Goal: Communication & Community: Answer question/provide support

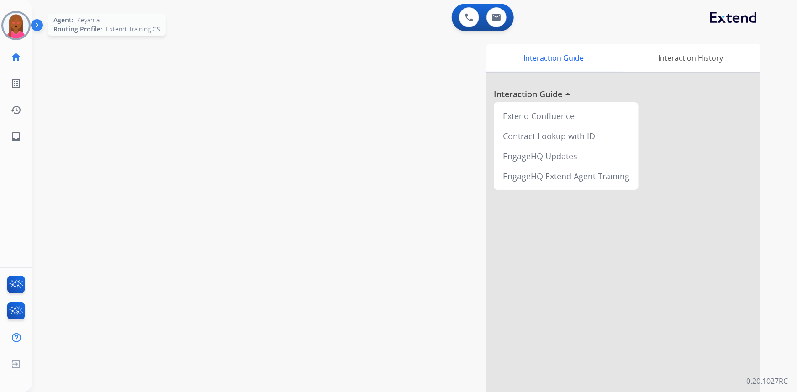
click at [18, 26] on img at bounding box center [16, 26] width 26 height 26
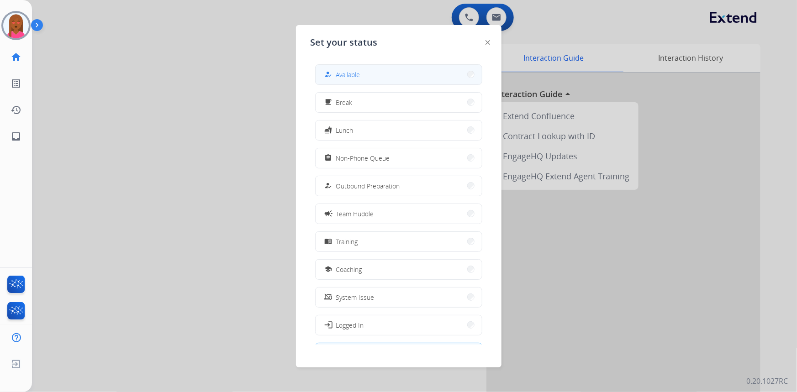
click at [365, 78] on button "how_to_reg Available" at bounding box center [398, 75] width 166 height 20
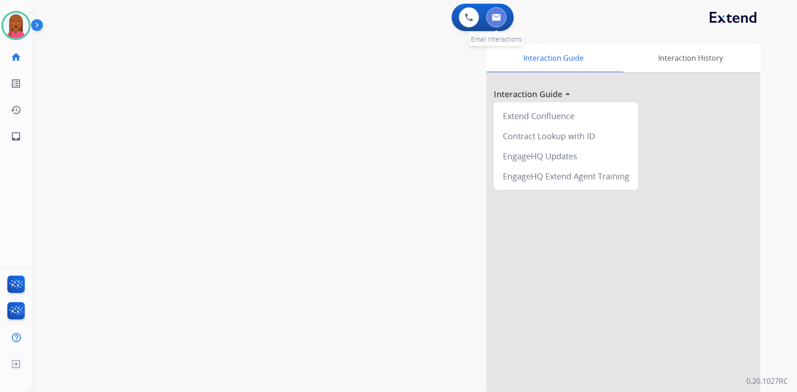
click at [503, 21] on button at bounding box center [496, 17] width 20 height 20
select select "**********"
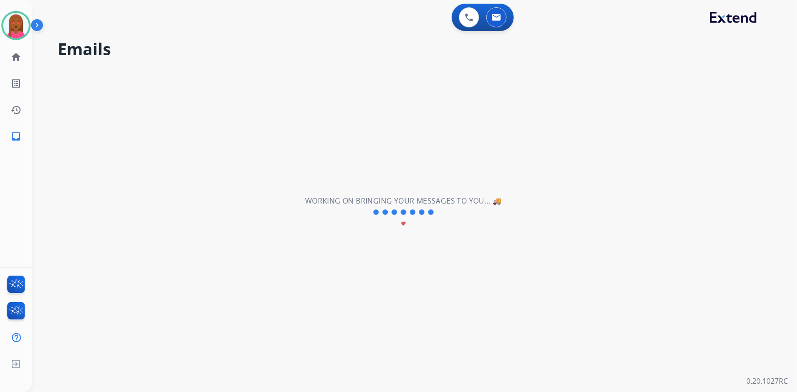
click at [492, 16] on img at bounding box center [496, 17] width 9 height 7
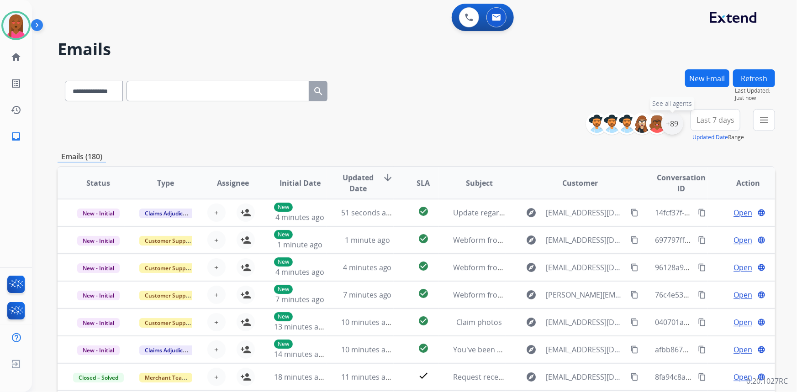
click at [672, 125] on div "+89" at bounding box center [672, 124] width 22 height 22
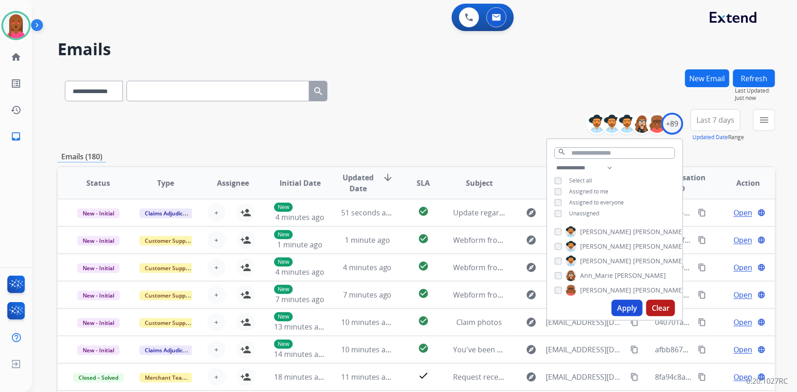
click at [631, 308] on button "Apply" at bounding box center [626, 308] width 31 height 16
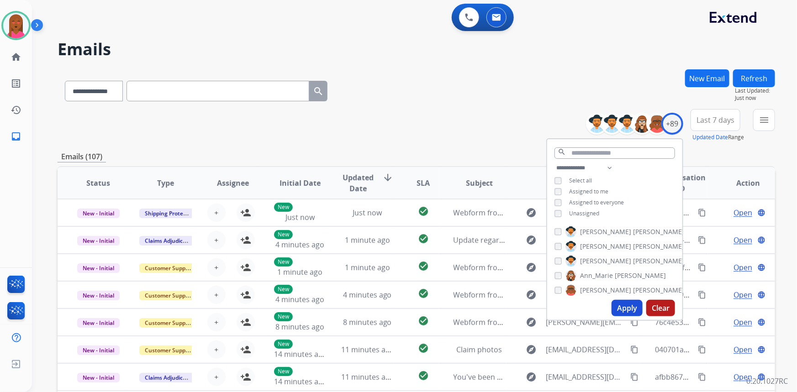
click at [723, 119] on span "Last 7 days" at bounding box center [715, 120] width 38 height 4
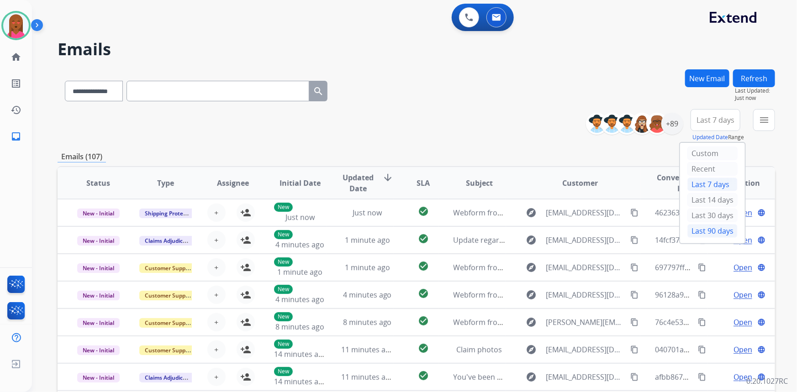
click at [690, 226] on div "Last 90 days" at bounding box center [712, 231] width 50 height 14
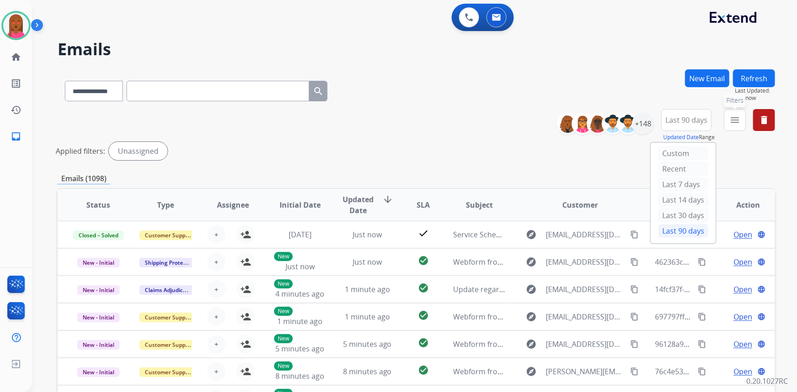
drag, startPoint x: 731, startPoint y: 119, endPoint x: 715, endPoint y: 131, distance: 20.2
click at [731, 119] on mat-icon "menu" at bounding box center [734, 120] width 11 height 11
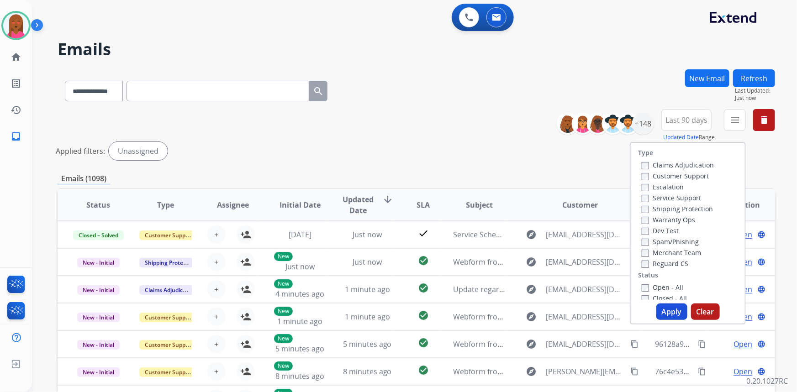
click at [692, 176] on label "Customer Support" at bounding box center [674, 176] width 67 height 9
click at [692, 210] on label "Shipping Protection" at bounding box center [676, 208] width 71 height 9
click at [653, 262] on label "Reguard CS" at bounding box center [664, 263] width 47 height 9
click at [651, 283] on div "Open - All" at bounding box center [689, 287] width 96 height 11
click at [663, 287] on label "Open - All" at bounding box center [662, 287] width 42 height 9
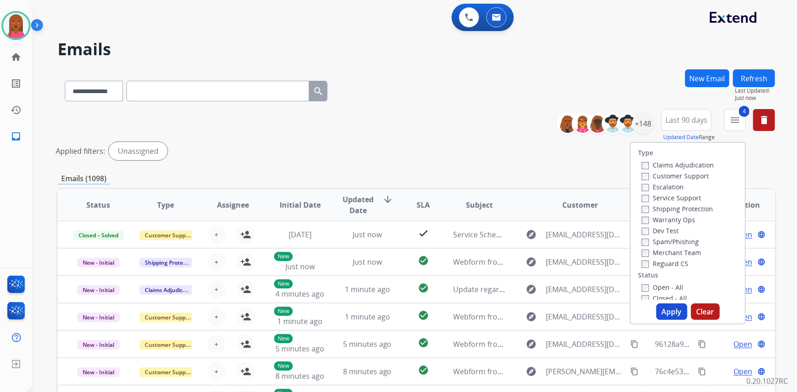
click at [669, 311] on button "Apply" at bounding box center [671, 312] width 31 height 16
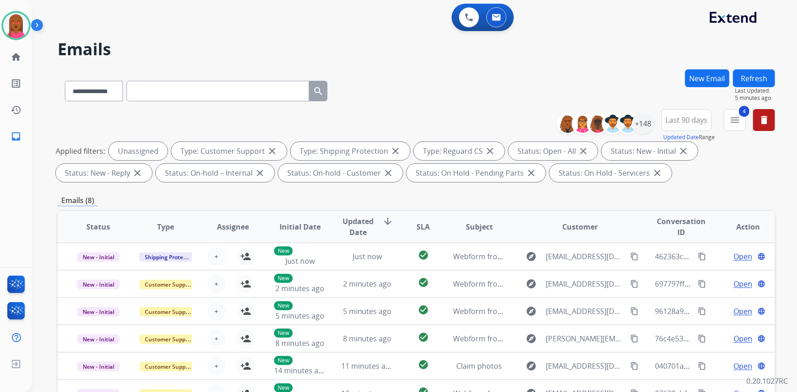
drag, startPoint x: 209, startPoint y: 96, endPoint x: 223, endPoint y: 96, distance: 14.6
click at [209, 96] on input "text" at bounding box center [217, 91] width 183 height 21
click at [224, 97] on input "text" at bounding box center [217, 91] width 183 height 21
paste input "**********"
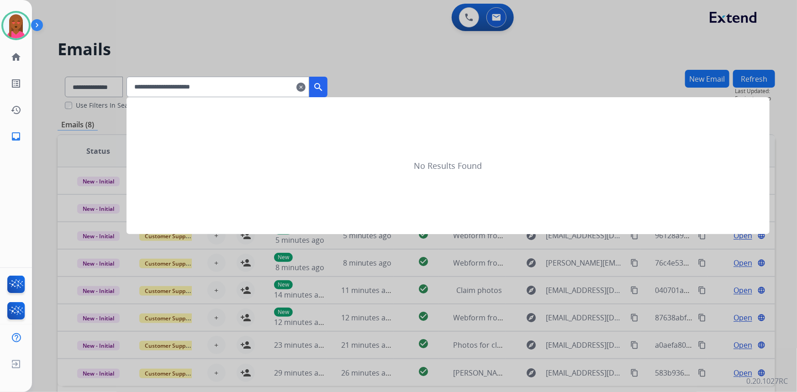
type input "**********"
click at [324, 88] on mat-icon "search" at bounding box center [318, 87] width 11 height 11
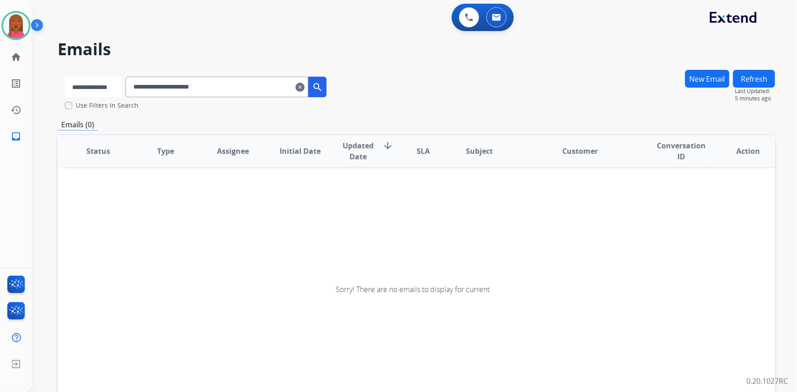
click at [121, 87] on select "**********" at bounding box center [93, 87] width 57 height 21
select select "**********"
click at [65, 77] on select "**********" at bounding box center [93, 87] width 57 height 21
click at [324, 87] on mat-icon "search" at bounding box center [318, 87] width 11 height 11
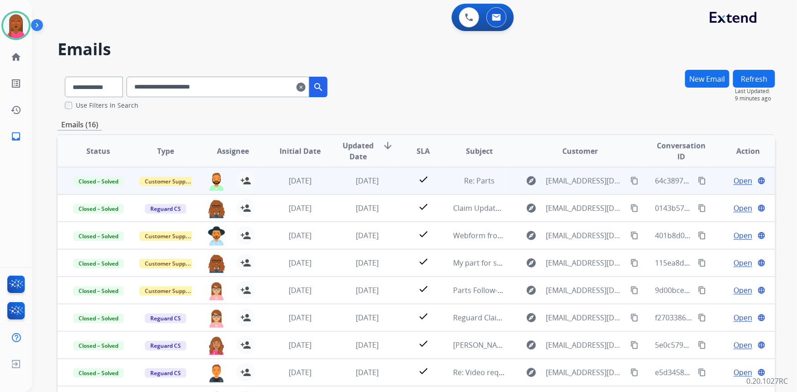
click at [733, 181] on span "Open" at bounding box center [742, 180] width 19 height 11
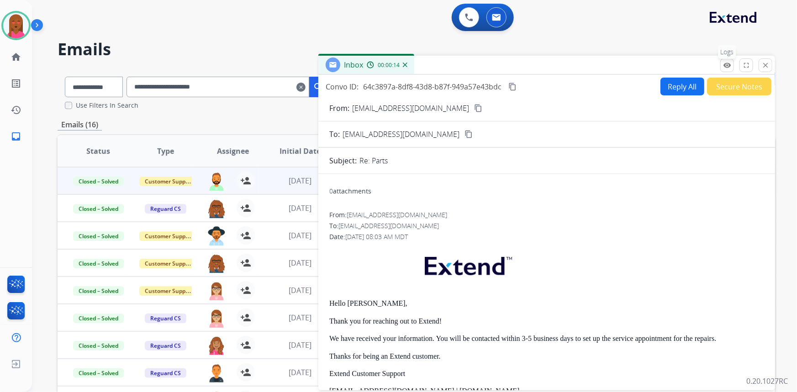
click at [726, 65] on mat-icon "remove_red_eye" at bounding box center [727, 65] width 8 height 8
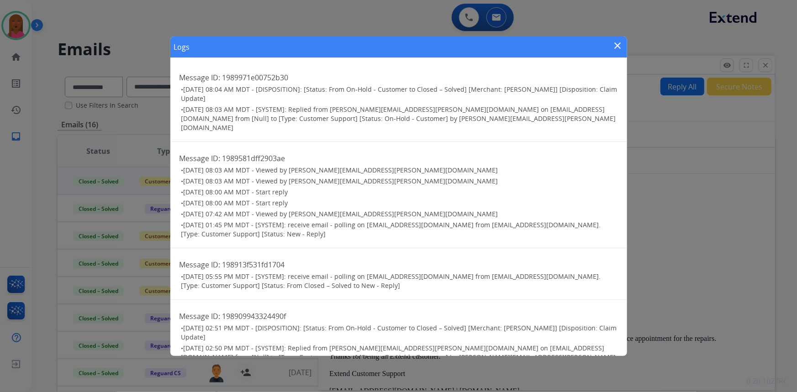
click at [617, 45] on mat-icon "close" at bounding box center [617, 45] width 11 height 11
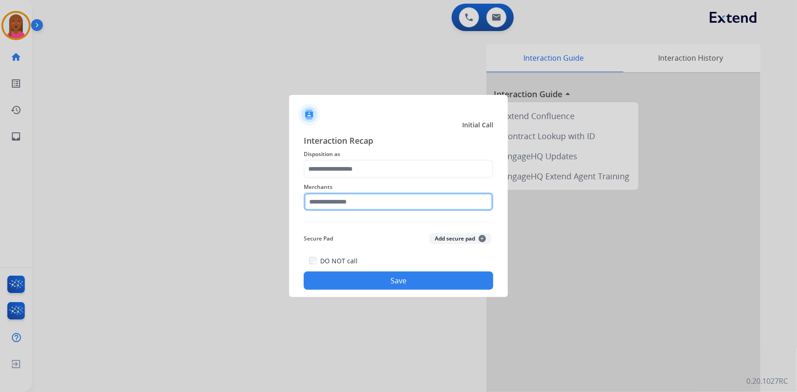
click at [383, 202] on input "text" at bounding box center [398, 202] width 189 height 18
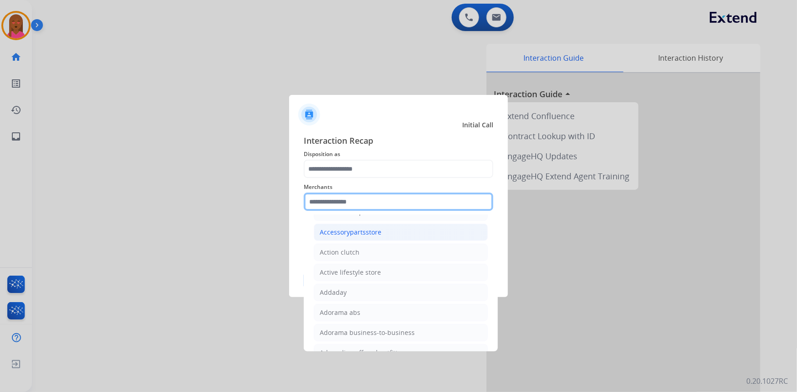
scroll to position [207, 0]
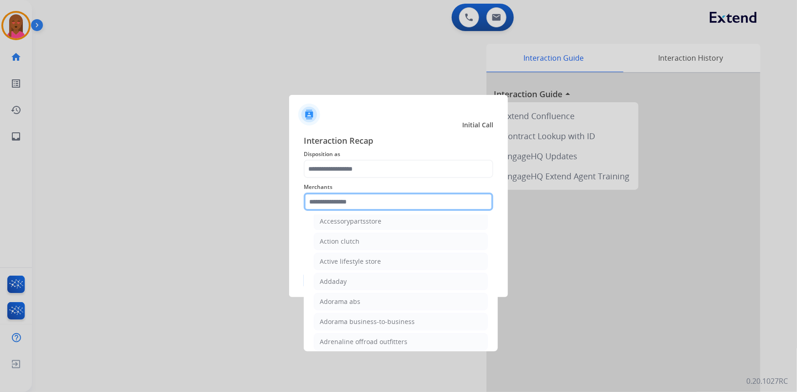
click at [378, 199] on input "text" at bounding box center [398, 202] width 189 height 18
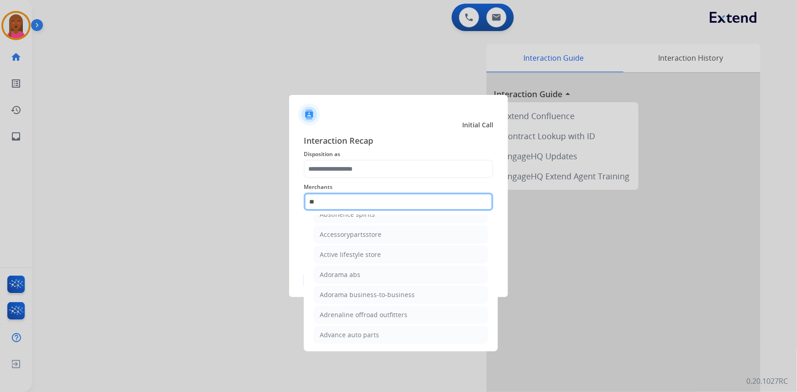
scroll to position [0, 0]
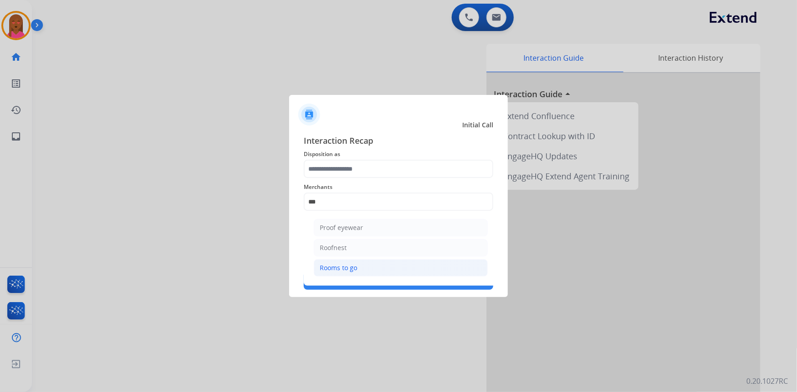
click at [349, 271] on div "Rooms to go" at bounding box center [338, 267] width 37 height 9
type input "**********"
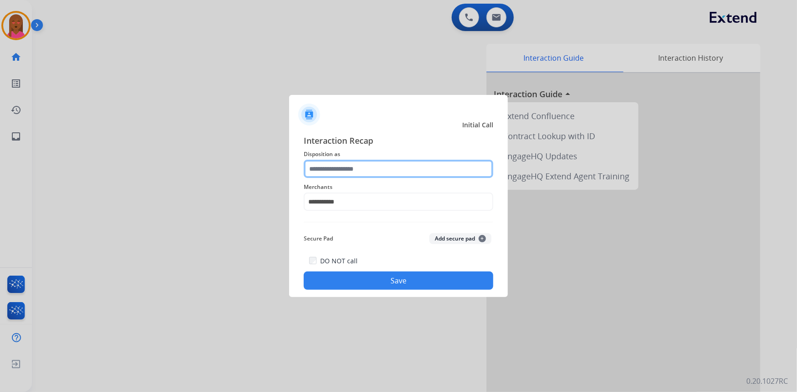
drag, startPoint x: 367, startPoint y: 168, endPoint x: 370, endPoint y: 175, distance: 7.4
click at [367, 168] on input "text" at bounding box center [398, 169] width 189 height 18
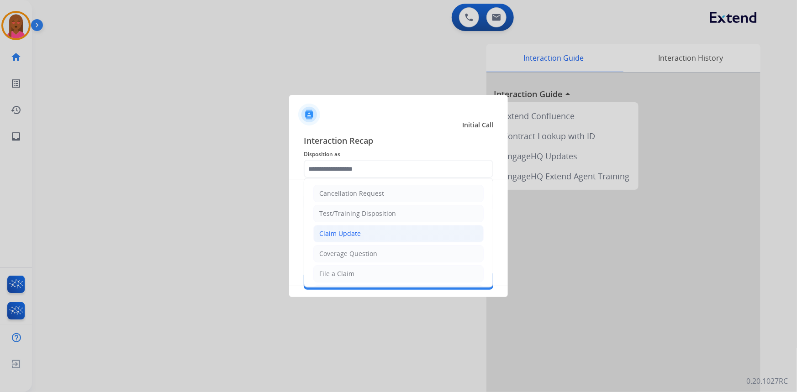
click at [341, 227] on li "Claim Update" at bounding box center [398, 233] width 170 height 17
type input "**********"
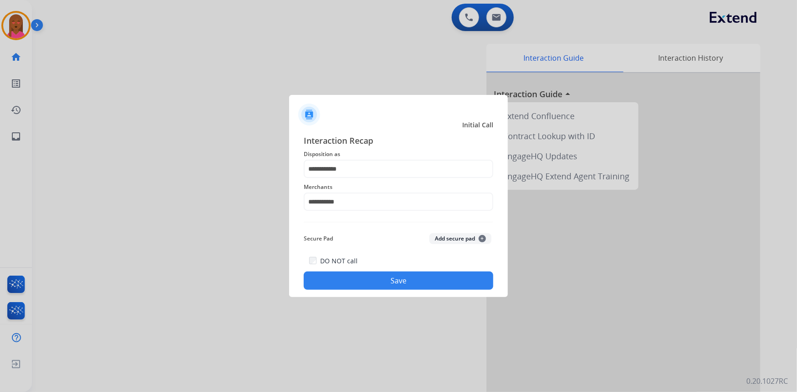
click at [372, 275] on button "Save" at bounding box center [398, 281] width 189 height 18
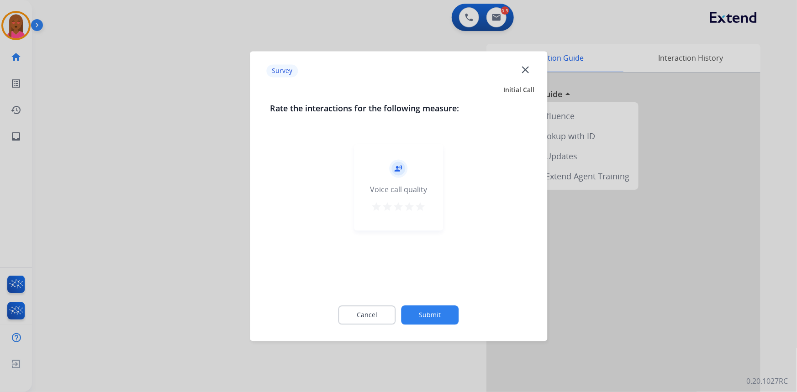
click at [520, 68] on mat-icon "close" at bounding box center [525, 69] width 12 height 12
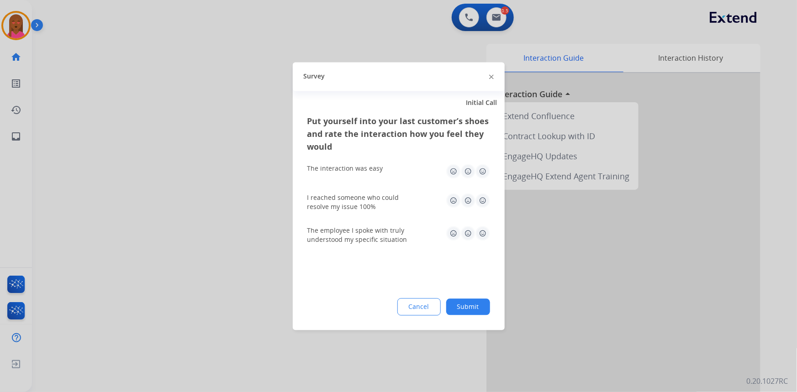
click at [493, 76] on div "Survey" at bounding box center [399, 76] width 212 height 29
click at [491, 76] on img at bounding box center [491, 77] width 5 height 5
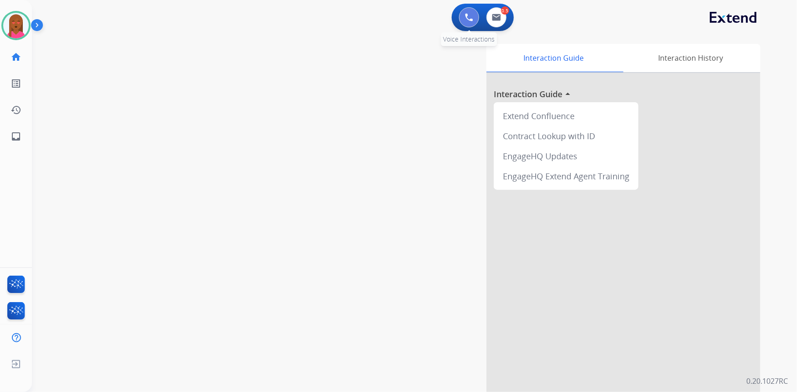
click at [472, 12] on button at bounding box center [469, 17] width 20 height 20
click at [469, 15] on img at bounding box center [469, 17] width 8 height 8
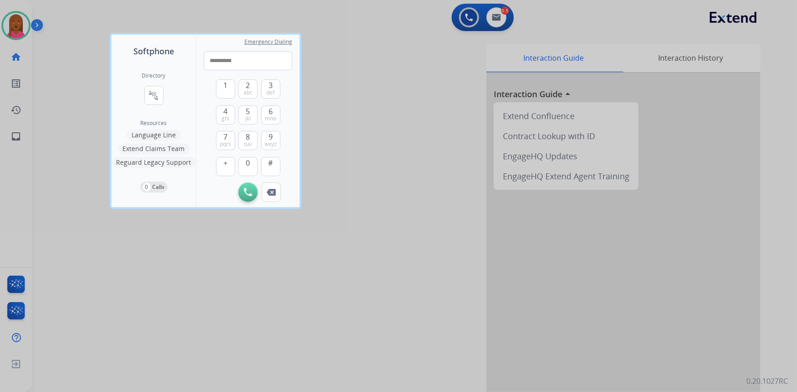
type input "**********"
drag, startPoint x: 217, startPoint y: 60, endPoint x: 226, endPoint y: 60, distance: 9.6
click at [226, 60] on input "**********" at bounding box center [248, 60] width 89 height 19
click at [219, 57] on input "**********" at bounding box center [248, 60] width 89 height 19
click at [220, 57] on input "**********" at bounding box center [248, 60] width 89 height 19
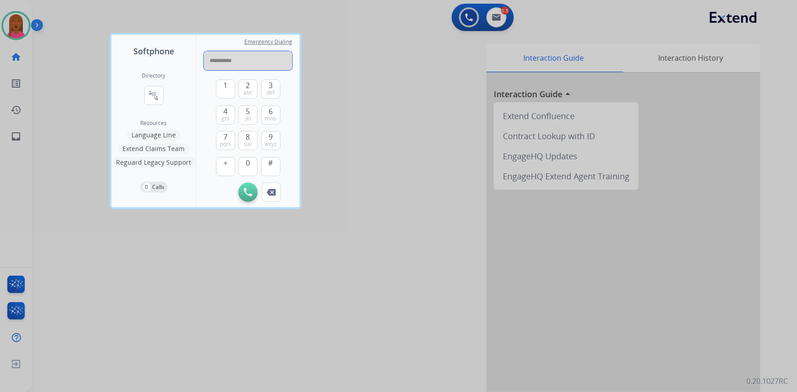
drag, startPoint x: 219, startPoint y: 60, endPoint x: 229, endPoint y: 61, distance: 9.7
click at [229, 61] on input "**********" at bounding box center [248, 60] width 89 height 19
click at [250, 192] on img at bounding box center [248, 192] width 8 height 8
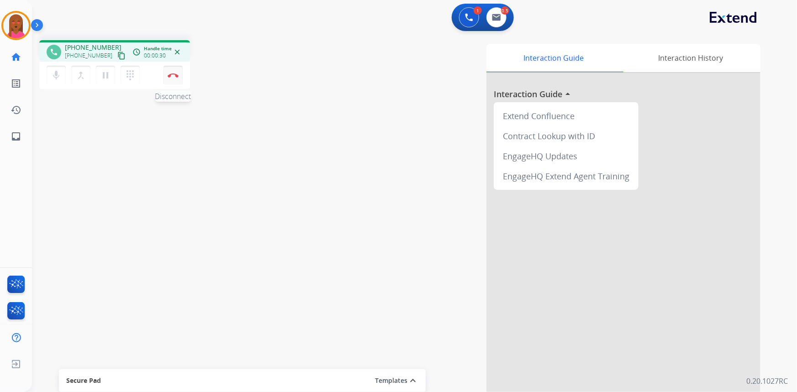
click at [171, 72] on button "Disconnect" at bounding box center [172, 75] width 19 height 19
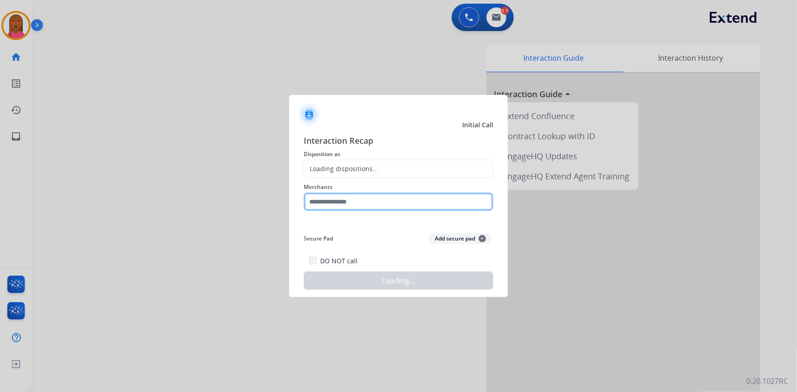
click at [357, 200] on input "text" at bounding box center [398, 202] width 189 height 18
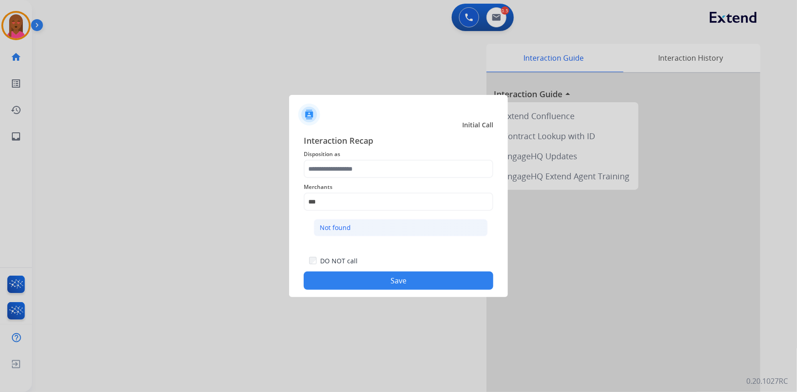
click at [336, 226] on div "Not found" at bounding box center [335, 227] width 31 height 9
type input "*********"
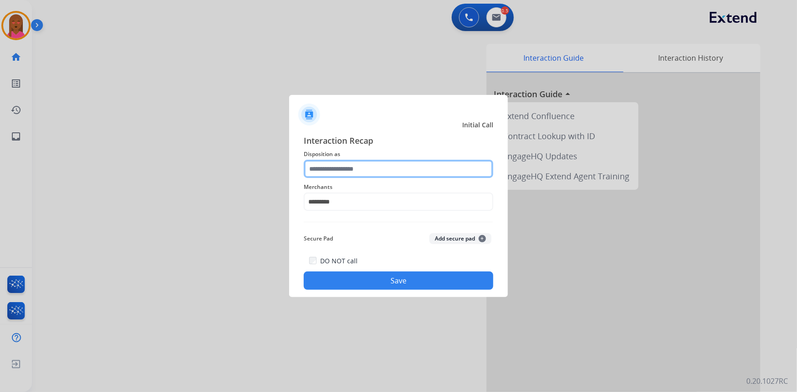
click at [354, 176] on input "text" at bounding box center [398, 169] width 189 height 18
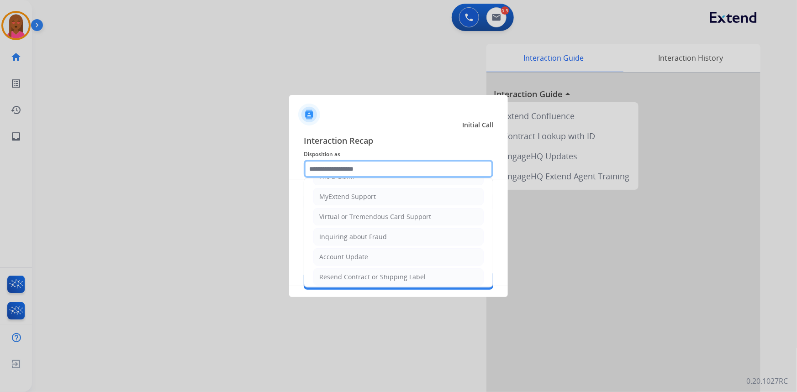
scroll to position [181, 0]
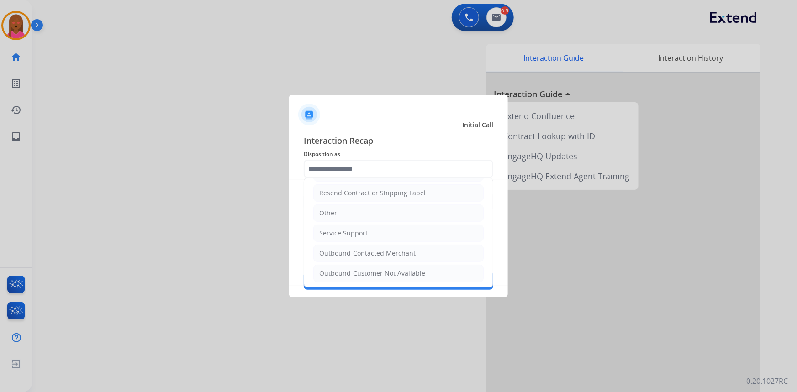
drag, startPoint x: 360, startPoint y: 208, endPoint x: 372, endPoint y: 233, distance: 28.4
click at [360, 208] on li "Other" at bounding box center [398, 212] width 170 height 17
type input "*****"
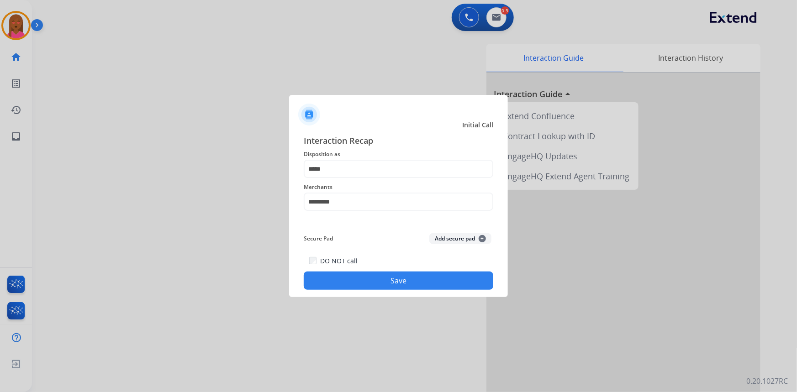
click at [386, 276] on button "Save" at bounding box center [398, 281] width 189 height 18
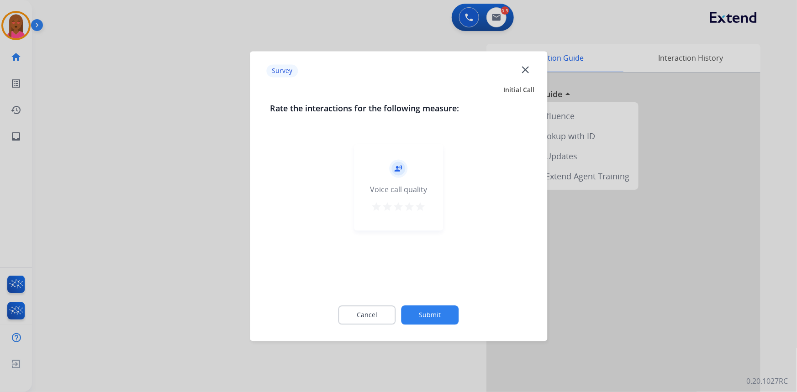
click at [468, 19] on div at bounding box center [398, 196] width 797 height 392
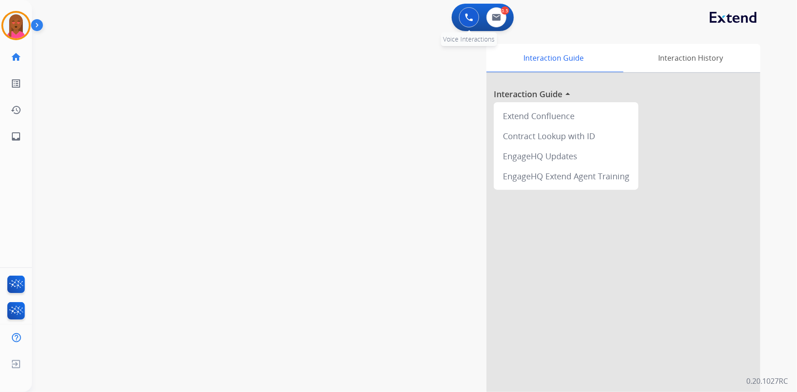
click at [467, 19] on img at bounding box center [469, 17] width 8 height 8
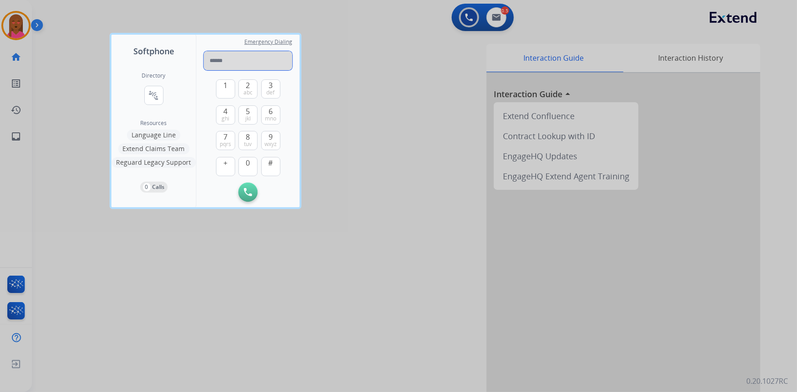
paste input "**********"
type input "**********"
click at [248, 193] on img at bounding box center [248, 192] width 8 height 8
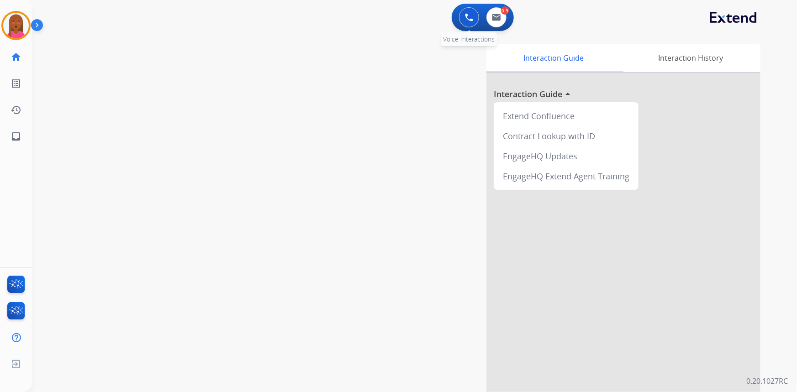
click at [467, 13] on button at bounding box center [469, 17] width 20 height 20
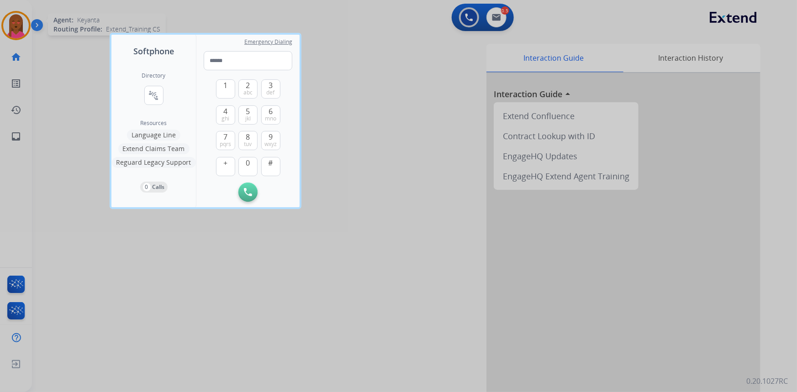
click at [23, 22] on div at bounding box center [398, 196] width 797 height 392
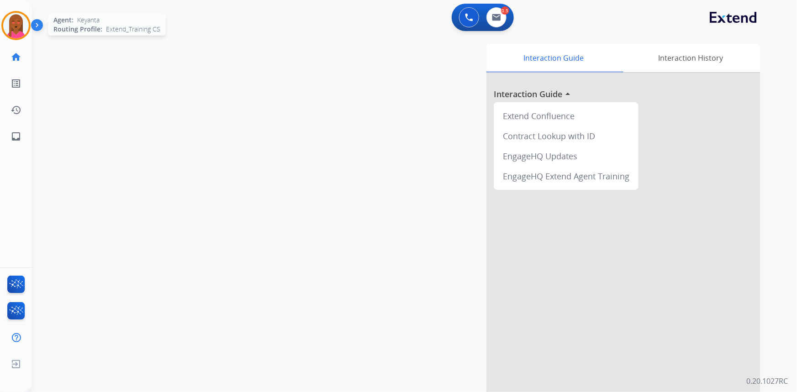
click at [21, 21] on img at bounding box center [16, 26] width 26 height 26
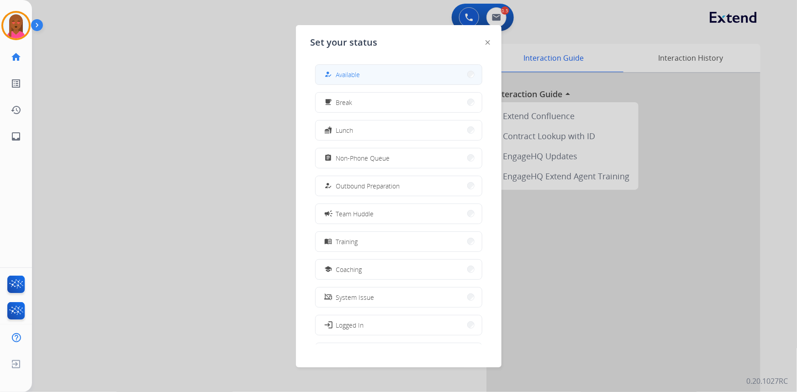
click at [336, 78] on div "how_to_reg Available" at bounding box center [341, 74] width 37 height 11
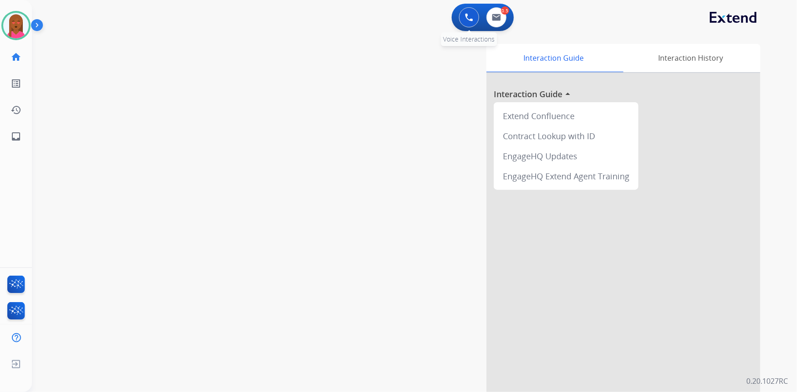
click at [470, 17] on img at bounding box center [469, 17] width 8 height 8
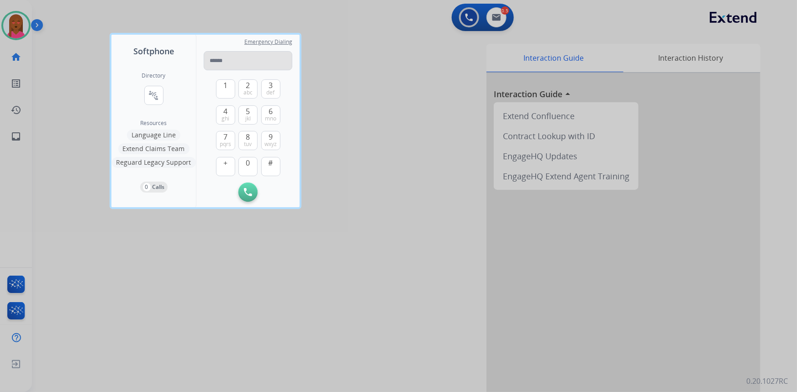
click at [249, 63] on input "tel" at bounding box center [248, 60] width 89 height 19
type input "**********"
click at [246, 197] on button "Initiate Call" at bounding box center [247, 192] width 19 height 19
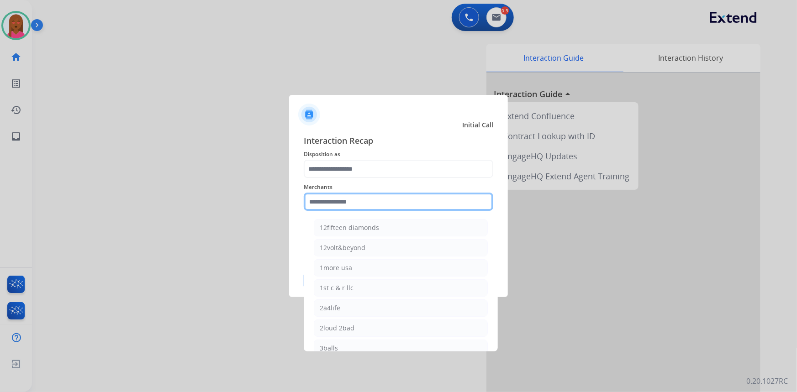
click at [341, 199] on input "text" at bounding box center [398, 202] width 189 height 18
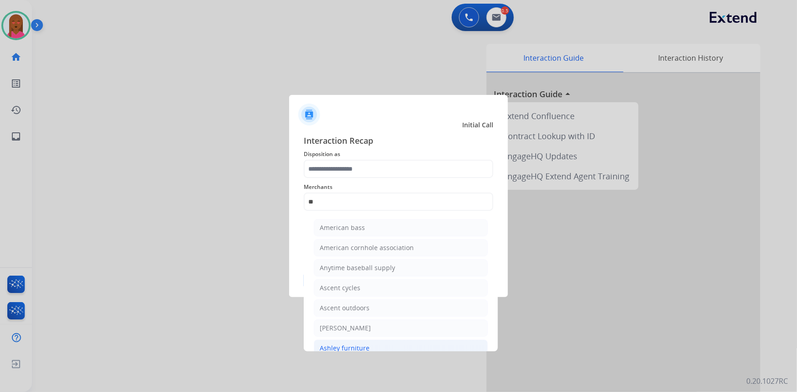
click at [355, 346] on div "Ashley furniture" at bounding box center [345, 348] width 50 height 9
type input "**********"
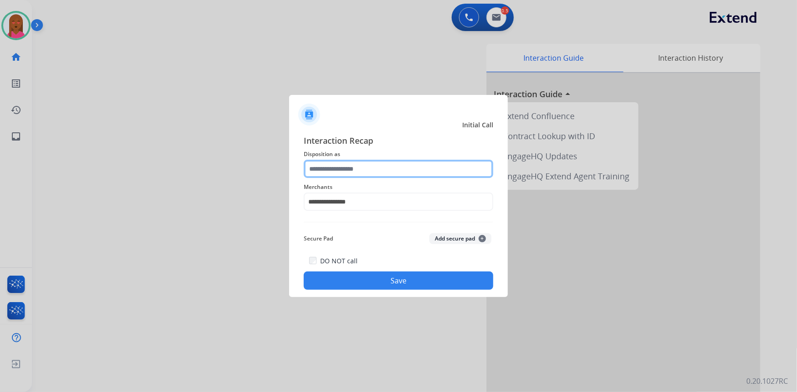
click at [376, 160] on input "text" at bounding box center [398, 169] width 189 height 18
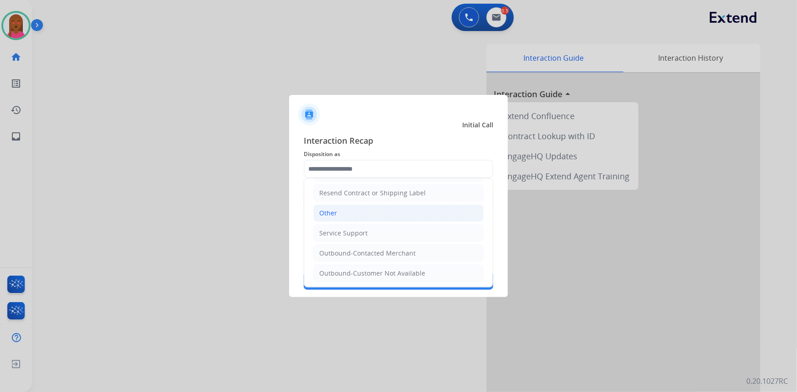
click at [373, 212] on li "Other" at bounding box center [398, 212] width 170 height 17
type input "*****"
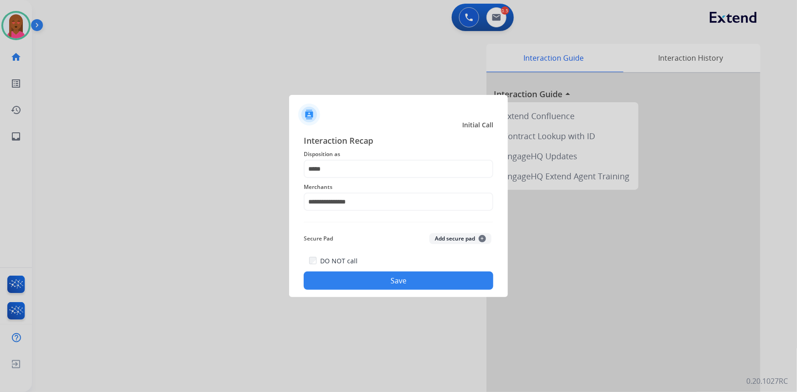
click at [413, 278] on button "Save" at bounding box center [398, 281] width 189 height 18
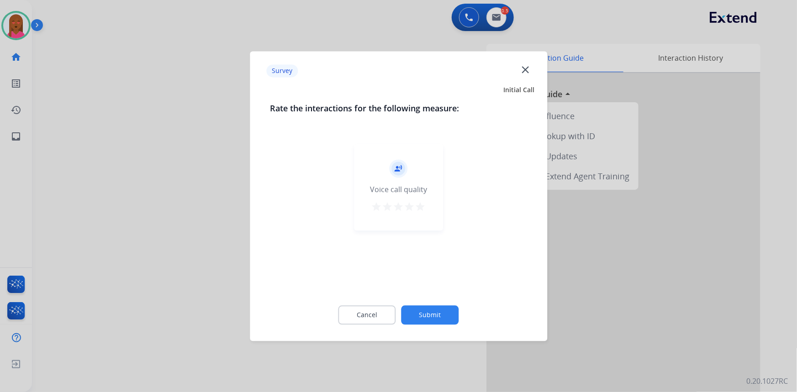
click at [525, 72] on mat-icon "close" at bounding box center [525, 69] width 12 height 12
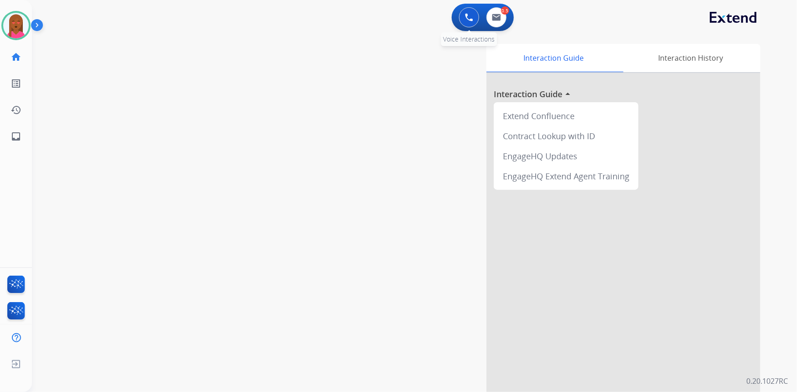
click at [469, 19] on img at bounding box center [469, 17] width 8 height 8
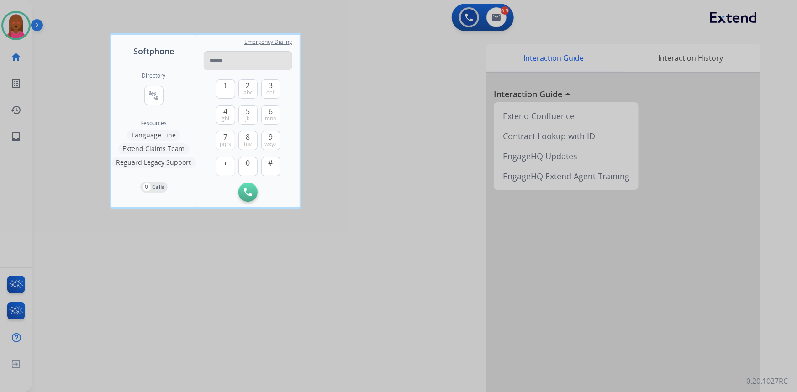
click at [221, 58] on input "tel" at bounding box center [248, 60] width 89 height 19
type input "**********"
click at [243, 197] on button "Initiate Call" at bounding box center [247, 192] width 19 height 19
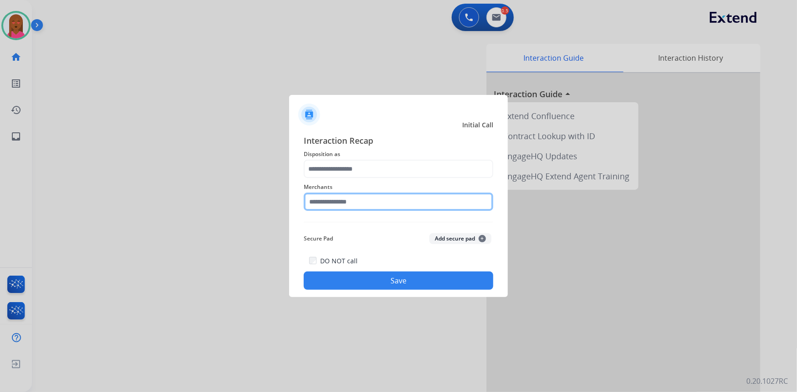
click at [357, 209] on input "text" at bounding box center [398, 202] width 189 height 18
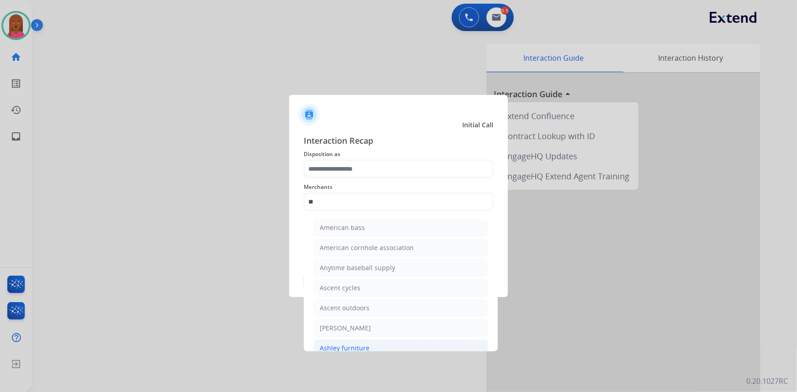
click at [367, 342] on li "Ashley furniture" at bounding box center [401, 348] width 174 height 17
type input "**********"
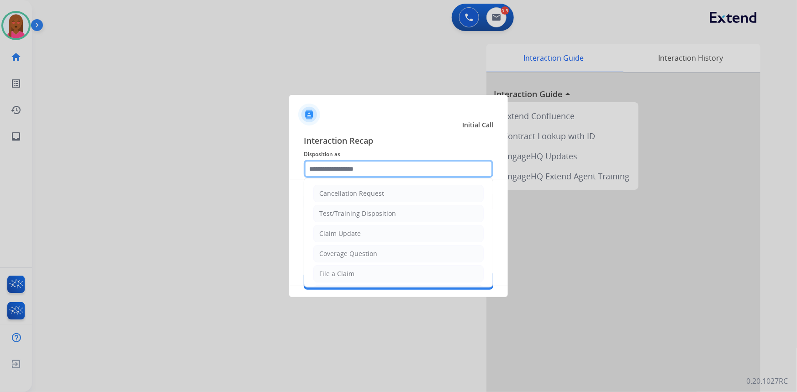
click at [382, 173] on input "text" at bounding box center [398, 169] width 189 height 18
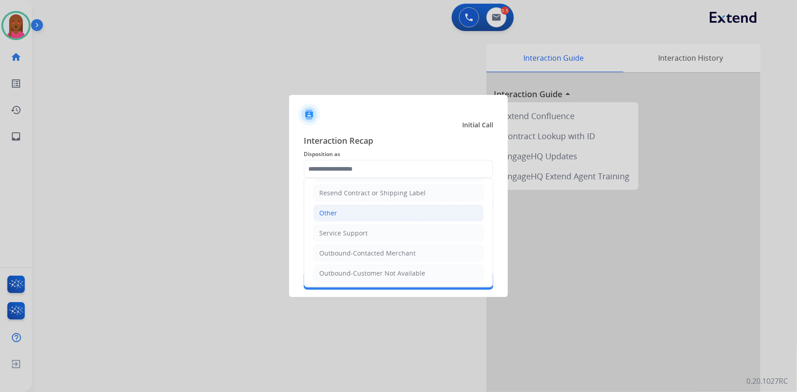
click at [342, 205] on li "Other" at bounding box center [398, 212] width 170 height 17
type input "*****"
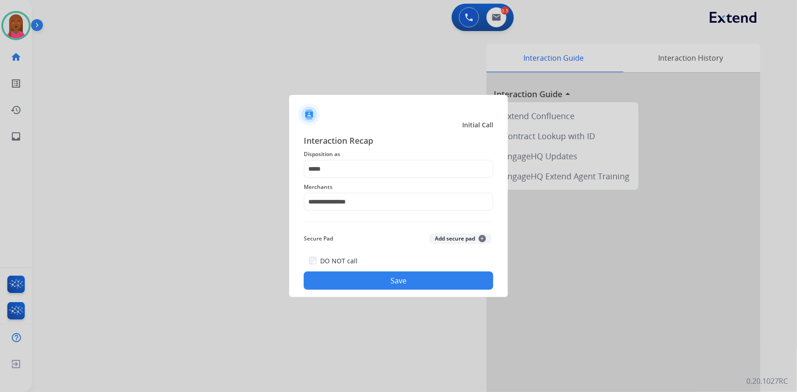
click at [370, 276] on button "Save" at bounding box center [398, 281] width 189 height 18
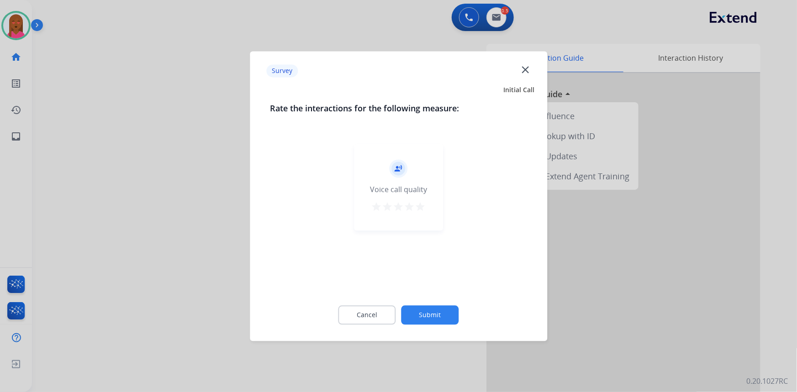
click at [525, 68] on mat-icon "close" at bounding box center [525, 69] width 12 height 12
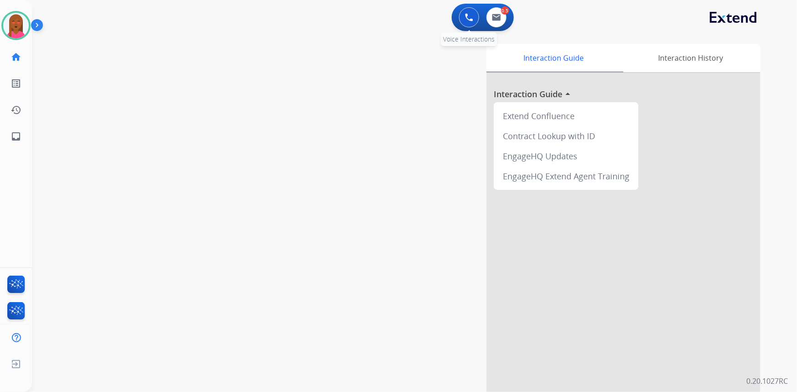
click at [474, 14] on button at bounding box center [469, 17] width 20 height 20
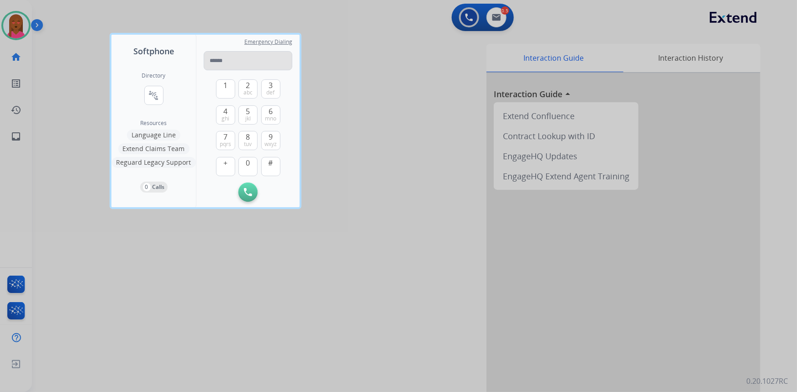
click at [257, 70] on div "1 2 abc 3 def 4 ghi 5 jkl 6 mno 7 pqrs 8 tuv 9 wxyz + 0 #" at bounding box center [248, 126] width 64 height 112
click at [256, 63] on input "tel" at bounding box center [248, 60] width 89 height 19
paste input "**********"
type input "**********"
click at [245, 193] on img at bounding box center [248, 192] width 8 height 8
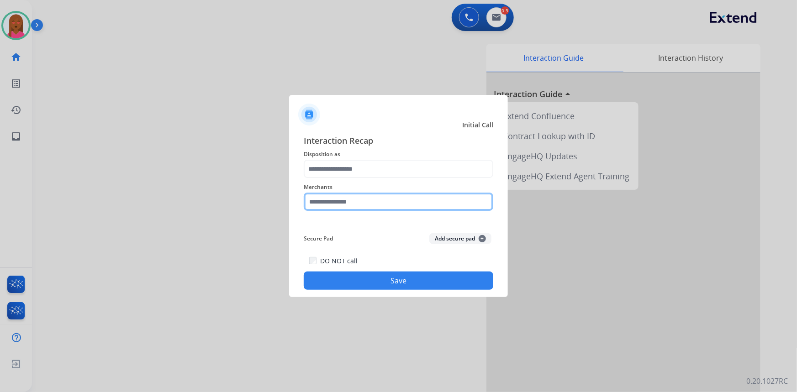
click at [377, 202] on input "text" at bounding box center [398, 202] width 189 height 18
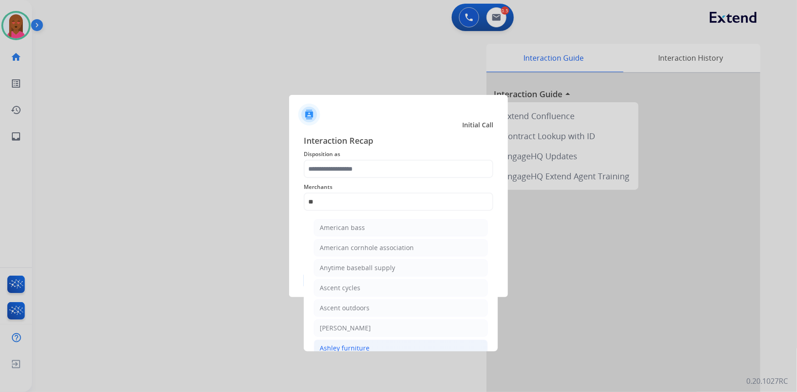
click at [379, 343] on li "Ashley furniture" at bounding box center [401, 348] width 174 height 17
type input "**********"
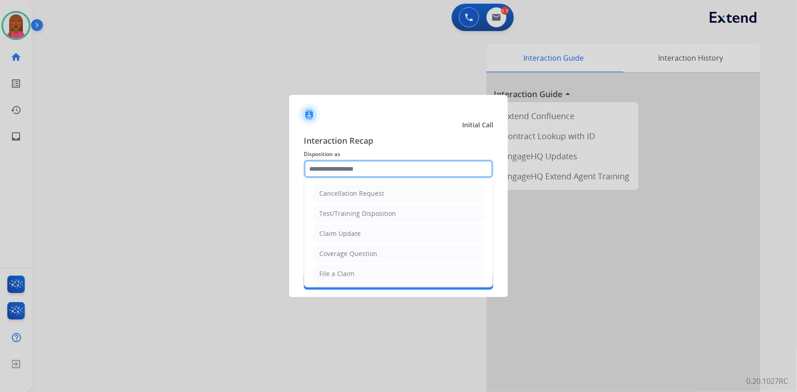
click at [385, 172] on input "text" at bounding box center [398, 169] width 189 height 18
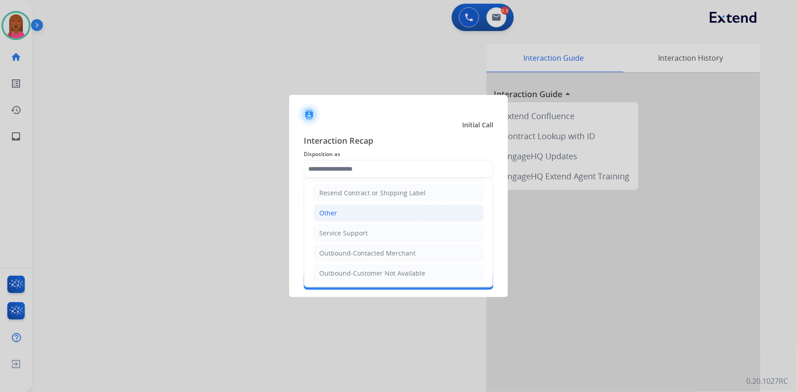
click at [357, 220] on li "Other" at bounding box center [398, 212] width 170 height 17
type input "*****"
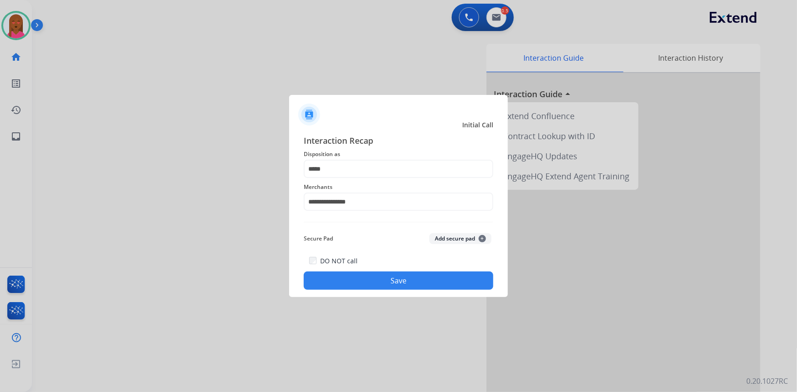
click at [370, 278] on button "Save" at bounding box center [398, 281] width 189 height 18
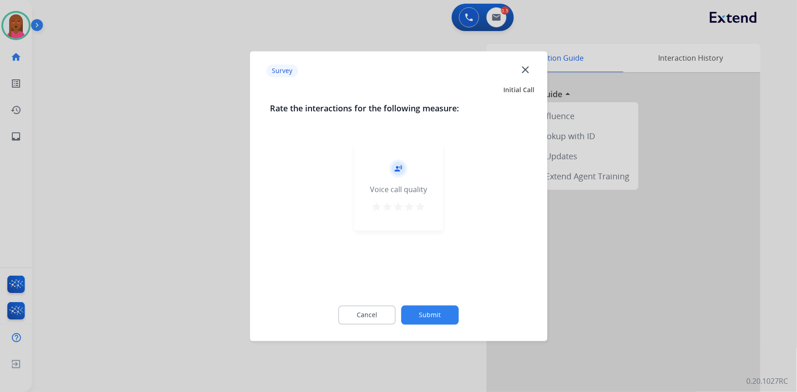
drag, startPoint x: 529, startPoint y: 69, endPoint x: 522, endPoint y: 69, distance: 6.4
click at [528, 69] on mat-icon "close" at bounding box center [525, 69] width 12 height 12
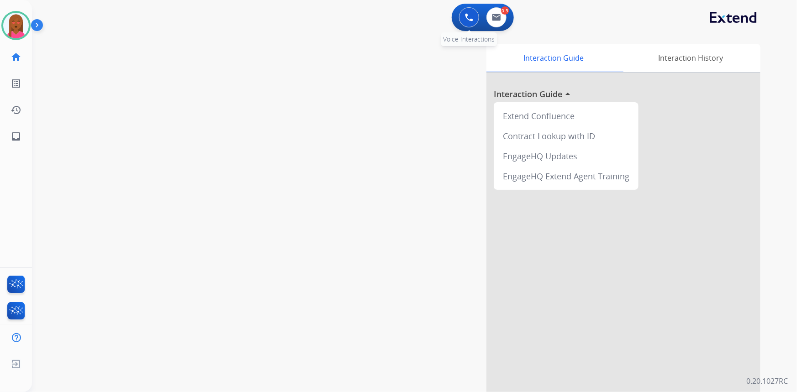
click at [470, 18] on img at bounding box center [469, 17] width 8 height 8
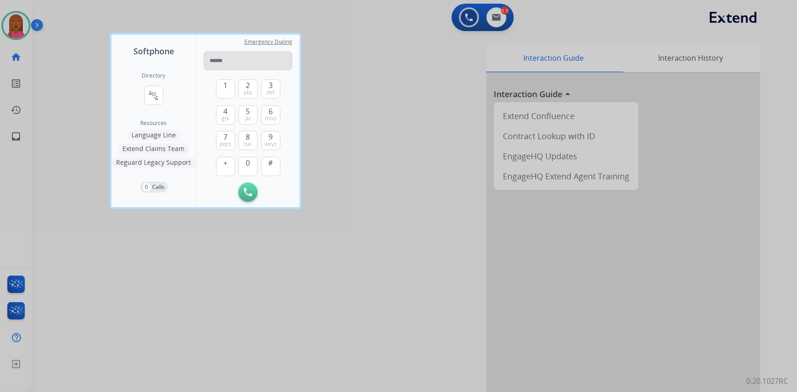
click at [228, 57] on input "tel" at bounding box center [248, 60] width 89 height 19
type input "**********"
click at [249, 189] on img at bounding box center [248, 192] width 8 height 8
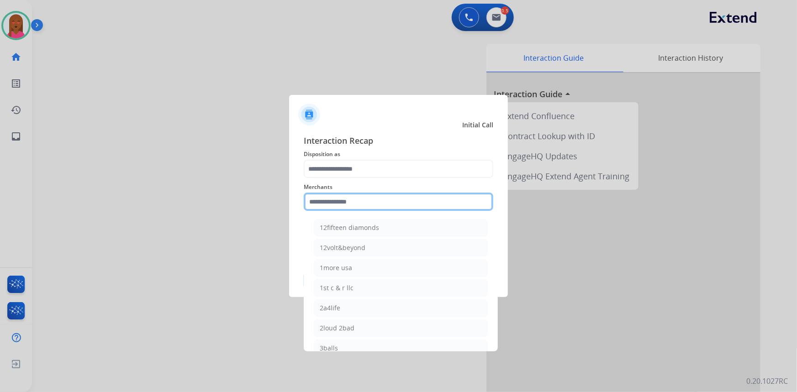
click at [347, 202] on input "text" at bounding box center [398, 202] width 189 height 18
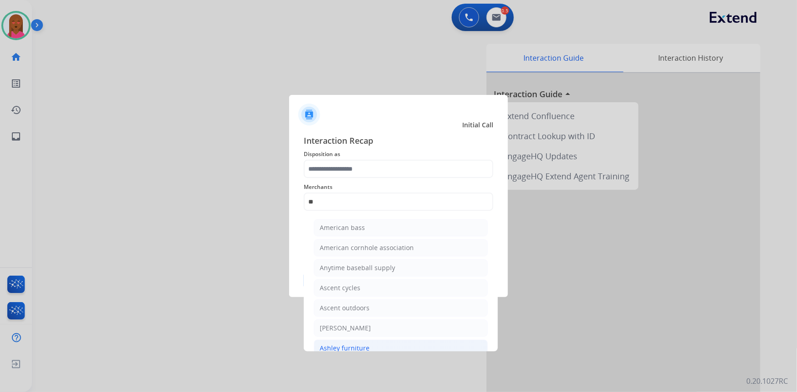
drag, startPoint x: 362, startPoint y: 344, endPoint x: 365, endPoint y: 331, distance: 12.9
click at [362, 344] on div "Ashley furniture" at bounding box center [345, 348] width 50 height 9
type input "**********"
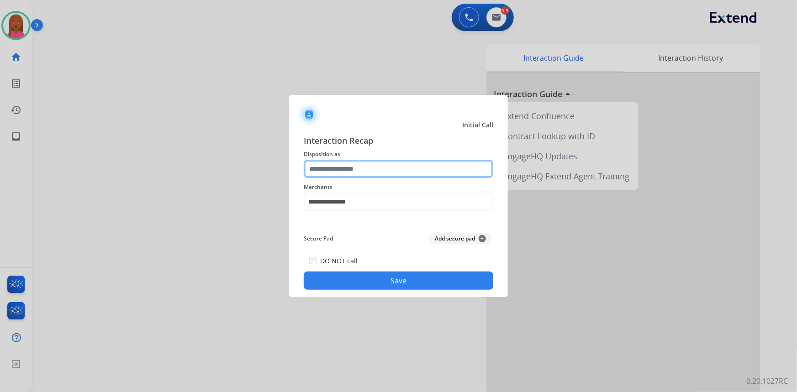
click at [386, 168] on input "text" at bounding box center [398, 169] width 189 height 18
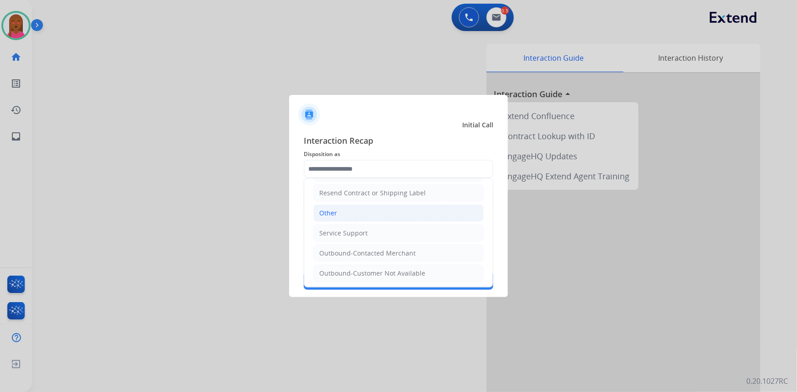
click at [344, 210] on li "Other" at bounding box center [398, 212] width 170 height 17
type input "*****"
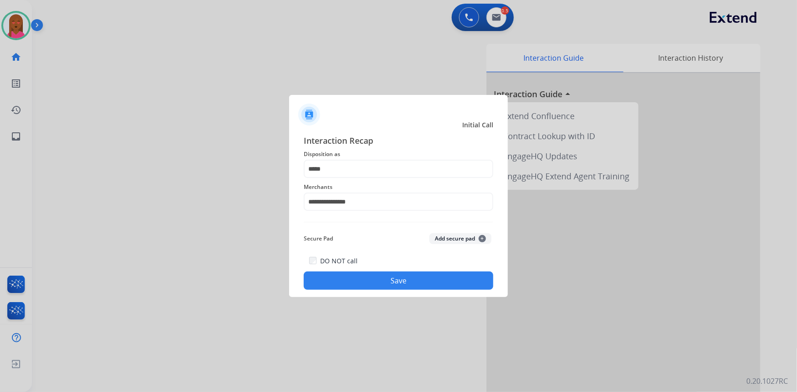
click at [368, 285] on button "Save" at bounding box center [398, 281] width 189 height 18
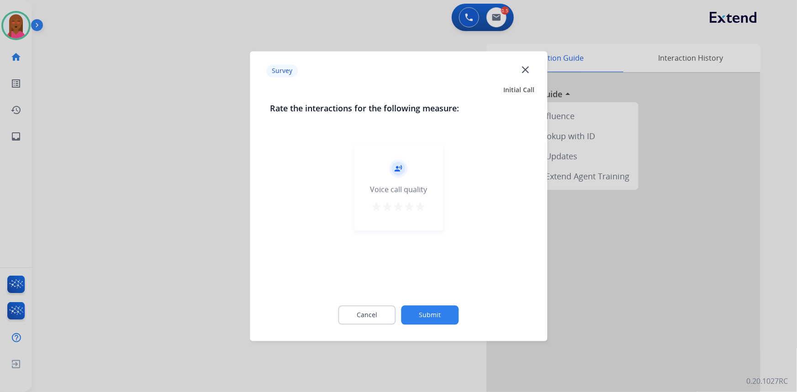
click at [9, 28] on div at bounding box center [398, 196] width 797 height 392
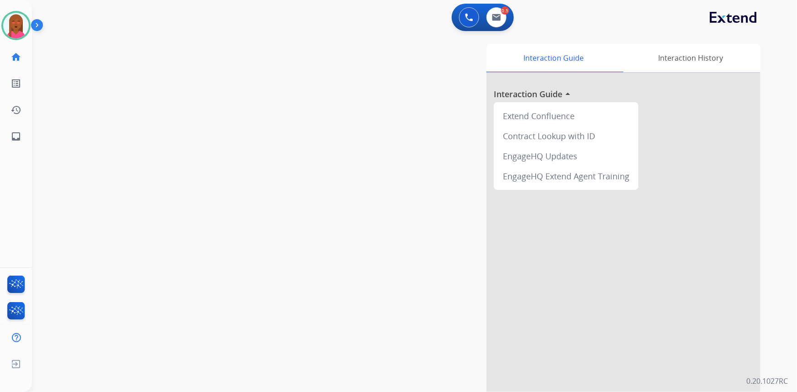
click at [9, 28] on img at bounding box center [16, 26] width 26 height 26
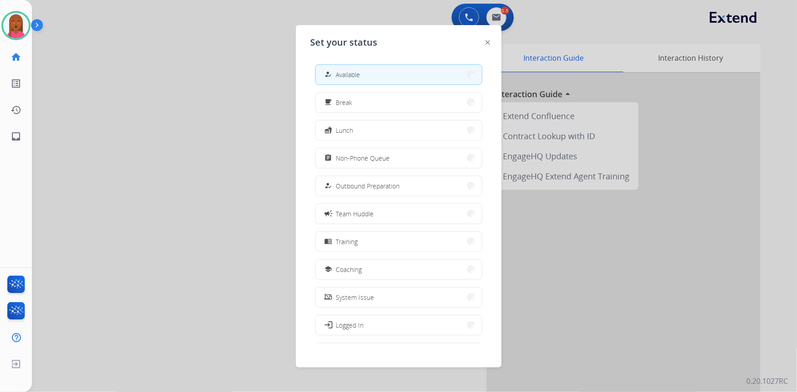
click at [393, 1] on div at bounding box center [398, 196] width 797 height 392
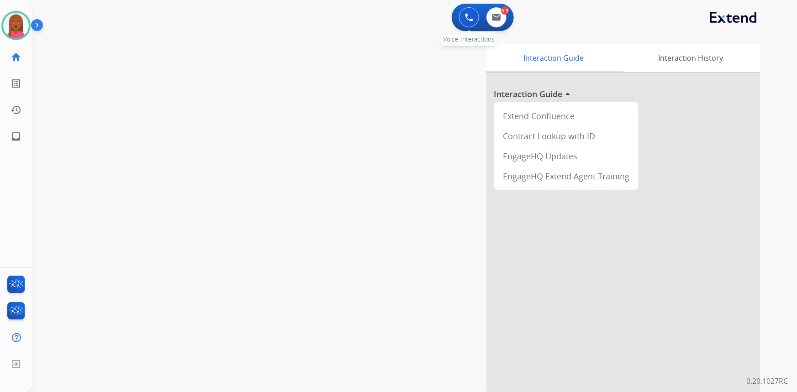
drag, startPoint x: 453, startPoint y: 16, endPoint x: 467, endPoint y: 16, distance: 13.7
click at [458, 16] on div "0 Voice Interactions 0.5 Email Interactions" at bounding box center [482, 17] width 62 height 27
click at [469, 16] on img at bounding box center [469, 17] width 8 height 8
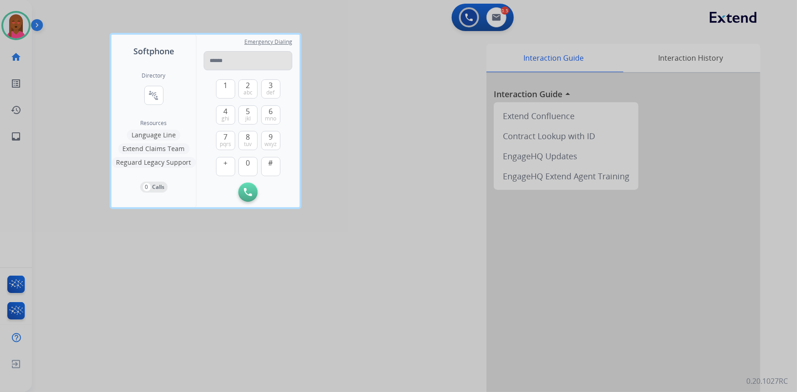
click at [257, 64] on input "tel" at bounding box center [248, 60] width 89 height 19
click at [216, 60] on input "**********" at bounding box center [248, 60] width 89 height 19
click at [214, 60] on input "**********" at bounding box center [248, 60] width 89 height 19
type input "**********"
click at [252, 192] on img at bounding box center [248, 192] width 8 height 8
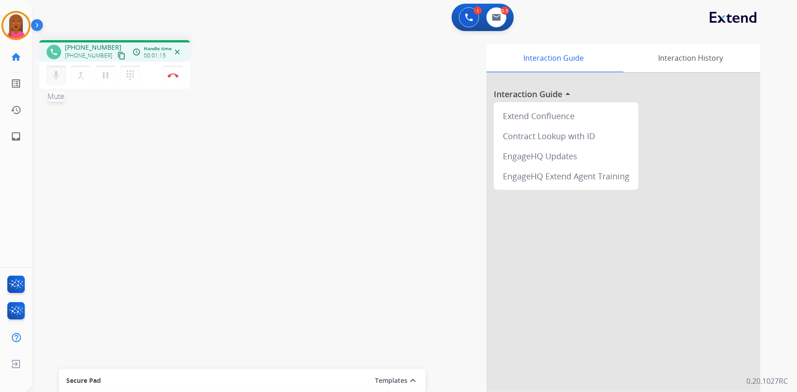
click at [54, 81] on button "mic Mute" at bounding box center [56, 75] width 19 height 19
click at [61, 75] on mat-icon "mic_off" at bounding box center [56, 75] width 11 height 11
click at [60, 74] on mat-icon "mic" at bounding box center [56, 75] width 11 height 11
click at [59, 73] on mat-icon "mic_off" at bounding box center [56, 75] width 11 height 11
click at [173, 79] on button "Disconnect" at bounding box center [172, 75] width 19 height 19
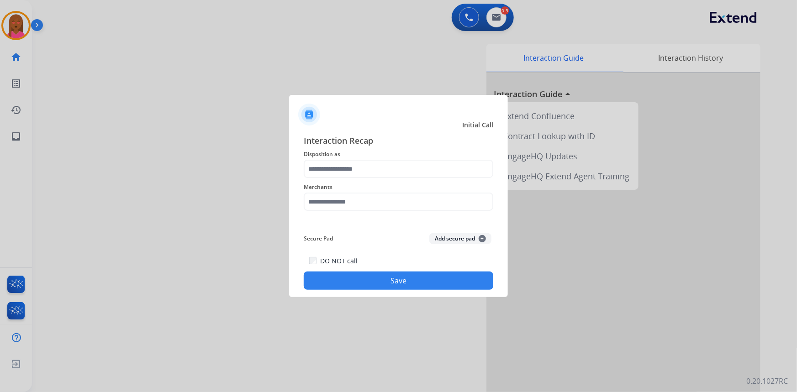
click at [383, 189] on span "Merchants" at bounding box center [398, 187] width 189 height 11
click at [379, 198] on input "text" at bounding box center [398, 202] width 189 height 18
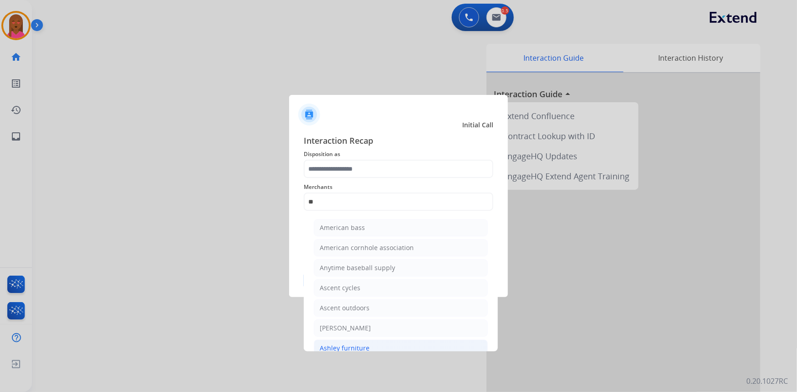
drag, startPoint x: 367, startPoint y: 348, endPoint x: 366, endPoint y: 225, distance: 123.7
click at [367, 348] on li "Ashley furniture" at bounding box center [401, 348] width 174 height 17
type input "**********"
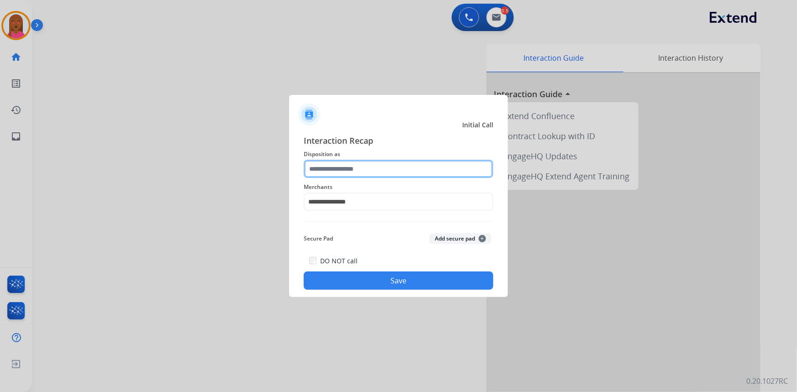
click at [377, 170] on input "text" at bounding box center [398, 169] width 189 height 18
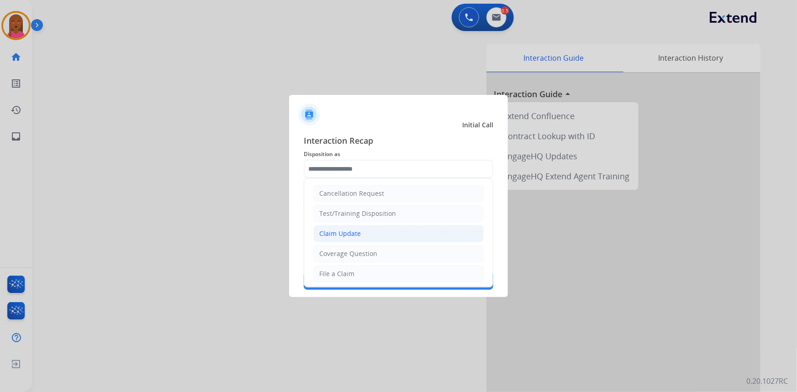
click at [360, 228] on li "Claim Update" at bounding box center [398, 233] width 170 height 17
type input "**********"
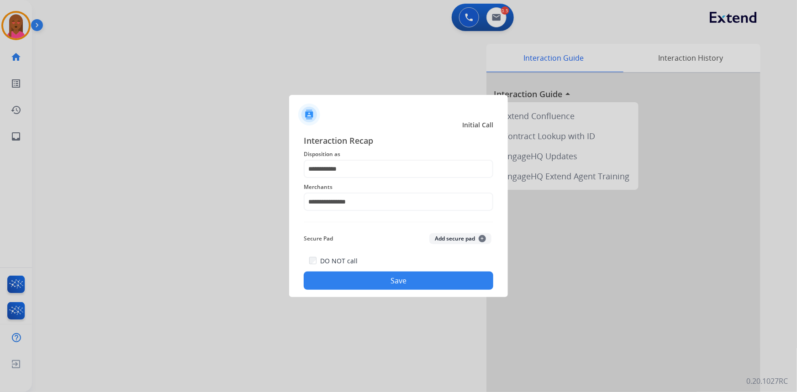
click at [383, 287] on button "Save" at bounding box center [398, 281] width 189 height 18
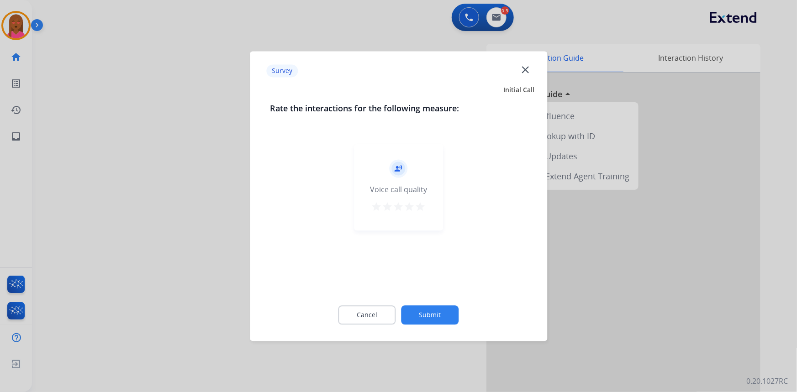
click at [528, 65] on mat-icon "close" at bounding box center [525, 69] width 12 height 12
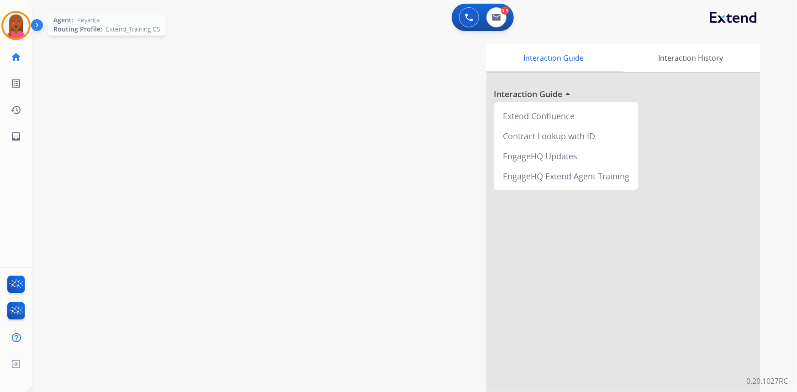
click at [10, 25] on img at bounding box center [16, 26] width 26 height 26
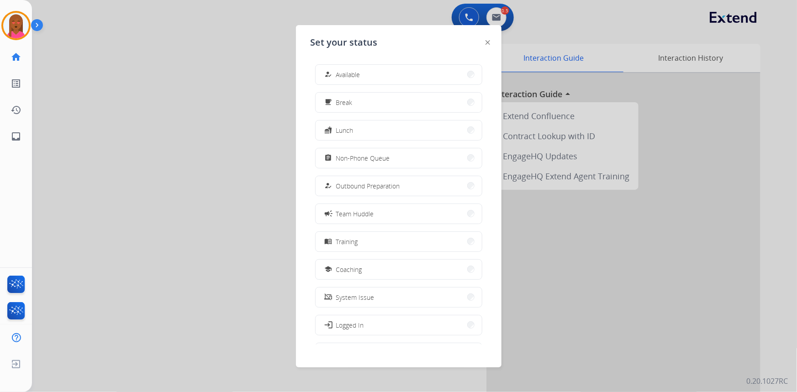
click at [402, 16] on div at bounding box center [398, 196] width 797 height 392
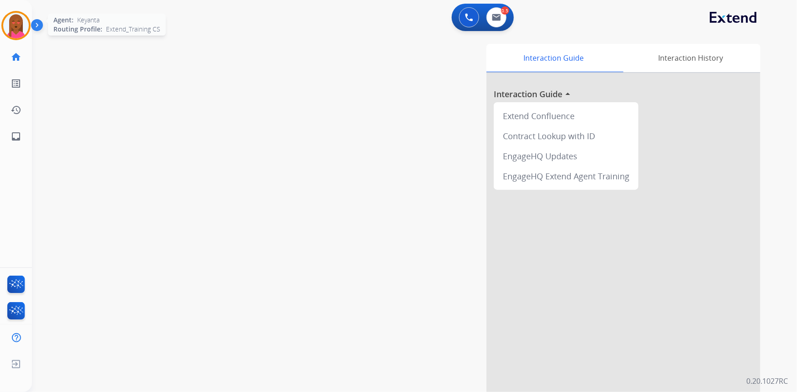
click at [17, 23] on img at bounding box center [16, 26] width 26 height 26
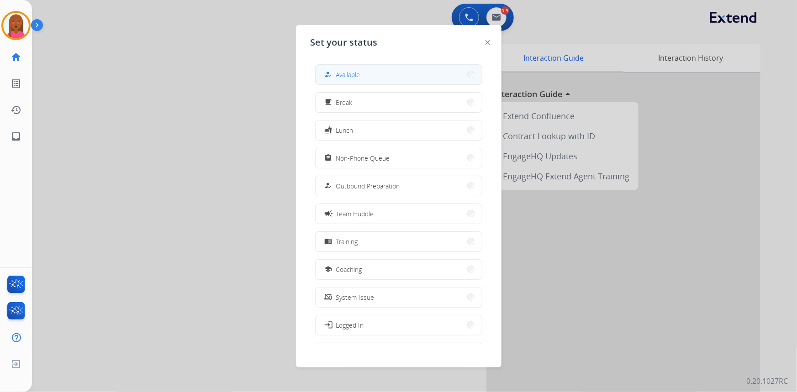
click at [423, 84] on div "how_to_reg Available" at bounding box center [398, 74] width 167 height 21
click at [418, 73] on button "how_to_reg Available" at bounding box center [398, 75] width 166 height 20
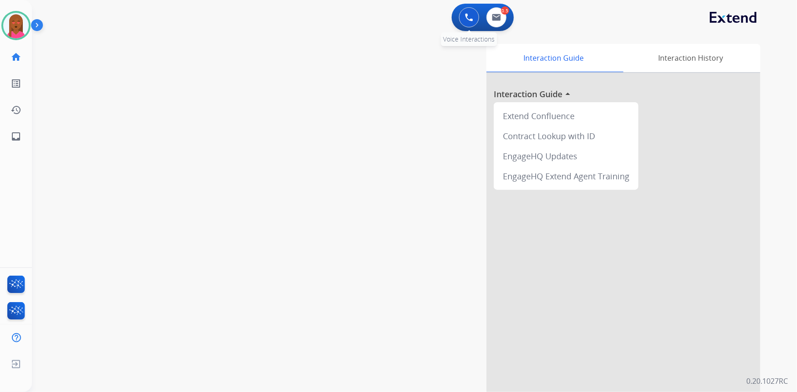
drag, startPoint x: 478, startPoint y: 18, endPoint x: 473, endPoint y: 18, distance: 5.0
click at [478, 18] on button at bounding box center [469, 17] width 20 height 20
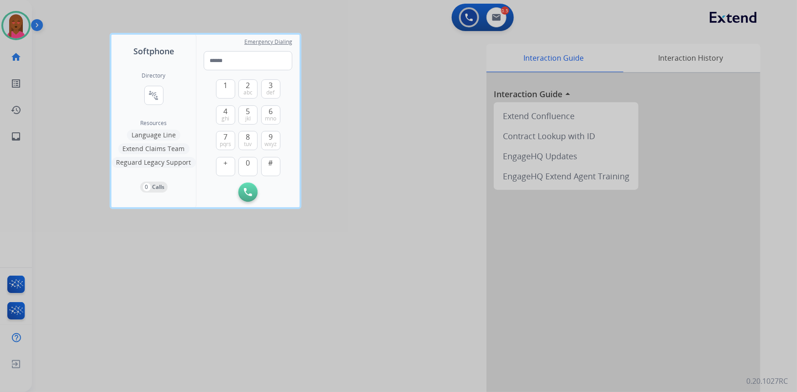
click at [472, 18] on div at bounding box center [398, 196] width 797 height 392
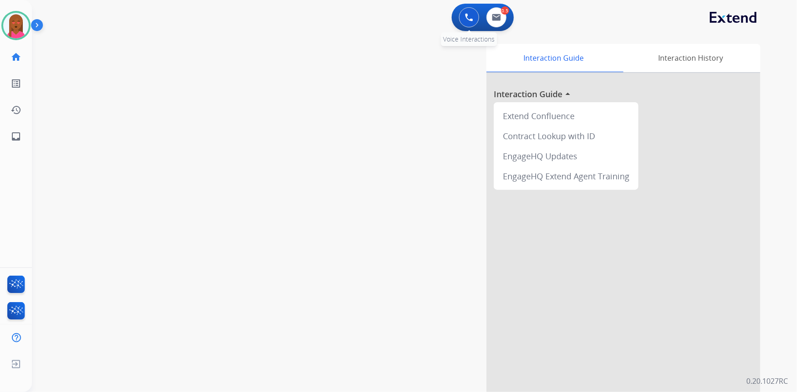
click at [470, 15] on img at bounding box center [469, 17] width 8 height 8
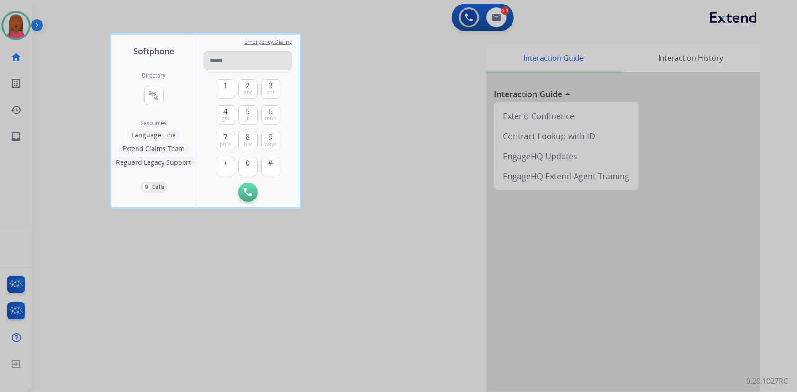
click at [253, 56] on input "tel" at bounding box center [248, 60] width 89 height 19
click at [214, 58] on input "**********" at bounding box center [248, 60] width 89 height 19
type input "**********"
click at [247, 189] on img at bounding box center [248, 192] width 8 height 8
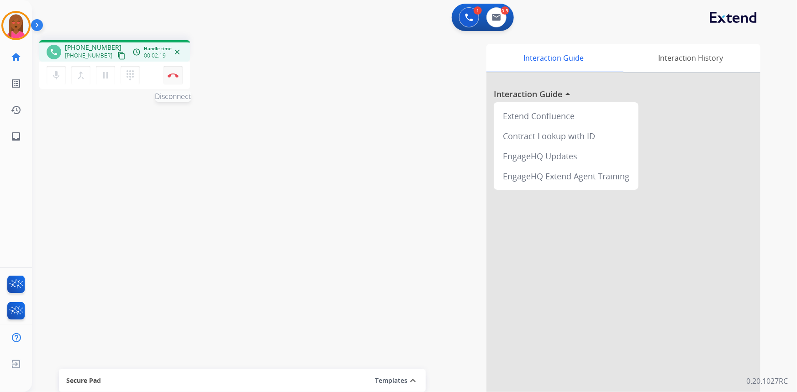
click at [177, 73] on img at bounding box center [173, 75] width 11 height 5
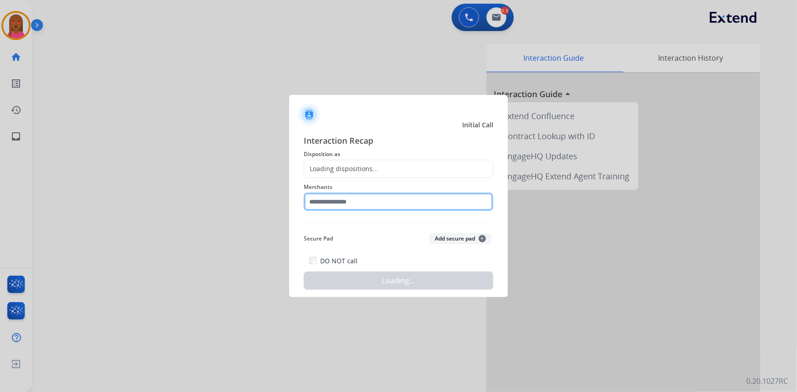
click at [378, 207] on input "text" at bounding box center [398, 202] width 189 height 18
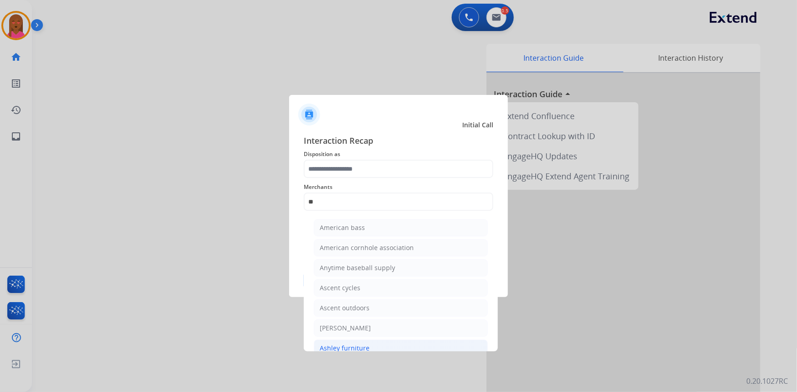
click at [378, 341] on li "Ashley furniture" at bounding box center [401, 348] width 174 height 17
type input "**********"
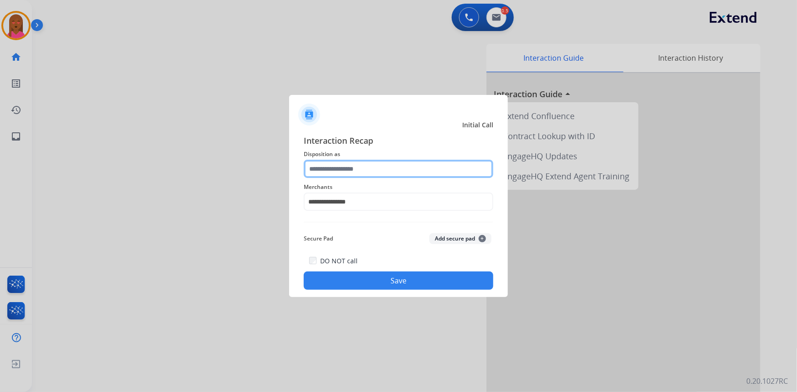
click at [363, 171] on input "text" at bounding box center [398, 169] width 189 height 18
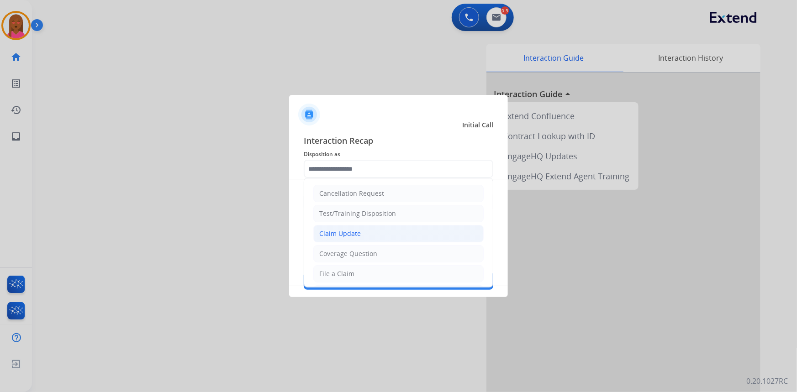
click at [368, 237] on li "Claim Update" at bounding box center [398, 233] width 170 height 17
type input "**********"
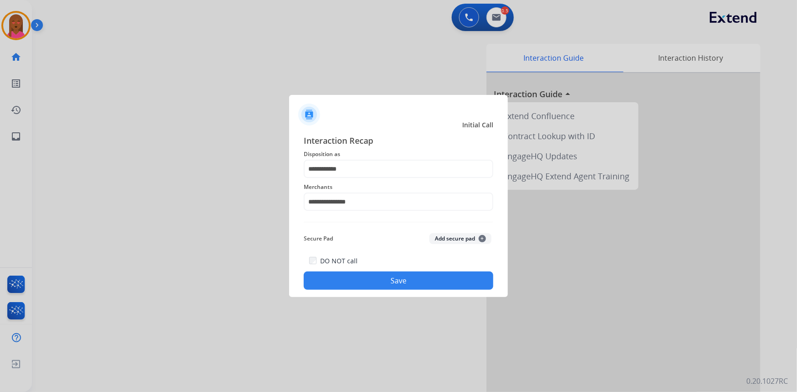
click at [403, 278] on button "Save" at bounding box center [398, 281] width 189 height 18
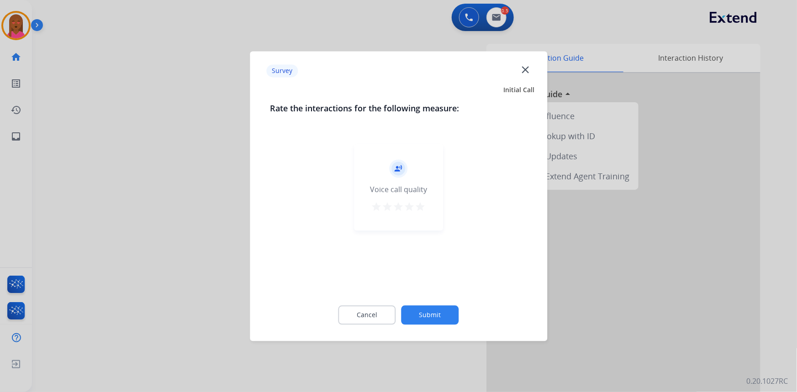
click at [529, 76] on button "close" at bounding box center [524, 71] width 11 height 14
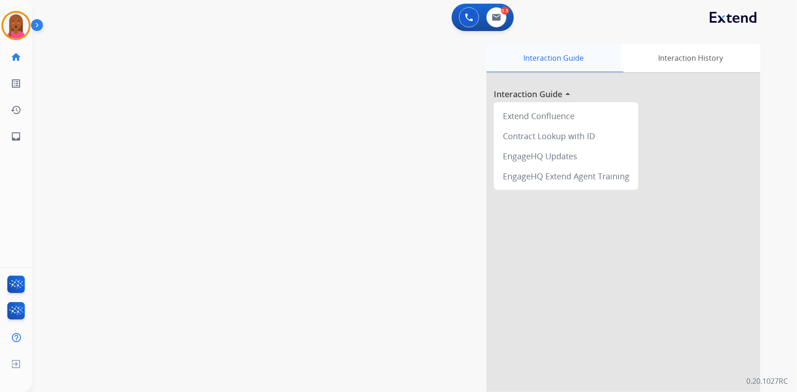
click at [526, 69] on div "Interaction Guide" at bounding box center [553, 58] width 135 height 28
drag, startPoint x: 454, startPoint y: 10, endPoint x: 459, endPoint y: 15, distance: 6.5
click at [455, 10] on div "0 Voice Interactions 0.5 Email Interactions" at bounding box center [482, 17] width 62 height 27
click at [461, 15] on button at bounding box center [469, 17] width 20 height 20
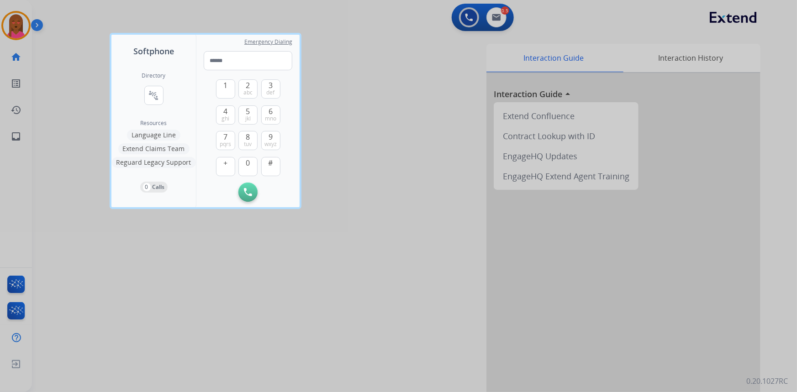
click at [464, 18] on div at bounding box center [398, 196] width 797 height 392
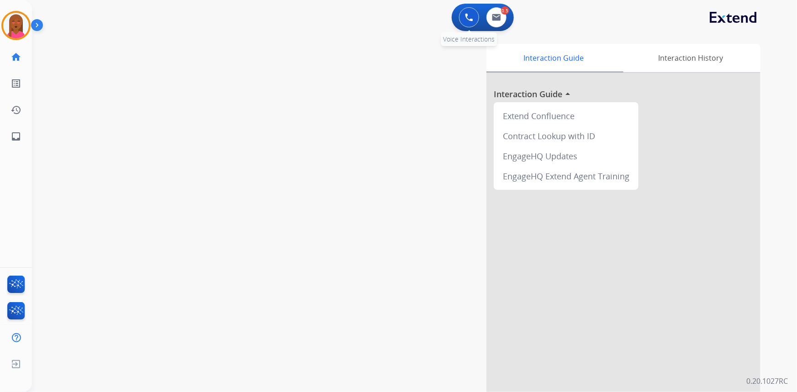
click at [466, 16] on img at bounding box center [469, 17] width 8 height 8
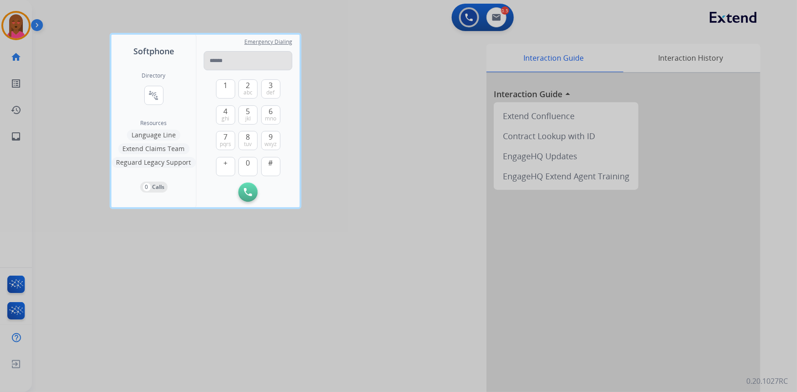
click at [235, 61] on input "tel" at bounding box center [248, 60] width 89 height 19
drag, startPoint x: 214, startPoint y: 63, endPoint x: 188, endPoint y: 59, distance: 26.7
click at [188, 57] on div "**********" at bounding box center [205, 121] width 188 height 173
type input "**********"
click at [251, 194] on img at bounding box center [248, 192] width 8 height 8
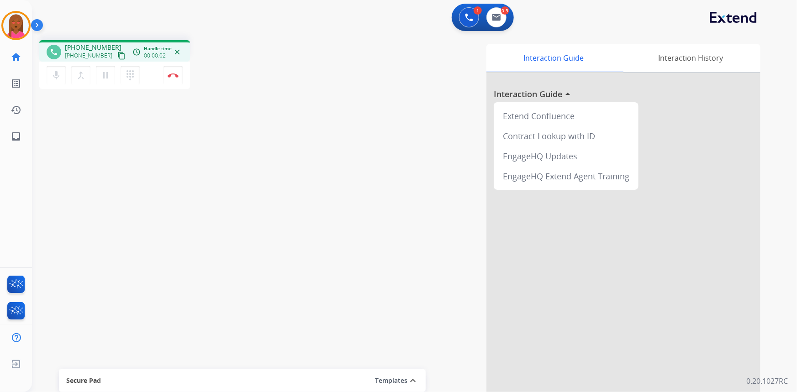
click at [116, 52] on button "content_copy" at bounding box center [121, 55] width 11 height 11
click at [236, 319] on div "phone [PHONE_NUMBER] [PHONE_NUMBER] content_copy access_time Call metrics Queue…" at bounding box center [403, 223] width 743 height 381
click at [171, 76] on img at bounding box center [173, 75] width 11 height 5
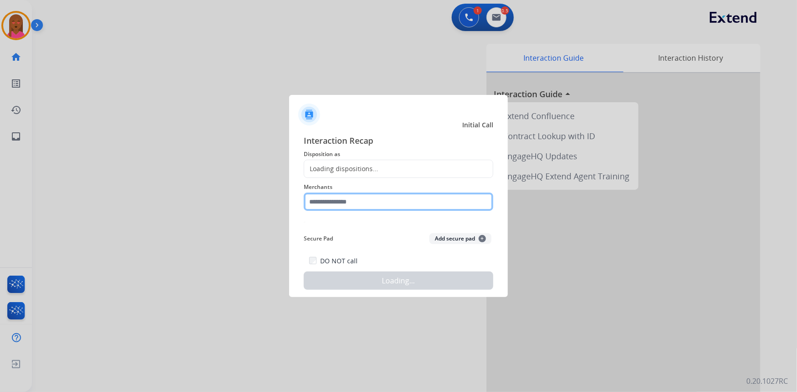
drag, startPoint x: 358, startPoint y: 210, endPoint x: 361, endPoint y: 203, distance: 7.0
click at [359, 205] on input "text" at bounding box center [398, 202] width 189 height 18
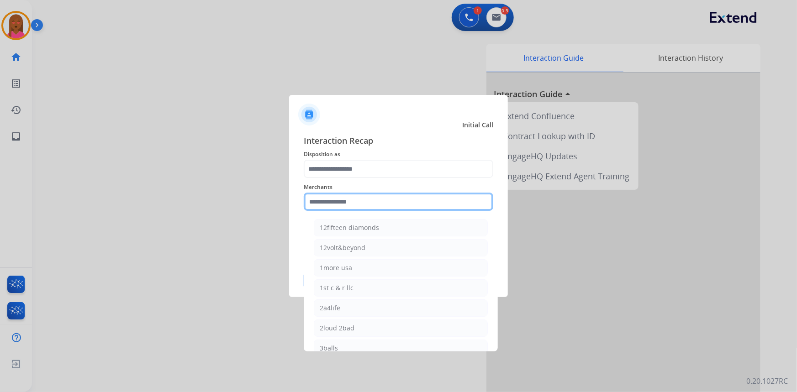
click at [361, 203] on input "text" at bounding box center [398, 202] width 189 height 18
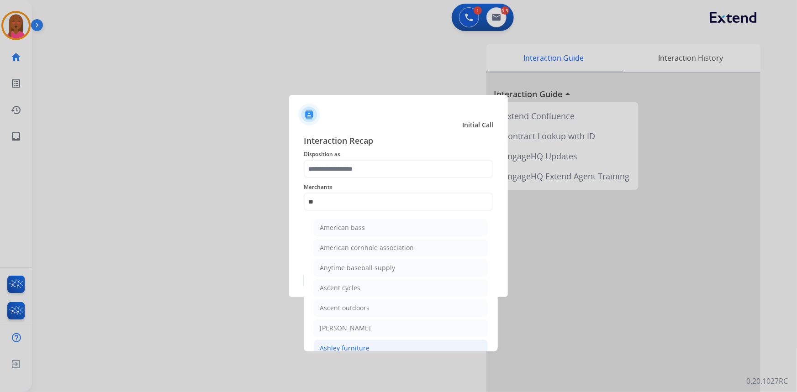
click at [348, 349] on div "Ashley furniture" at bounding box center [345, 348] width 50 height 9
type input "**********"
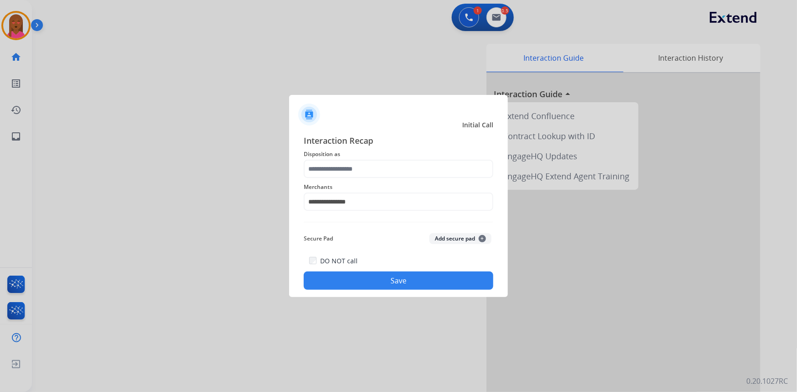
click at [384, 157] on span "Disposition as" at bounding box center [398, 154] width 189 height 11
click at [379, 172] on input "text" at bounding box center [398, 169] width 189 height 18
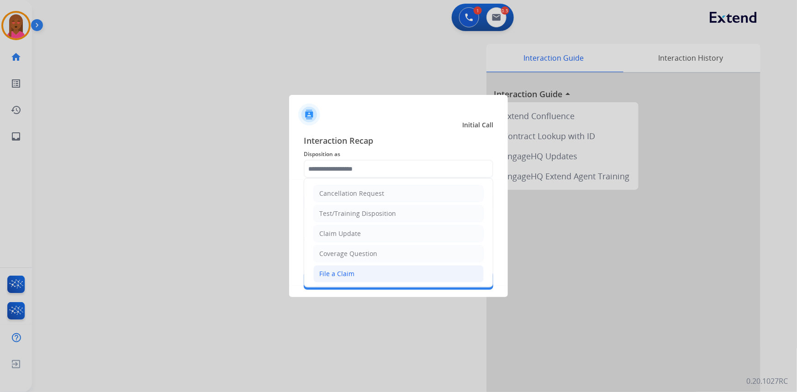
click at [351, 278] on li "File a Claim" at bounding box center [398, 273] width 170 height 17
type input "**********"
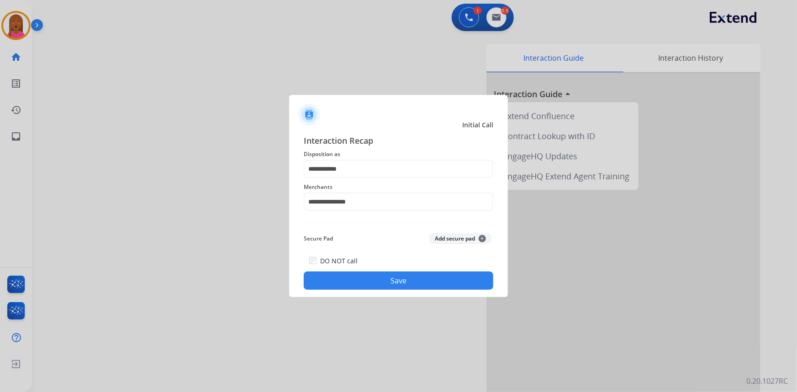
click at [353, 297] on div "**********" at bounding box center [398, 212] width 219 height 170
click at [357, 283] on button "Save" at bounding box center [398, 281] width 189 height 18
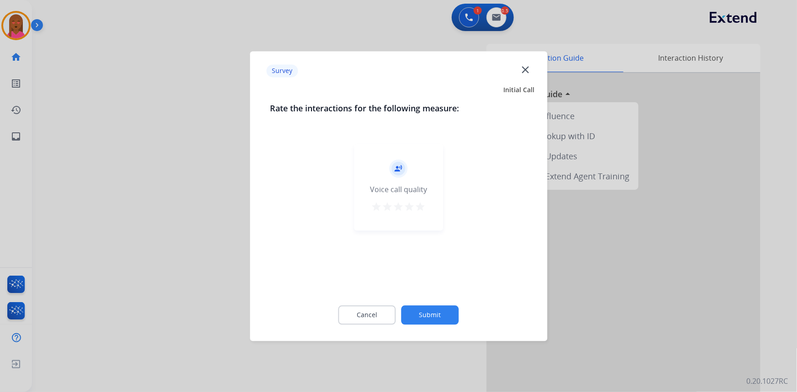
click at [527, 68] on div "Survey close" at bounding box center [398, 71] width 286 height 29
click at [526, 68] on mat-icon "close" at bounding box center [525, 69] width 12 height 12
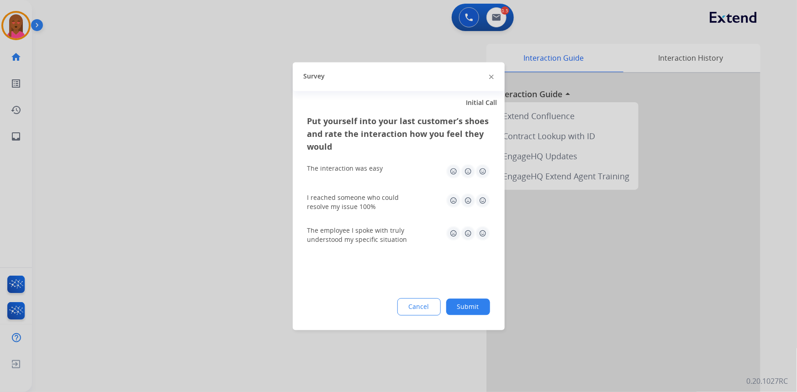
click at [468, 8] on div at bounding box center [398, 196] width 797 height 392
click at [468, 8] on button at bounding box center [469, 17] width 20 height 20
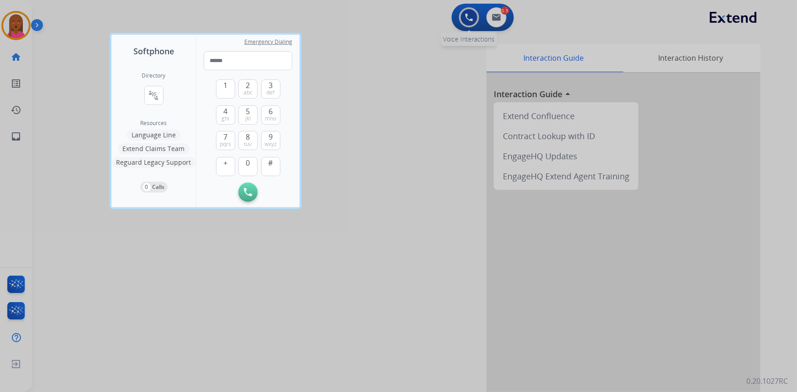
click at [470, 13] on div at bounding box center [398, 196] width 797 height 392
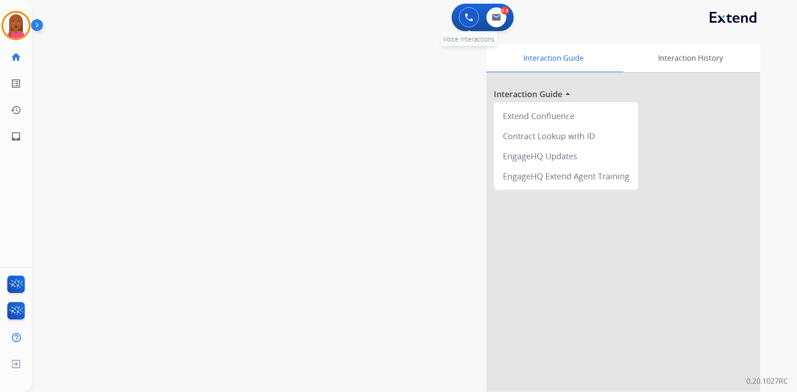
click at [465, 22] on button at bounding box center [469, 17] width 20 height 20
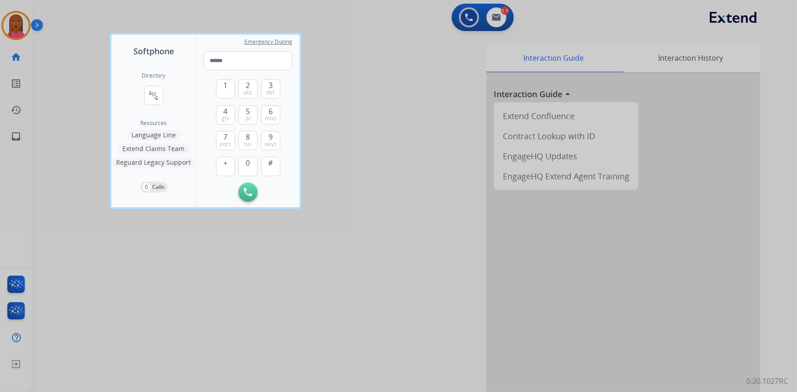
click at [21, 27] on div at bounding box center [398, 196] width 797 height 392
click at [21, 27] on img at bounding box center [16, 26] width 26 height 26
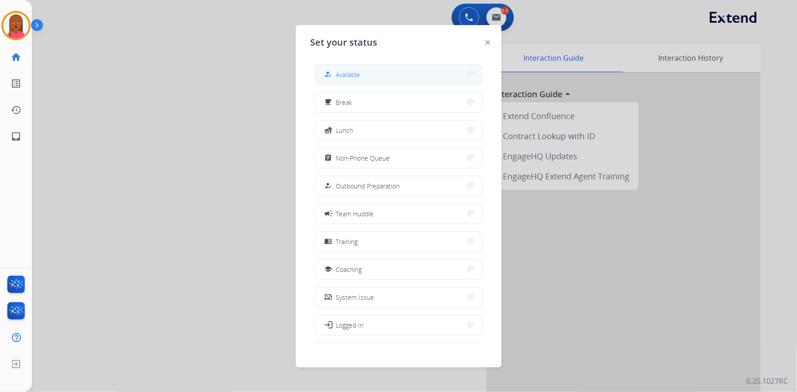
click at [374, 73] on button "how_to_reg Available" at bounding box center [398, 75] width 166 height 20
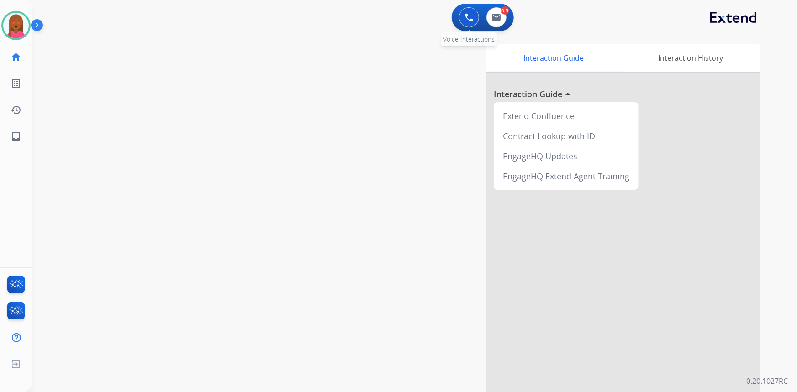
drag, startPoint x: 471, startPoint y: 19, endPoint x: 467, endPoint y: 18, distance: 4.7
click at [472, 19] on img at bounding box center [469, 17] width 8 height 8
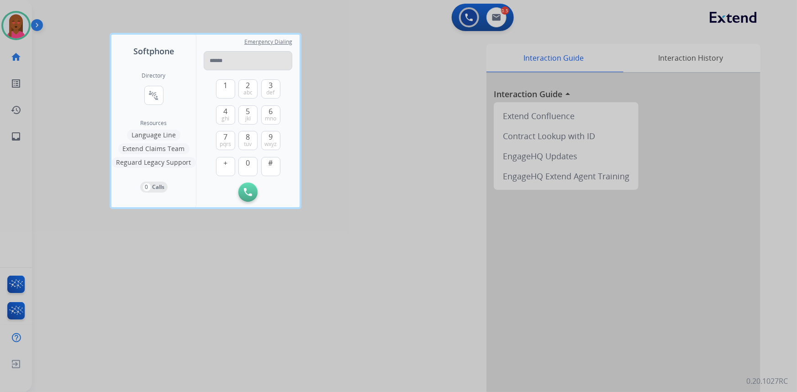
click at [238, 57] on input "tel" at bounding box center [248, 60] width 89 height 19
type input "**********"
click at [246, 194] on img at bounding box center [248, 192] width 8 height 8
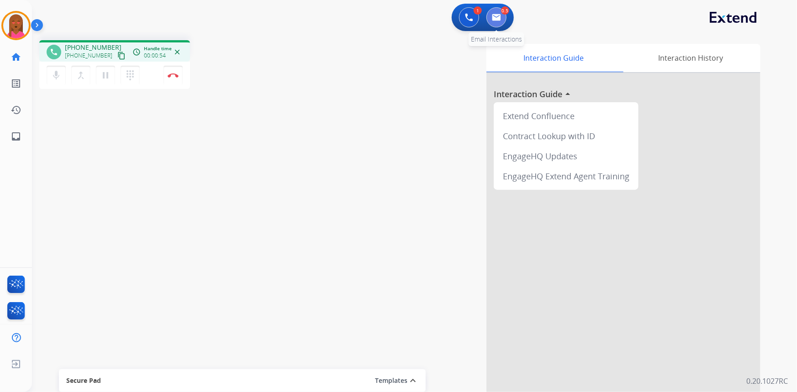
click at [498, 16] on img at bounding box center [496, 17] width 9 height 7
select select "**********"
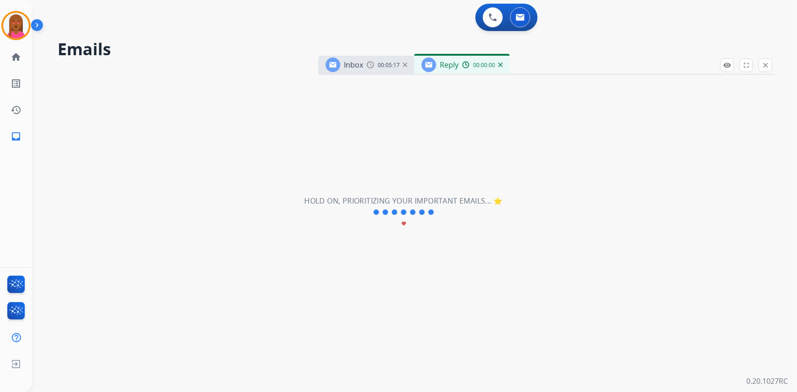
select select "**********"
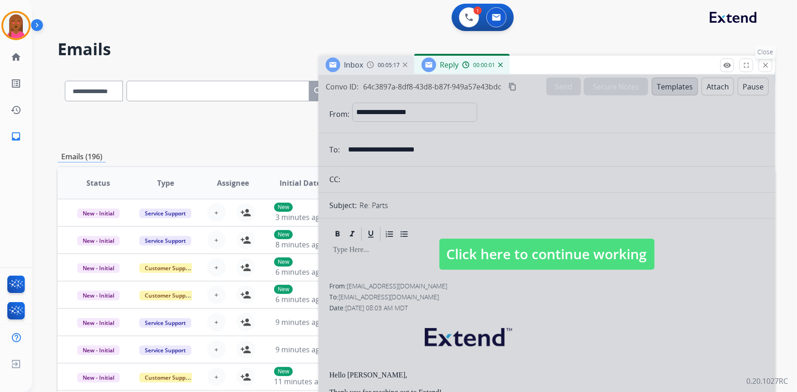
click at [767, 68] on mat-icon "close" at bounding box center [765, 65] width 8 height 8
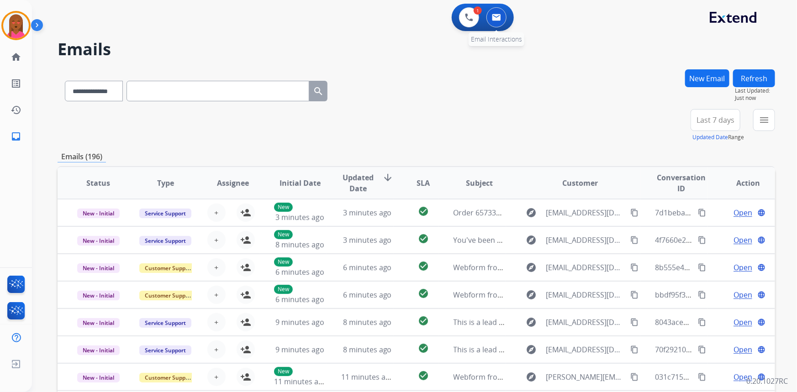
click at [502, 19] on button at bounding box center [496, 17] width 20 height 20
click at [498, 20] on img at bounding box center [496, 17] width 9 height 7
click at [698, 81] on button "New Email" at bounding box center [707, 78] width 44 height 18
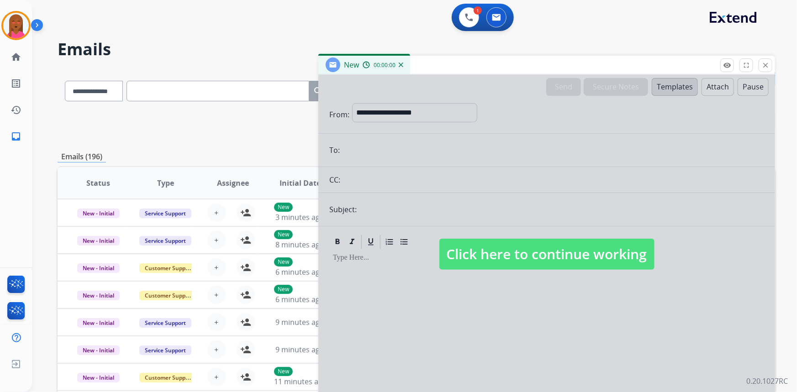
drag, startPoint x: 506, startPoint y: 252, endPoint x: 501, endPoint y: 249, distance: 5.5
click at [506, 252] on span "Click here to continue working" at bounding box center [546, 254] width 215 height 31
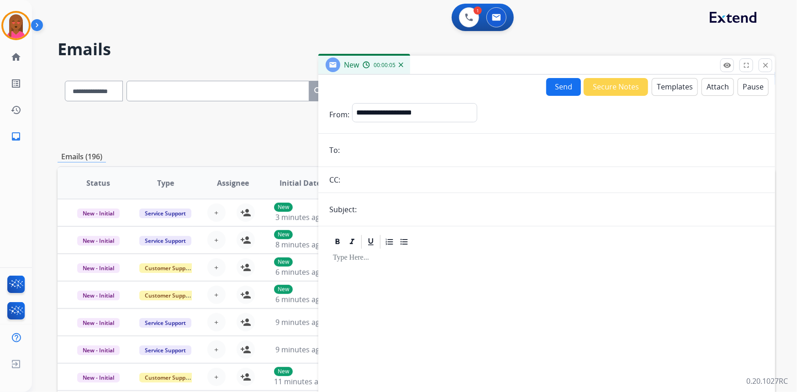
click at [374, 158] on input "email" at bounding box center [552, 150] width 421 height 18
click at [374, 157] on input "email" at bounding box center [552, 150] width 421 height 18
paste input "**********"
type input "**********"
click at [399, 113] on select "**********" at bounding box center [414, 112] width 124 height 18
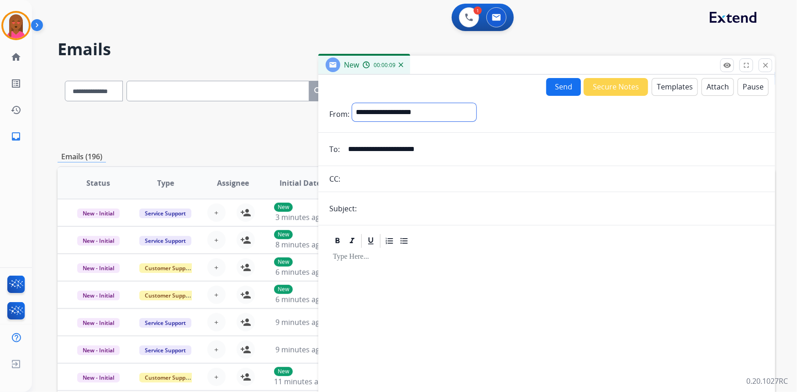
select select "**********"
click at [352, 103] on select "**********" at bounding box center [414, 112] width 124 height 18
click at [392, 212] on input "text" at bounding box center [561, 209] width 404 height 18
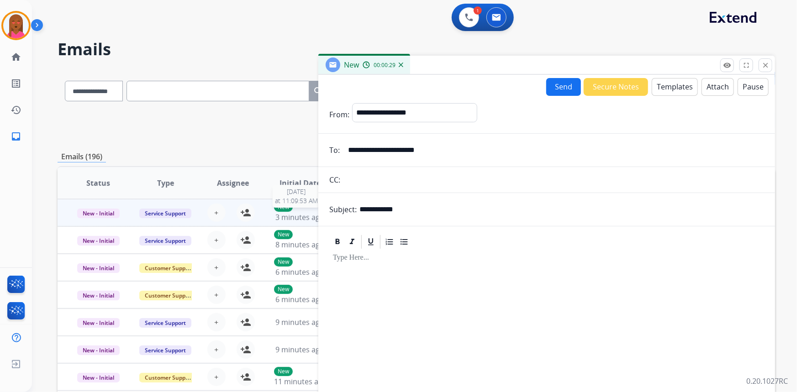
drag, startPoint x: 420, startPoint y: 206, endPoint x: 297, endPoint y: 209, distance: 123.7
click at [297, 209] on div "**********" at bounding box center [416, 294] width 717 height 450
type input "*"
type input "*****"
click at [677, 84] on button "Templates" at bounding box center [674, 87] width 46 height 18
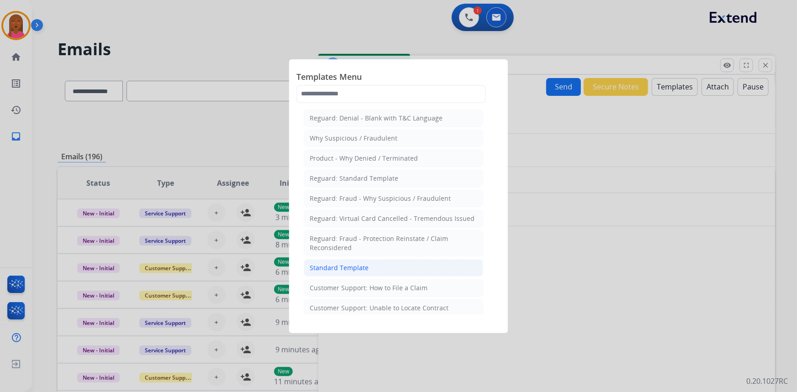
click at [388, 265] on li "Standard Template" at bounding box center [393, 267] width 179 height 17
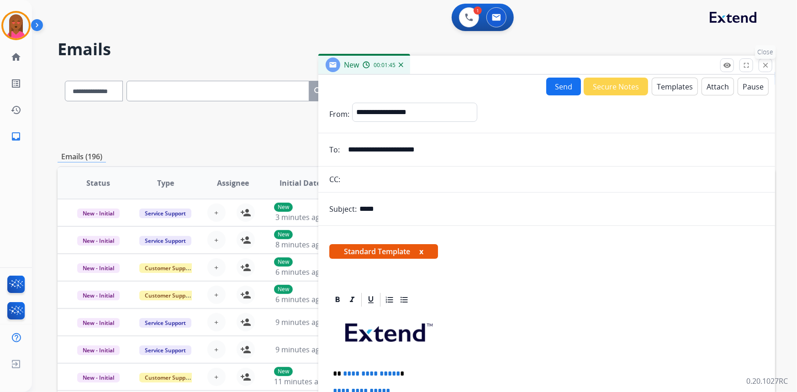
click at [770, 64] on button "close Close" at bounding box center [765, 65] width 14 height 14
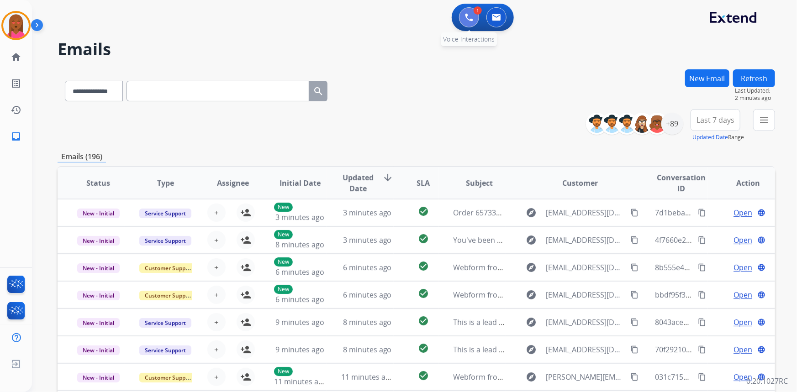
click at [469, 21] on button at bounding box center [469, 17] width 20 height 20
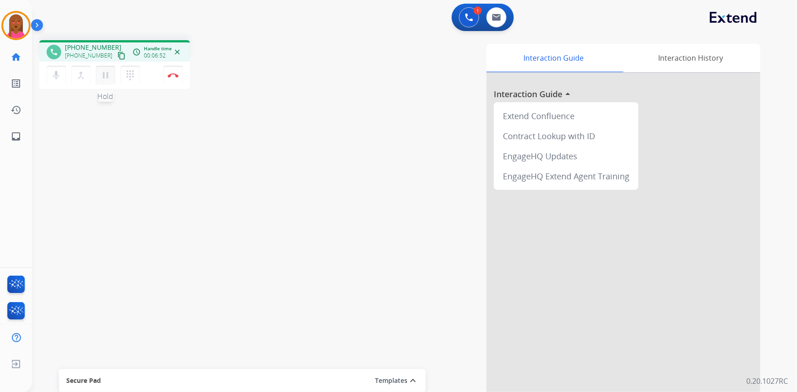
click at [107, 77] on mat-icon "pause" at bounding box center [105, 75] width 11 height 11
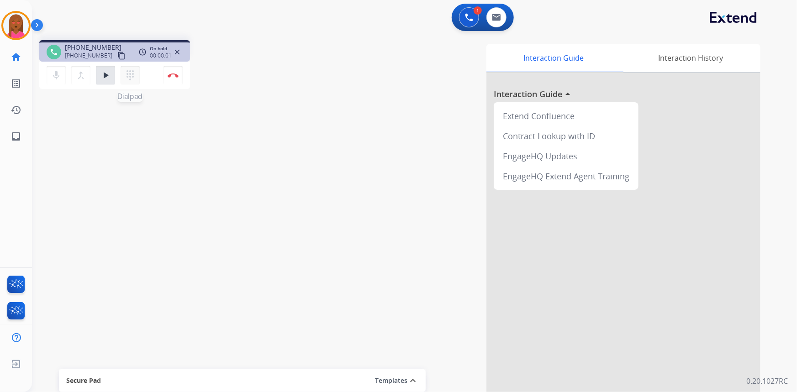
click at [132, 74] on mat-icon "dialpad" at bounding box center [130, 75] width 11 height 11
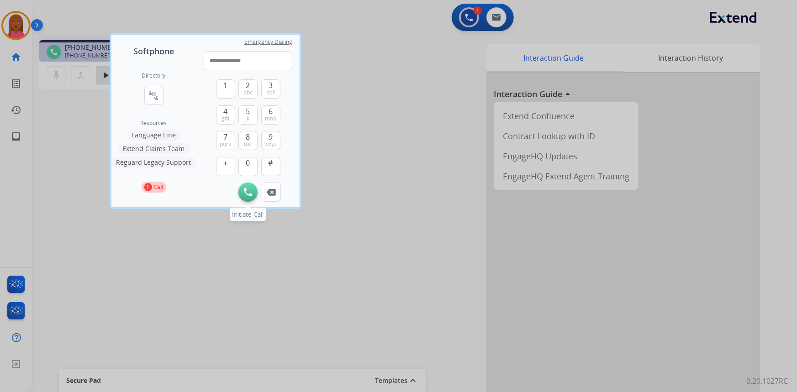
type input "**********"
click at [246, 196] on button "Initiate Call" at bounding box center [247, 192] width 19 height 19
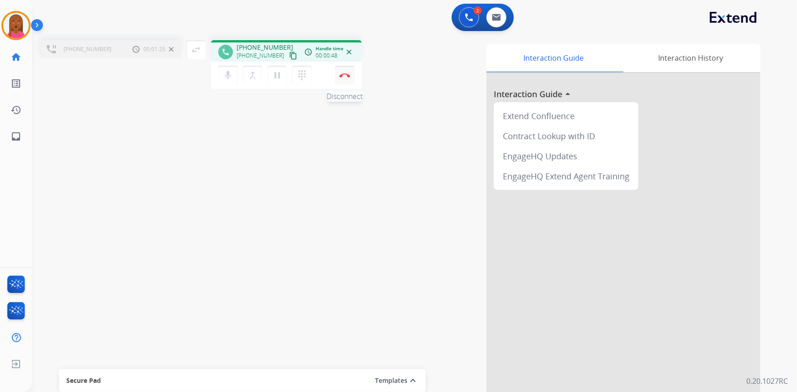
click at [343, 74] on img at bounding box center [344, 75] width 11 height 5
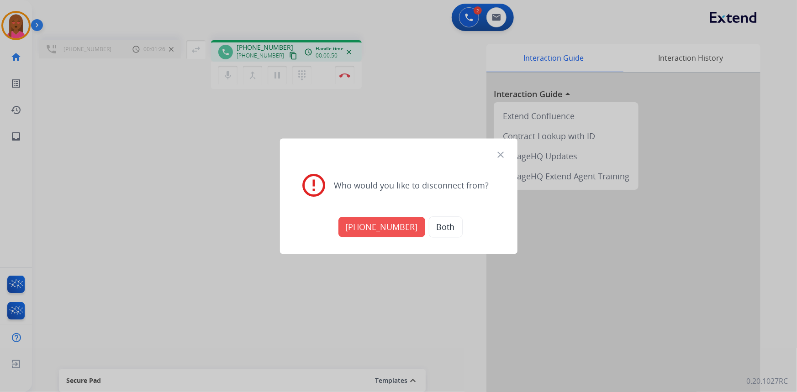
click at [381, 225] on button "+17602917418" at bounding box center [381, 227] width 87 height 20
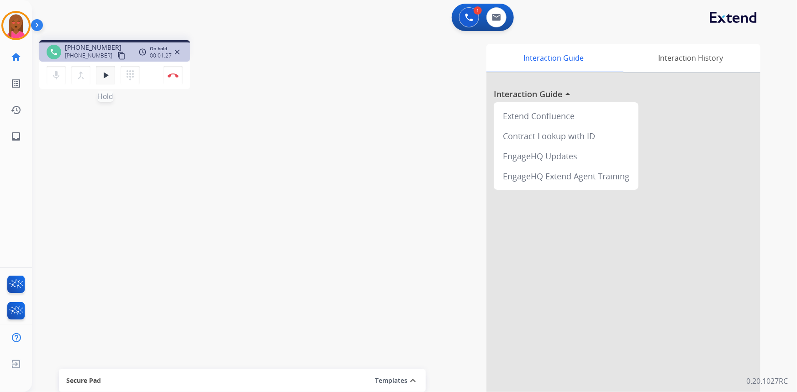
click at [105, 74] on mat-icon "play_arrow" at bounding box center [105, 75] width 11 height 11
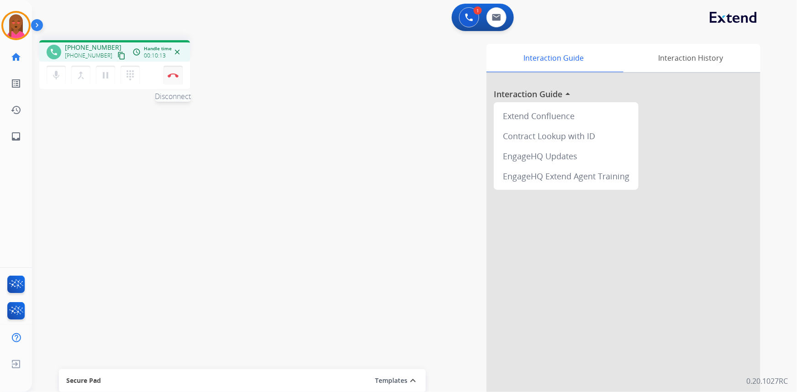
click at [176, 73] on img at bounding box center [173, 75] width 11 height 5
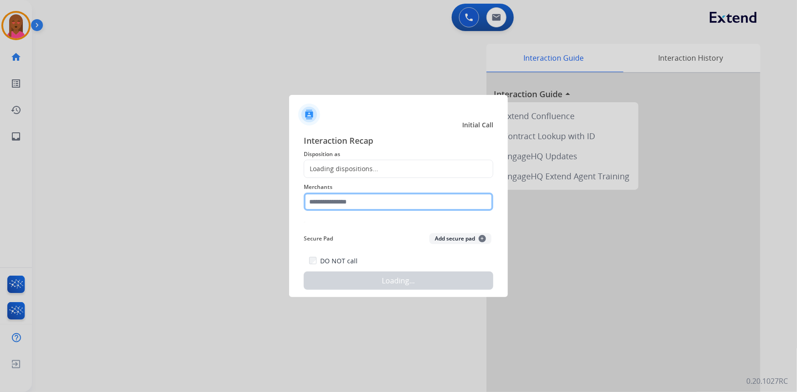
click at [407, 208] on input "text" at bounding box center [398, 202] width 189 height 18
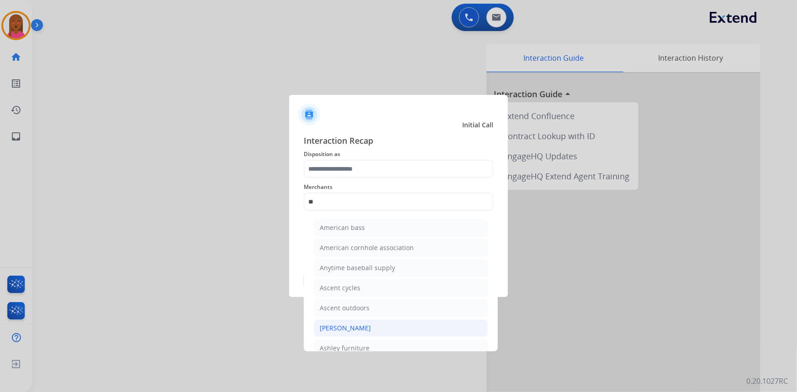
click at [357, 327] on div "[PERSON_NAME]" at bounding box center [345, 328] width 51 height 9
type input "**********"
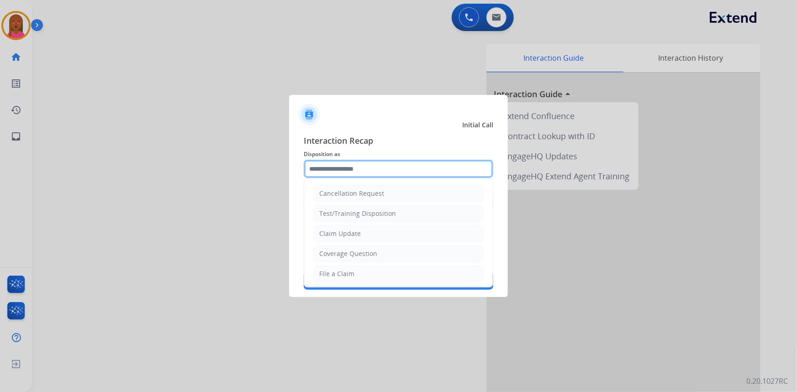
click at [372, 173] on input "text" at bounding box center [398, 169] width 189 height 18
click at [374, 231] on li "Claim Update" at bounding box center [398, 233] width 170 height 17
type input "**********"
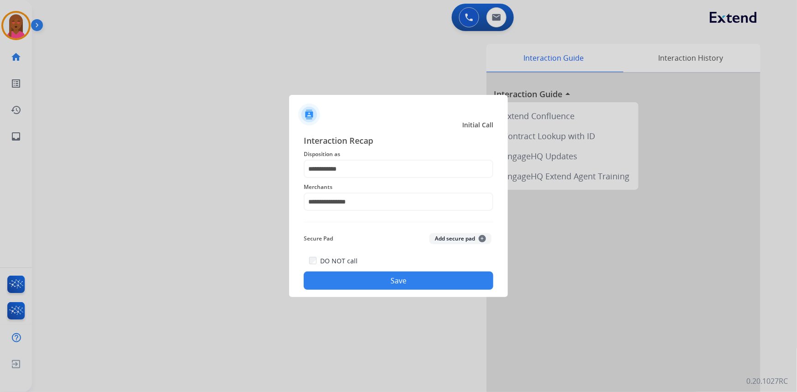
click at [383, 284] on button "Save" at bounding box center [398, 281] width 189 height 18
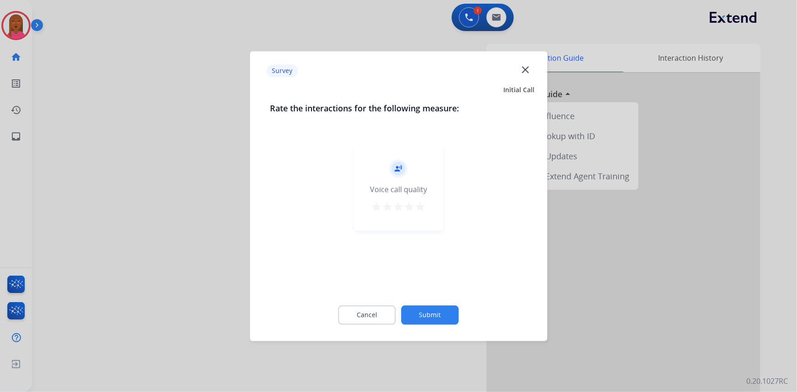
click at [526, 70] on mat-icon "close" at bounding box center [525, 69] width 12 height 12
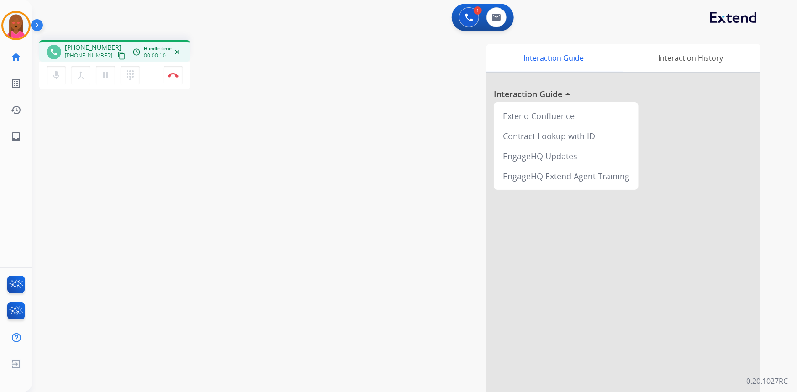
click at [117, 57] on mat-icon "content_copy" at bounding box center [121, 56] width 8 height 8
click at [388, 247] on div "Interaction Guide Interaction History Interaction Guide arrow_drop_up Extend Co…" at bounding box center [526, 229] width 467 height 370
click at [100, 76] on mat-icon "pause" at bounding box center [105, 75] width 11 height 11
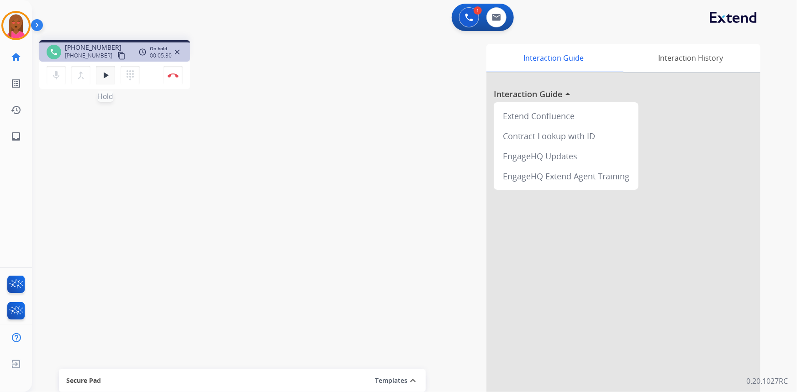
click at [102, 74] on mat-icon "play_arrow" at bounding box center [105, 75] width 11 height 11
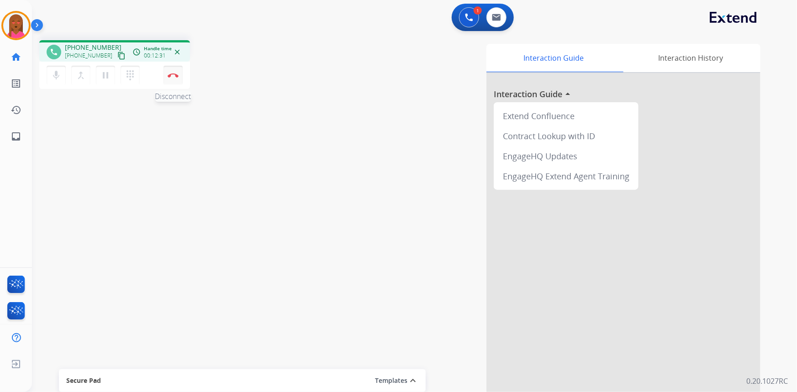
click at [173, 73] on img at bounding box center [173, 75] width 11 height 5
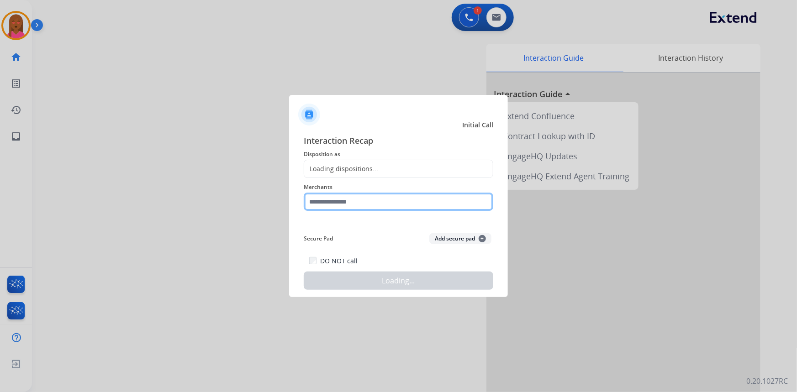
click at [322, 202] on input "text" at bounding box center [398, 202] width 189 height 18
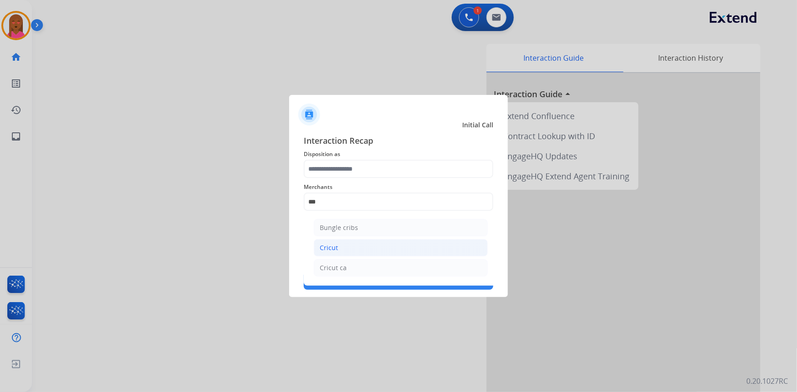
click at [343, 253] on li "Cricut" at bounding box center [401, 247] width 174 height 17
type input "******"
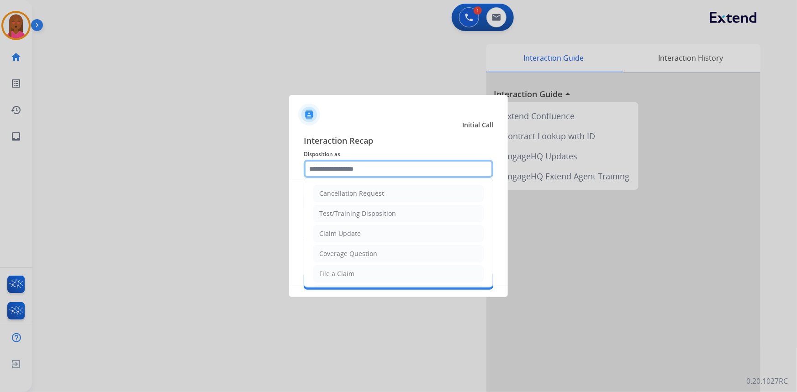
click at [383, 168] on input "text" at bounding box center [398, 169] width 189 height 18
click at [383, 251] on li "Coverage Question" at bounding box center [398, 253] width 170 height 17
type input "**********"
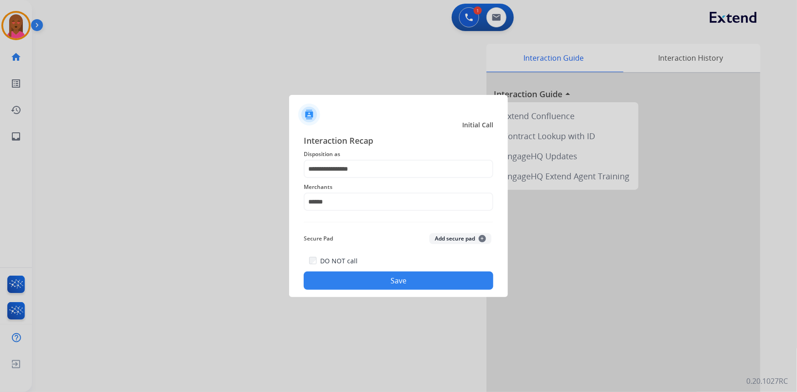
click at [377, 284] on button "Save" at bounding box center [398, 281] width 189 height 18
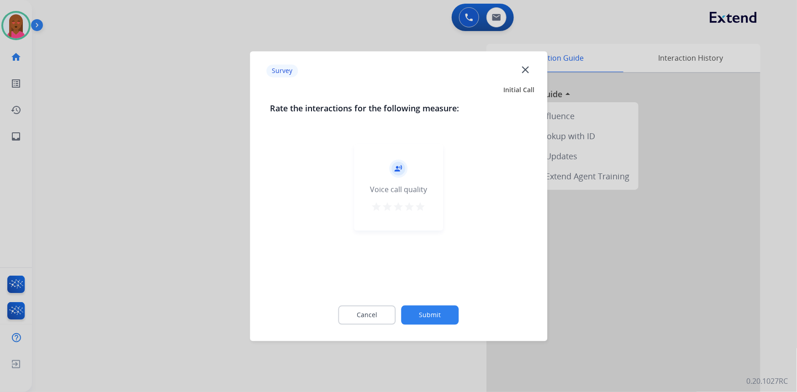
click at [524, 71] on mat-icon "close" at bounding box center [525, 69] width 12 height 12
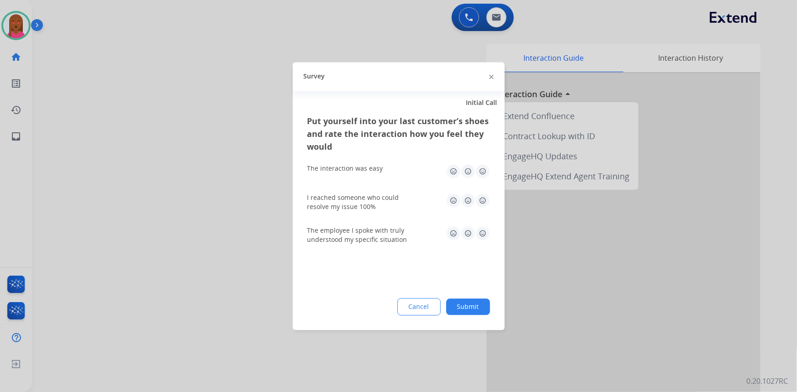
click at [493, 75] on div "Survey" at bounding box center [399, 76] width 212 height 29
click at [493, 78] on img at bounding box center [491, 77] width 5 height 5
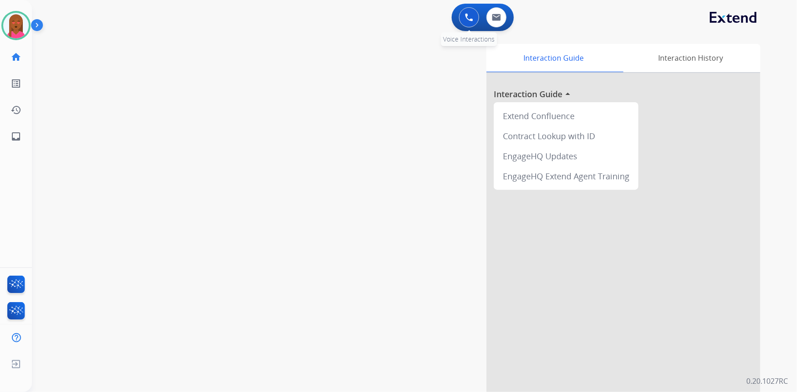
click at [461, 21] on button at bounding box center [469, 17] width 20 height 20
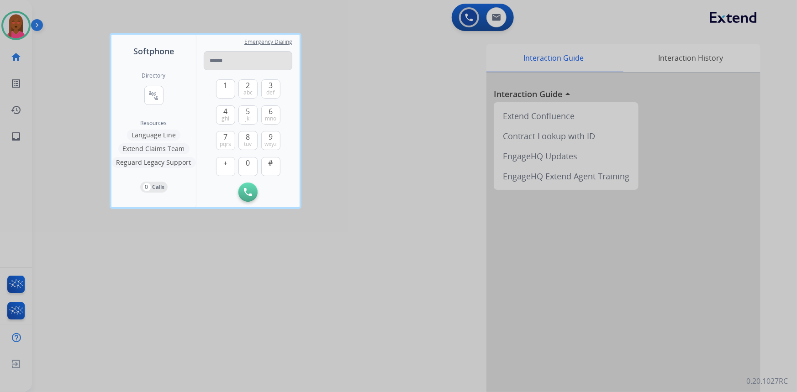
click at [243, 56] on input "tel" at bounding box center [248, 60] width 89 height 19
type input "**********"
click at [242, 188] on button "Initiate Call" at bounding box center [247, 192] width 19 height 19
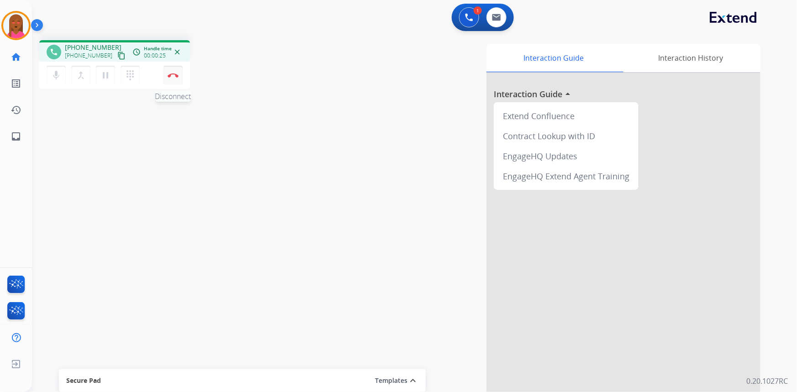
click at [178, 76] on img at bounding box center [173, 75] width 11 height 5
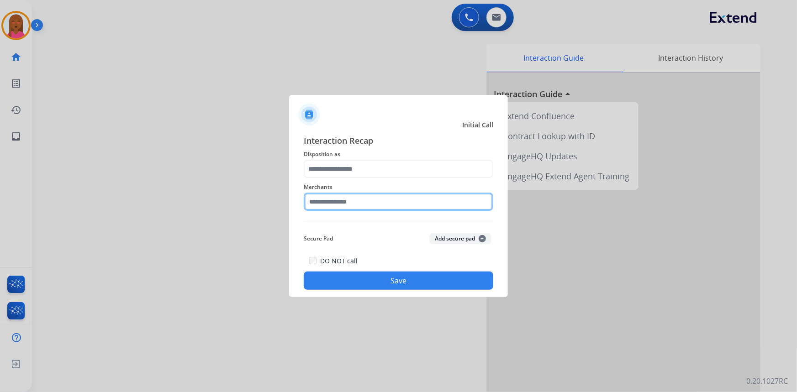
click at [388, 205] on input "text" at bounding box center [398, 202] width 189 height 18
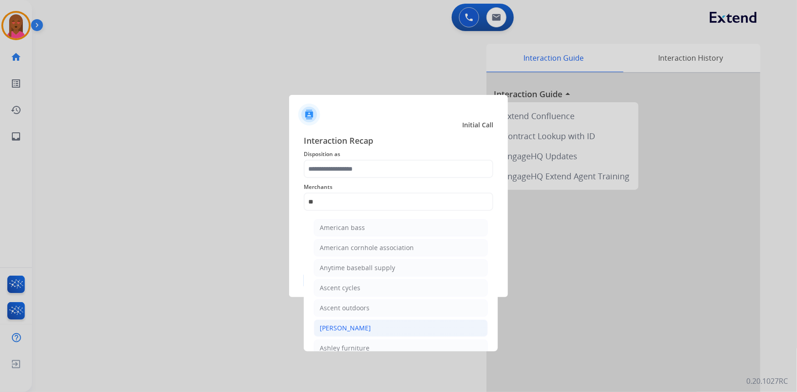
click at [367, 329] on div "[PERSON_NAME]" at bounding box center [345, 328] width 51 height 9
type input "**********"
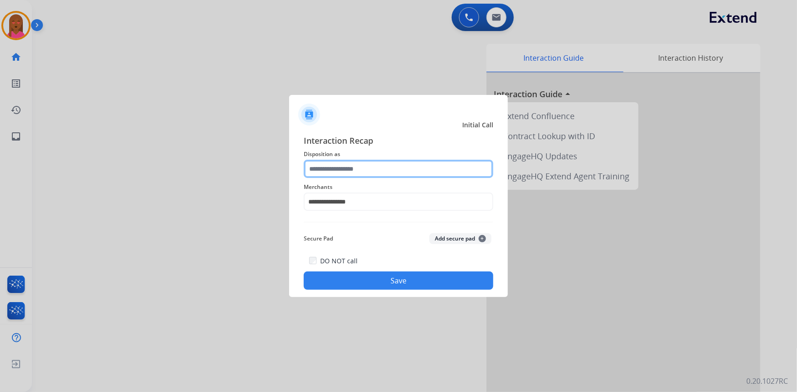
click at [379, 175] on input "text" at bounding box center [398, 169] width 189 height 18
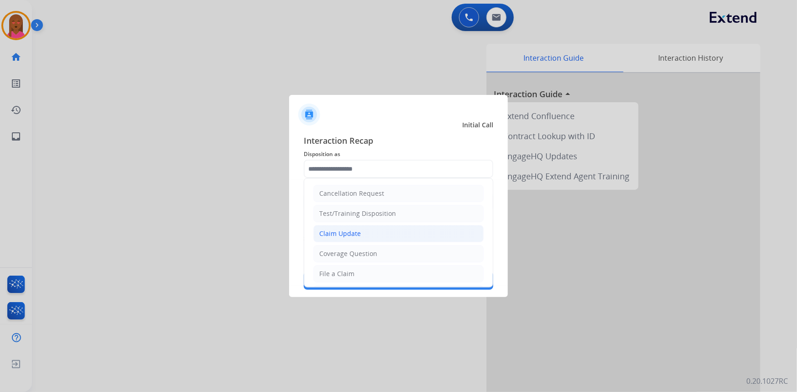
click at [368, 231] on li "Claim Update" at bounding box center [398, 233] width 170 height 17
type input "**********"
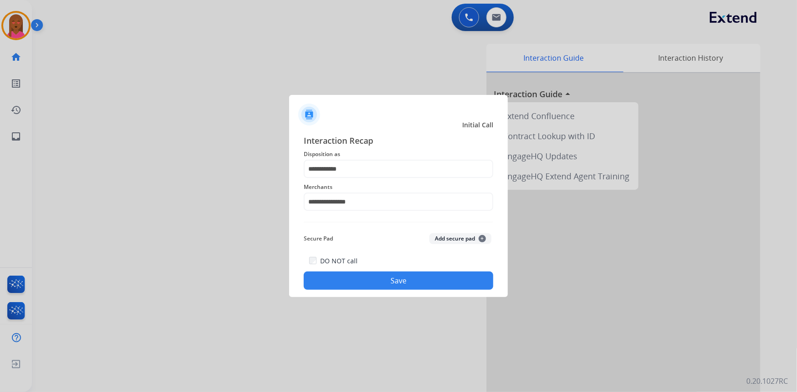
click at [384, 282] on button "Save" at bounding box center [398, 281] width 189 height 18
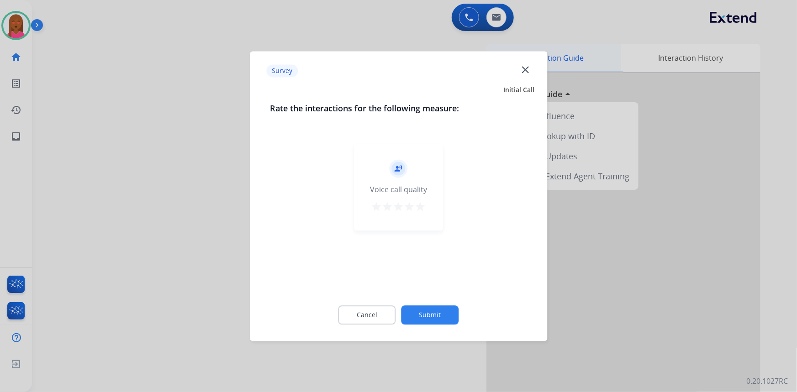
click at [525, 70] on mat-icon "close" at bounding box center [525, 69] width 12 height 12
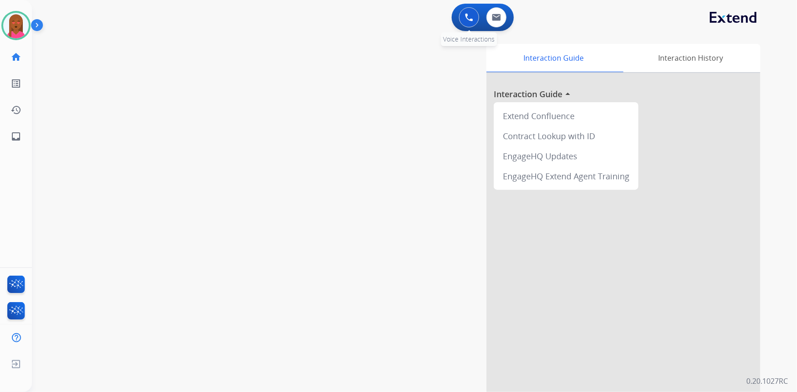
click at [467, 17] on img at bounding box center [469, 17] width 8 height 8
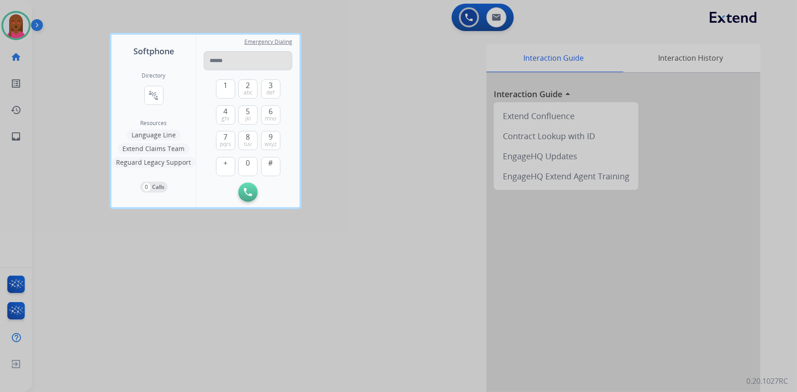
click at [246, 63] on input "tel" at bounding box center [248, 60] width 89 height 19
type input "**********"
click at [244, 193] on img at bounding box center [248, 192] width 8 height 8
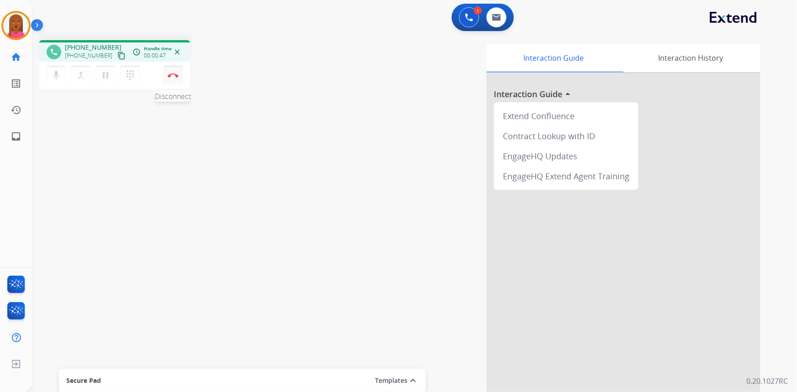
click at [173, 76] on img at bounding box center [173, 75] width 11 height 5
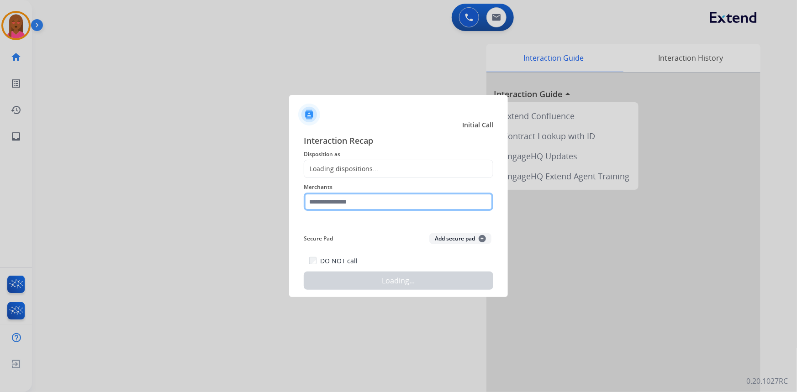
click at [372, 201] on input "text" at bounding box center [398, 202] width 189 height 18
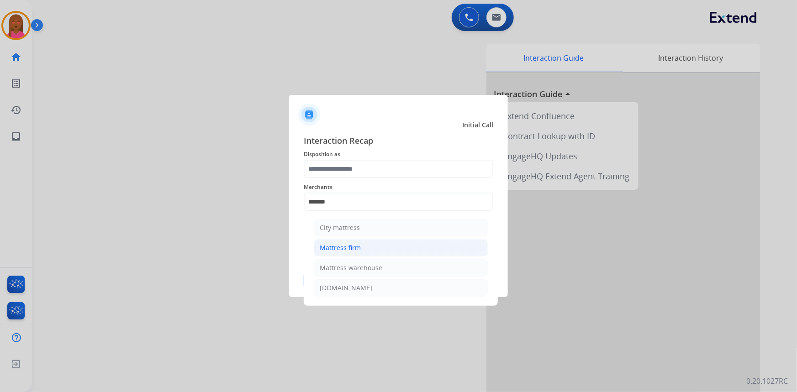
click at [382, 247] on li "Mattress firm" at bounding box center [401, 247] width 174 height 17
type input "**********"
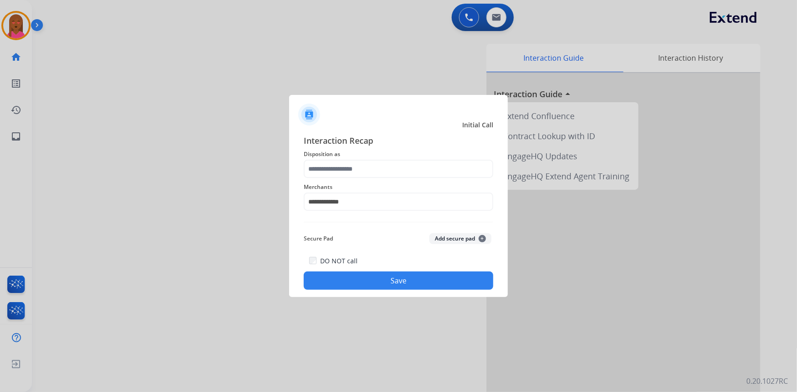
click at [405, 154] on span "Disposition as" at bounding box center [398, 154] width 189 height 11
click at [401, 166] on input "text" at bounding box center [398, 169] width 189 height 18
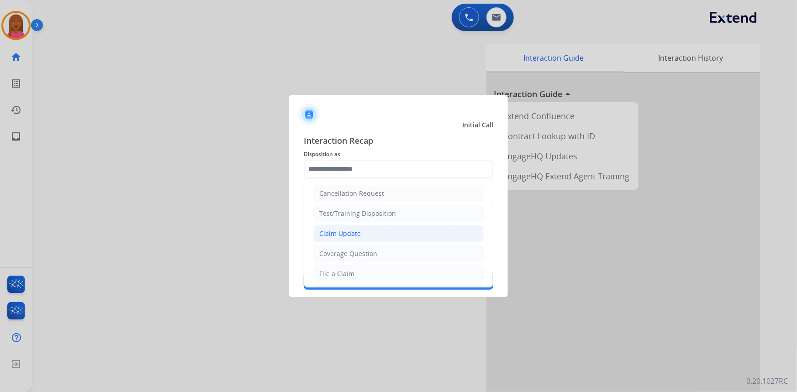
click at [374, 232] on li "Claim Update" at bounding box center [398, 233] width 170 height 17
type input "**********"
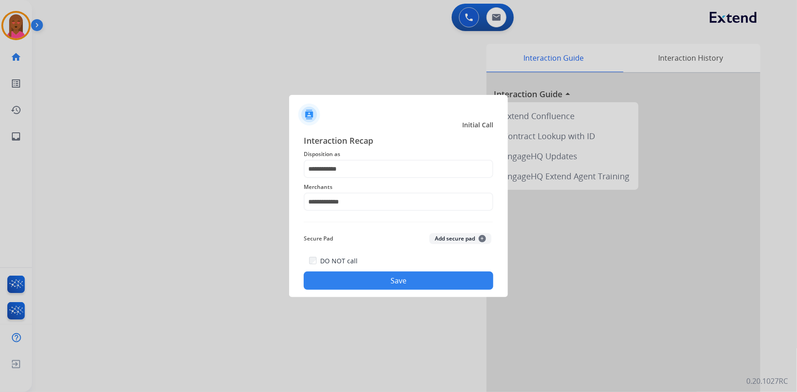
click at [395, 274] on button "Save" at bounding box center [398, 281] width 189 height 18
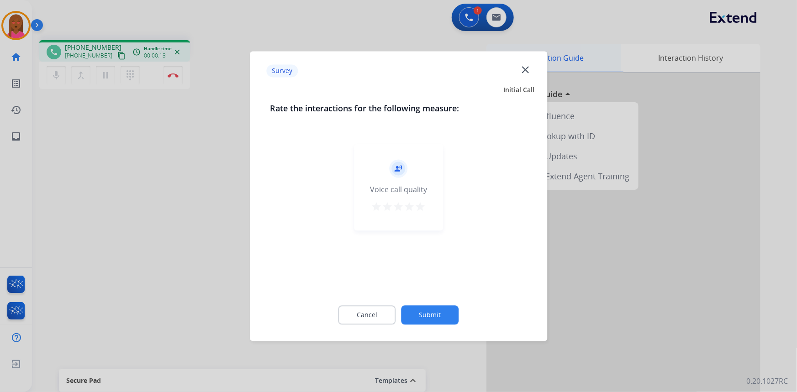
click at [525, 67] on mat-icon "close" at bounding box center [525, 69] width 12 height 12
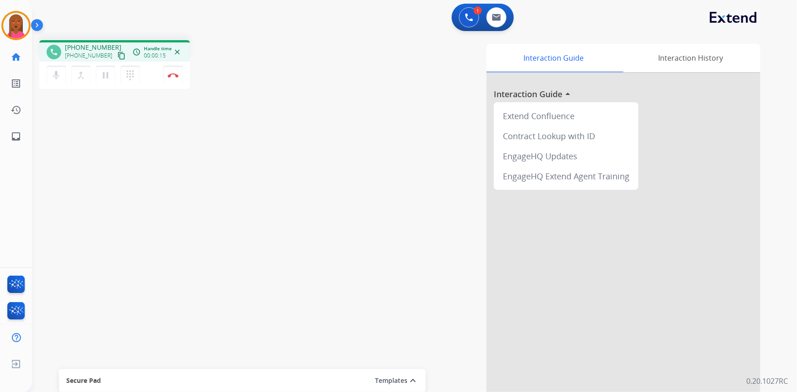
click at [117, 54] on mat-icon "content_copy" at bounding box center [121, 56] width 8 height 8
drag, startPoint x: 201, startPoint y: 324, endPoint x: 168, endPoint y: 301, distance: 40.0
click at [202, 321] on div "phone +17605000820 +17605000820 content_copy access_time Call metrics Queue 00:…" at bounding box center [403, 223] width 743 height 381
drag, startPoint x: 109, startPoint y: 315, endPoint x: 94, endPoint y: 302, distance: 19.8
click at [109, 315] on div "phone +17605000820 +17605000820 content_copy access_time Call metrics Queue 00:…" at bounding box center [403, 223] width 743 height 381
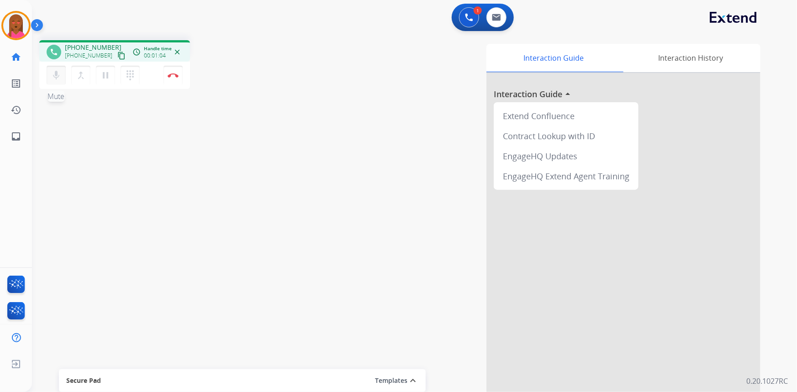
click at [58, 73] on mat-icon "mic" at bounding box center [56, 75] width 11 height 11
click at [408, 198] on div "Interaction Guide Interaction History Interaction Guide arrow_drop_up Extend Co…" at bounding box center [526, 229] width 467 height 370
click at [60, 74] on mat-icon "mic_off" at bounding box center [56, 75] width 11 height 11
click at [60, 74] on mat-icon "mic" at bounding box center [56, 75] width 11 height 11
click at [54, 73] on mat-icon "mic_off" at bounding box center [56, 75] width 11 height 11
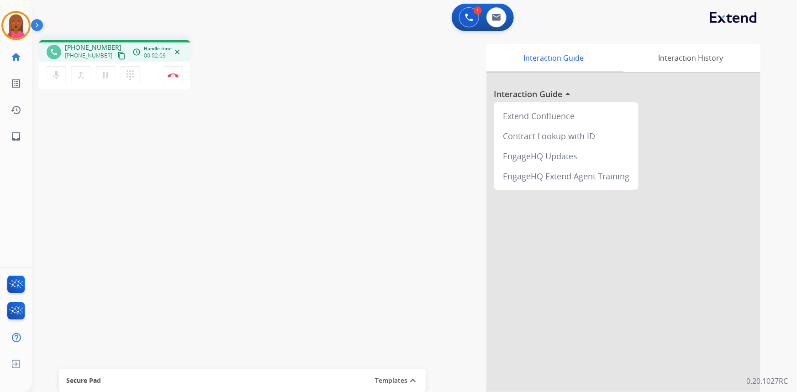
click at [134, 342] on div "phone +17605000820 +17605000820 content_copy access_time Call metrics Queue 00:…" at bounding box center [403, 223] width 743 height 381
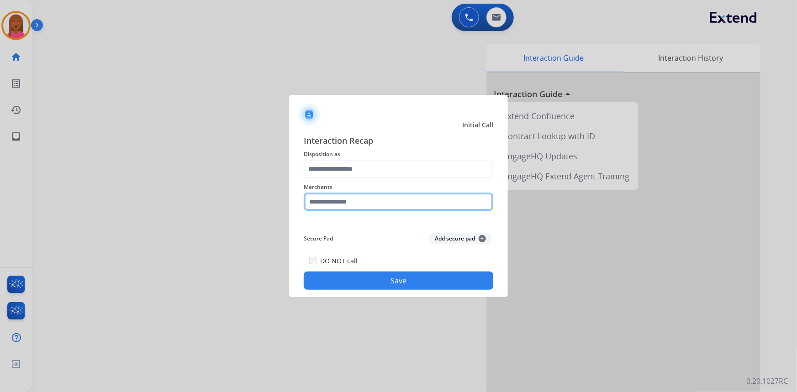
click at [353, 202] on input "text" at bounding box center [398, 202] width 189 height 18
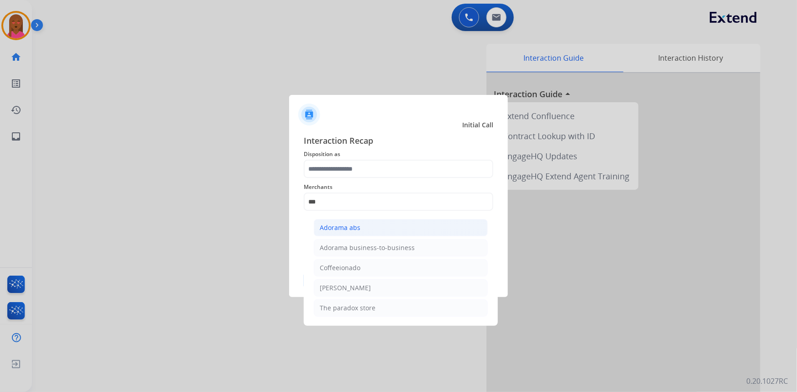
click at [376, 232] on li "Adorama abs" at bounding box center [401, 227] width 174 height 17
type input "**********"
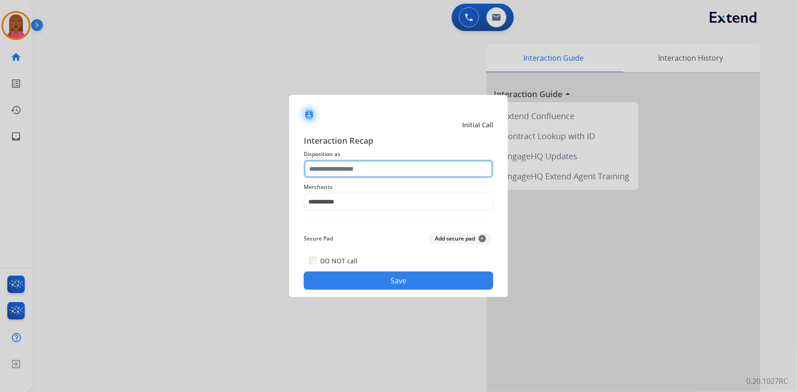
click at [385, 174] on input "text" at bounding box center [398, 169] width 189 height 18
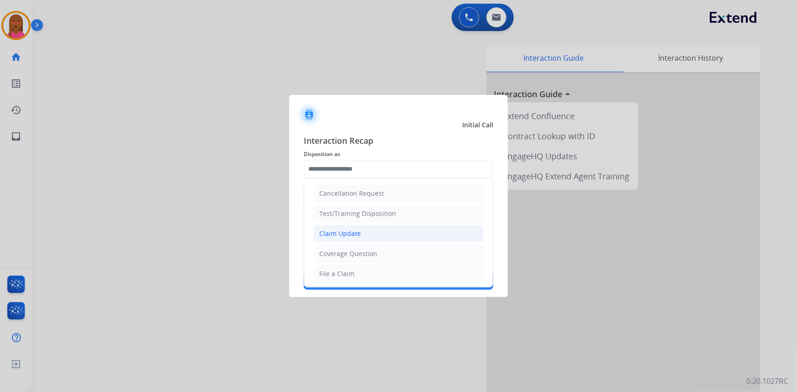
click at [392, 233] on li "Claim Update" at bounding box center [398, 233] width 170 height 17
type input "**********"
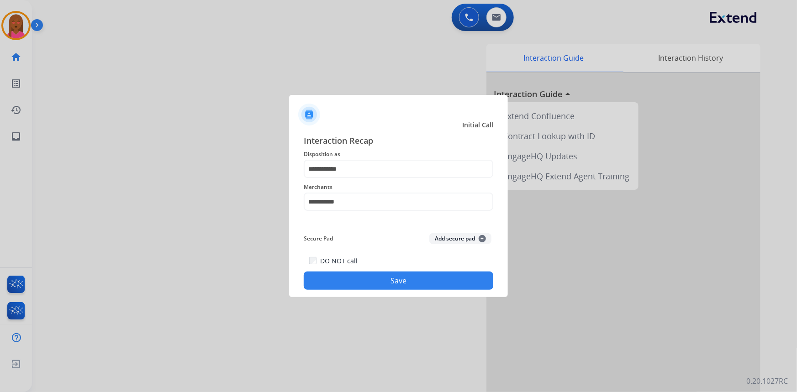
click at [372, 279] on button "Save" at bounding box center [398, 281] width 189 height 18
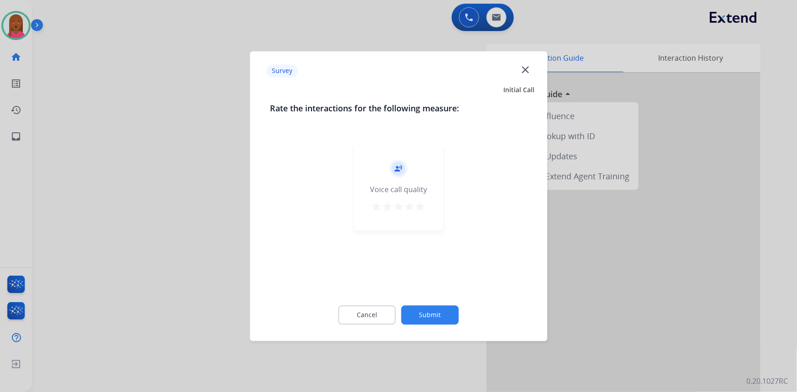
click at [525, 69] on mat-icon "close" at bounding box center [525, 69] width 12 height 12
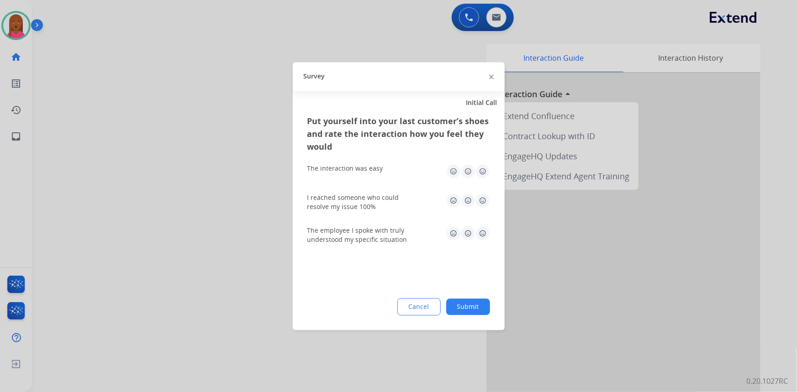
click at [496, 23] on div at bounding box center [398, 196] width 797 height 392
click at [496, 23] on button at bounding box center [496, 17] width 20 height 20
select select "**********"
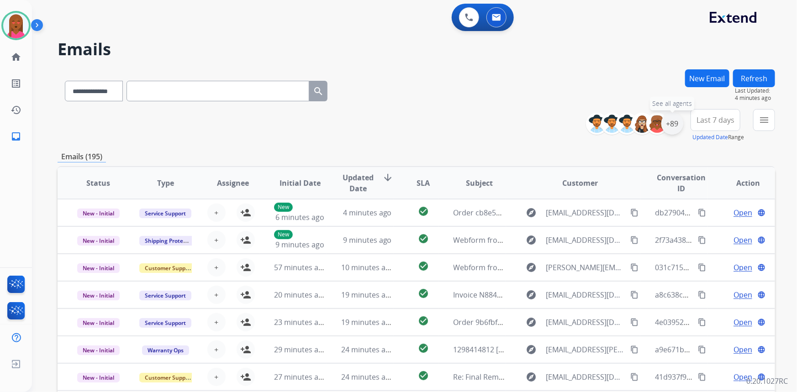
click at [669, 122] on div "+89" at bounding box center [672, 124] width 22 height 22
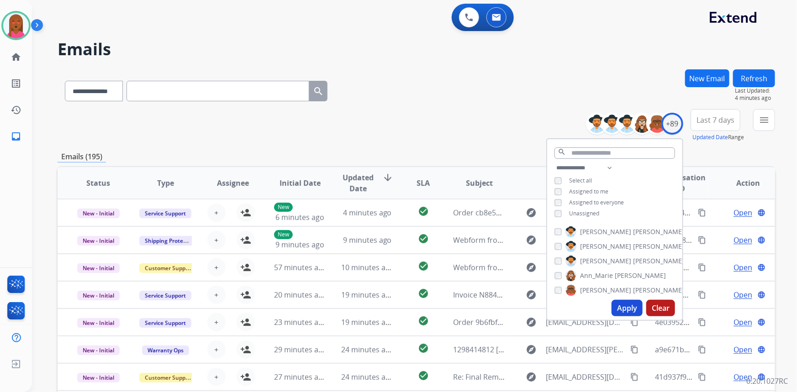
click at [622, 304] on button "Apply" at bounding box center [626, 308] width 31 height 16
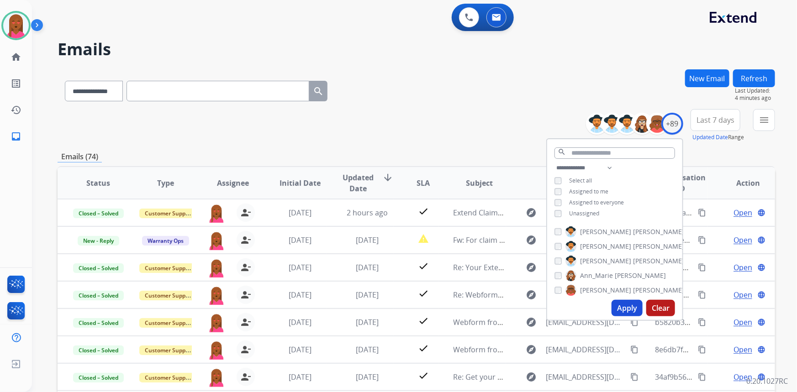
click at [717, 119] on span "Last 7 days" at bounding box center [715, 120] width 38 height 4
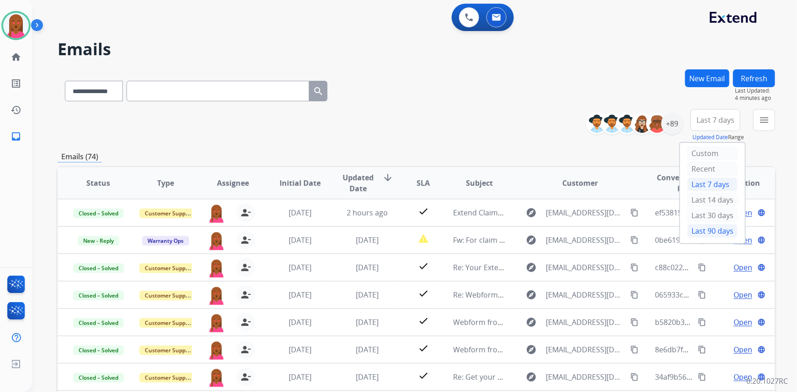
click at [713, 228] on div "Last 90 days" at bounding box center [712, 231] width 50 height 14
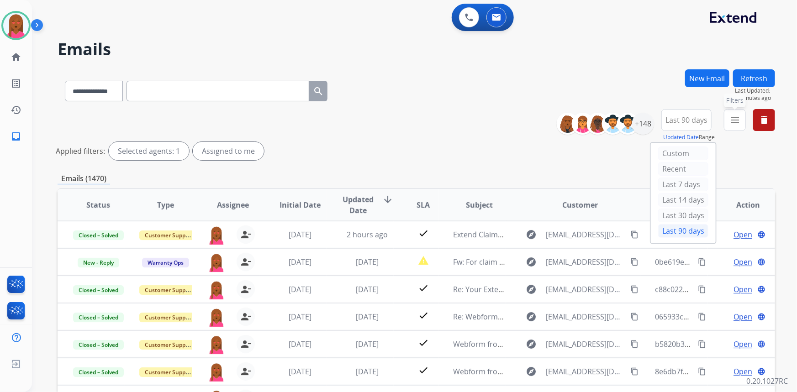
click at [734, 121] on mat-icon "menu" at bounding box center [734, 120] width 11 height 11
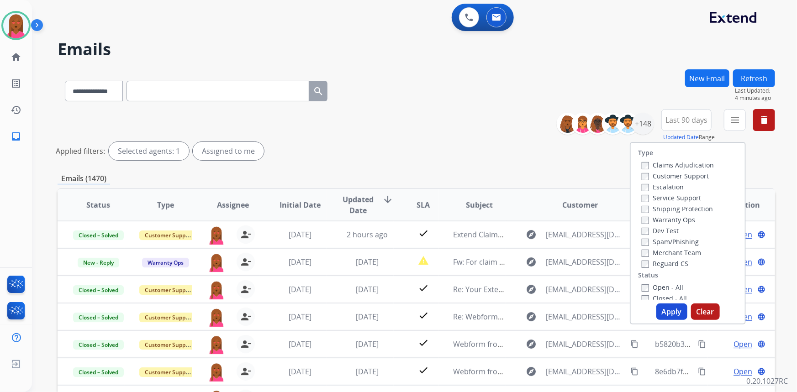
click at [684, 173] on label "Customer Support" at bounding box center [674, 176] width 67 height 9
click at [687, 209] on label "Shipping Protection" at bounding box center [676, 208] width 71 height 9
click at [668, 268] on div "Reguard CS" at bounding box center [677, 263] width 72 height 11
click at [669, 265] on label "Reguard CS" at bounding box center [664, 263] width 47 height 9
click at [659, 286] on label "Open - All" at bounding box center [662, 287] width 42 height 9
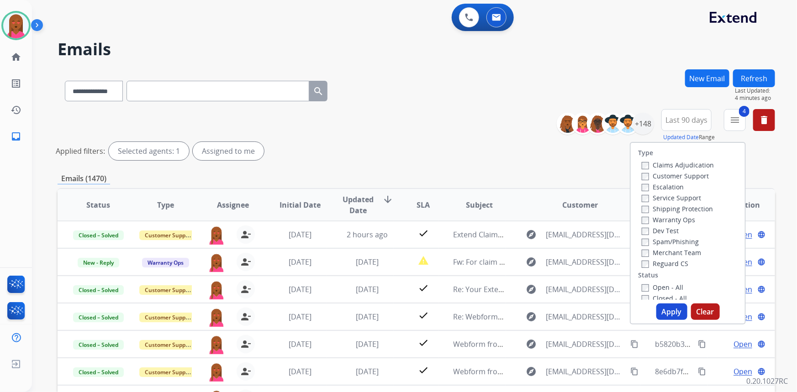
click at [659, 309] on button "Apply" at bounding box center [671, 312] width 31 height 16
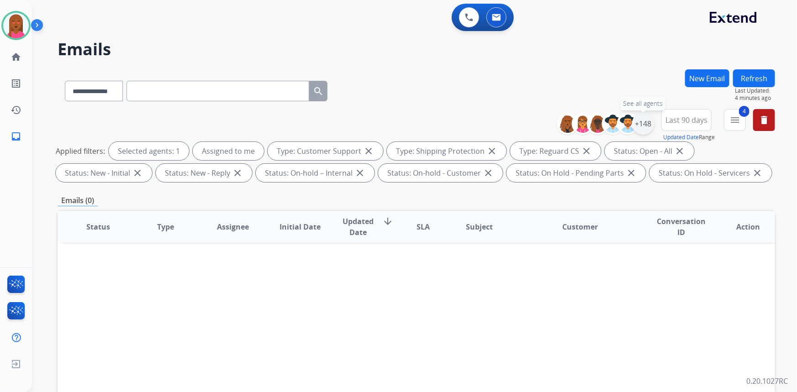
click at [637, 126] on div "+148" at bounding box center [643, 124] width 22 height 22
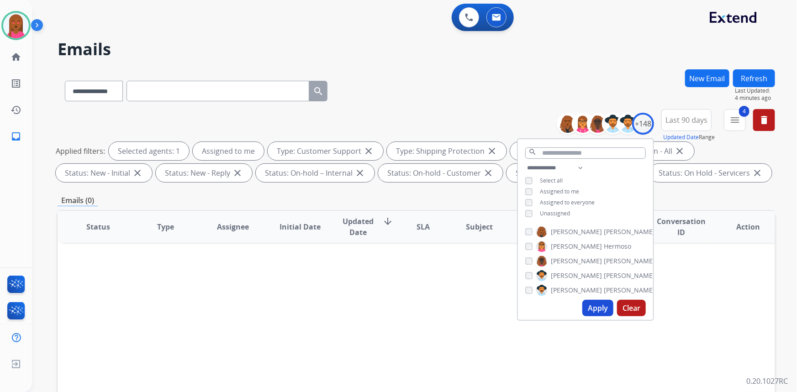
click at [563, 190] on span "Assigned to me" at bounding box center [559, 192] width 39 height 8
click at [562, 211] on span "Unassigned" at bounding box center [555, 214] width 30 height 8
click at [596, 311] on button "Apply" at bounding box center [597, 308] width 31 height 16
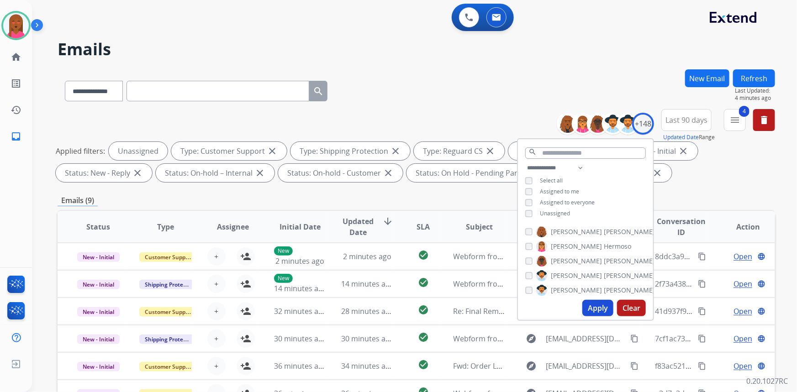
click at [693, 118] on span "Last 90 days" at bounding box center [686, 120] width 42 height 4
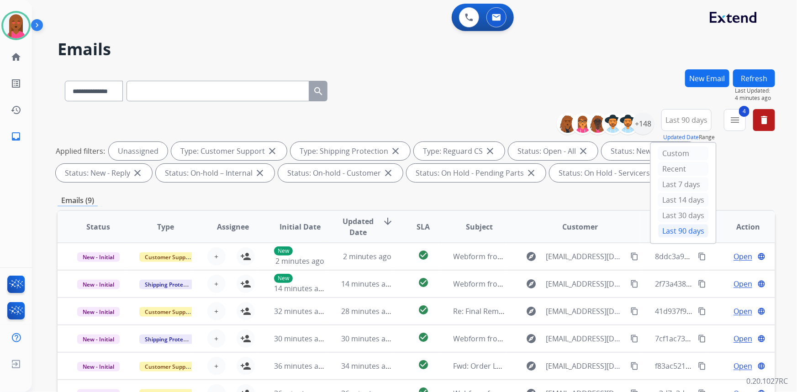
click at [757, 179] on div "Applied filters: Unassigned Type: Customer Support close Type: Shipping Protect…" at bounding box center [414, 162] width 717 height 40
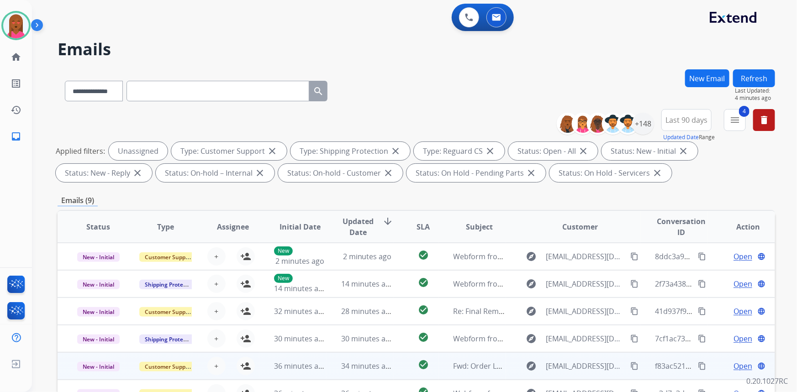
scroll to position [171, 0]
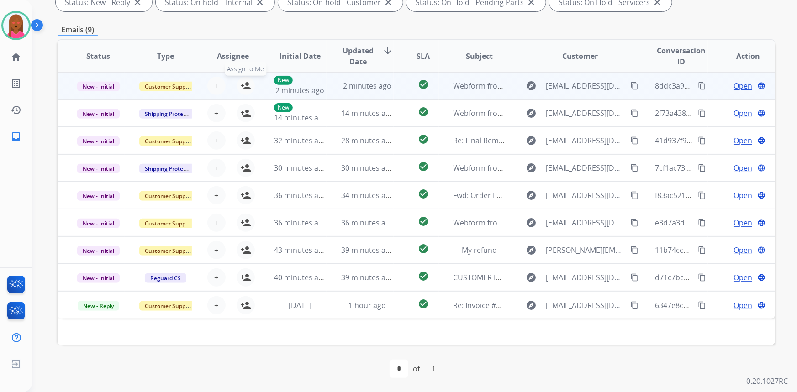
click at [248, 85] on mat-icon "person_add" at bounding box center [245, 85] width 11 height 11
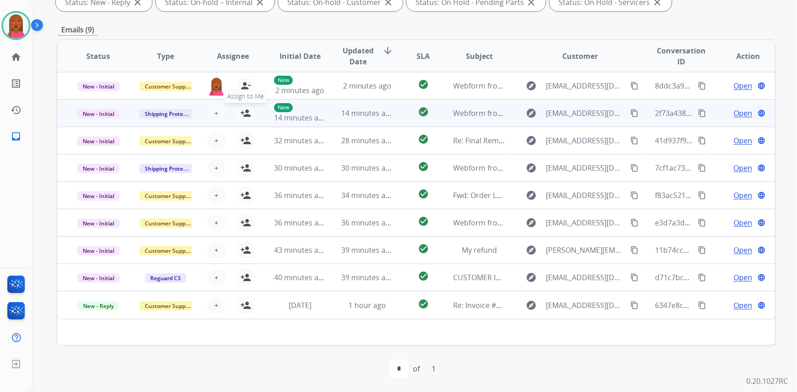
click at [246, 110] on mat-icon "person_add" at bounding box center [245, 113] width 11 height 11
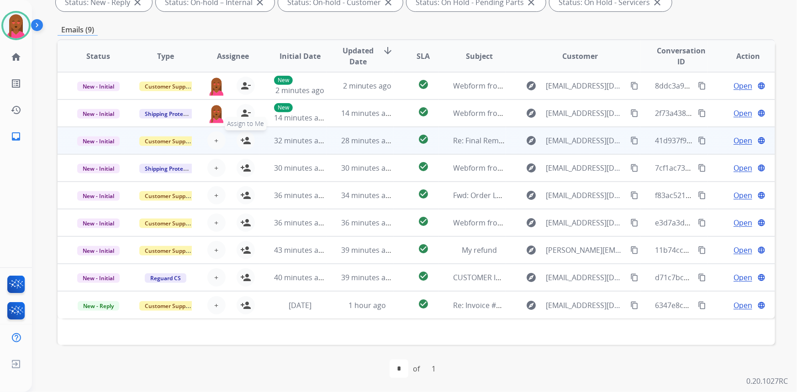
click at [240, 142] on mat-icon "person_add" at bounding box center [245, 140] width 11 height 11
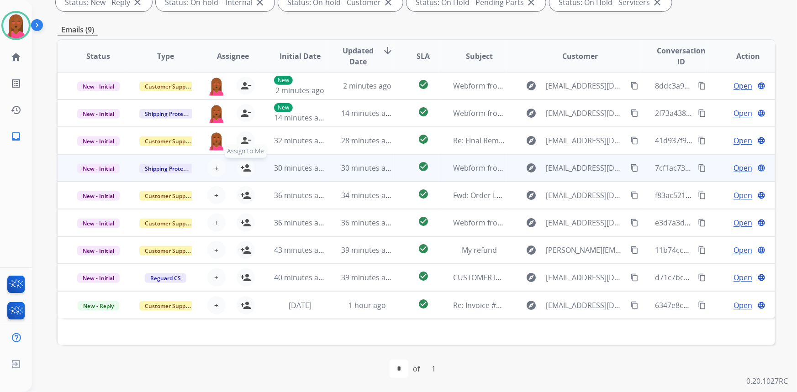
click at [247, 173] on button "person_add Assign to Me" at bounding box center [245, 168] width 18 height 18
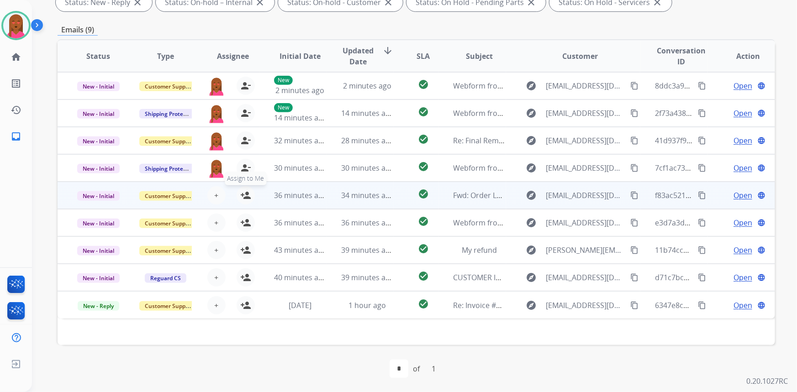
click at [246, 196] on mat-icon "person_add" at bounding box center [245, 195] width 11 height 11
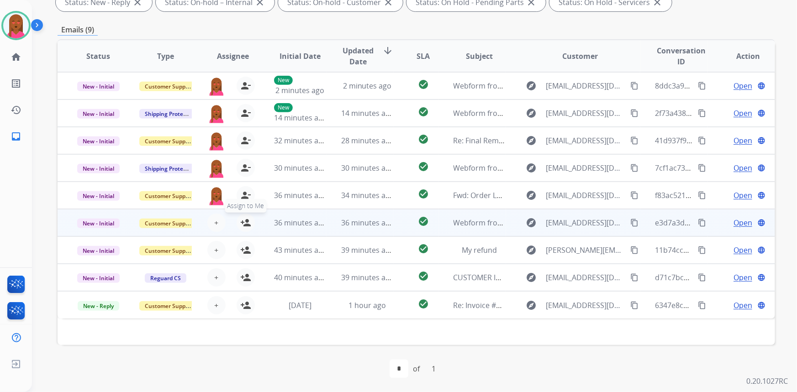
click at [248, 220] on mat-icon "person_add" at bounding box center [245, 222] width 11 height 11
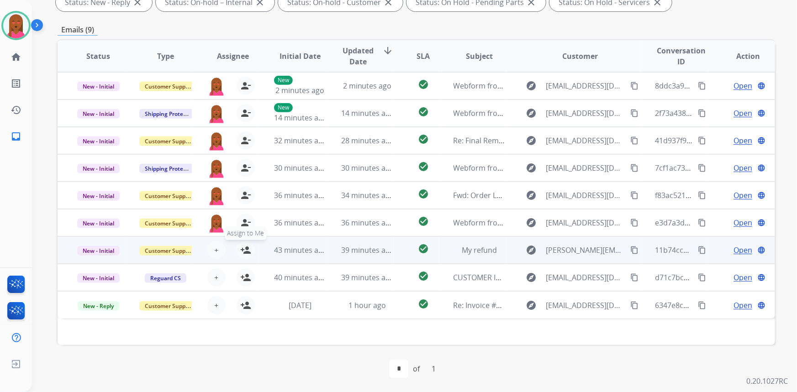
click at [242, 248] on mat-icon "person_add" at bounding box center [245, 250] width 11 height 11
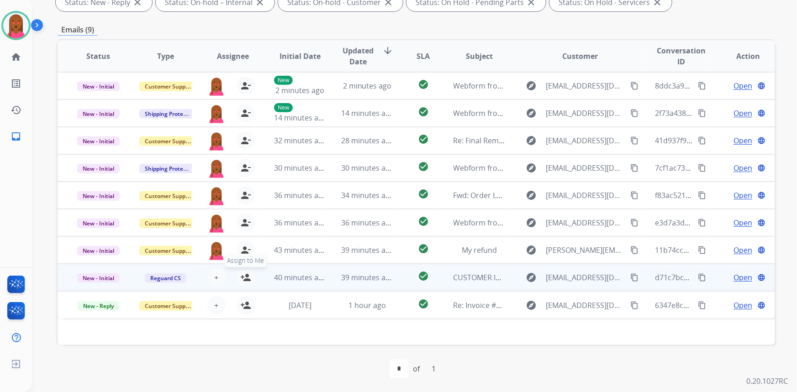
click at [245, 277] on mat-icon "person_add" at bounding box center [245, 277] width 11 height 11
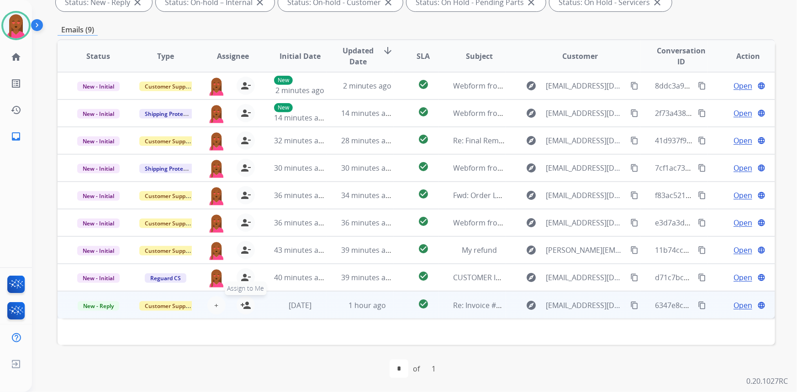
click at [246, 309] on mat-icon "person_add" at bounding box center [245, 305] width 11 height 11
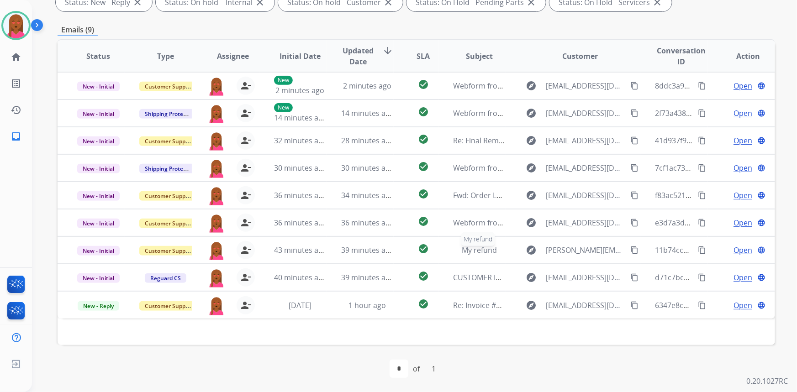
scroll to position [0, 0]
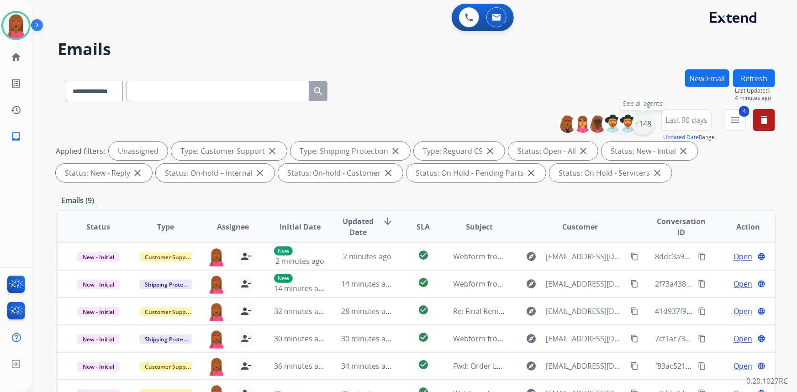
click at [645, 124] on div "+148" at bounding box center [643, 124] width 22 height 22
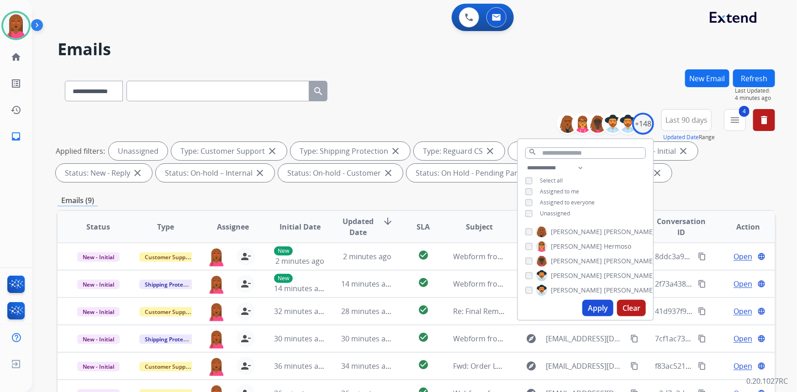
click at [556, 214] on span "Unassigned" at bounding box center [555, 214] width 30 height 8
click at [569, 191] on span "Assigned to me" at bounding box center [559, 192] width 39 height 8
click at [590, 304] on button "Apply" at bounding box center [597, 308] width 31 height 16
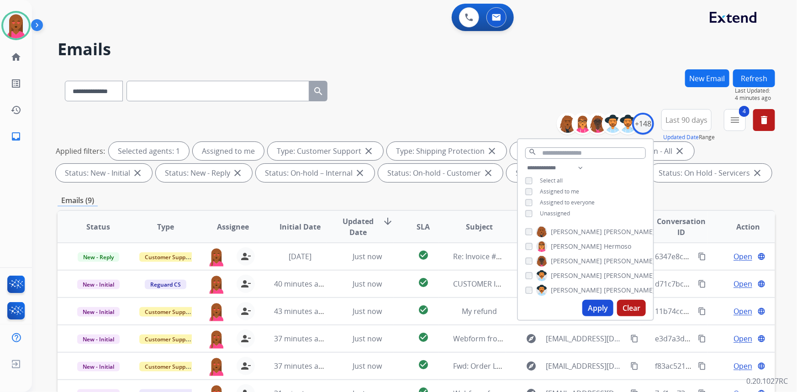
click at [431, 87] on div "**********" at bounding box center [416, 89] width 717 height 40
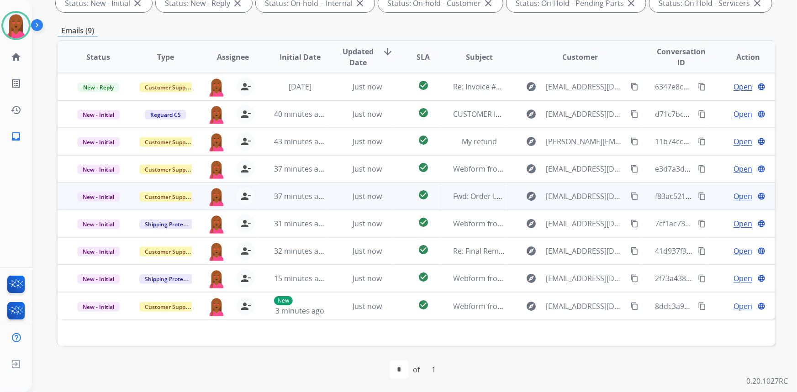
scroll to position [171, 0]
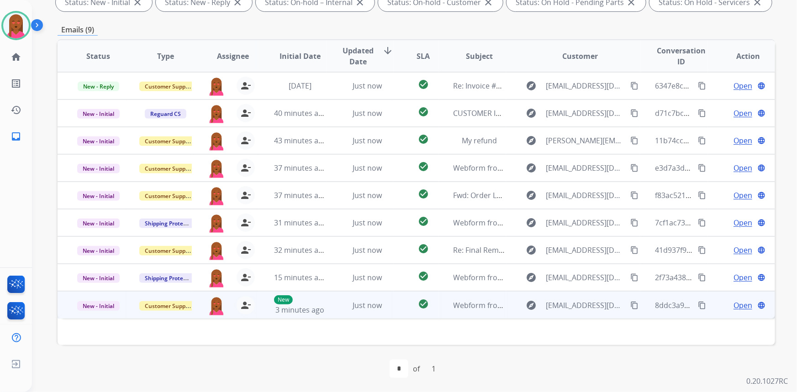
click at [739, 302] on span "Open" at bounding box center [742, 305] width 19 height 11
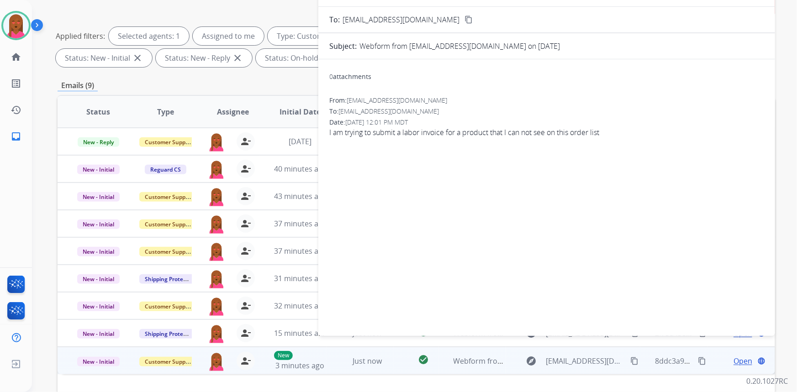
scroll to position [46, 0]
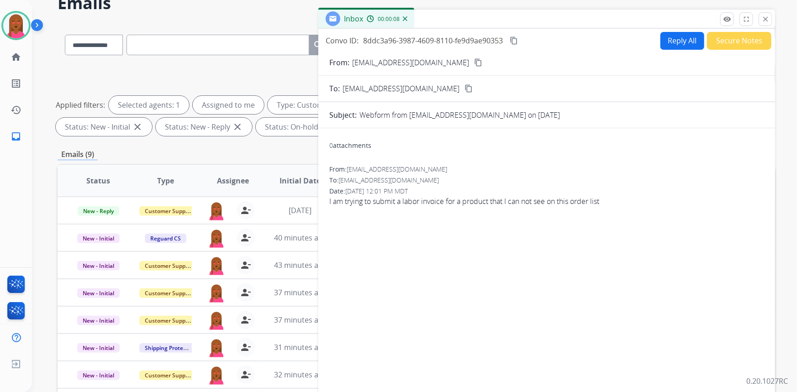
click at [743, 39] on button "Secure Notes" at bounding box center [739, 41] width 64 height 18
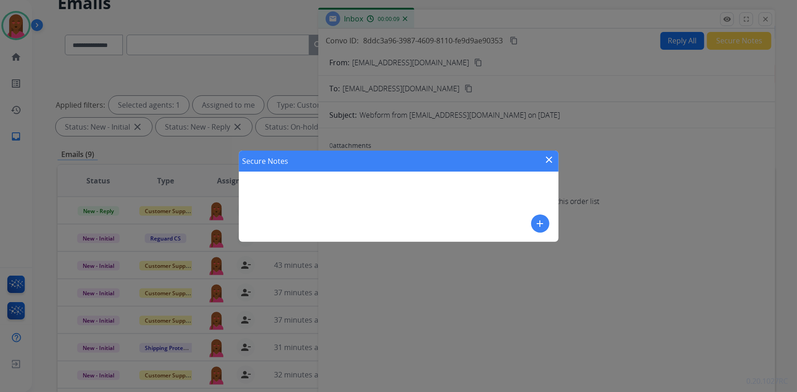
click at [542, 224] on mat-icon "add" at bounding box center [540, 223] width 11 height 11
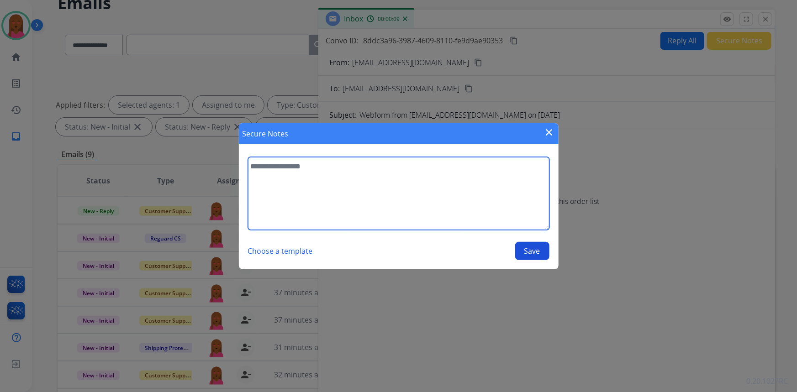
click at [427, 176] on textarea at bounding box center [398, 193] width 301 height 73
drag, startPoint x: 447, startPoint y: 164, endPoint x: 396, endPoint y: 166, distance: 51.1
click at [396, 166] on textarea "**********" at bounding box center [398, 193] width 301 height 73
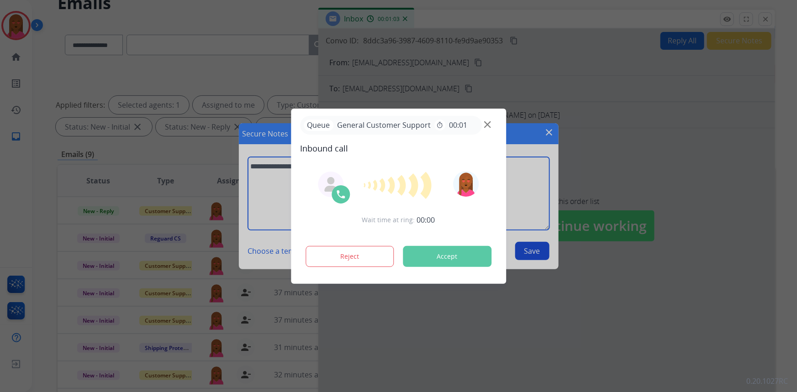
type textarea "**********"
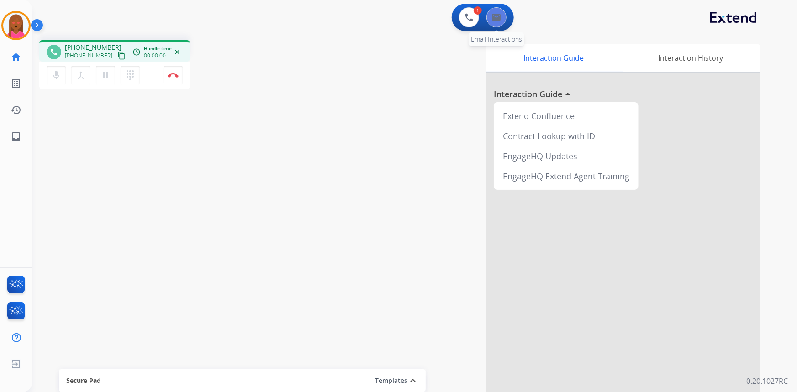
click at [498, 23] on button at bounding box center [496, 17] width 20 height 20
select select "**********"
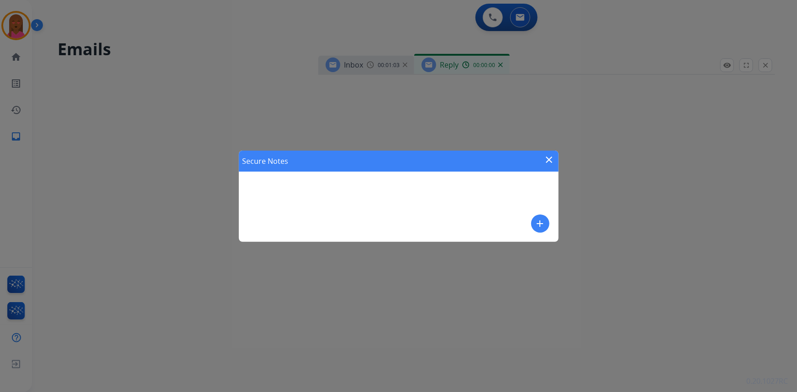
select select "**********"
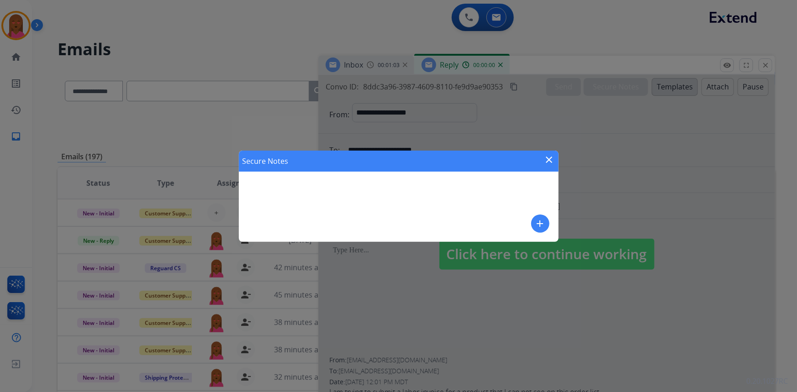
click at [537, 227] on mat-icon "add" at bounding box center [540, 223] width 11 height 11
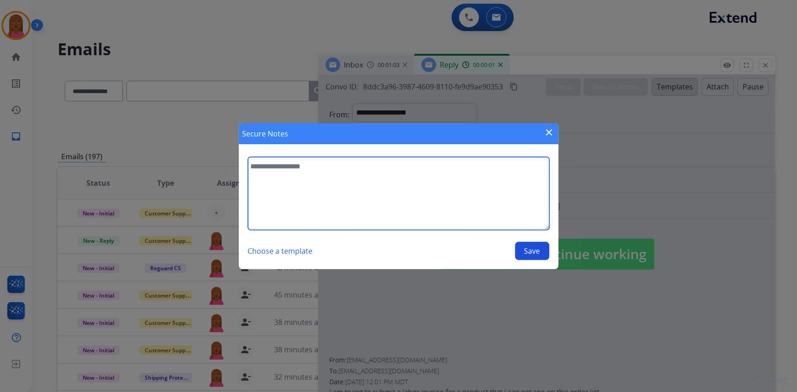
click at [384, 208] on textarea at bounding box center [398, 193] width 301 height 73
type textarea "**********"
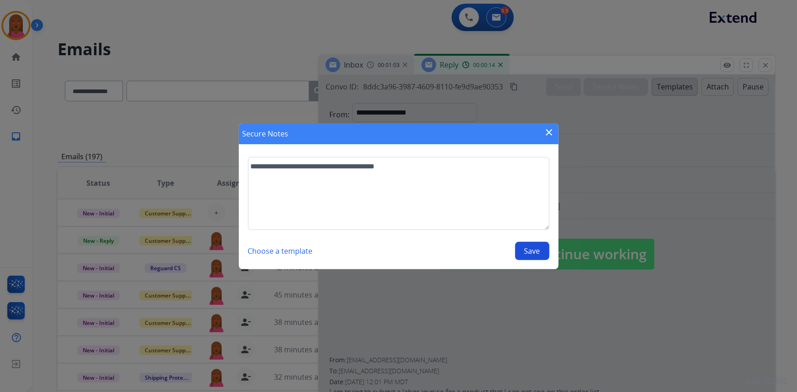
click at [543, 247] on button "Save" at bounding box center [532, 251] width 34 height 18
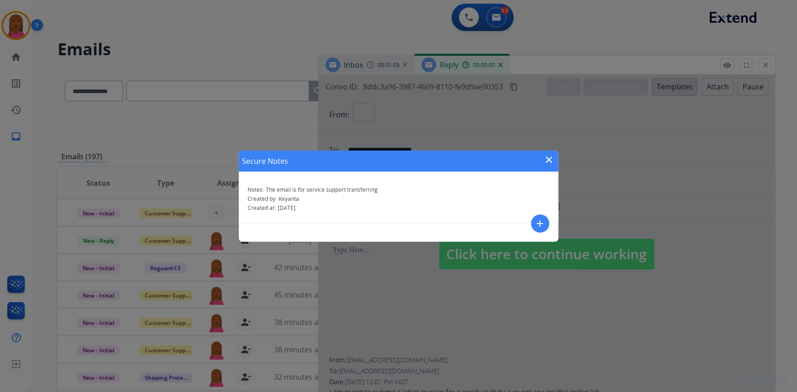
select select "**********"
click at [548, 160] on mat-icon "close" at bounding box center [549, 159] width 11 height 11
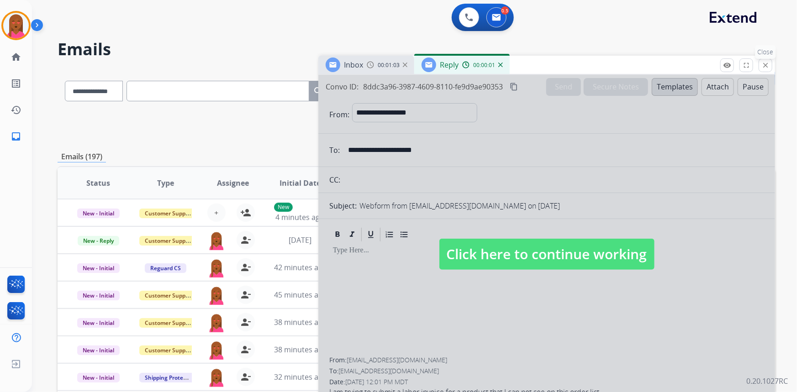
click at [765, 64] on mat-icon "close" at bounding box center [765, 65] width 8 height 8
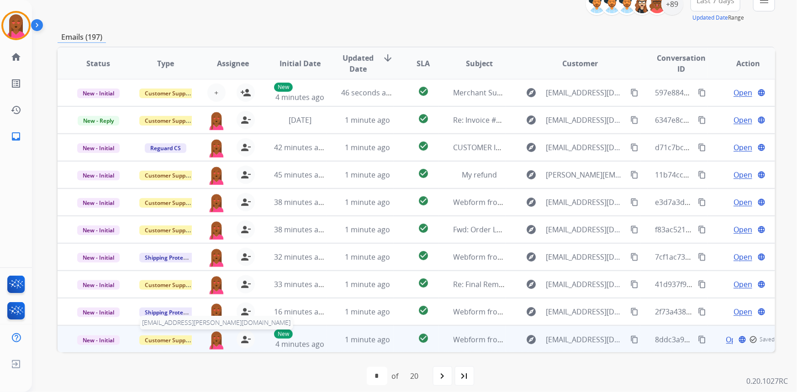
scroll to position [127, 0]
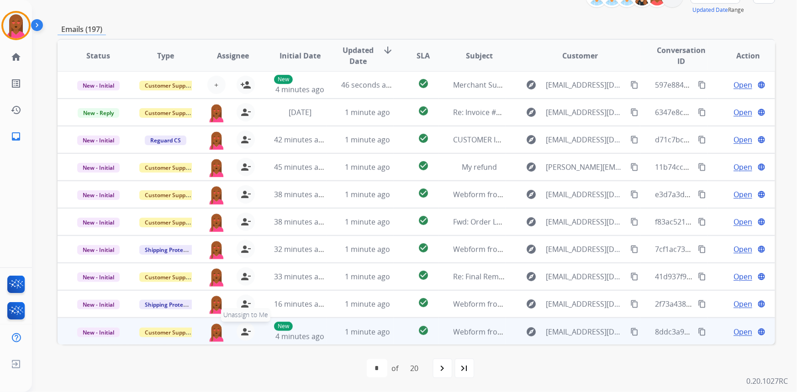
click at [244, 330] on mat-icon "person_remove" at bounding box center [245, 331] width 11 height 11
click at [155, 328] on span "Customer Support" at bounding box center [168, 333] width 59 height 10
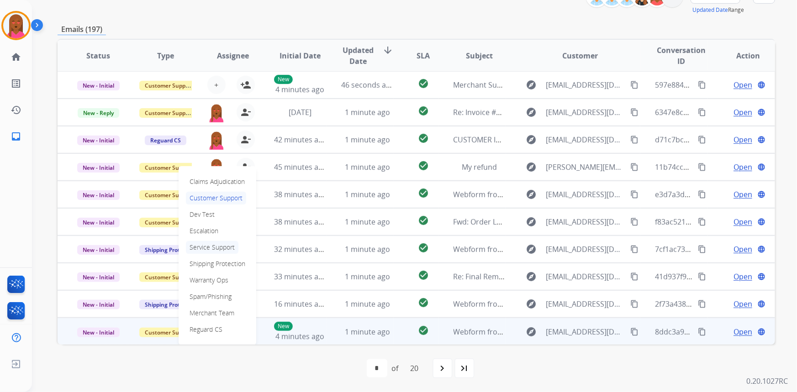
click at [207, 246] on p "Service Support" at bounding box center [212, 247] width 52 height 13
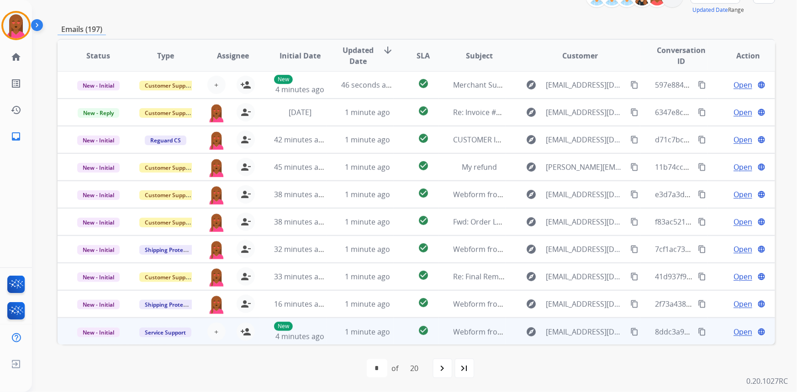
click at [478, 24] on div "Emails (197)" at bounding box center [416, 29] width 717 height 11
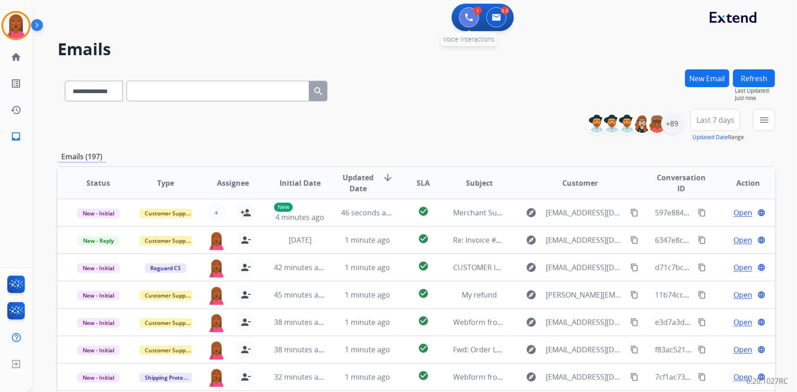
click at [470, 20] on img at bounding box center [469, 17] width 8 height 8
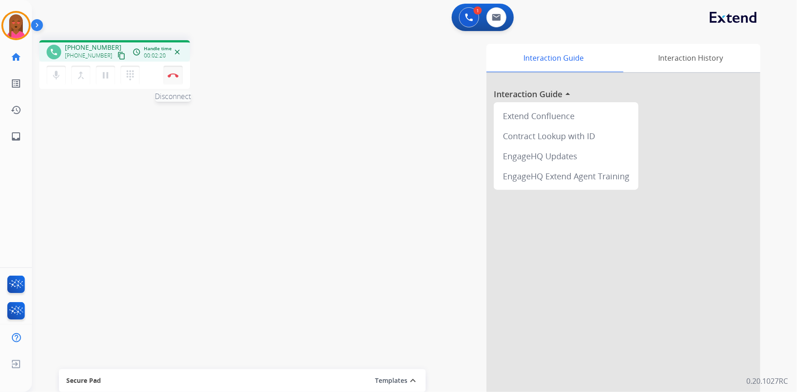
click at [177, 73] on img at bounding box center [173, 75] width 11 height 5
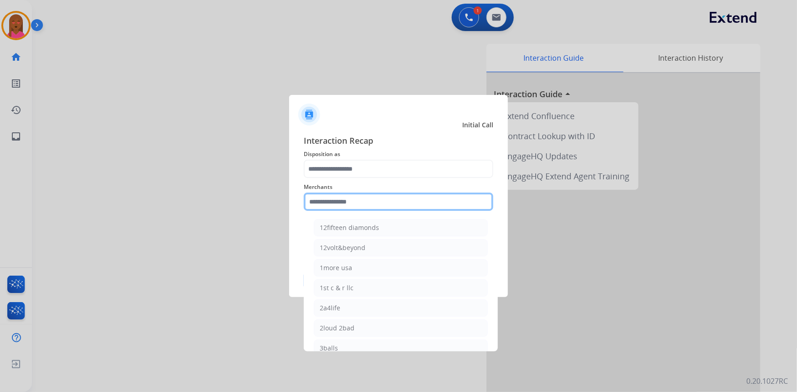
click at [380, 205] on input "text" at bounding box center [398, 202] width 189 height 18
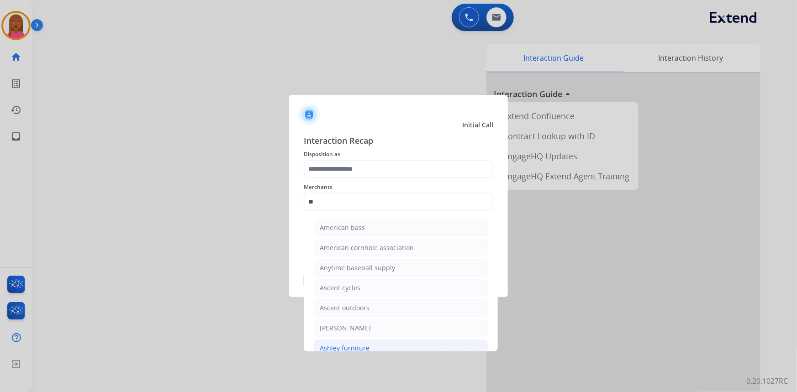
click at [361, 344] on div "Ashley furniture" at bounding box center [345, 348] width 50 height 9
type input "**********"
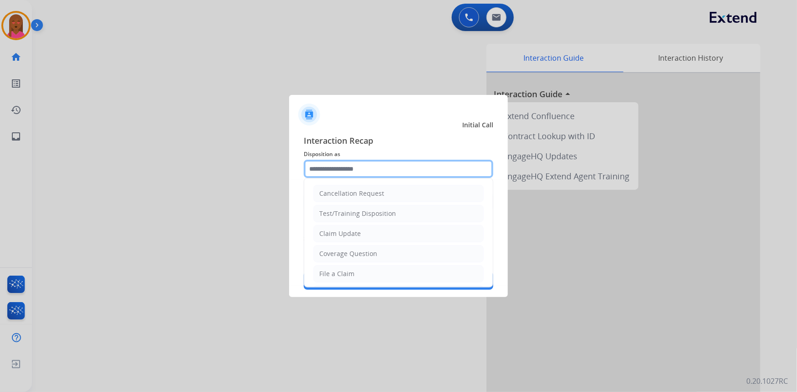
drag, startPoint x: 383, startPoint y: 170, endPoint x: 378, endPoint y: 178, distance: 9.2
click at [381, 164] on input "text" at bounding box center [398, 169] width 189 height 18
click at [361, 233] on li "Claim Update" at bounding box center [398, 233] width 170 height 17
type input "**********"
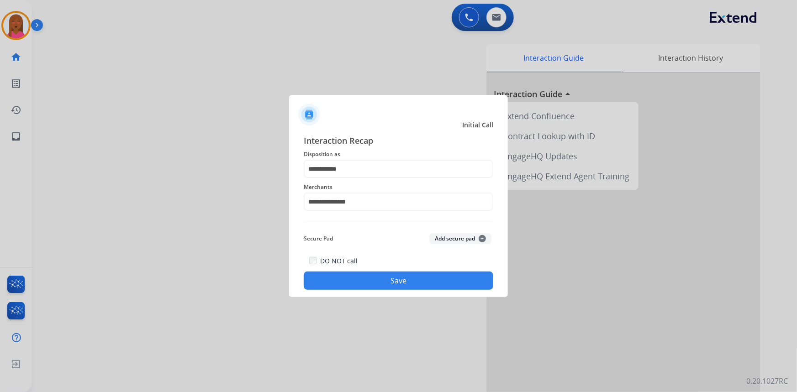
click at [369, 280] on button "Save" at bounding box center [398, 281] width 189 height 18
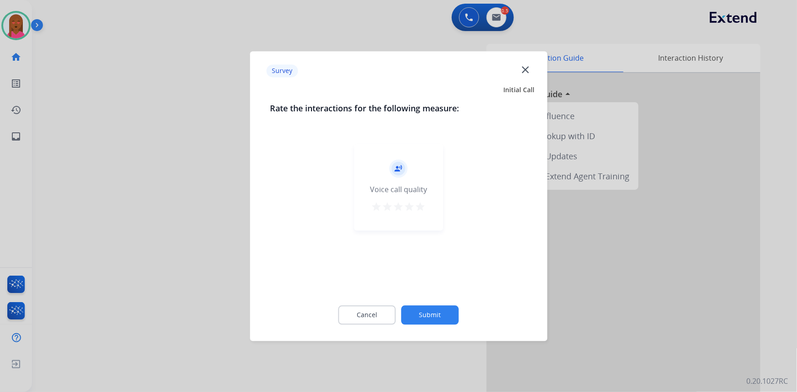
click at [527, 69] on mat-icon "close" at bounding box center [525, 69] width 12 height 12
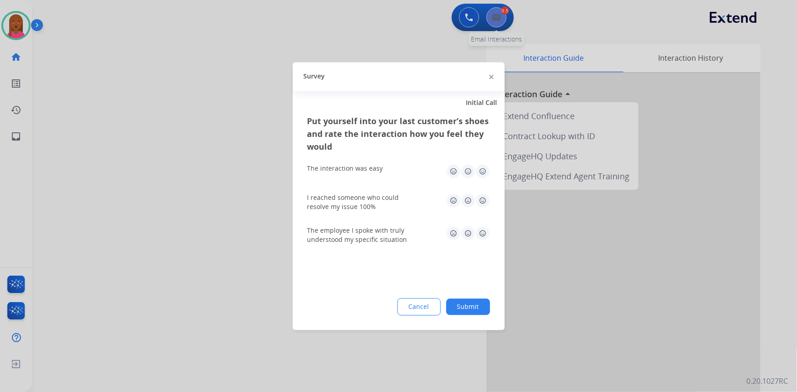
click at [502, 18] on div at bounding box center [398, 196] width 797 height 392
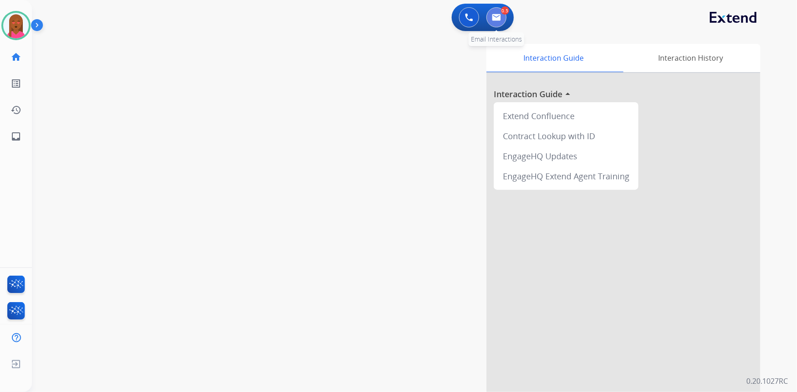
click at [502, 18] on button at bounding box center [496, 17] width 20 height 20
select select "**********"
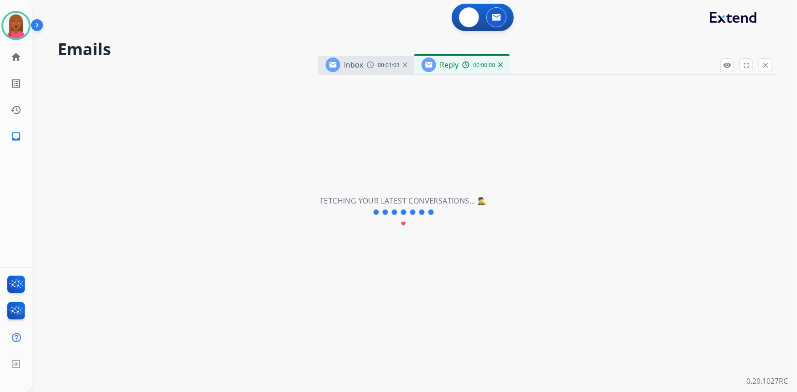
select select "**********"
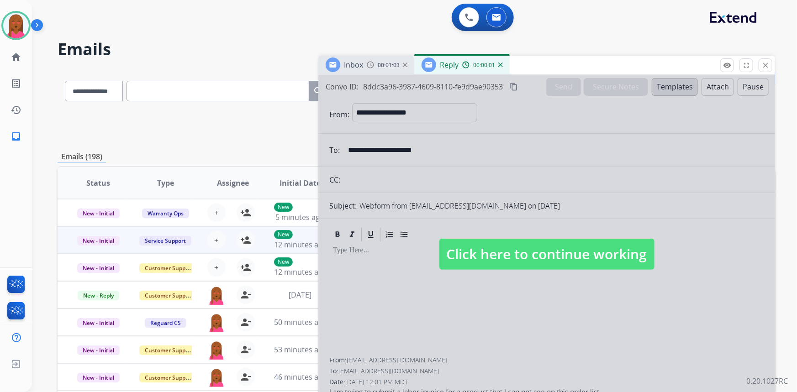
click at [520, 274] on div at bounding box center [546, 245] width 456 height 341
select select
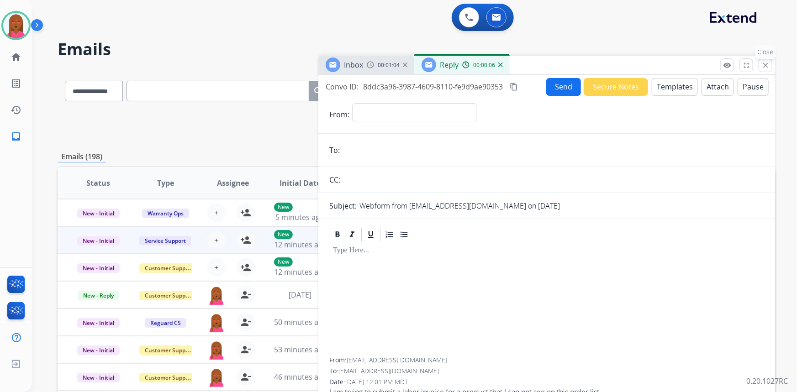
click at [767, 64] on mat-icon "close" at bounding box center [765, 65] width 8 height 8
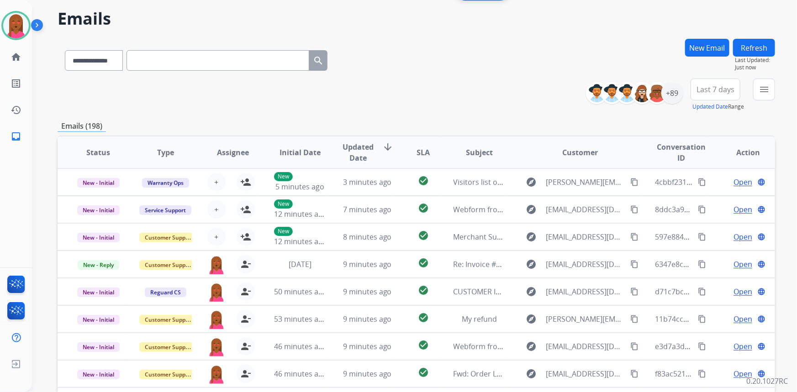
scroll to position [3, 0]
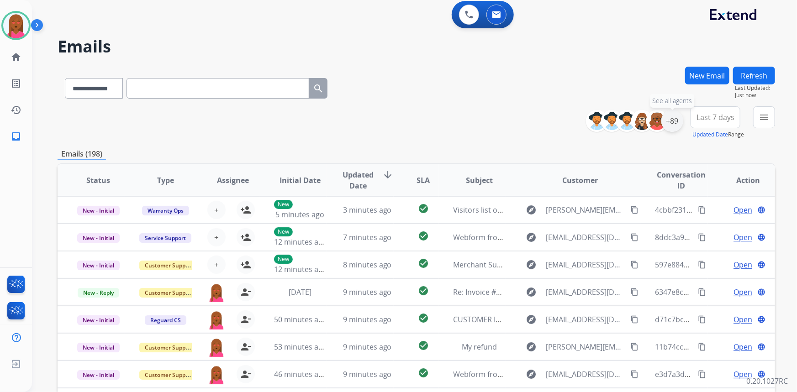
click at [667, 121] on div "+89" at bounding box center [672, 121] width 22 height 22
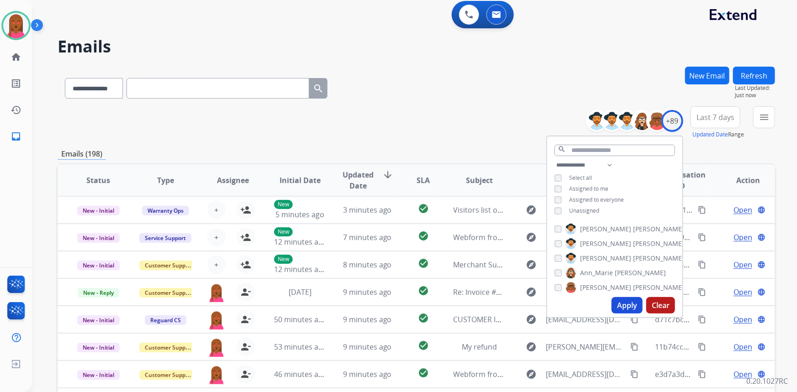
click at [566, 212] on div "Unassigned" at bounding box center [576, 210] width 45 height 7
click at [618, 302] on button "Apply" at bounding box center [626, 305] width 31 height 16
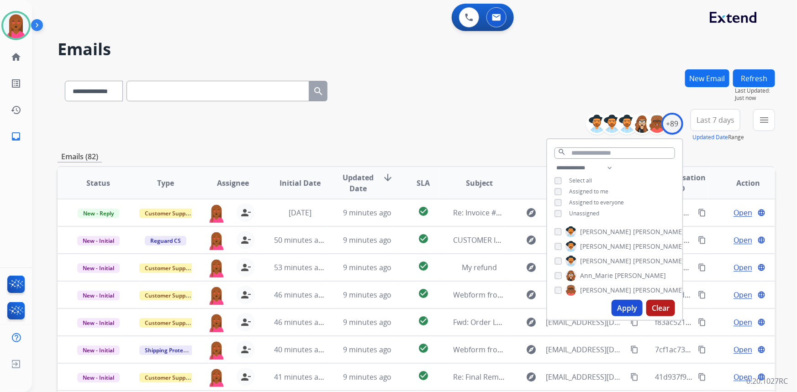
click at [724, 119] on span "Last 7 days" at bounding box center [715, 120] width 38 height 4
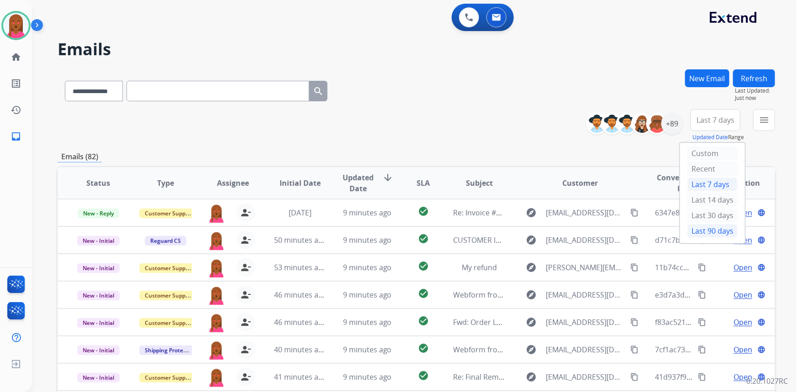
click at [719, 230] on div "Last 90 days" at bounding box center [712, 231] width 50 height 14
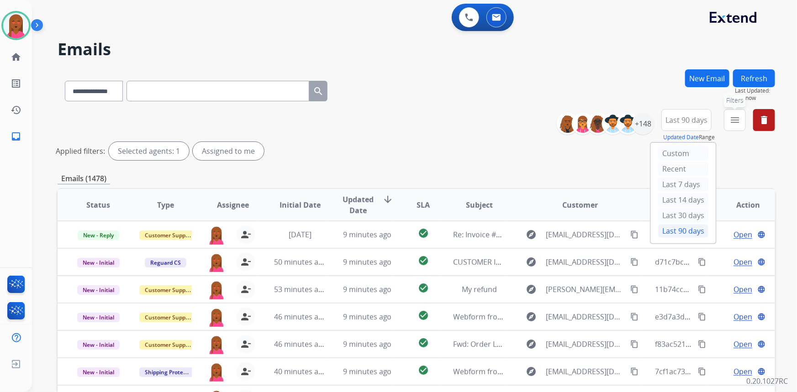
click at [735, 119] on mat-icon "menu" at bounding box center [734, 120] width 11 height 11
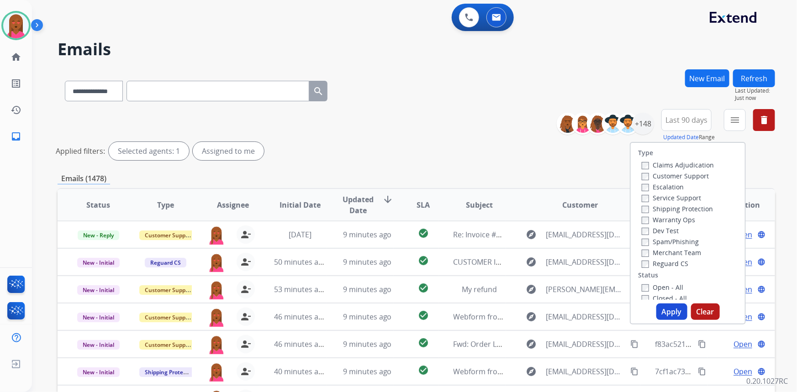
click at [691, 172] on label "Customer Support" at bounding box center [674, 176] width 67 height 9
click at [692, 206] on label "Shipping Protection" at bounding box center [676, 208] width 71 height 9
click at [673, 261] on label "Reguard CS" at bounding box center [664, 263] width 47 height 9
click at [659, 285] on label "Open - All" at bounding box center [662, 287] width 42 height 9
click at [666, 316] on button "Apply" at bounding box center [671, 312] width 31 height 16
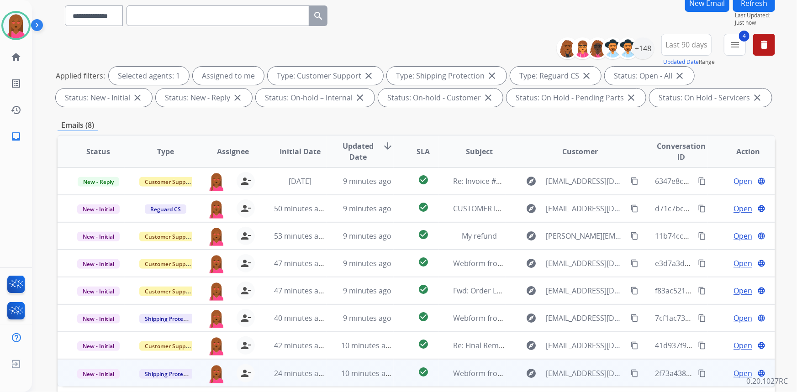
scroll to position [166, 0]
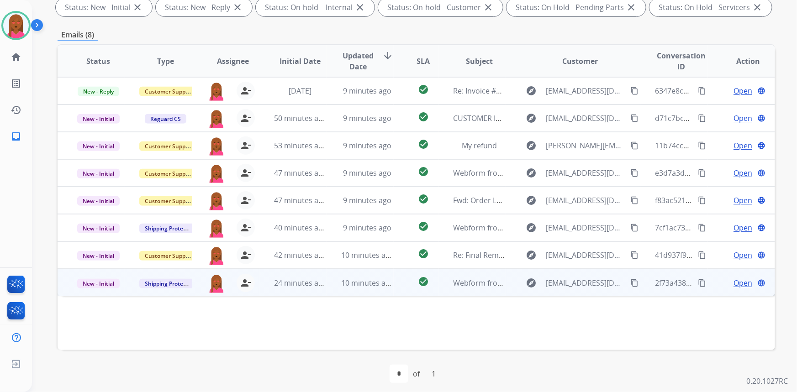
click at [734, 280] on span "Open" at bounding box center [742, 283] width 19 height 11
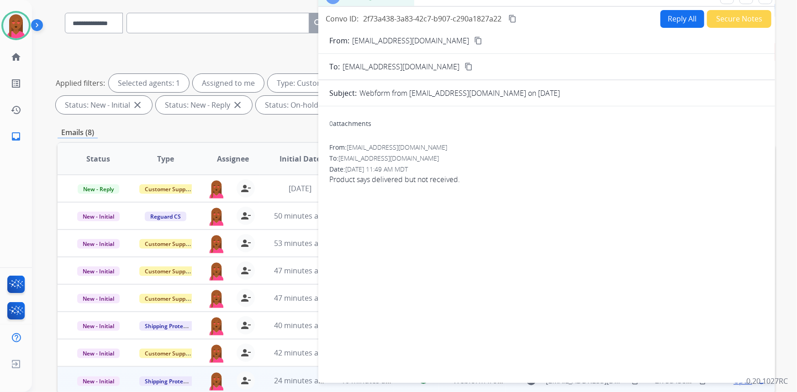
scroll to position [41, 0]
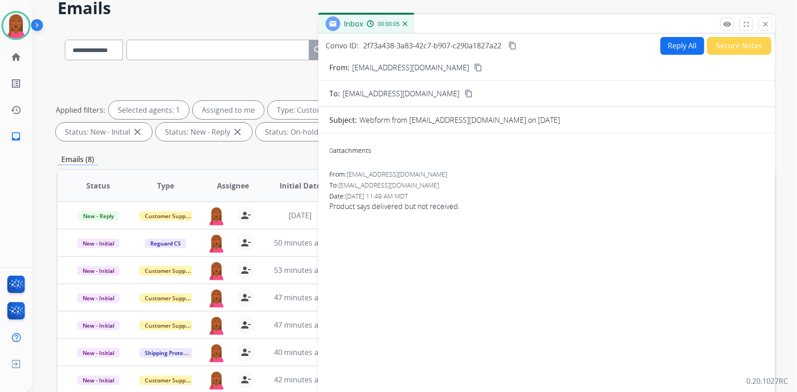
click at [473, 65] on button "content_copy" at bounding box center [477, 67] width 11 height 11
click at [442, 204] on span "Product says delivered but not received." at bounding box center [546, 206] width 435 height 11
copy app-emails-table "Product says delivered but not received. remove_red_eye Logs fullscreen Expand …"
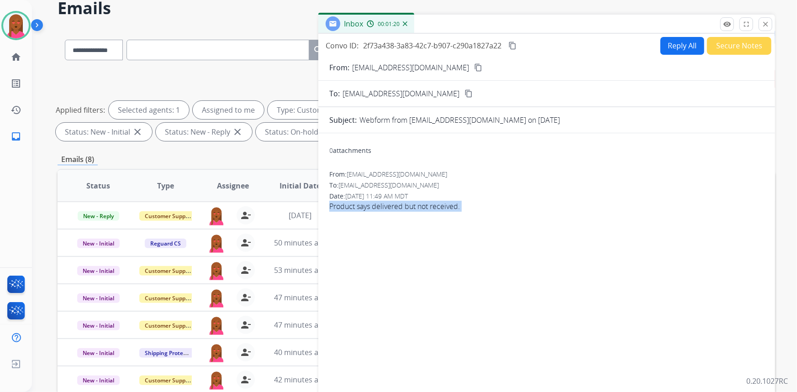
click at [516, 43] on mat-icon "content_copy" at bounding box center [512, 46] width 8 height 8
click at [657, 42] on div "Reply All Secure Notes" at bounding box center [714, 46] width 114 height 18
click at [676, 44] on button "Reply All" at bounding box center [682, 46] width 44 height 18
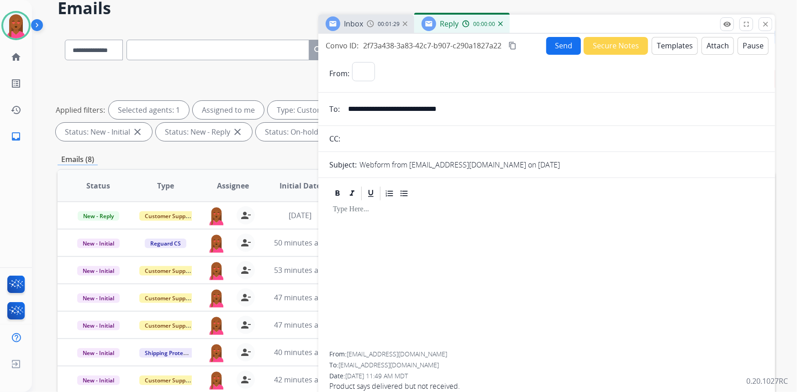
select select "**********"
click at [673, 43] on button "Templates" at bounding box center [674, 46] width 46 height 18
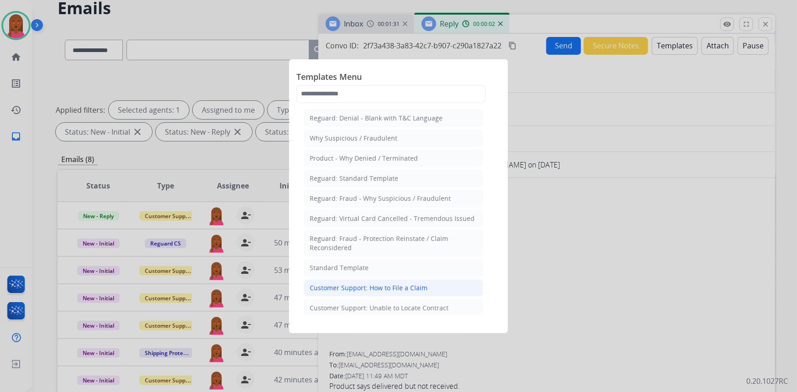
click at [404, 289] on div "Customer Support: How to File a Claim" at bounding box center [368, 287] width 118 height 9
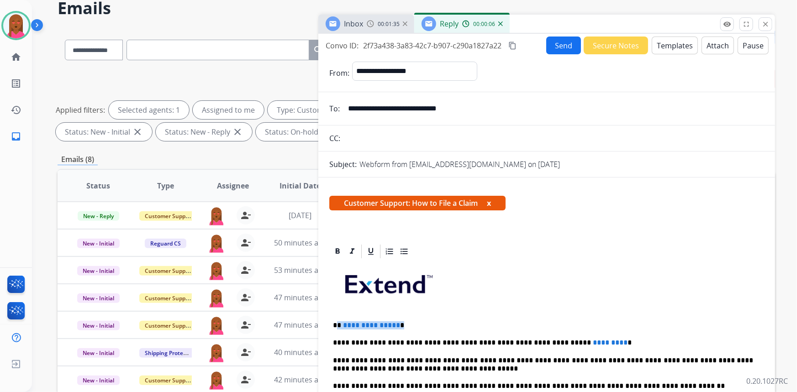
drag, startPoint x: 396, startPoint y: 323, endPoint x: 337, endPoint y: 319, distance: 58.6
click at [337, 319] on div "**********" at bounding box center [546, 399] width 435 height 279
drag, startPoint x: 581, startPoint y: 339, endPoint x: 543, endPoint y: 342, distance: 38.4
click at [592, 342] on span "*********" at bounding box center [609, 342] width 35 height 7
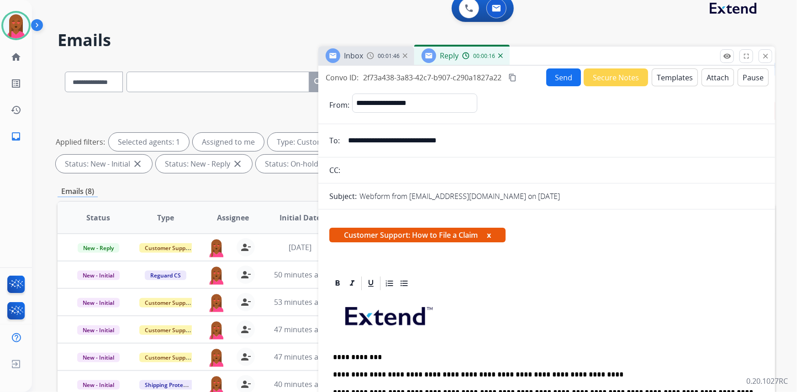
scroll to position [0, 0]
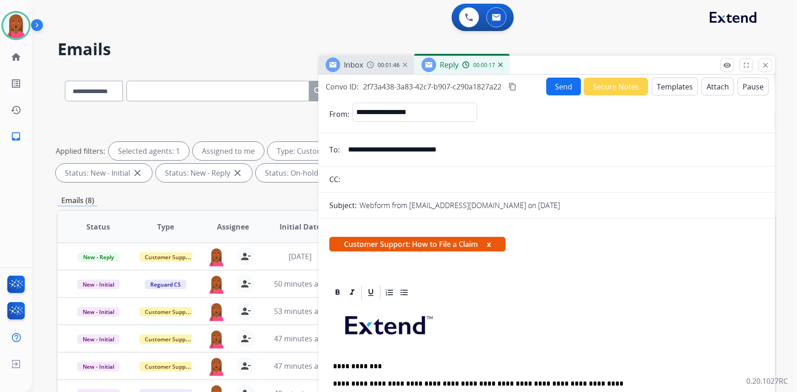
click at [561, 88] on button "Send" at bounding box center [563, 87] width 35 height 18
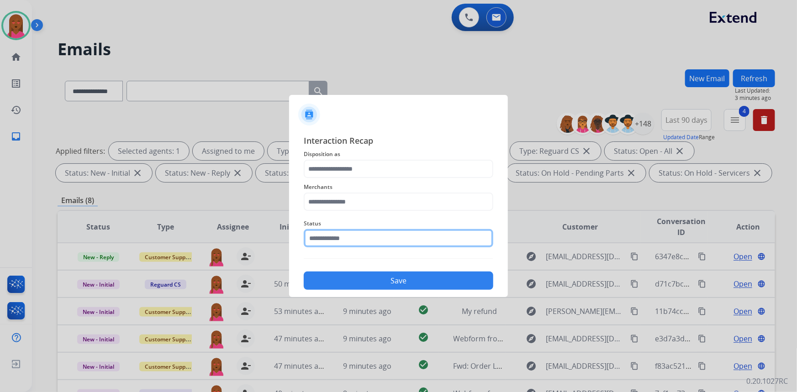
click at [342, 241] on input "text" at bounding box center [398, 238] width 189 height 18
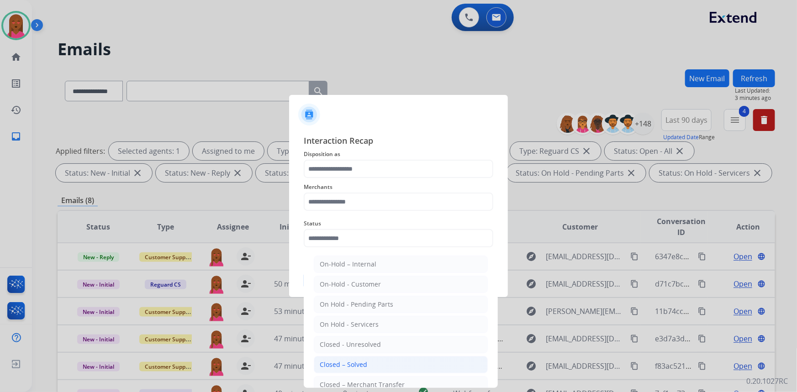
click at [342, 365] on div "Closed – Solved" at bounding box center [343, 364] width 47 height 9
type input "**********"
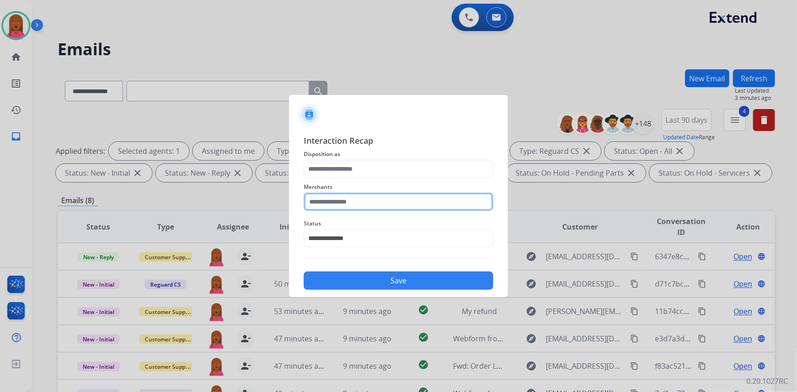
click at [407, 203] on input "text" at bounding box center [398, 202] width 189 height 18
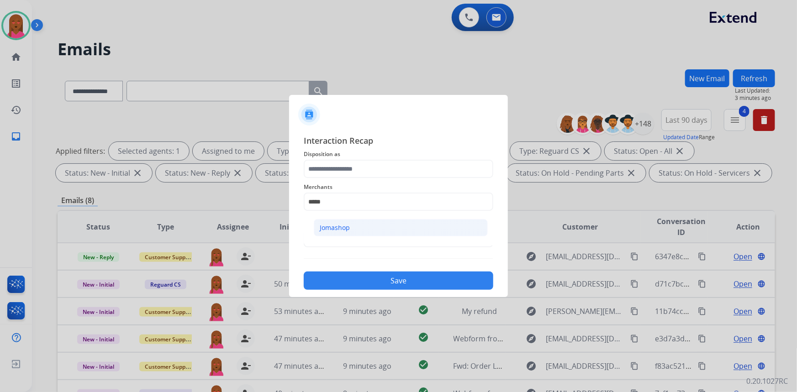
click at [425, 226] on li "Jomashop" at bounding box center [401, 227] width 174 height 17
type input "********"
click at [412, 158] on span "Disposition as" at bounding box center [398, 154] width 189 height 11
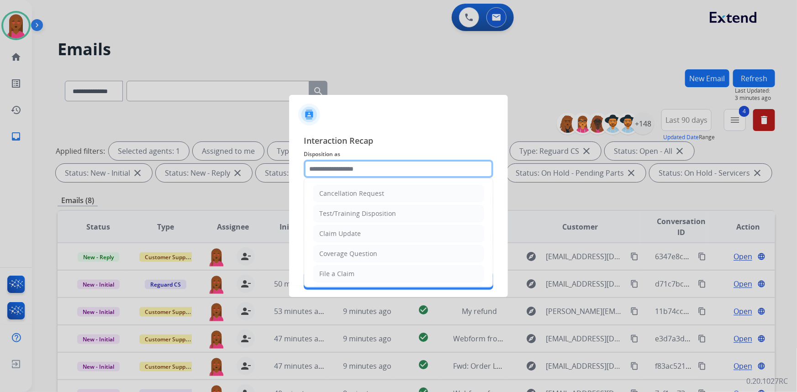
click at [405, 166] on input "text" at bounding box center [398, 169] width 189 height 18
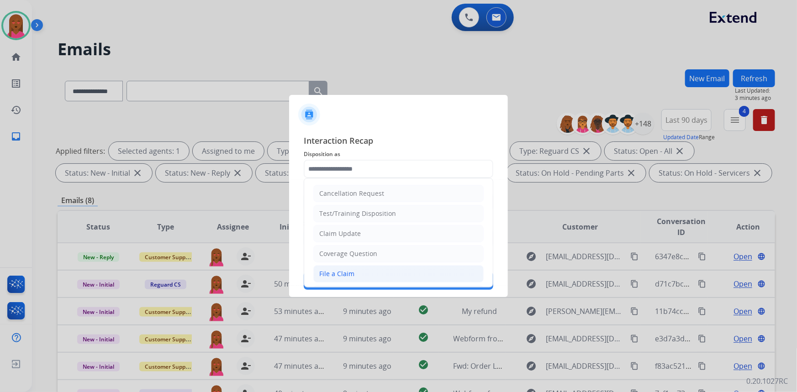
click at [392, 267] on li "File a Claim" at bounding box center [398, 273] width 170 height 17
type input "**********"
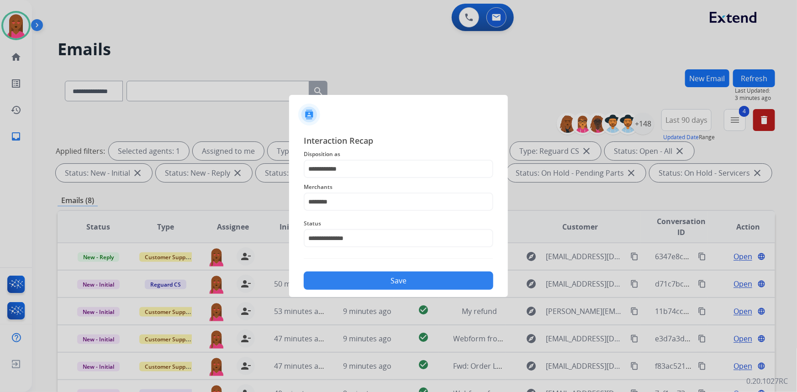
click at [396, 281] on button "Save" at bounding box center [398, 281] width 189 height 18
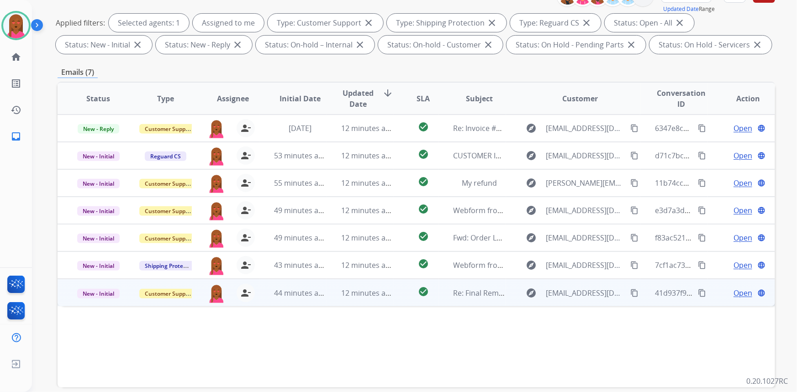
scroll to position [171, 0]
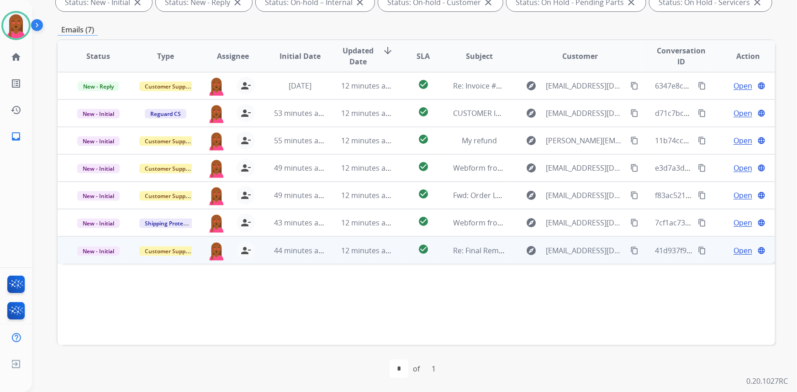
click at [737, 249] on span "Open" at bounding box center [742, 250] width 19 height 11
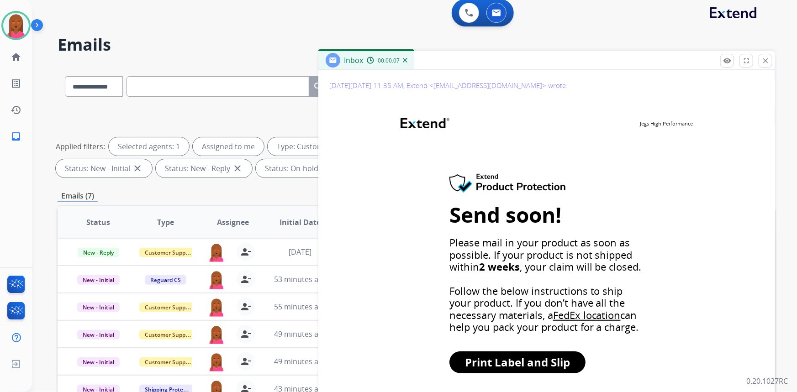
scroll to position [0, 0]
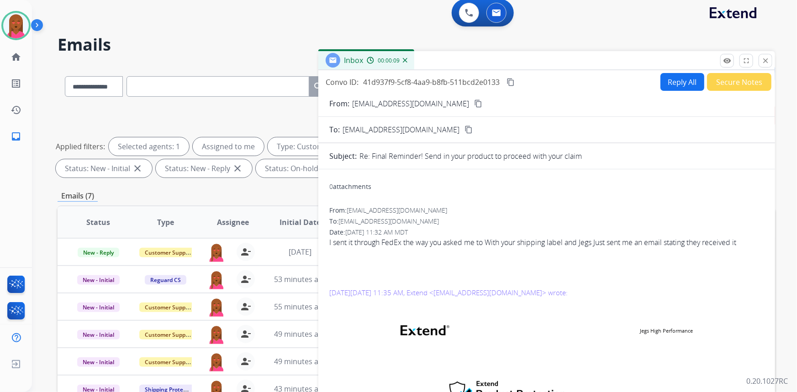
click at [474, 102] on mat-icon "content_copy" at bounding box center [478, 104] width 8 height 8
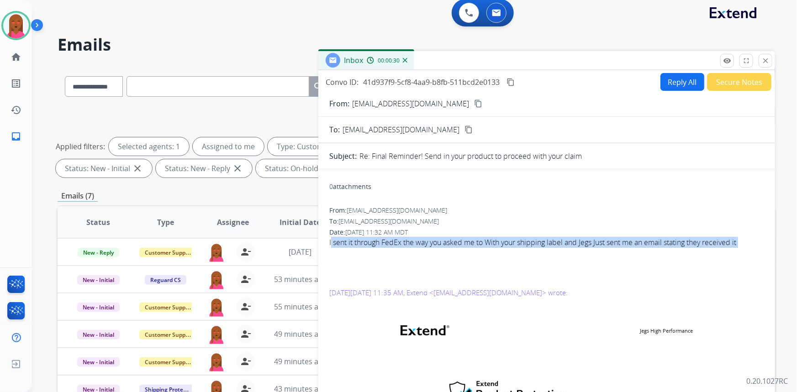
copy span "I sent it through FedEx the way you asked me to With your shipping label and Je…"
click at [511, 84] on mat-icon "content_copy" at bounding box center [510, 82] width 8 height 8
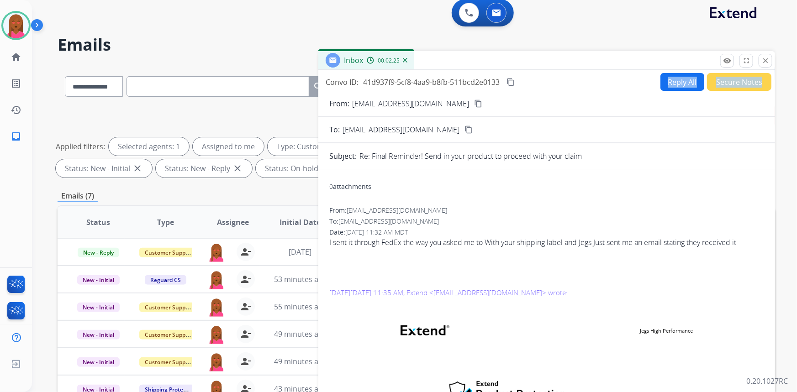
click at [663, 86] on div "Convo ID: 41d937f9-5cf8-4aa9-b8fb-511bcd2e0133 content_copy Reply All Secure No…" at bounding box center [546, 256] width 456 height 372
click at [664, 82] on button "Reply All" at bounding box center [682, 82] width 44 height 18
select select "**********"
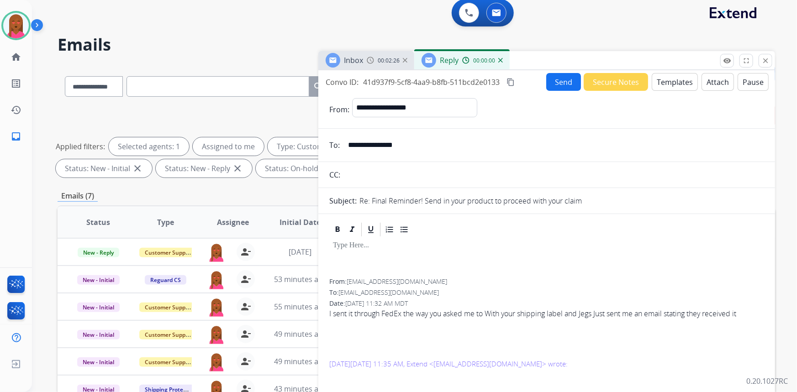
click at [685, 79] on button "Templates" at bounding box center [674, 82] width 46 height 18
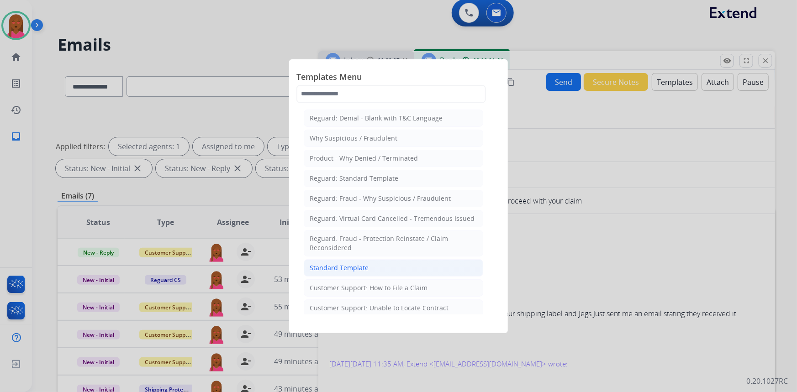
click at [391, 264] on li "Standard Template" at bounding box center [393, 267] width 179 height 17
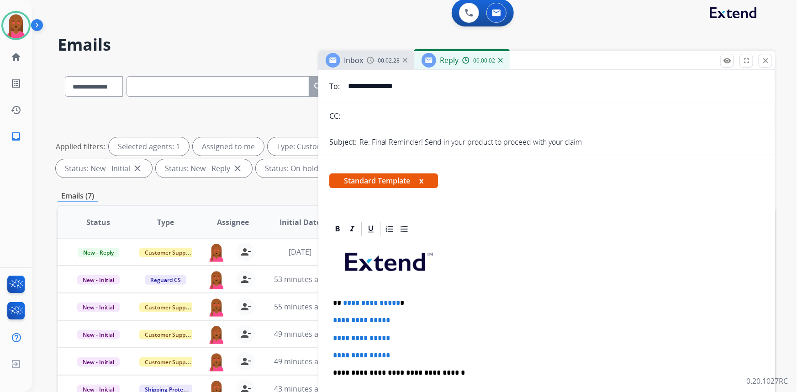
scroll to position [124, 0]
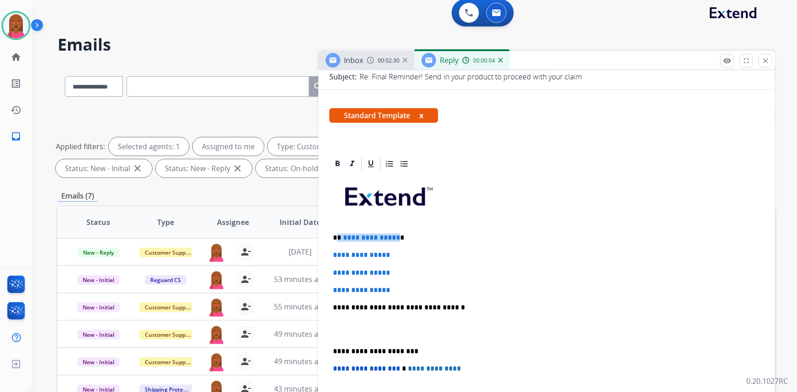
drag, startPoint x: 393, startPoint y: 234, endPoint x: 337, endPoint y: 237, distance: 56.2
click at [337, 237] on p "**********" at bounding box center [543, 238] width 420 height 8
drag, startPoint x: 403, startPoint y: 284, endPoint x: 325, endPoint y: 249, distance: 86.0
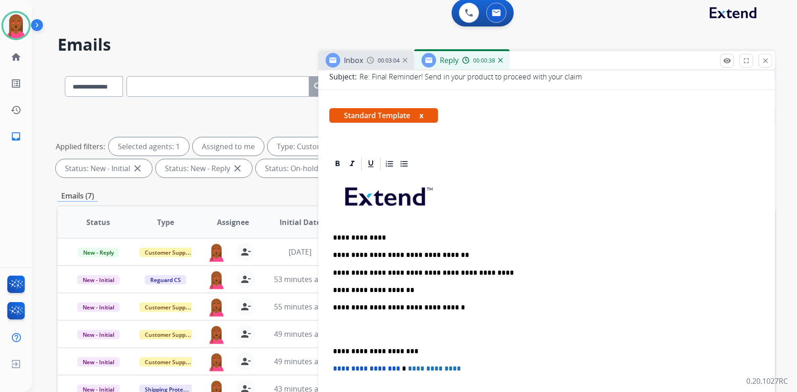
click at [344, 337] on div "**********" at bounding box center [546, 329] width 435 height 314
click at [342, 329] on p at bounding box center [546, 329] width 427 height 17
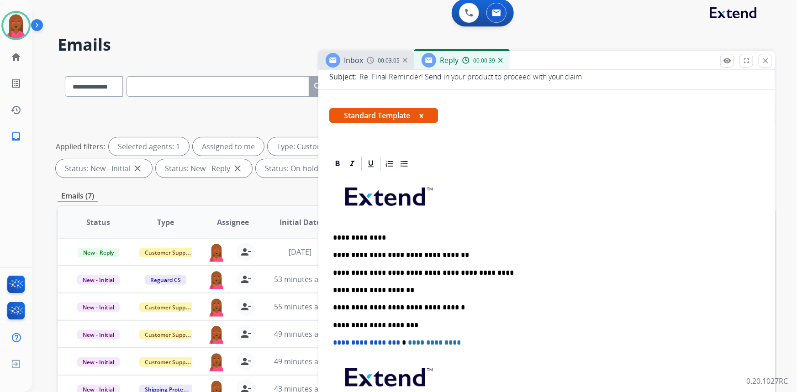
click at [416, 288] on p "**********" at bounding box center [543, 290] width 420 height 8
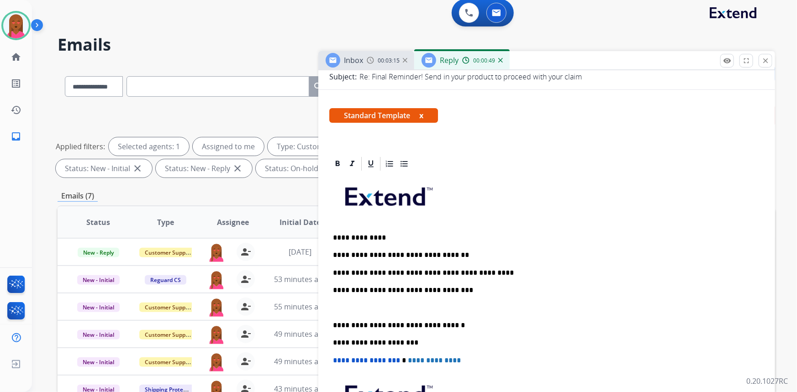
click at [566, 297] on div "**********" at bounding box center [546, 325] width 435 height 306
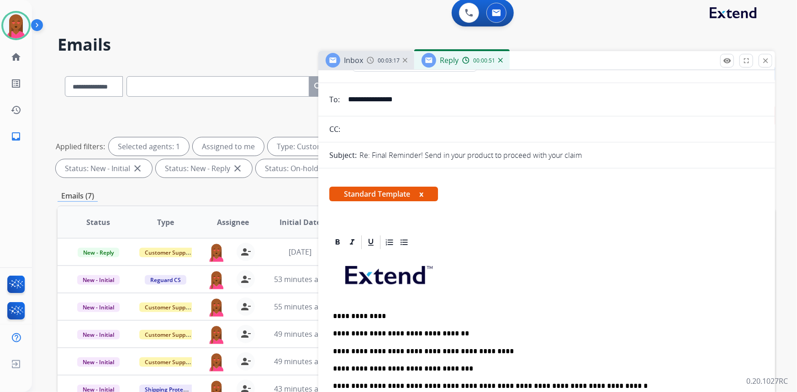
scroll to position [0, 0]
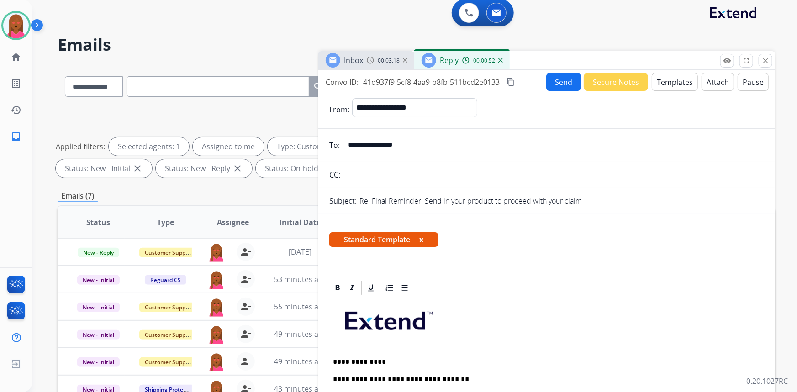
click at [547, 80] on button "Send" at bounding box center [563, 82] width 35 height 18
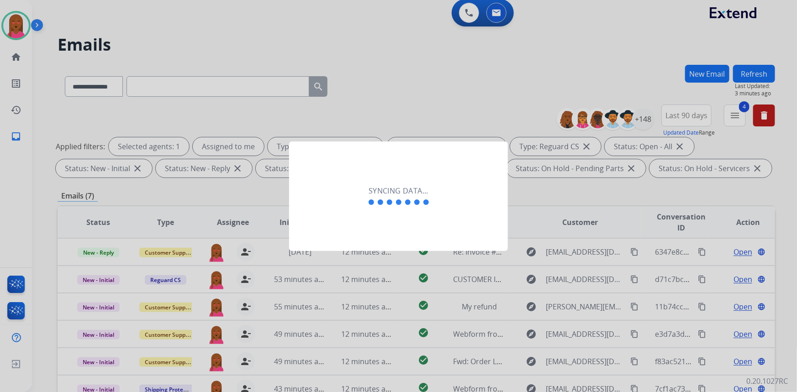
click at [379, 232] on div "Syncing data..." at bounding box center [398, 197] width 219 height 110
click at [378, 232] on div "Syncing data..." at bounding box center [398, 197] width 219 height 110
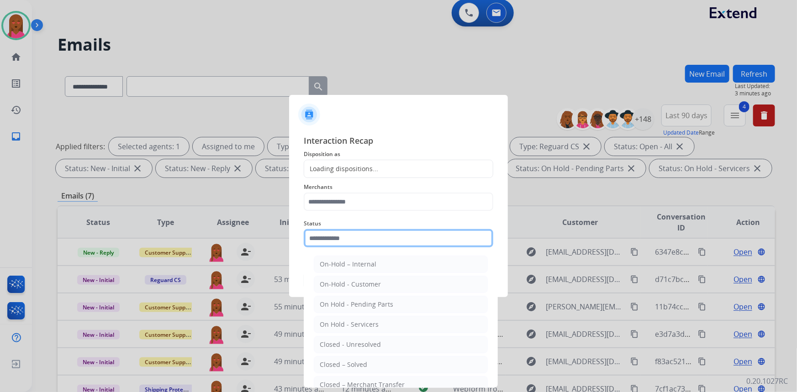
click at [350, 239] on input "text" at bounding box center [398, 238] width 189 height 18
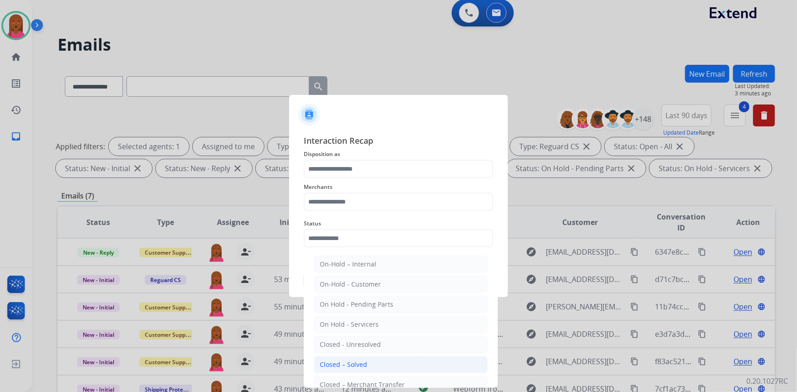
drag, startPoint x: 379, startPoint y: 361, endPoint x: 367, endPoint y: 216, distance: 145.2
click at [379, 359] on li "Closed – Solved" at bounding box center [401, 364] width 174 height 17
type input "**********"
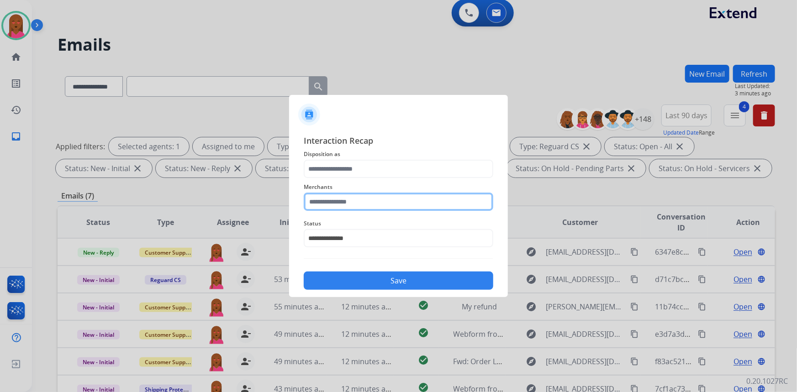
click at [371, 196] on input "text" at bounding box center [398, 202] width 189 height 18
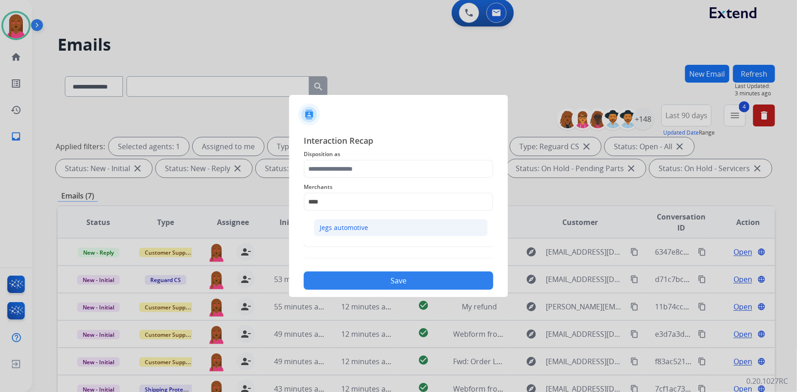
click at [381, 227] on li "Jegs automotive" at bounding box center [401, 227] width 174 height 17
type input "**********"
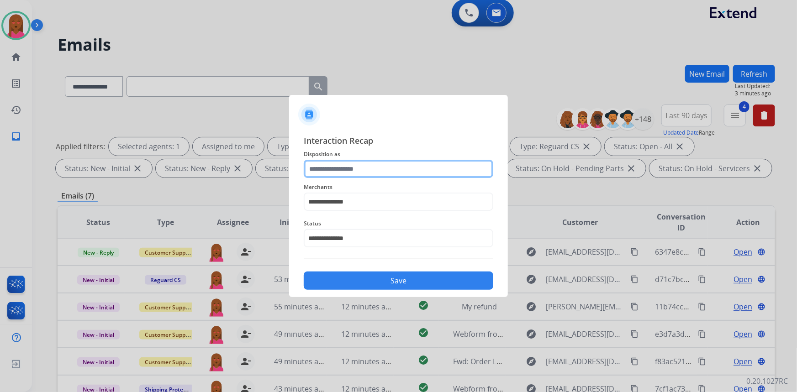
click at [374, 172] on input "text" at bounding box center [398, 169] width 189 height 18
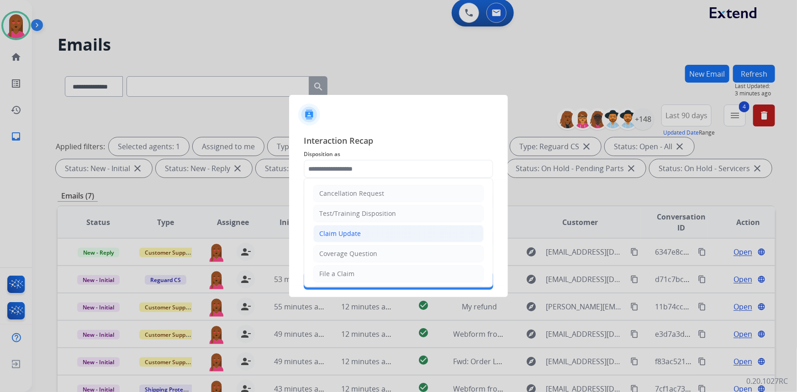
click at [364, 238] on li "Claim Update" at bounding box center [398, 233] width 170 height 17
type input "**********"
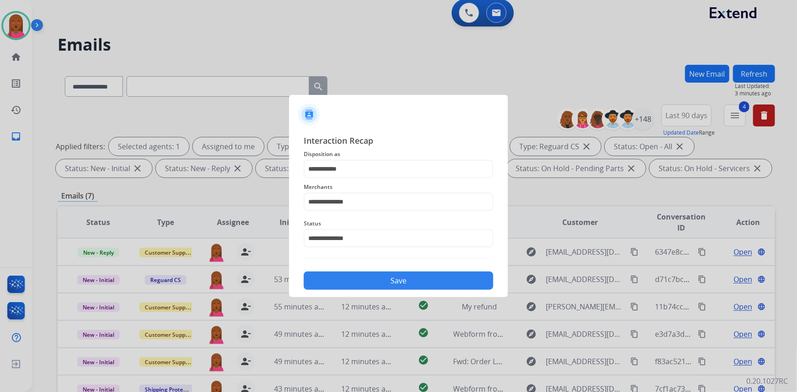
click at [382, 282] on button "Save" at bounding box center [398, 281] width 189 height 18
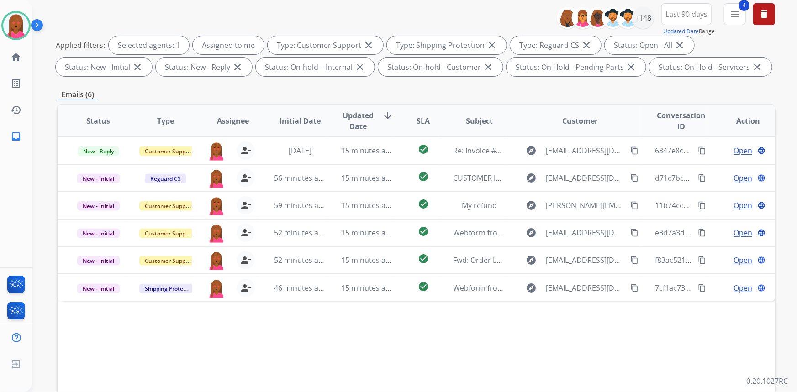
scroll to position [166, 0]
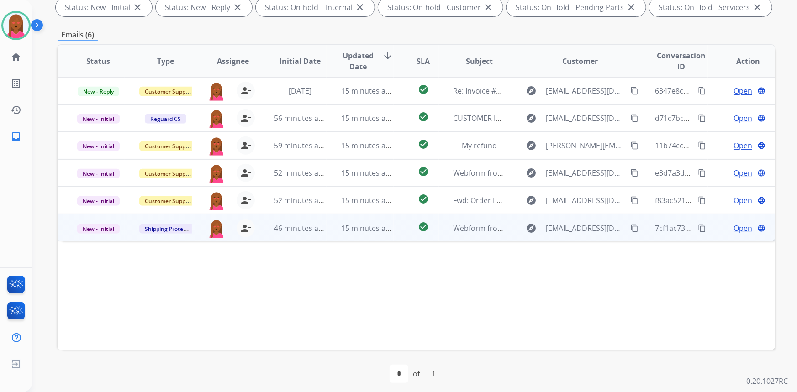
click at [734, 225] on span "Open" at bounding box center [742, 228] width 19 height 11
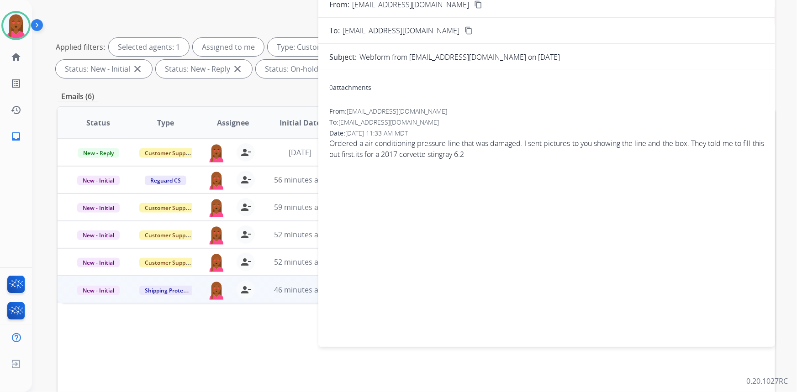
scroll to position [5, 0]
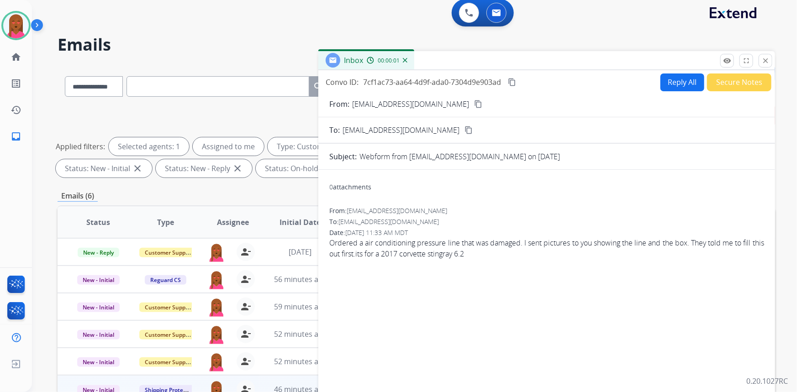
click at [472, 100] on button "content_copy" at bounding box center [477, 104] width 11 height 11
click at [622, 283] on div "0 attachments From: Johngates7663@yahoo.com To: support@extend.com Date: 08/14/…" at bounding box center [546, 306] width 456 height 258
click at [404, 243] on span "Ordered a air conditioning pressure line that was damaged. I sent pictures to y…" at bounding box center [546, 248] width 435 height 22
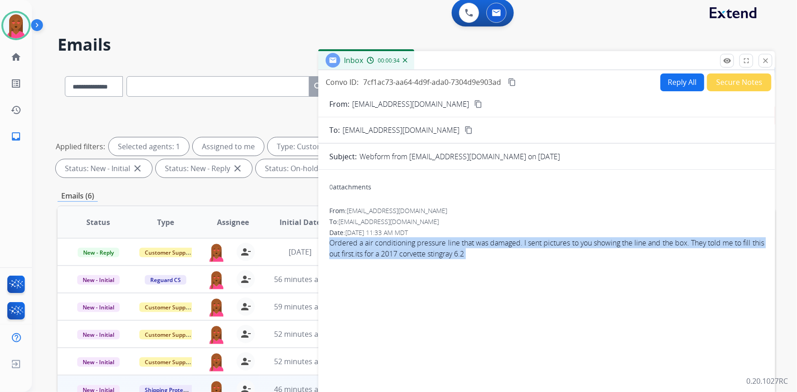
click at [404, 243] on span "Ordered a air conditioning pressure line that was damaged. I sent pictures to y…" at bounding box center [546, 248] width 435 height 22
copy app-emails-table "Ordered a air conditioning pressure line that was damaged. I sent pictures to y…"
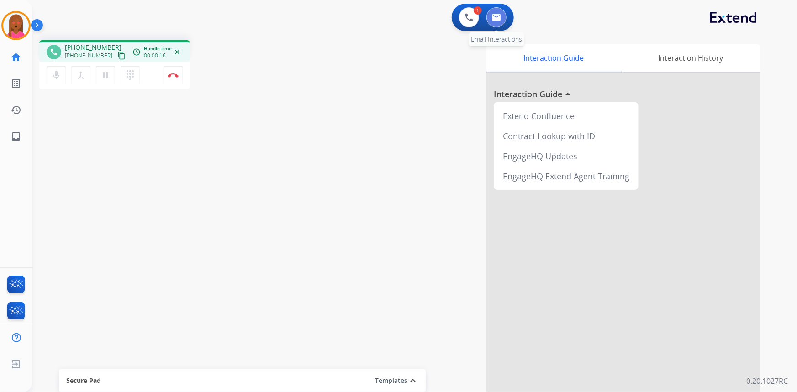
click at [496, 14] on img at bounding box center [496, 17] width 9 height 7
select select "**********"
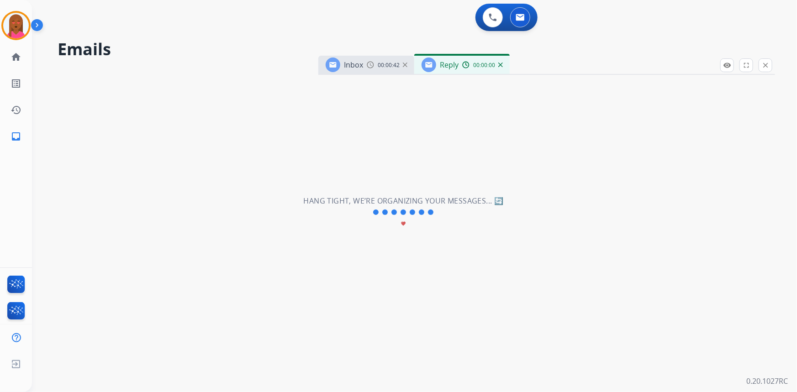
select select "**********"
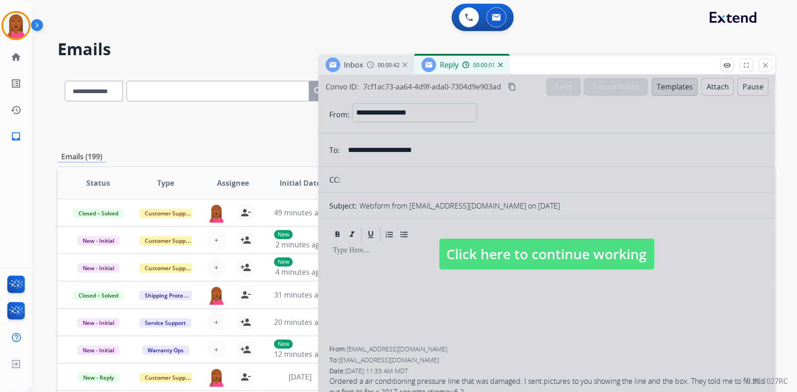
click at [512, 120] on div at bounding box center [546, 245] width 456 height 341
select select
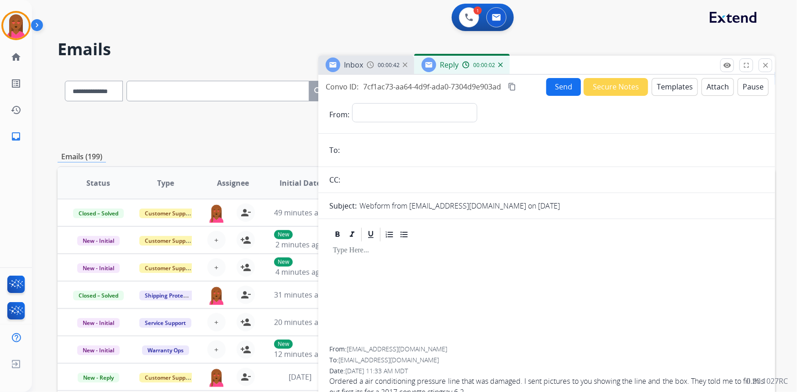
click at [513, 84] on mat-icon "content_copy" at bounding box center [512, 87] width 8 height 8
click at [671, 84] on button "Templates" at bounding box center [674, 87] width 46 height 18
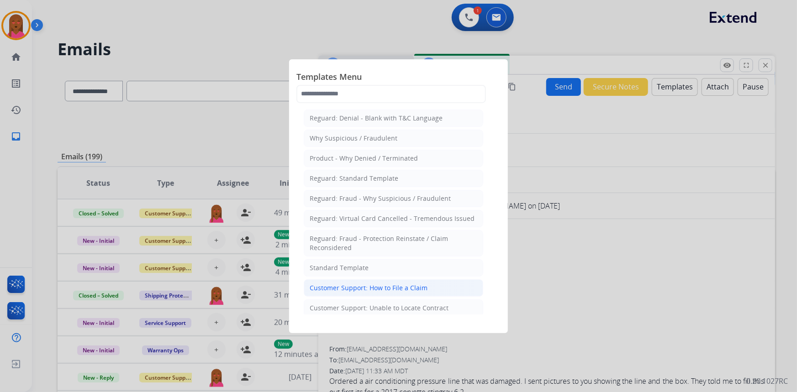
click at [401, 291] on div "Customer Support: How to File a Claim" at bounding box center [368, 287] width 118 height 9
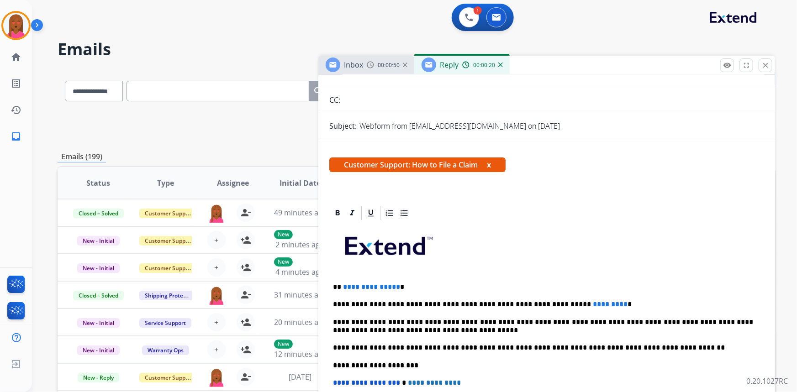
scroll to position [83, 0]
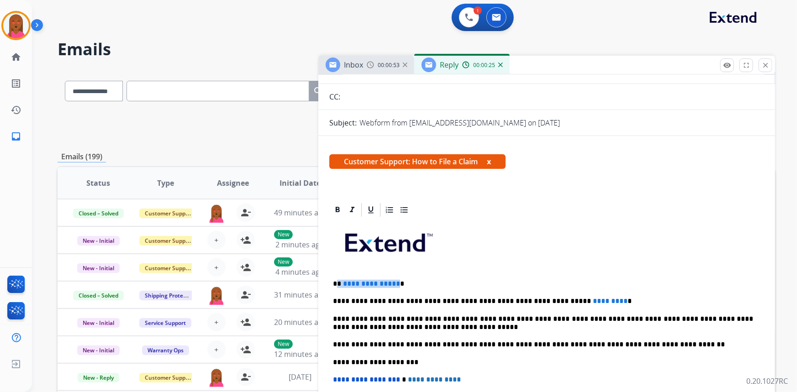
drag, startPoint x: 393, startPoint y: 282, endPoint x: 338, endPoint y: 278, distance: 55.8
click at [338, 280] on p "**********" at bounding box center [543, 284] width 420 height 8
drag, startPoint x: 581, startPoint y: 299, endPoint x: 543, endPoint y: 297, distance: 37.5
click at [592, 298] on span "*********" at bounding box center [609, 301] width 35 height 7
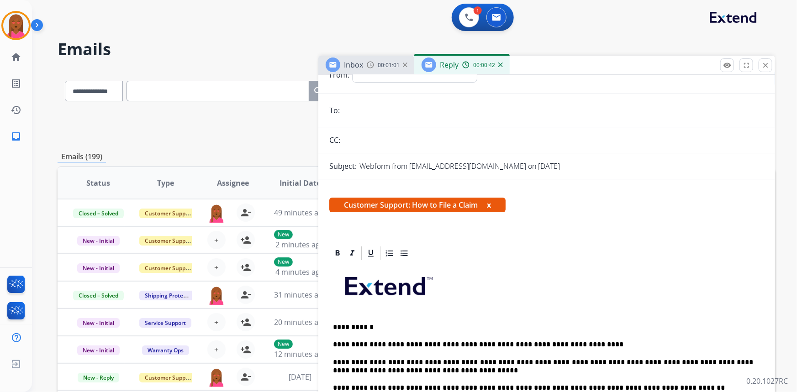
scroll to position [0, 0]
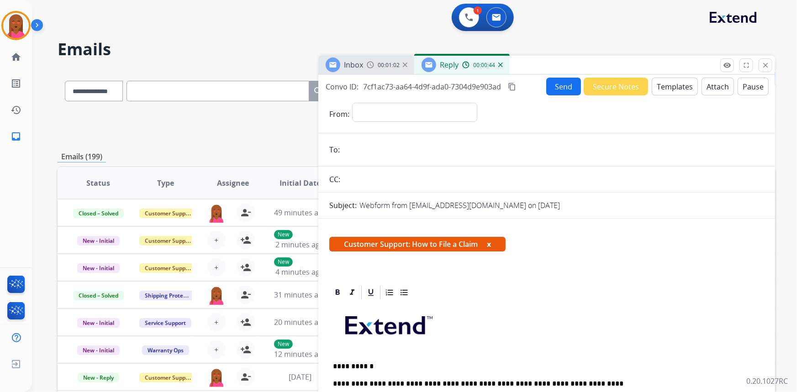
click at [466, 102] on form "**********" at bounding box center [546, 370] width 456 height 550
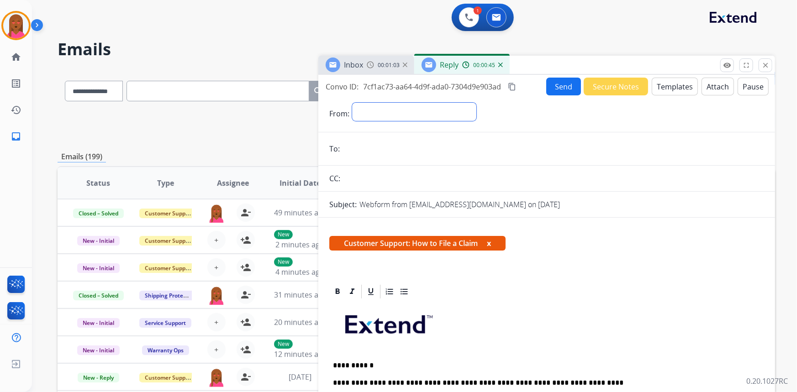
click at [454, 112] on select "**********" at bounding box center [414, 112] width 124 height 18
select select "**********"
click at [352, 103] on select "**********" at bounding box center [414, 112] width 124 height 18
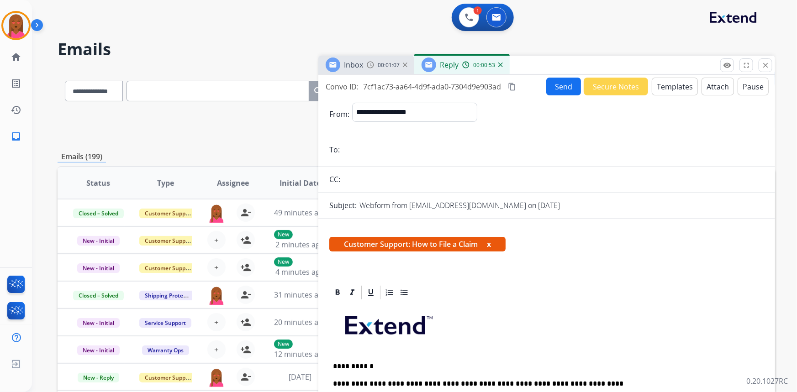
click at [398, 142] on input "email" at bounding box center [552, 150] width 421 height 18
paste input "**********"
type input "**********"
click at [556, 87] on button "Send" at bounding box center [563, 87] width 35 height 18
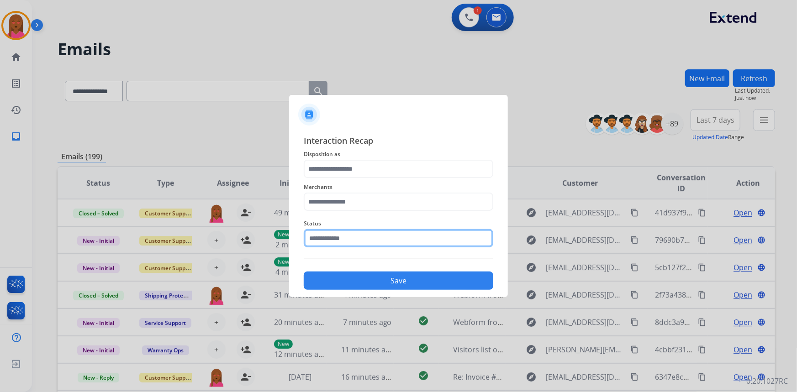
click at [397, 240] on input "text" at bounding box center [398, 238] width 189 height 18
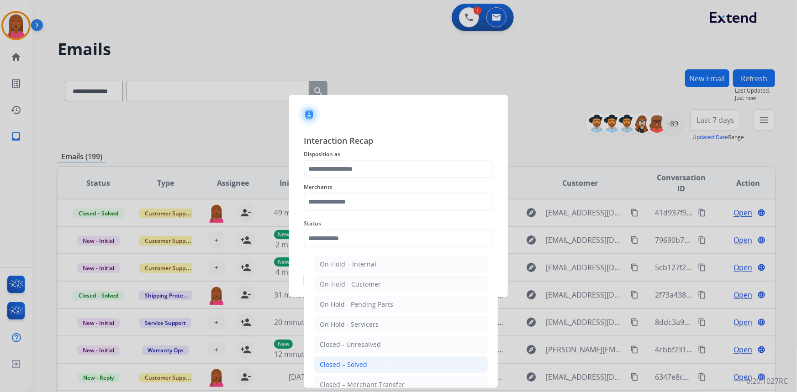
click at [379, 364] on li "Closed – Solved" at bounding box center [401, 364] width 174 height 17
type input "**********"
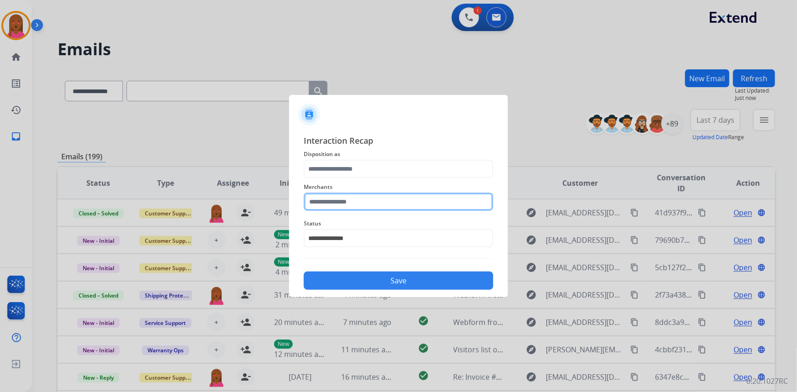
click at [375, 199] on input "text" at bounding box center [398, 202] width 189 height 18
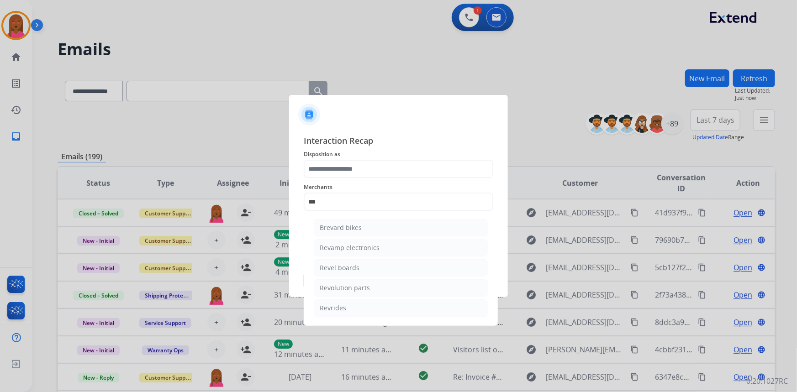
click at [370, 285] on li "Revolution parts" at bounding box center [401, 287] width 174 height 17
type input "**********"
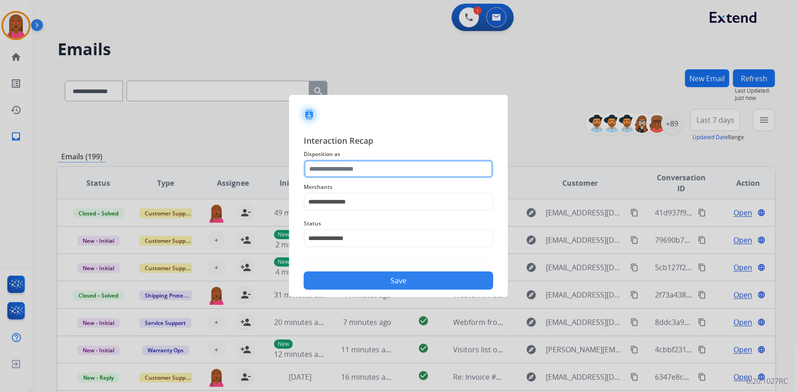
click at [388, 165] on input "text" at bounding box center [398, 169] width 189 height 18
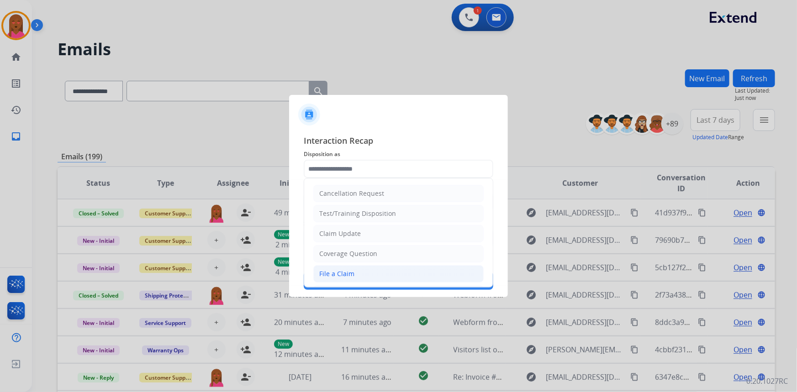
click at [379, 275] on li "File a Claim" at bounding box center [398, 273] width 170 height 17
type input "**********"
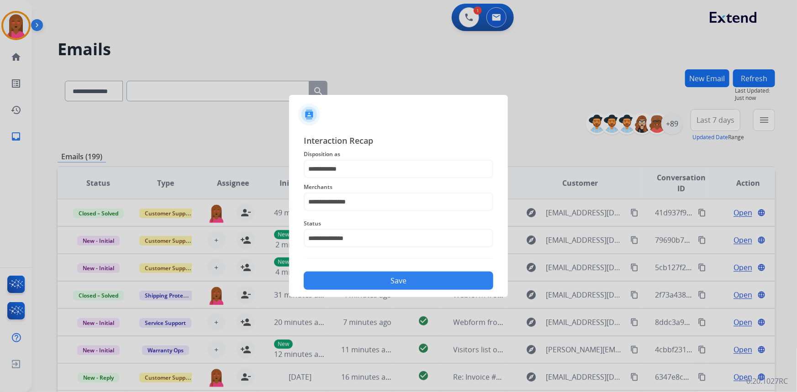
click at [380, 285] on button "Save" at bounding box center [398, 281] width 189 height 18
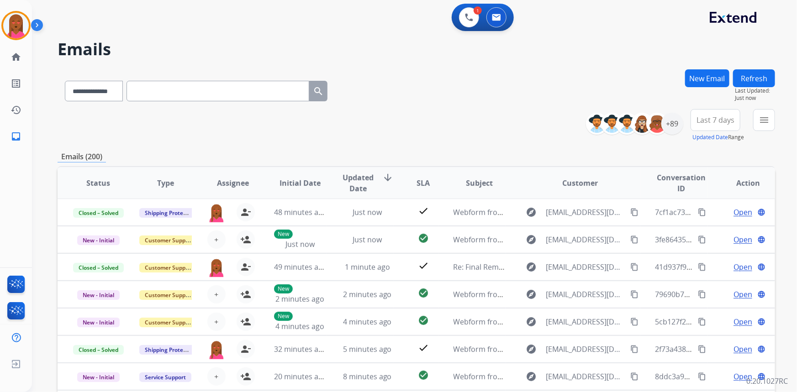
click at [670, 134] on div "**********" at bounding box center [637, 123] width 90 height 29
click at [669, 132] on div "+89" at bounding box center [672, 124] width 22 height 22
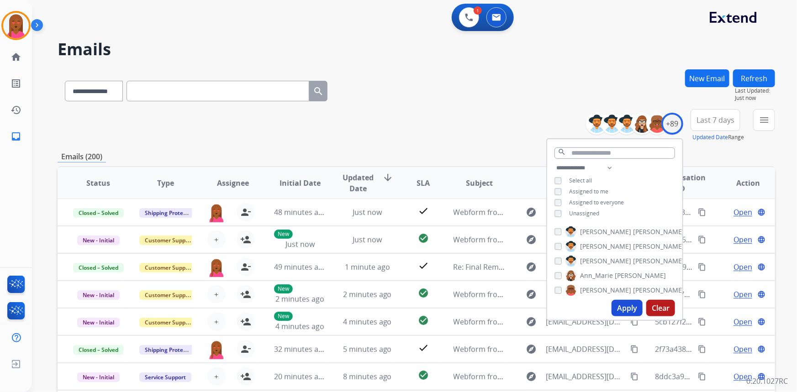
click at [582, 214] on span "Unassigned" at bounding box center [584, 214] width 30 height 8
click at [471, 16] on img at bounding box center [469, 17] width 8 height 8
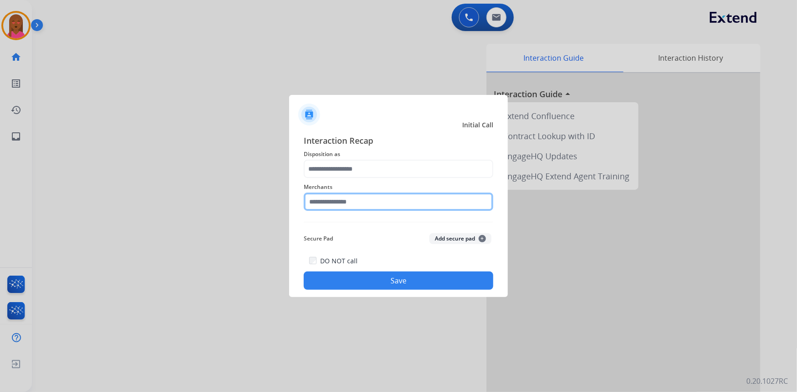
click at [391, 205] on input "text" at bounding box center [398, 202] width 189 height 18
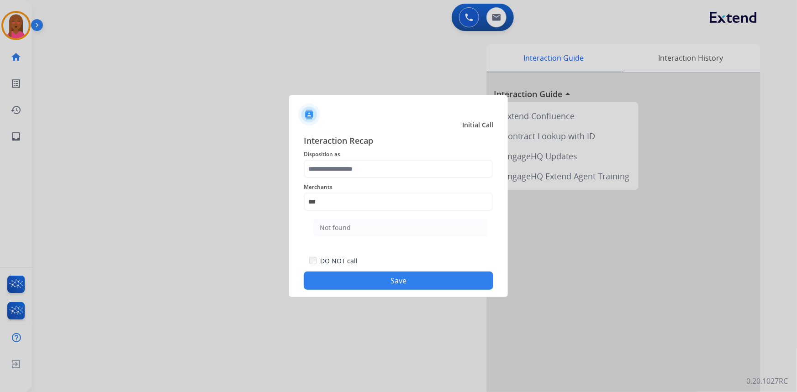
click at [368, 236] on ul "Not found" at bounding box center [400, 230] width 179 height 31
click at [329, 226] on div "Not found" at bounding box center [335, 227] width 31 height 9
type input "*********"
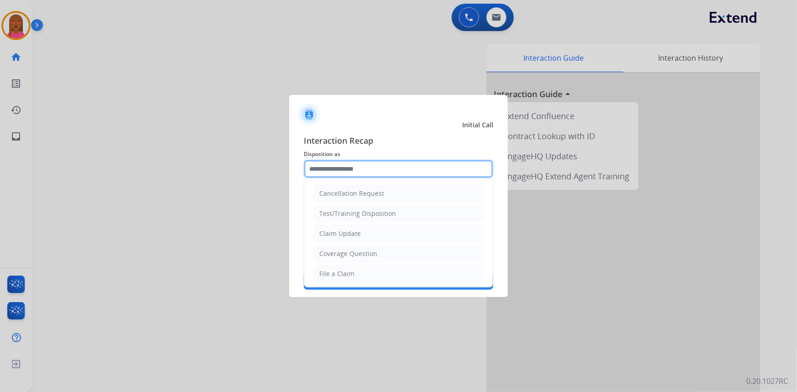
click at [366, 176] on input "text" at bounding box center [398, 169] width 189 height 18
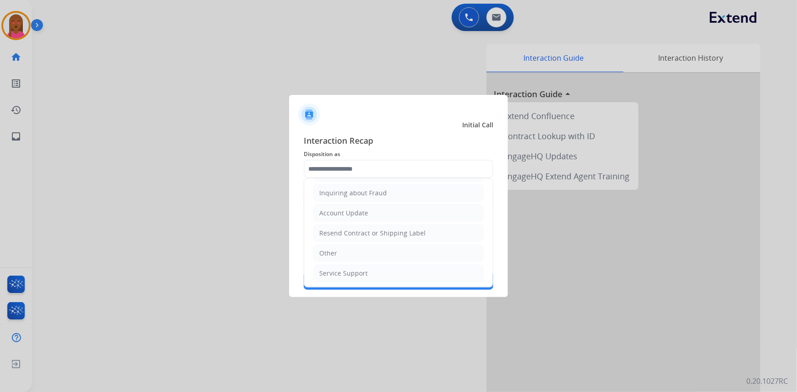
drag, startPoint x: 341, startPoint y: 244, endPoint x: 349, endPoint y: 253, distance: 12.6
click at [341, 245] on li "Other" at bounding box center [398, 253] width 170 height 17
type input "*****"
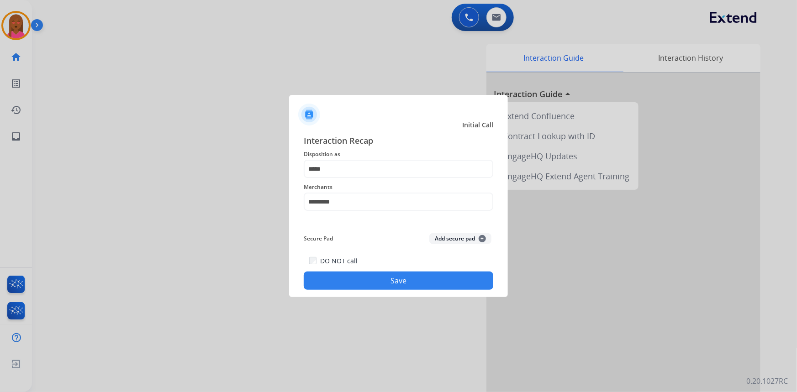
click at [358, 274] on button "Save" at bounding box center [398, 281] width 189 height 18
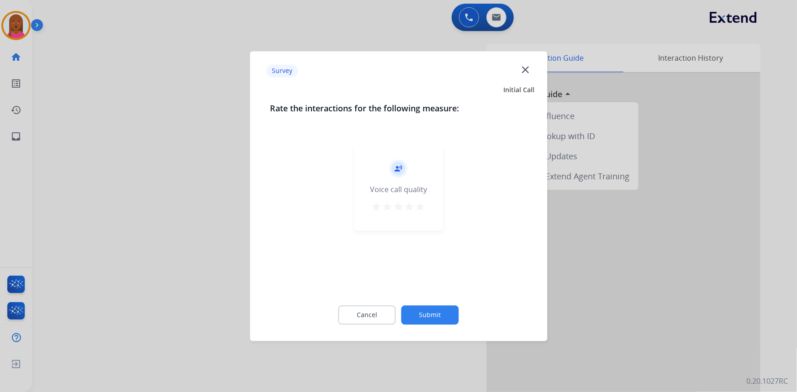
click at [525, 69] on mat-icon "close" at bounding box center [525, 69] width 12 height 12
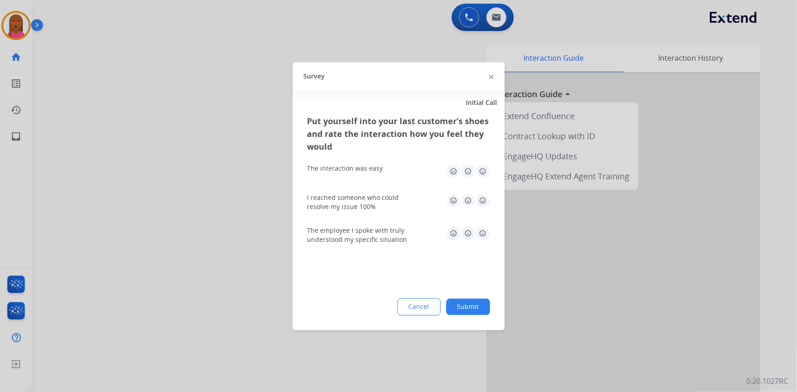
click at [488, 82] on div "Survey" at bounding box center [399, 76] width 212 height 29
click at [491, 75] on img at bounding box center [491, 77] width 5 height 5
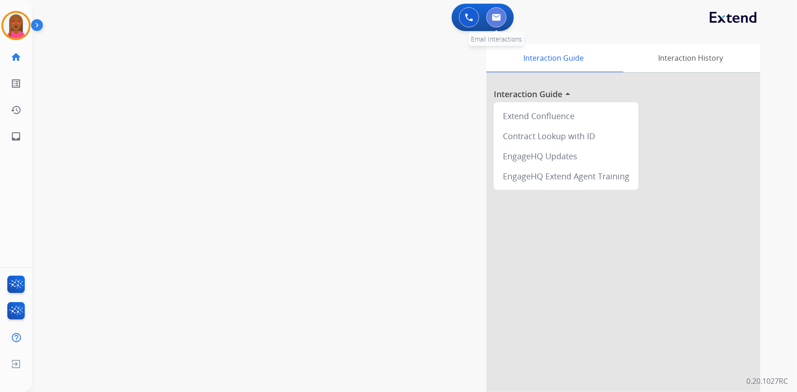
click at [499, 17] on img at bounding box center [496, 17] width 9 height 7
select select "**********"
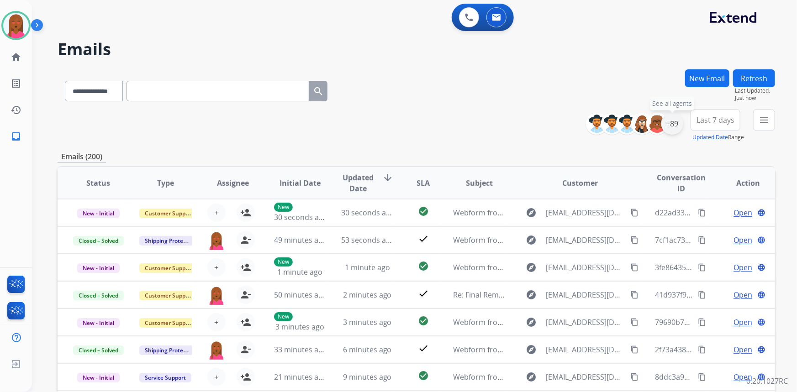
click at [677, 121] on div "+89" at bounding box center [672, 124] width 22 height 22
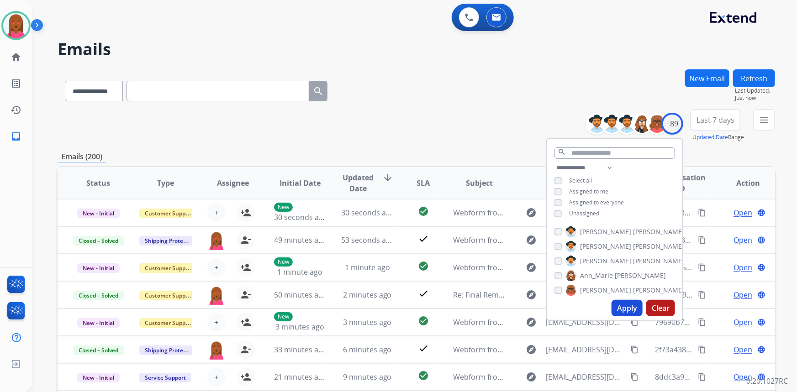
click at [584, 212] on span "Unassigned" at bounding box center [584, 214] width 30 height 8
click at [628, 306] on button "Apply" at bounding box center [626, 308] width 31 height 16
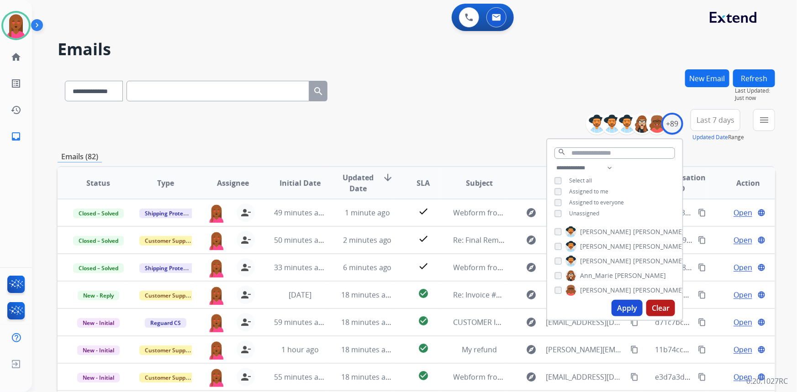
click at [721, 118] on span "Last 7 days" at bounding box center [715, 120] width 38 height 4
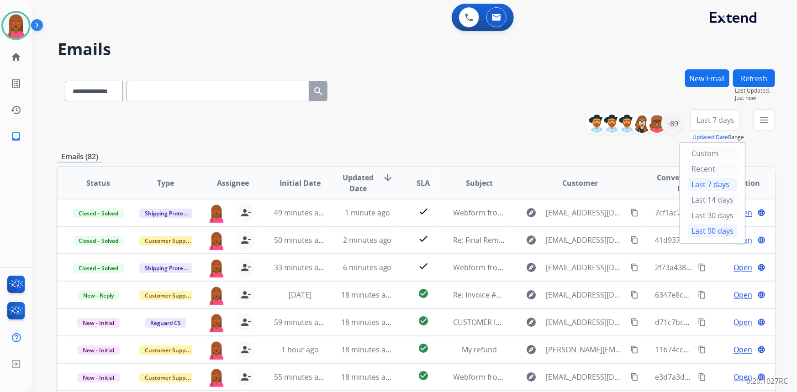
click at [710, 228] on div "Last 90 days" at bounding box center [712, 231] width 50 height 14
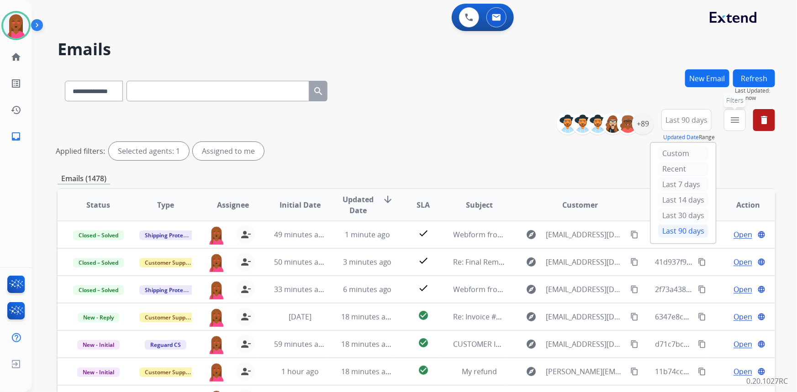
click at [737, 125] on mat-icon "menu" at bounding box center [734, 120] width 11 height 11
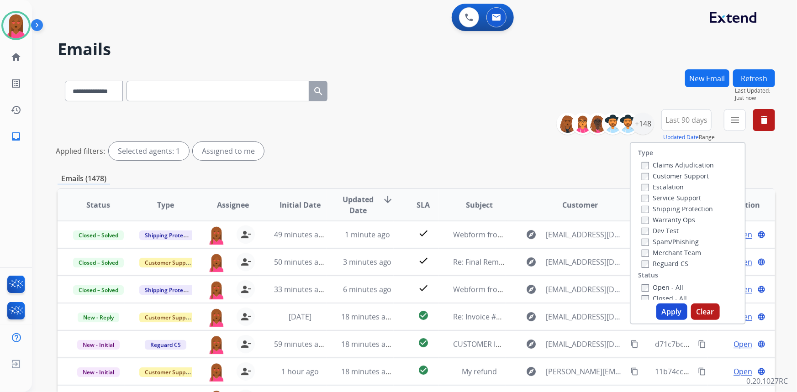
drag, startPoint x: 694, startPoint y: 174, endPoint x: 692, endPoint y: 197, distance: 22.9
click at [694, 174] on label "Customer Support" at bounding box center [674, 176] width 67 height 9
click at [692, 208] on label "Shipping Protection" at bounding box center [676, 208] width 71 height 9
click at [677, 260] on label "Reguard CS" at bounding box center [664, 263] width 47 height 9
click at [670, 311] on button "Apply" at bounding box center [671, 312] width 31 height 16
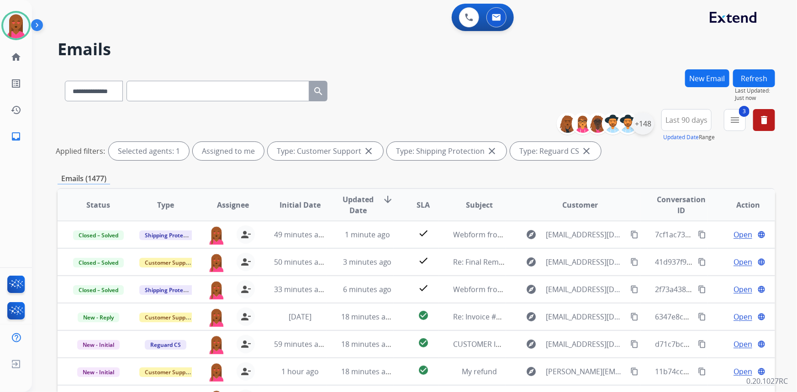
click at [643, 121] on div "+148" at bounding box center [643, 124] width 22 height 22
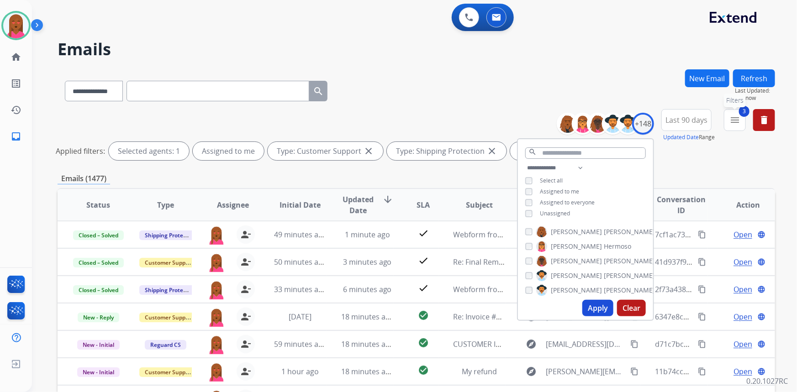
click at [738, 116] on mat-icon "menu" at bounding box center [734, 120] width 11 height 11
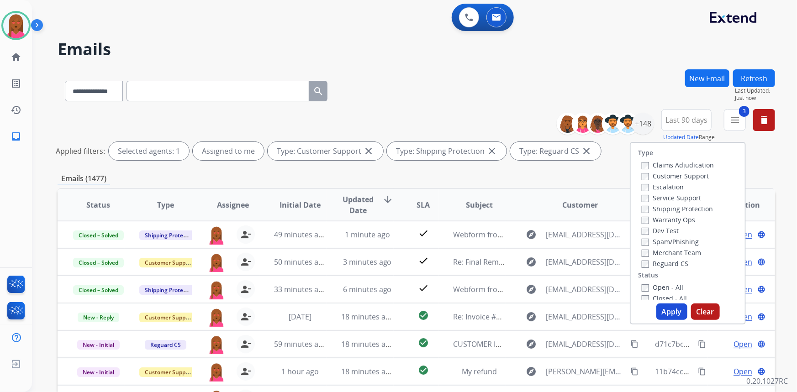
click at [671, 287] on label "Open - All" at bounding box center [662, 287] width 42 height 9
click at [671, 311] on button "Apply" at bounding box center [671, 312] width 31 height 16
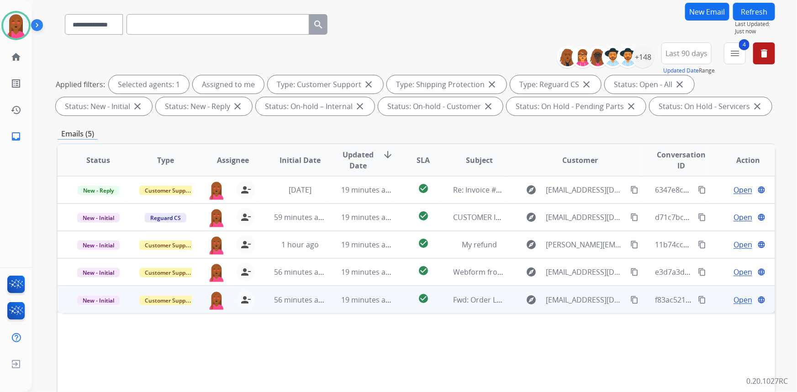
scroll to position [124, 0]
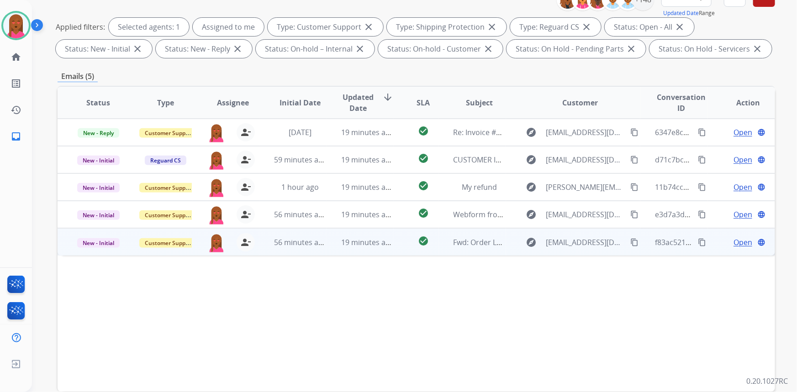
click at [733, 241] on span "Open" at bounding box center [742, 242] width 19 height 11
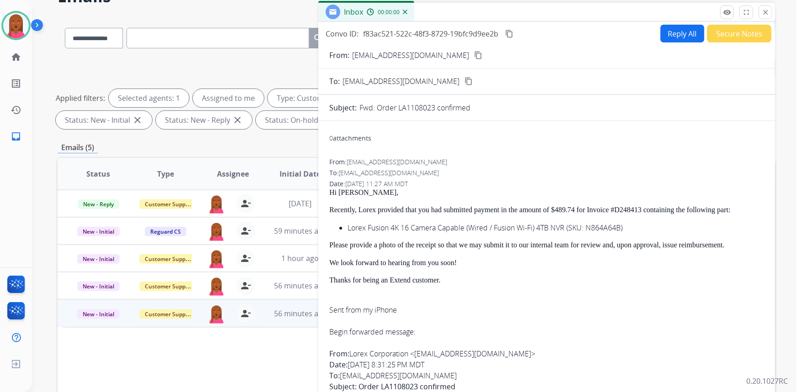
scroll to position [41, 0]
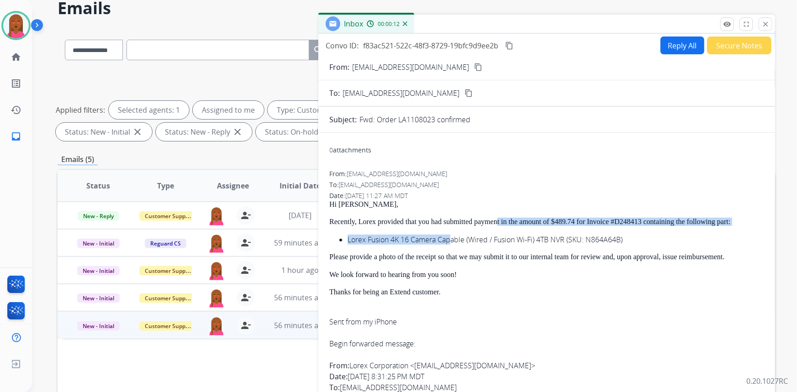
drag, startPoint x: 500, startPoint y: 222, endPoint x: 451, endPoint y: 238, distance: 51.1
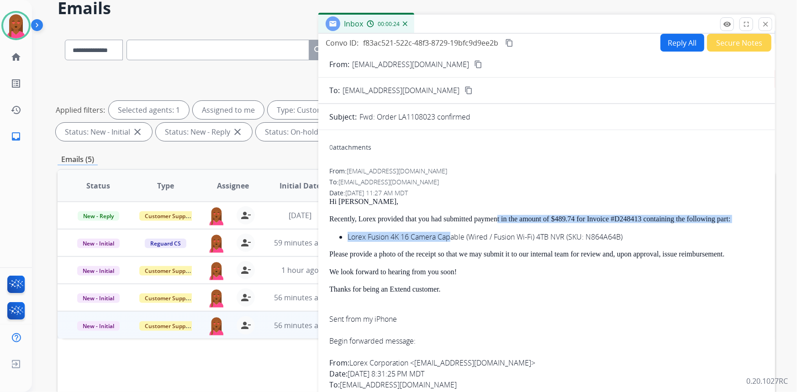
scroll to position [0, 0]
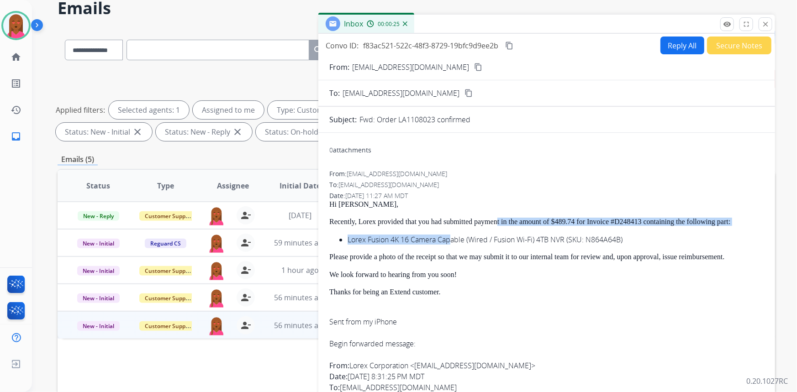
click at [474, 63] on mat-icon "content_copy" at bounding box center [478, 67] width 8 height 8
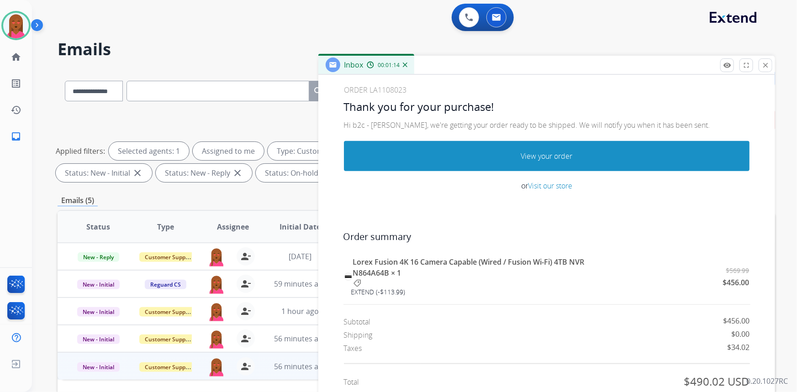
scroll to position [539, 0]
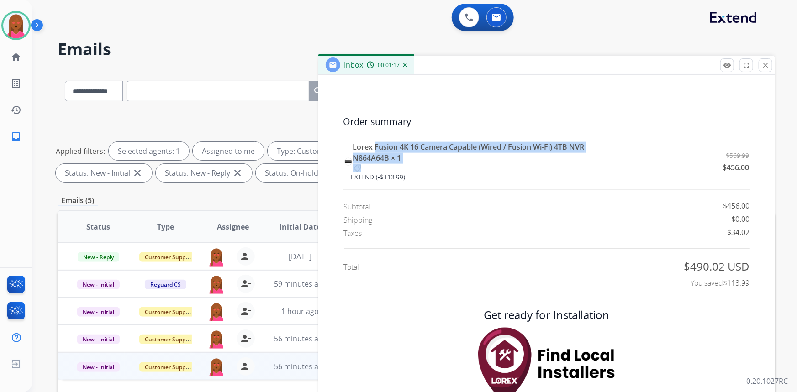
drag, startPoint x: 401, startPoint y: 152, endPoint x: 477, endPoint y: 165, distance: 77.4
click at [477, 165] on td "Lorex Fusion 4K 16 Camera Capable (Wired / Fusion Wi-Fi) 4TB NVR N864A64B × 1 E…" at bounding box center [533, 162] width 363 height 41
click at [465, 168] on span "EXTEND (-$113.99)" at bounding box center [534, 172] width 362 height 17
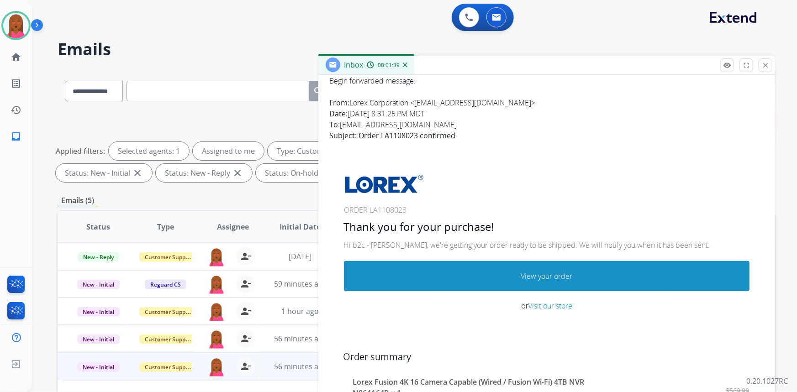
scroll to position [96, 0]
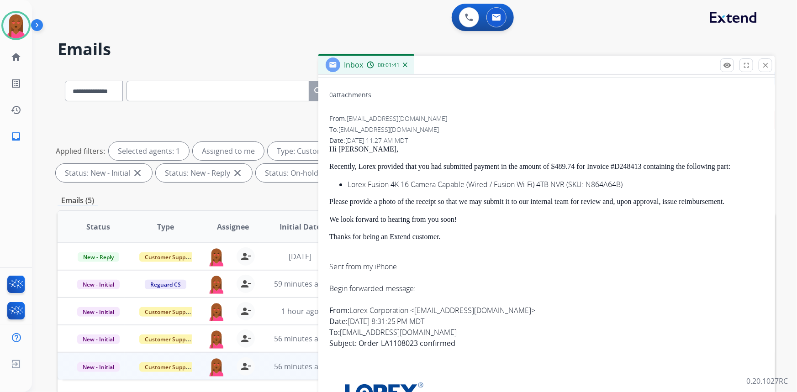
drag, startPoint x: 444, startPoint y: 234, endPoint x: 323, endPoint y: 149, distance: 147.5
copy span "Hi Damon, Recently, Lorex provided that you had submitted payment in the amount…"
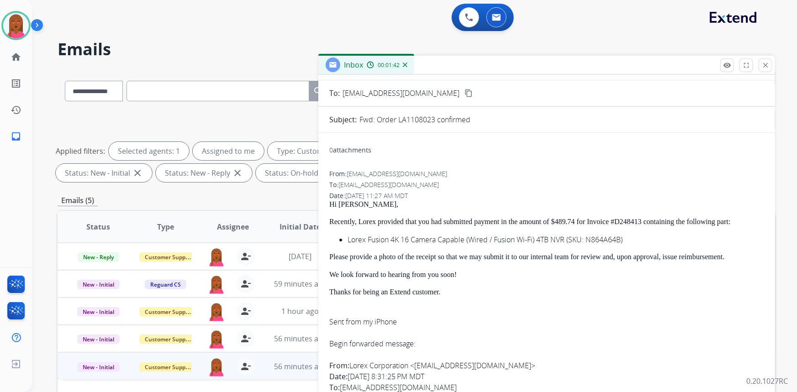
scroll to position [0, 0]
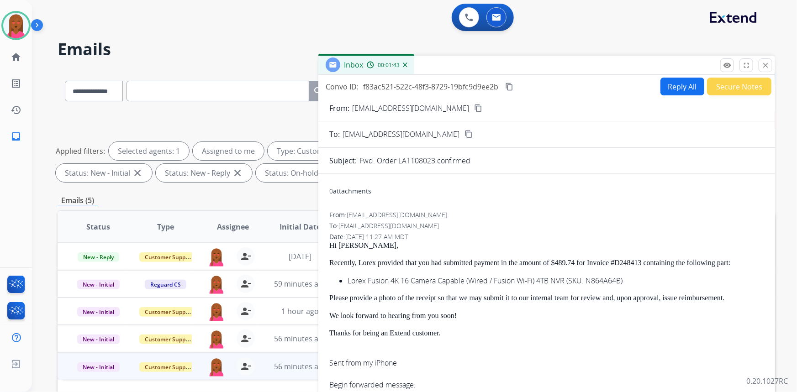
click at [676, 82] on button "Reply All" at bounding box center [682, 87] width 44 height 18
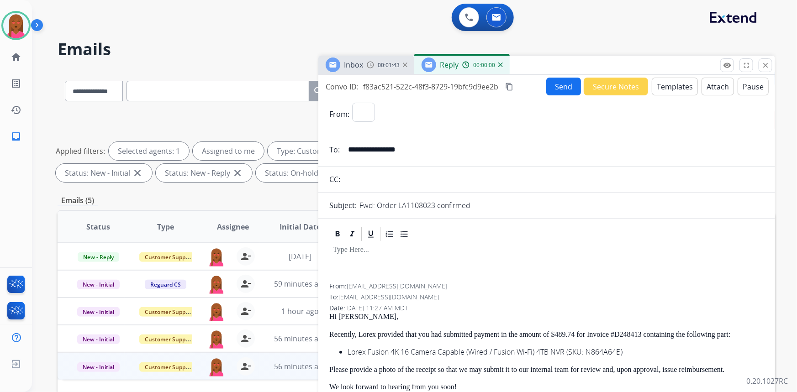
select select "**********"
click at [662, 84] on button "Templates" at bounding box center [674, 87] width 46 height 18
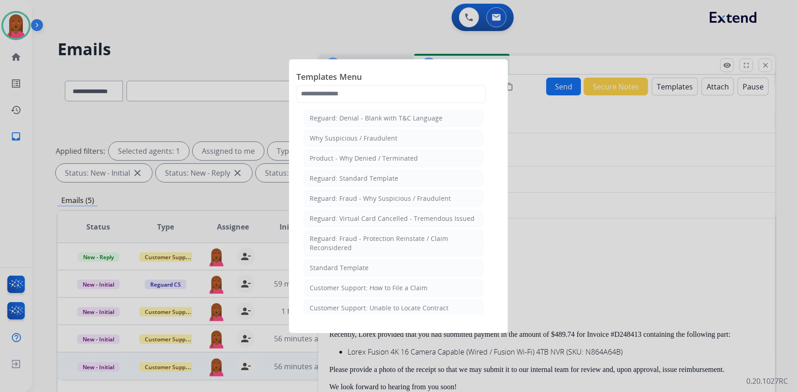
drag, startPoint x: 388, startPoint y: 272, endPoint x: 393, endPoint y: 270, distance: 5.3
click at [388, 271] on li "Standard Template" at bounding box center [393, 267] width 179 height 17
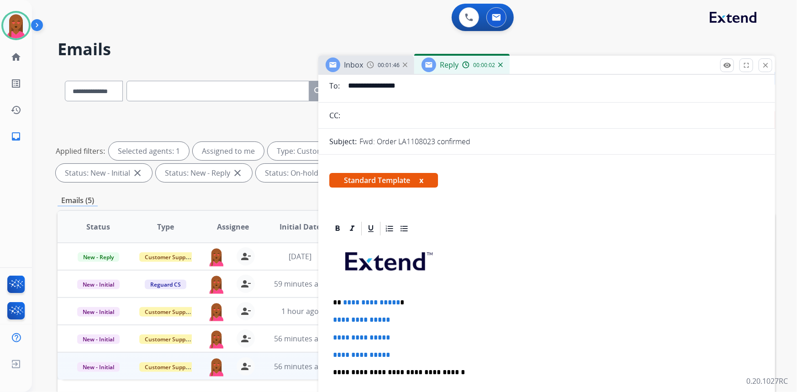
scroll to position [166, 0]
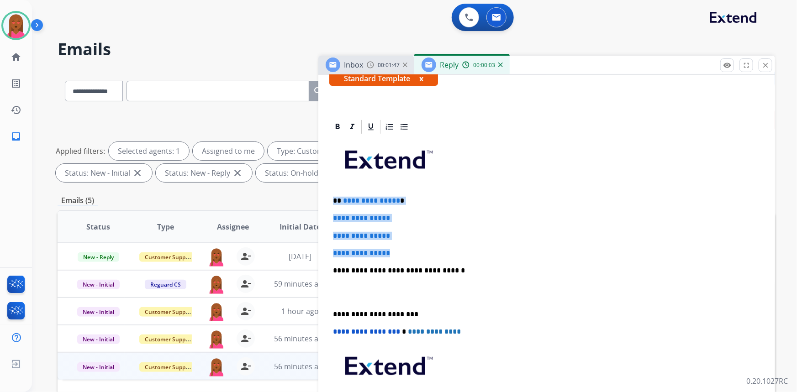
drag, startPoint x: 320, startPoint y: 207, endPoint x: 318, endPoint y: 194, distance: 13.4
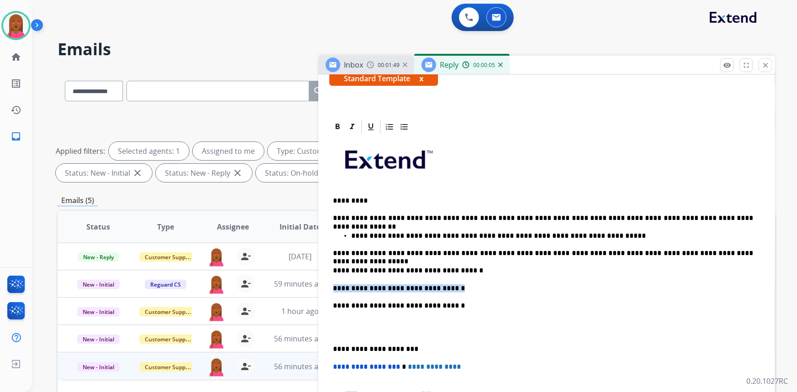
drag, startPoint x: 456, startPoint y: 286, endPoint x: 318, endPoint y: 283, distance: 137.4
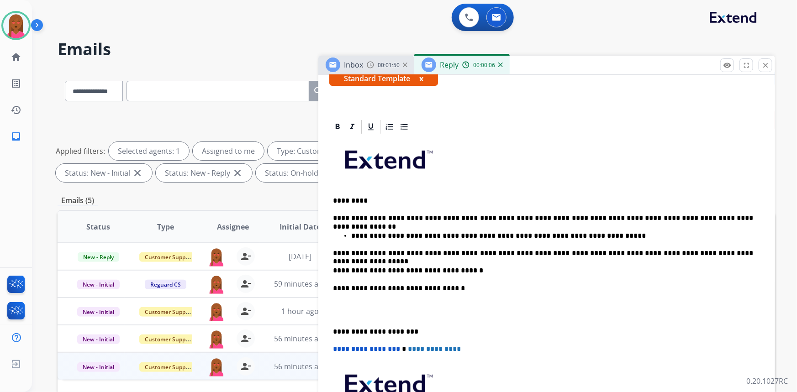
click at [338, 313] on p at bounding box center [546, 310] width 427 height 17
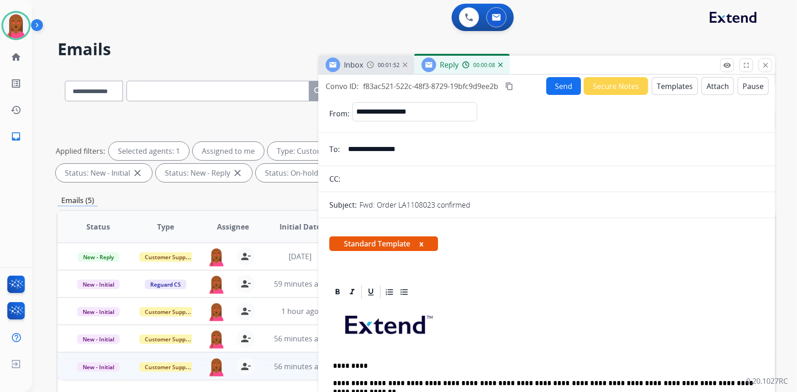
scroll to position [0, 0]
click at [481, 243] on div "Standard Template x" at bounding box center [546, 248] width 435 height 22
drag, startPoint x: 512, startPoint y: 83, endPoint x: 485, endPoint y: 78, distance: 26.9
click at [512, 83] on mat-icon "content_copy" at bounding box center [509, 87] width 8 height 8
click at [560, 93] on button "Send" at bounding box center [563, 87] width 35 height 18
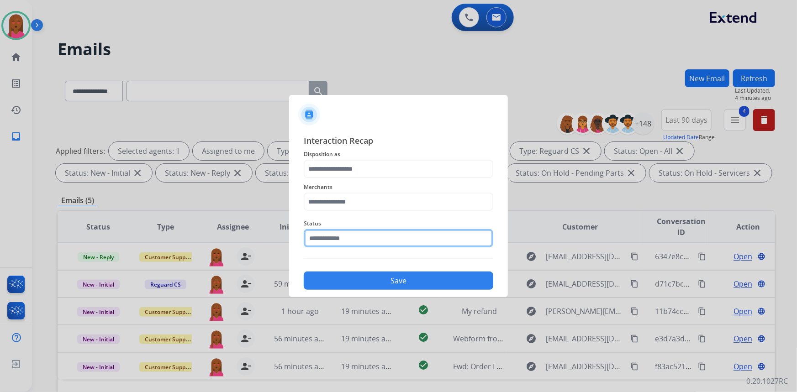
drag, startPoint x: 379, startPoint y: 237, endPoint x: 378, endPoint y: 250, distance: 13.3
click at [379, 237] on input "text" at bounding box center [398, 238] width 189 height 18
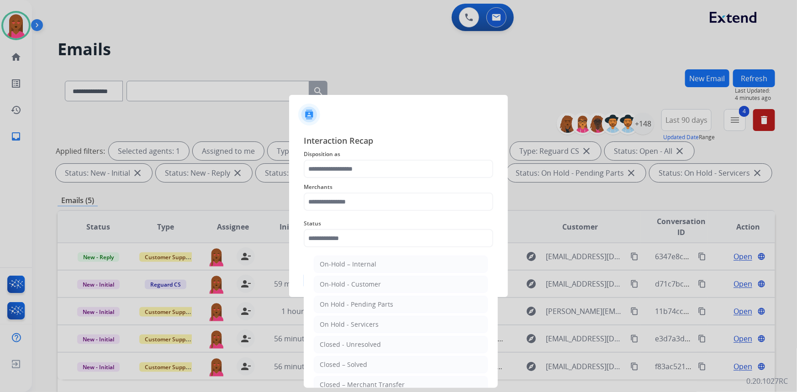
drag, startPoint x: 367, startPoint y: 365, endPoint x: 366, endPoint y: 269, distance: 95.9
click at [367, 363] on li "Closed – Solved" at bounding box center [401, 364] width 174 height 17
type input "**********"
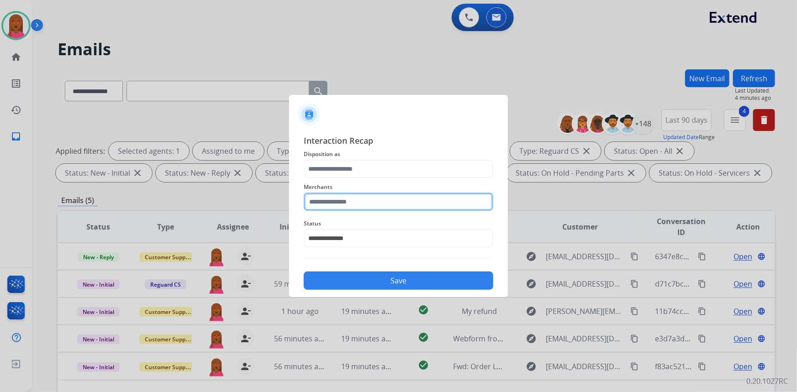
click at [377, 201] on input "text" at bounding box center [398, 202] width 189 height 18
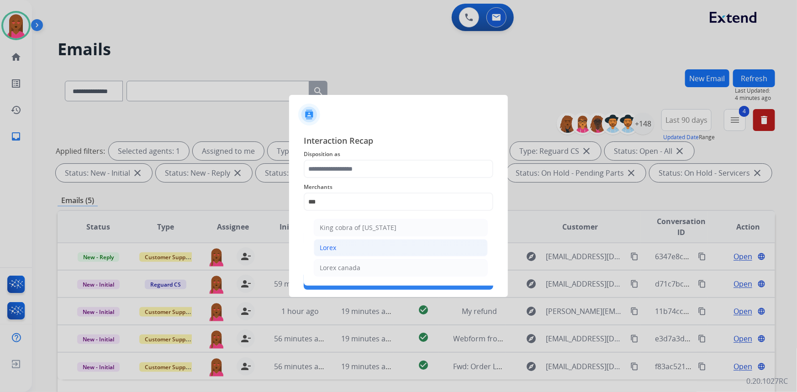
click at [352, 248] on li "Lorex" at bounding box center [401, 247] width 174 height 17
type input "*****"
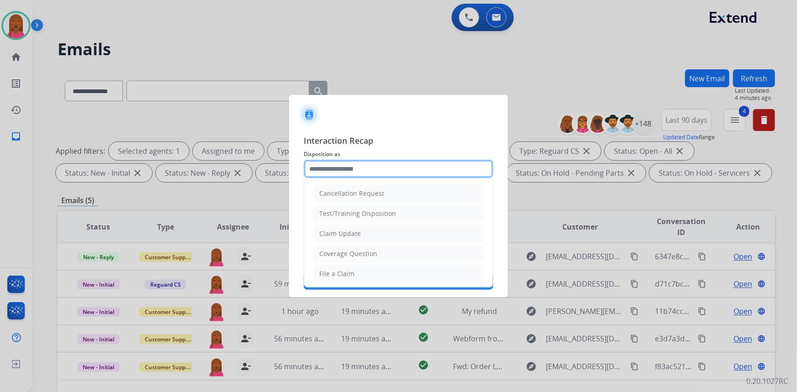
click at [348, 167] on input "text" at bounding box center [398, 169] width 189 height 18
click at [371, 233] on li "Claim Update" at bounding box center [398, 233] width 170 height 17
type input "**********"
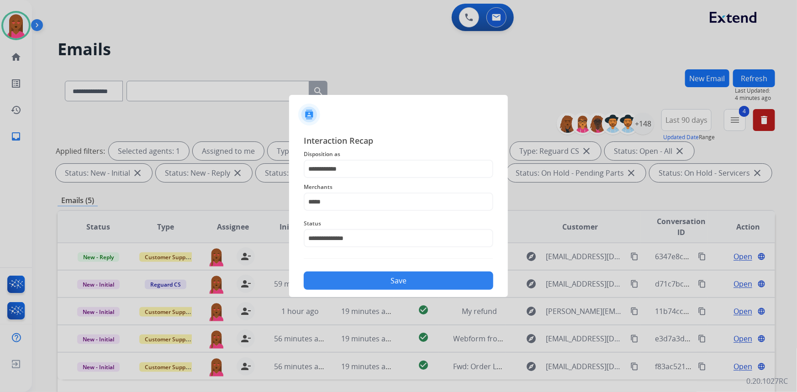
click at [388, 282] on button "Save" at bounding box center [398, 281] width 189 height 18
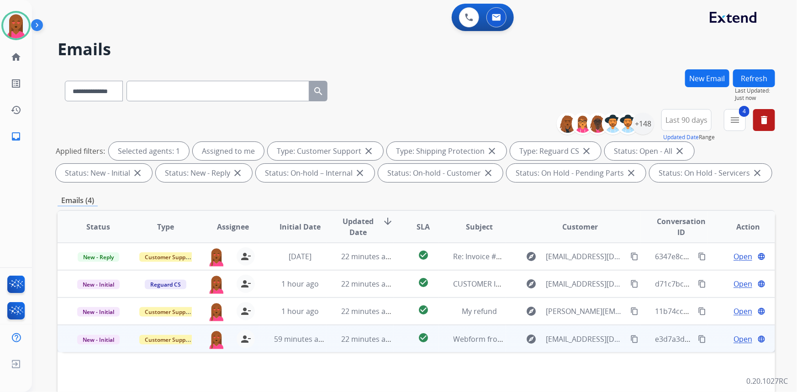
click at [744, 338] on span "Open" at bounding box center [742, 339] width 19 height 11
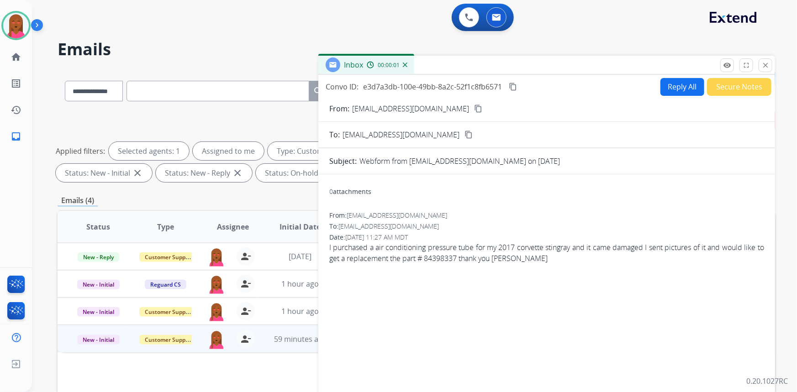
click at [472, 104] on button "content_copy" at bounding box center [477, 108] width 11 height 11
drag, startPoint x: 605, startPoint y: 251, endPoint x: 674, endPoint y: 250, distance: 68.9
click at [674, 250] on span "I purchased a air conditioning pressure tube for my 2017 corvette stingray and …" at bounding box center [546, 253] width 435 height 22
click at [423, 296] on div "0 attachments From: Johngates7663@yahoo.com To: support@extend.com Date: 08/14/…" at bounding box center [546, 311] width 456 height 258
click at [474, 106] on mat-icon "content_copy" at bounding box center [478, 109] width 8 height 8
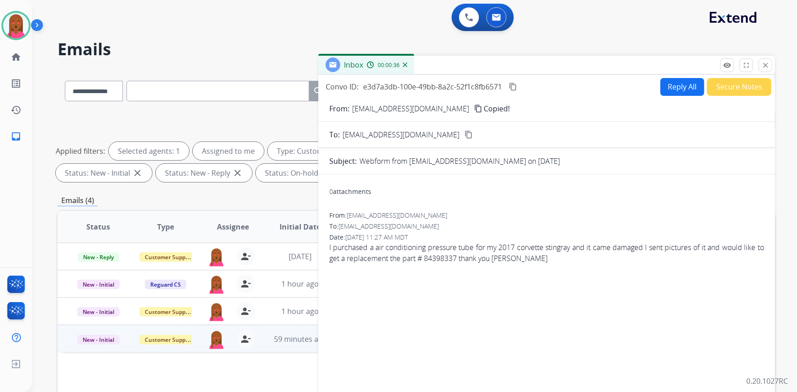
click at [220, 82] on input "text" at bounding box center [217, 91] width 183 height 21
paste input "**********"
type input "**********"
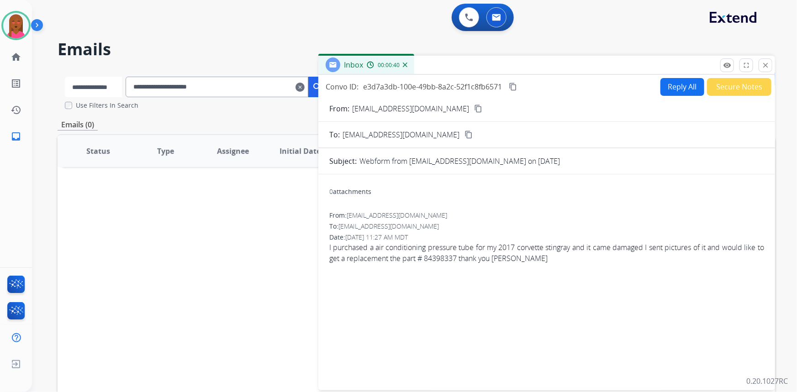
click at [99, 83] on select "**********" at bounding box center [93, 87] width 57 height 21
select select "**********"
click at [65, 77] on select "**********" at bounding box center [93, 87] width 57 height 21
drag, startPoint x: 233, startPoint y: 89, endPoint x: 243, endPoint y: 89, distance: 10.1
click at [237, 89] on input "**********" at bounding box center [217, 87] width 183 height 21
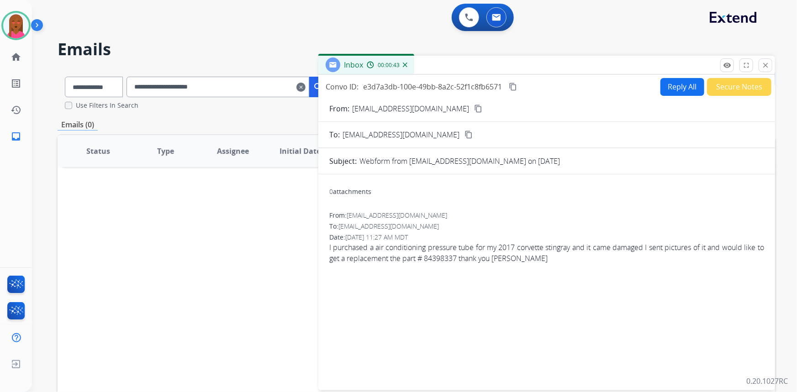
click at [253, 87] on input "**********" at bounding box center [217, 87] width 183 height 21
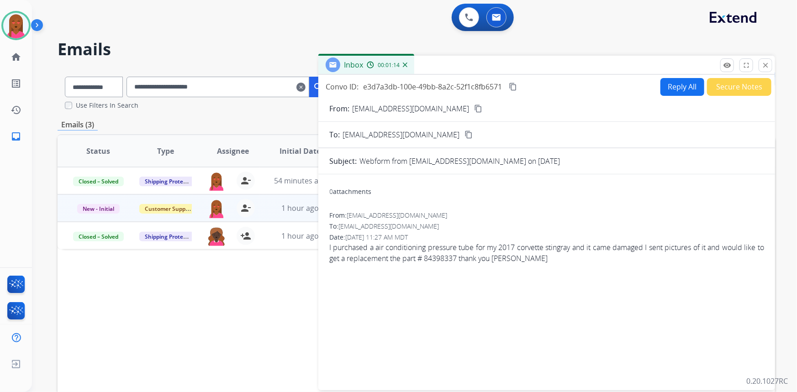
drag, startPoint x: 745, startPoint y: 86, endPoint x: 745, endPoint y: 91, distance: 5.0
click at [745, 91] on button "Secure Notes" at bounding box center [739, 87] width 64 height 18
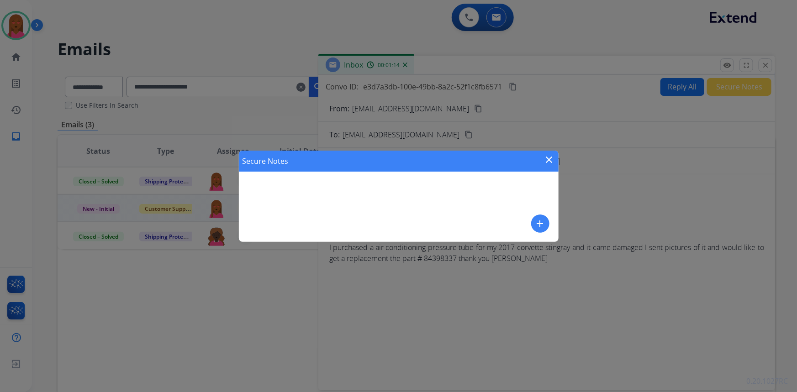
click at [536, 221] on mat-icon "add" at bounding box center [540, 223] width 11 height 11
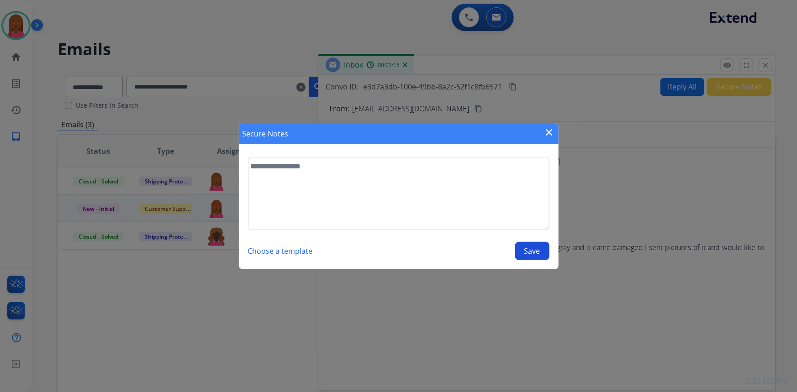
click at [428, 219] on textarea at bounding box center [398, 193] width 301 height 73
type textarea "**********"
click at [543, 257] on button "Save" at bounding box center [532, 251] width 34 height 18
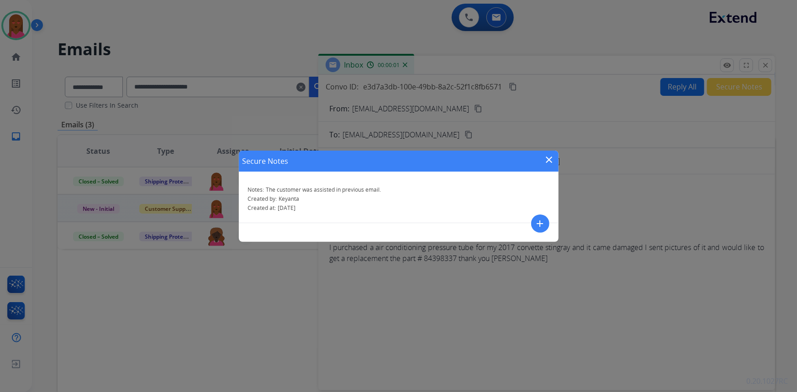
click at [546, 160] on mat-icon "close" at bounding box center [549, 159] width 11 height 11
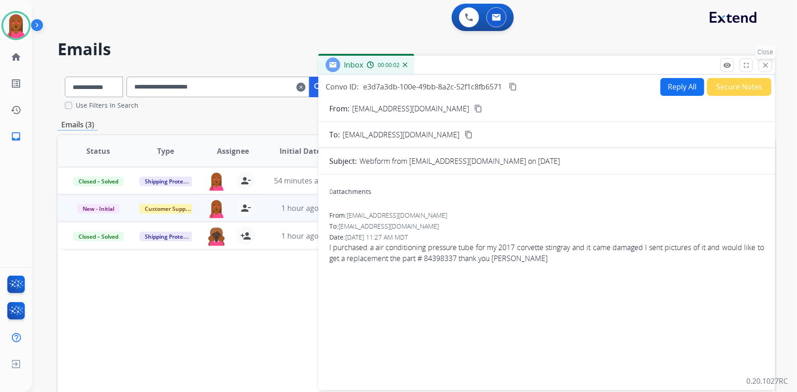
click at [762, 64] on mat-icon "close" at bounding box center [765, 65] width 8 height 8
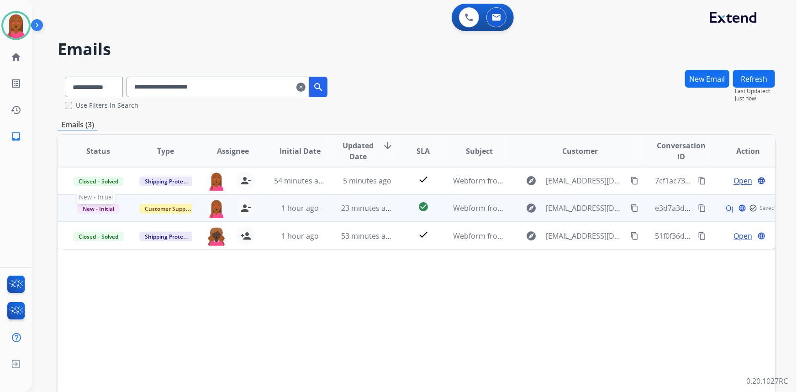
click at [99, 210] on span "New - Initial" at bounding box center [98, 209] width 42 height 10
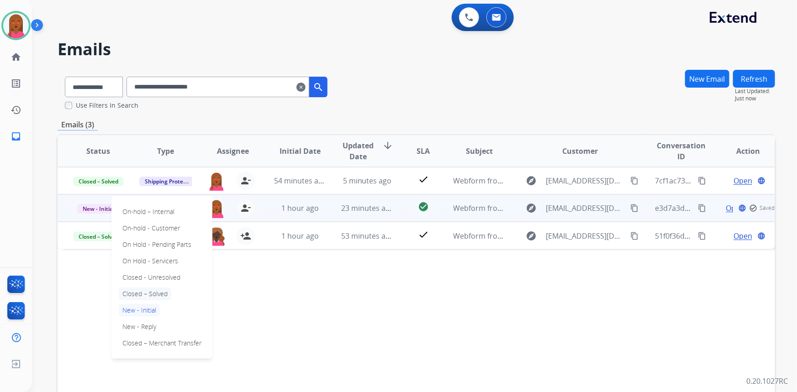
click at [158, 296] on p "Closed – Solved" at bounding box center [145, 294] width 52 height 13
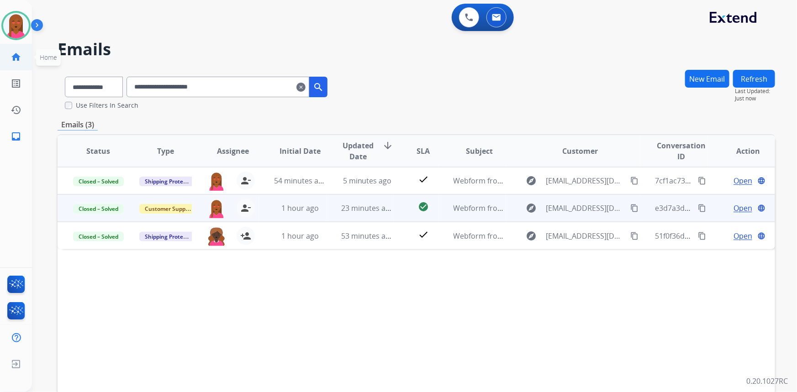
click at [13, 59] on mat-icon "home" at bounding box center [15, 57] width 11 height 11
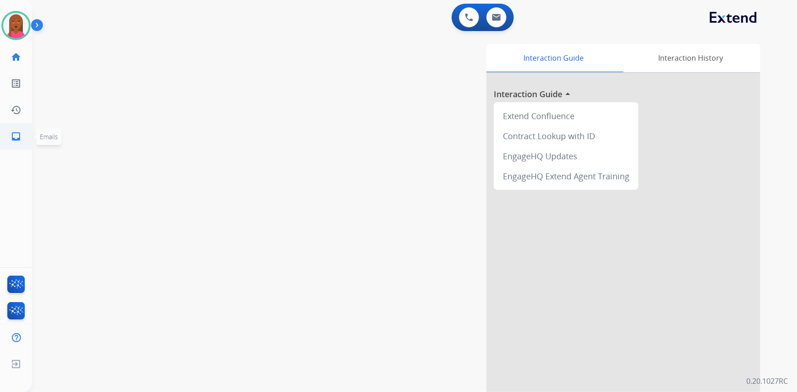
click at [18, 124] on link "inbox Emails" at bounding box center [16, 137] width 26 height 26
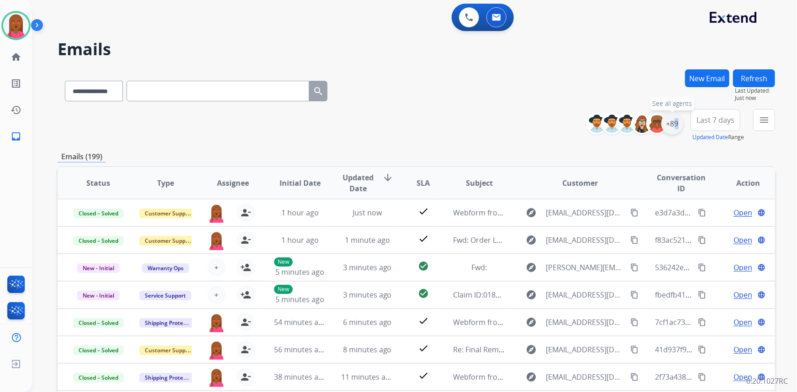
click at [671, 126] on div "+89" at bounding box center [672, 124] width 22 height 22
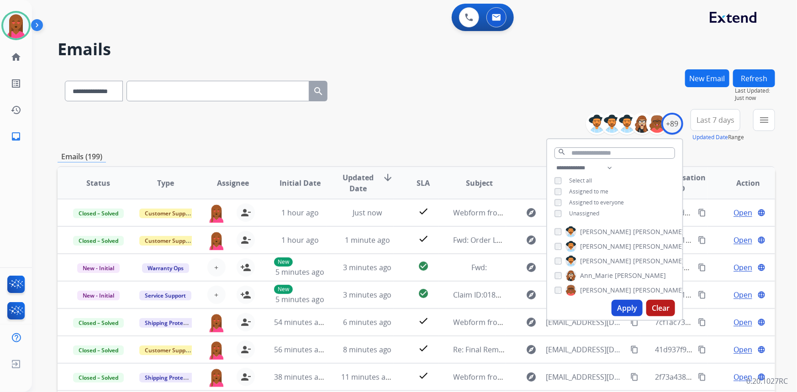
click at [595, 214] on span "Unassigned" at bounding box center [584, 214] width 30 height 8
click at [628, 309] on button "Apply" at bounding box center [626, 308] width 31 height 16
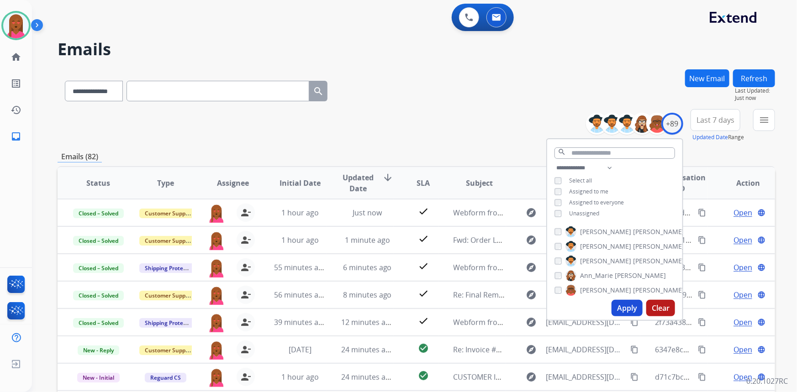
click at [711, 119] on span "Last 7 days" at bounding box center [715, 120] width 38 height 4
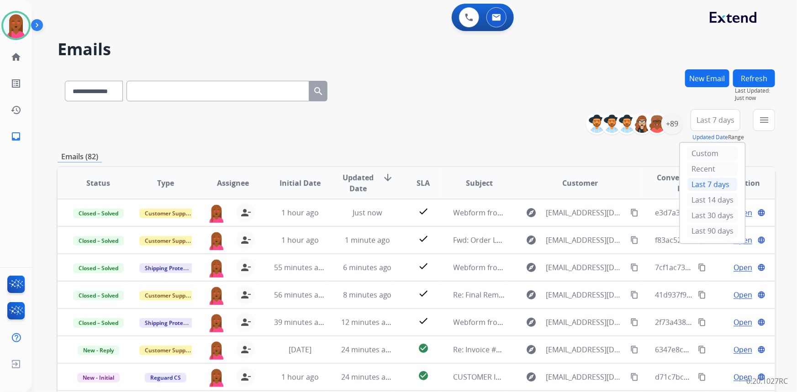
click at [697, 225] on div "Last 90 days" at bounding box center [712, 231] width 50 height 14
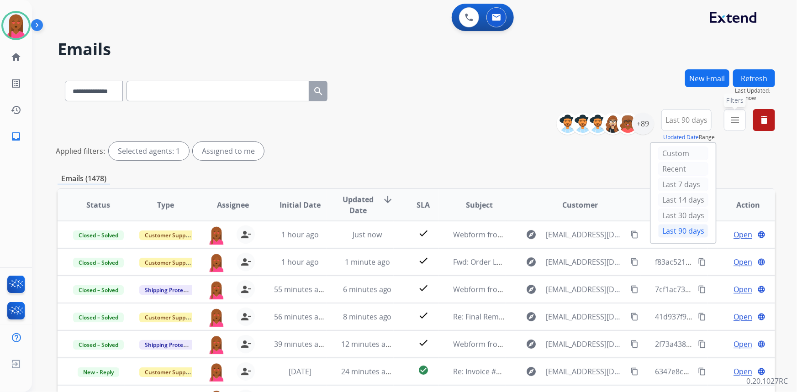
click at [736, 115] on mat-icon "menu" at bounding box center [734, 120] width 11 height 11
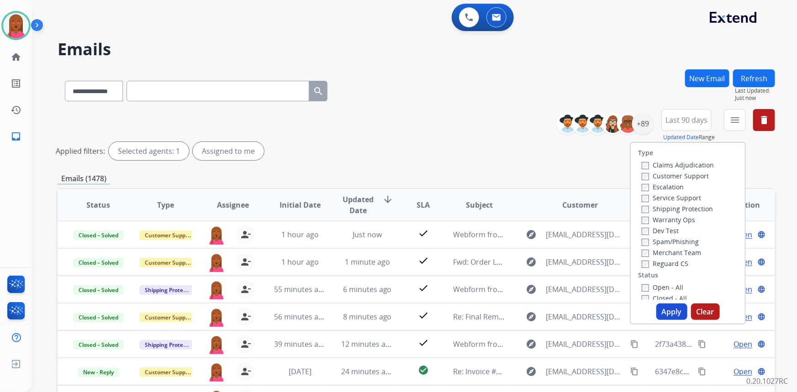
click at [692, 176] on label "Customer Support" at bounding box center [674, 176] width 67 height 9
click at [691, 210] on label "Shipping Protection" at bounding box center [676, 208] width 71 height 9
click at [673, 266] on label "Reguard CS" at bounding box center [664, 263] width 47 height 9
click at [665, 287] on label "Open - All" at bounding box center [662, 287] width 42 height 9
click at [678, 318] on button "Apply" at bounding box center [671, 312] width 31 height 16
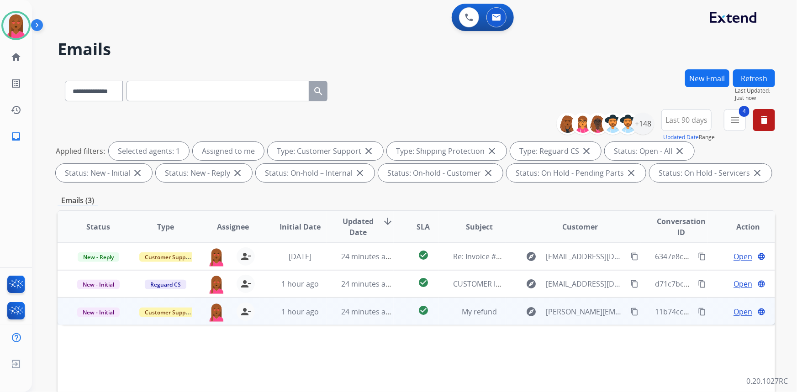
click at [734, 309] on span "Open" at bounding box center [742, 311] width 19 height 11
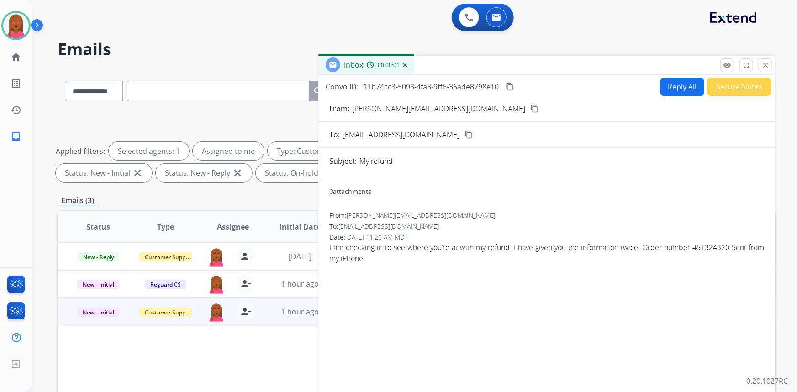
click at [530, 108] on mat-icon "content_copy" at bounding box center [534, 109] width 8 height 8
click at [726, 90] on button "Secure Notes" at bounding box center [739, 87] width 64 height 18
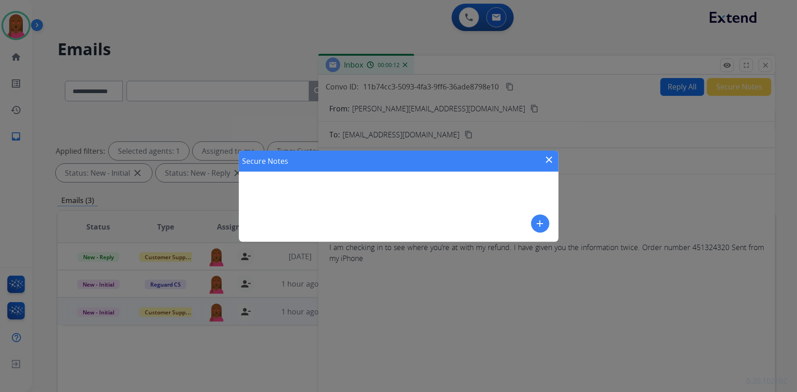
click at [541, 220] on mat-icon "add" at bounding box center [540, 223] width 11 height 11
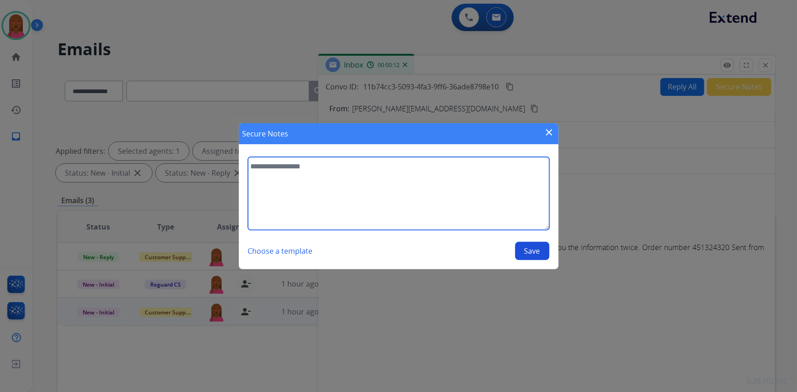
click at [458, 194] on textarea at bounding box center [398, 193] width 301 height 73
type textarea "**********"
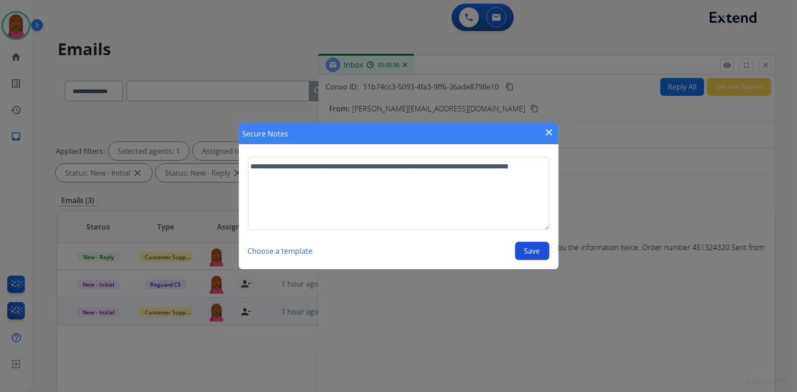
click at [532, 241] on div "**********" at bounding box center [398, 208] width 301 height 103
click at [546, 249] on button "Save" at bounding box center [532, 251] width 34 height 18
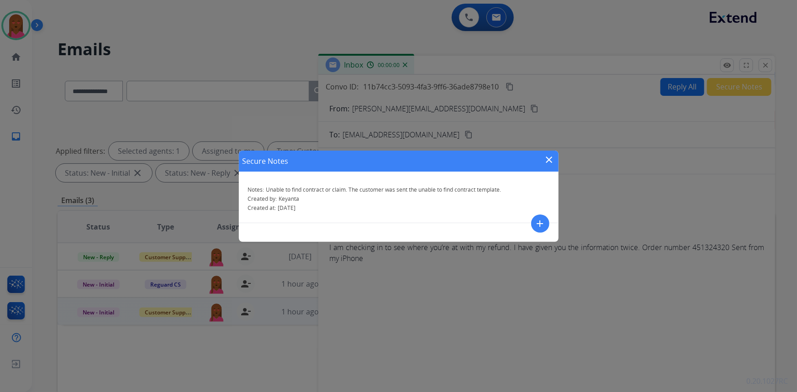
drag, startPoint x: 550, startPoint y: 159, endPoint x: 613, endPoint y: 116, distance: 76.5
click at [549, 159] on mat-icon "close" at bounding box center [549, 159] width 11 height 11
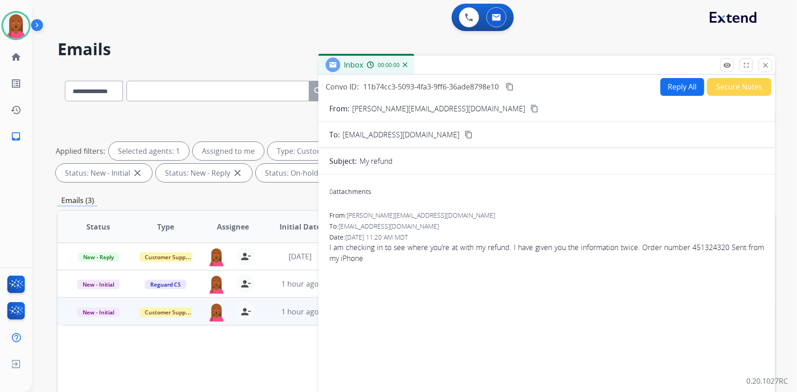
click at [671, 90] on button "Reply All" at bounding box center [682, 87] width 44 height 18
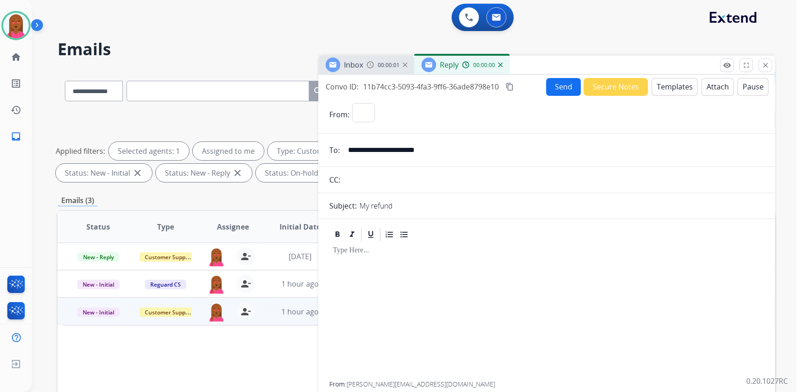
select select "**********"
click at [681, 87] on button "Templates" at bounding box center [674, 87] width 46 height 18
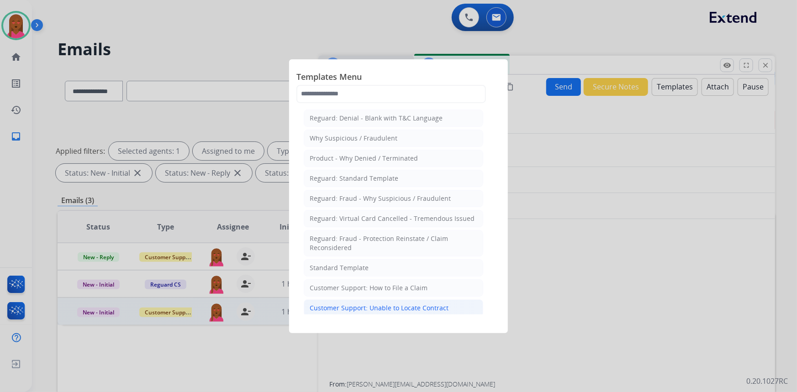
click at [407, 304] on div "Customer Support: Unable to Locate Contract" at bounding box center [378, 308] width 139 height 9
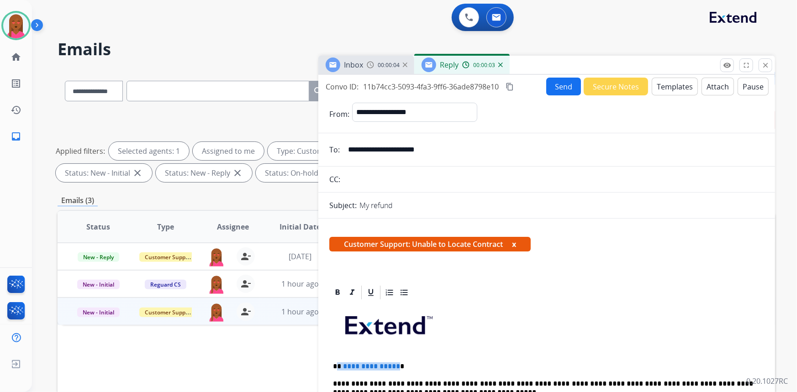
drag, startPoint x: 393, startPoint y: 361, endPoint x: 338, endPoint y: 364, distance: 55.3
click at [338, 364] on p "**********" at bounding box center [543, 366] width 420 height 8
click at [555, 87] on button "Send" at bounding box center [563, 87] width 35 height 18
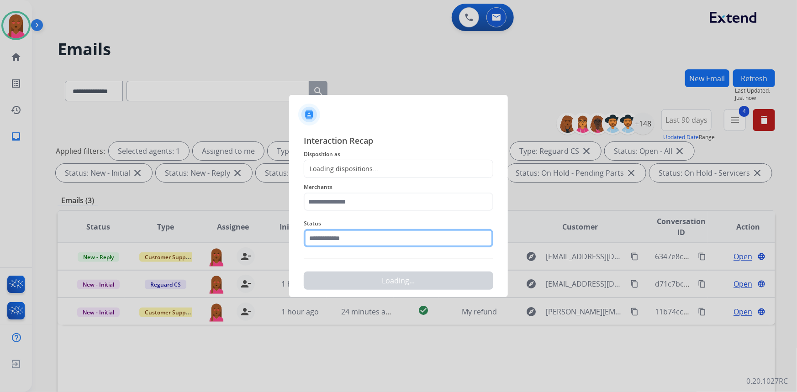
click at [317, 241] on input "text" at bounding box center [398, 238] width 189 height 18
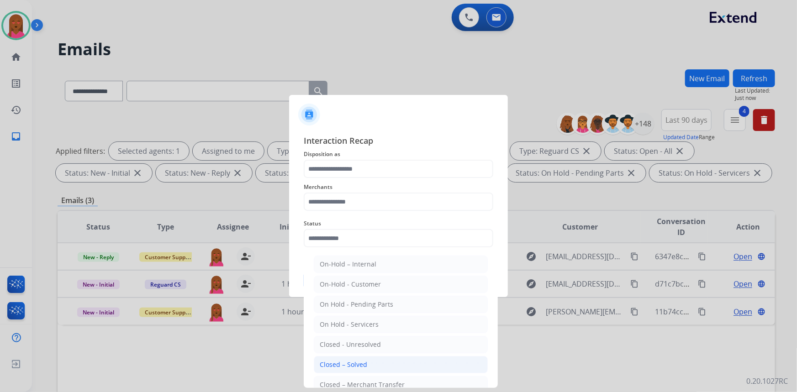
click at [341, 363] on div "Closed – Solved" at bounding box center [343, 364] width 47 height 9
type input "**********"
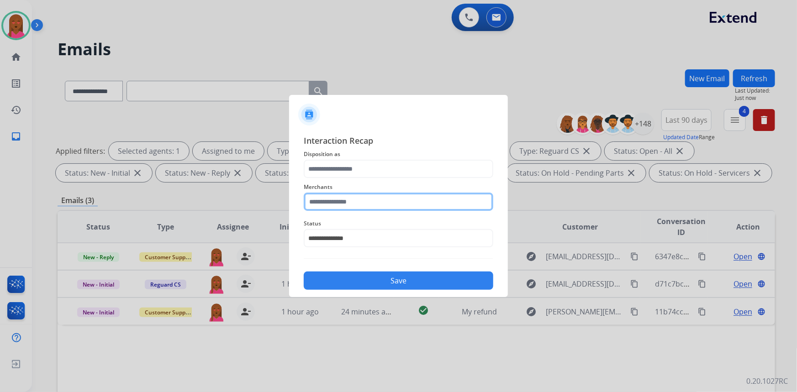
click at [370, 207] on input "text" at bounding box center [398, 202] width 189 height 18
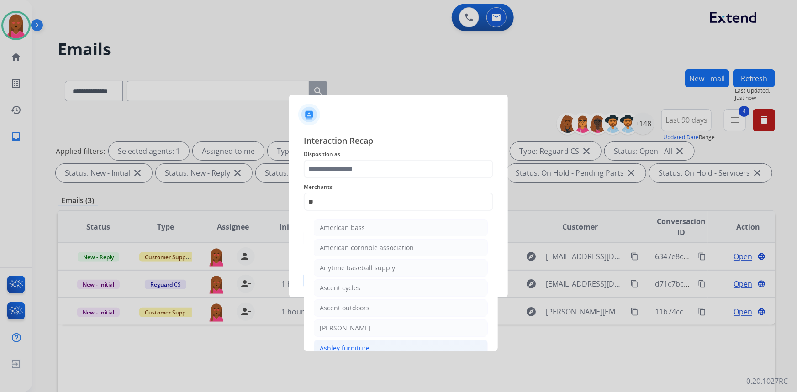
click at [372, 344] on li "Ashley furniture" at bounding box center [401, 348] width 174 height 17
type input "**********"
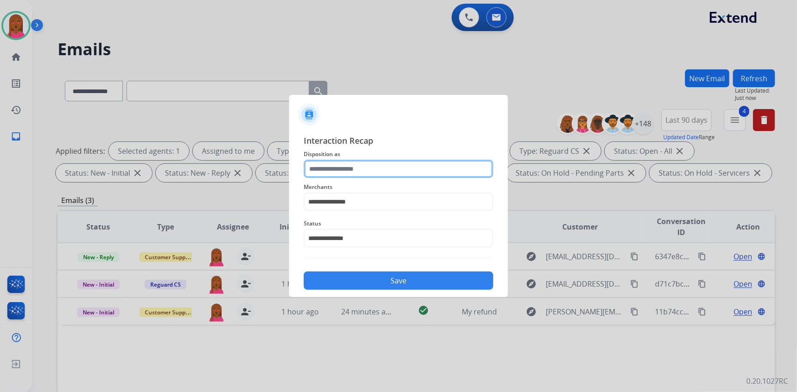
click at [394, 165] on input "text" at bounding box center [398, 169] width 189 height 18
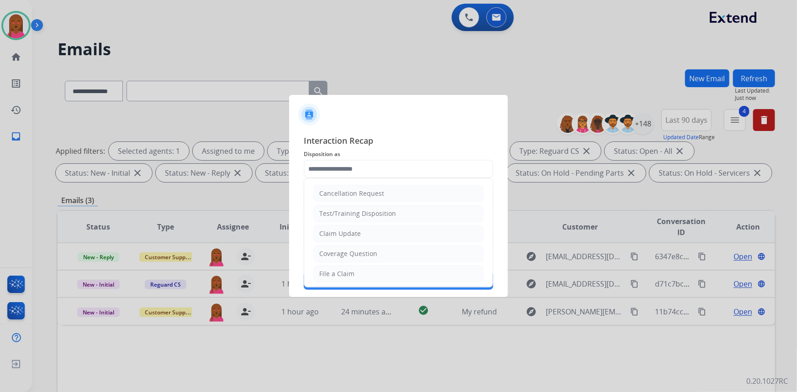
click at [373, 253] on div "Coverage Question" at bounding box center [348, 253] width 58 height 9
type input "**********"
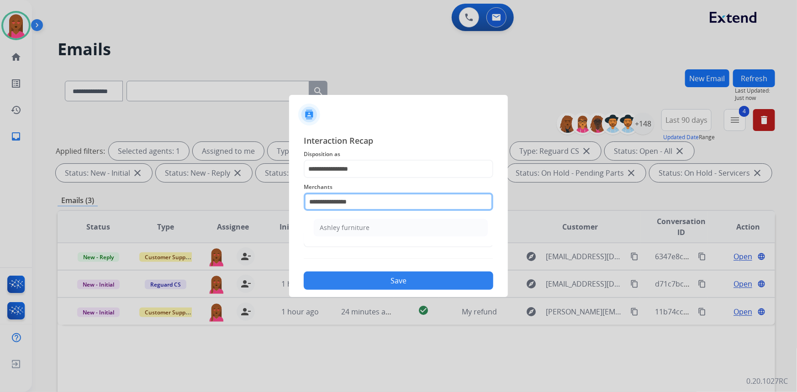
drag, startPoint x: 303, startPoint y: 196, endPoint x: 236, endPoint y: 187, distance: 67.7
click at [0, 187] on app-contact-recap-modal "**********" at bounding box center [0, 196] width 0 height 392
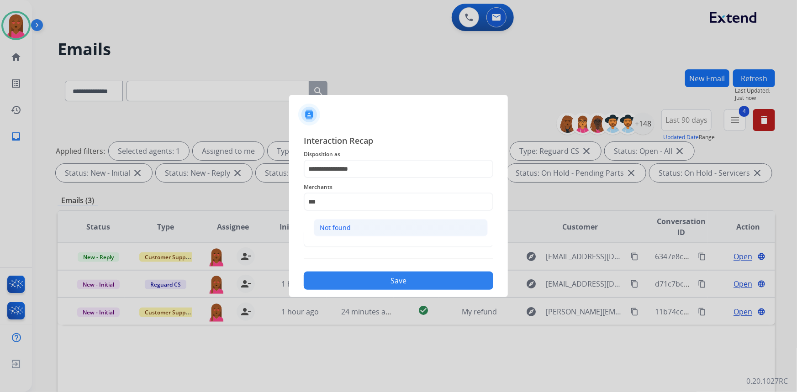
click at [362, 226] on li "Not found" at bounding box center [401, 227] width 174 height 17
type input "*********"
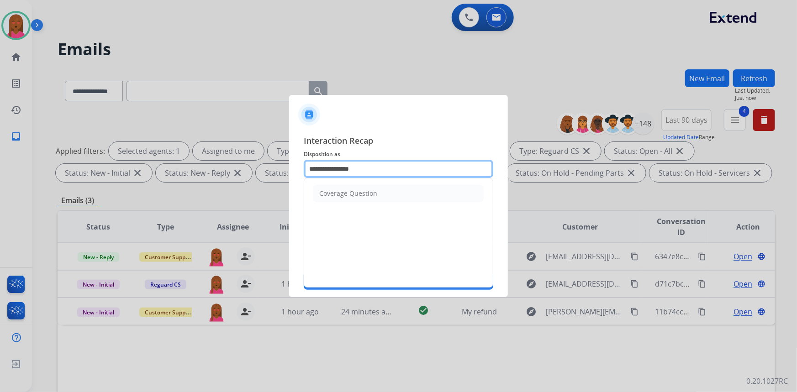
drag, startPoint x: 288, startPoint y: 161, endPoint x: 178, endPoint y: 164, distance: 110.0
click at [0, 164] on app-contact-recap-modal "**********" at bounding box center [0, 196] width 0 height 392
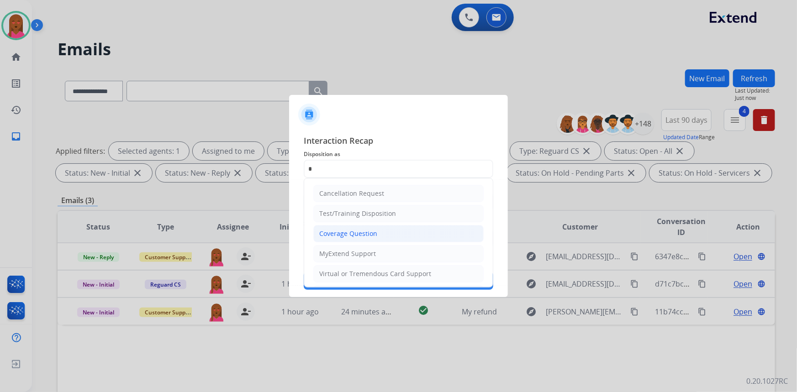
click at [394, 233] on li "Coverage Question" at bounding box center [398, 233] width 170 height 17
type input "**********"
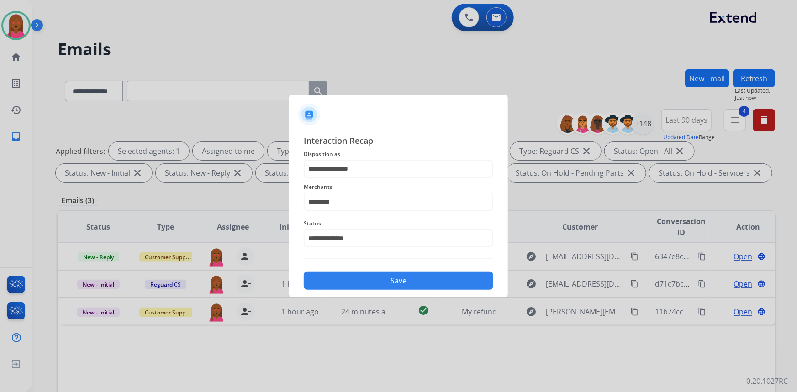
click at [414, 288] on button "Save" at bounding box center [398, 281] width 189 height 18
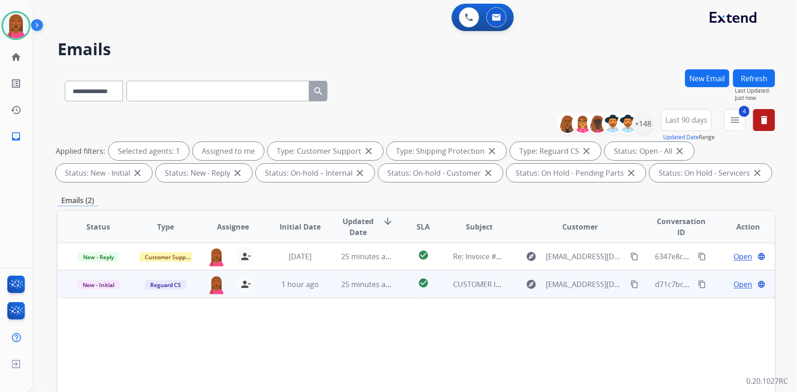
click at [739, 283] on span "Open" at bounding box center [742, 284] width 19 height 11
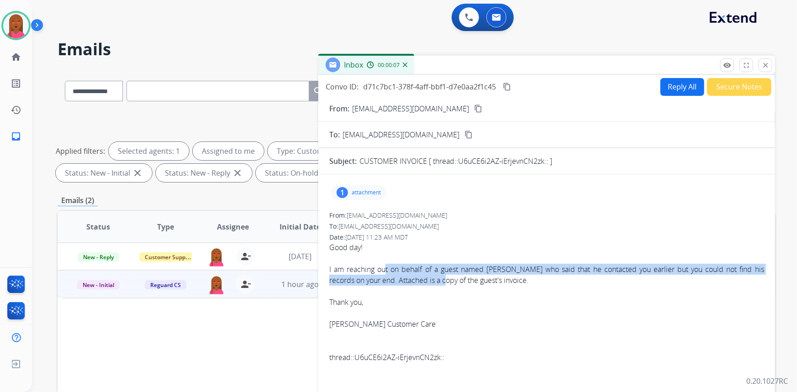
drag, startPoint x: 386, startPoint y: 274, endPoint x: 449, endPoint y: 285, distance: 64.4
click at [449, 284] on span "Good day! I am reaching out on behalf of a guest named Prayad Fears who said th…" at bounding box center [546, 302] width 435 height 121
click at [723, 89] on button "Secure Notes" at bounding box center [739, 87] width 64 height 18
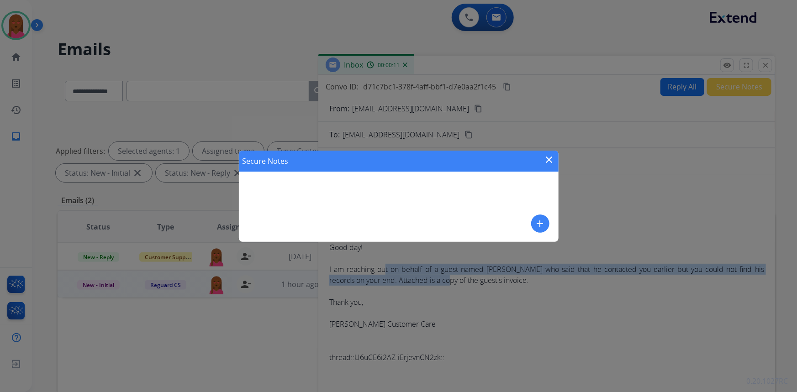
click at [545, 225] on mat-icon "add" at bounding box center [540, 223] width 11 height 11
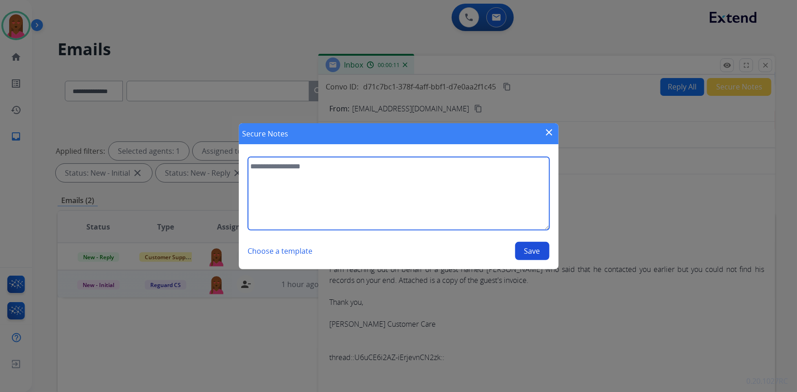
click at [462, 210] on textarea at bounding box center [398, 193] width 301 height 73
click at [465, 168] on textarea "**********" at bounding box center [398, 193] width 301 height 73
click at [516, 163] on textarea "**********" at bounding box center [398, 193] width 301 height 73
type textarea "**********"
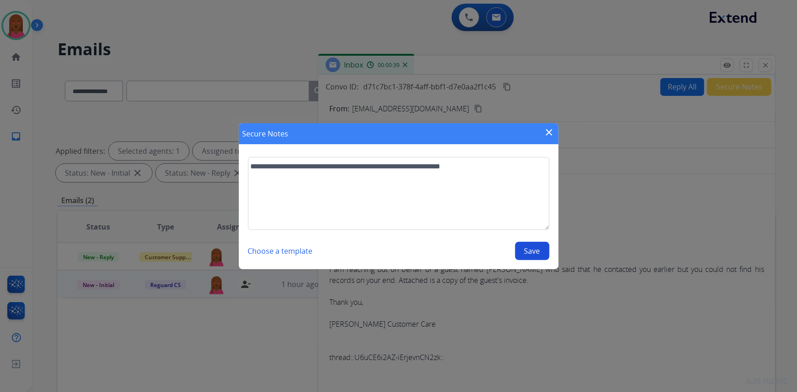
click at [535, 253] on button "Save" at bounding box center [532, 251] width 34 height 18
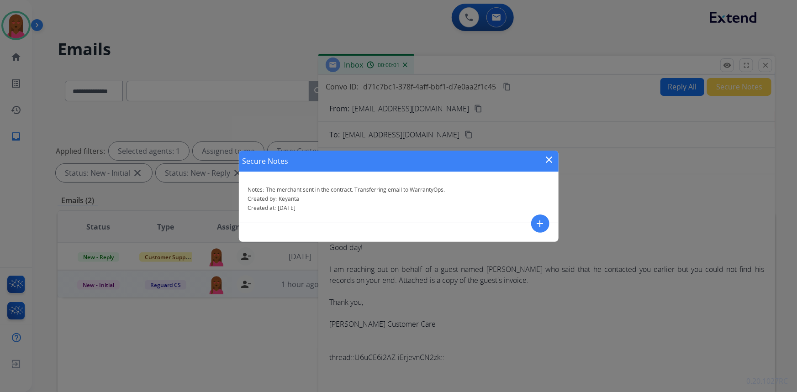
click at [550, 157] on mat-icon "close" at bounding box center [549, 159] width 11 height 11
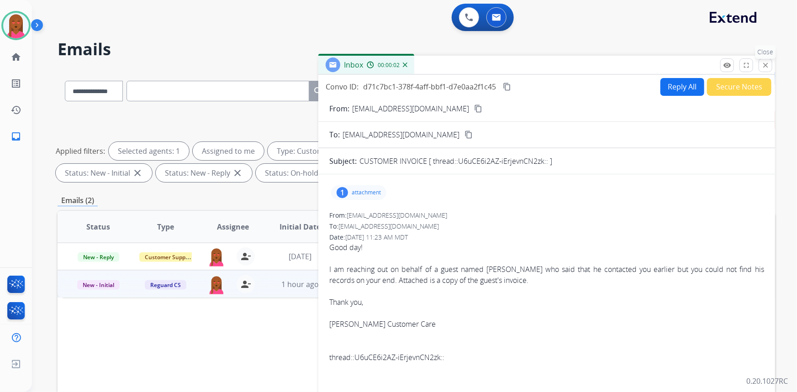
click at [765, 66] on mat-icon "close" at bounding box center [765, 65] width 8 height 8
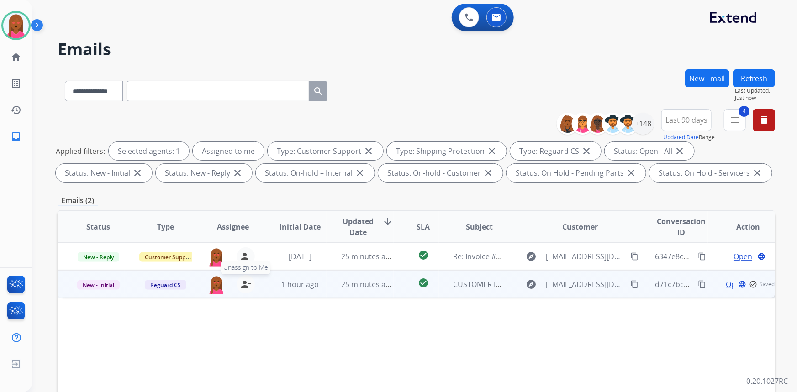
click at [241, 284] on mat-icon "person_remove" at bounding box center [245, 284] width 11 height 11
click at [172, 284] on span "Reguard CS" at bounding box center [166, 285] width 42 height 10
click at [218, 384] on p "Warranty Ops" at bounding box center [209, 386] width 46 height 13
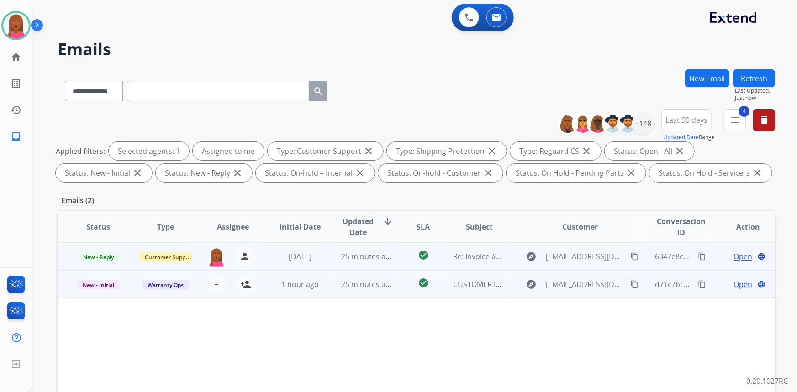
click at [733, 260] on span "Open" at bounding box center [742, 256] width 19 height 11
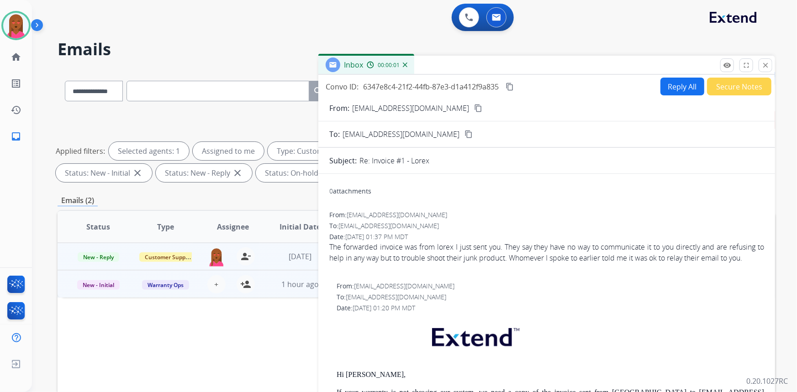
click at [474, 107] on mat-icon "content_copy" at bounding box center [478, 108] width 8 height 8
click at [726, 89] on button "Secure Notes" at bounding box center [739, 87] width 64 height 18
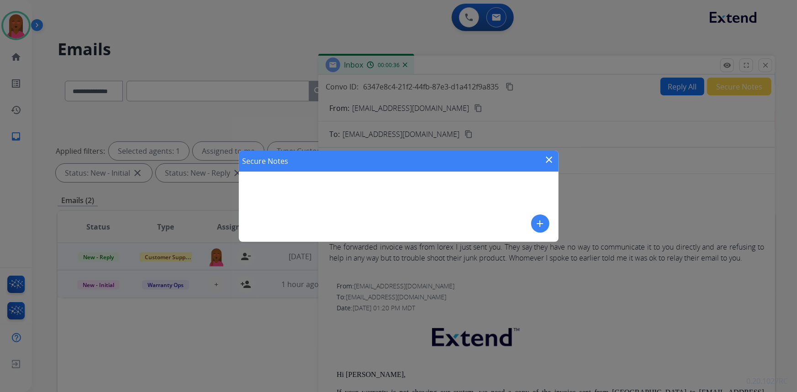
click at [541, 224] on mat-icon "add" at bounding box center [540, 223] width 11 height 11
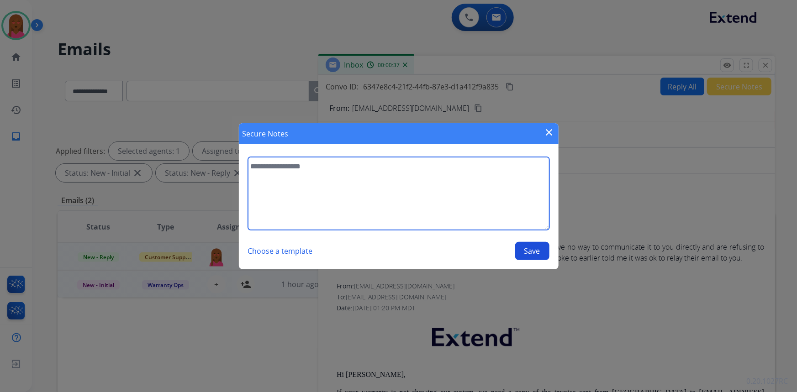
click at [407, 194] on textarea at bounding box center [398, 193] width 301 height 73
click at [401, 167] on textarea "**********" at bounding box center [398, 193] width 301 height 73
drag, startPoint x: 440, startPoint y: 171, endPoint x: 418, endPoint y: 190, distance: 29.8
click at [400, 184] on textarea "**********" at bounding box center [398, 193] width 301 height 73
type textarea "**********"
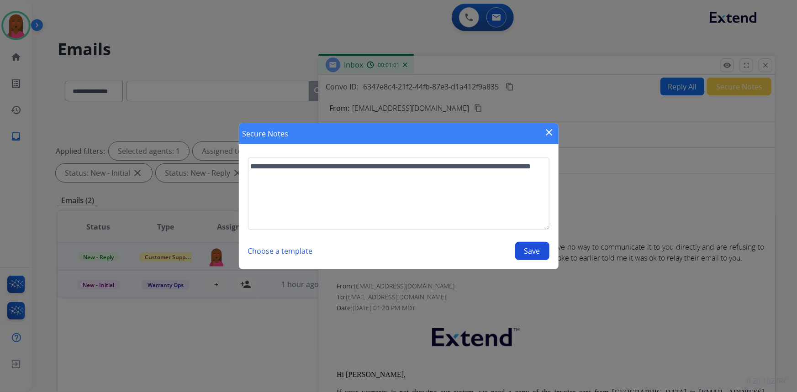
click at [525, 256] on button "Save" at bounding box center [532, 251] width 34 height 18
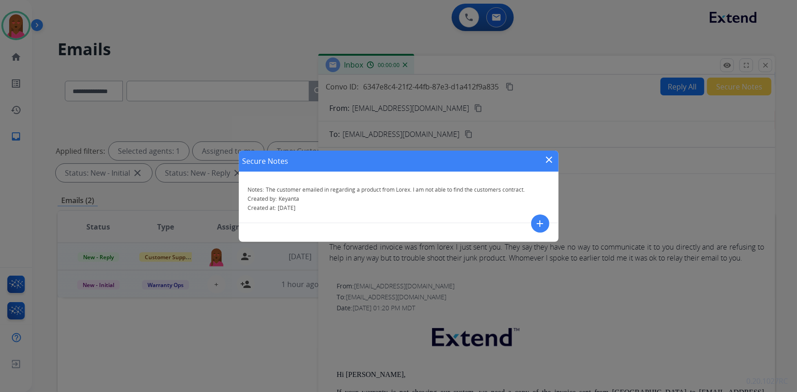
click at [552, 159] on mat-icon "close" at bounding box center [549, 159] width 11 height 11
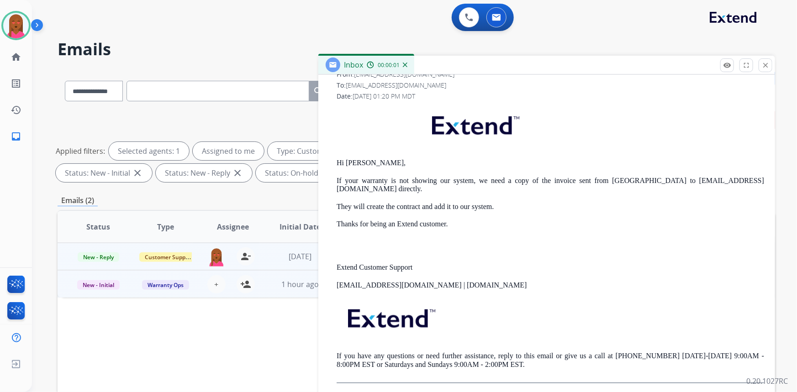
scroll to position [207, 0]
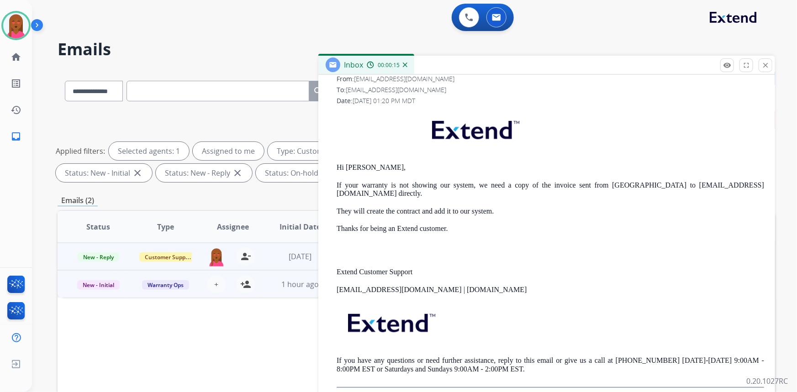
click at [661, 202] on div "Hi Phil, If your warranty is not showing our system, we need a copy of the invo…" at bounding box center [549, 249] width 427 height 278
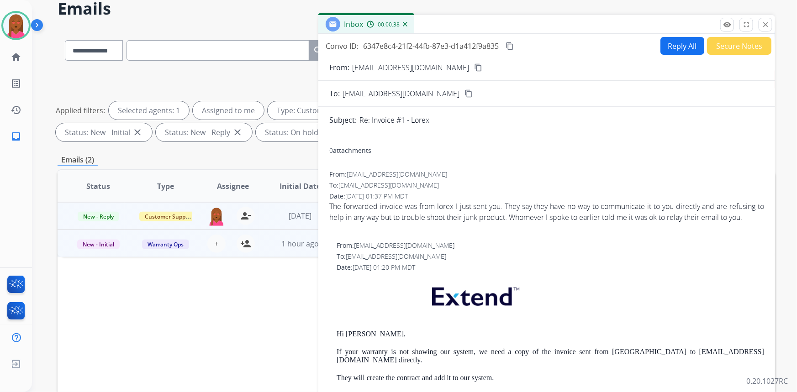
scroll to position [0, 0]
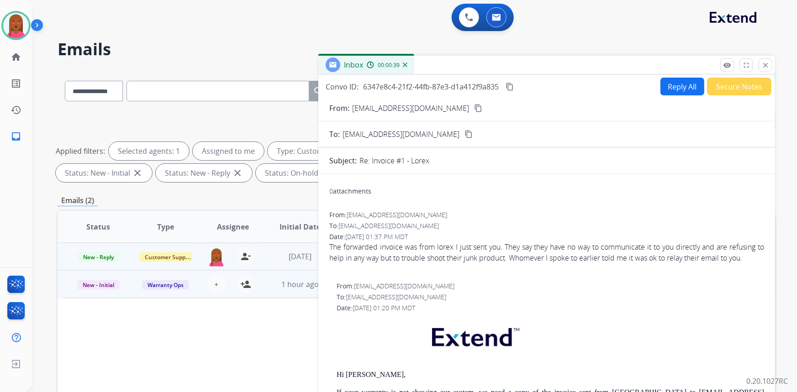
click at [679, 83] on button "Reply All" at bounding box center [682, 87] width 44 height 18
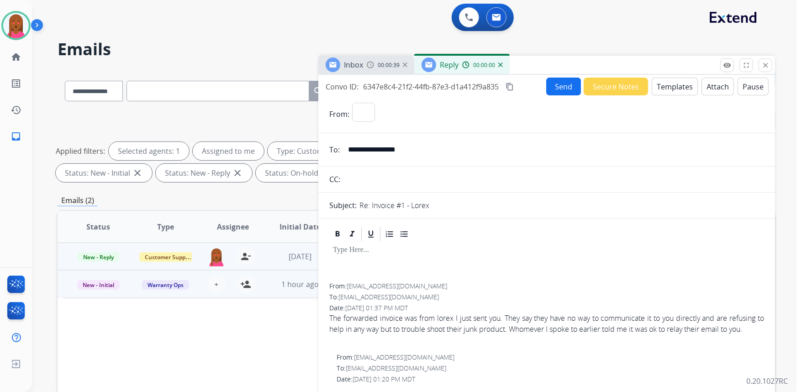
select select "**********"
click at [679, 87] on button "Templates" at bounding box center [674, 87] width 46 height 18
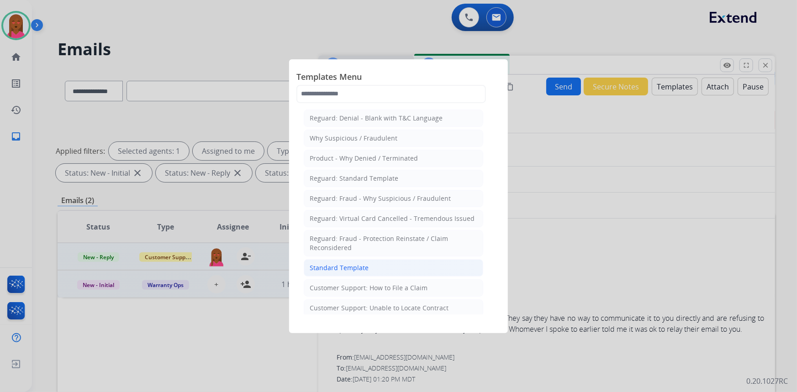
click at [372, 274] on li "Standard Template" at bounding box center [393, 267] width 179 height 17
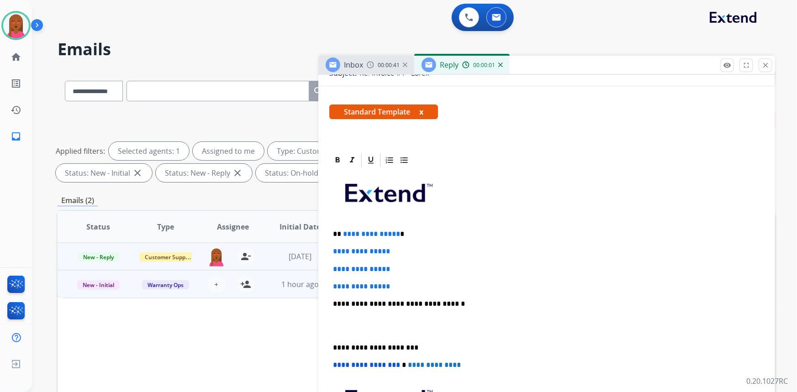
scroll to position [166, 0]
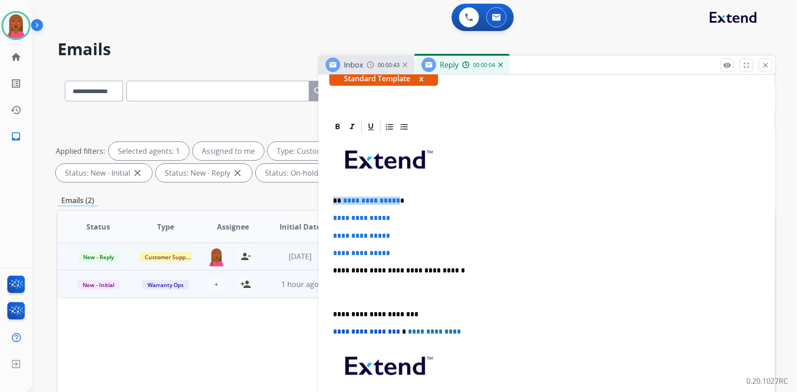
drag, startPoint x: 394, startPoint y: 198, endPoint x: 335, endPoint y: 196, distance: 59.4
click at [335, 197] on p "**********" at bounding box center [543, 201] width 420 height 8
drag, startPoint x: 398, startPoint y: 251, endPoint x: 331, endPoint y: 218, distance: 74.3
click at [331, 218] on div "**********" at bounding box center [546, 292] width 435 height 314
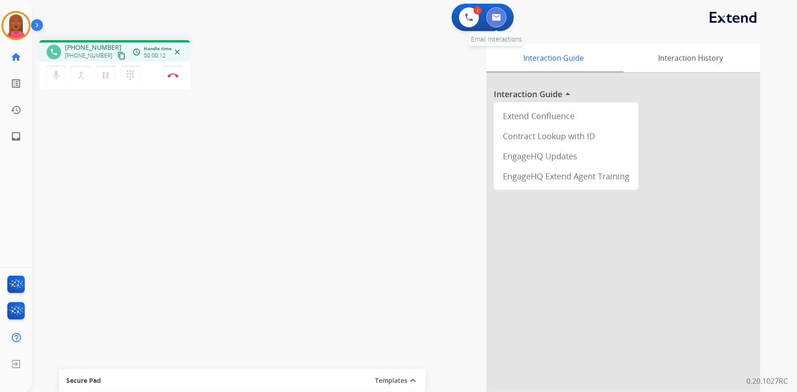
click at [498, 18] on img at bounding box center [496, 17] width 9 height 7
select select "**********"
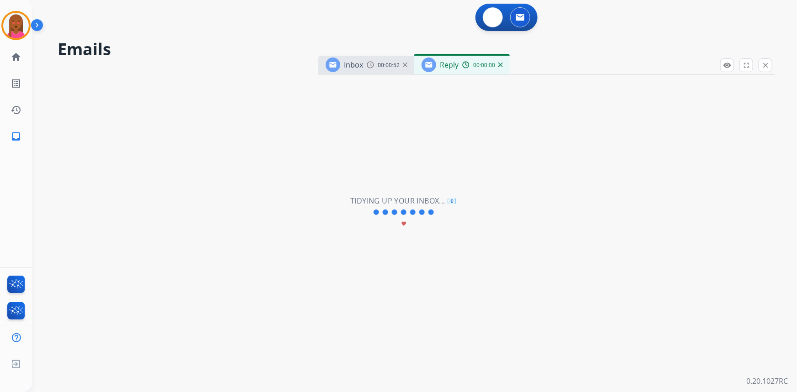
select select "**********"
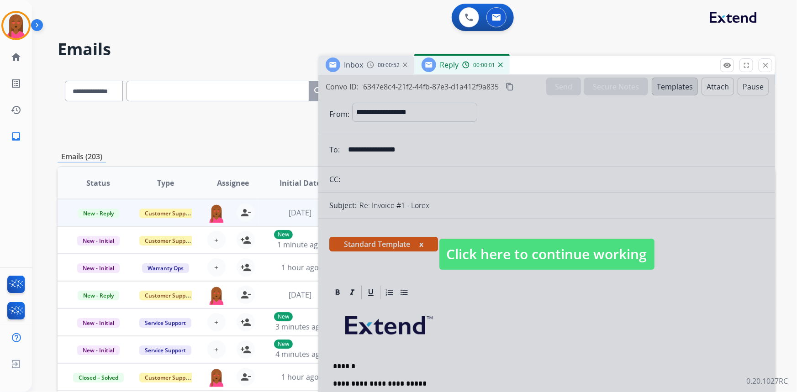
click at [503, 249] on span "Click here to continue working" at bounding box center [546, 254] width 215 height 31
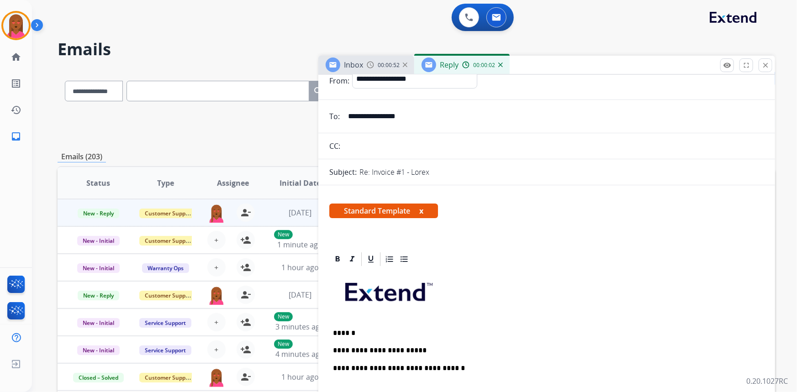
scroll to position [124, 0]
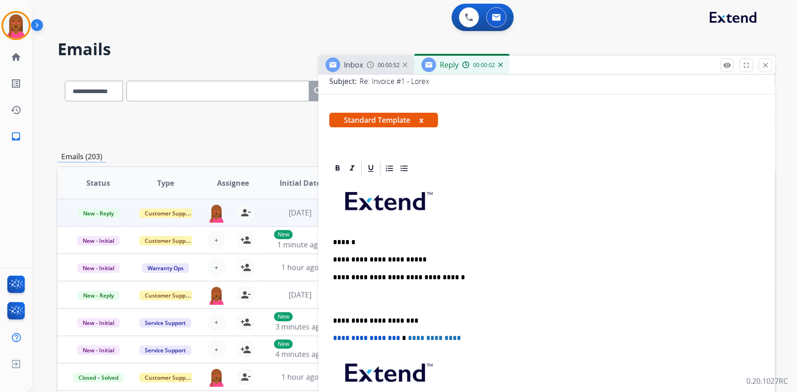
click at [411, 256] on p "**********" at bounding box center [543, 260] width 420 height 8
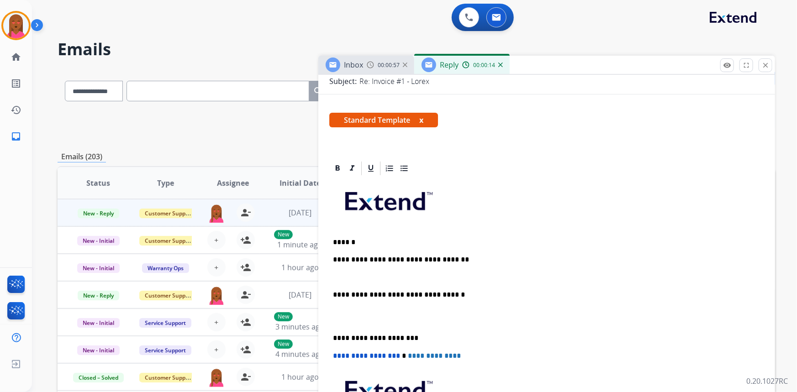
click at [350, 318] on p at bounding box center [546, 316] width 427 height 17
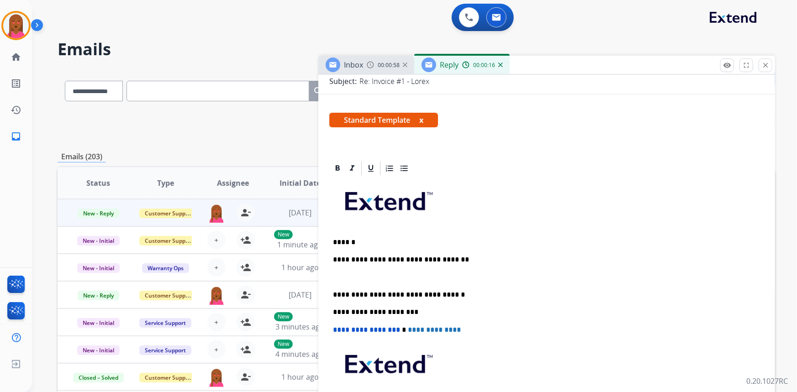
click at [352, 270] on div "**********" at bounding box center [546, 312] width 435 height 271
click at [471, 18] on img at bounding box center [469, 17] width 8 height 8
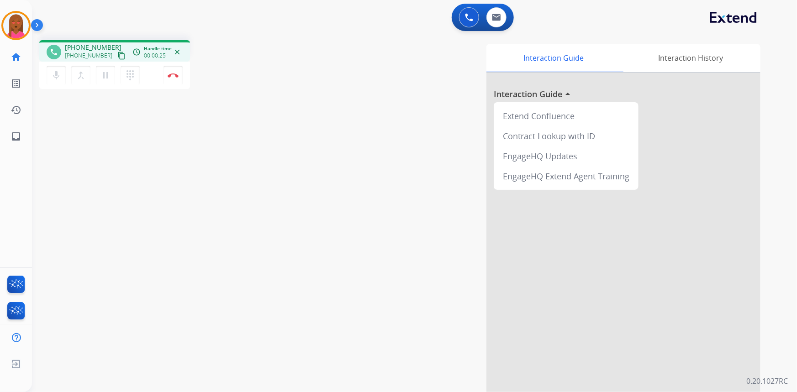
click at [117, 53] on mat-icon "content_copy" at bounding box center [121, 56] width 8 height 8
click at [417, 132] on div "Interaction Guide Interaction History Interaction Guide arrow_drop_up Extend Co…" at bounding box center [526, 229] width 467 height 370
click at [178, 73] on img at bounding box center [173, 75] width 11 height 5
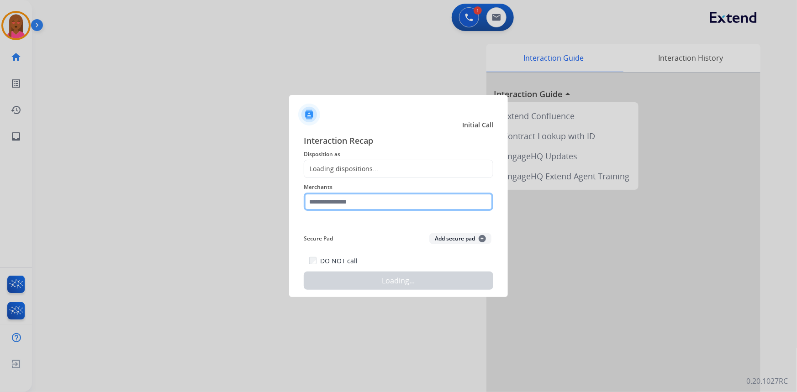
click at [411, 210] on input "text" at bounding box center [398, 202] width 189 height 18
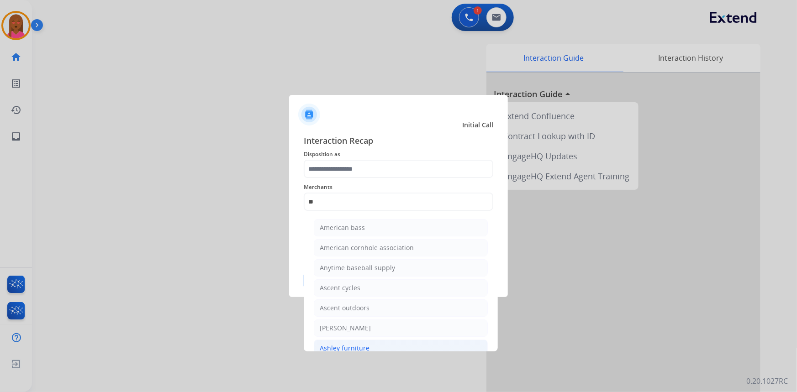
click at [369, 349] on li "Ashley furniture" at bounding box center [401, 348] width 174 height 17
type input "**********"
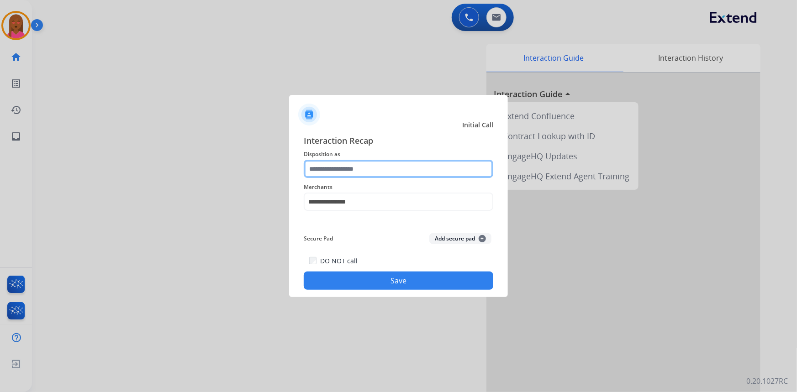
click at [364, 168] on input "text" at bounding box center [398, 169] width 189 height 18
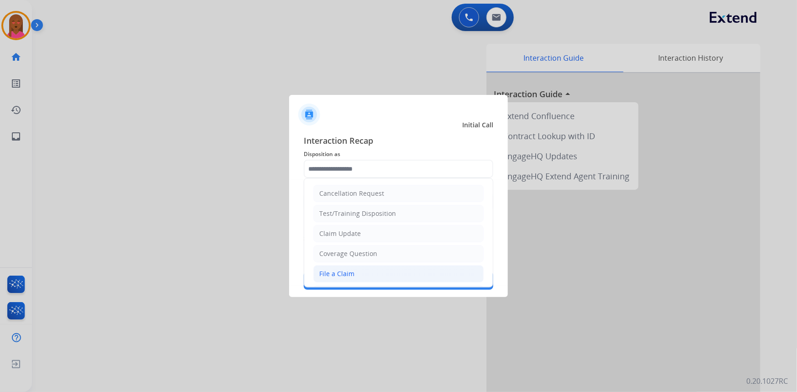
click at [357, 274] on li "File a Claim" at bounding box center [398, 273] width 170 height 17
type input "**********"
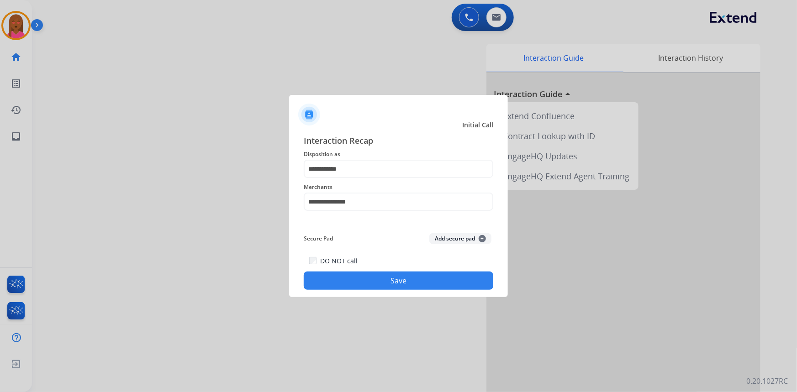
click at [360, 283] on button "Save" at bounding box center [398, 281] width 189 height 18
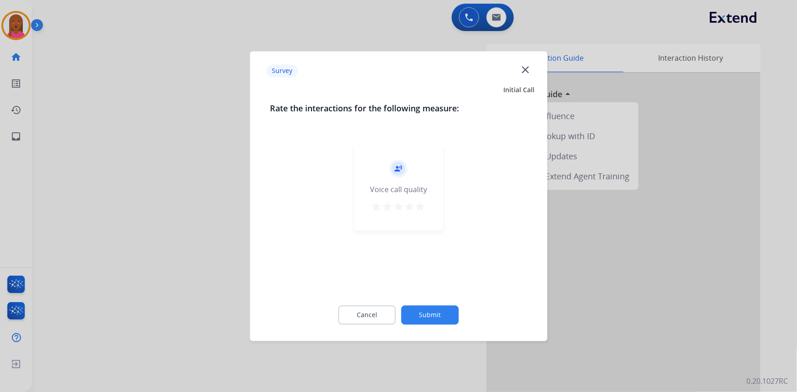
click at [490, 18] on div at bounding box center [398, 196] width 797 height 392
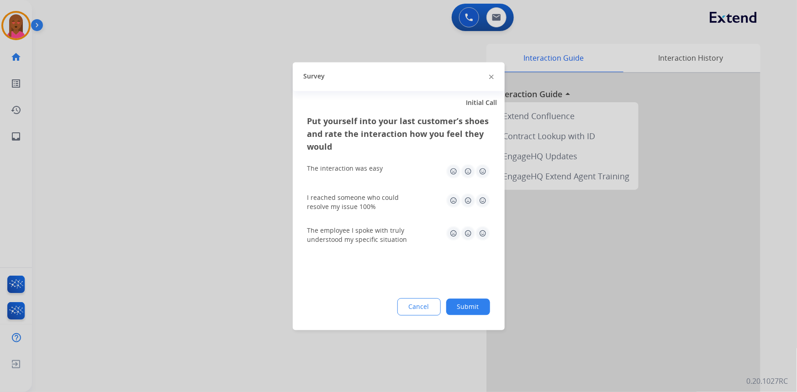
click at [490, 18] on div at bounding box center [398, 196] width 797 height 392
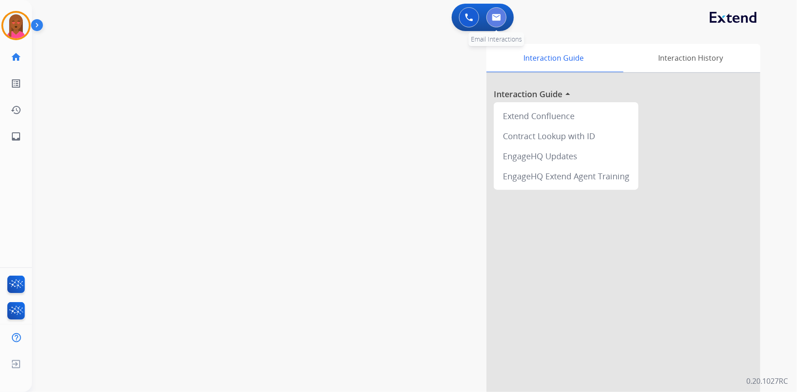
click at [490, 16] on button at bounding box center [496, 17] width 20 height 20
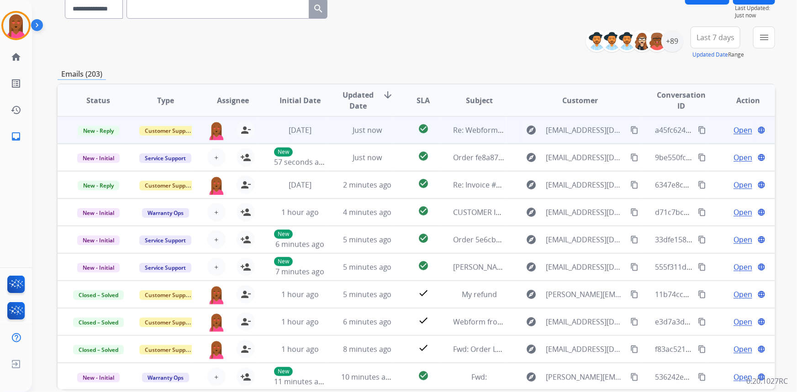
click at [734, 130] on span "Open" at bounding box center [742, 130] width 19 height 11
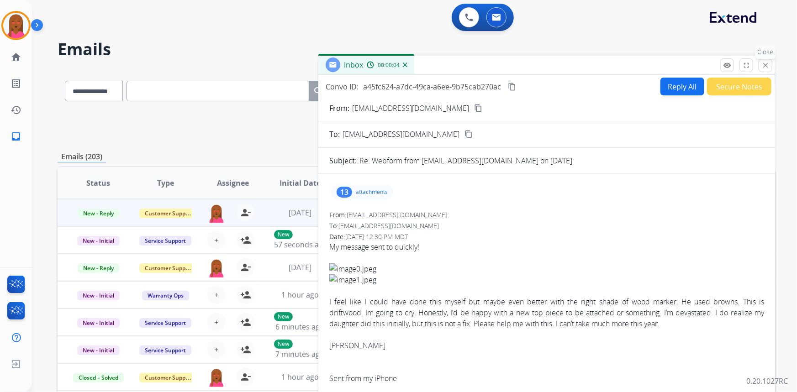
click at [765, 59] on button "close Close" at bounding box center [765, 65] width 14 height 14
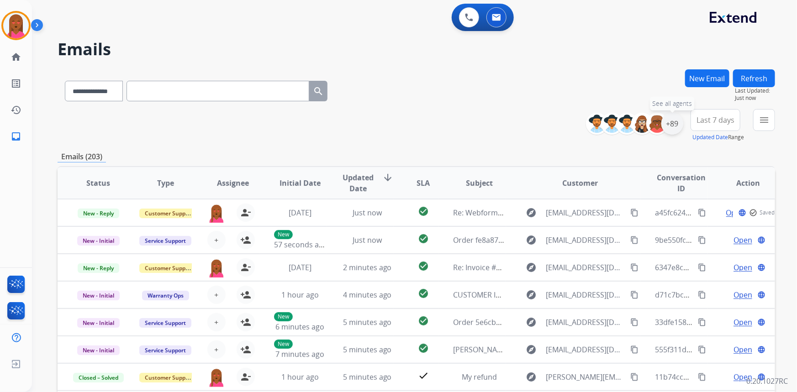
click at [671, 125] on div "+89" at bounding box center [672, 124] width 22 height 22
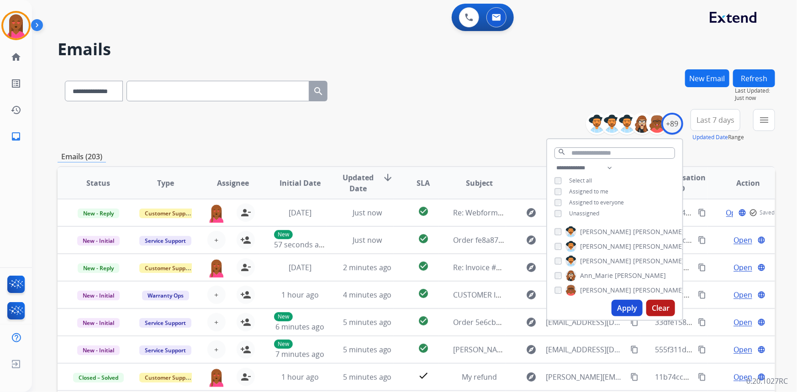
click at [574, 214] on span "Unassigned" at bounding box center [584, 214] width 30 height 8
click at [630, 310] on button "Apply" at bounding box center [626, 308] width 31 height 16
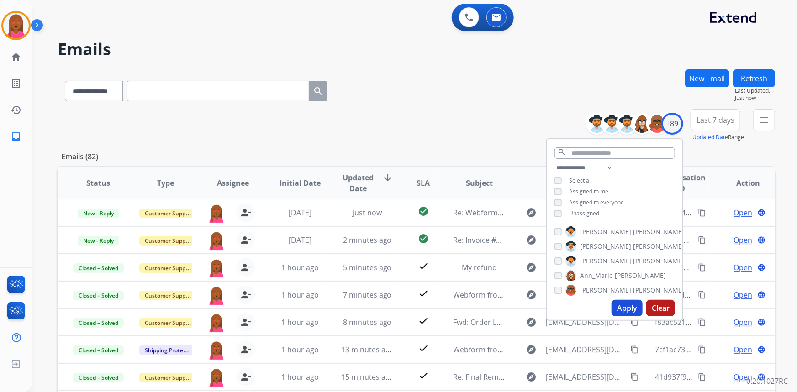
click at [720, 122] on span "Last 7 days" at bounding box center [715, 120] width 38 height 4
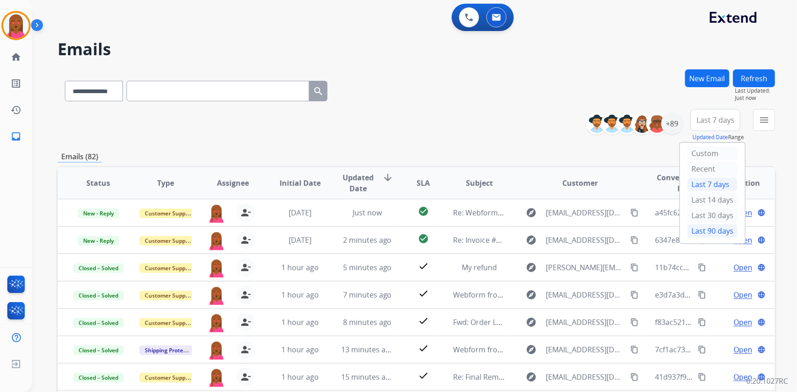
click at [703, 227] on div "Last 90 days" at bounding box center [712, 231] width 50 height 14
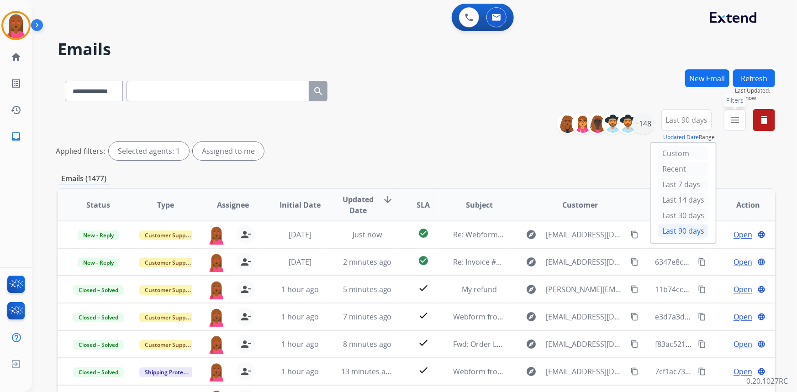
click at [736, 123] on mat-icon "menu" at bounding box center [734, 120] width 11 height 11
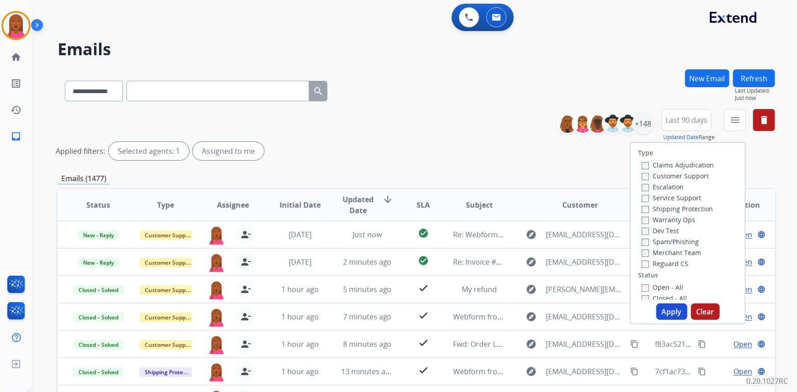
click at [696, 174] on label "Customer Support" at bounding box center [674, 176] width 67 height 9
click at [698, 208] on label "Shipping Protection" at bounding box center [676, 208] width 71 height 9
click at [674, 267] on label "Reguard CS" at bounding box center [664, 263] width 47 height 9
click at [669, 288] on label "Open - All" at bounding box center [662, 287] width 42 height 9
click at [674, 307] on button "Apply" at bounding box center [671, 312] width 31 height 16
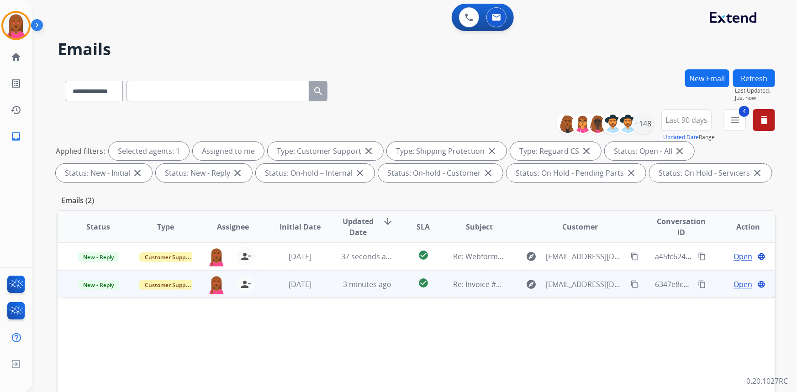
click at [736, 281] on span "Open" at bounding box center [742, 284] width 19 height 11
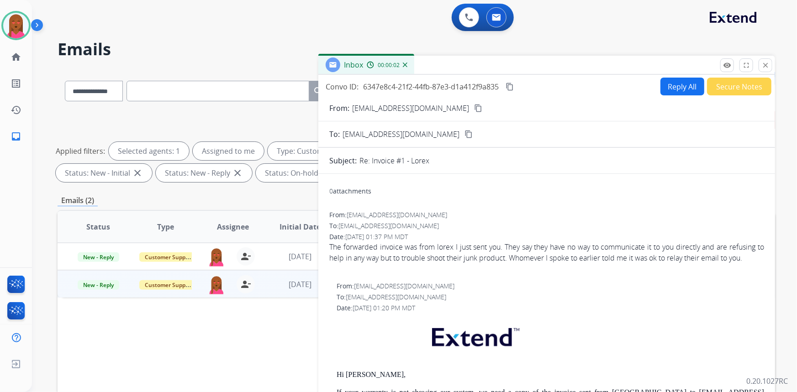
click at [663, 84] on button "Reply All" at bounding box center [682, 87] width 44 height 18
select select "**********"
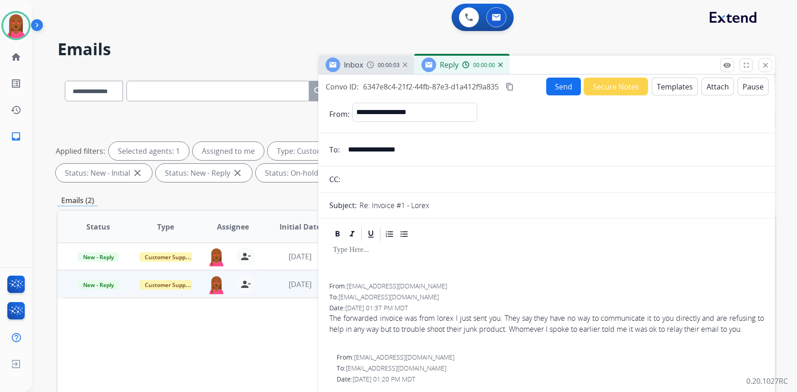
click at [661, 86] on button "Templates" at bounding box center [674, 87] width 46 height 18
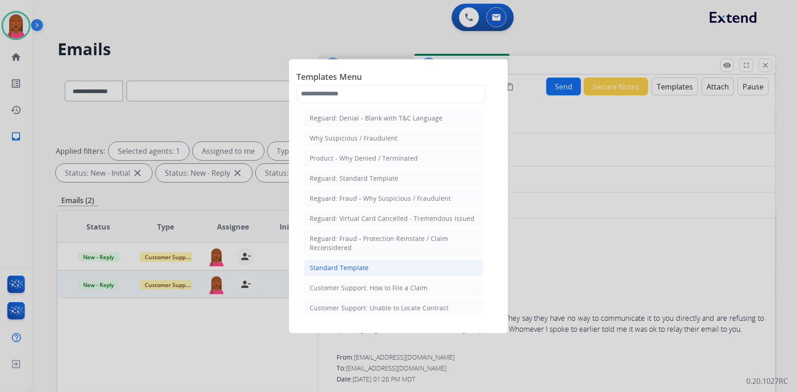
click at [398, 265] on li "Standard Template" at bounding box center [393, 267] width 179 height 17
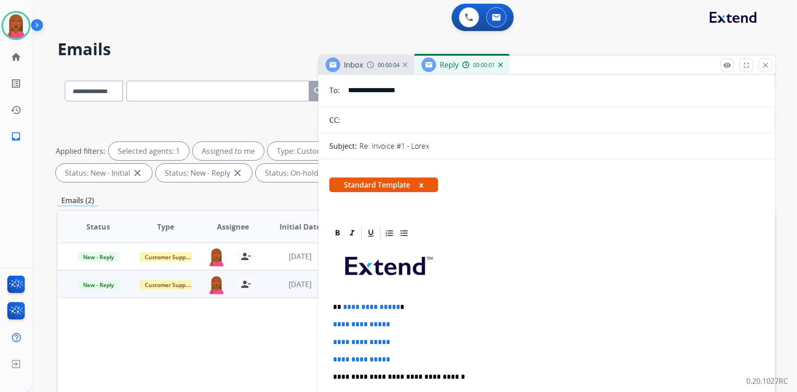
scroll to position [166, 0]
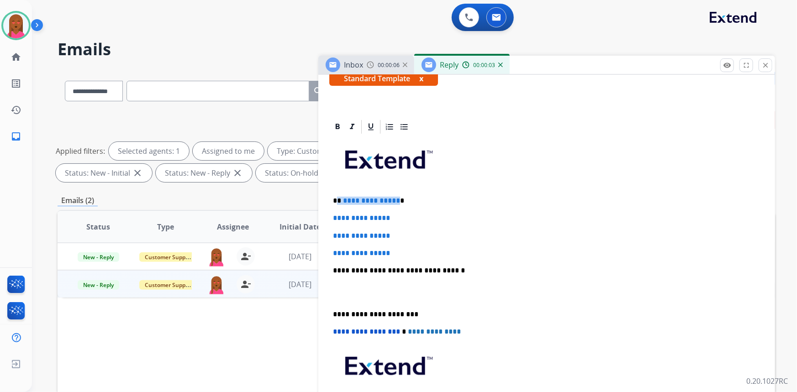
drag, startPoint x: 394, startPoint y: 199, endPoint x: 338, endPoint y: 198, distance: 56.2
click at [338, 198] on p "**********" at bounding box center [543, 201] width 420 height 8
drag, startPoint x: 328, startPoint y: 236, endPoint x: 286, endPoint y: 215, distance: 47.2
click at [286, 215] on div "**********" at bounding box center [416, 316] width 717 height 494
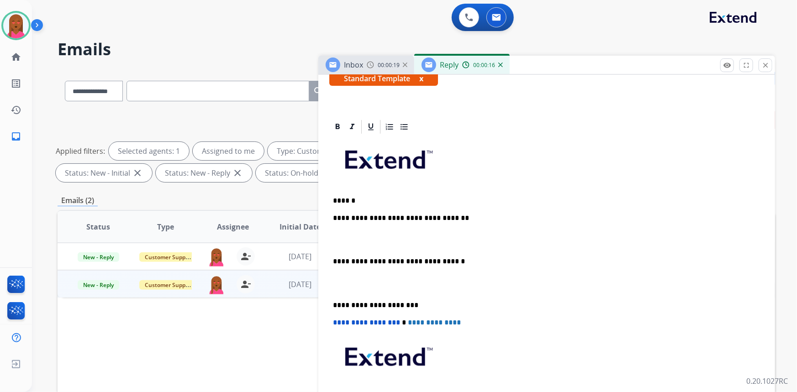
click at [354, 285] on p at bounding box center [546, 283] width 427 height 17
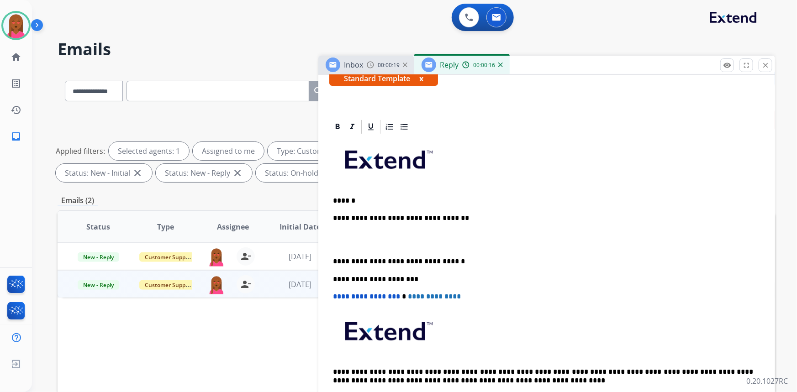
click at [339, 231] on div "**********" at bounding box center [546, 274] width 435 height 279
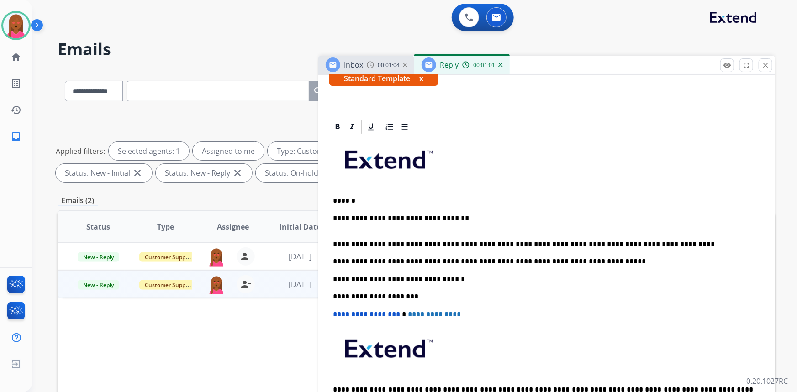
click at [571, 262] on p "**********" at bounding box center [543, 261] width 420 height 8
click at [337, 227] on p "**********" at bounding box center [543, 222] width 420 height 17
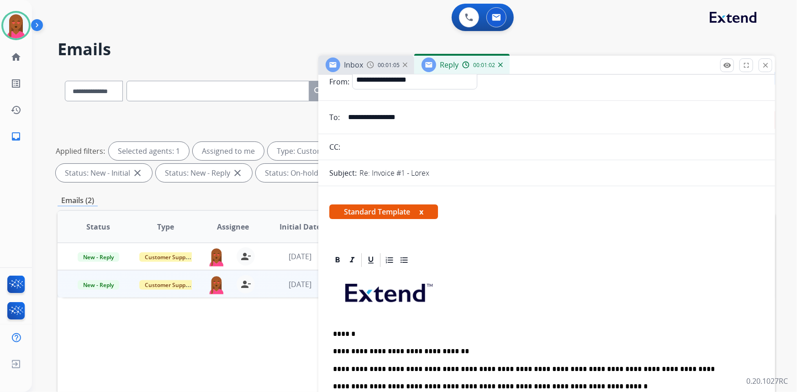
scroll to position [0, 0]
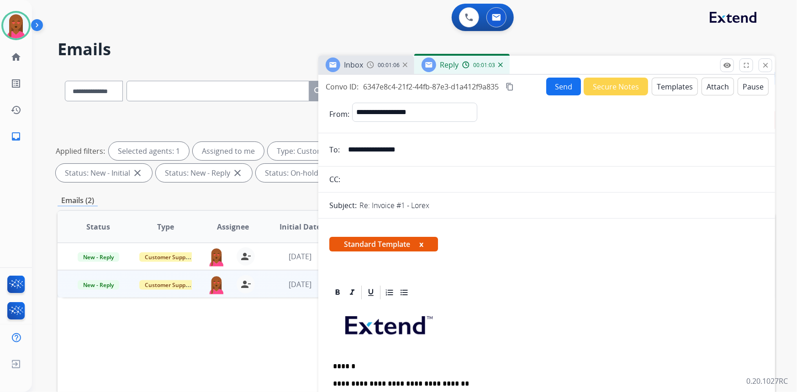
click at [570, 84] on button "Send" at bounding box center [563, 87] width 35 height 18
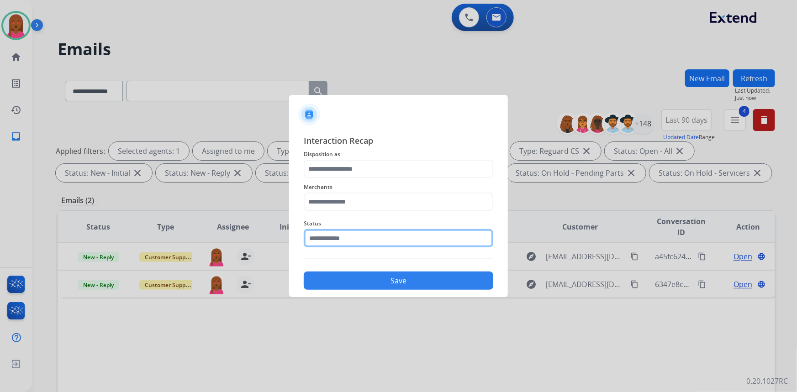
click at [370, 239] on input "text" at bounding box center [398, 238] width 189 height 18
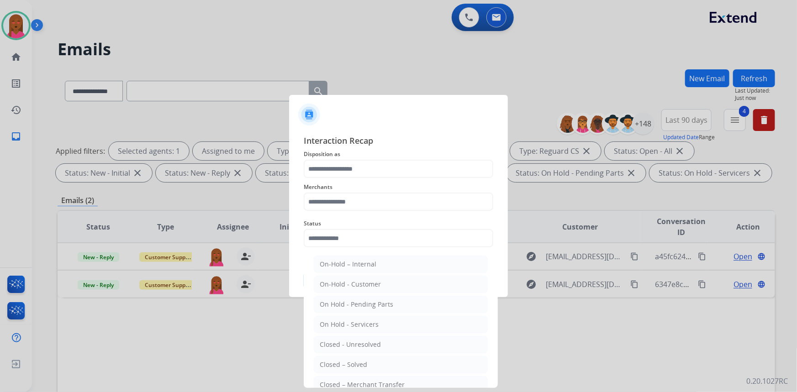
drag, startPoint x: 359, startPoint y: 364, endPoint x: 342, endPoint y: 261, distance: 104.5
click at [359, 361] on div "Closed – Solved" at bounding box center [343, 364] width 47 height 9
type input "**********"
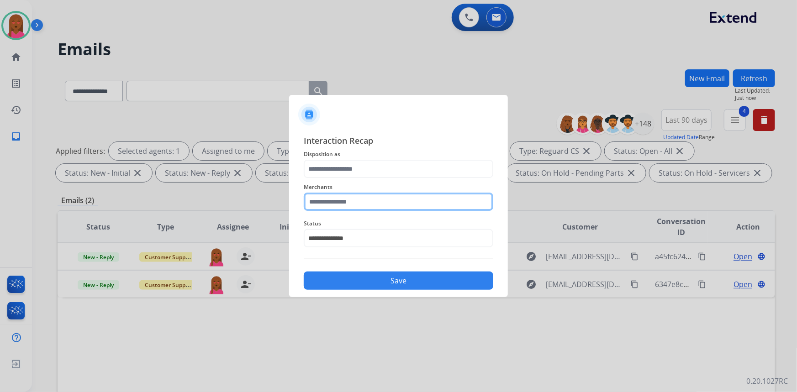
click at [369, 199] on input "text" at bounding box center [398, 202] width 189 height 18
drag, startPoint x: 401, startPoint y: 223, endPoint x: 391, endPoint y: 204, distance: 22.3
click at [401, 221] on li "Lorex" at bounding box center [401, 227] width 174 height 17
type input "*****"
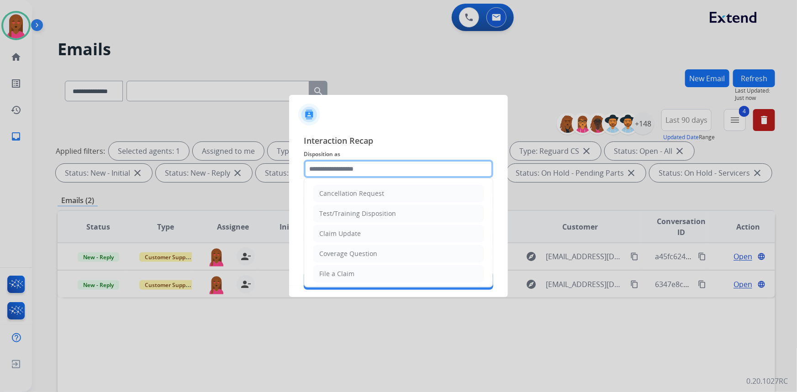
click at [376, 164] on input "text" at bounding box center [398, 169] width 189 height 18
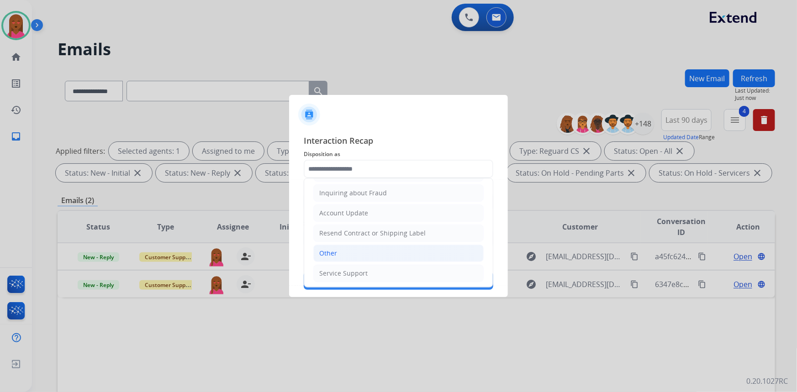
click at [353, 250] on li "Other" at bounding box center [398, 253] width 170 height 17
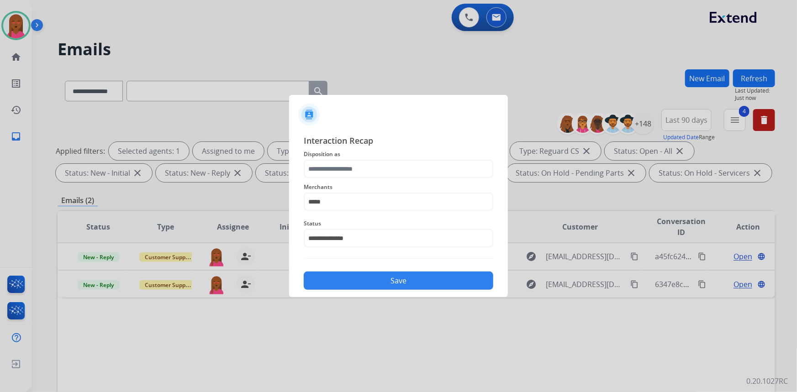
type input "*****"
click at [369, 281] on button "Save" at bounding box center [398, 281] width 189 height 18
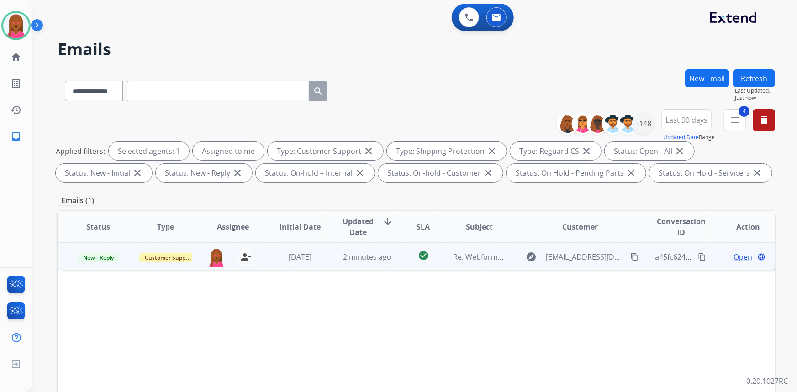
click at [739, 257] on span "Open" at bounding box center [742, 257] width 19 height 11
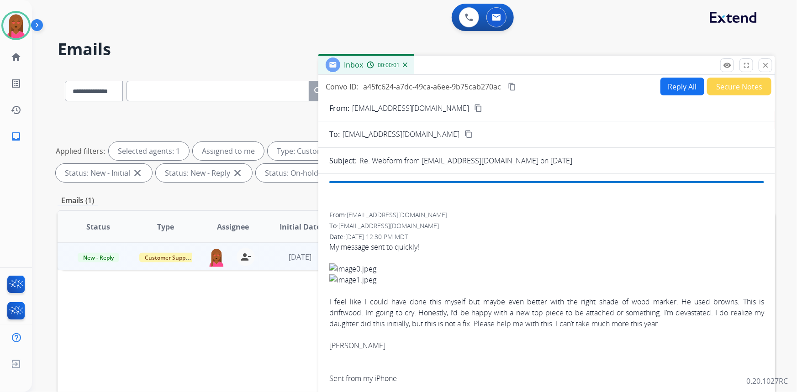
click at [474, 108] on mat-icon "content_copy" at bounding box center [478, 108] width 8 height 8
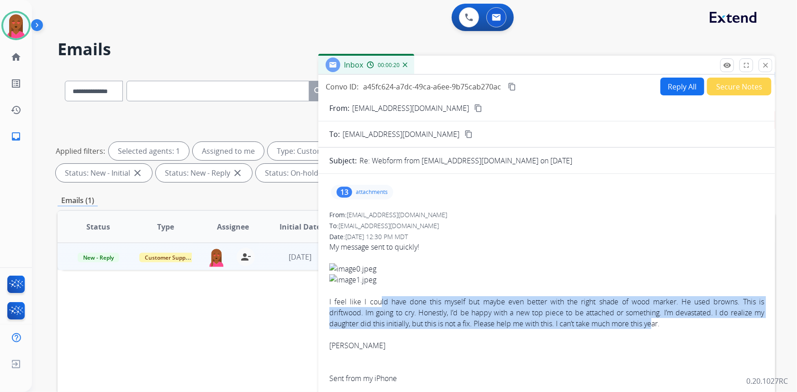
drag, startPoint x: 392, startPoint y: 300, endPoint x: 656, endPoint y: 322, distance: 265.2
click at [656, 322] on div "I feel like I could have done this myself but maybe even better with the right …" at bounding box center [546, 312] width 435 height 33
click at [641, 315] on div "I feel like I could have done this myself but maybe even better with the right …" at bounding box center [546, 312] width 435 height 33
drag, startPoint x: 338, startPoint y: 304, endPoint x: 410, endPoint y: 323, distance: 75.1
click at [410, 326] on div "I feel like I could have done this myself but maybe even better with the right …" at bounding box center [546, 312] width 435 height 33
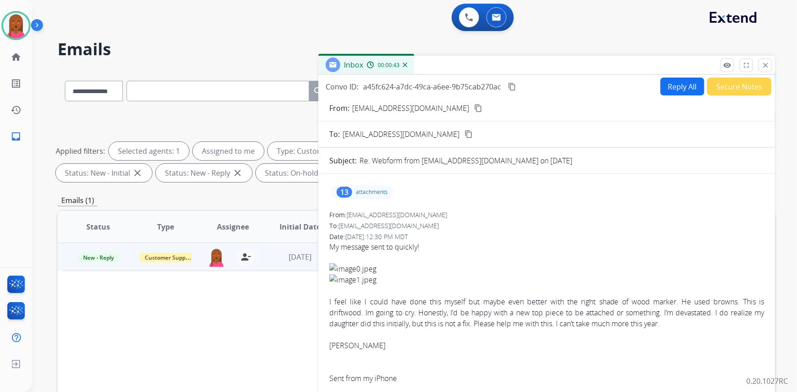
click at [354, 189] on div "13 attachments" at bounding box center [362, 192] width 62 height 15
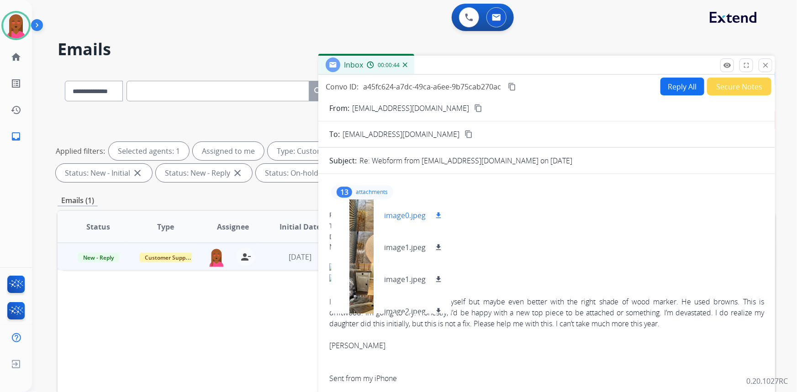
click at [364, 218] on div at bounding box center [361, 215] width 46 height 32
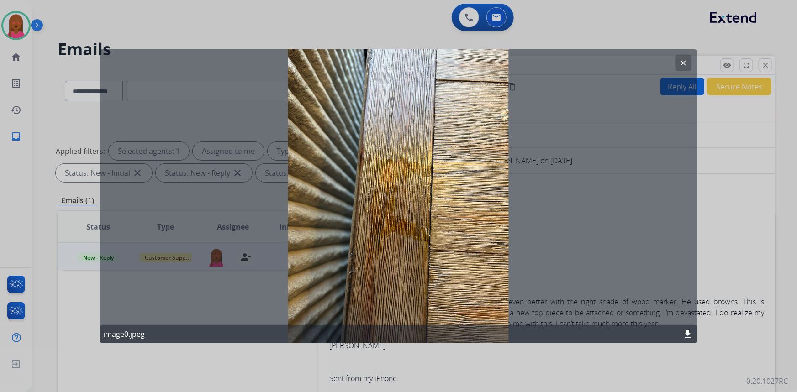
click at [680, 60] on mat-icon "clear" at bounding box center [683, 62] width 8 height 8
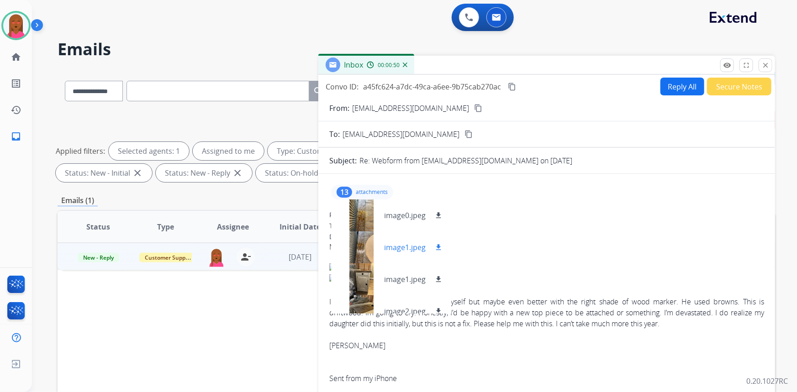
click at [357, 248] on div at bounding box center [361, 247] width 46 height 32
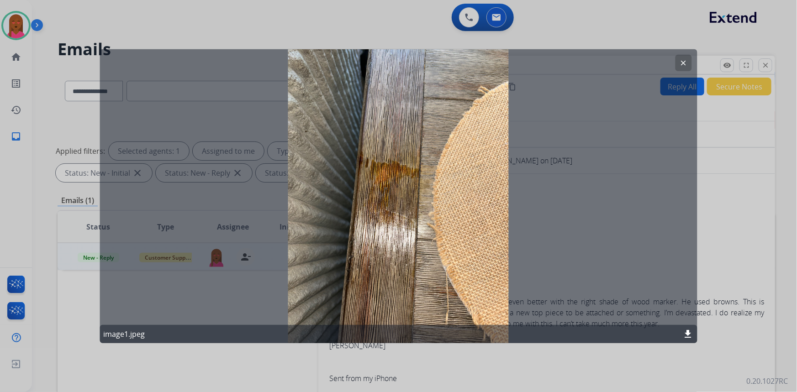
click at [680, 61] on mat-icon "clear" at bounding box center [683, 62] width 8 height 8
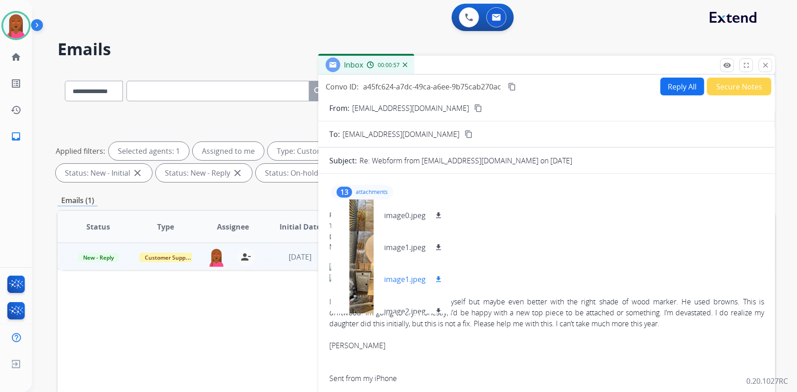
click at [357, 283] on div at bounding box center [361, 279] width 46 height 32
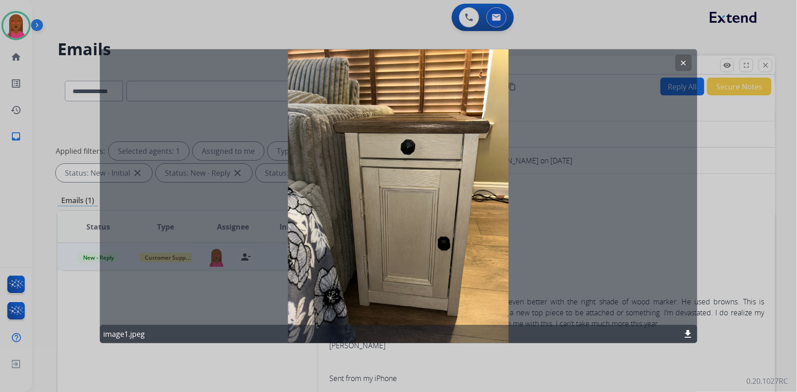
click at [685, 64] on mat-icon "clear" at bounding box center [683, 62] width 8 height 8
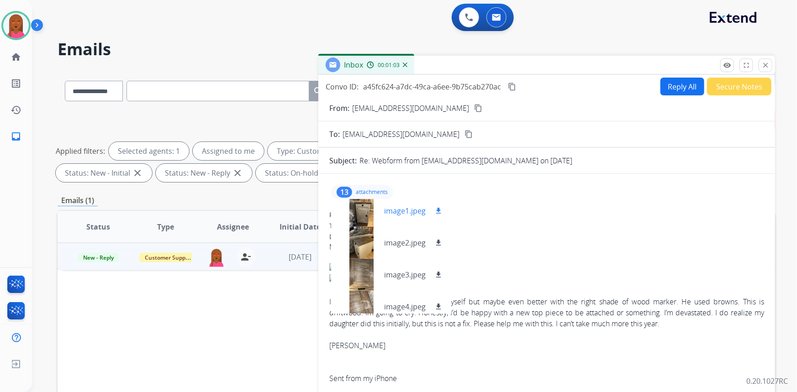
scroll to position [260, 0]
click at [358, 191] on p "attachments" at bounding box center [372, 192] width 32 height 7
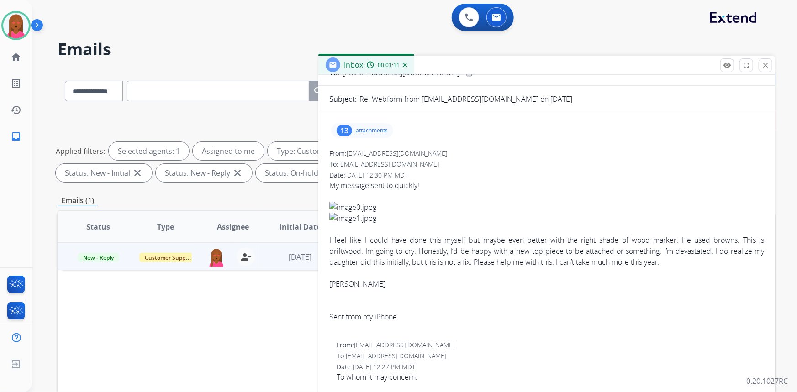
scroll to position [0, 0]
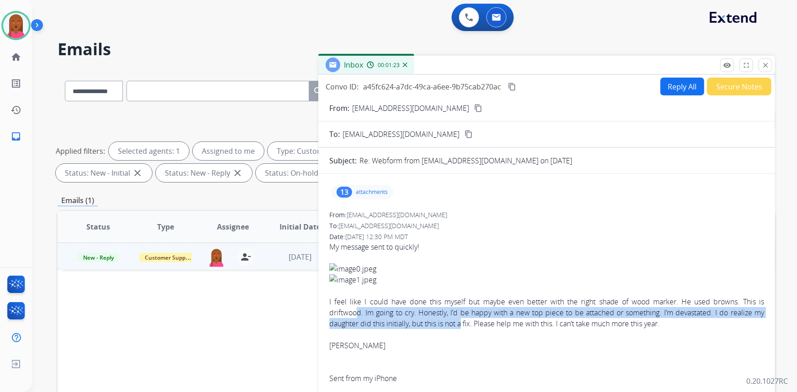
drag, startPoint x: 356, startPoint y: 311, endPoint x: 349, endPoint y: 220, distance: 91.5
click at [461, 316] on div "I feel like I could have done this myself but maybe even better with the right …" at bounding box center [546, 312] width 435 height 33
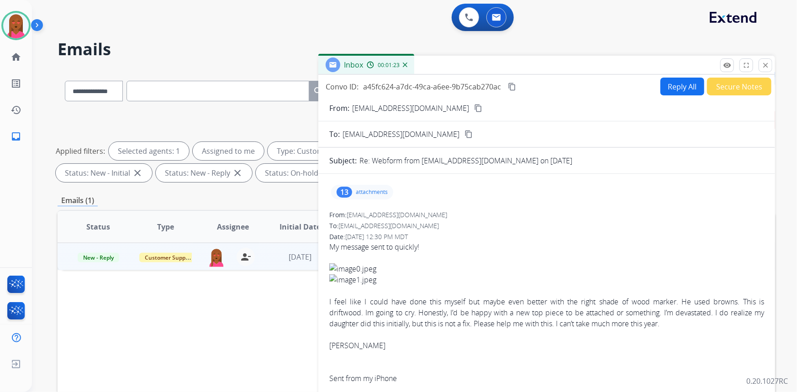
click at [353, 189] on div "13 attachments" at bounding box center [362, 192] width 62 height 15
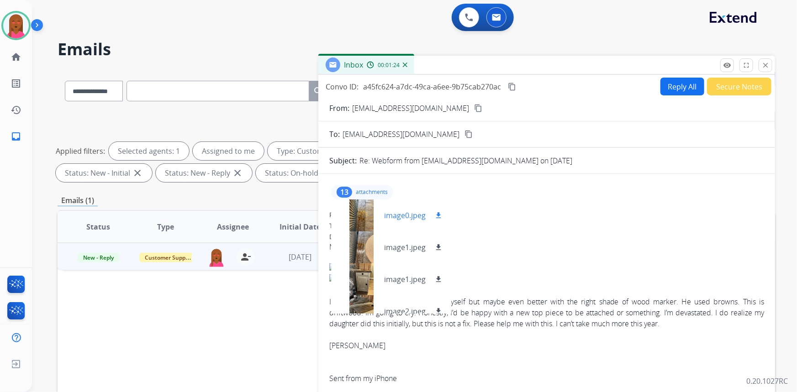
click at [361, 213] on div at bounding box center [361, 215] width 46 height 32
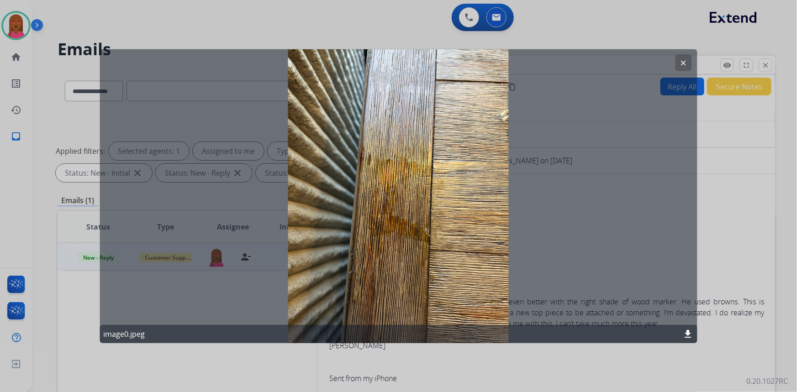
click at [682, 63] on mat-icon "clear" at bounding box center [683, 62] width 8 height 8
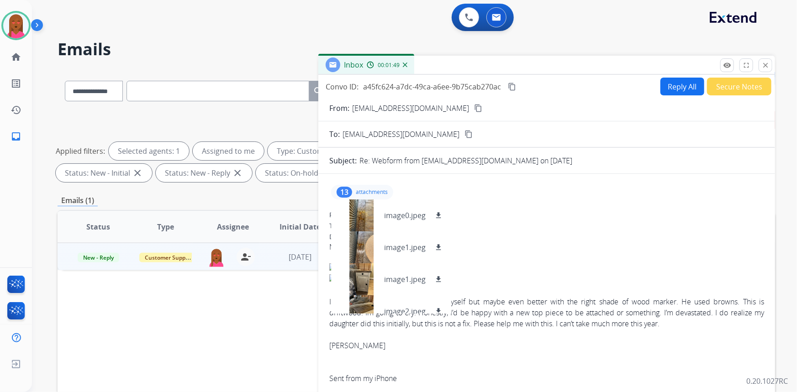
click at [353, 192] on div "13 attachments image0.jpeg download image1.jpeg download image1.jpeg download i…" at bounding box center [362, 192] width 62 height 15
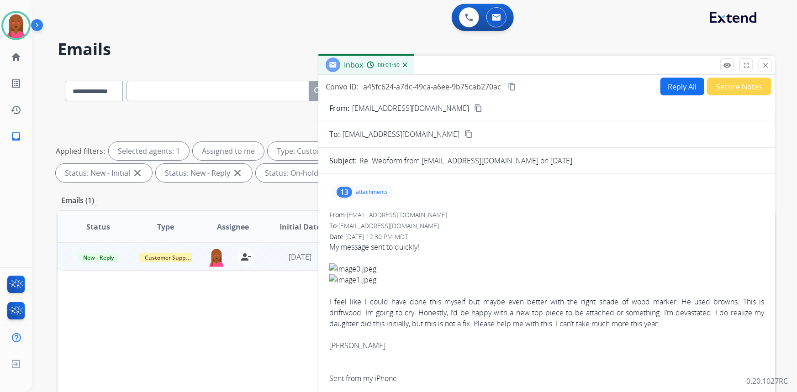
click at [502, 304] on div "I feel like I could have done this myself but maybe even better with the right …" at bounding box center [546, 312] width 435 height 33
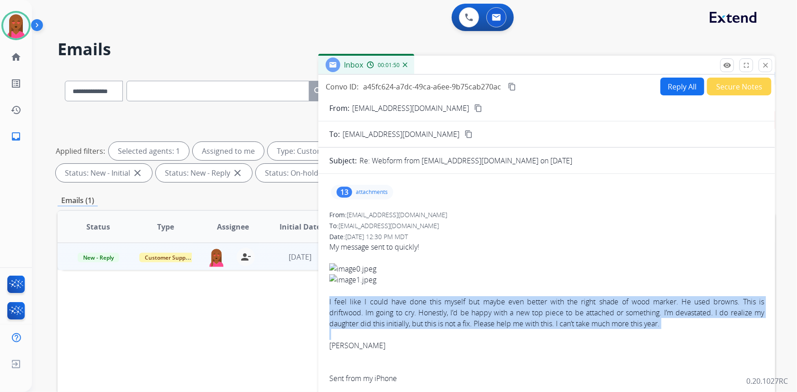
click at [502, 304] on div "I feel like I could have done this myself but maybe even better with the right …" at bounding box center [546, 312] width 435 height 33
copy div "I feel like I could have done this myself but maybe even better with the right …"
click at [676, 87] on button "Reply All" at bounding box center [682, 87] width 44 height 18
select select "**********"
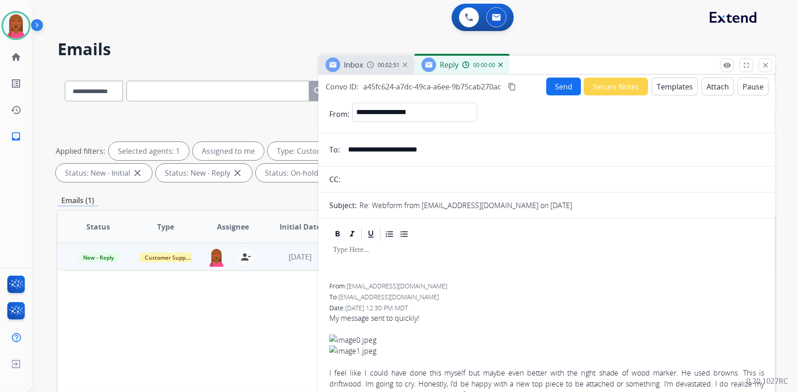
click at [678, 88] on button "Templates" at bounding box center [674, 87] width 46 height 18
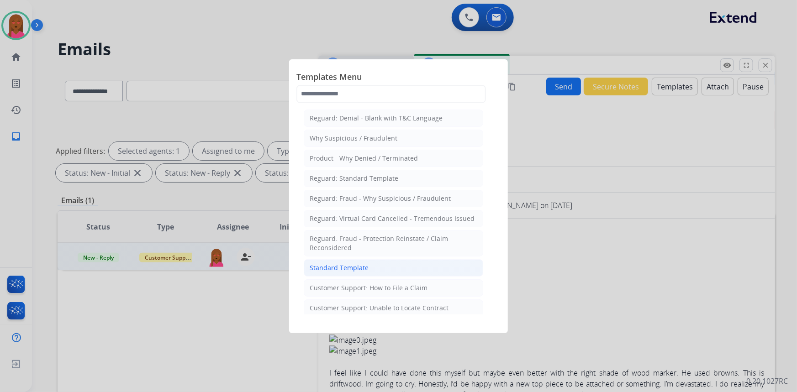
click at [387, 267] on li "Standard Template" at bounding box center [393, 267] width 179 height 17
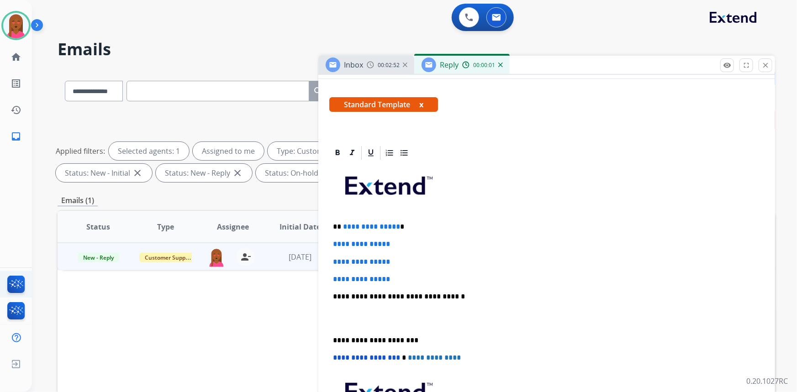
scroll to position [249, 0]
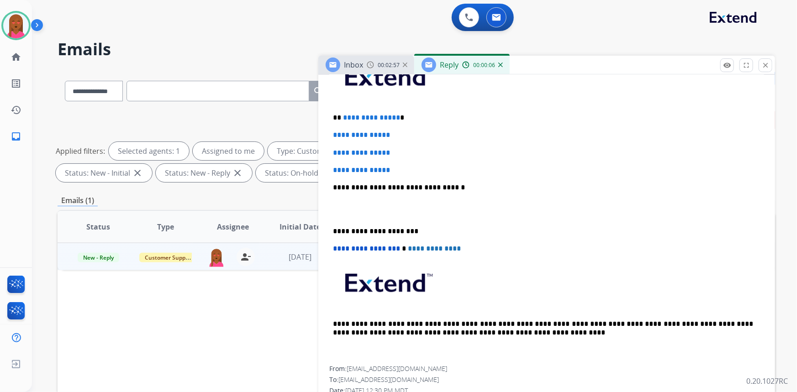
click at [404, 201] on p at bounding box center [546, 209] width 427 height 17
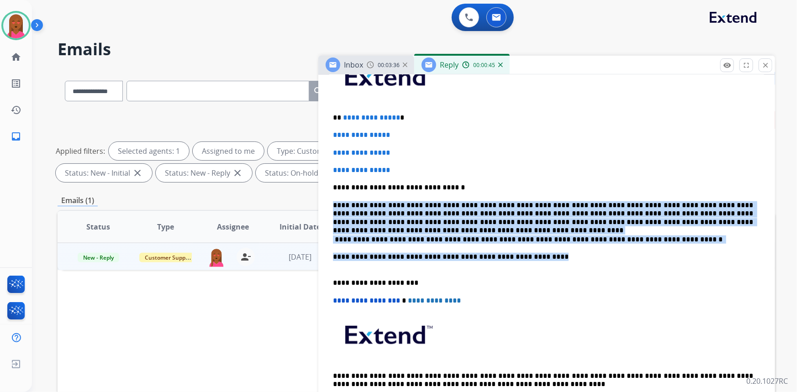
drag, startPoint x: 332, startPoint y: 202, endPoint x: 530, endPoint y: 252, distance: 203.9
click at [530, 252] on div "**********" at bounding box center [546, 235] width 435 height 366
copy div "**********"
click at [543, 257] on p "**********" at bounding box center [543, 261] width 420 height 17
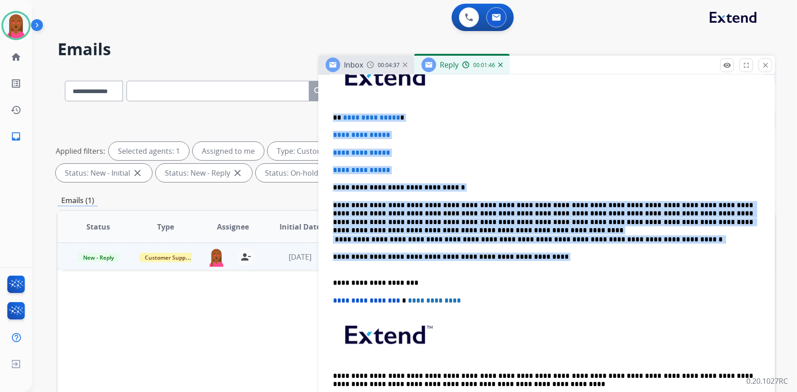
drag, startPoint x: 542, startPoint y: 257, endPoint x: 336, endPoint y: 114, distance: 250.6
click at [336, 114] on div "**********" at bounding box center [546, 235] width 435 height 366
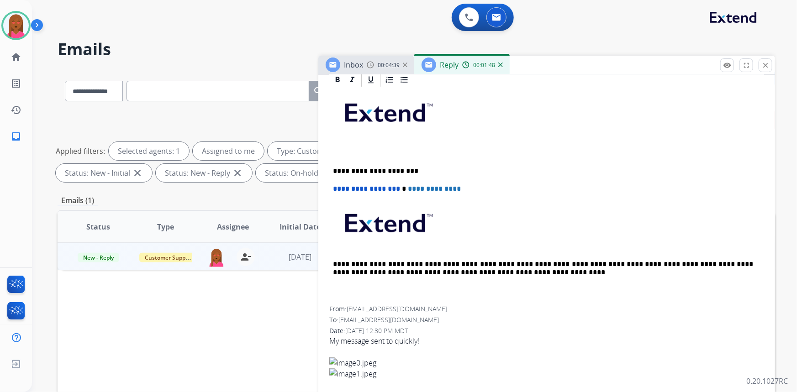
scroll to position [166, 0]
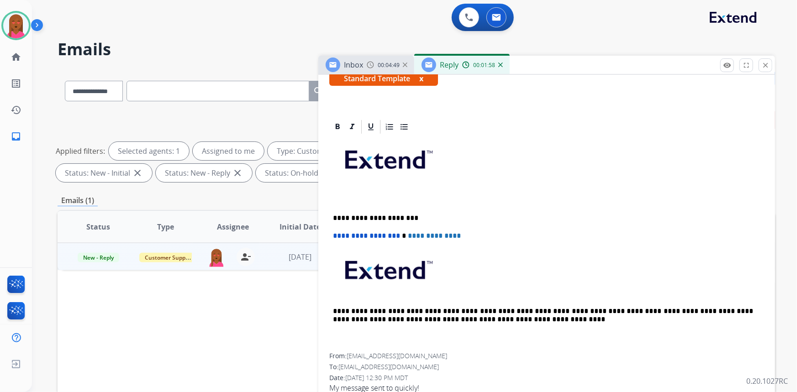
click at [653, 197] on p at bounding box center [543, 201] width 420 height 8
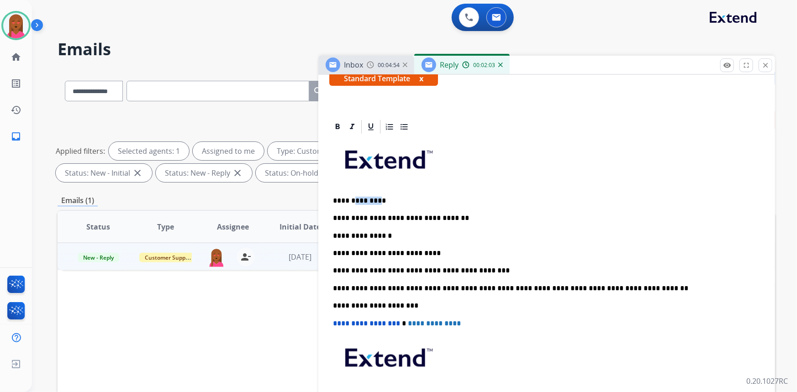
drag, startPoint x: 374, startPoint y: 199, endPoint x: 351, endPoint y: 197, distance: 23.8
click at [351, 197] on p "**********" at bounding box center [543, 201] width 420 height 8
drag, startPoint x: 318, startPoint y: 232, endPoint x: 310, endPoint y: 232, distance: 7.3
click at [310, 232] on div "**********" at bounding box center [416, 316] width 717 height 494
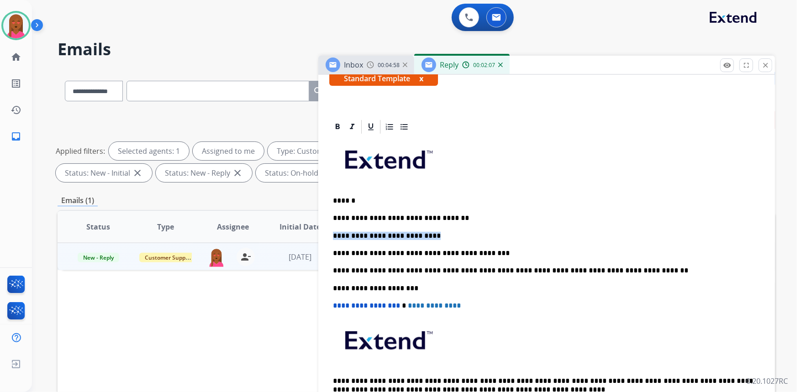
drag, startPoint x: 414, startPoint y: 234, endPoint x: 332, endPoint y: 230, distance: 81.8
click at [333, 232] on p "**********" at bounding box center [543, 236] width 420 height 8
drag, startPoint x: 693, startPoint y: 204, endPoint x: 687, endPoint y: 204, distance: 6.4
click at [693, 204] on div "**********" at bounding box center [546, 279] width 435 height 288
drag, startPoint x: 346, startPoint y: 231, endPoint x: 325, endPoint y: 200, distance: 37.1
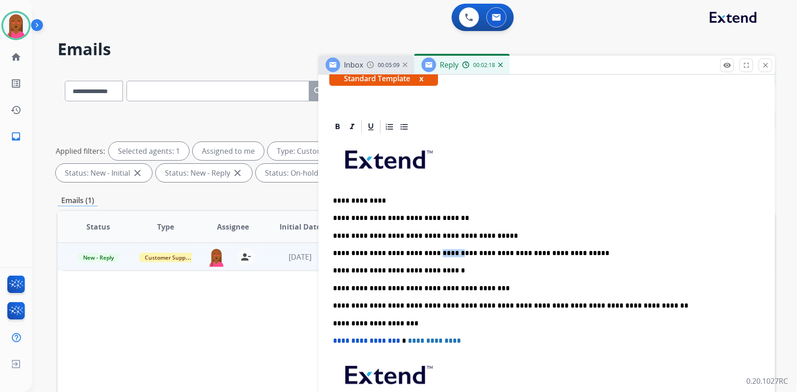
drag, startPoint x: 440, startPoint y: 251, endPoint x: 422, endPoint y: 248, distance: 18.0
click at [422, 249] on p "**********" at bounding box center [543, 253] width 420 height 8
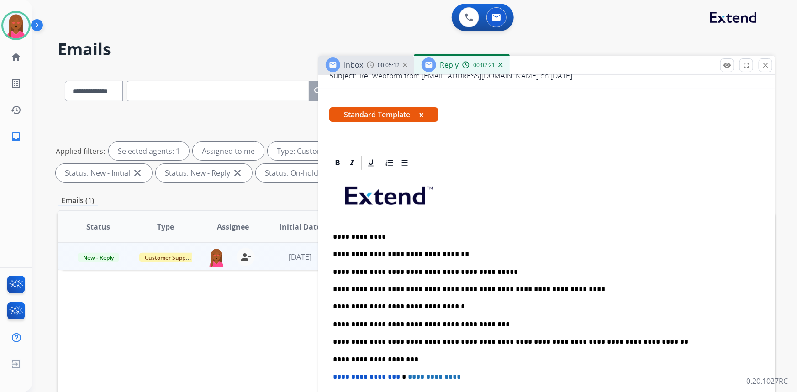
scroll to position [124, 0]
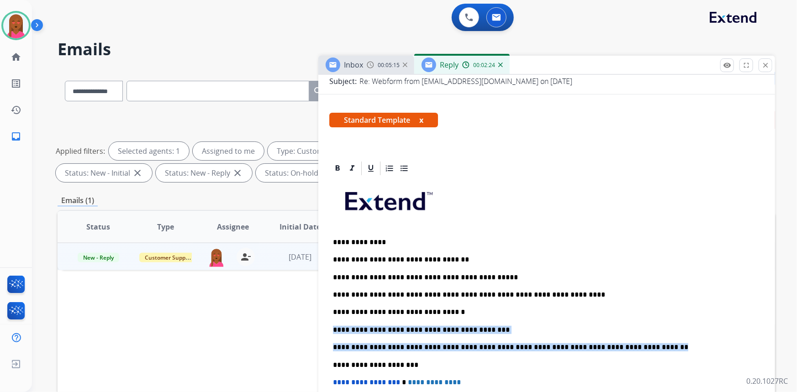
drag, startPoint x: 333, startPoint y: 328, endPoint x: 621, endPoint y: 342, distance: 288.4
click at [621, 342] on div "**********" at bounding box center [546, 338] width 435 height 323
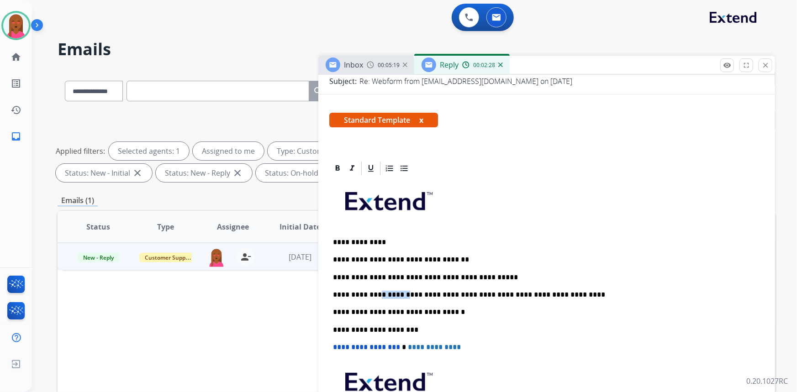
drag, startPoint x: 395, startPoint y: 292, endPoint x: 372, endPoint y: 291, distance: 23.7
click at [372, 291] on p "**********" at bounding box center [543, 295] width 420 height 8
drag, startPoint x: 460, startPoint y: 274, endPoint x: 436, endPoint y: 273, distance: 24.2
click at [436, 273] on p "**********" at bounding box center [543, 277] width 420 height 8
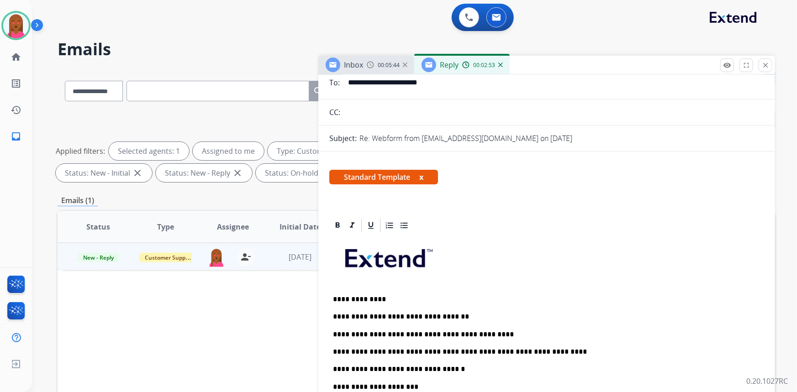
scroll to position [0, 0]
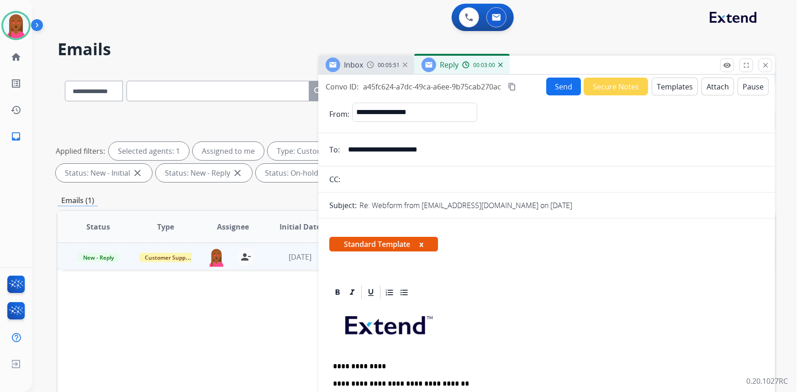
click at [511, 87] on mat-icon "content_copy" at bounding box center [512, 87] width 8 height 8
click at [554, 85] on button "Send" at bounding box center [563, 87] width 35 height 18
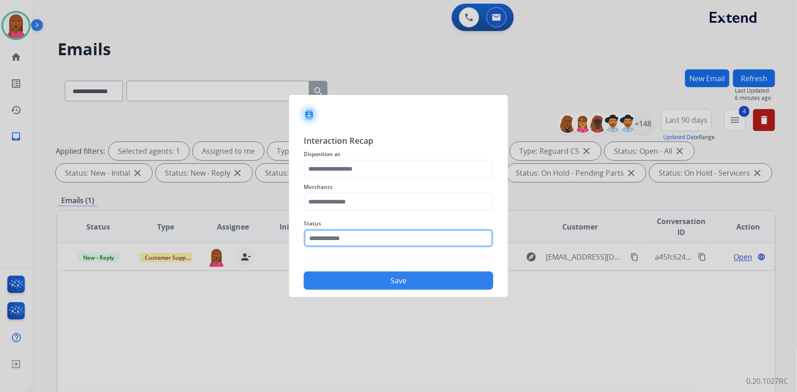
click at [356, 236] on input "text" at bounding box center [398, 238] width 189 height 18
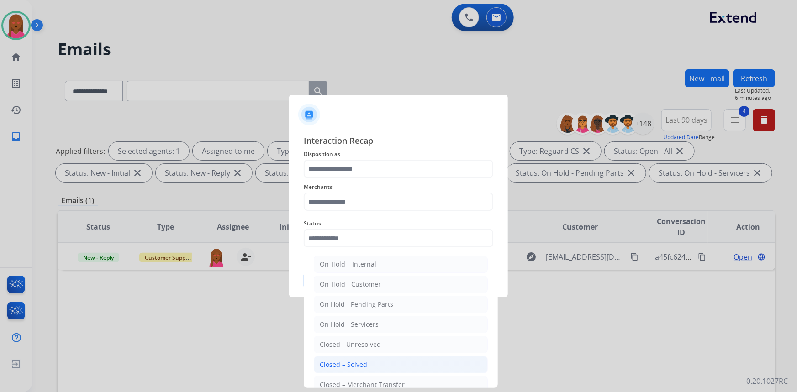
click at [374, 363] on li "Closed – Solved" at bounding box center [401, 364] width 174 height 17
type input "**********"
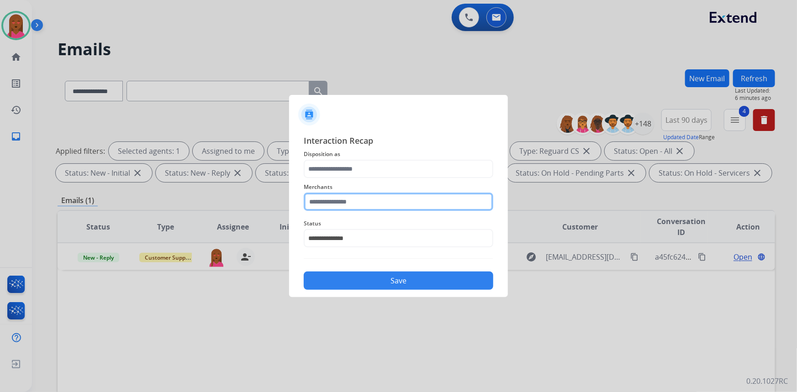
click at [406, 201] on input "text" at bounding box center [398, 202] width 189 height 18
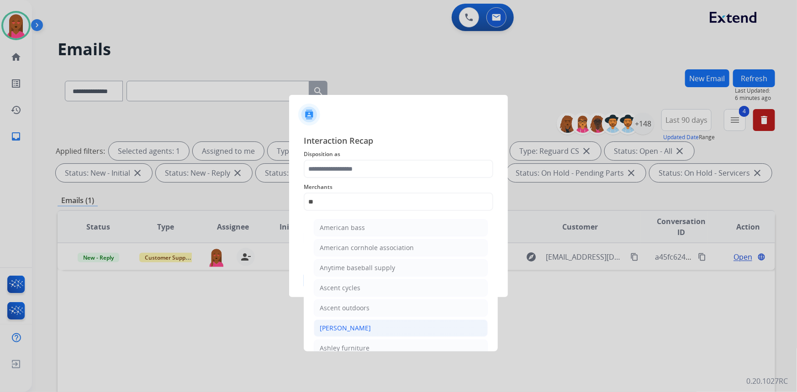
click at [380, 329] on li "Ashley - Reguard" at bounding box center [401, 328] width 174 height 17
type input "**********"
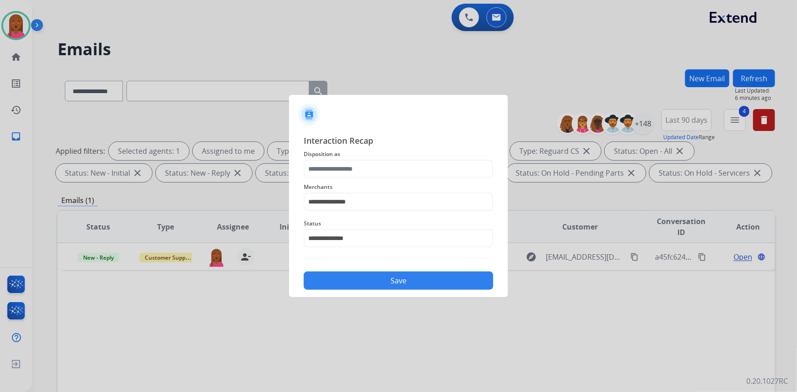
drag, startPoint x: 383, startPoint y: 153, endPoint x: 384, endPoint y: 164, distance: 11.1
click at [384, 156] on span "Disposition as" at bounding box center [398, 154] width 189 height 11
click at [383, 166] on input "text" at bounding box center [398, 169] width 189 height 18
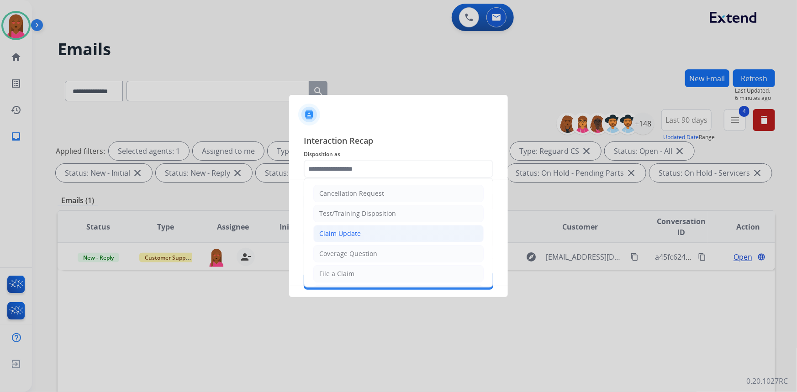
click at [380, 231] on li "Claim Update" at bounding box center [398, 233] width 170 height 17
type input "**********"
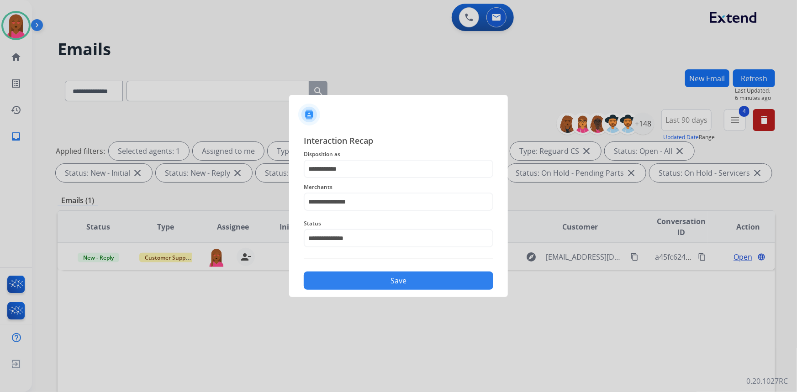
click at [374, 278] on button "Save" at bounding box center [398, 281] width 189 height 18
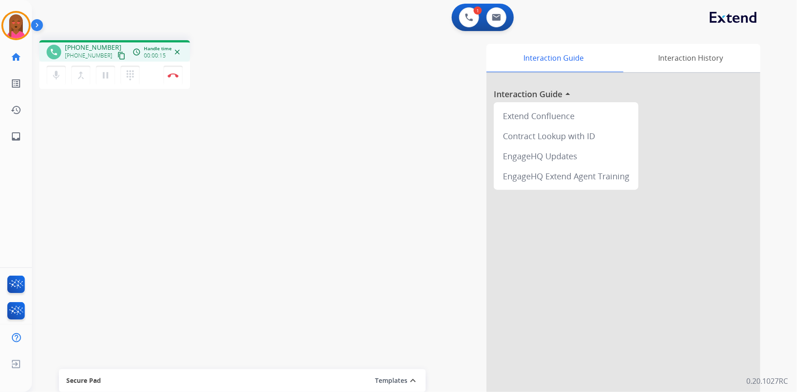
click at [117, 56] on mat-icon "content_copy" at bounding box center [121, 56] width 8 height 8
click at [457, 183] on div "Interaction Guide Interaction History Interaction Guide arrow_drop_up Extend Co…" at bounding box center [526, 229] width 467 height 370
click at [495, 17] on img at bounding box center [496, 17] width 9 height 7
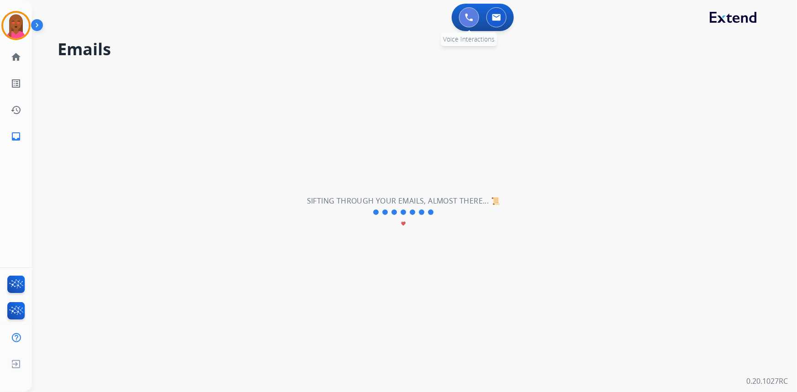
click at [461, 21] on button at bounding box center [469, 17] width 20 height 20
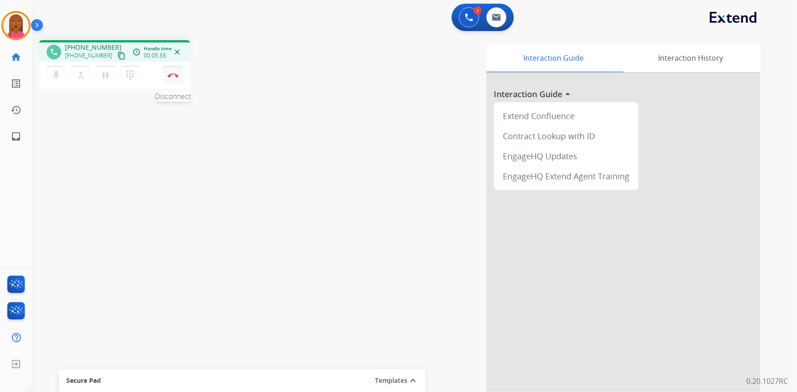
click at [172, 69] on button "Disconnect" at bounding box center [172, 75] width 19 height 19
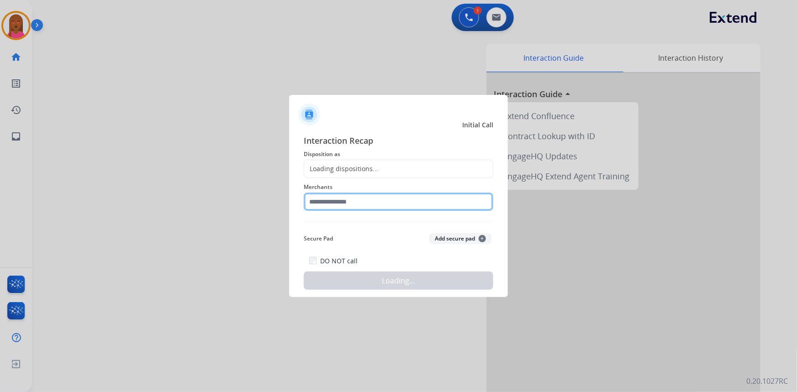
click at [384, 203] on input "text" at bounding box center [398, 202] width 189 height 18
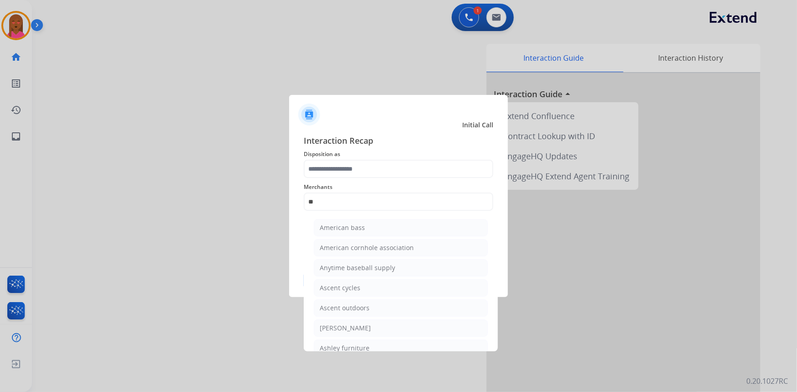
click at [368, 346] on li "Ashley furniture" at bounding box center [401, 348] width 174 height 17
type input "**********"
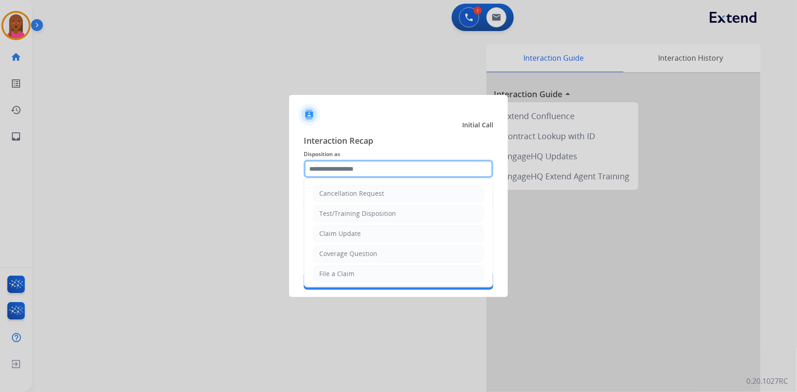
drag, startPoint x: 370, startPoint y: 176, endPoint x: 357, endPoint y: 244, distance: 69.4
click at [371, 178] on input "text" at bounding box center [398, 169] width 189 height 18
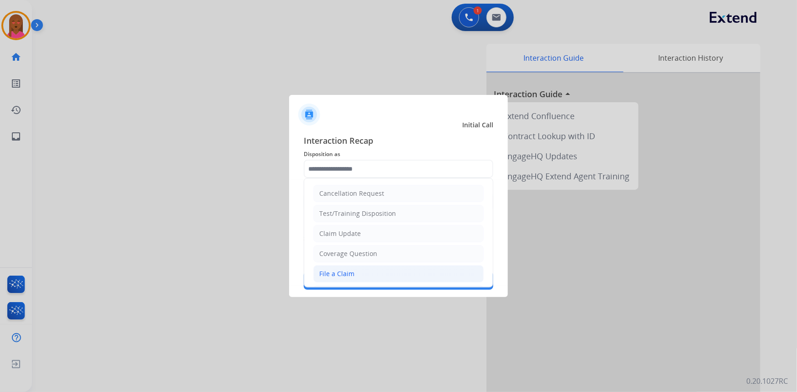
click at [345, 275] on div "File a Claim" at bounding box center [336, 273] width 35 height 9
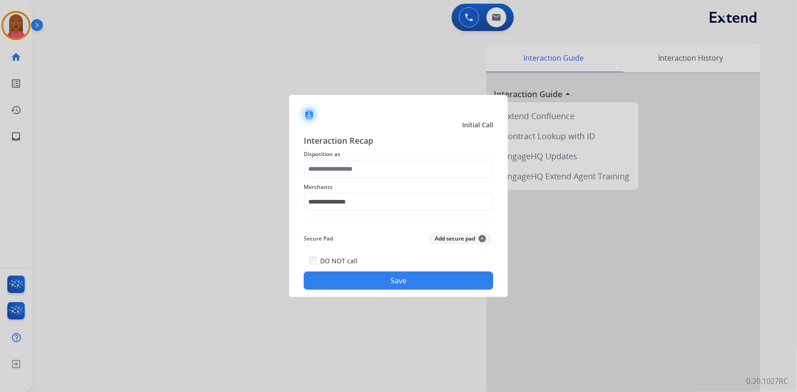
type input "**********"
click at [348, 274] on button "Save" at bounding box center [398, 281] width 189 height 18
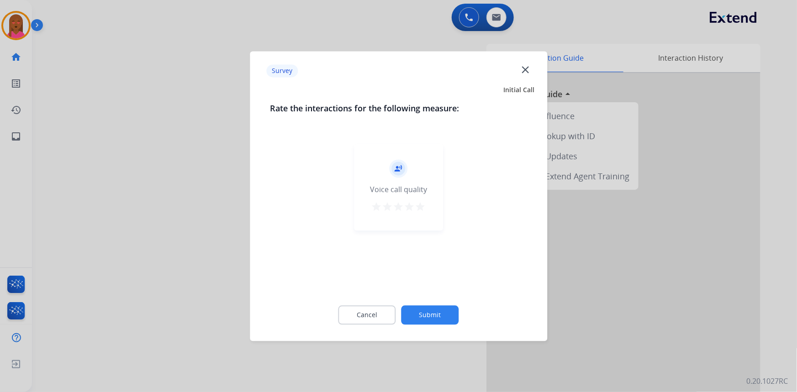
click at [526, 69] on mat-icon "close" at bounding box center [525, 69] width 12 height 12
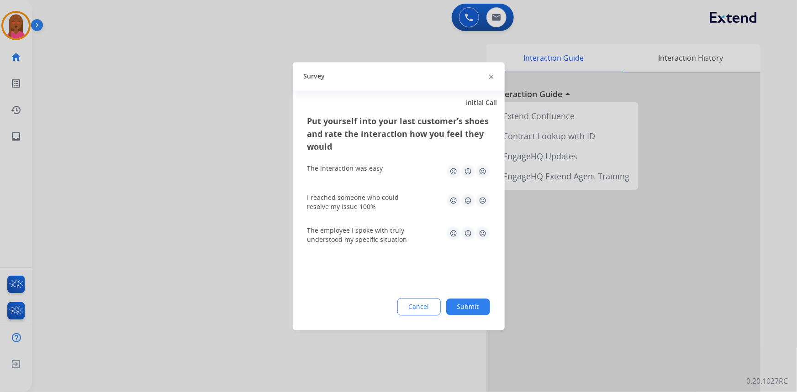
click at [492, 76] on img at bounding box center [491, 77] width 5 height 5
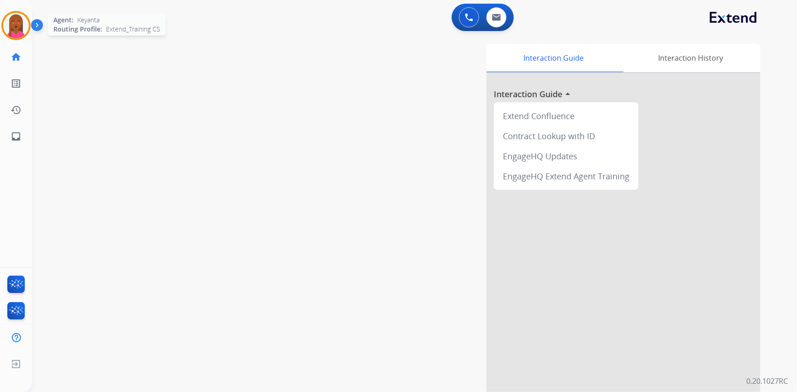
click at [23, 27] on img at bounding box center [16, 26] width 26 height 26
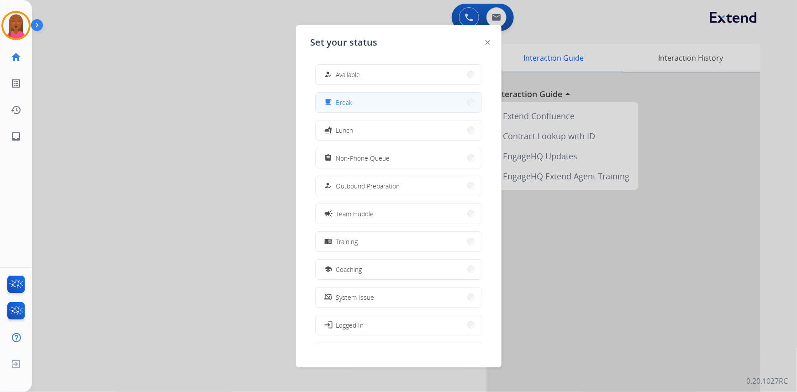
click at [398, 100] on button "free_breakfast Break" at bounding box center [398, 103] width 166 height 20
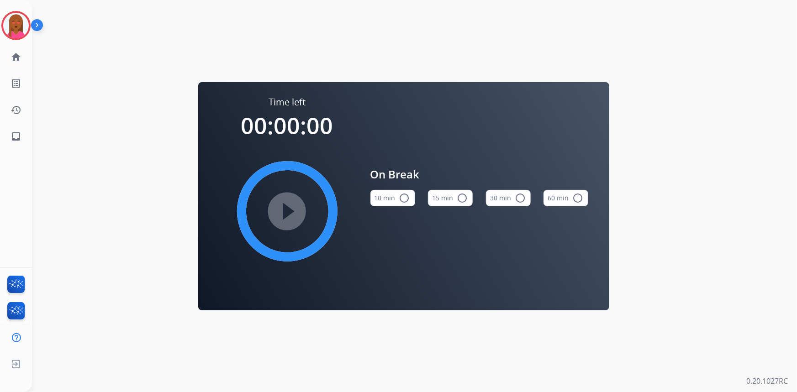
click at [381, 200] on button "10 min radio_button_unchecked" at bounding box center [392, 198] width 45 height 16
click at [289, 208] on mat-icon "play_circle_filled" at bounding box center [287, 211] width 11 height 11
click at [25, 20] on img at bounding box center [16, 26] width 26 height 26
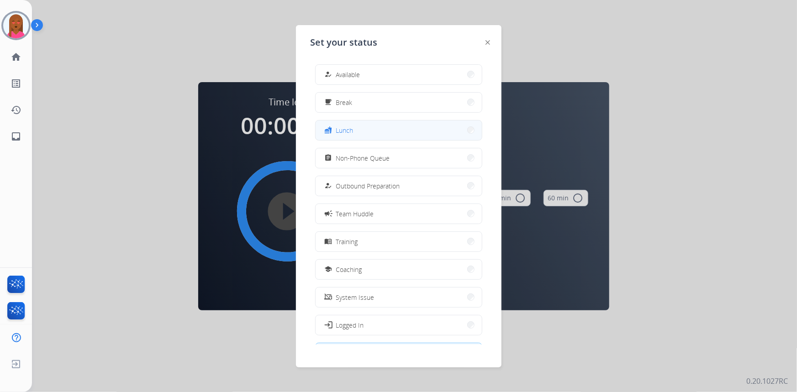
click at [437, 129] on button "fastfood Lunch" at bounding box center [398, 131] width 166 height 20
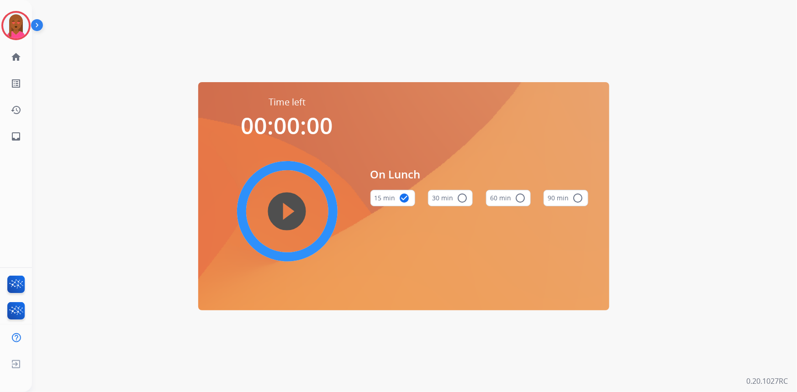
click at [444, 192] on button "30 min radio_button_unchecked" at bounding box center [450, 198] width 45 height 16
click at [282, 217] on mat-icon "play_circle_filled" at bounding box center [287, 211] width 11 height 11
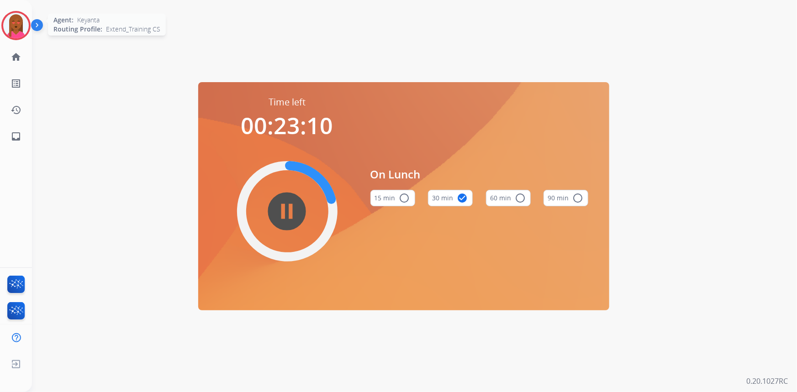
click at [19, 21] on img at bounding box center [16, 26] width 26 height 26
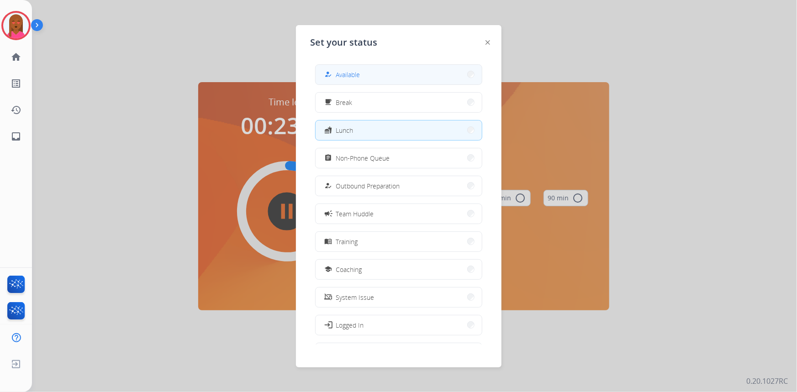
click at [374, 77] on button "how_to_reg Available" at bounding box center [398, 75] width 166 height 20
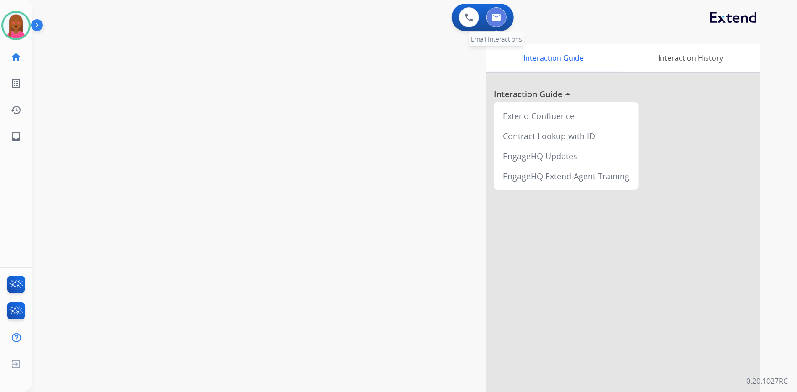
click at [488, 17] on button at bounding box center [496, 17] width 20 height 20
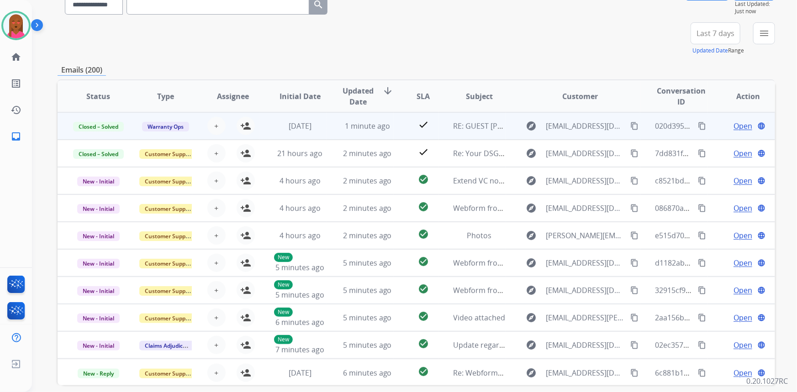
scroll to position [3, 0]
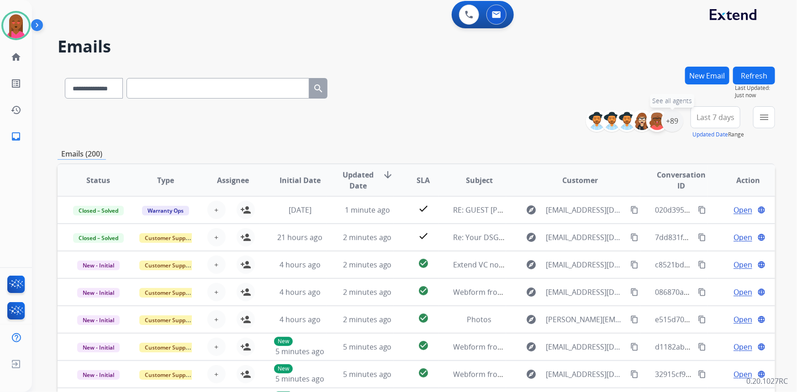
click at [671, 124] on div "+89" at bounding box center [672, 121] width 22 height 22
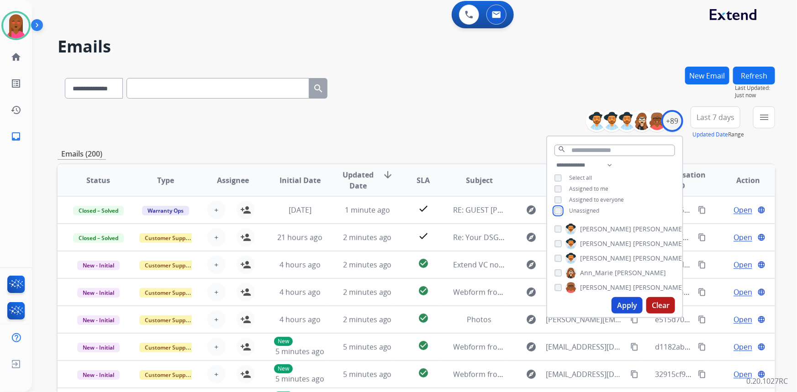
click at [561, 211] on div "Unassigned" at bounding box center [576, 210] width 45 height 7
click at [617, 302] on button "Apply" at bounding box center [626, 305] width 31 height 16
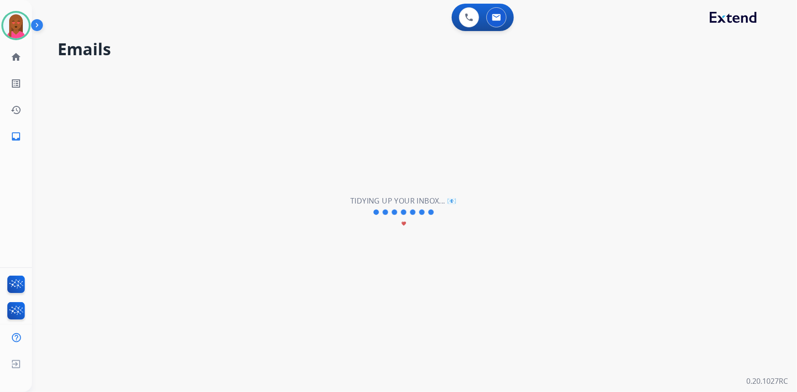
scroll to position [0, 0]
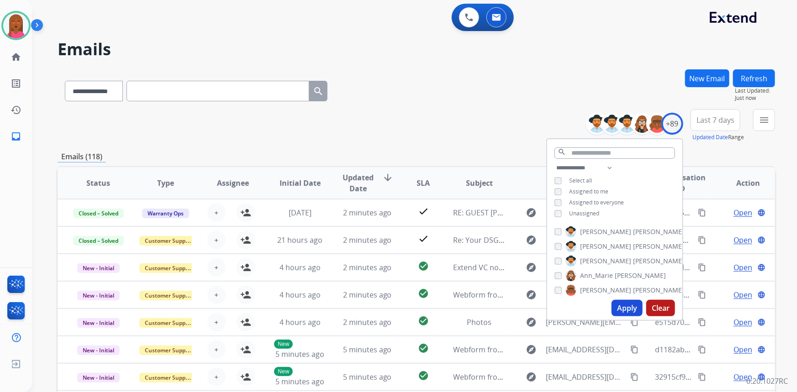
drag, startPoint x: 713, startPoint y: 121, endPoint x: 713, endPoint y: 126, distance: 5.9
click at [713, 122] on span "Last 7 days" at bounding box center [715, 120] width 38 height 4
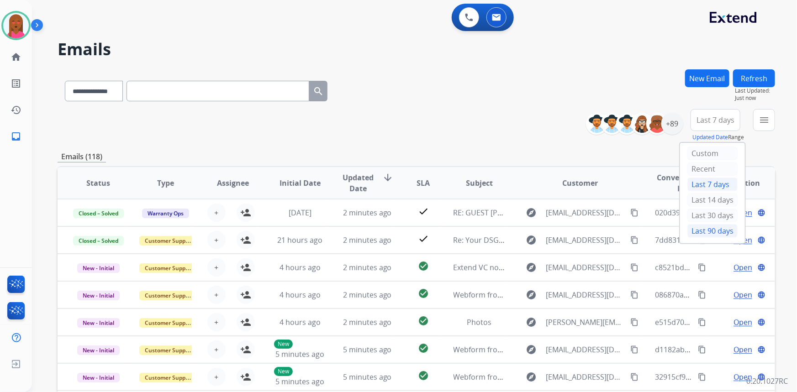
click at [708, 230] on div "Last 90 days" at bounding box center [712, 231] width 50 height 14
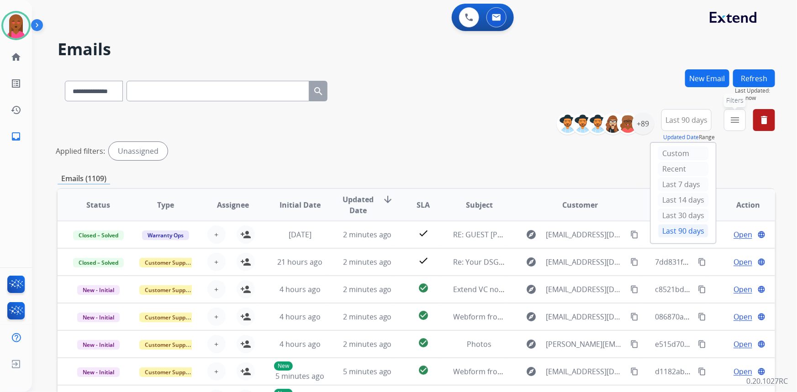
click at [731, 122] on mat-icon "menu" at bounding box center [734, 120] width 11 height 11
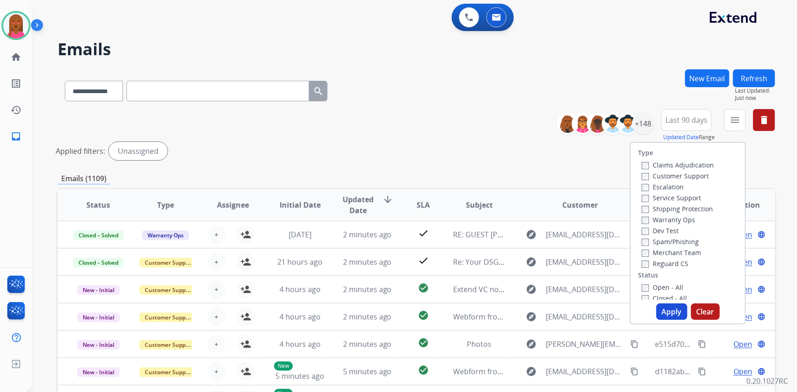
click at [689, 173] on label "Customer Support" at bounding box center [674, 176] width 67 height 9
click at [693, 206] on label "Shipping Protection" at bounding box center [676, 208] width 71 height 9
click at [672, 261] on label "Reguard CS" at bounding box center [664, 263] width 47 height 9
click at [665, 286] on label "Open - All" at bounding box center [662, 287] width 42 height 9
click at [663, 310] on button "Apply" at bounding box center [671, 312] width 31 height 16
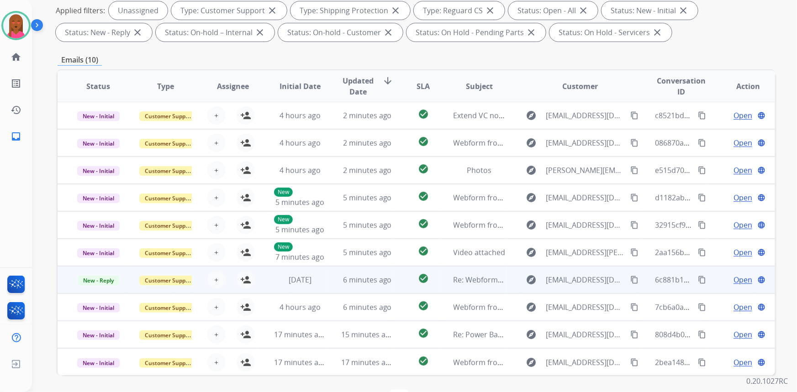
scroll to position [171, 0]
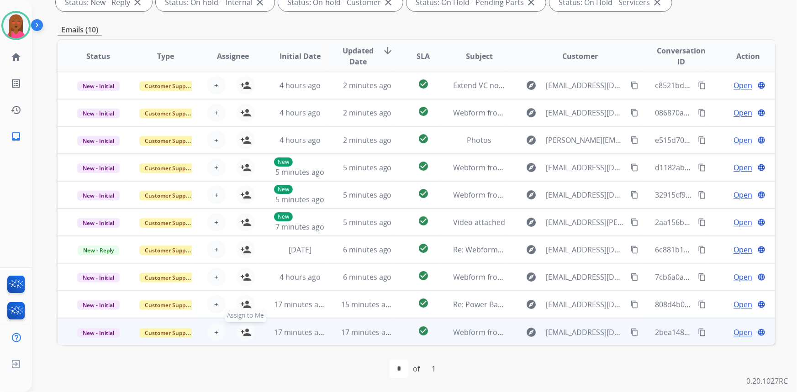
click at [248, 329] on mat-icon "person_add" at bounding box center [245, 332] width 11 height 11
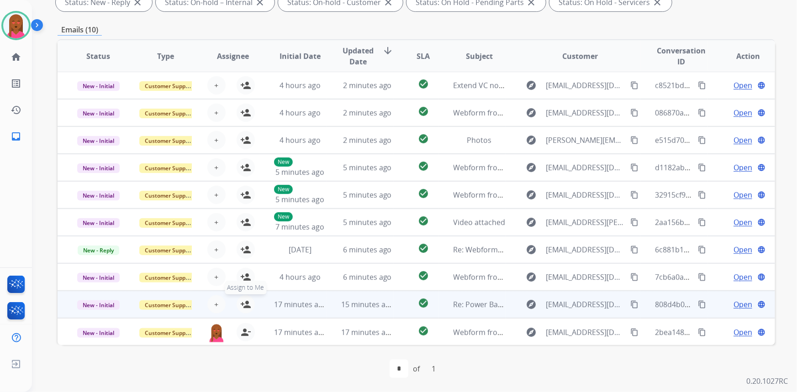
click at [243, 303] on mat-icon "person_add" at bounding box center [245, 304] width 11 height 11
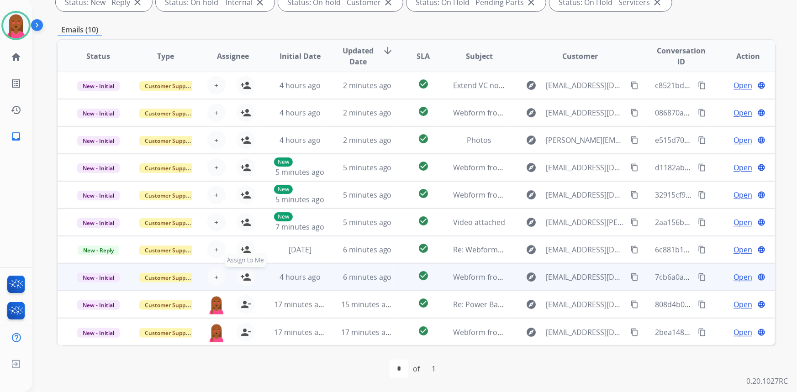
click at [243, 277] on mat-icon "person_add" at bounding box center [245, 277] width 11 height 11
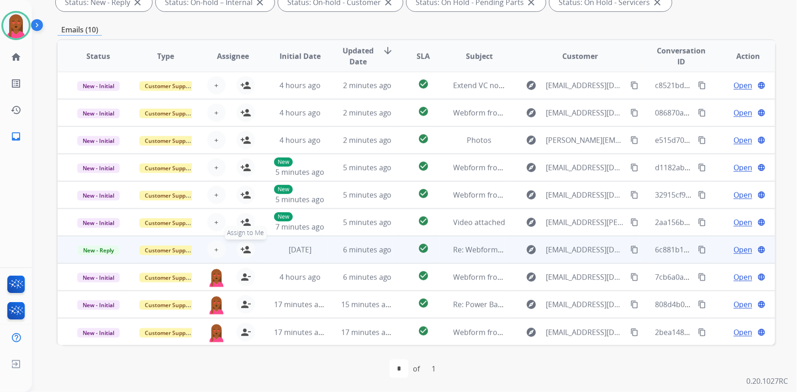
click at [245, 250] on mat-icon "person_add" at bounding box center [245, 249] width 11 height 11
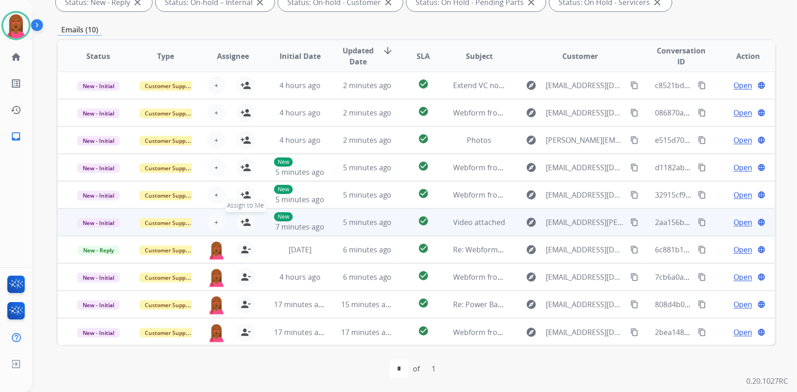
click at [246, 217] on mat-icon "person_add" at bounding box center [245, 222] width 11 height 11
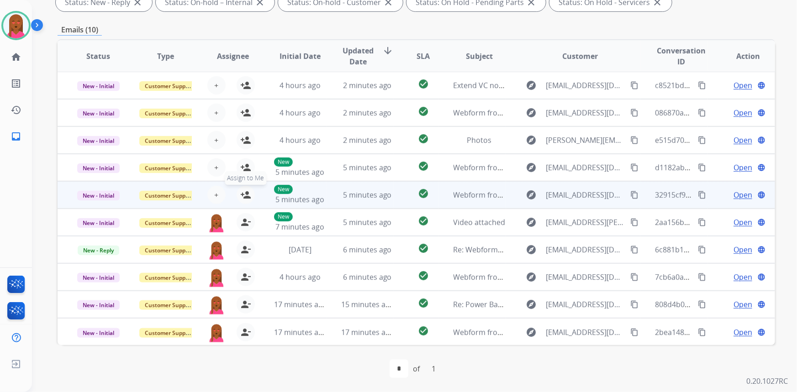
click at [247, 189] on mat-icon "person_add" at bounding box center [245, 194] width 11 height 11
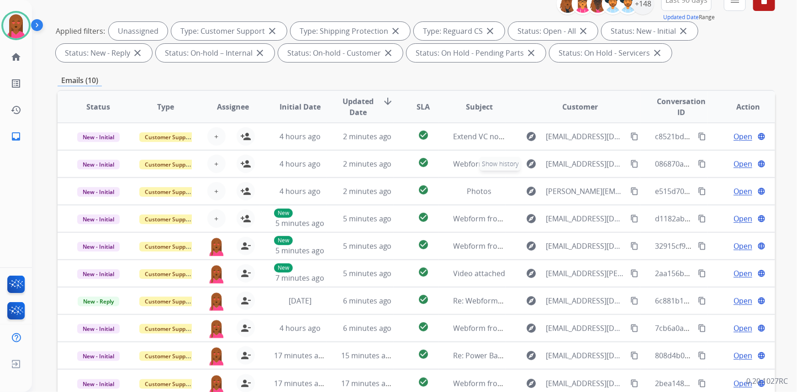
scroll to position [5, 0]
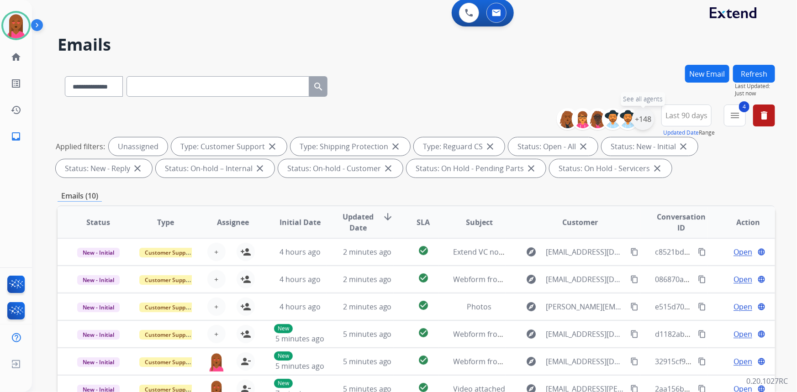
click at [637, 120] on div "+148" at bounding box center [643, 119] width 22 height 22
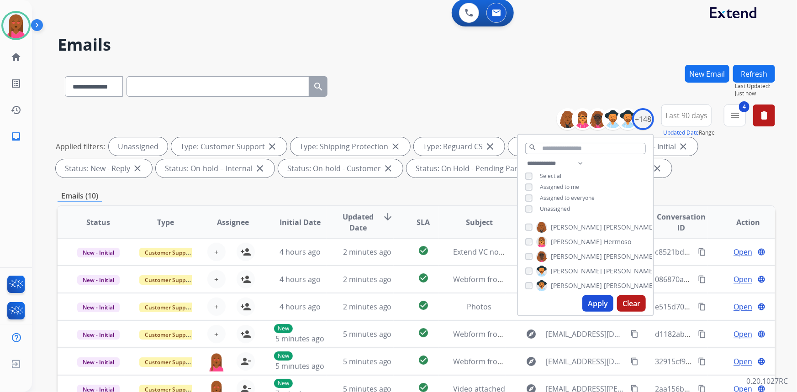
click at [550, 210] on span "Unassigned" at bounding box center [555, 209] width 30 height 8
click at [556, 186] on span "Assigned to me" at bounding box center [559, 187] width 39 height 8
click at [593, 301] on button "Apply" at bounding box center [597, 303] width 31 height 16
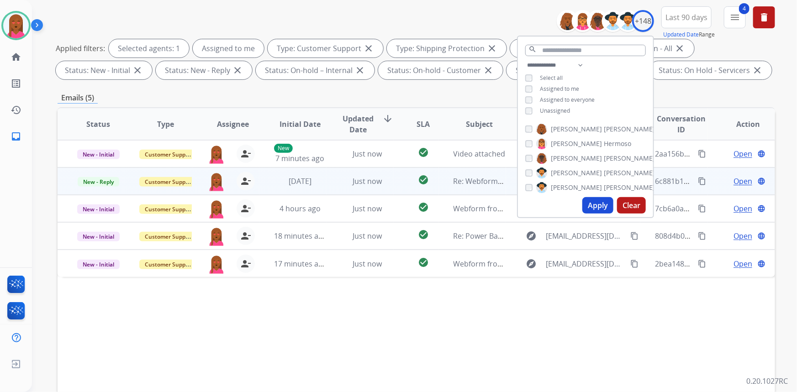
scroll to position [166, 0]
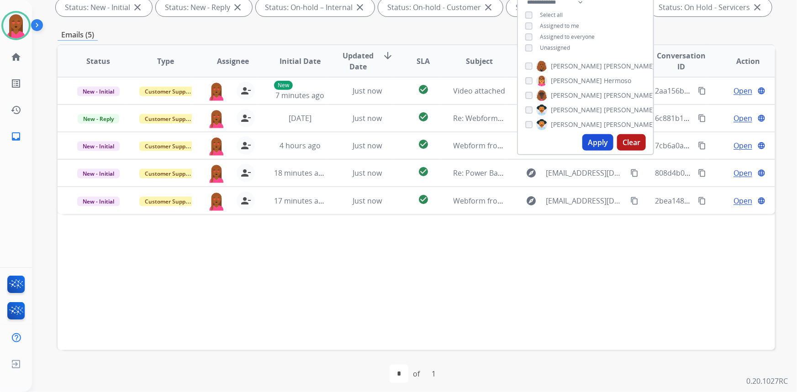
click at [649, 286] on div "Status Type Assignee Initial Date Updated Date arrow_downward SLA Subject Custo…" at bounding box center [416, 197] width 717 height 306
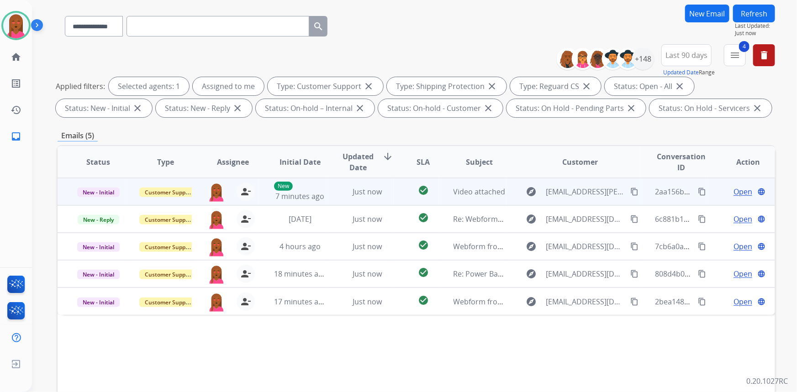
scroll to position [83, 0]
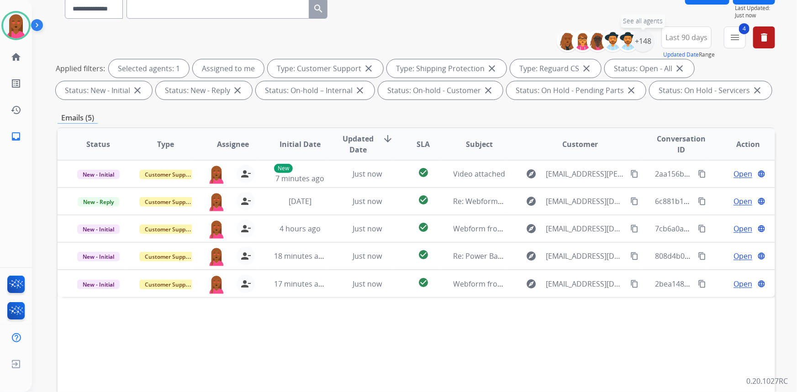
click at [640, 43] on div "+148" at bounding box center [643, 41] width 22 height 22
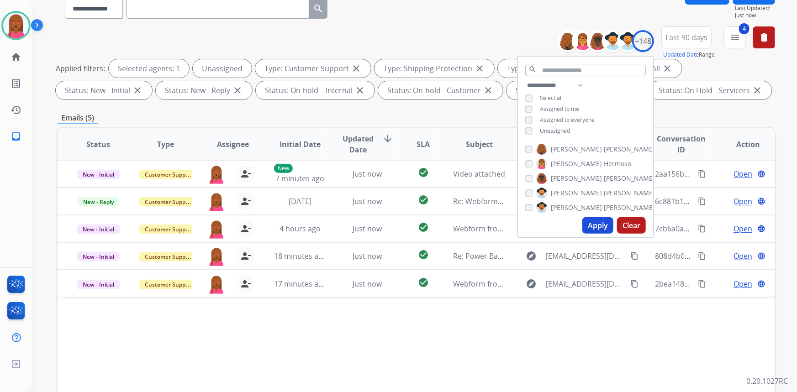
click at [700, 333] on div "Status Type Assignee Initial Date Updated Date arrow_downward SLA Subject Custo…" at bounding box center [416, 280] width 717 height 306
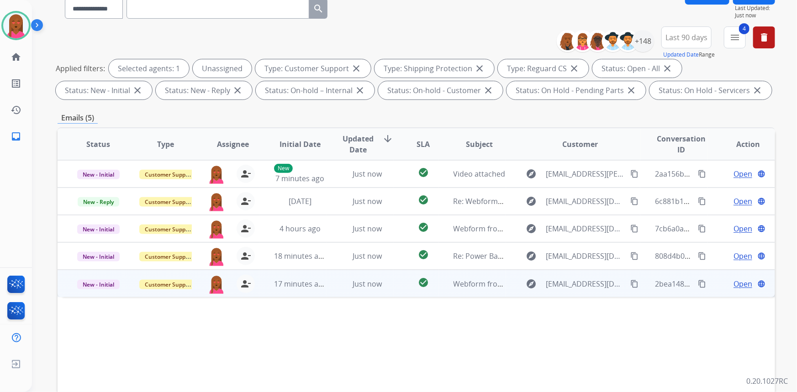
click at [737, 283] on span "Open" at bounding box center [742, 283] width 19 height 11
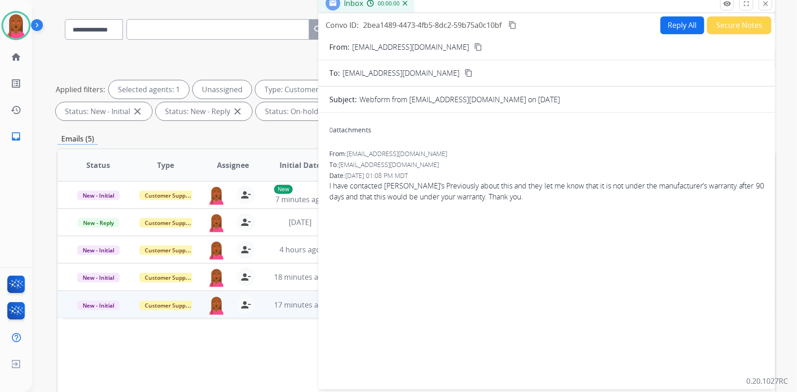
scroll to position [0, 0]
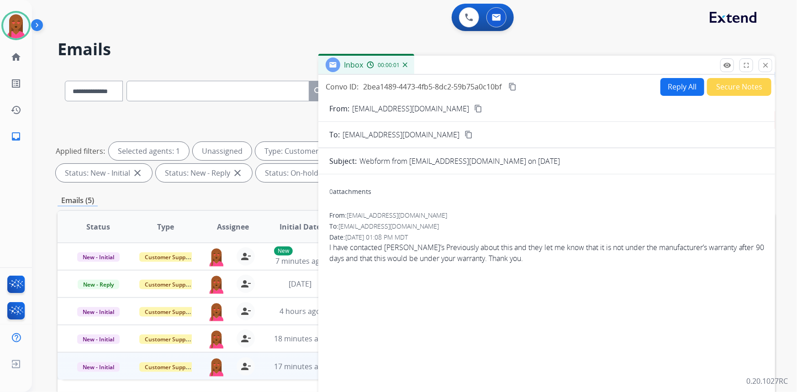
drag, startPoint x: 440, startPoint y: 107, endPoint x: 420, endPoint y: 97, distance: 22.3
click at [474, 107] on mat-icon "content_copy" at bounding box center [478, 109] width 8 height 8
click at [442, 260] on span "I have contacted Michael’s Previously about this and they let me know that it i…" at bounding box center [546, 253] width 435 height 22
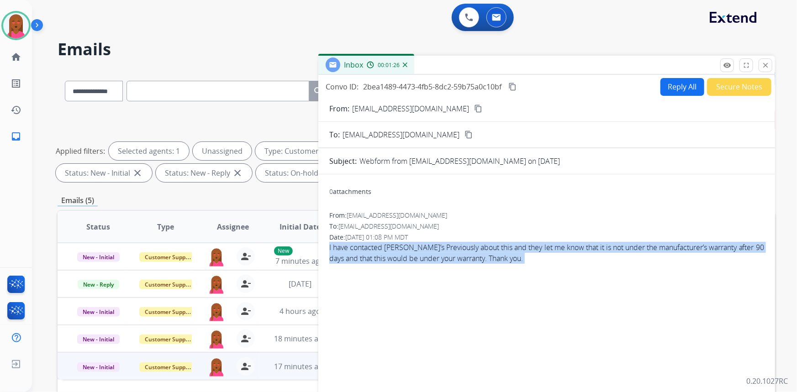
click at [442, 260] on span "I have contacted Michael’s Previously about this and they let me know that it i…" at bounding box center [546, 253] width 435 height 22
copy app-emails-table "I have contacted Michael’s Previously about this and they let me know that it i…"
drag, startPoint x: 514, startPoint y: 84, endPoint x: 400, endPoint y: 61, distance: 116.0
click at [514, 84] on mat-icon "content_copy" at bounding box center [512, 87] width 8 height 8
drag, startPoint x: 510, startPoint y: 218, endPoint x: 517, endPoint y: 213, distance: 8.1
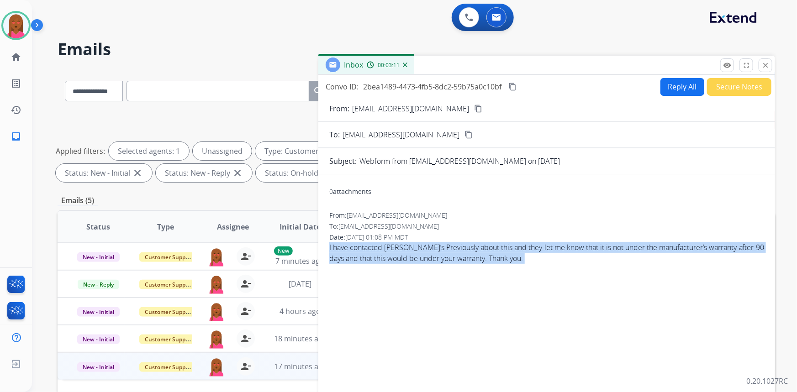
click at [510, 218] on div "From: Marioorzelda@gmail.com" at bounding box center [546, 215] width 435 height 9
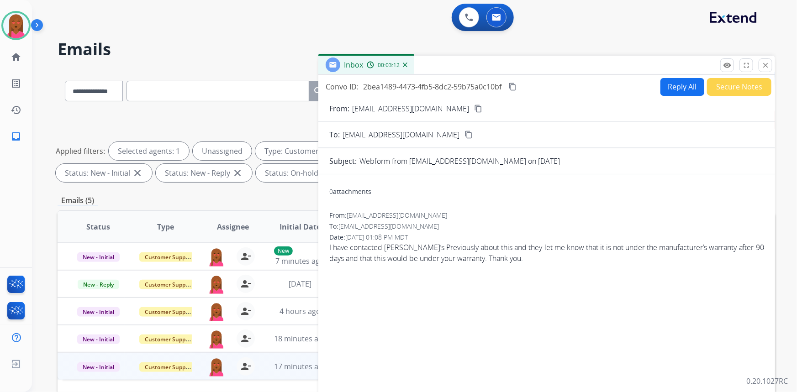
click at [666, 78] on button "Reply All" at bounding box center [682, 87] width 44 height 18
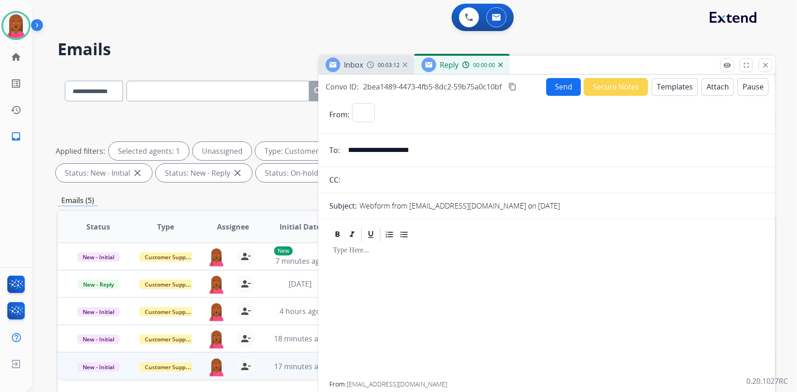
select select "**********"
click at [670, 82] on button "Templates" at bounding box center [674, 87] width 46 height 18
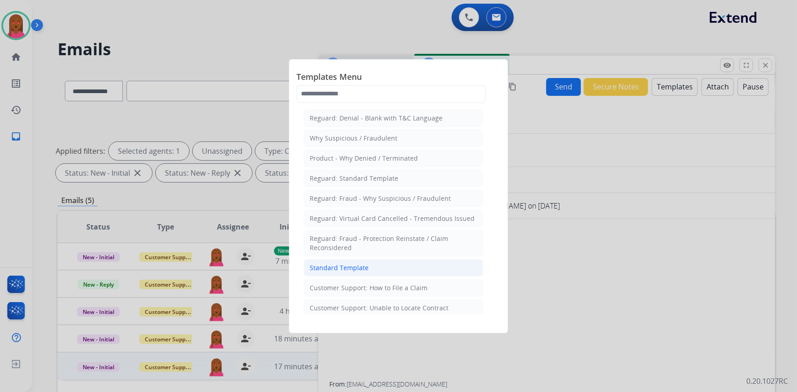
click at [351, 266] on div "Standard Template" at bounding box center [338, 267] width 59 height 9
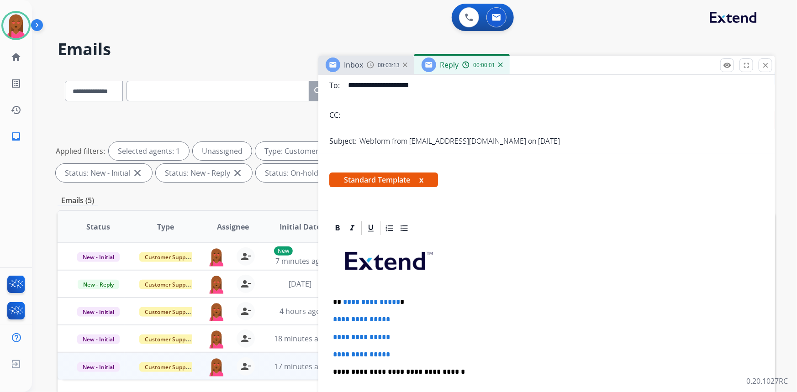
scroll to position [124, 0]
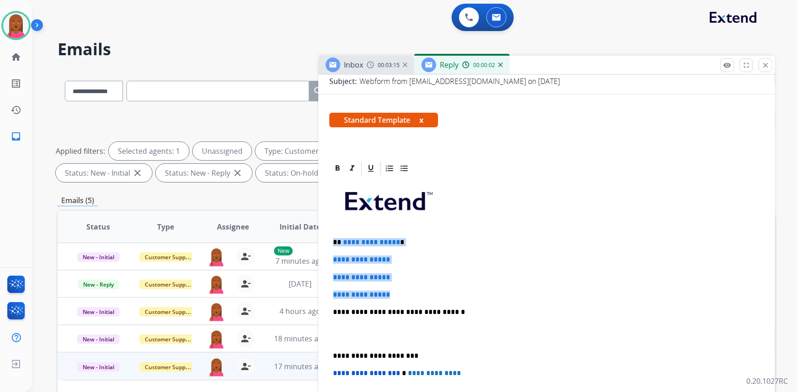
drag, startPoint x: 399, startPoint y: 294, endPoint x: 331, endPoint y: 239, distance: 87.3
click at [331, 239] on div "**********" at bounding box center [546, 334] width 435 height 314
paste div
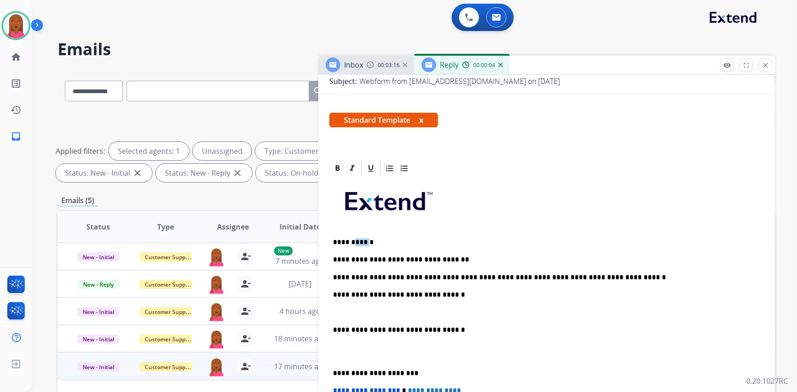
drag, startPoint x: 366, startPoint y: 241, endPoint x: 353, endPoint y: 239, distance: 13.5
click at [353, 239] on p "**********" at bounding box center [543, 242] width 420 height 8
click at [338, 312] on p at bounding box center [546, 312] width 427 height 8
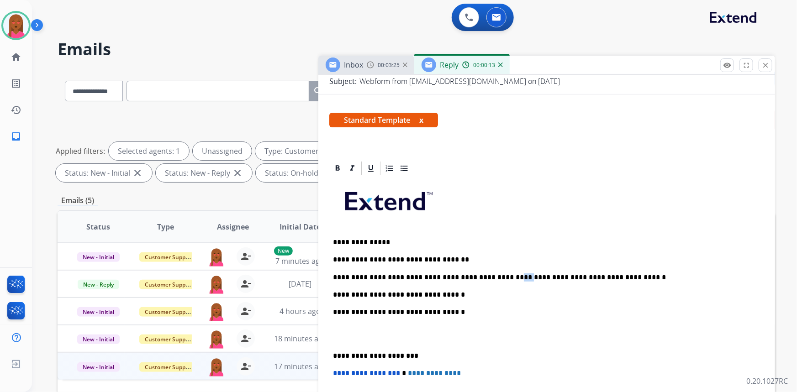
drag, startPoint x: 498, startPoint y: 277, endPoint x: 489, endPoint y: 277, distance: 9.1
click at [489, 277] on p "**********" at bounding box center [543, 277] width 420 height 8
click at [529, 277] on p "**********" at bounding box center [543, 277] width 420 height 8
drag, startPoint x: 449, startPoint y: 294, endPoint x: 335, endPoint y: 293, distance: 114.1
click at [335, 293] on p "**********" at bounding box center [543, 295] width 420 height 8
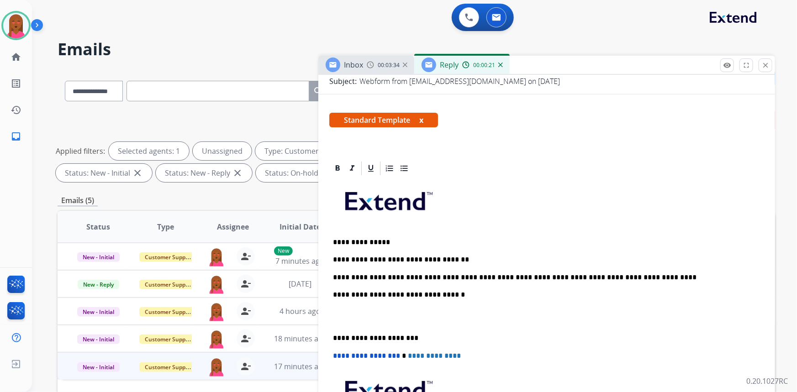
click at [337, 317] on p at bounding box center [546, 316] width 427 height 17
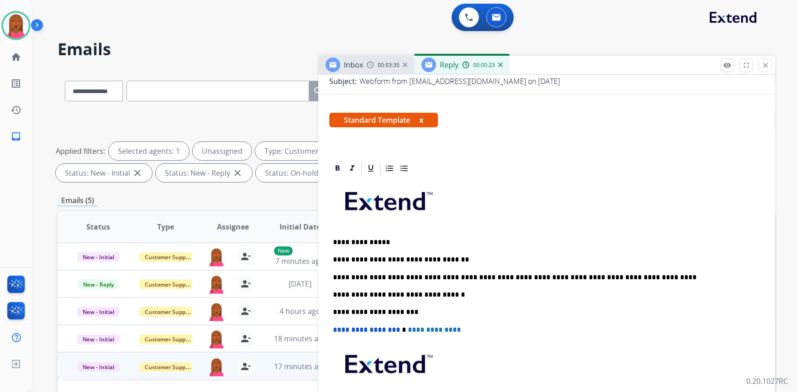
click at [657, 277] on p "**********" at bounding box center [543, 277] width 420 height 8
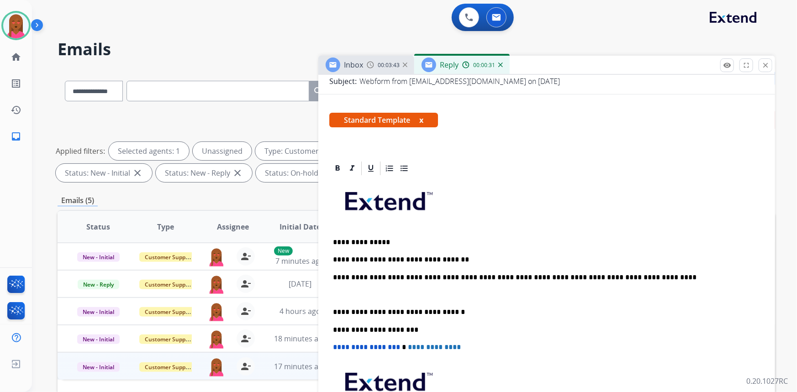
drag, startPoint x: 666, startPoint y: 215, endPoint x: 648, endPoint y: 216, distance: 18.8
click at [666, 215] on p at bounding box center [546, 204] width 427 height 49
click at [335, 291] on p at bounding box center [543, 295] width 420 height 8
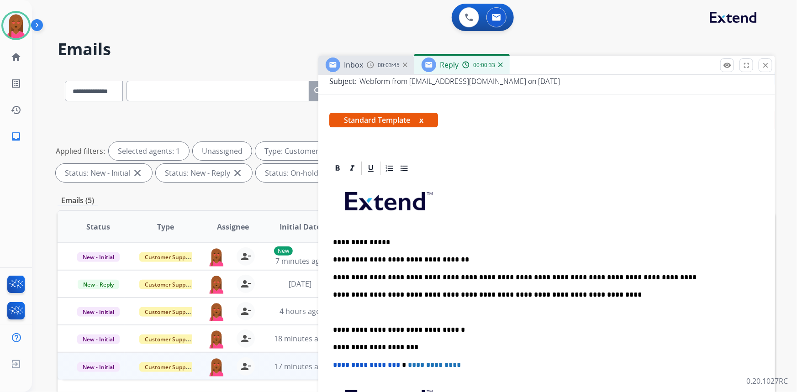
click at [527, 277] on p "**********" at bounding box center [543, 277] width 420 height 8
click at [347, 307] on div "**********" at bounding box center [546, 330] width 435 height 306
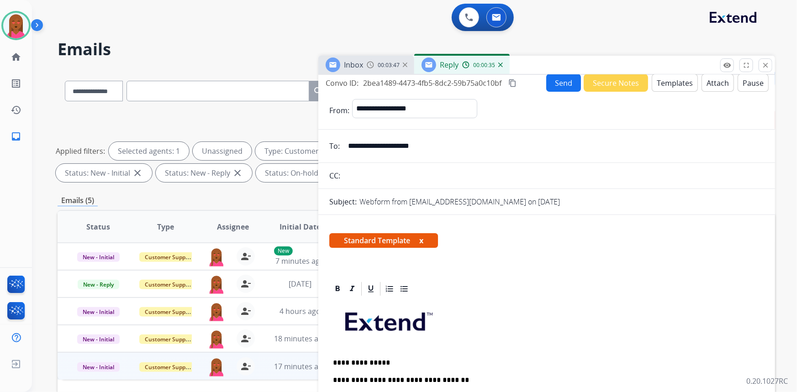
scroll to position [0, 0]
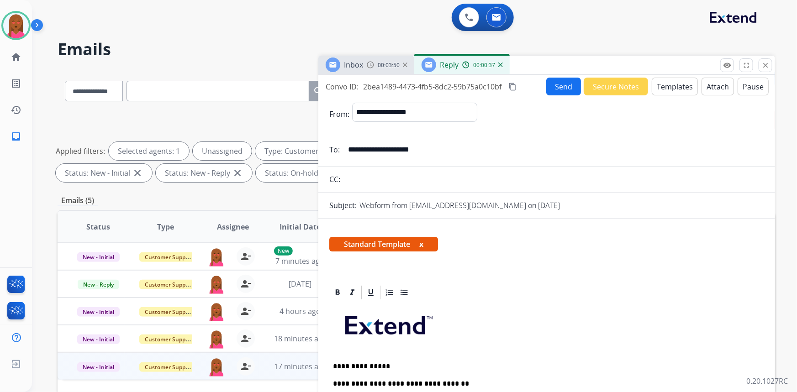
click at [572, 89] on button "Send" at bounding box center [563, 87] width 35 height 18
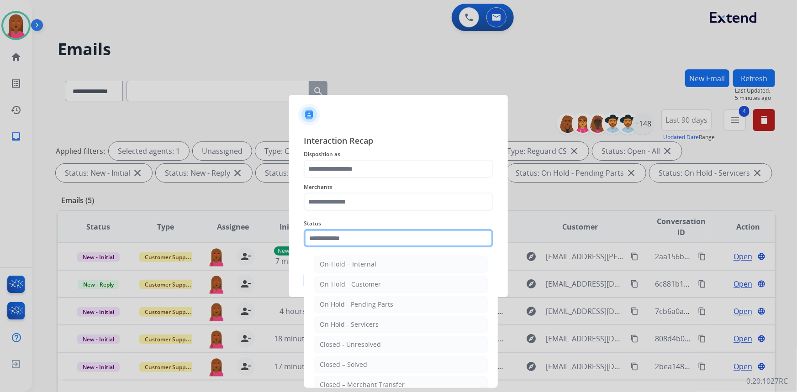
click at [323, 234] on input "text" at bounding box center [398, 238] width 189 height 18
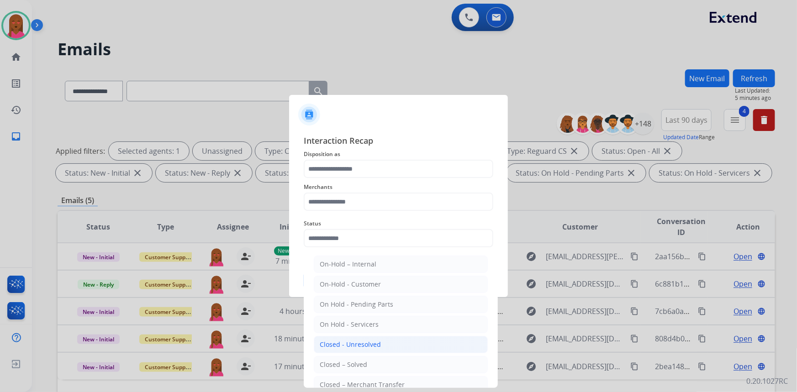
drag, startPoint x: 354, startPoint y: 363, endPoint x: 356, endPoint y: 246, distance: 116.9
click at [355, 339] on ul "On-Hold – Internal On-Hold - Customer On Hold - Pending Parts On Hold - Service…" at bounding box center [400, 347] width 179 height 192
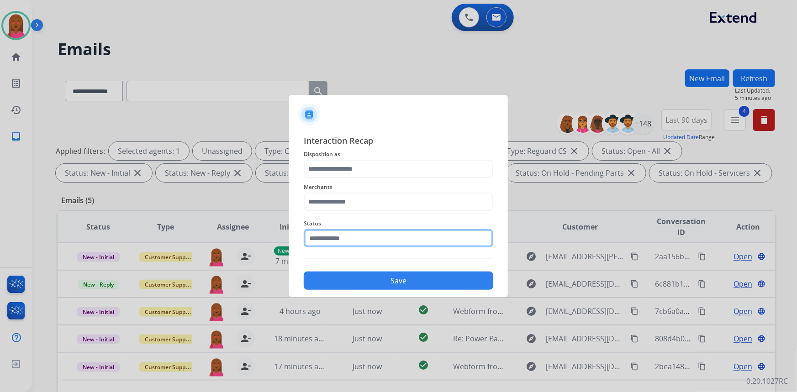
click at [338, 241] on input "text" at bounding box center [398, 238] width 189 height 18
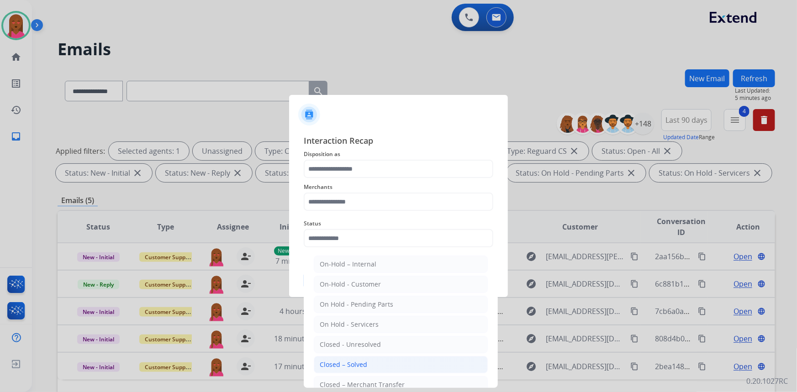
click at [376, 366] on li "Closed – Solved" at bounding box center [401, 364] width 174 height 17
type input "**********"
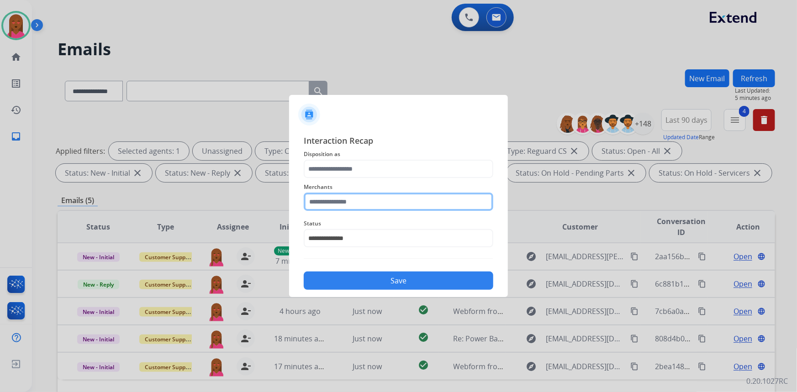
click at [372, 205] on input "text" at bounding box center [398, 202] width 189 height 18
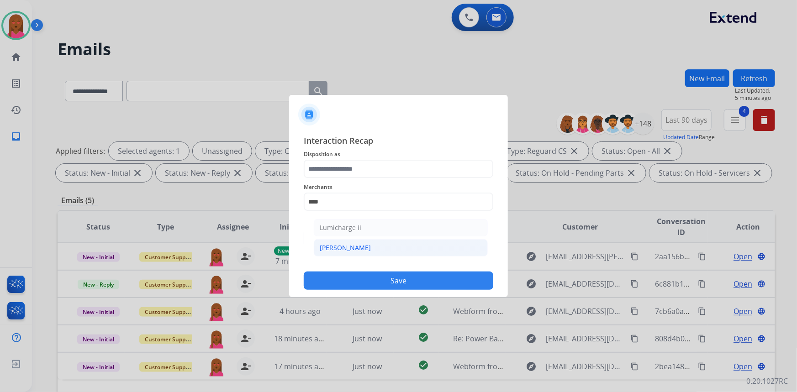
click at [375, 246] on li "[PERSON_NAME]" at bounding box center [401, 247] width 174 height 17
type input "********"
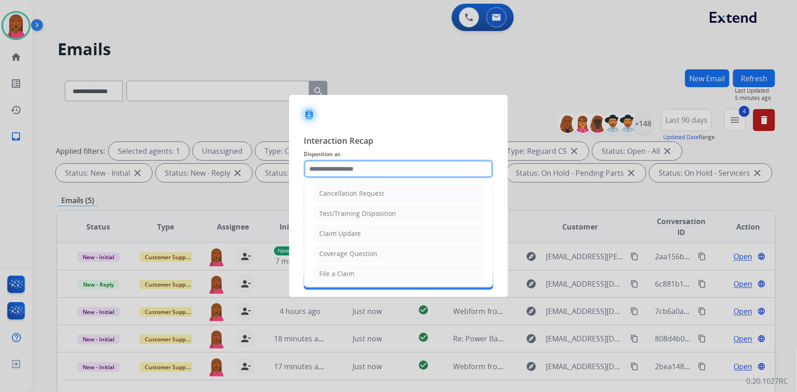
click at [362, 166] on input "text" at bounding box center [398, 169] width 189 height 18
click at [379, 234] on li "Claim Update" at bounding box center [398, 233] width 170 height 17
type input "**********"
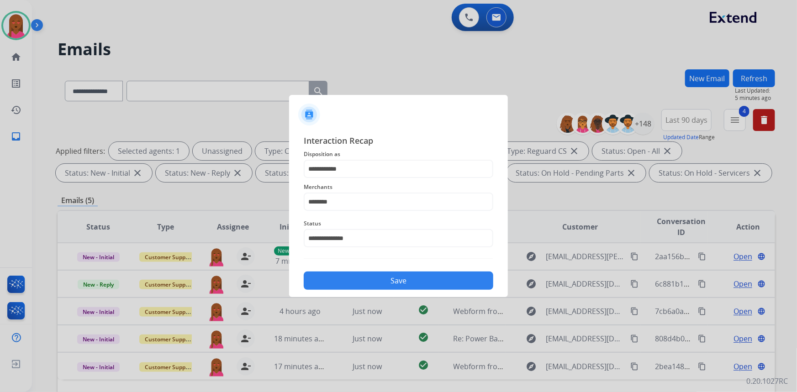
click at [402, 282] on button "Save" at bounding box center [398, 281] width 189 height 18
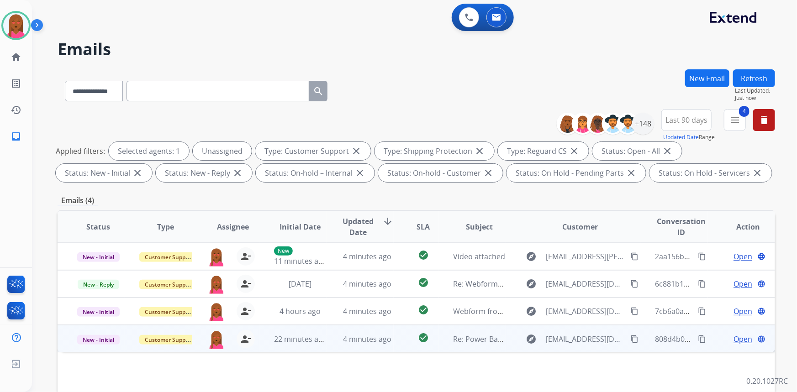
click at [733, 338] on span "Open" at bounding box center [742, 339] width 19 height 11
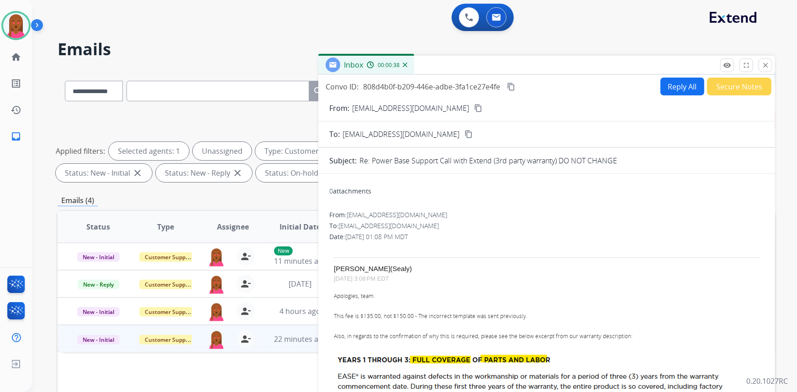
click at [739, 87] on button "Secure Notes" at bounding box center [739, 87] width 64 height 18
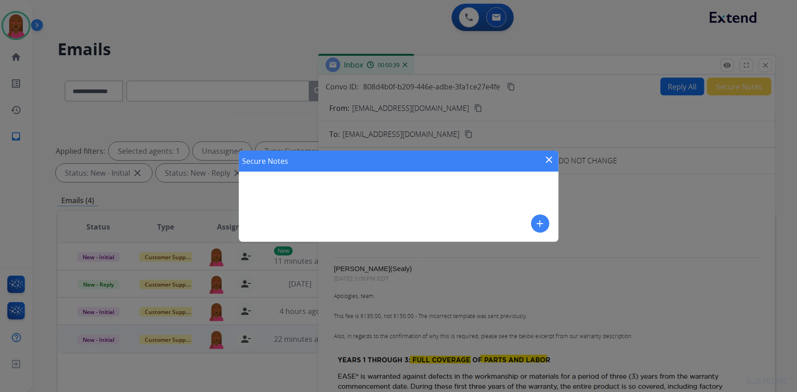
click at [544, 221] on mat-icon "add" at bounding box center [540, 223] width 11 height 11
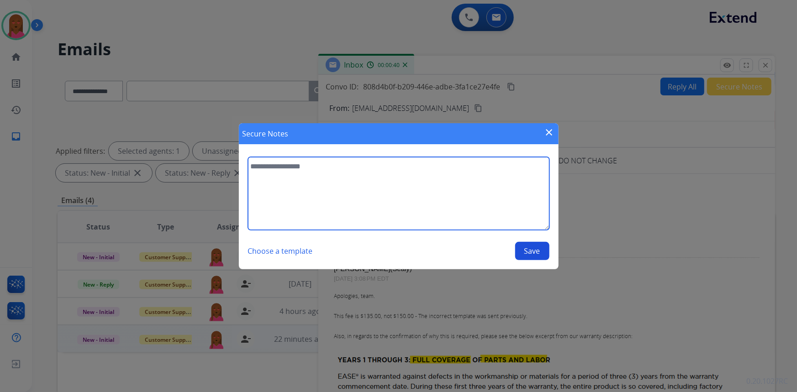
click at [383, 200] on textarea at bounding box center [398, 193] width 301 height 73
type textarea "**********"
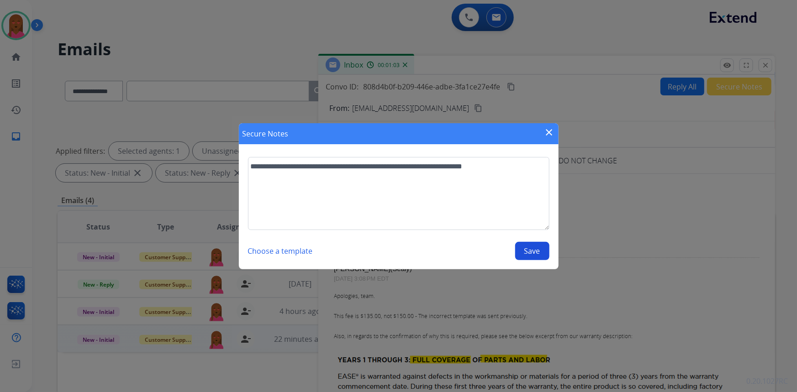
click at [532, 252] on button "Save" at bounding box center [532, 251] width 34 height 18
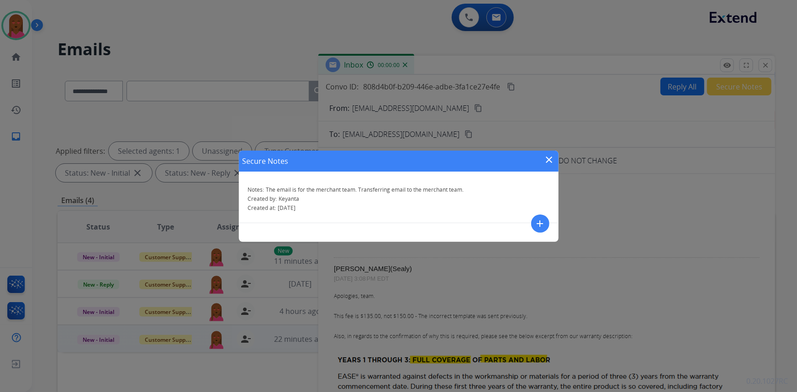
click at [546, 161] on mat-icon "close" at bounding box center [549, 159] width 11 height 11
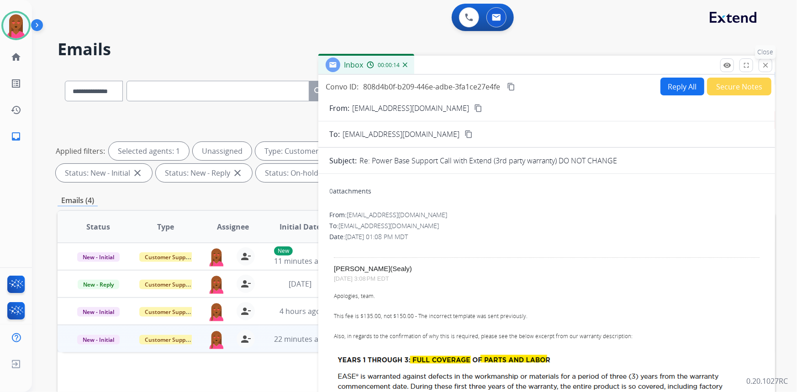
click at [769, 63] on button "close Close" at bounding box center [765, 65] width 14 height 14
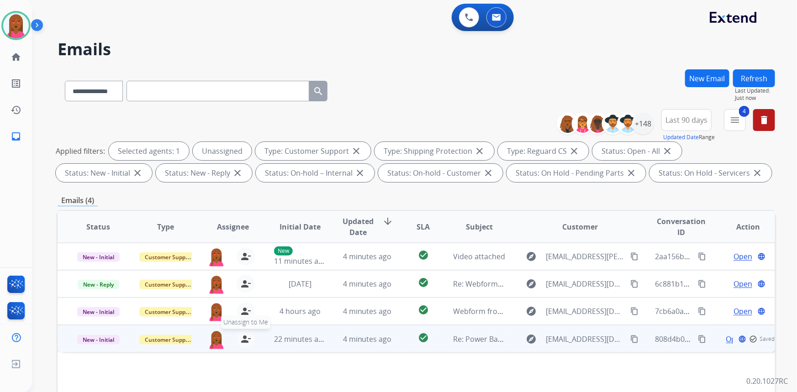
click at [241, 340] on mat-icon "person_remove" at bounding box center [245, 339] width 11 height 11
click at [183, 340] on span "Customer Support" at bounding box center [168, 340] width 59 height 10
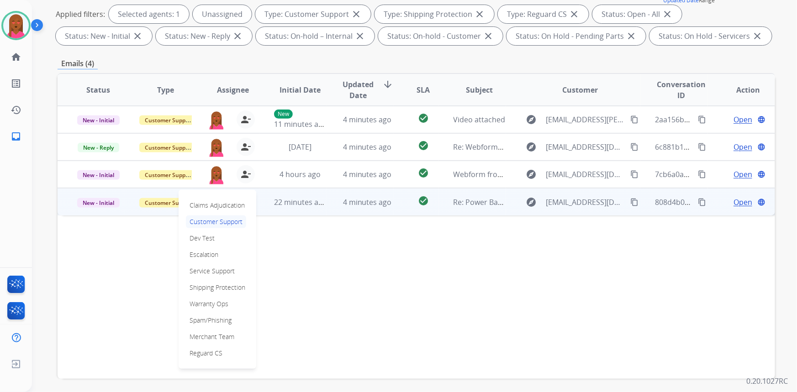
scroll to position [171, 0]
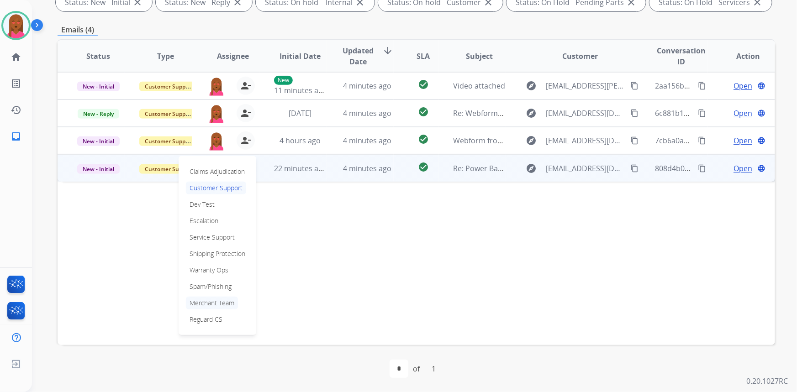
click at [218, 299] on p "Merchant Team" at bounding box center [212, 303] width 52 height 13
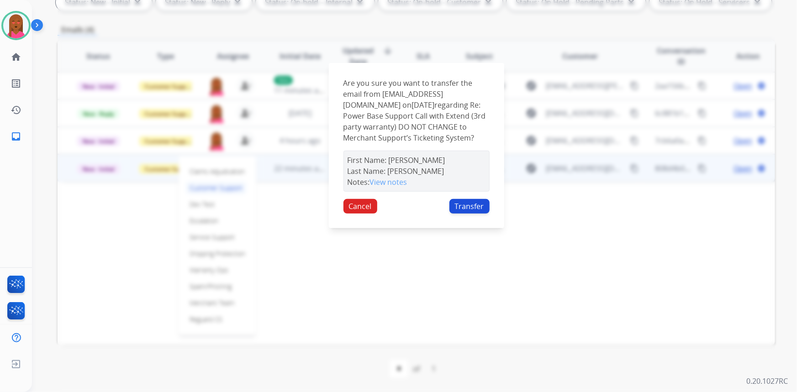
click at [461, 202] on button "Transfer" at bounding box center [469, 206] width 40 height 15
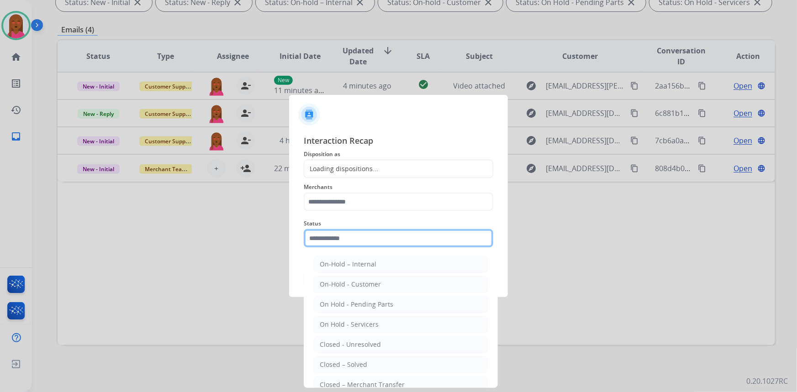
click at [376, 233] on input "text" at bounding box center [398, 238] width 189 height 18
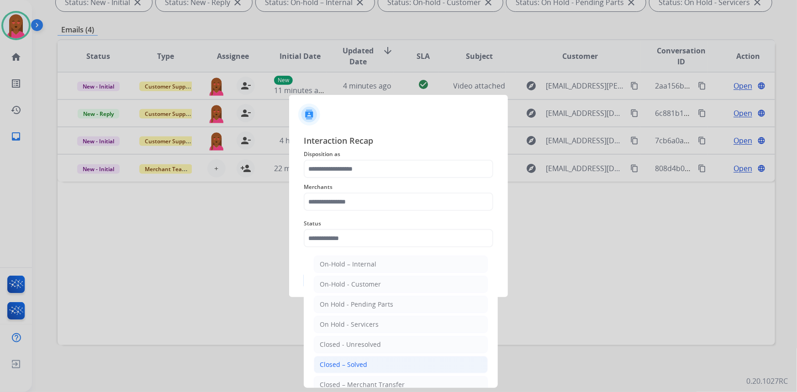
click at [369, 366] on li "Closed – Solved" at bounding box center [401, 364] width 174 height 17
type input "**********"
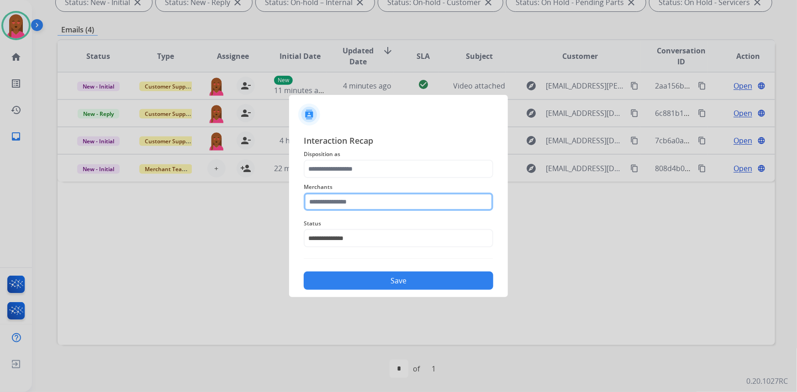
click at [342, 202] on input "text" at bounding box center [398, 202] width 189 height 18
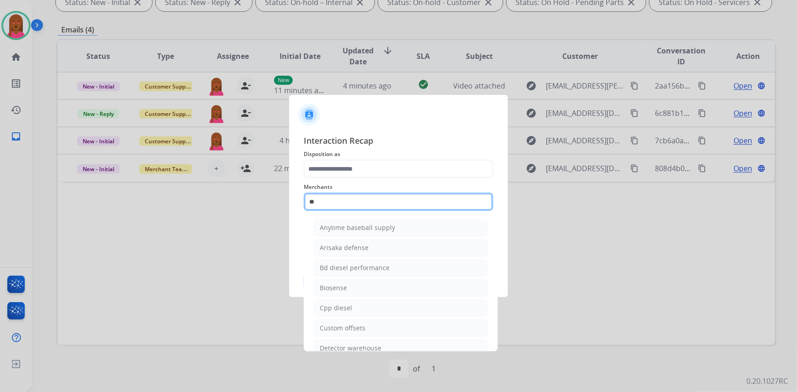
type input "*"
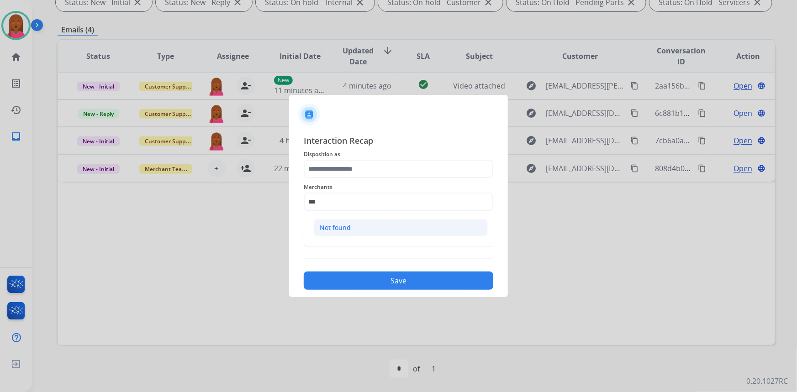
click at [352, 236] on li "Not found" at bounding box center [401, 227] width 174 height 17
type input "*********"
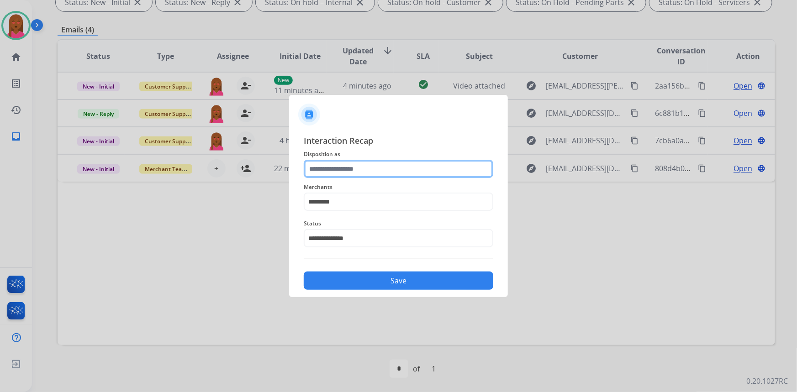
click at [362, 165] on input "text" at bounding box center [398, 169] width 189 height 18
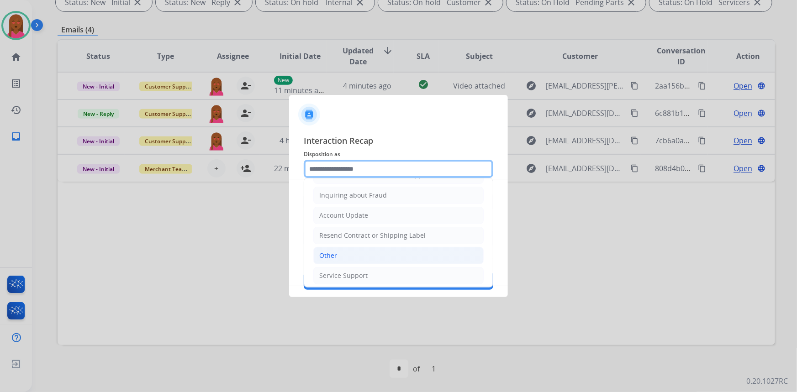
scroll to position [141, 0]
click at [388, 252] on li "Other" at bounding box center [398, 253] width 170 height 17
type input "*****"
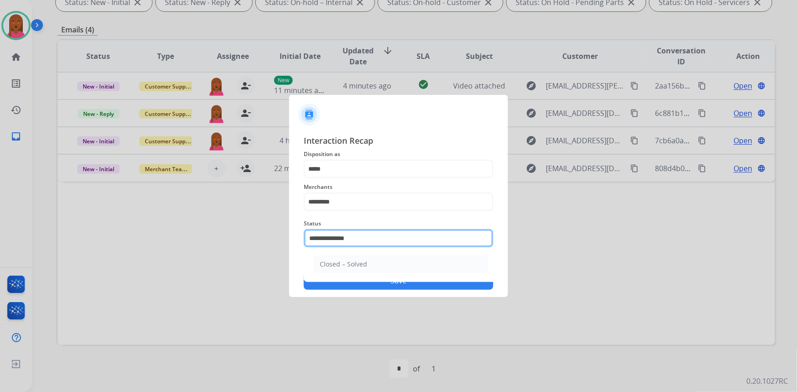
click at [395, 242] on input "**********" at bounding box center [398, 238] width 189 height 18
drag, startPoint x: 356, startPoint y: 238, endPoint x: 335, endPoint y: 237, distance: 21.5
click at [335, 237] on input "**********" at bounding box center [398, 238] width 189 height 18
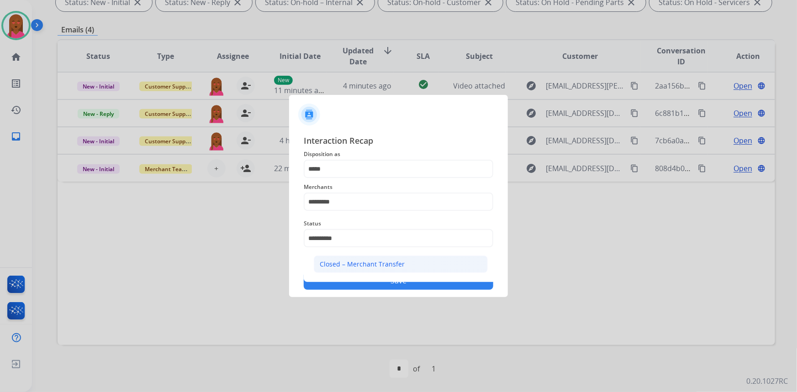
click at [321, 262] on div "Closed – Merchant Transfer" at bounding box center [362, 264] width 85 height 9
type input "**********"
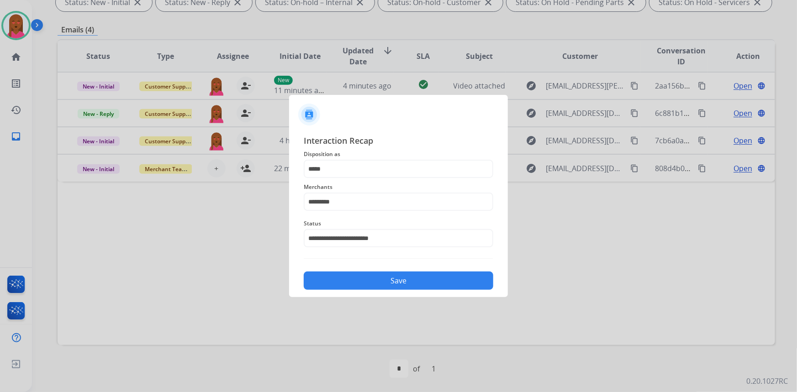
click at [366, 291] on div "**********" at bounding box center [398, 212] width 219 height 170
click at [370, 285] on button "Save" at bounding box center [398, 281] width 189 height 18
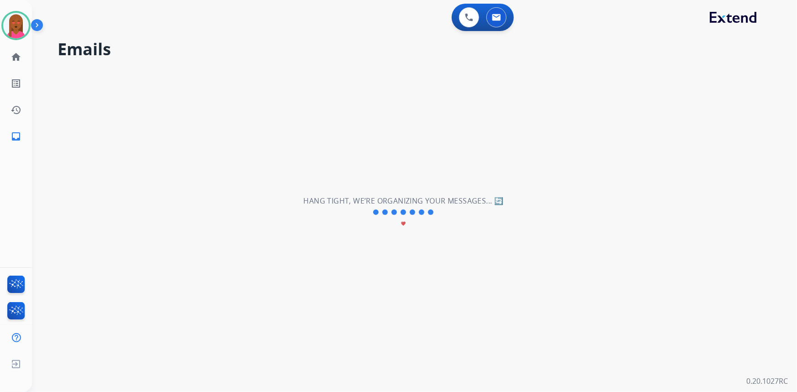
scroll to position [0, 0]
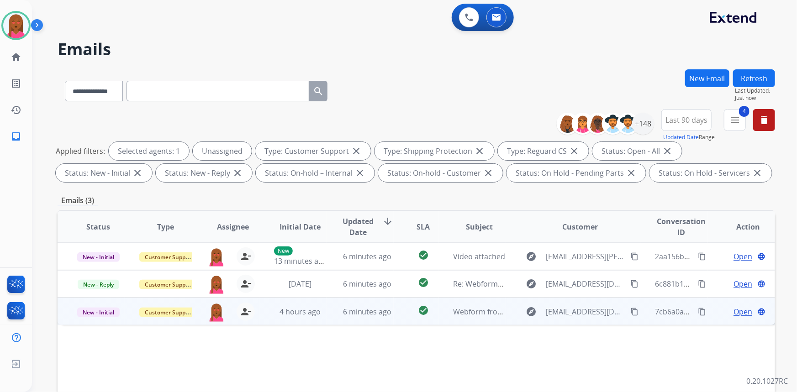
click at [734, 308] on span "Open" at bounding box center [742, 311] width 19 height 11
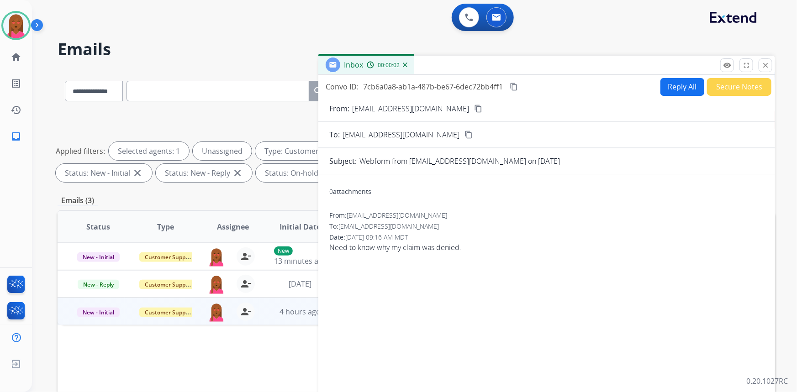
click at [474, 108] on mat-icon "content_copy" at bounding box center [478, 109] width 8 height 8
click at [687, 77] on div "Convo ID: 7cb6a0a8-ab1a-487b-be67-6dec72bb4ff1 content_copy Reply All Secure No…" at bounding box center [546, 261] width 456 height 372
click at [681, 81] on button "Reply All" at bounding box center [682, 87] width 44 height 18
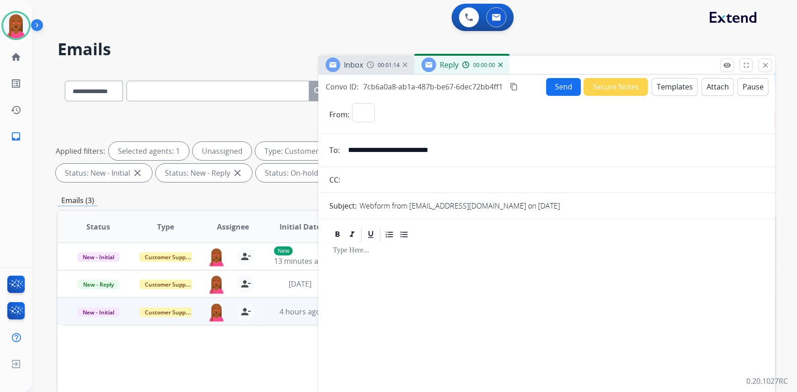
select select "**********"
drag, startPoint x: 661, startPoint y: 84, endPoint x: 653, endPoint y: 87, distance: 8.7
click at [653, 87] on button "Templates" at bounding box center [674, 87] width 46 height 18
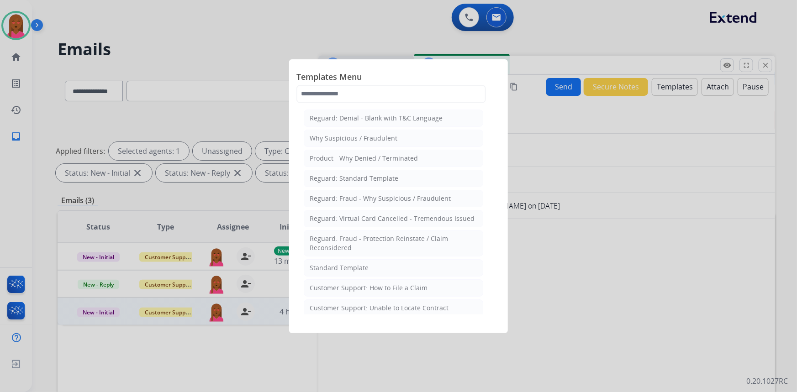
drag, startPoint x: 353, startPoint y: 271, endPoint x: 37, endPoint y: 167, distance: 332.9
click at [350, 269] on div "Standard Template" at bounding box center [338, 267] width 59 height 9
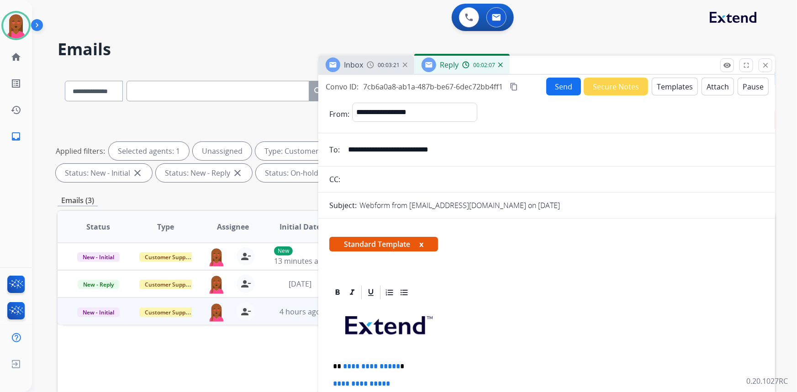
click at [549, 291] on div at bounding box center [546, 292] width 435 height 16
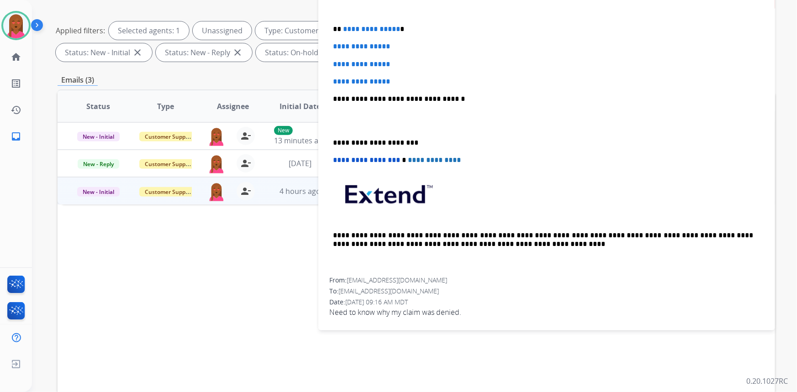
scroll to position [124, 0]
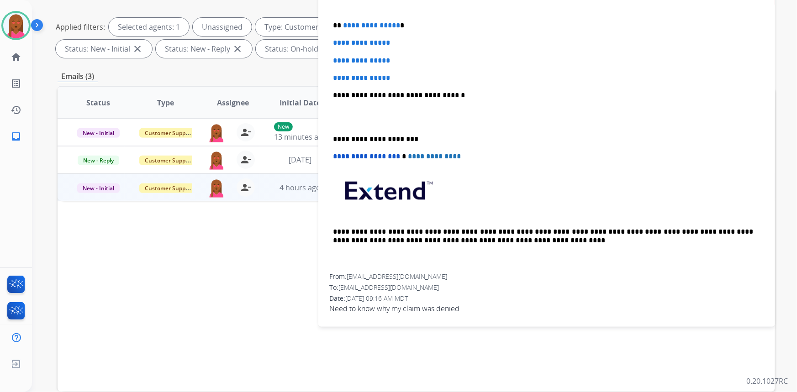
click at [419, 303] on span "Need to know why my claim was denied." at bounding box center [546, 308] width 435 height 11
click at [408, 297] on span "08/14/2025 - 09:16 AM MDT" at bounding box center [376, 298] width 63 height 9
click at [416, 304] on span "Need to know why my claim was denied." at bounding box center [546, 308] width 435 height 11
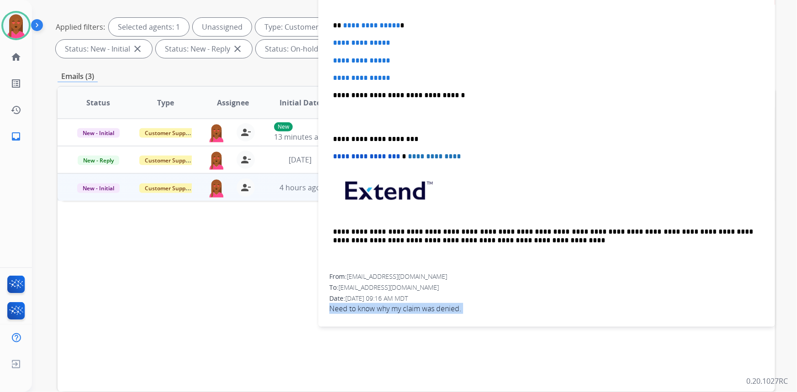
copy app-emails-table "Need to know why my claim was denied. remove_red_eye Logs fullscreen Expand clo…"
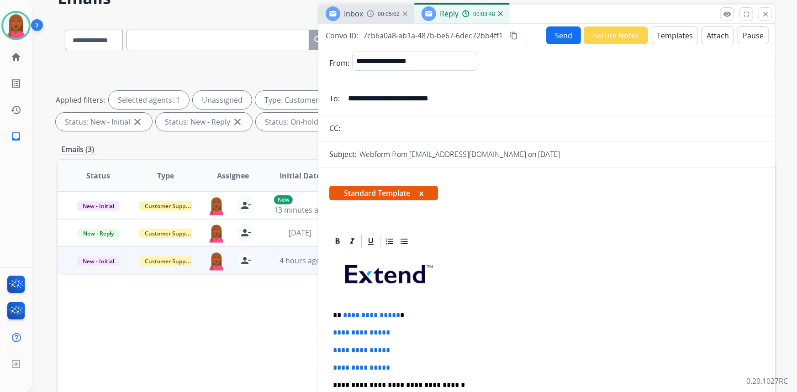
scroll to position [41, 0]
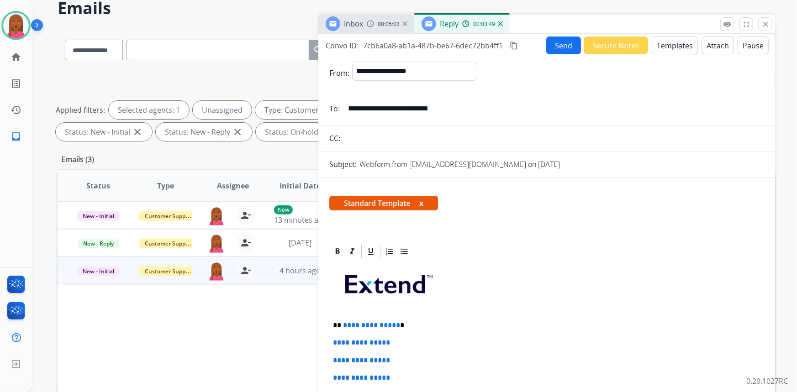
click at [513, 43] on mat-icon "content_copy" at bounding box center [513, 46] width 8 height 8
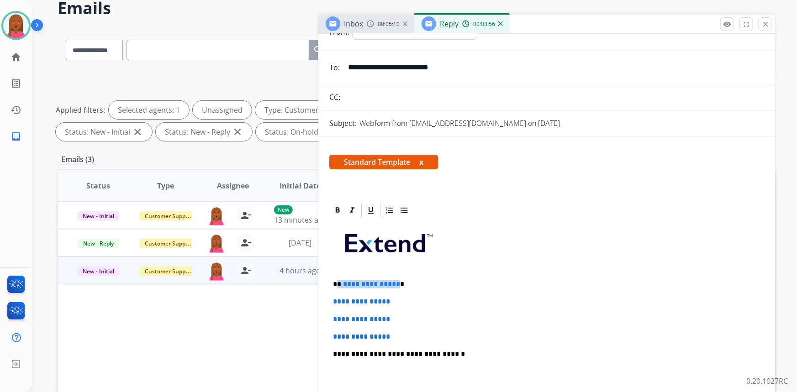
drag, startPoint x: 394, startPoint y: 281, endPoint x: 337, endPoint y: 283, distance: 57.1
click at [337, 283] on p "**********" at bounding box center [543, 284] width 420 height 8
drag, startPoint x: 385, startPoint y: 333, endPoint x: 324, endPoint y: 295, distance: 72.2
click at [324, 295] on div "**********" at bounding box center [546, 391] width 456 height 378
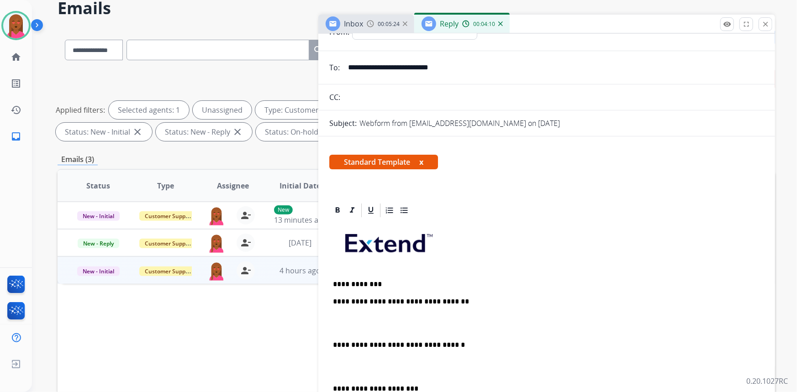
click at [338, 370] on p at bounding box center [546, 367] width 427 height 17
click at [342, 319] on div "**********" at bounding box center [546, 358] width 435 height 279
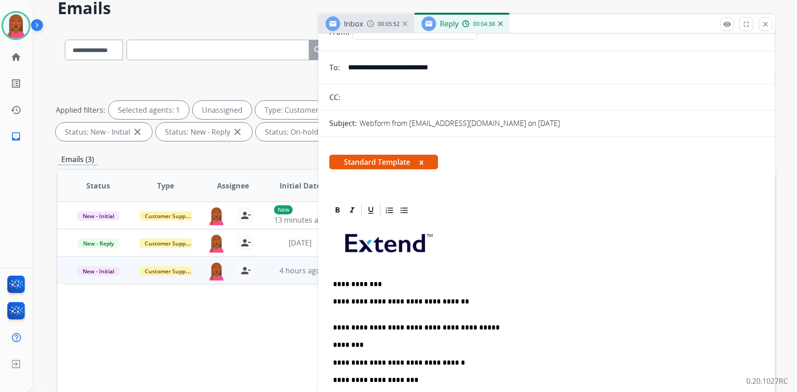
click at [392, 343] on p "********" at bounding box center [543, 345] width 420 height 8
click at [332, 361] on div "**********" at bounding box center [546, 376] width 435 height 314
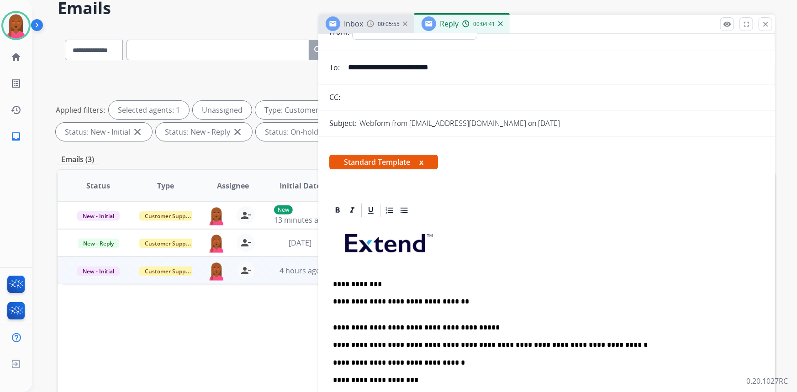
click at [615, 343] on p "**********" at bounding box center [543, 345] width 420 height 8
drag, startPoint x: 389, startPoint y: 343, endPoint x: 383, endPoint y: 342, distance: 6.5
click at [383, 342] on p "**********" at bounding box center [543, 345] width 420 height 8
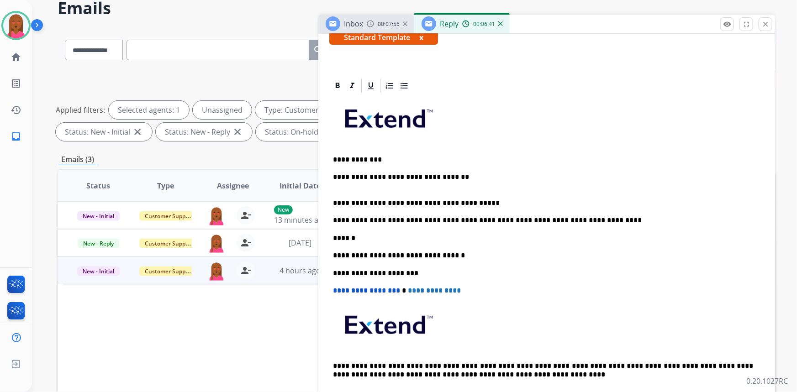
click at [377, 236] on p "******" at bounding box center [543, 238] width 420 height 8
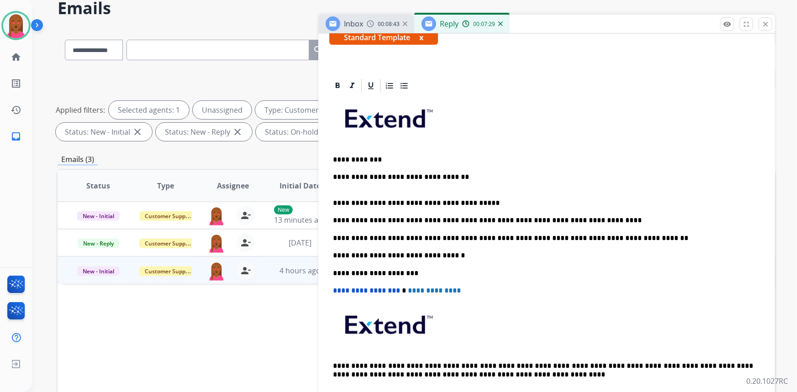
click at [344, 187] on p "**********" at bounding box center [543, 181] width 420 height 17
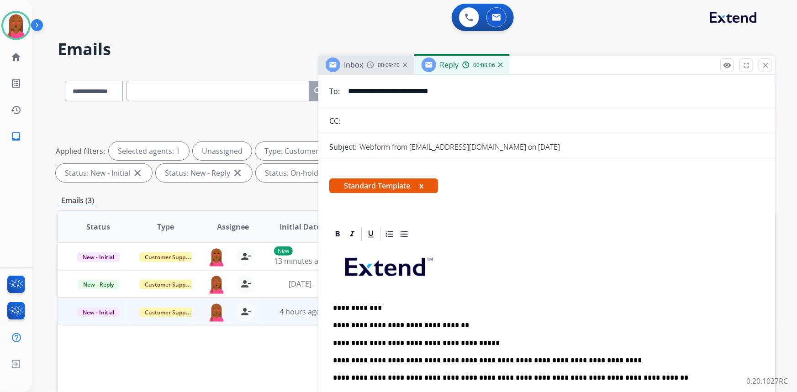
scroll to position [0, 0]
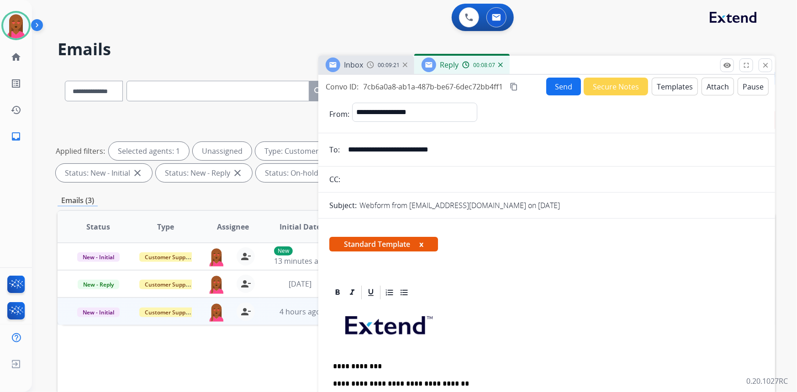
click at [567, 89] on button "Send" at bounding box center [563, 87] width 35 height 18
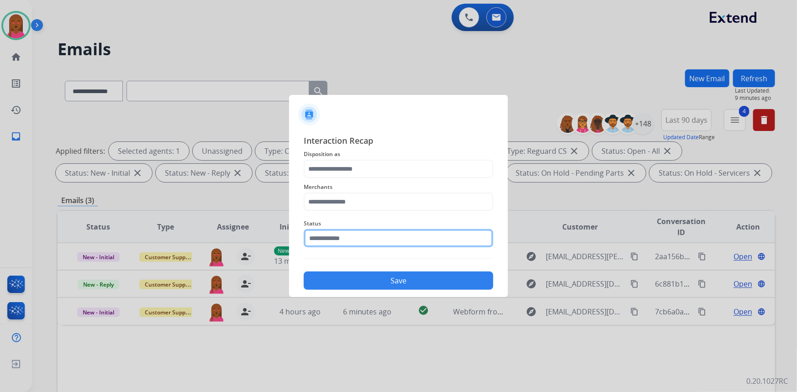
click at [343, 243] on input "text" at bounding box center [398, 238] width 189 height 18
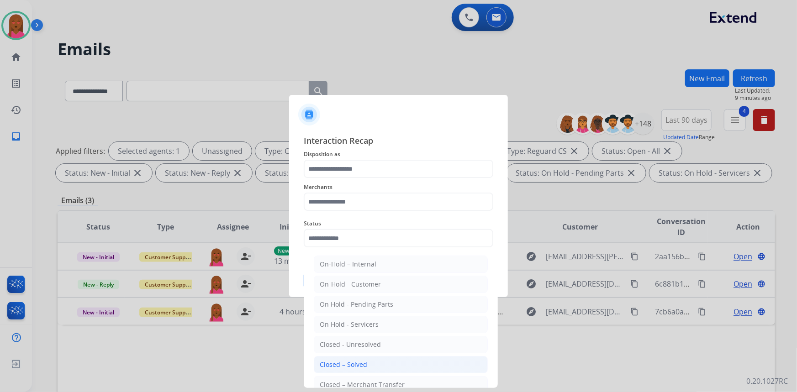
click at [336, 367] on div "Closed – Solved" at bounding box center [343, 364] width 47 height 9
type input "**********"
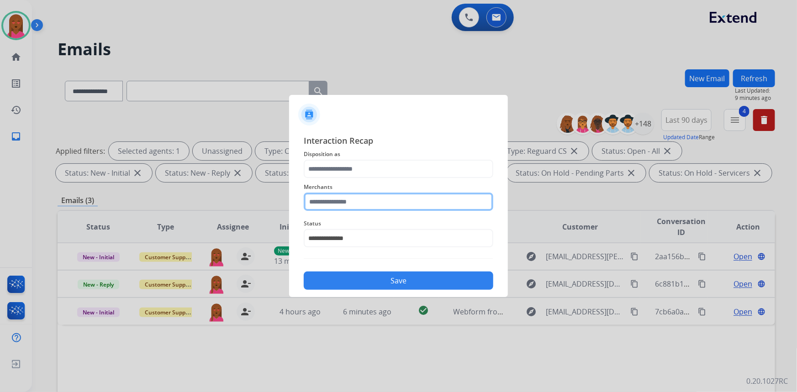
click at [379, 198] on input "text" at bounding box center [398, 202] width 189 height 18
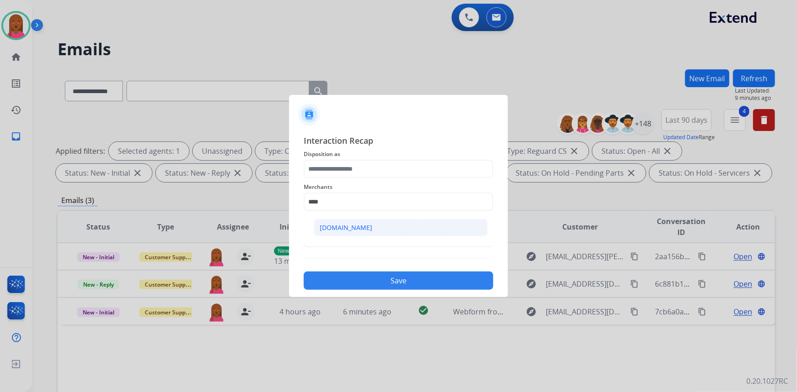
click at [352, 231] on div "[DOMAIN_NAME]" at bounding box center [346, 227] width 52 height 9
type input "**********"
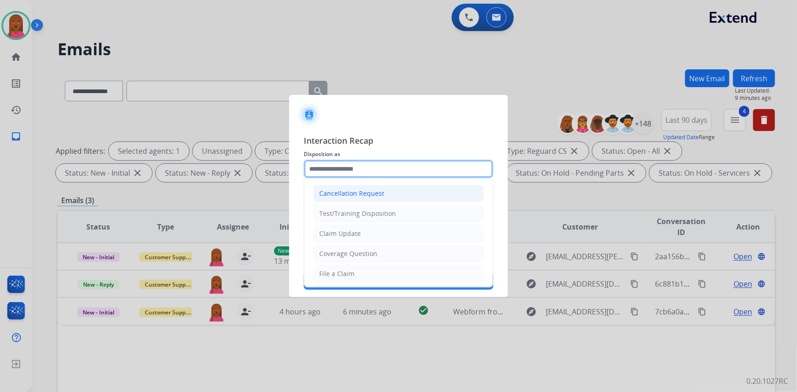
drag, startPoint x: 363, startPoint y: 171, endPoint x: 346, endPoint y: 200, distance: 33.7
click at [363, 171] on input "text" at bounding box center [398, 169] width 189 height 18
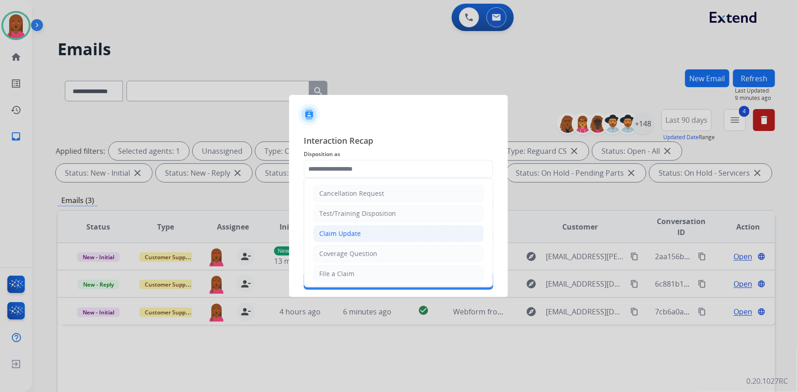
click at [335, 230] on div "Claim Update" at bounding box center [340, 233] width 42 height 9
type input "**********"
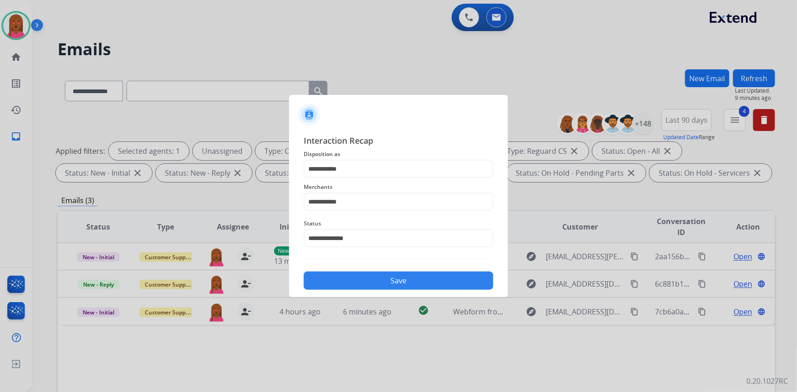
click at [357, 282] on button "Save" at bounding box center [398, 281] width 189 height 18
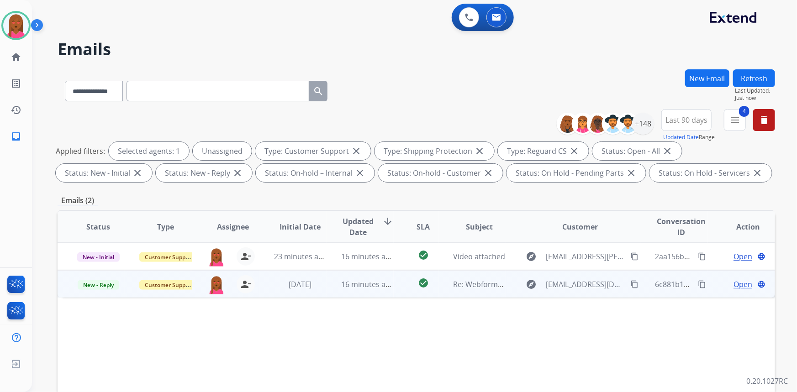
click at [733, 282] on span "Open" at bounding box center [742, 284] width 19 height 11
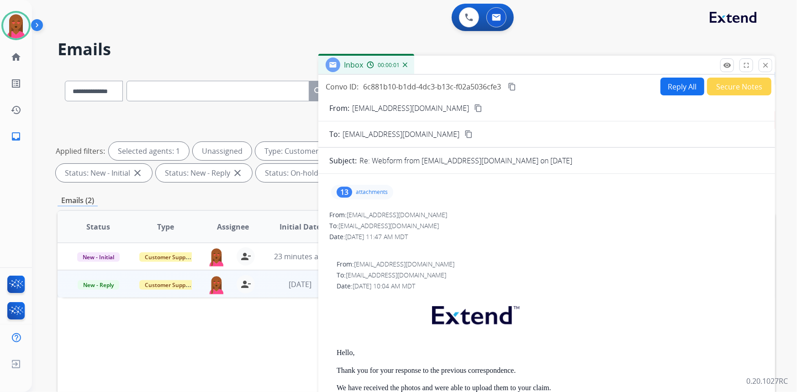
click at [474, 107] on mat-icon "content_copy" at bounding box center [478, 108] width 8 height 8
click at [346, 194] on div "13" at bounding box center [344, 192] width 16 height 11
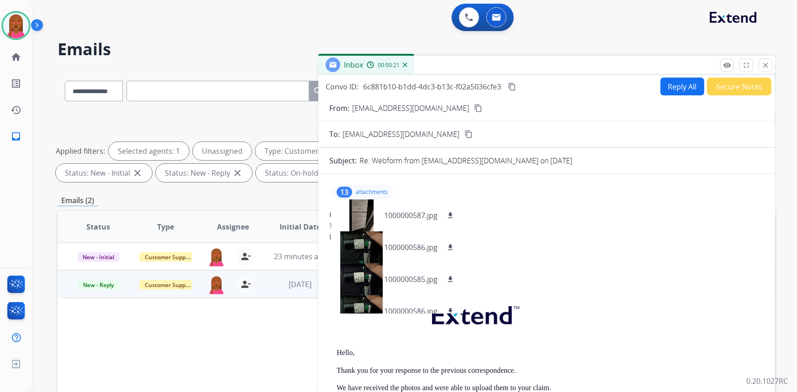
click at [346, 194] on div "13" at bounding box center [344, 192] width 16 height 11
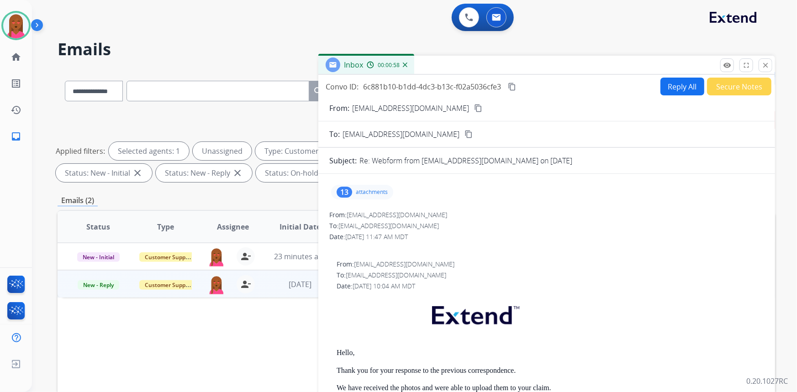
click at [365, 192] on p "attachments" at bounding box center [372, 192] width 32 height 7
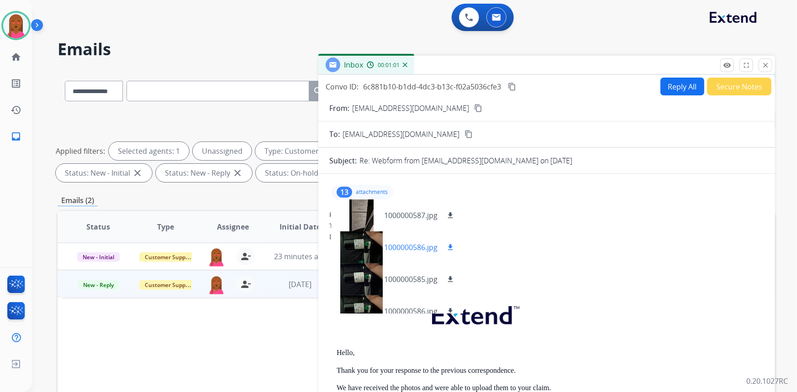
click at [358, 247] on div at bounding box center [361, 247] width 46 height 32
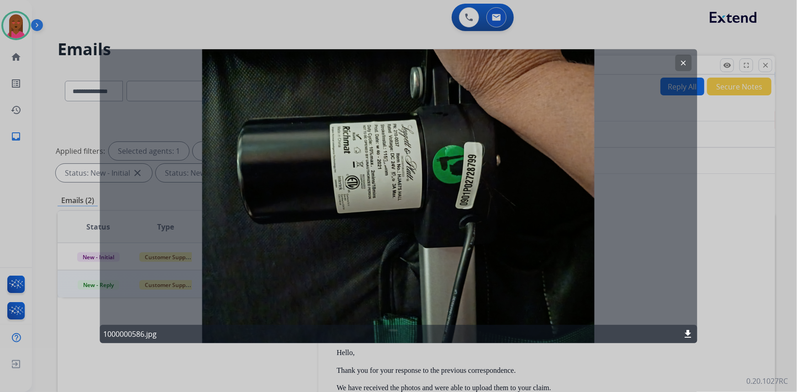
click at [685, 56] on button "clear" at bounding box center [683, 62] width 16 height 16
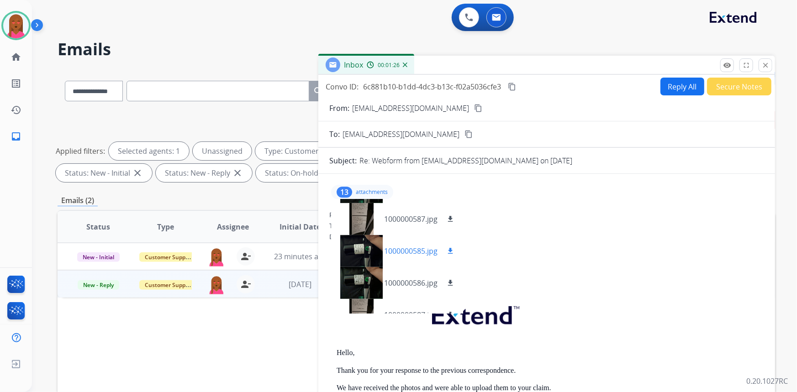
scroll to position [207, 0]
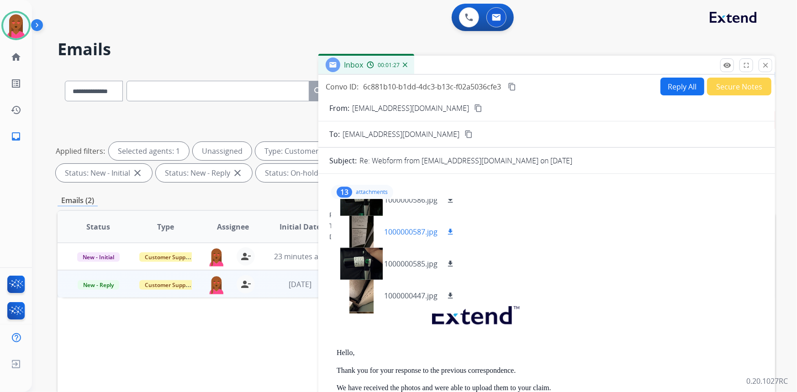
click at [363, 234] on div at bounding box center [361, 232] width 46 height 32
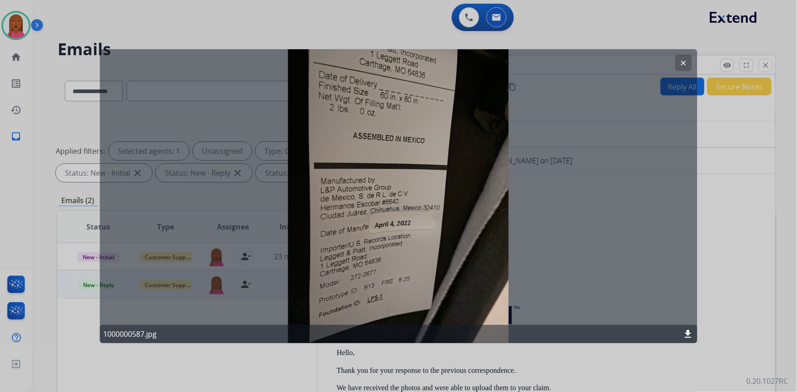
click at [680, 59] on mat-icon "clear" at bounding box center [683, 62] width 8 height 8
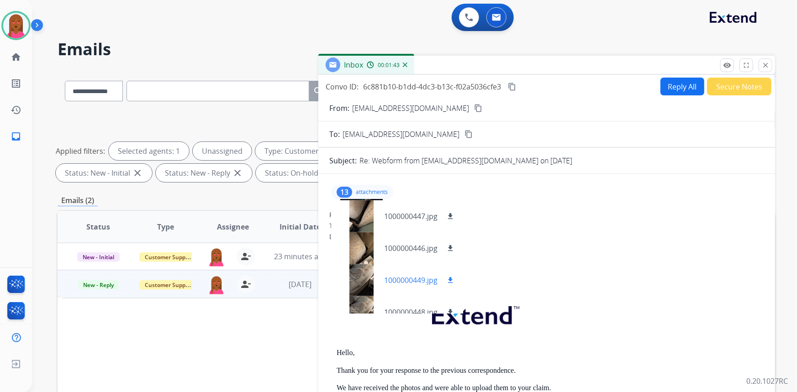
scroll to position [290, 0]
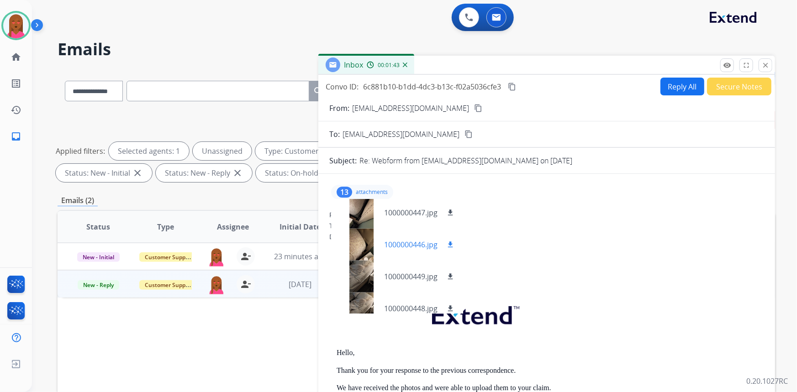
click at [354, 246] on div at bounding box center [361, 245] width 46 height 32
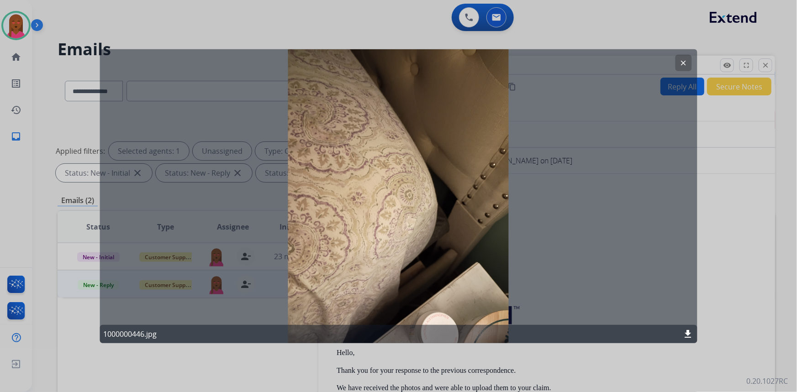
click at [681, 62] on mat-icon "clear" at bounding box center [683, 62] width 8 height 8
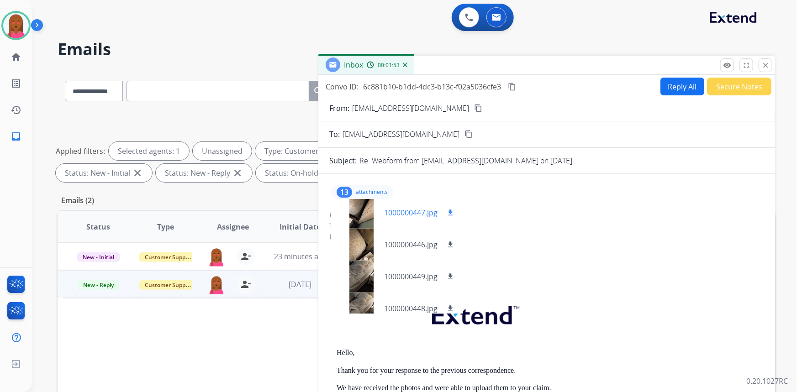
click at [358, 217] on div at bounding box center [361, 213] width 46 height 32
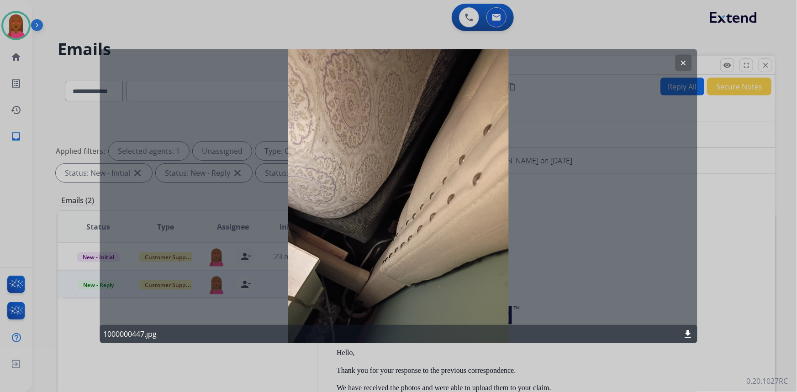
click at [685, 68] on button "clear" at bounding box center [683, 62] width 16 height 16
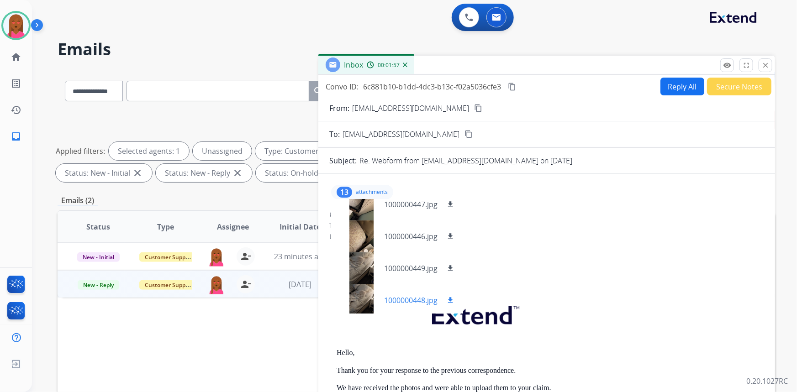
scroll to position [301, 0]
click at [362, 263] on div at bounding box center [361, 266] width 46 height 32
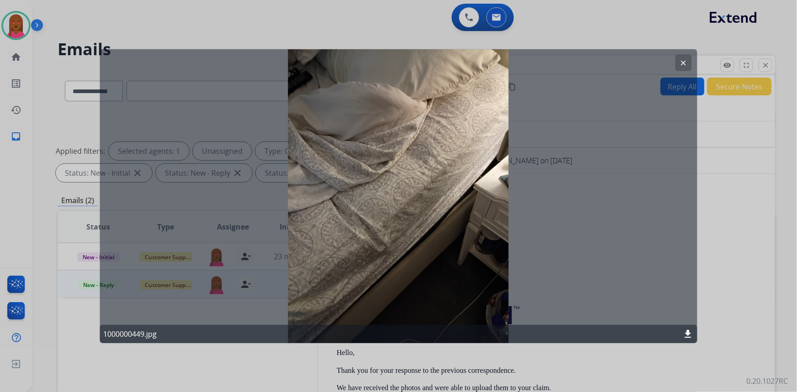
drag, startPoint x: 683, startPoint y: 63, endPoint x: 598, endPoint y: 65, distance: 85.4
click at [683, 63] on mat-icon "clear" at bounding box center [683, 62] width 8 height 8
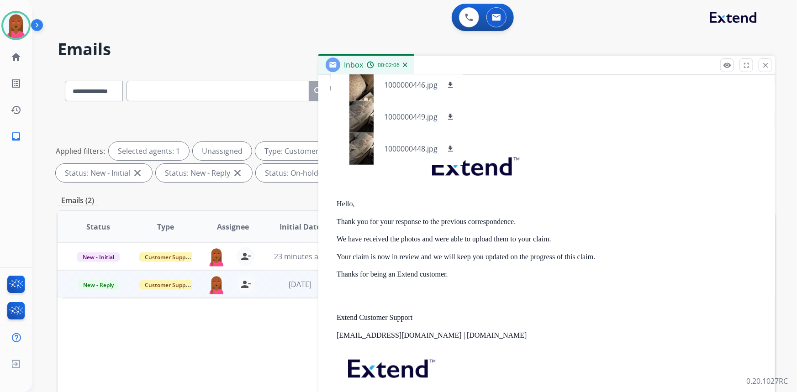
scroll to position [166, 0]
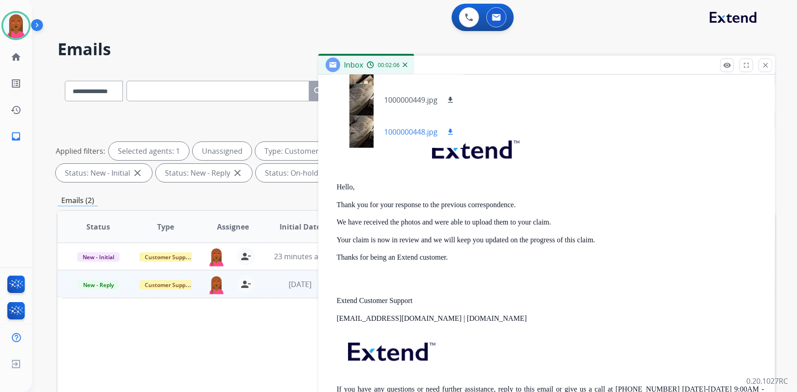
click at [362, 123] on div at bounding box center [361, 132] width 46 height 32
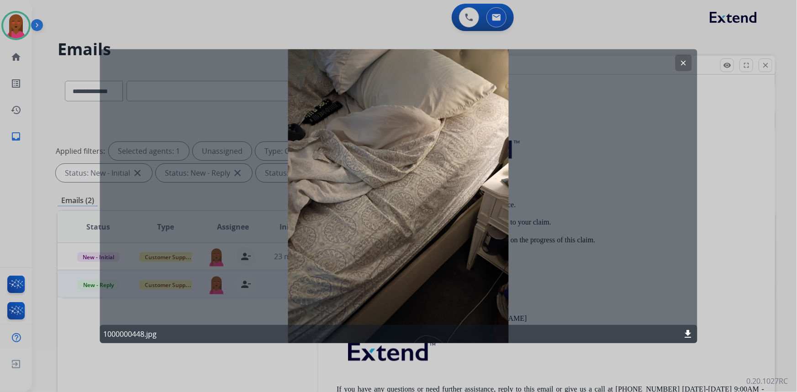
drag, startPoint x: 687, startPoint y: 62, endPoint x: 662, endPoint y: 49, distance: 27.4
click at [678, 58] on button "clear" at bounding box center [683, 62] width 16 height 16
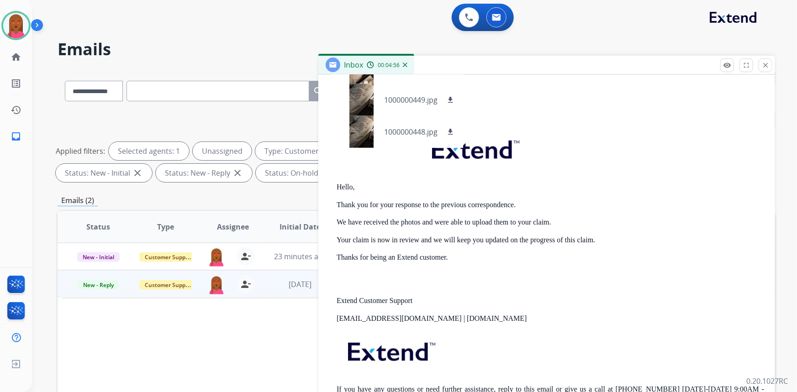
drag, startPoint x: 506, startPoint y: 274, endPoint x: 474, endPoint y: 249, distance: 40.6
click at [506, 274] on p at bounding box center [549, 279] width 427 height 17
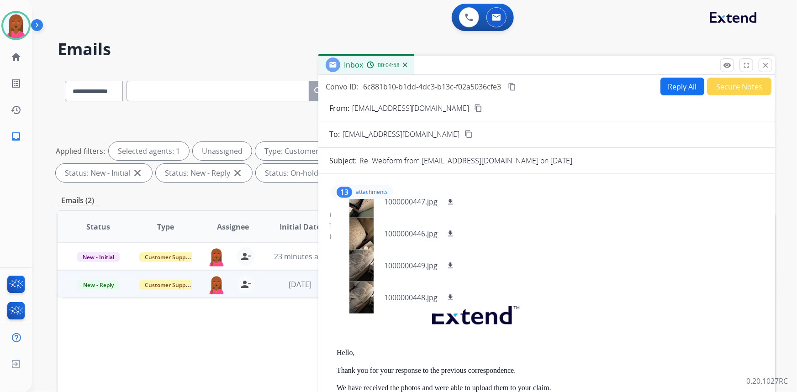
scroll to position [218, 0]
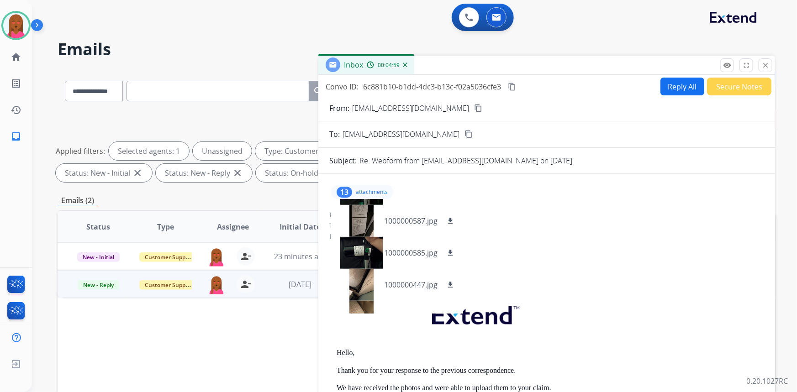
click at [367, 189] on p "attachments" at bounding box center [372, 192] width 32 height 7
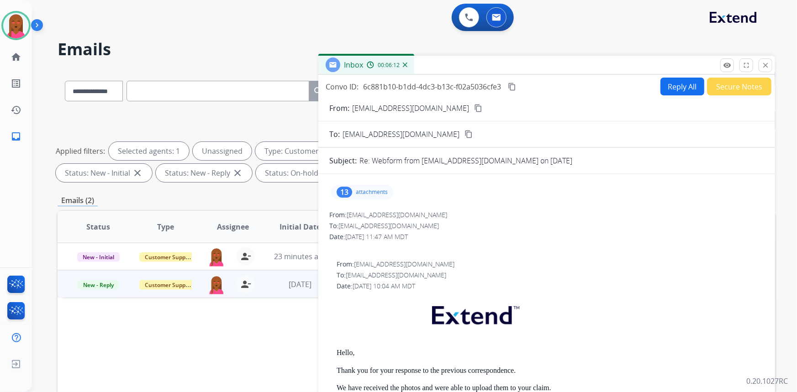
click at [514, 86] on mat-icon "content_copy" at bounding box center [512, 87] width 8 height 8
click at [571, 276] on div "To: brendawisser@gmail.com" at bounding box center [549, 275] width 427 height 9
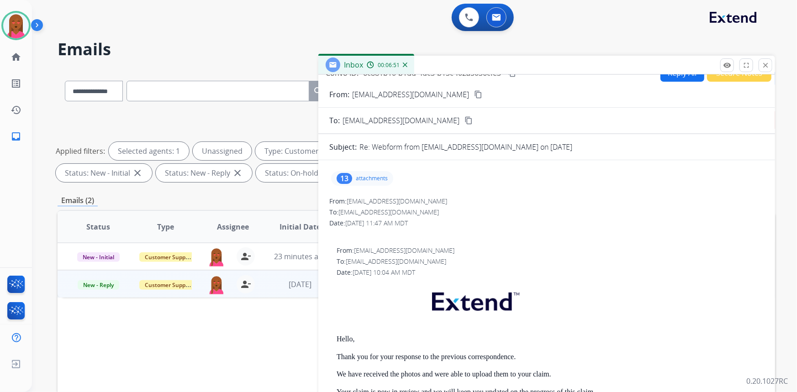
scroll to position [0, 0]
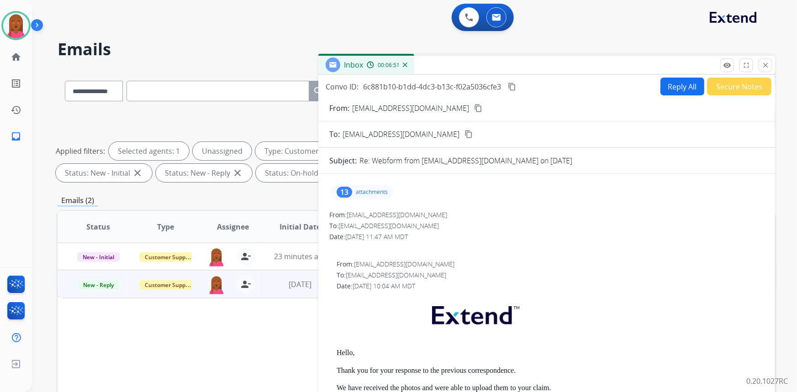
click at [676, 87] on button "Reply All" at bounding box center [682, 87] width 44 height 18
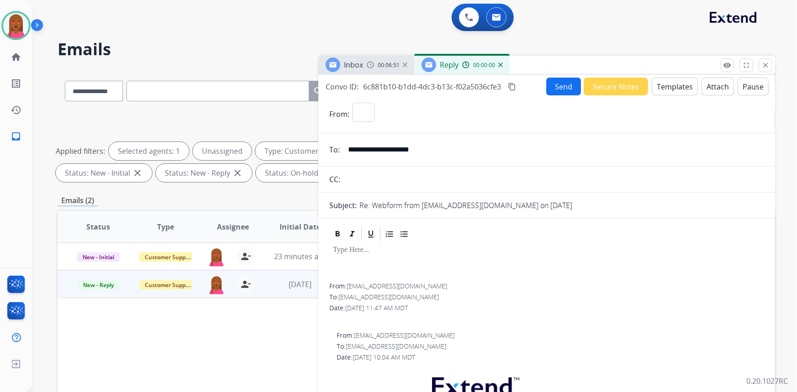
select select "**********"
click at [671, 89] on button "Templates" at bounding box center [674, 87] width 46 height 18
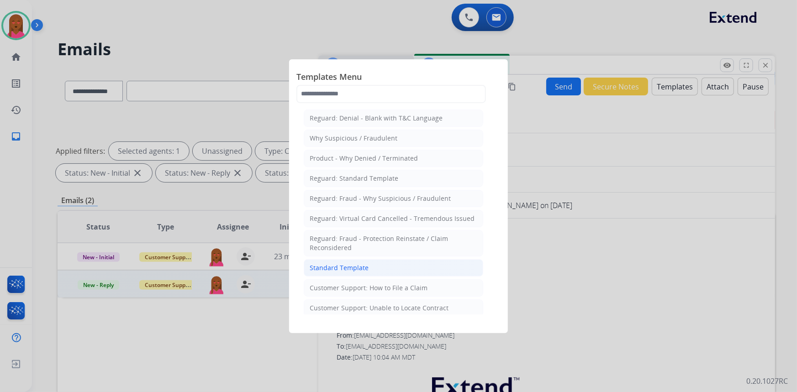
click at [360, 268] on div "Standard Template" at bounding box center [338, 267] width 59 height 9
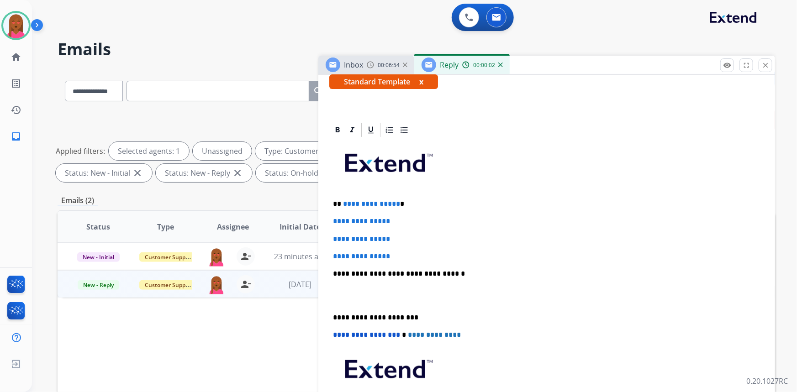
scroll to position [166, 0]
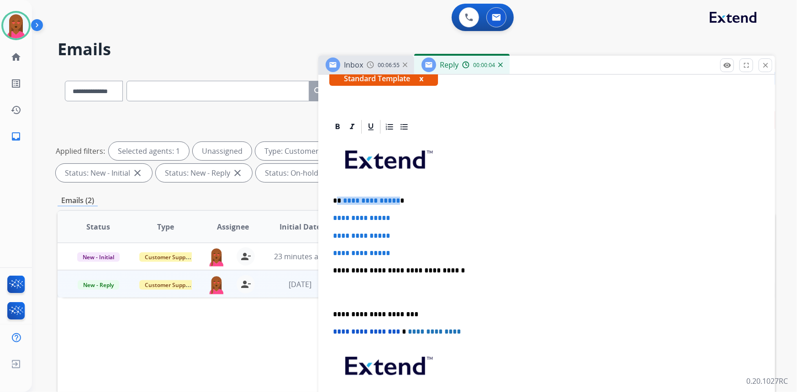
drag, startPoint x: 393, startPoint y: 201, endPoint x: 336, endPoint y: 200, distance: 57.1
click at [336, 200] on p "**********" at bounding box center [543, 201] width 420 height 8
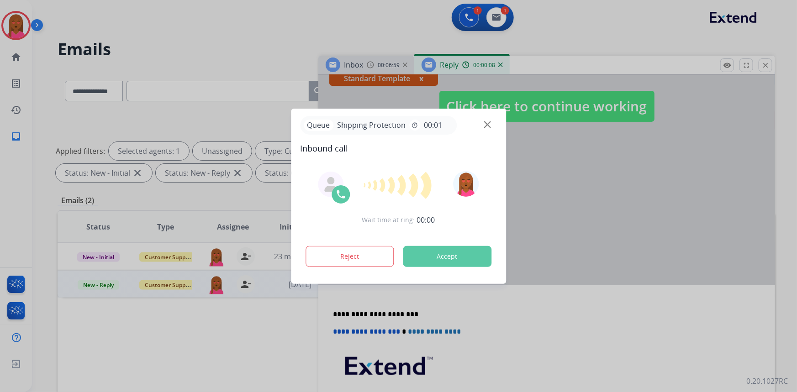
click at [339, 241] on div "Reject Accept" at bounding box center [398, 255] width 197 height 28
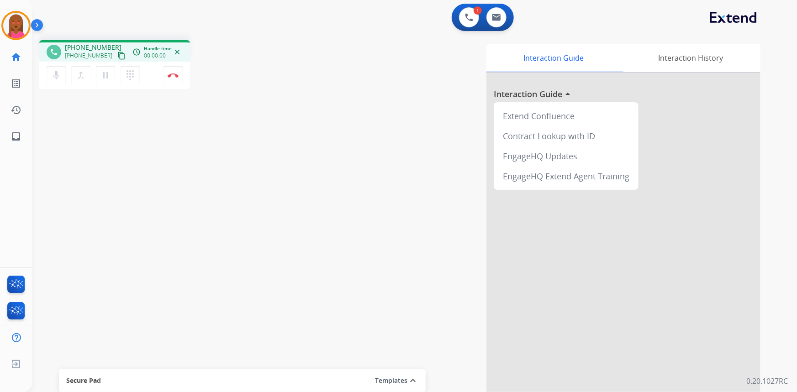
click at [117, 53] on mat-icon "content_copy" at bounding box center [121, 56] width 8 height 8
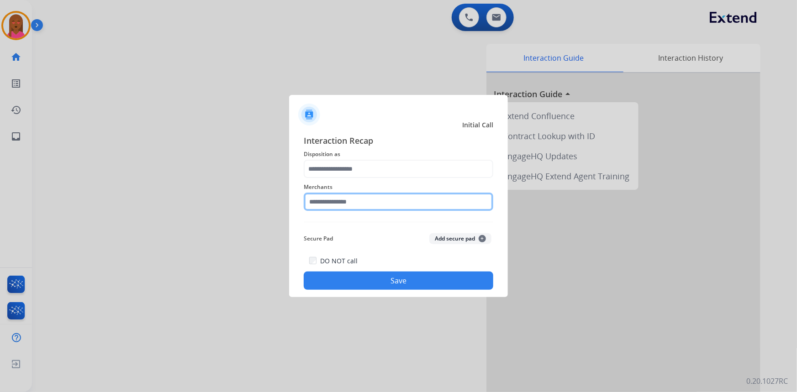
click at [351, 198] on input "text" at bounding box center [398, 202] width 189 height 18
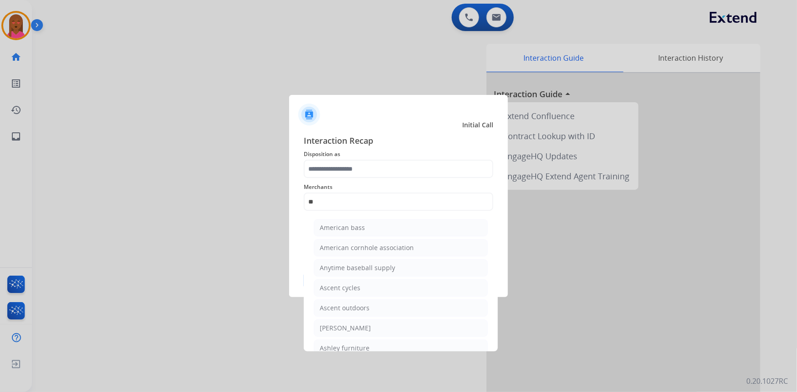
drag, startPoint x: 342, startPoint y: 347, endPoint x: 344, endPoint y: 333, distance: 13.8
click at [344, 345] on div "Ashley furniture" at bounding box center [345, 348] width 50 height 9
type input "**********"
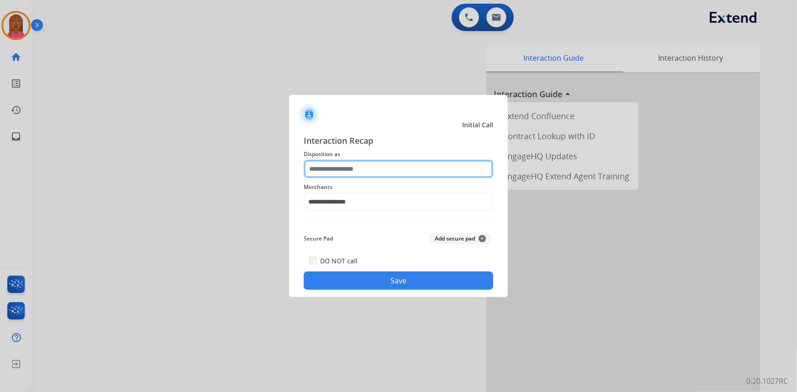
click at [369, 169] on input "text" at bounding box center [398, 169] width 189 height 18
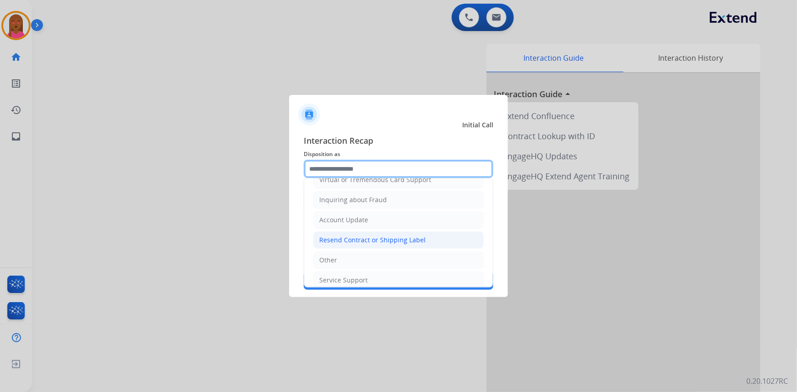
scroll to position [141, 0]
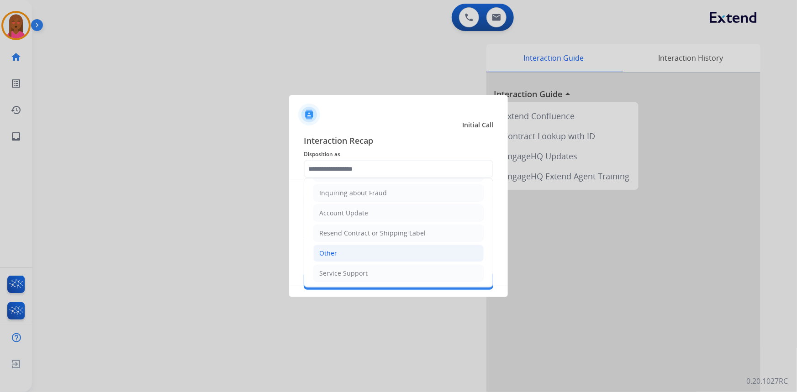
click at [336, 247] on li "Other" at bounding box center [398, 253] width 170 height 17
type input "*****"
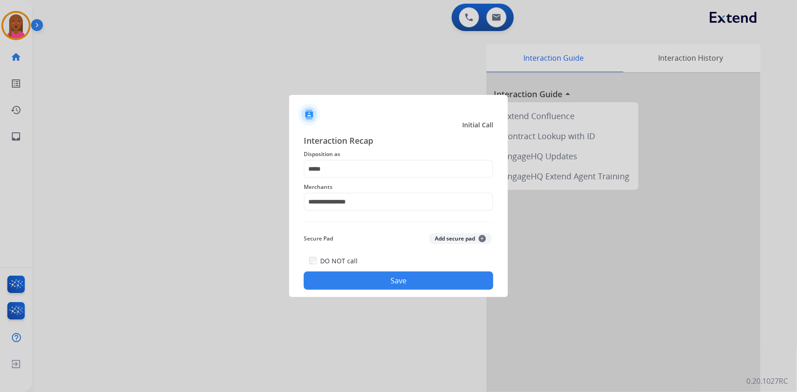
click at [357, 276] on button "Save" at bounding box center [398, 281] width 189 height 18
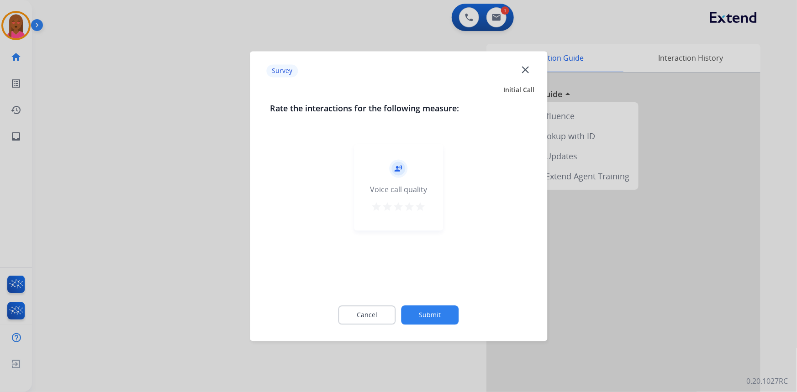
click at [526, 69] on mat-icon "close" at bounding box center [525, 69] width 12 height 12
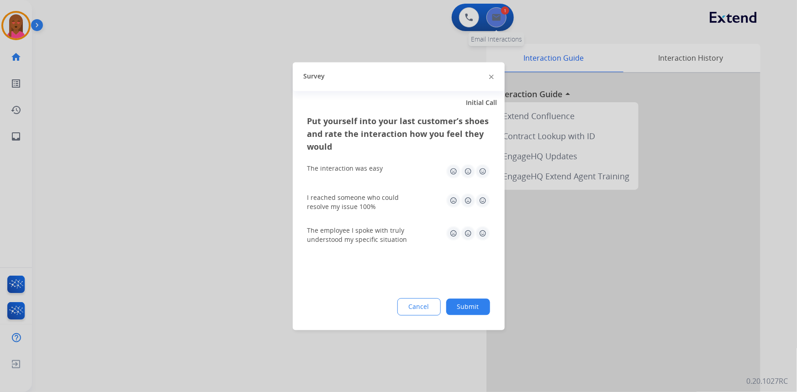
click at [491, 9] on div at bounding box center [398, 196] width 797 height 392
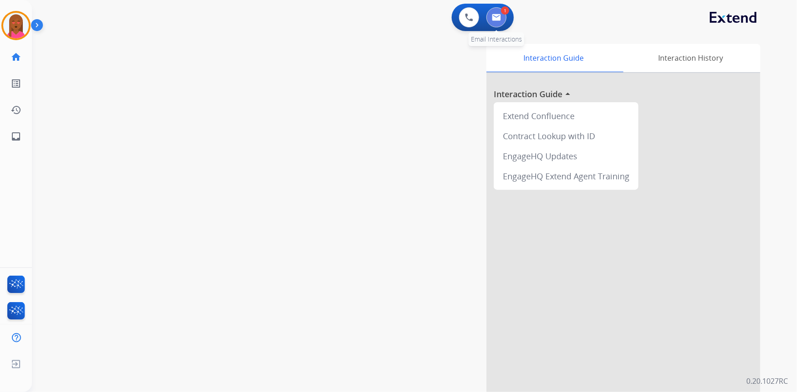
click at [495, 10] on button at bounding box center [496, 17] width 20 height 20
select select "**********"
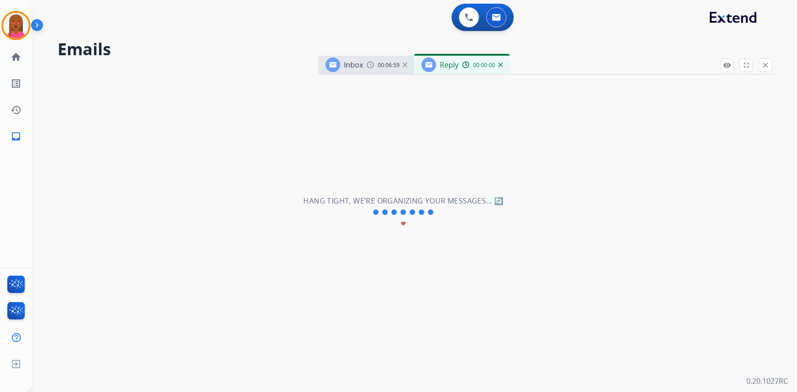
select select "**********"
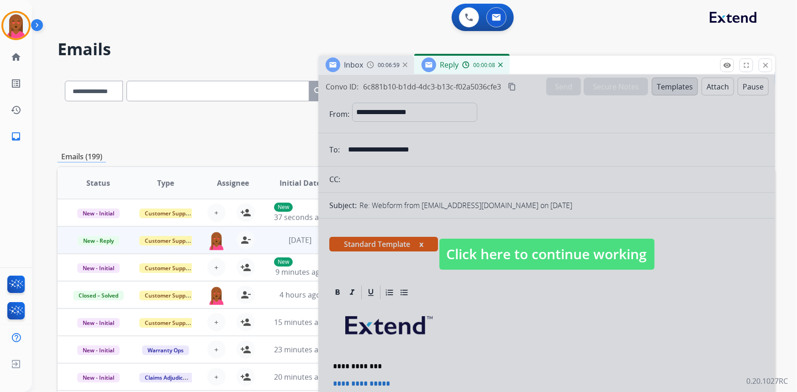
click at [545, 252] on span "Click here to continue working" at bounding box center [546, 254] width 215 height 31
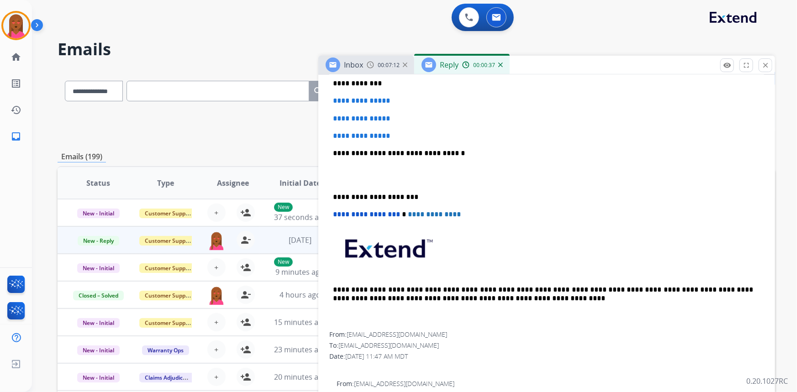
scroll to position [207, 0]
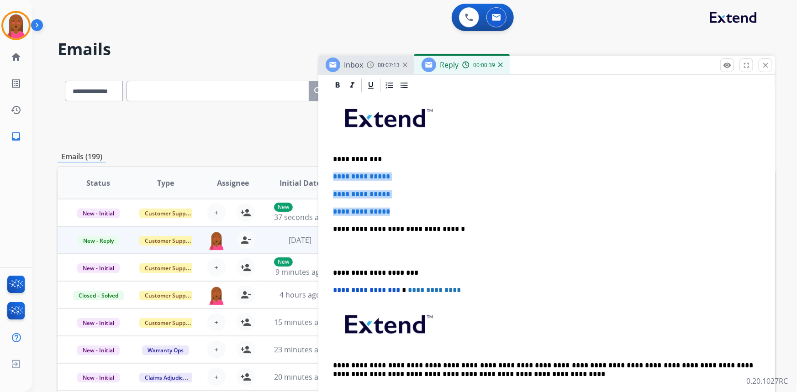
drag, startPoint x: 381, startPoint y: 200, endPoint x: 332, endPoint y: 169, distance: 58.3
click at [331, 169] on div "**********" at bounding box center [546, 251] width 435 height 314
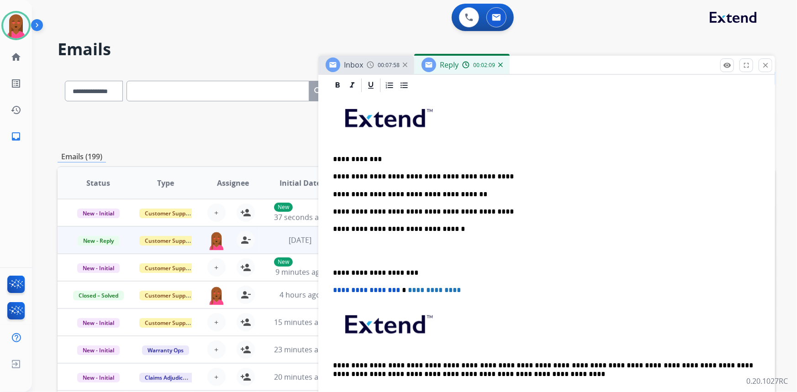
click at [340, 257] on p at bounding box center [546, 251] width 427 height 17
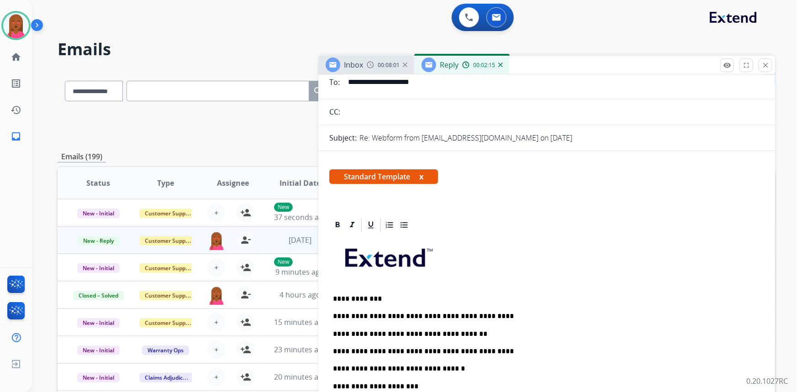
scroll to position [0, 0]
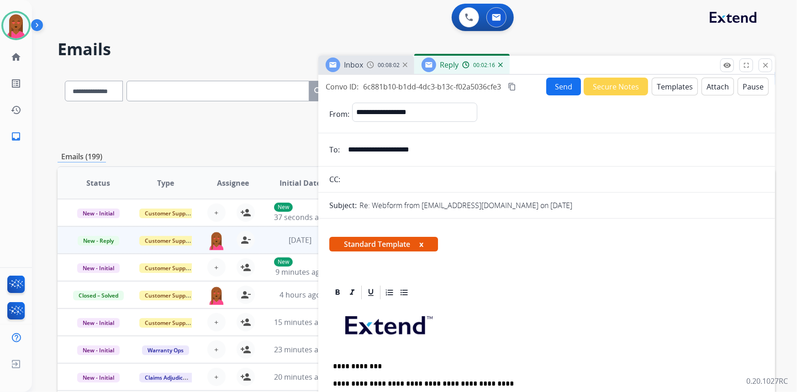
click at [552, 88] on button "Send" at bounding box center [563, 87] width 35 height 18
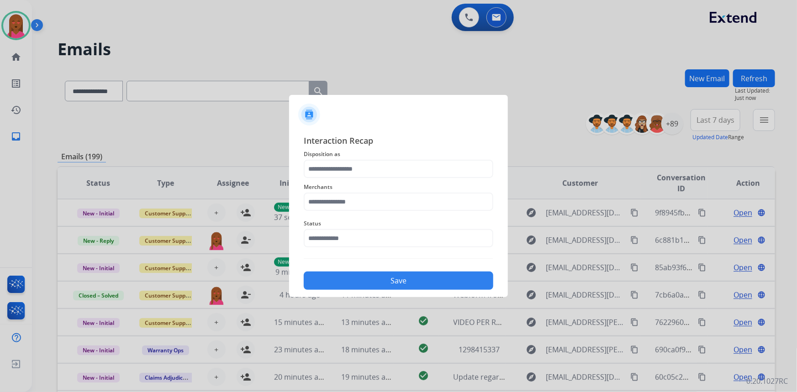
click at [320, 248] on div "Status" at bounding box center [398, 233] width 189 height 37
click at [344, 242] on input "text" at bounding box center [398, 238] width 189 height 18
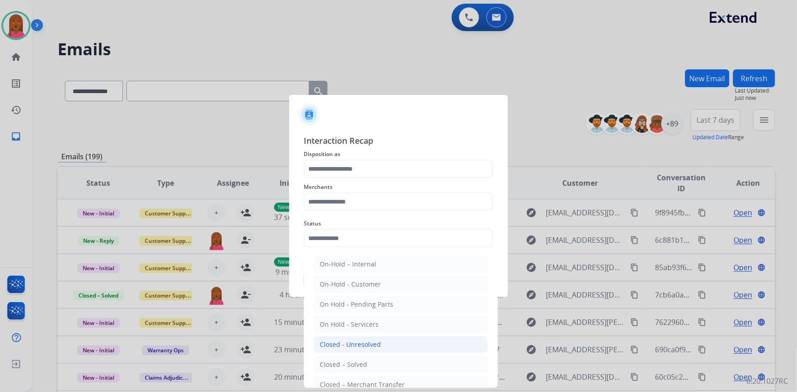
drag, startPoint x: 340, startPoint y: 362, endPoint x: 341, endPoint y: 340, distance: 22.0
click at [340, 354] on ul "On-Hold – Internal On-Hold - Customer On Hold - Pending Parts On Hold - Service…" at bounding box center [400, 347] width 179 height 192
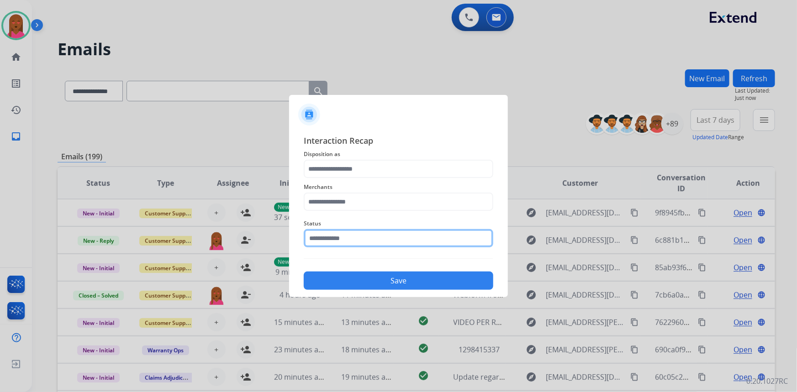
click at [340, 238] on input "text" at bounding box center [398, 238] width 189 height 18
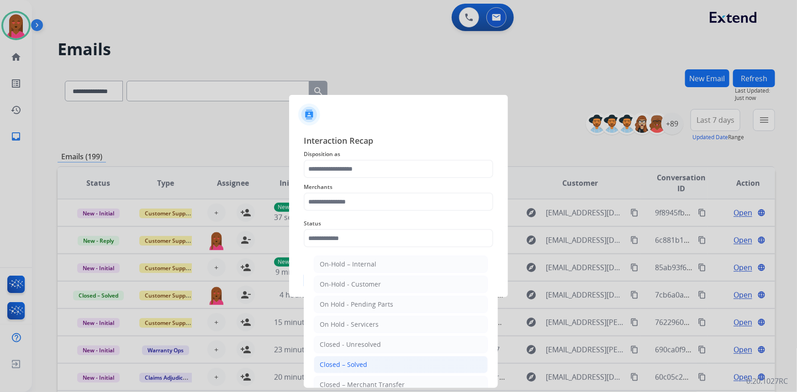
click at [353, 364] on div "Closed – Solved" at bounding box center [343, 364] width 47 height 9
type input "**********"
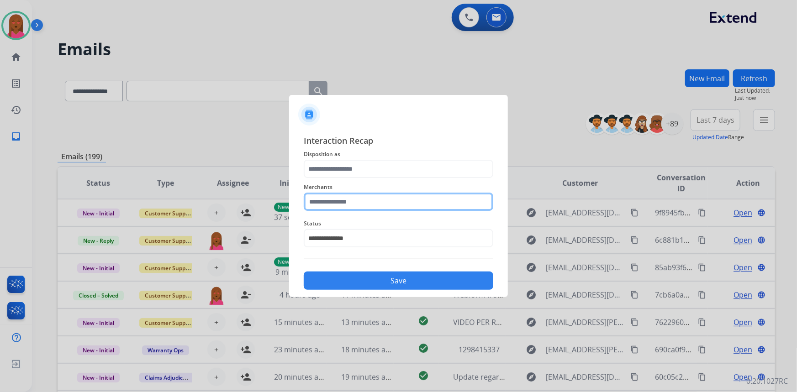
click at [362, 197] on input "text" at bounding box center [398, 202] width 189 height 18
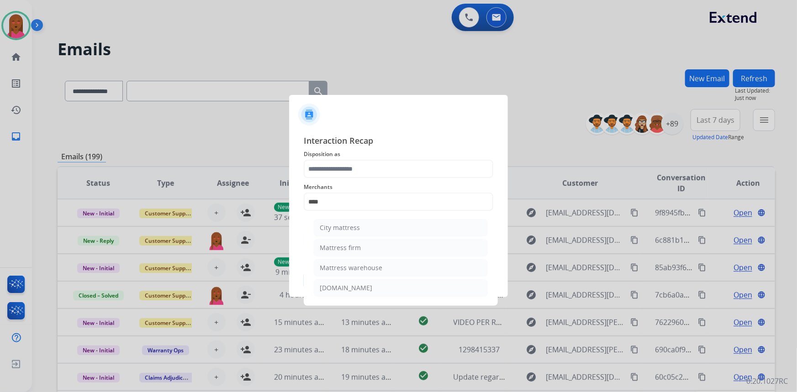
drag, startPoint x: 370, startPoint y: 267, endPoint x: 370, endPoint y: 254, distance: 13.2
click at [369, 267] on div "Mattress warehouse" at bounding box center [351, 267] width 63 height 9
type input "**********"
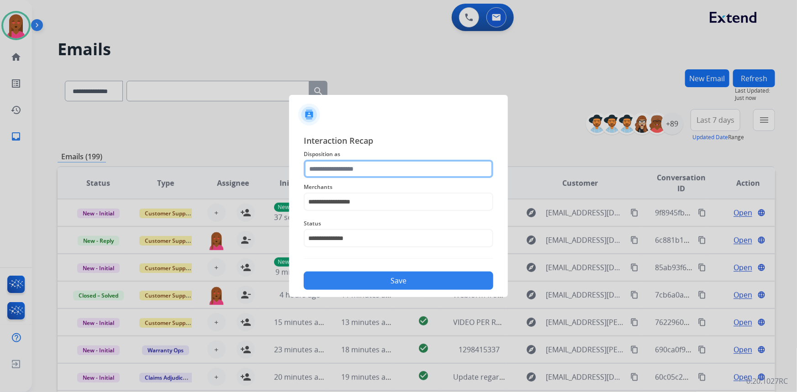
click at [374, 164] on input "text" at bounding box center [398, 169] width 189 height 18
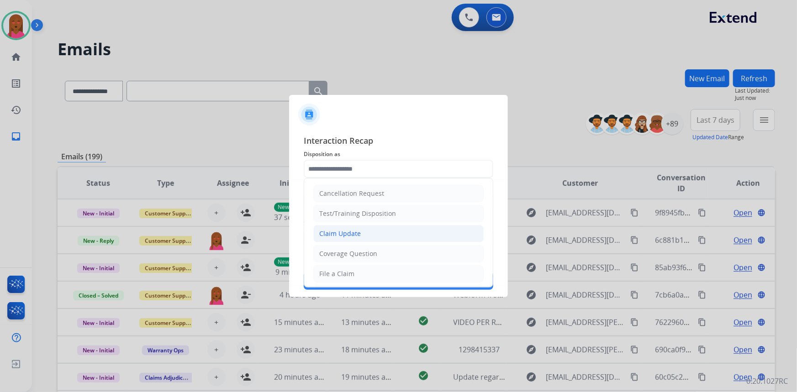
click at [360, 232] on li "Claim Update" at bounding box center [398, 233] width 170 height 17
type input "**********"
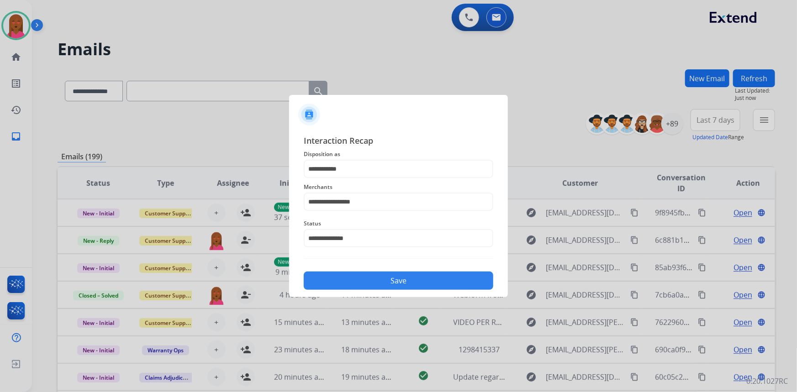
click at [390, 279] on button "Save" at bounding box center [398, 281] width 189 height 18
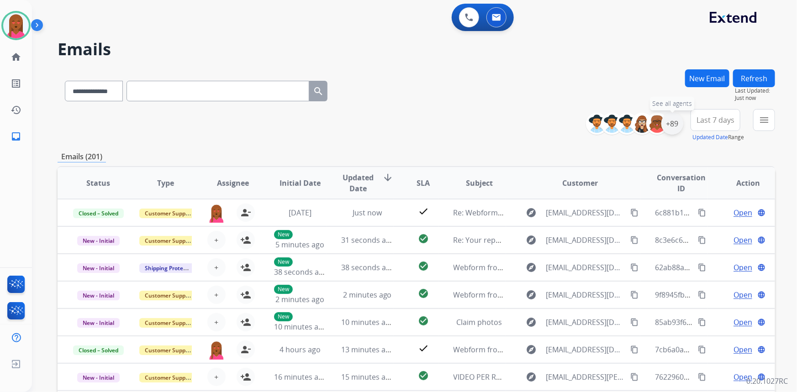
click at [680, 125] on div "+89" at bounding box center [672, 124] width 22 height 22
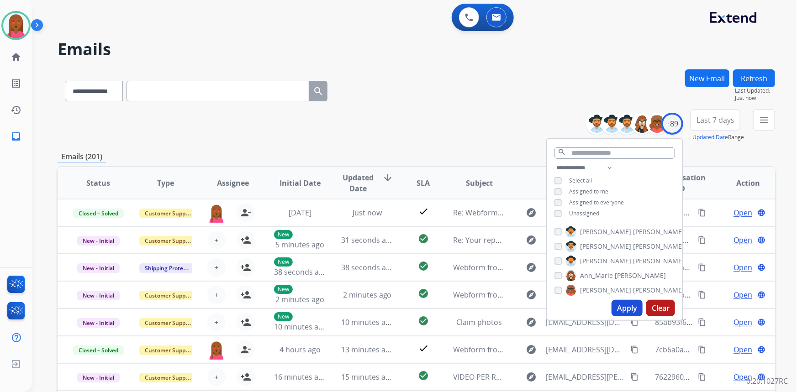
click at [552, 214] on div "**********" at bounding box center [614, 192] width 135 height 58
click at [623, 308] on button "Apply" at bounding box center [626, 308] width 31 height 16
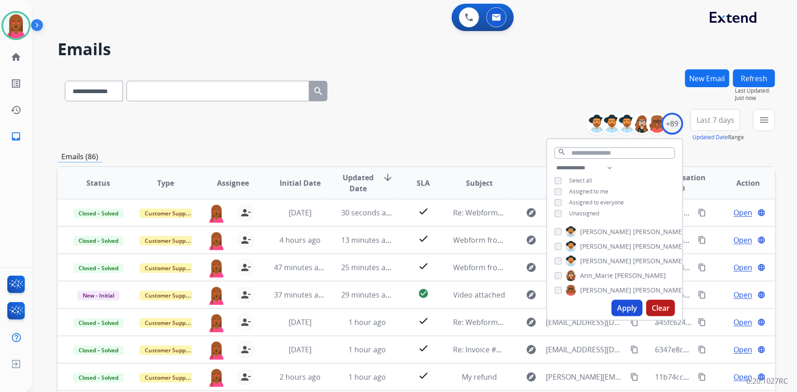
click at [701, 119] on span "Last 7 days" at bounding box center [715, 120] width 38 height 4
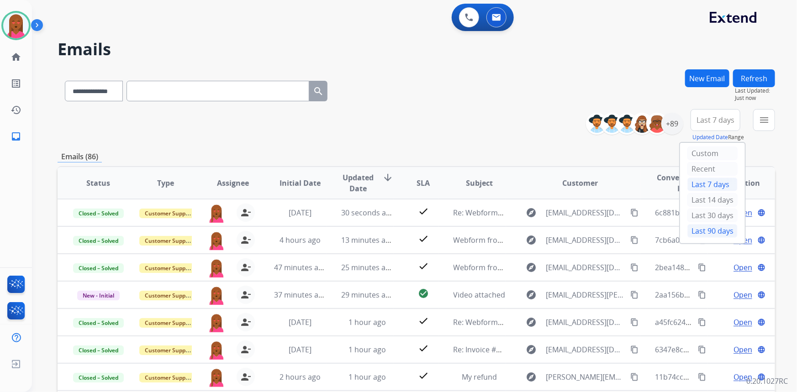
click at [709, 235] on div "Last 90 days" at bounding box center [712, 231] width 50 height 14
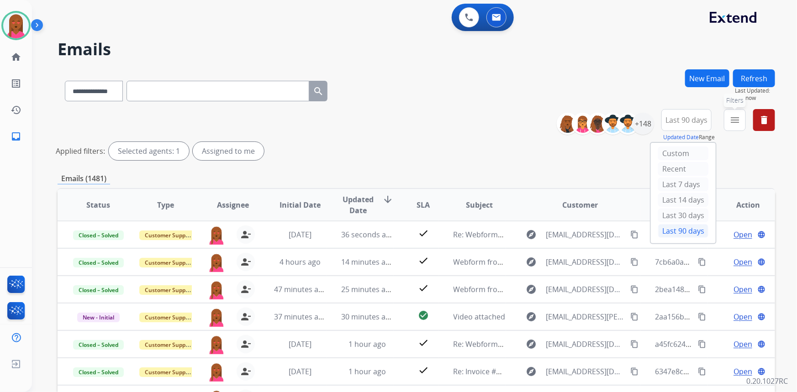
click at [736, 119] on mat-icon "menu" at bounding box center [734, 120] width 11 height 11
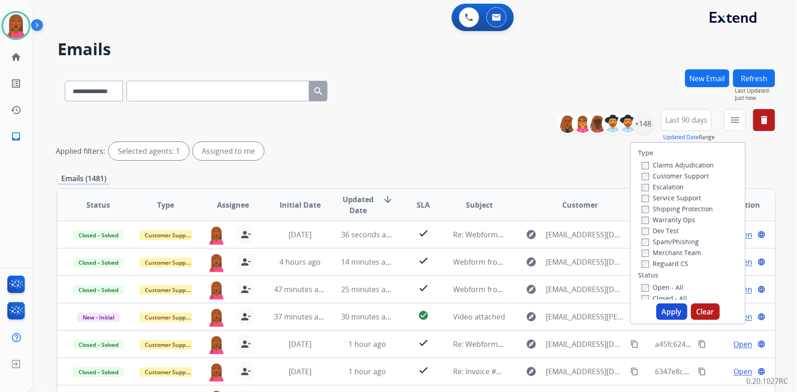
click at [689, 174] on label "Customer Support" at bounding box center [674, 176] width 67 height 9
click at [686, 211] on label "Shipping Protection" at bounding box center [676, 208] width 71 height 9
click at [663, 259] on div "Reguard CS" at bounding box center [677, 263] width 72 height 11
click at [660, 263] on label "Reguard CS" at bounding box center [664, 263] width 47 height 9
click at [660, 290] on label "Open - All" at bounding box center [662, 287] width 42 height 9
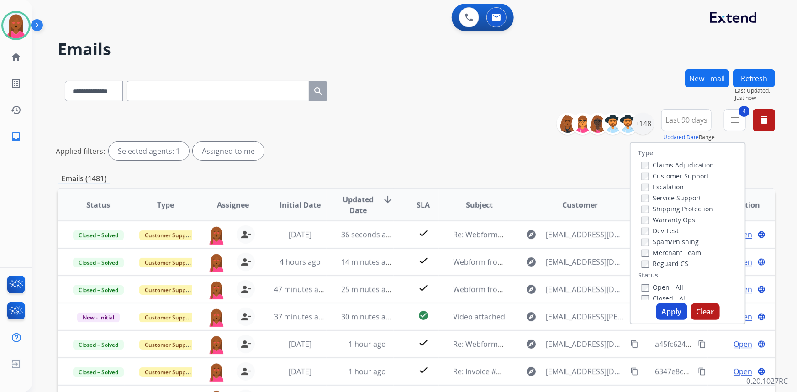
click at [665, 309] on button "Apply" at bounding box center [671, 312] width 31 height 16
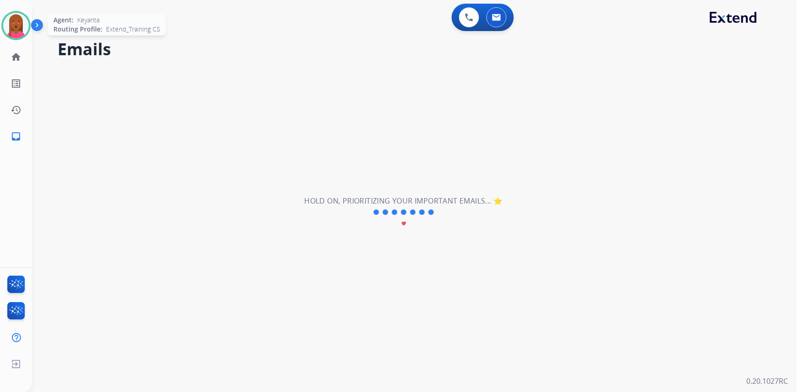
click at [19, 27] on img at bounding box center [16, 26] width 26 height 26
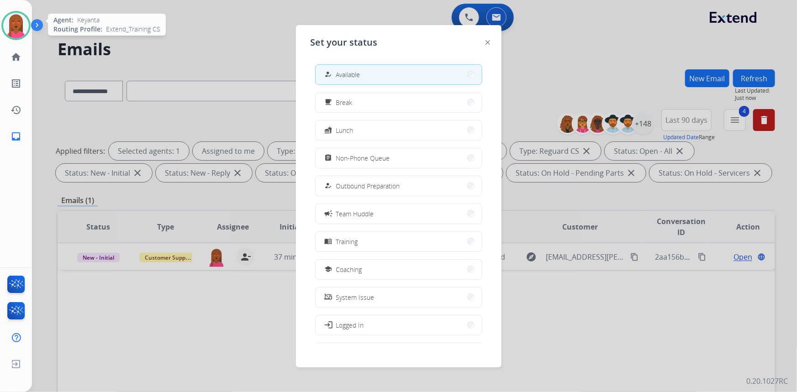
click at [18, 27] on img at bounding box center [16, 26] width 26 height 26
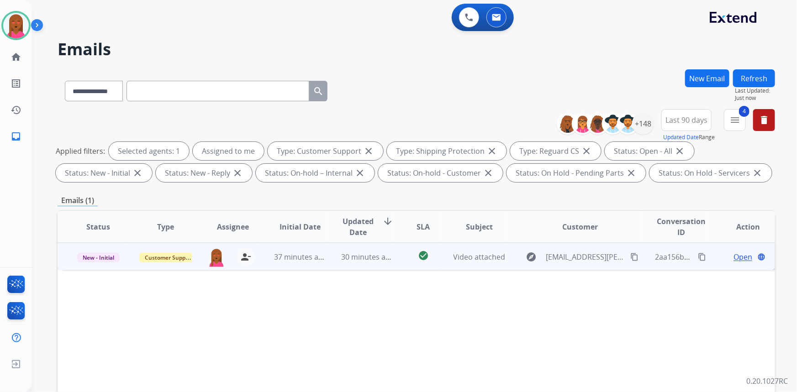
click at [735, 256] on span "Open" at bounding box center [742, 257] width 19 height 11
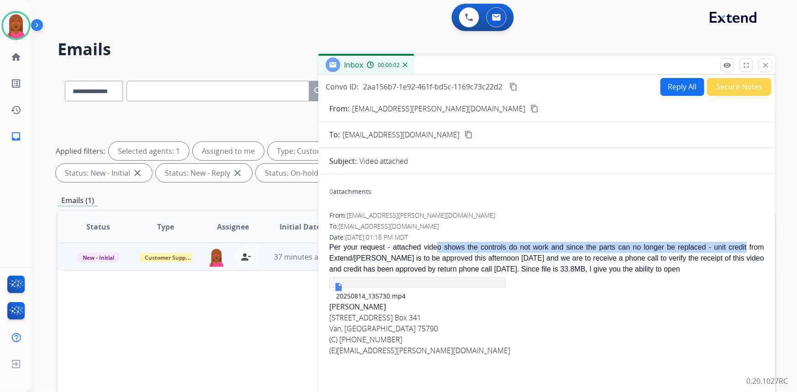
drag, startPoint x: 377, startPoint y: 256, endPoint x: 452, endPoint y: 243, distance: 76.4
click at [452, 243] on div "Per your request - attached video shows the controls do not work and since the …" at bounding box center [546, 258] width 435 height 33
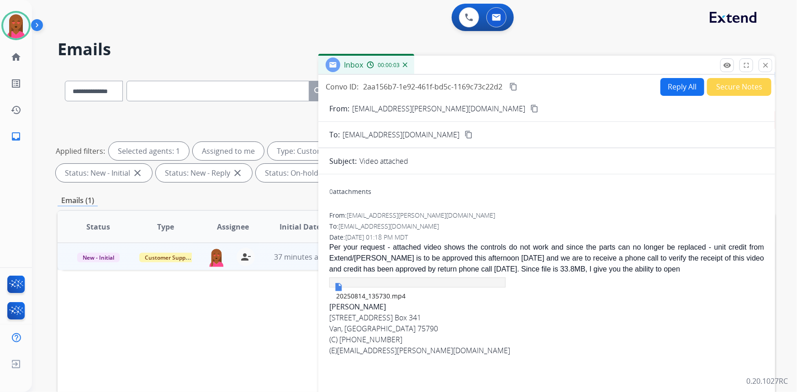
click at [562, 257] on div "Per your request - attached video shows the controls do not work and since the …" at bounding box center [546, 258] width 435 height 33
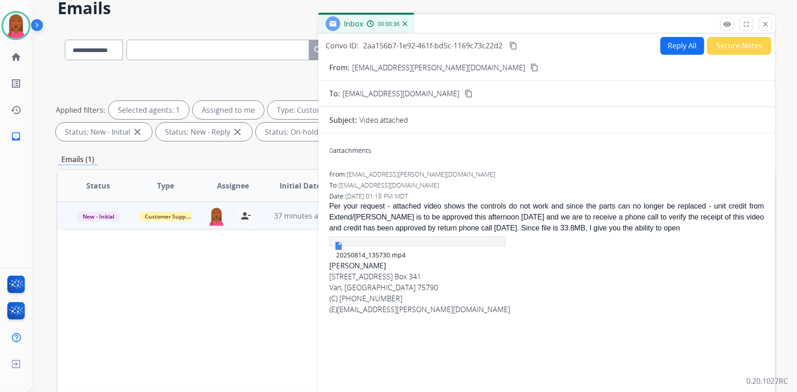
click at [529, 68] on button "content_copy" at bounding box center [534, 67] width 11 height 11
drag, startPoint x: 389, startPoint y: 306, endPoint x: 340, endPoint y: 308, distance: 49.3
click at [340, 304] on div "(C) 972-467-7829" at bounding box center [546, 298] width 435 height 11
copy div "972-467-7829"
click at [426, 315] on div "(E) hensman.john@gmail.com" at bounding box center [546, 309] width 435 height 11
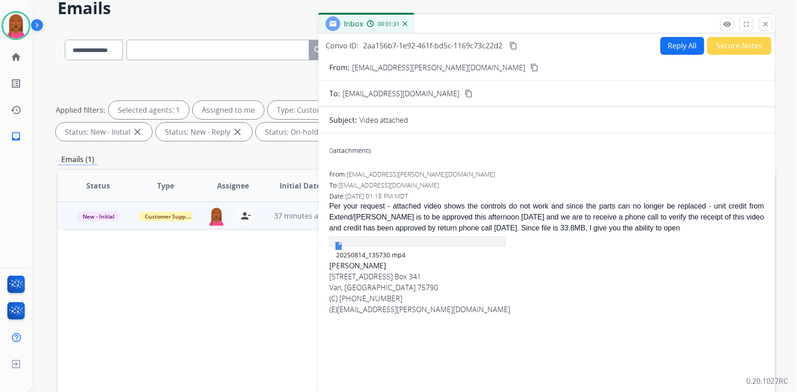
click at [751, 35] on div "Convo ID: 2aa156b7-1e92-461f-bd5c-1169c73c22d2 content_copy Reply All Secure No…" at bounding box center [546, 220] width 456 height 372
click at [749, 41] on button "Secure Notes" at bounding box center [739, 46] width 64 height 18
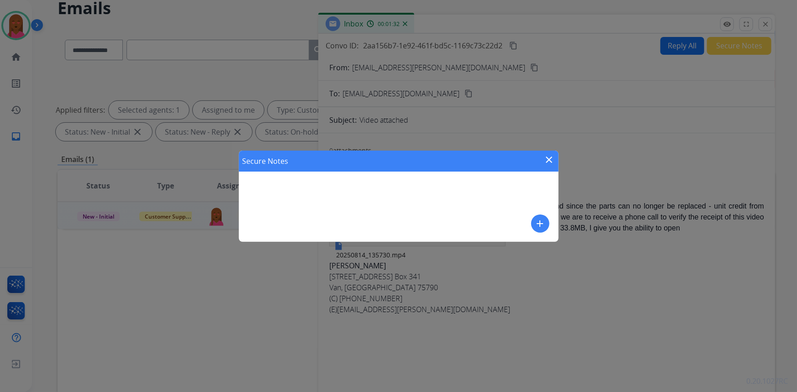
click at [537, 217] on button "add" at bounding box center [540, 224] width 18 height 18
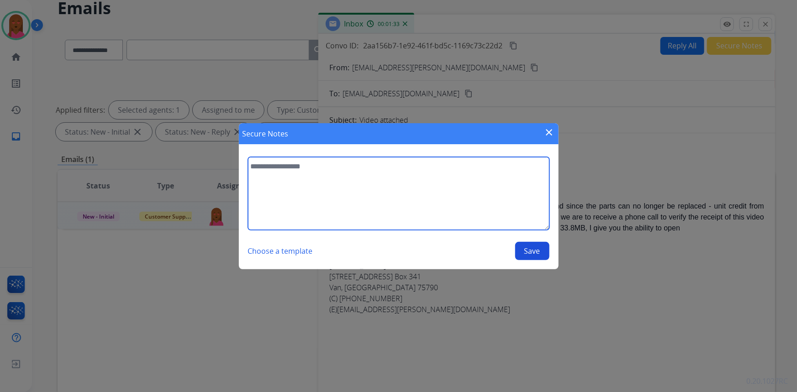
click at [457, 218] on textarea at bounding box center [398, 193] width 301 height 73
type textarea "**********"
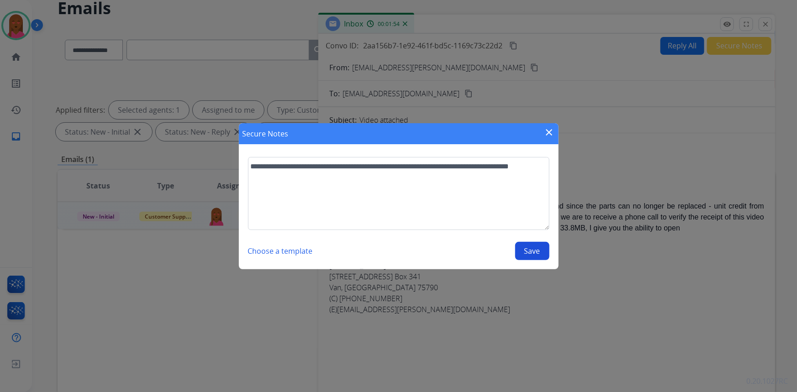
click at [527, 254] on button "Save" at bounding box center [532, 251] width 34 height 18
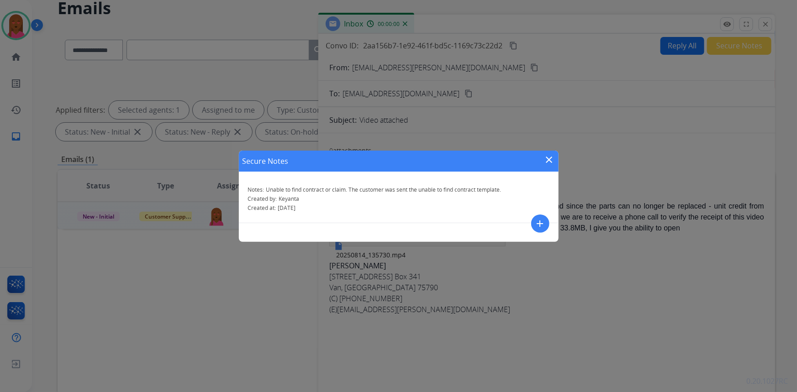
click at [547, 156] on mat-icon "close" at bounding box center [549, 159] width 11 height 11
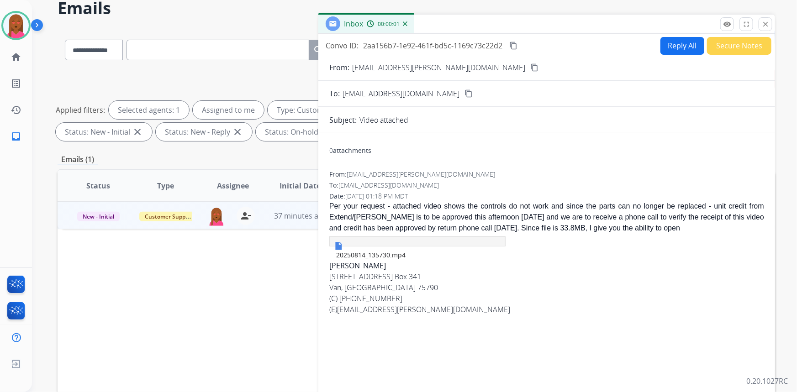
click at [680, 39] on button "Reply All" at bounding box center [682, 46] width 44 height 18
select select "**********"
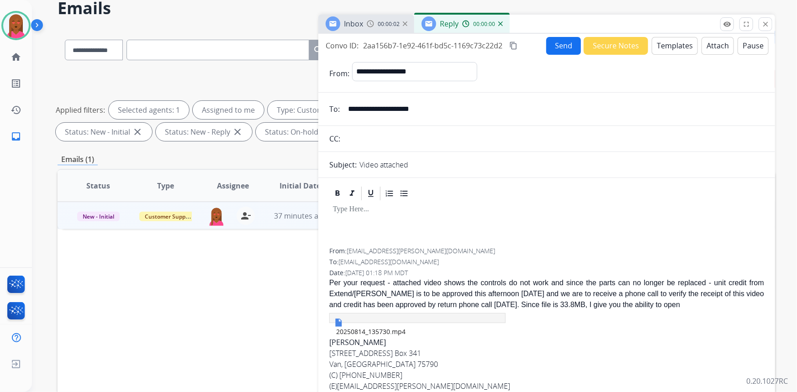
click at [667, 45] on button "Templates" at bounding box center [674, 46] width 46 height 18
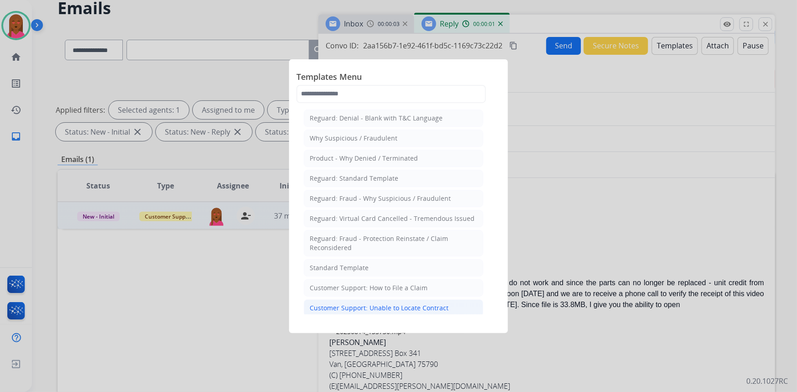
click at [386, 304] on div "Customer Support: Unable to Locate Contract" at bounding box center [378, 308] width 139 height 9
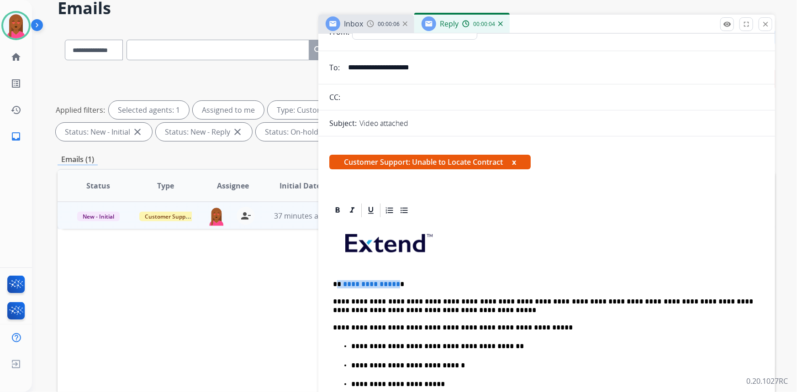
drag, startPoint x: 394, startPoint y: 280, endPoint x: 338, endPoint y: 282, distance: 56.6
click at [338, 282] on p "**********" at bounding box center [543, 284] width 420 height 8
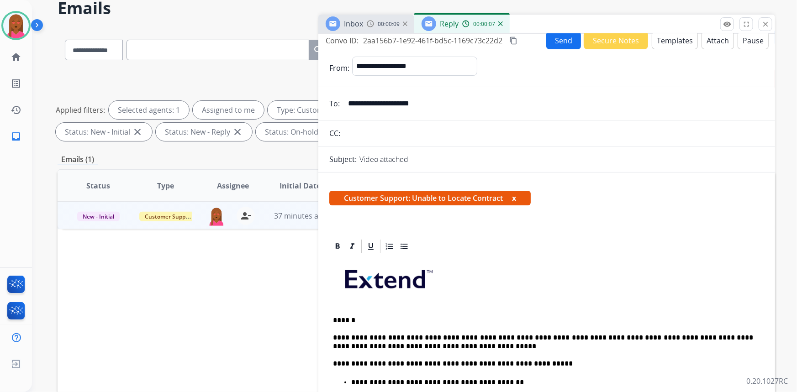
scroll to position [0, 0]
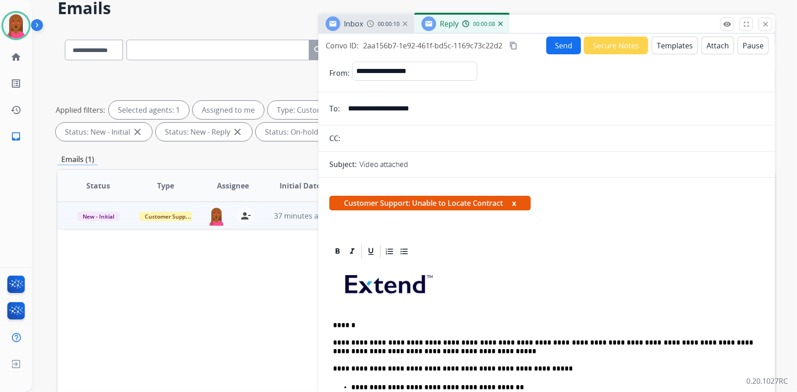
click at [552, 42] on button "Send" at bounding box center [563, 46] width 35 height 18
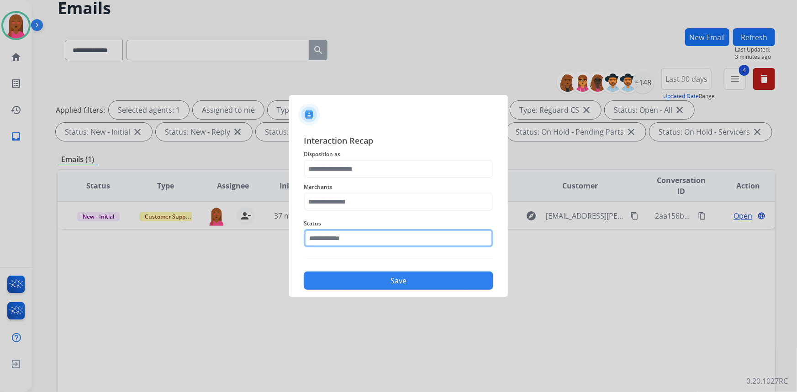
click at [351, 239] on input "text" at bounding box center [398, 238] width 189 height 18
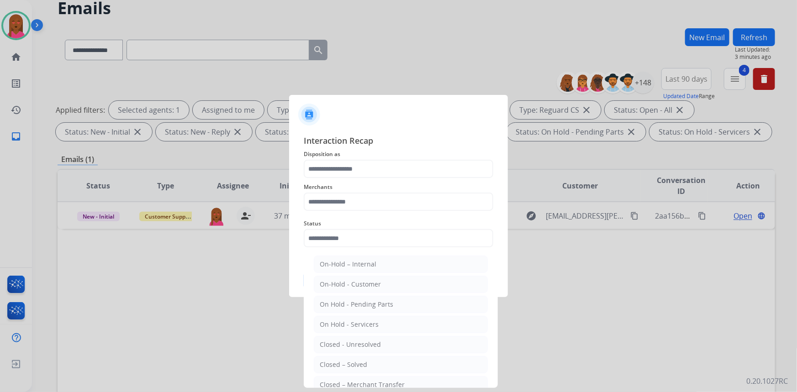
drag, startPoint x: 364, startPoint y: 367, endPoint x: 365, endPoint y: 361, distance: 6.9
click at [364, 367] on div "Closed – Solved" at bounding box center [343, 364] width 47 height 9
type input "**********"
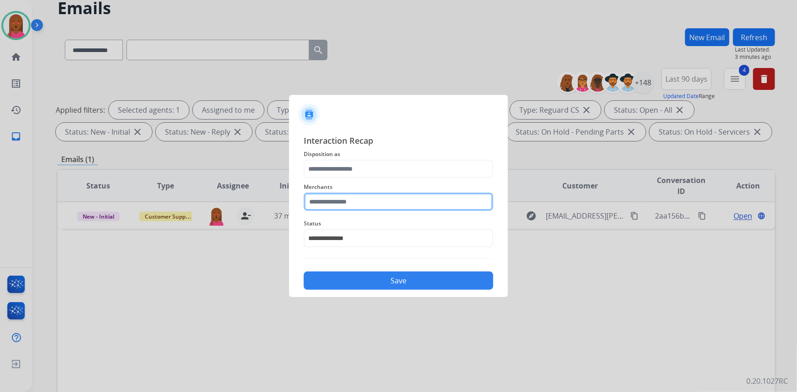
click at [378, 206] on input "text" at bounding box center [398, 202] width 189 height 18
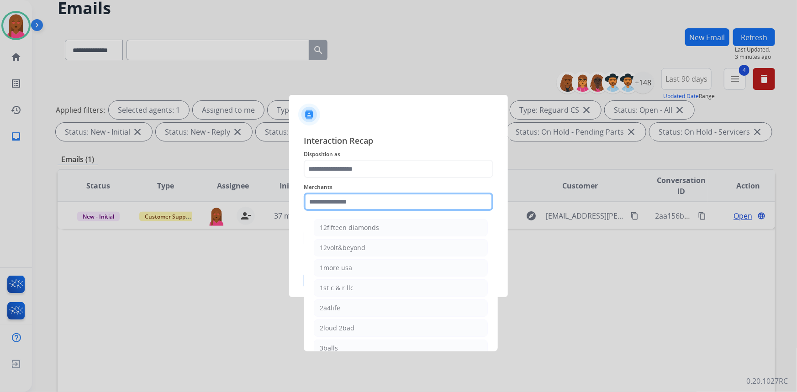
type input "*"
click at [373, 206] on input "*" at bounding box center [398, 202] width 189 height 18
drag, startPoint x: 314, startPoint y: 195, endPoint x: 268, endPoint y: 194, distance: 45.7
click at [0, 194] on app-contact-recap-modal "**********" at bounding box center [0, 196] width 0 height 392
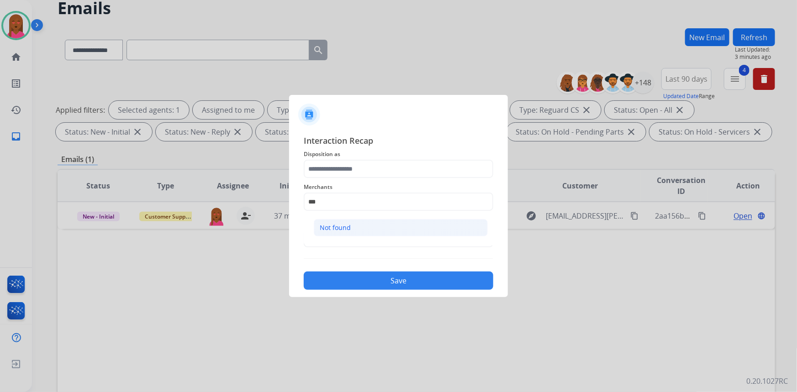
click at [341, 223] on li "Not found" at bounding box center [401, 227] width 174 height 17
type input "*********"
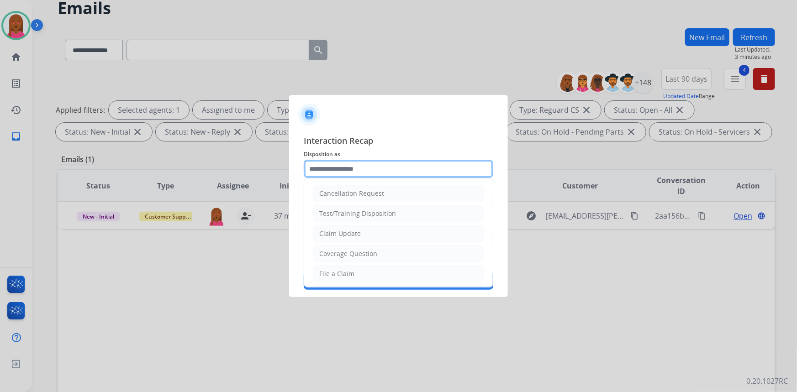
click at [354, 171] on input "text" at bounding box center [398, 169] width 189 height 18
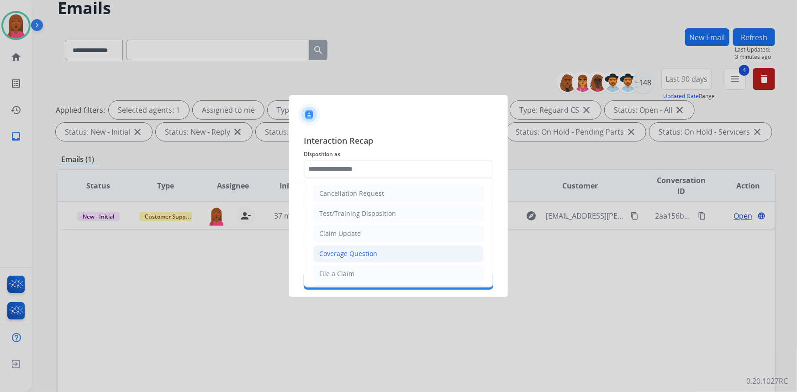
click at [358, 252] on div "Coverage Question" at bounding box center [348, 253] width 58 height 9
type input "**********"
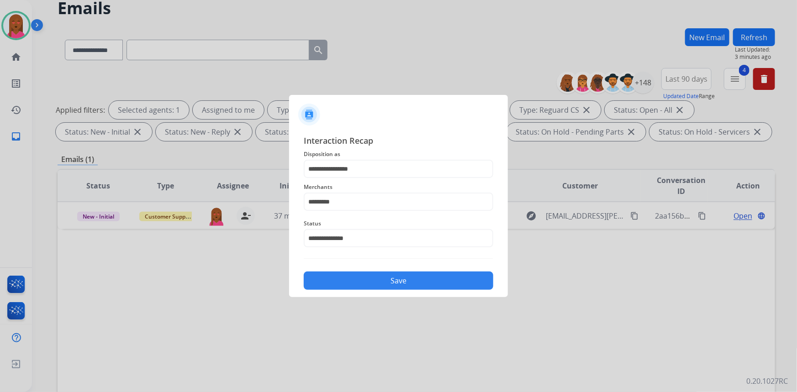
click at [371, 284] on button "Save" at bounding box center [398, 281] width 189 height 18
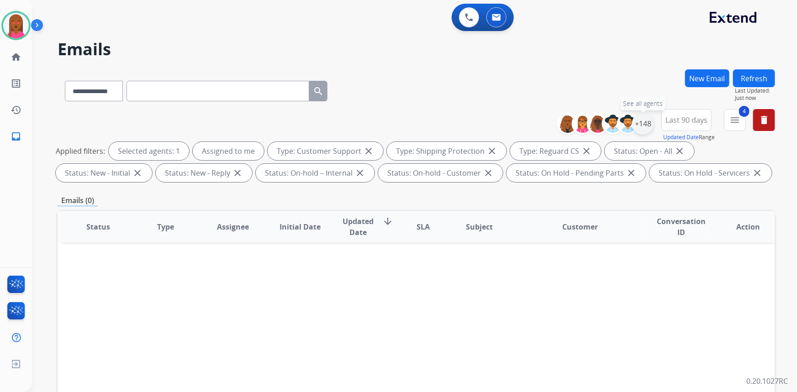
click at [638, 128] on div "+148" at bounding box center [643, 124] width 22 height 22
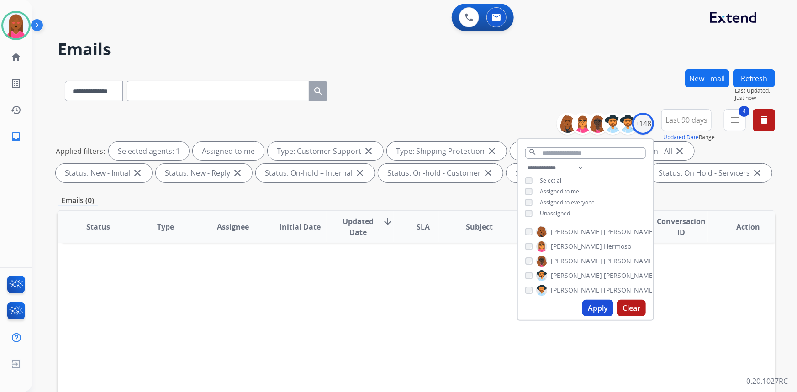
click at [531, 194] on div "Assigned to me" at bounding box center [552, 191] width 54 height 7
click at [528, 217] on div "**********" at bounding box center [585, 192] width 135 height 58
click at [592, 306] on button "Apply" at bounding box center [597, 308] width 31 height 16
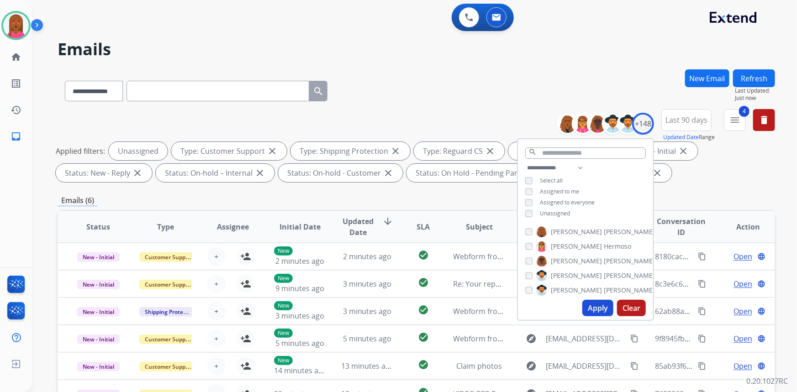
click at [253, 208] on div "**********" at bounding box center [416, 316] width 717 height 494
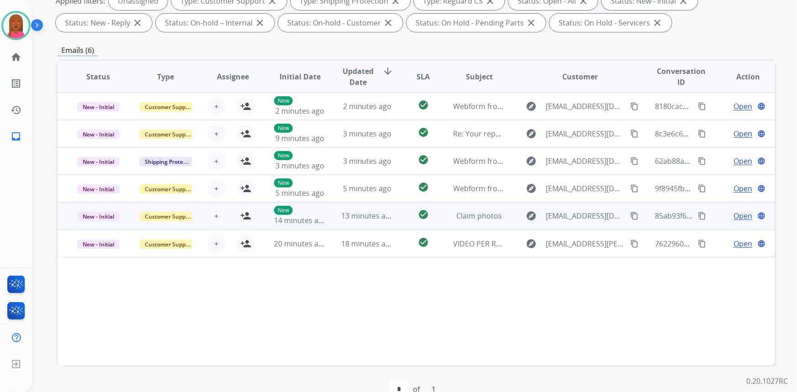
scroll to position [171, 0]
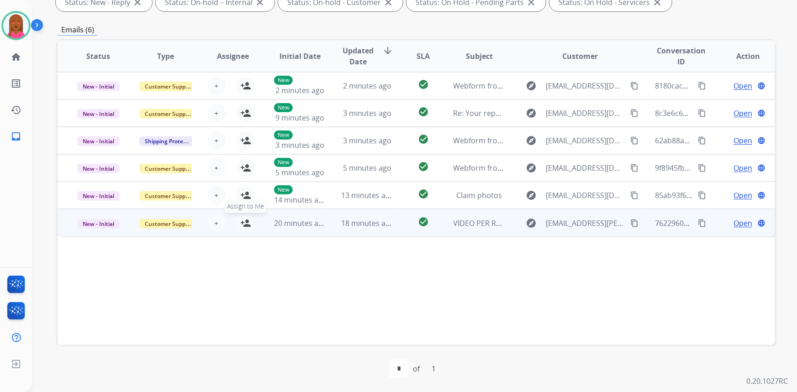
click at [243, 218] on mat-icon "person_add" at bounding box center [245, 223] width 11 height 11
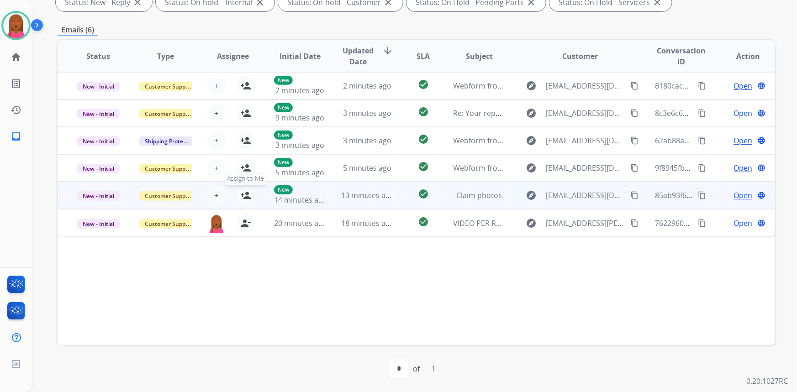
click at [248, 190] on mat-icon "person_add" at bounding box center [245, 195] width 11 height 11
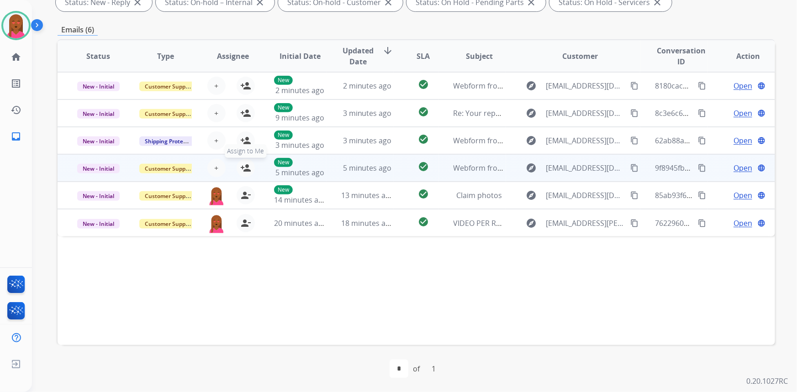
click at [242, 165] on mat-icon "person_add" at bounding box center [245, 168] width 11 height 11
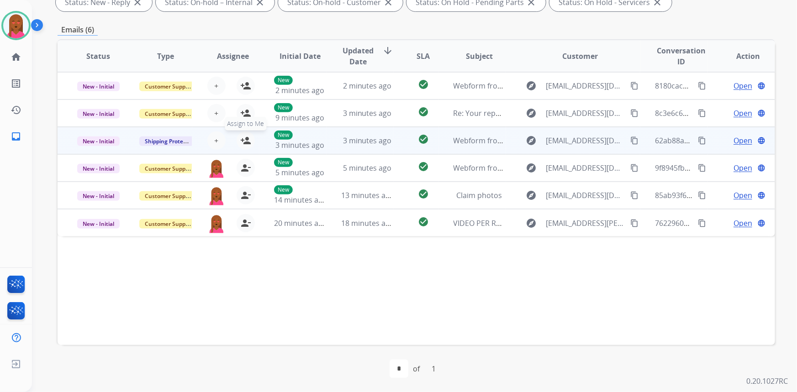
click at [242, 137] on mat-icon "person_add" at bounding box center [245, 140] width 11 height 11
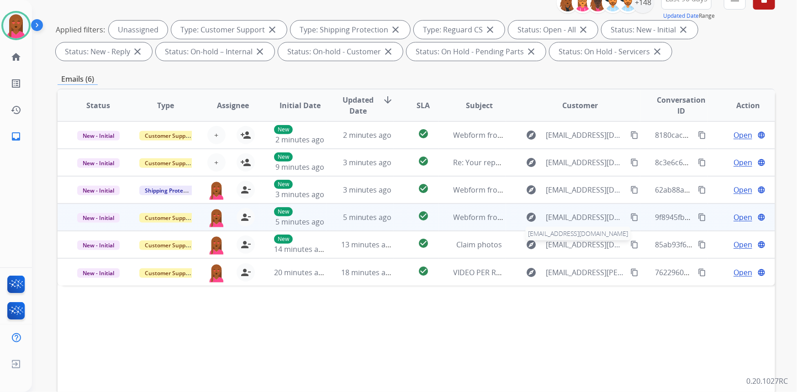
scroll to position [46, 0]
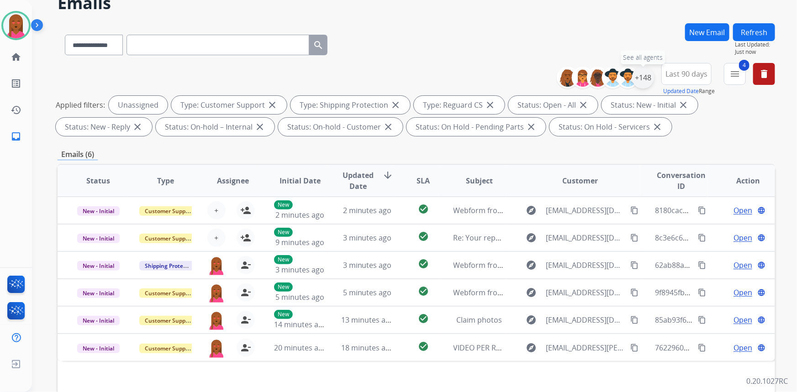
click at [650, 79] on div "+148" at bounding box center [643, 78] width 22 height 22
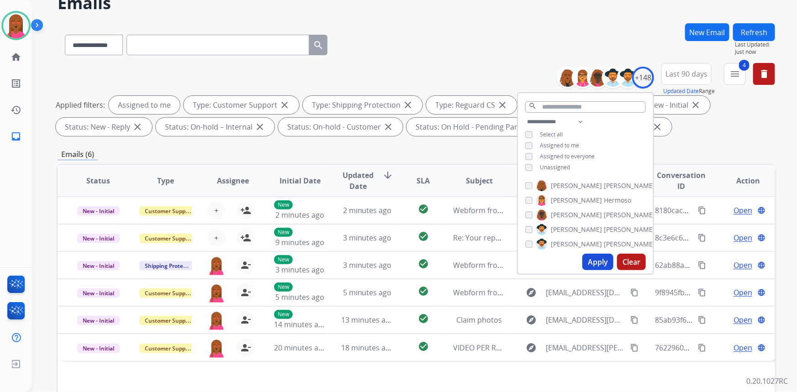
click at [588, 263] on button "Apply" at bounding box center [597, 262] width 31 height 16
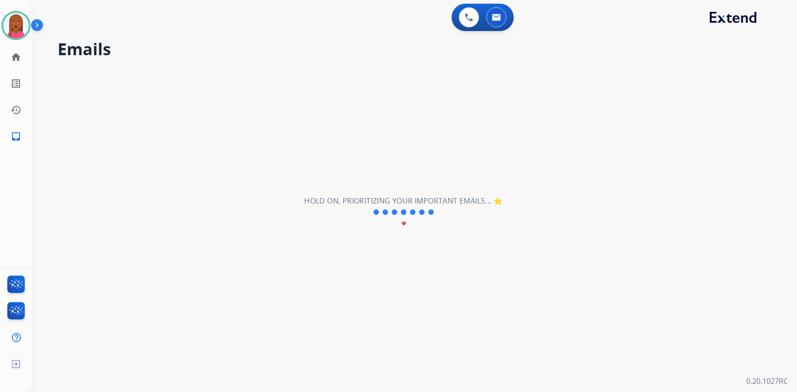
scroll to position [0, 0]
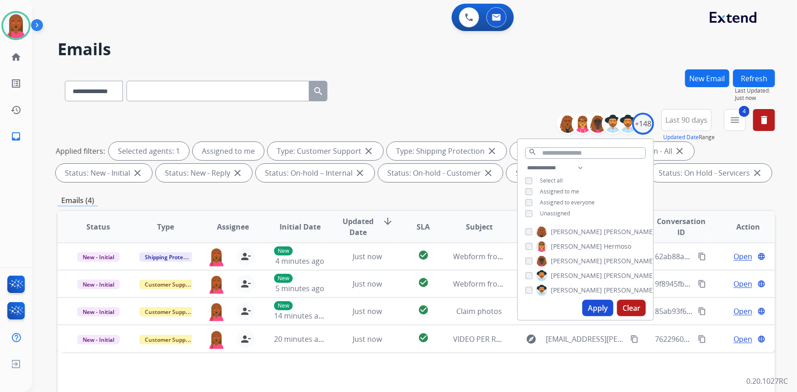
click at [483, 85] on div "**********" at bounding box center [416, 89] width 717 height 40
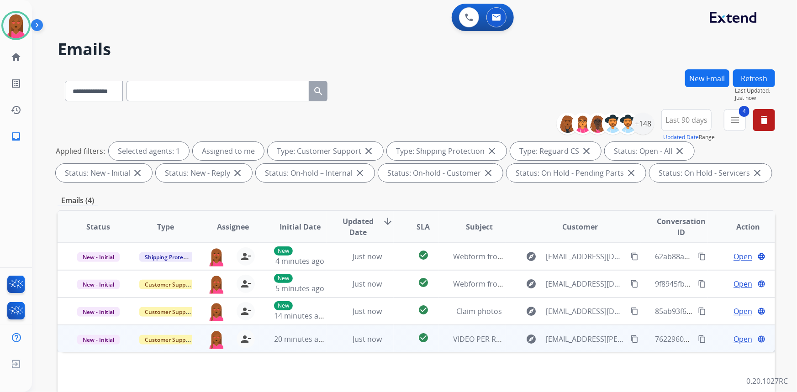
click at [734, 337] on span "Open" at bounding box center [742, 339] width 19 height 11
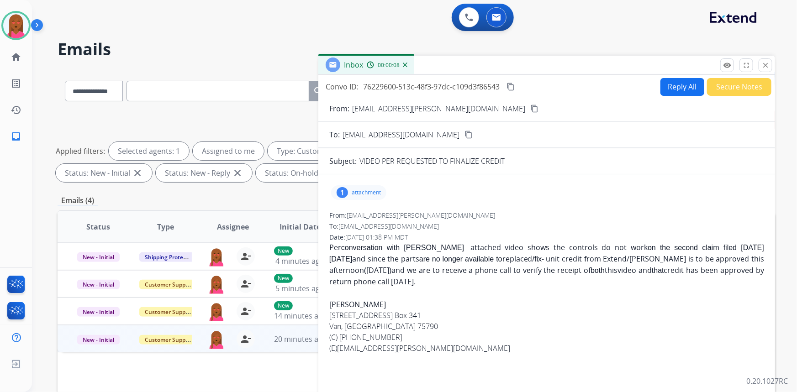
click at [730, 90] on button "Secure Notes" at bounding box center [739, 87] width 64 height 18
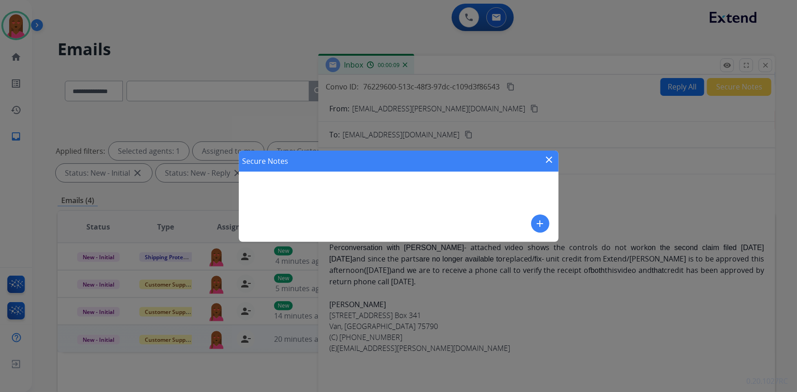
click at [536, 232] on div "Secure Notes close add" at bounding box center [399, 196] width 320 height 91
click at [542, 221] on mat-icon "add" at bounding box center [540, 223] width 11 height 11
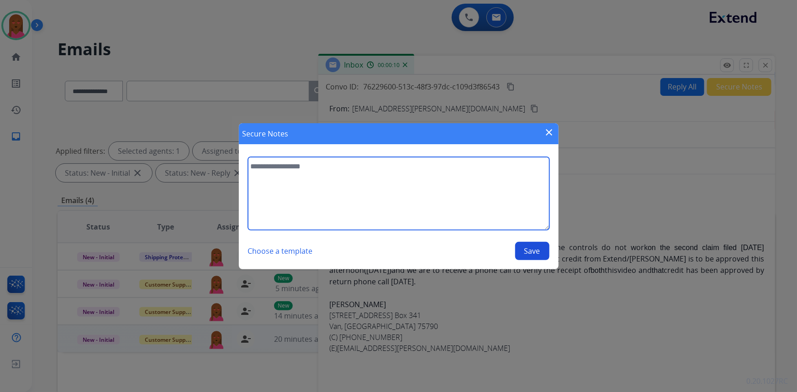
click at [409, 199] on textarea at bounding box center [398, 193] width 301 height 73
type textarea "**********"
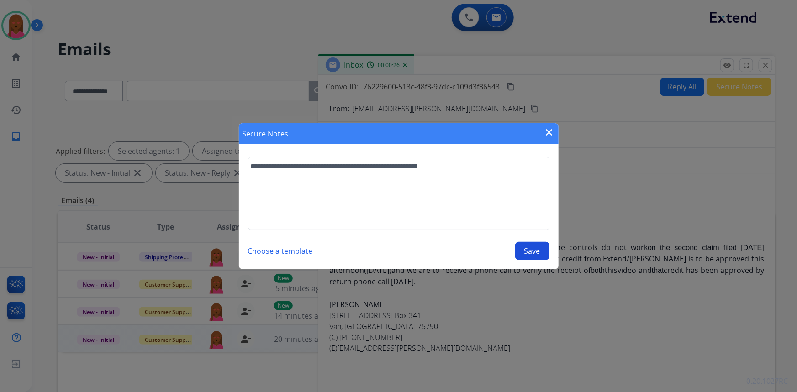
click at [542, 250] on button "Save" at bounding box center [532, 251] width 34 height 18
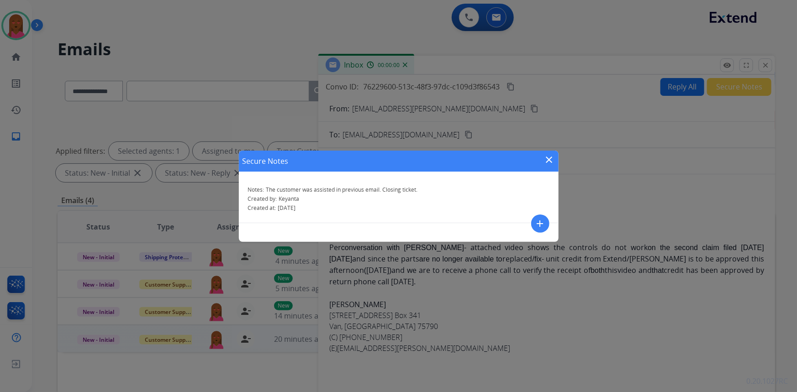
click at [548, 159] on mat-icon "close" at bounding box center [549, 159] width 11 height 11
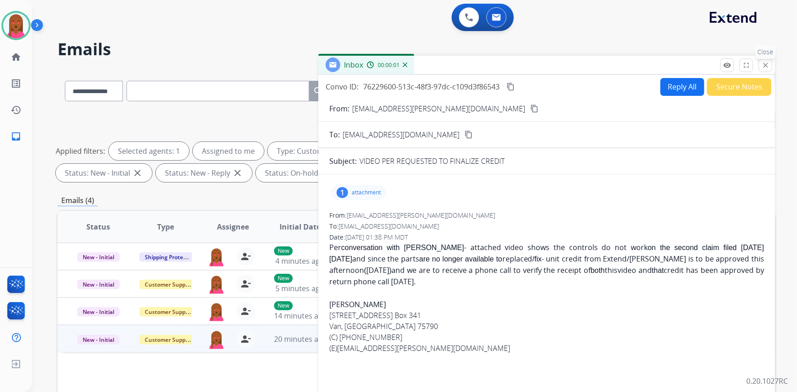
click at [767, 68] on mat-icon "close" at bounding box center [765, 65] width 8 height 8
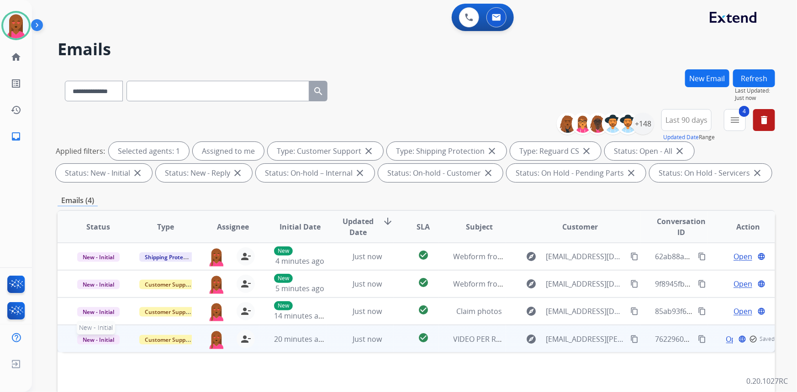
click at [109, 339] on span "New - Initial" at bounding box center [98, 340] width 42 height 10
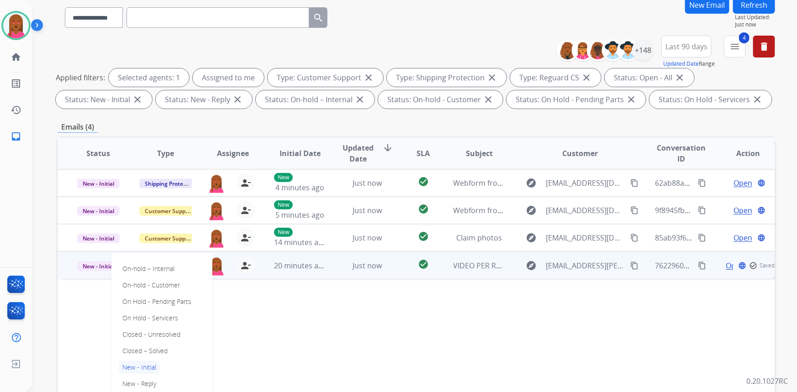
scroll to position [83, 0]
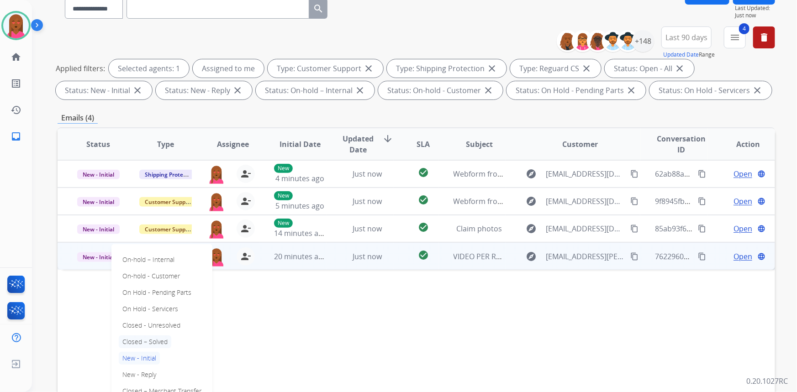
click at [168, 340] on p "Closed – Solved" at bounding box center [145, 342] width 52 height 13
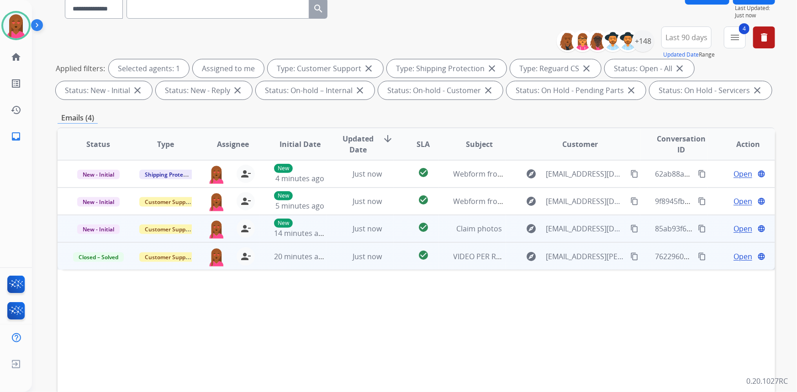
click at [733, 224] on span "Open" at bounding box center [742, 228] width 19 height 11
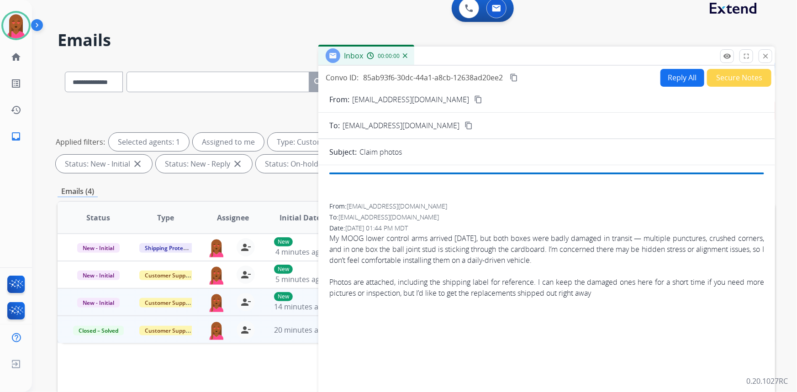
scroll to position [0, 0]
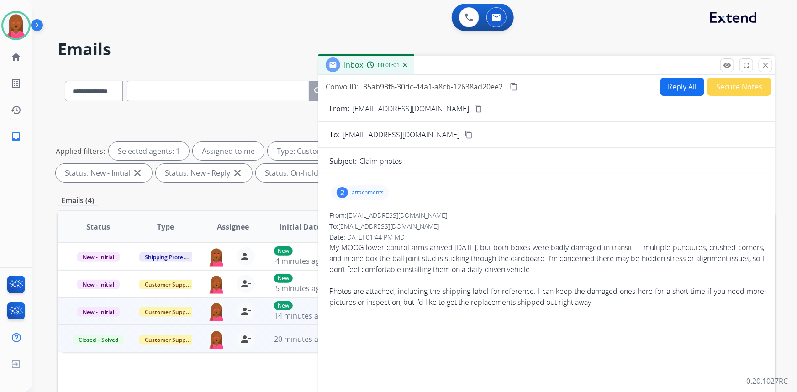
click at [474, 107] on mat-icon "content_copy" at bounding box center [478, 109] width 8 height 8
click at [365, 197] on div "2 attachments" at bounding box center [360, 192] width 58 height 15
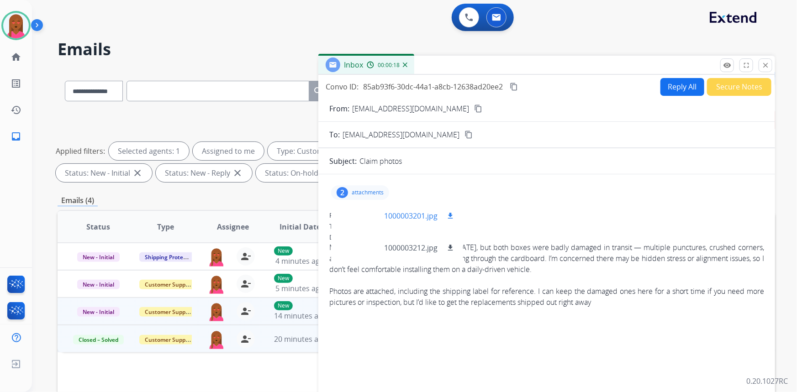
click at [361, 227] on div at bounding box center [361, 216] width 46 height 32
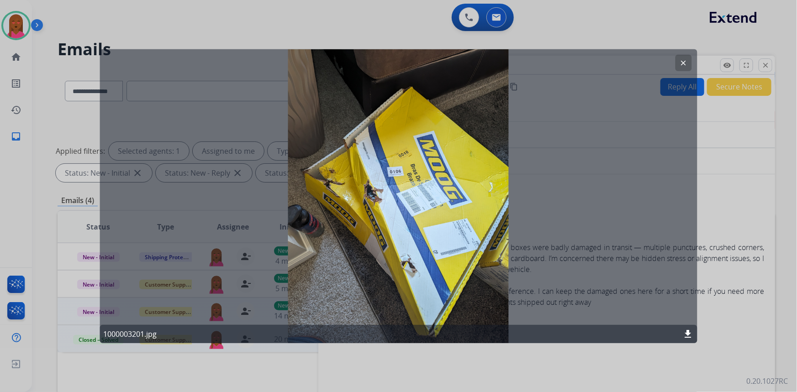
drag, startPoint x: 687, startPoint y: 61, endPoint x: 633, endPoint y: 58, distance: 54.9
click at [687, 61] on button "clear" at bounding box center [683, 62] width 16 height 16
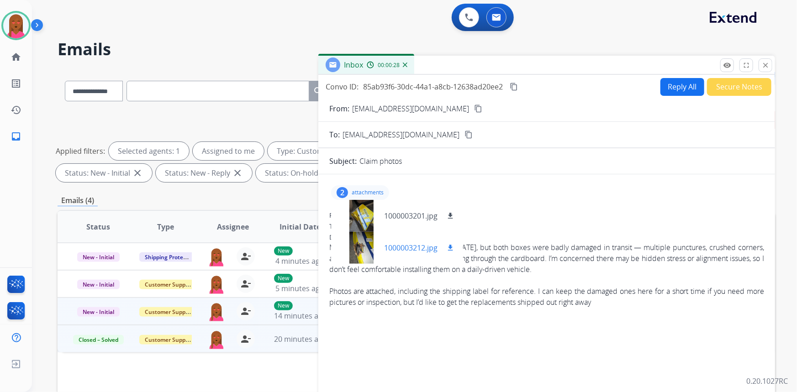
click at [366, 247] on div at bounding box center [361, 248] width 46 height 32
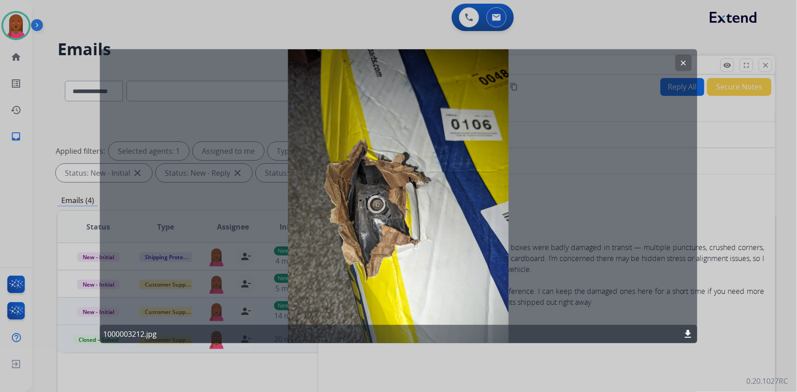
click at [685, 61] on mat-icon "clear" at bounding box center [683, 62] width 8 height 8
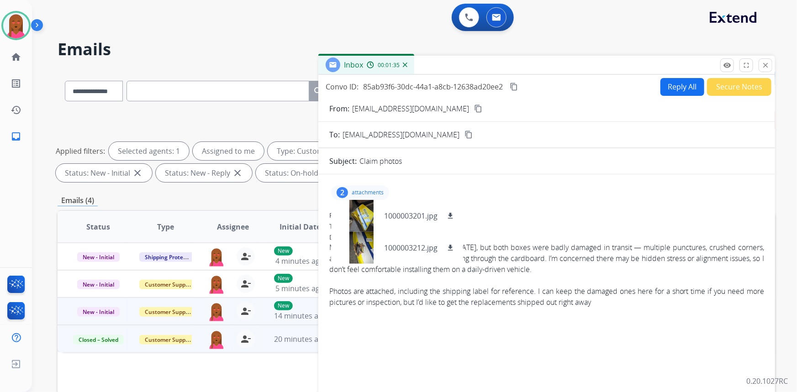
click at [357, 192] on p "attachments" at bounding box center [367, 192] width 32 height 7
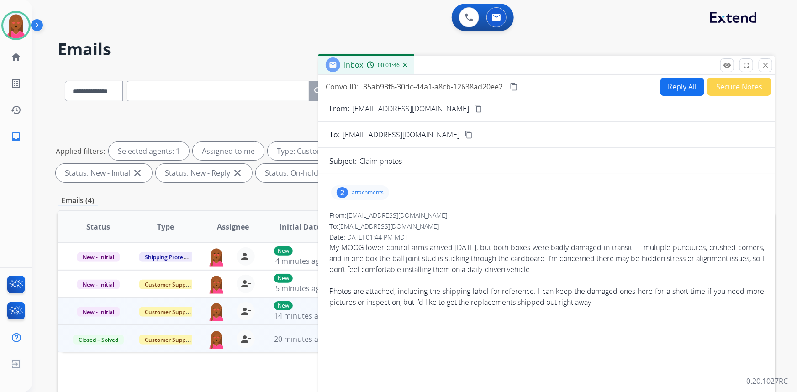
click at [541, 216] on div "From: jbrent03@gmail.com" at bounding box center [546, 215] width 435 height 9
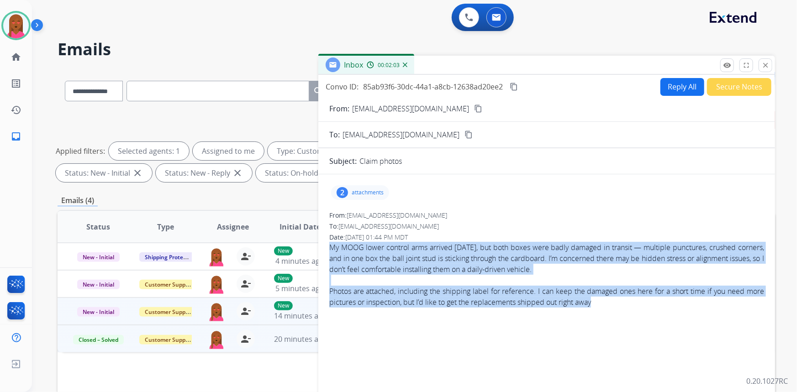
drag, startPoint x: 328, startPoint y: 245, endPoint x: 619, endPoint y: 297, distance: 295.3
click at [619, 297] on div "2 attachments From: jbrent03@gmail.com To: support@extend.com Date: 08/14/2025 …" at bounding box center [546, 311] width 456 height 258
copy div "My MOOG lower control arms arrived yesterday, but both boxes were badly damaged…"
click at [515, 87] on mat-icon "content_copy" at bounding box center [513, 87] width 8 height 8
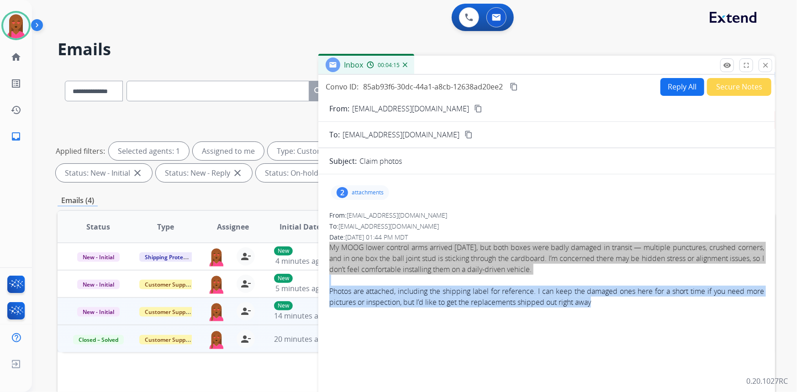
click at [676, 89] on button "Reply All" at bounding box center [682, 87] width 44 height 18
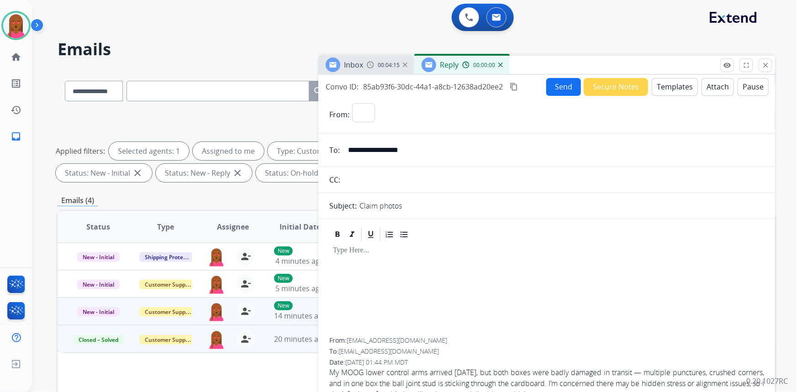
select select "**********"
click at [673, 87] on button "Templates" at bounding box center [674, 87] width 46 height 18
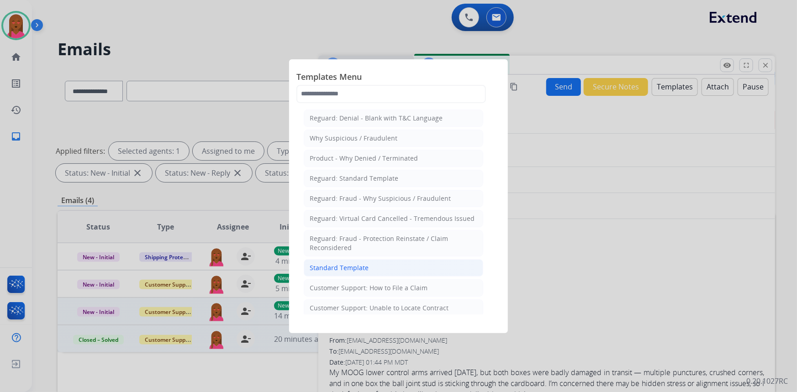
click at [359, 271] on div "Standard Template" at bounding box center [338, 267] width 59 height 9
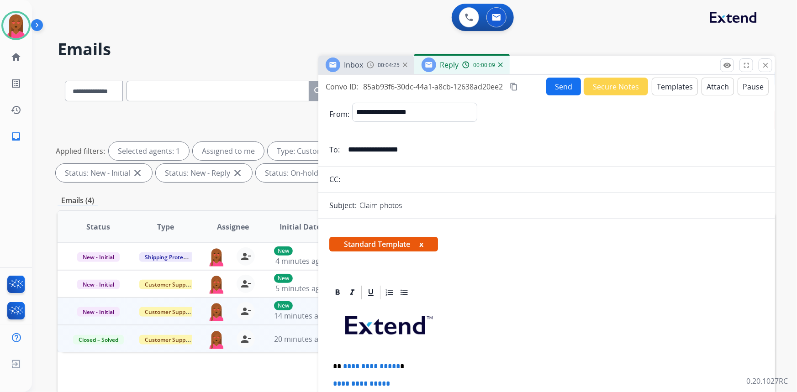
drag, startPoint x: 638, startPoint y: 327, endPoint x: 597, endPoint y: 315, distance: 43.2
click at [638, 327] on p at bounding box center [546, 328] width 427 height 49
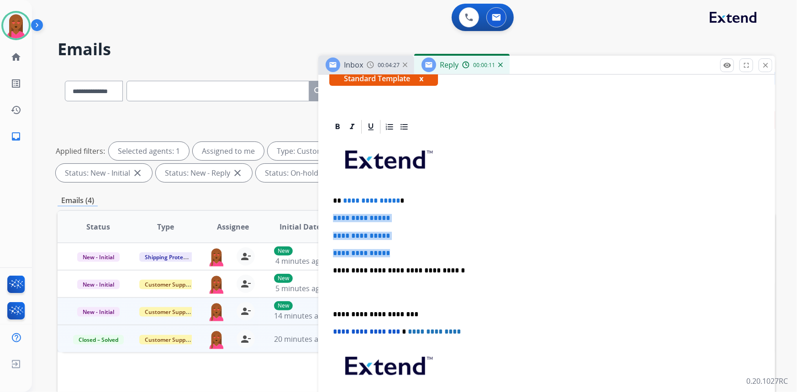
drag, startPoint x: 404, startPoint y: 248, endPoint x: 325, endPoint y: 214, distance: 86.3
click at [325, 214] on div "**********" at bounding box center [546, 335] width 456 height 433
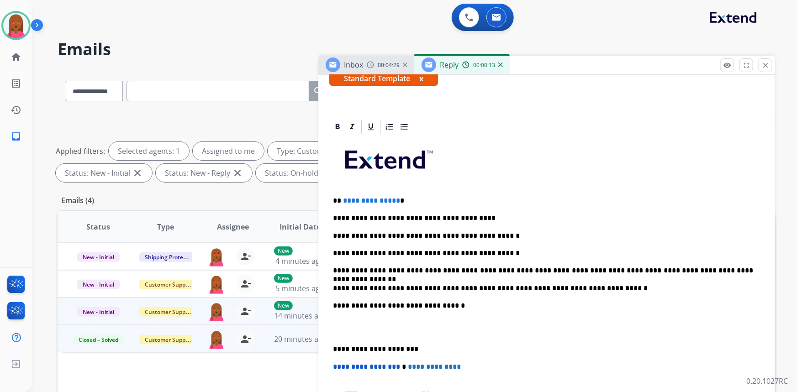
click at [333, 330] on p at bounding box center [546, 328] width 427 height 17
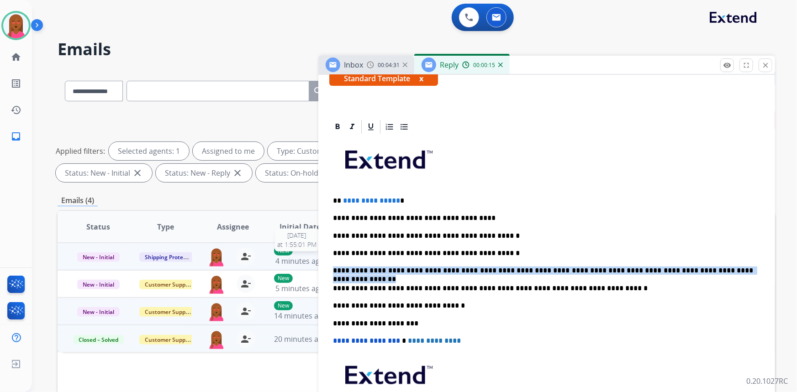
drag, startPoint x: 720, startPoint y: 267, endPoint x: 290, endPoint y: 258, distance: 429.6
click at [290, 258] on div "**********" at bounding box center [416, 316] width 717 height 494
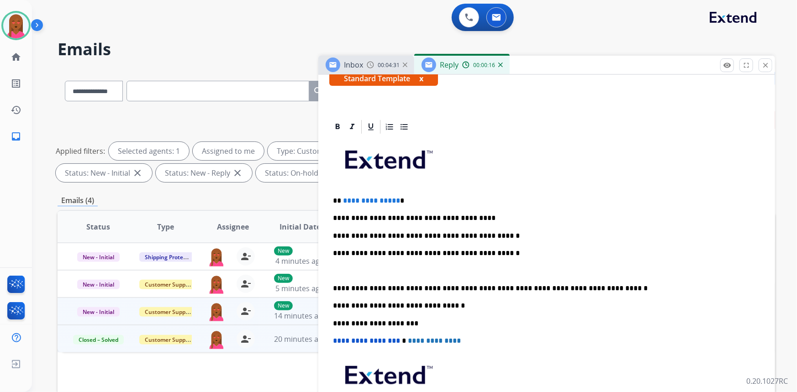
click at [398, 133] on div at bounding box center [546, 127] width 435 height 16
click at [407, 125] on icon at bounding box center [403, 126] width 9 height 9
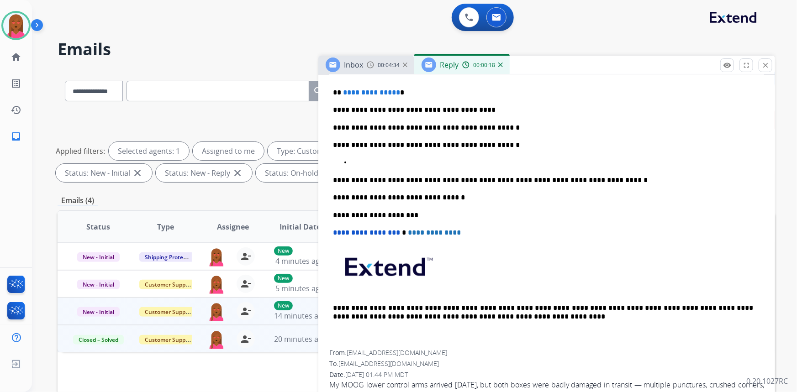
scroll to position [281, 0]
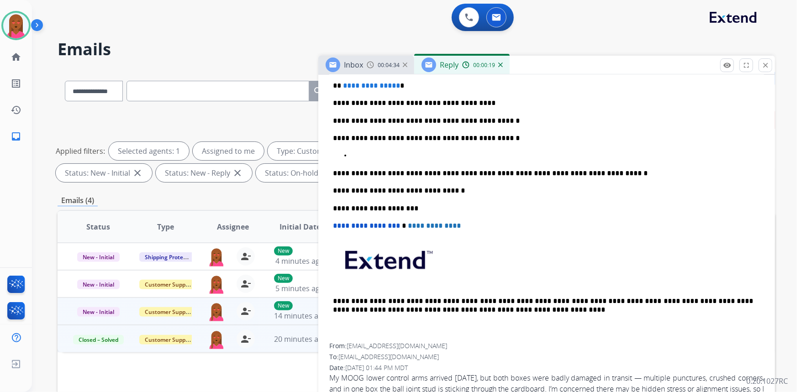
click at [360, 157] on p at bounding box center [555, 156] width 409 height 8
drag, startPoint x: 394, startPoint y: 84, endPoint x: 337, endPoint y: 83, distance: 57.1
click at [337, 83] on p "**********" at bounding box center [543, 86] width 420 height 8
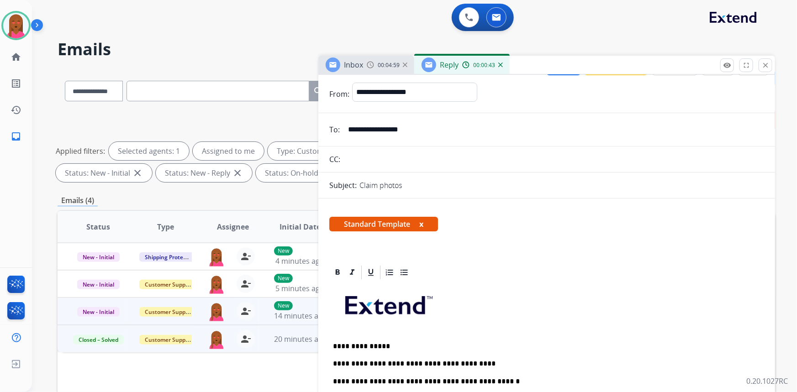
scroll to position [0, 0]
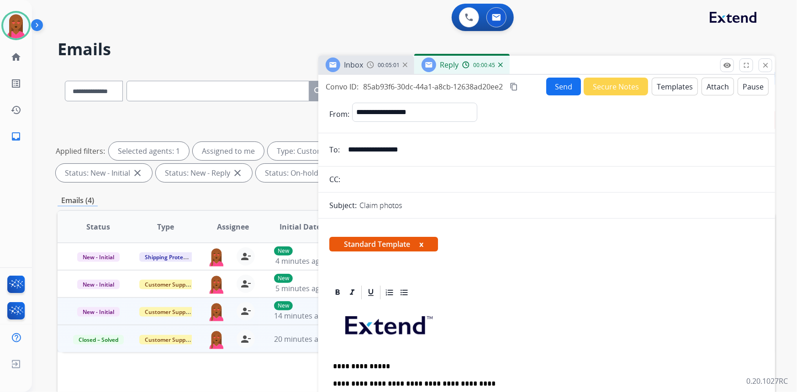
click at [557, 82] on button "Send" at bounding box center [563, 87] width 35 height 18
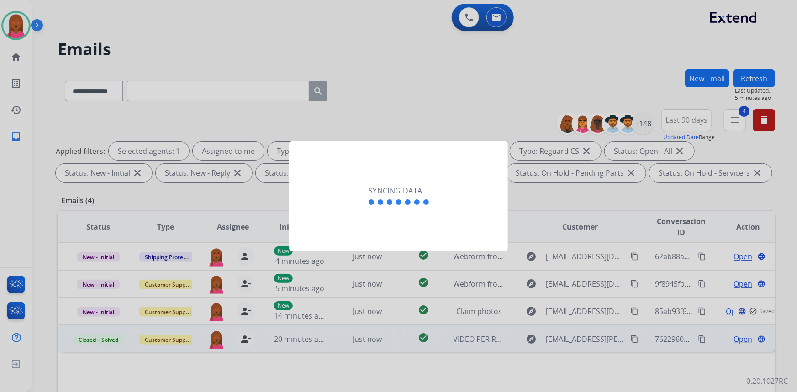
click at [358, 236] on div "Syncing data..." at bounding box center [398, 197] width 219 height 110
click at [357, 237] on div "Syncing data..." at bounding box center [398, 197] width 219 height 110
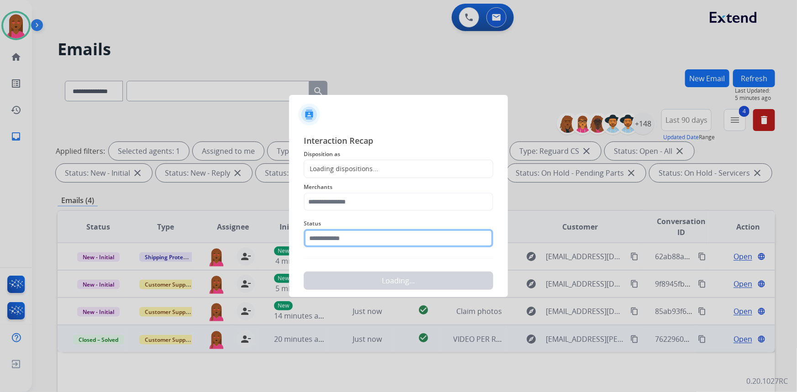
click at [349, 237] on input "text" at bounding box center [398, 238] width 189 height 18
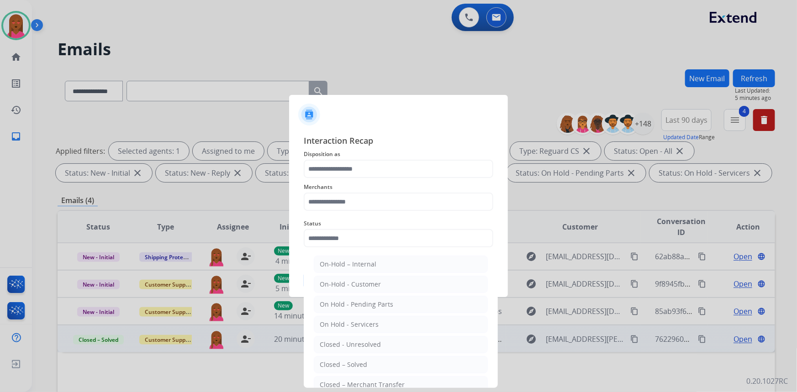
click at [360, 360] on div "Closed – Solved" at bounding box center [343, 364] width 47 height 9
type input "**********"
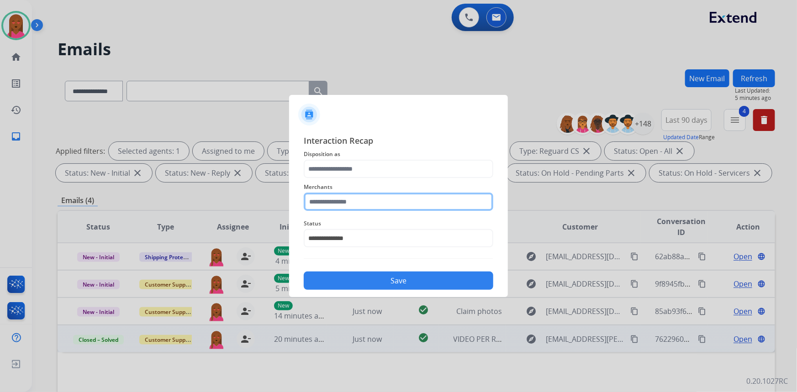
click at [379, 202] on input "text" at bounding box center [398, 202] width 189 height 18
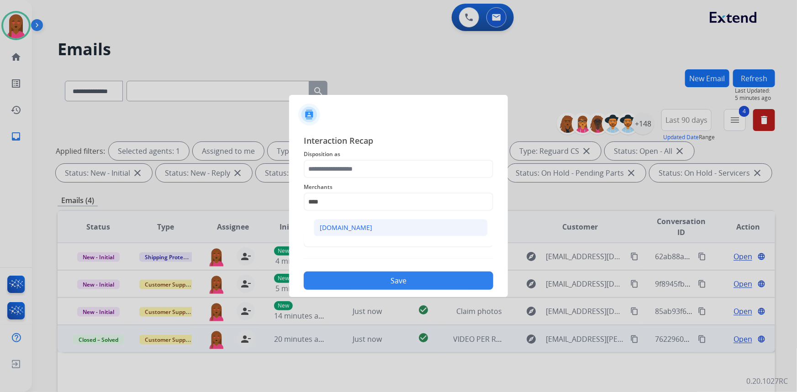
click at [377, 228] on li "[DOMAIN_NAME]" at bounding box center [401, 227] width 174 height 17
type input "**********"
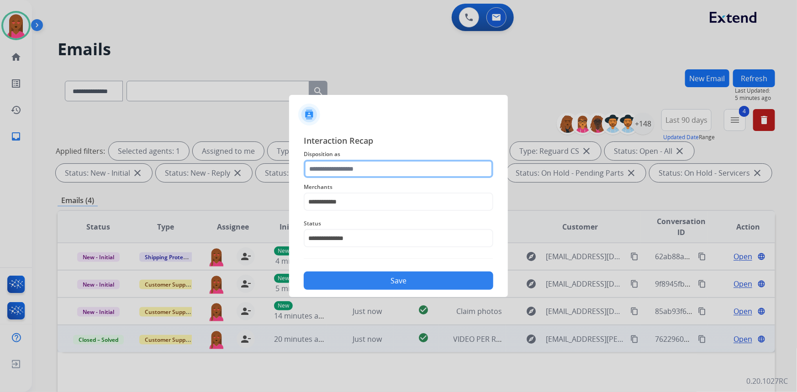
click at [379, 167] on input "text" at bounding box center [398, 169] width 189 height 18
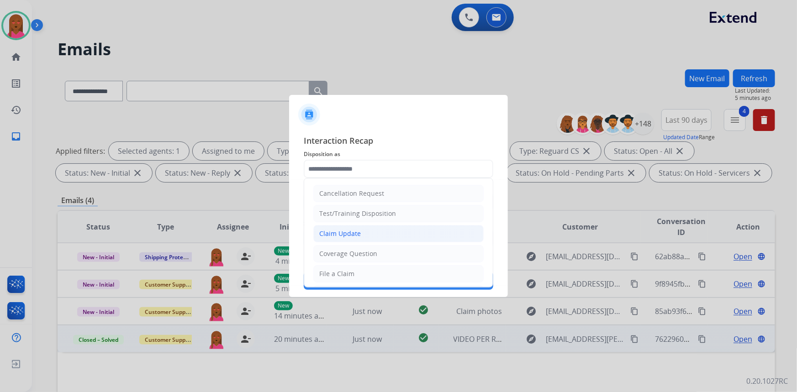
click at [369, 230] on li "Claim Update" at bounding box center [398, 233] width 170 height 17
type input "**********"
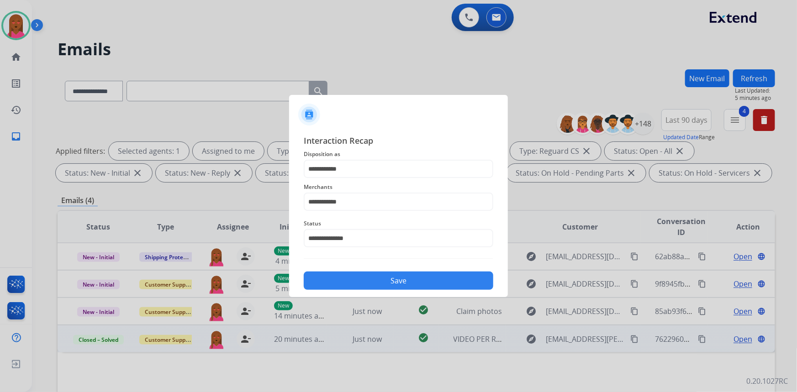
click at [392, 276] on button "Save" at bounding box center [398, 281] width 189 height 18
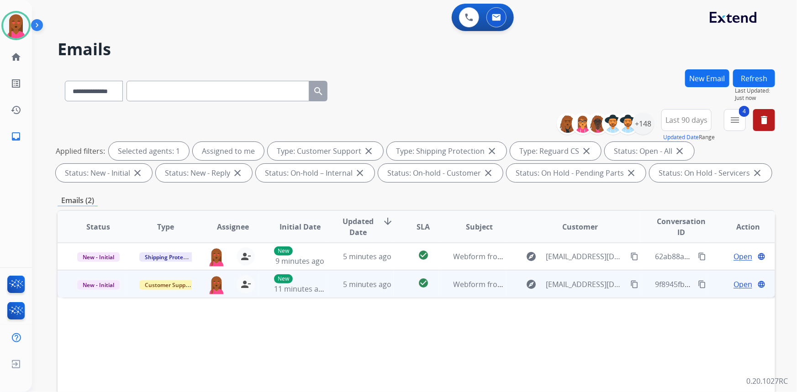
click at [733, 281] on span "Open" at bounding box center [742, 284] width 19 height 11
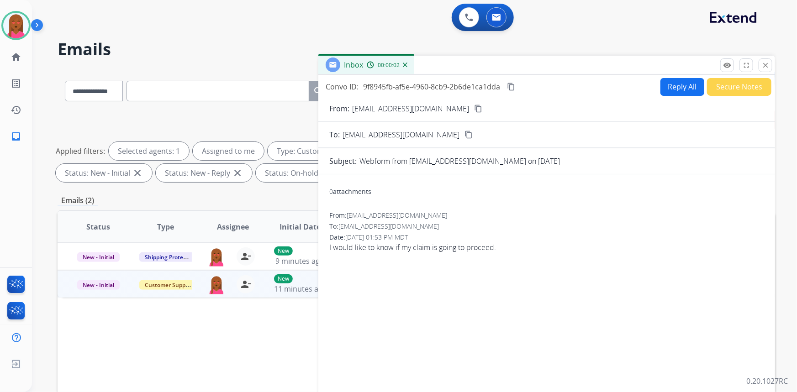
click at [474, 108] on mat-icon "content_copy" at bounding box center [478, 109] width 8 height 8
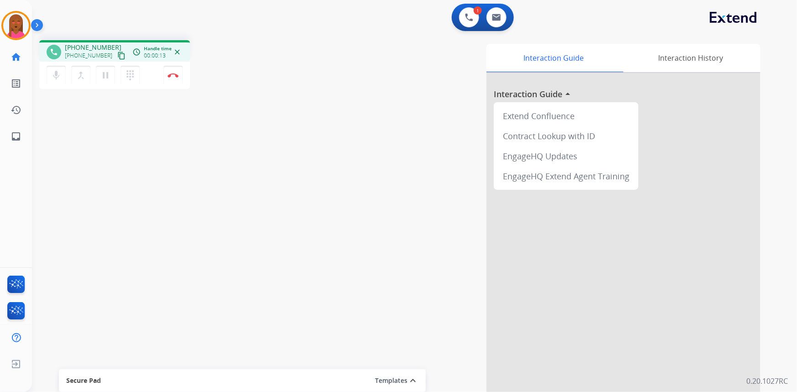
click at [117, 55] on mat-icon "content_copy" at bounding box center [121, 56] width 8 height 8
click at [416, 146] on div "Interaction Guide Interaction History Interaction Guide arrow_drop_up Extend Co…" at bounding box center [526, 229] width 467 height 370
click at [106, 80] on button "pause Hold" at bounding box center [105, 75] width 19 height 19
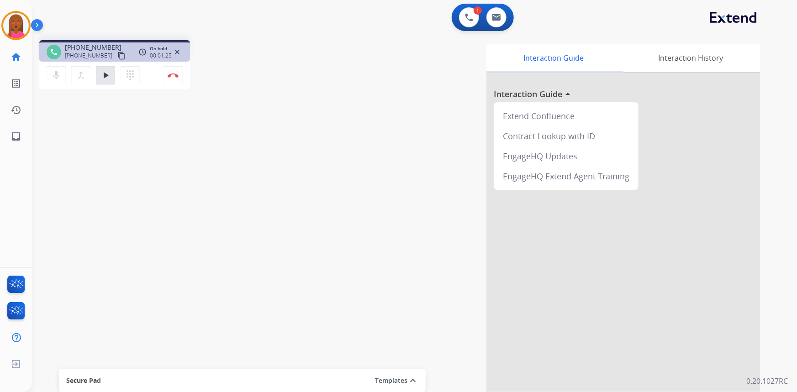
click at [409, 213] on div "Interaction Guide Interaction History Interaction Guide arrow_drop_up Extend Co…" at bounding box center [526, 229] width 467 height 370
click at [106, 72] on mat-icon "play_arrow" at bounding box center [105, 75] width 11 height 11
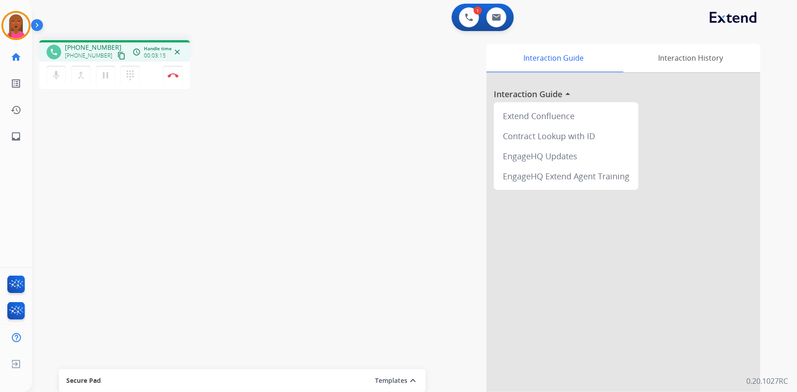
drag, startPoint x: 111, startPoint y: 54, endPoint x: 98, endPoint y: 54, distance: 13.2
click at [117, 55] on mat-icon "content_copy" at bounding box center [121, 56] width 8 height 8
click at [175, 72] on button "Disconnect" at bounding box center [172, 75] width 19 height 19
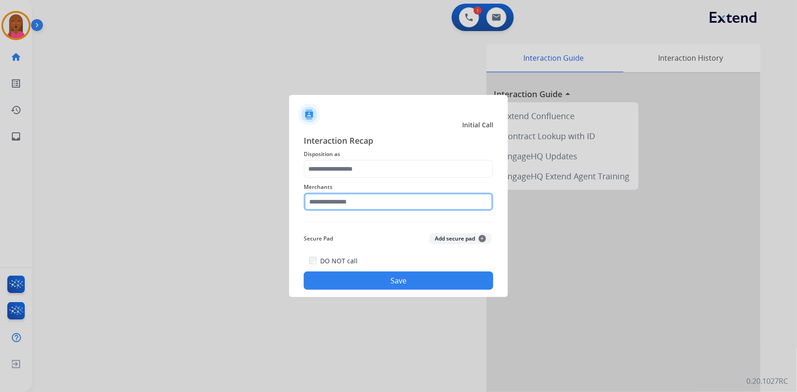
click at [317, 200] on input "text" at bounding box center [398, 202] width 189 height 18
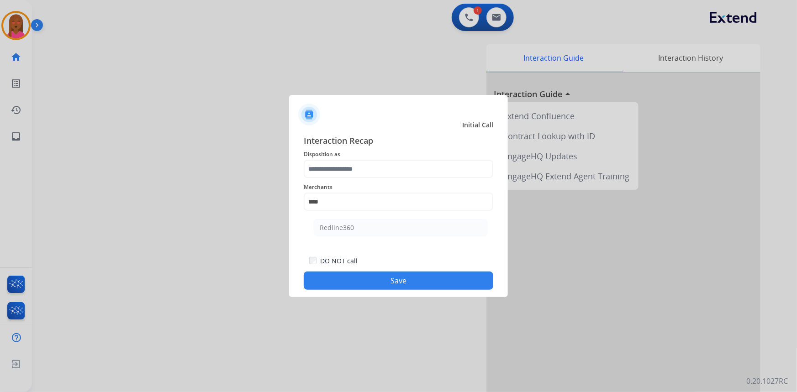
click at [320, 226] on div "Redline360" at bounding box center [337, 227] width 34 height 9
type input "**********"
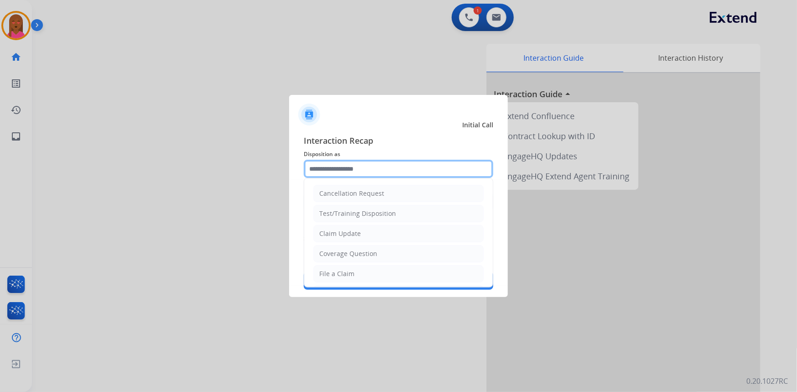
click at [350, 169] on input "text" at bounding box center [398, 169] width 189 height 18
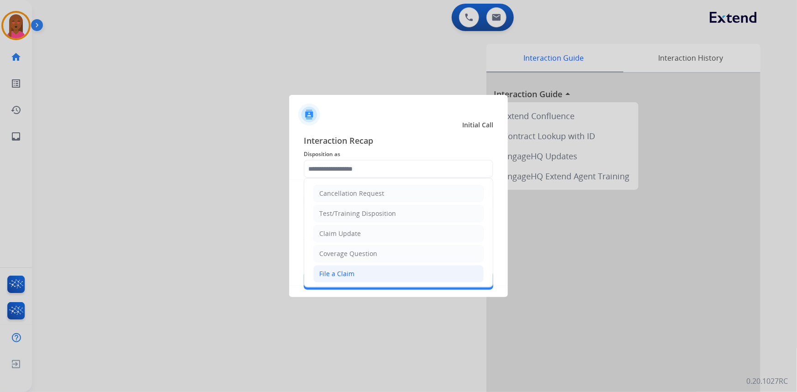
click at [346, 274] on div "File a Claim" at bounding box center [336, 273] width 35 height 9
type input "**********"
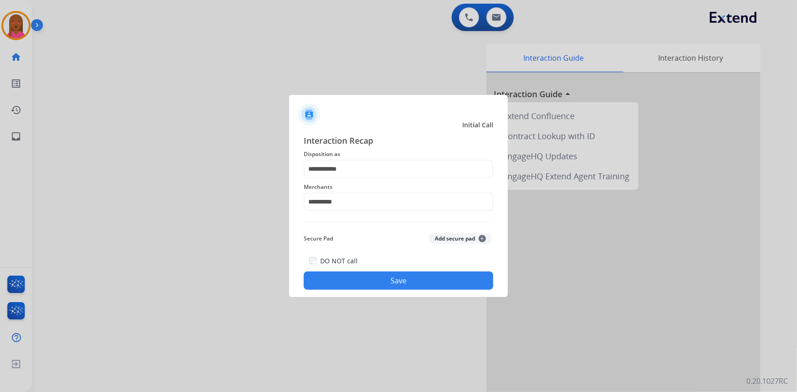
click at [342, 283] on button "Save" at bounding box center [398, 281] width 189 height 18
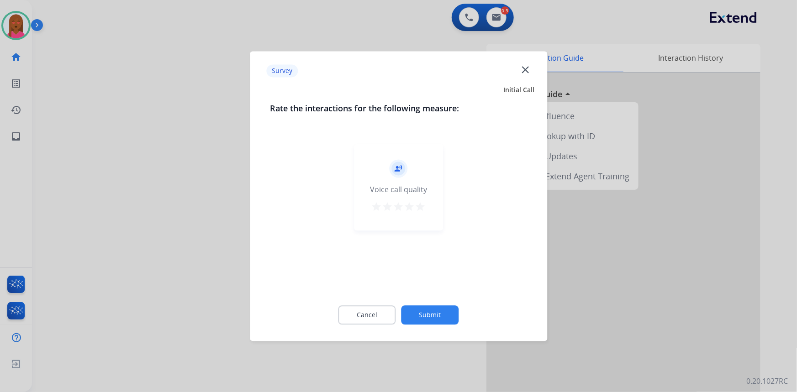
click at [526, 76] on button "close" at bounding box center [524, 71] width 11 height 14
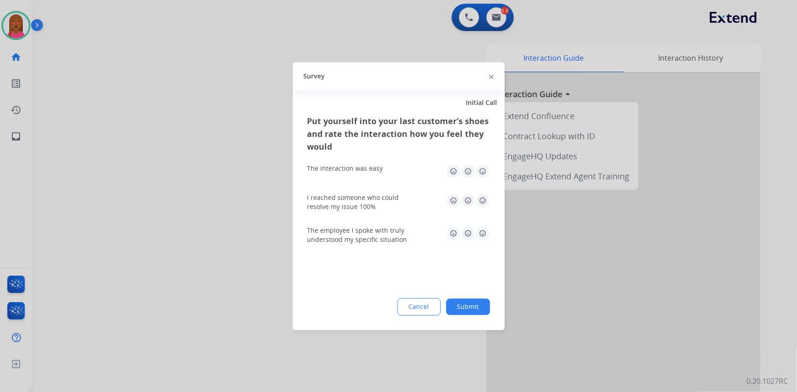
click at [493, 21] on div at bounding box center [398, 196] width 797 height 392
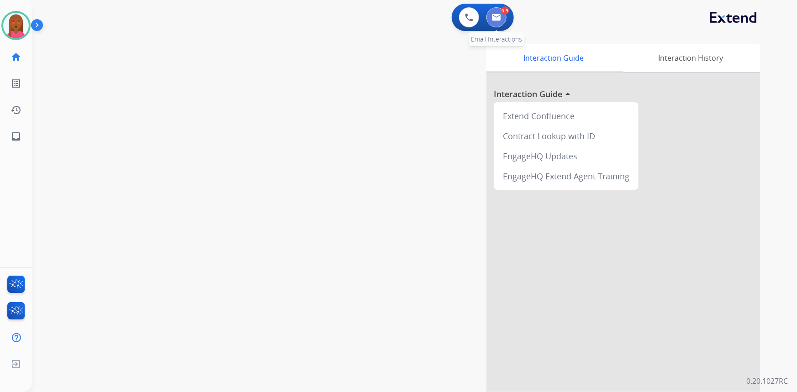
click at [493, 21] on button at bounding box center [496, 17] width 20 height 20
select select "**********"
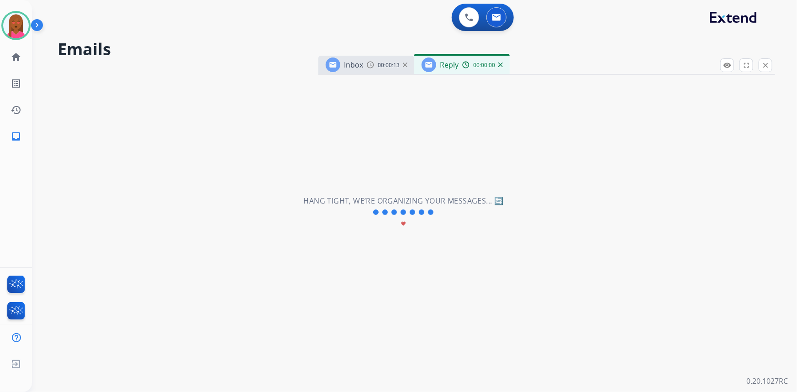
select select "**********"
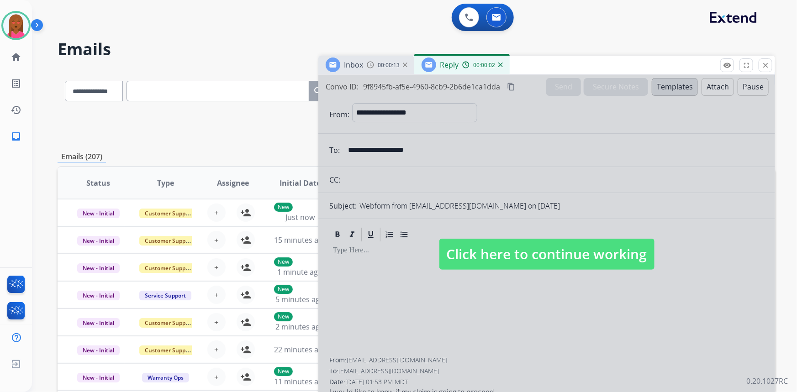
drag, startPoint x: 548, startPoint y: 215, endPoint x: 549, endPoint y: 221, distance: 6.0
click at [548, 216] on div at bounding box center [546, 245] width 456 height 341
select select
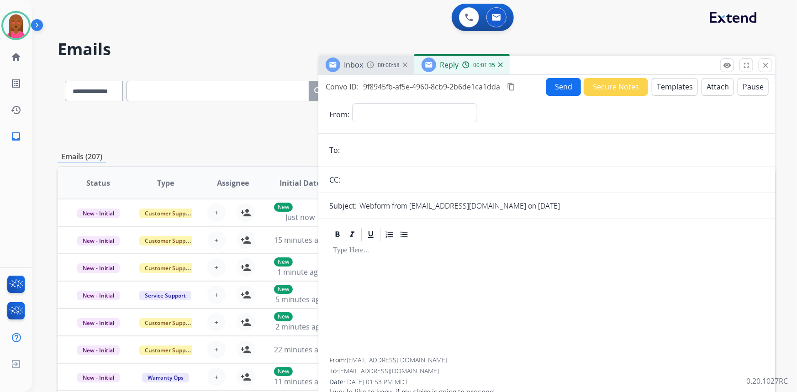
click at [664, 91] on button "Templates" at bounding box center [674, 87] width 46 height 18
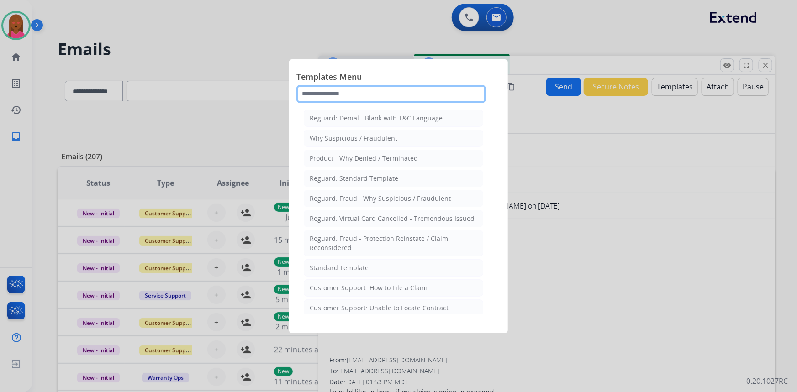
drag, startPoint x: 394, startPoint y: 95, endPoint x: 379, endPoint y: 97, distance: 15.7
click at [394, 94] on input "text" at bounding box center [390, 94] width 189 height 18
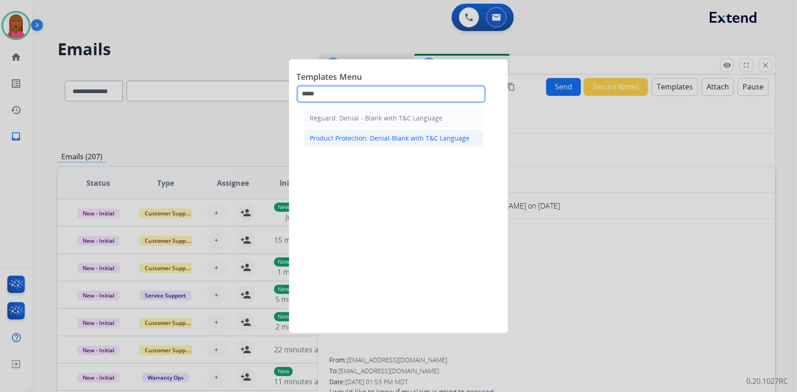
type input "*****"
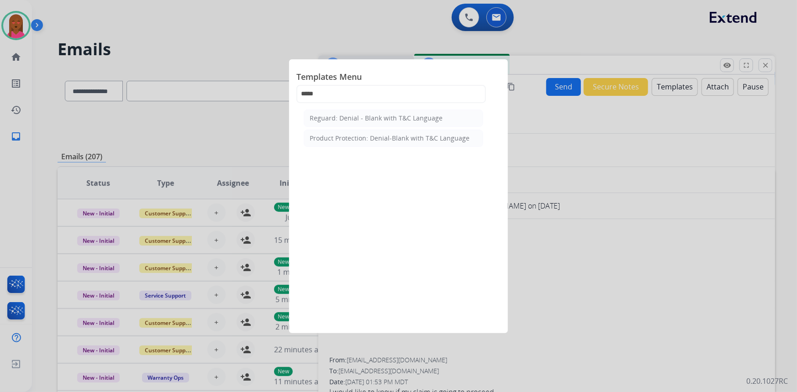
click at [392, 136] on div "Product Protection: Denial-Blank with T&C Language" at bounding box center [389, 138] width 160 height 9
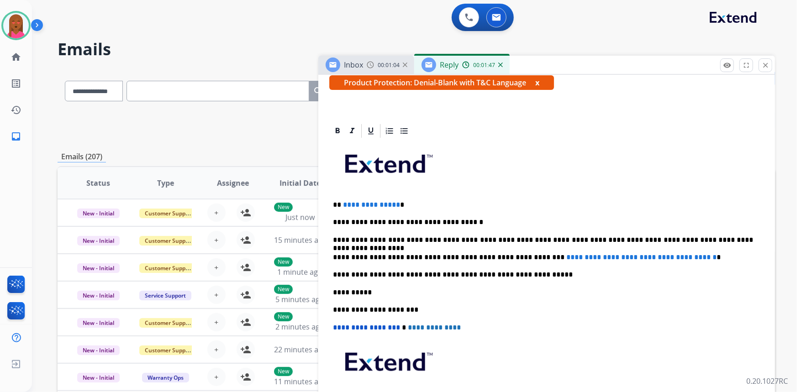
scroll to position [166, 0]
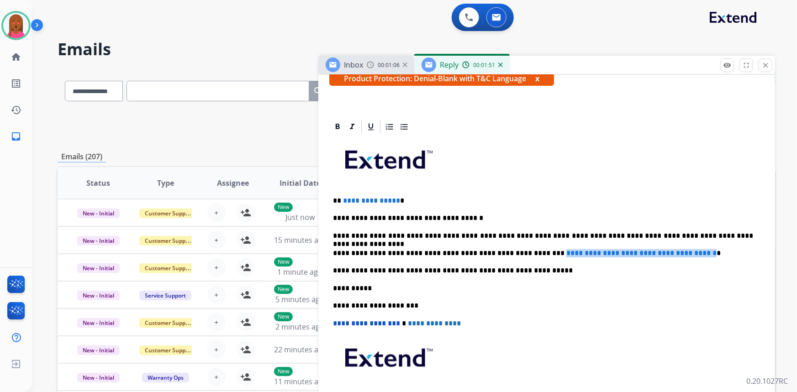
drag, startPoint x: 699, startPoint y: 251, endPoint x: 520, endPoint y: 247, distance: 179.0
click at [520, 247] on div "**********" at bounding box center [546, 288] width 435 height 306
paste div
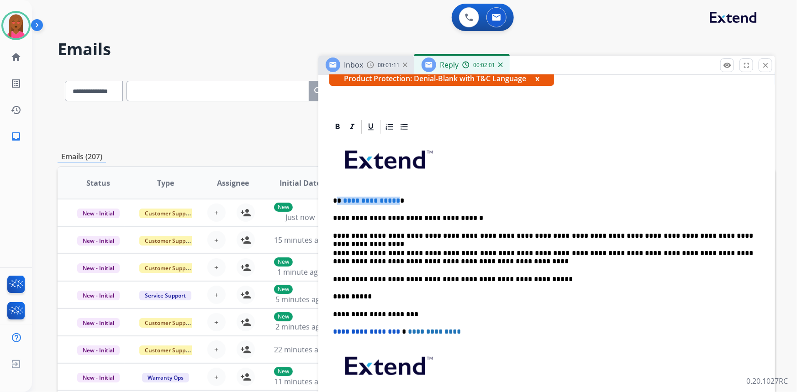
drag, startPoint x: 394, startPoint y: 197, endPoint x: 338, endPoint y: 200, distance: 56.2
click at [338, 200] on p "**********" at bounding box center [543, 201] width 420 height 8
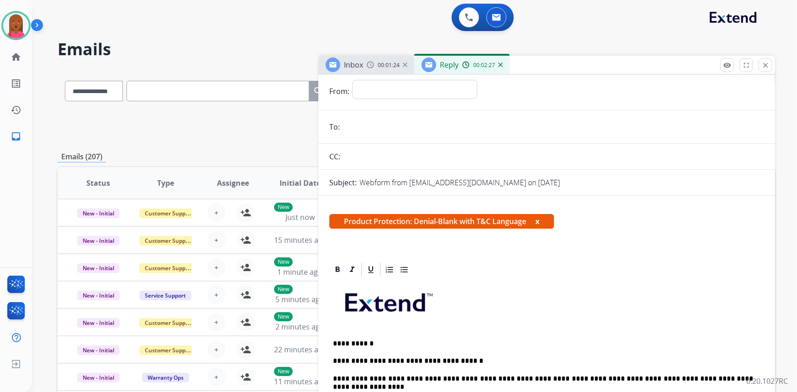
scroll to position [0, 0]
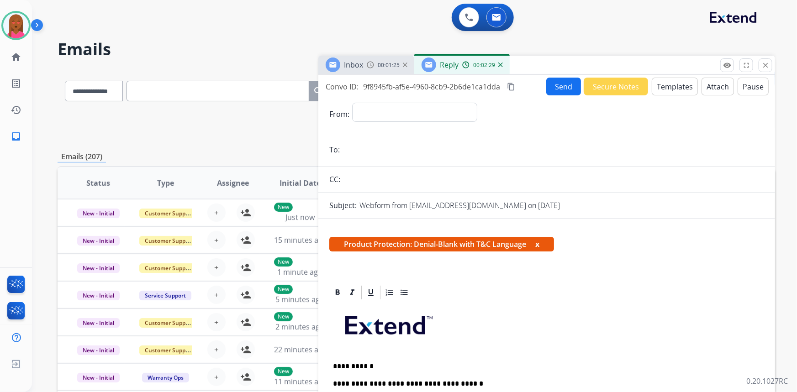
click at [704, 84] on button "Attach" at bounding box center [717, 87] width 32 height 18
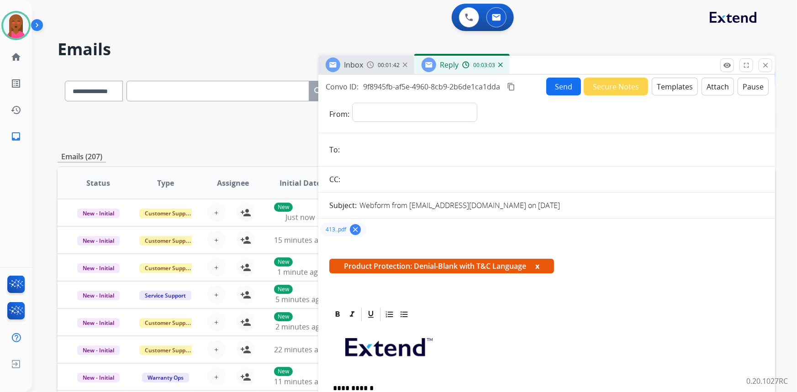
click at [575, 161] on form "**********" at bounding box center [546, 393] width 456 height 596
click at [515, 83] on mat-icon "content_copy" at bounding box center [511, 87] width 8 height 8
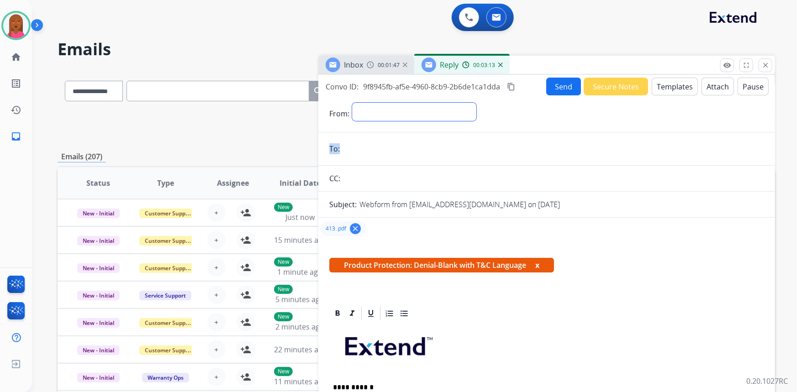
drag, startPoint x: 461, startPoint y: 111, endPoint x: 458, endPoint y: 118, distance: 7.0
click at [461, 111] on select "**********" at bounding box center [414, 112] width 124 height 18
select select "**********"
click at [352, 103] on select "**********" at bounding box center [414, 112] width 124 height 18
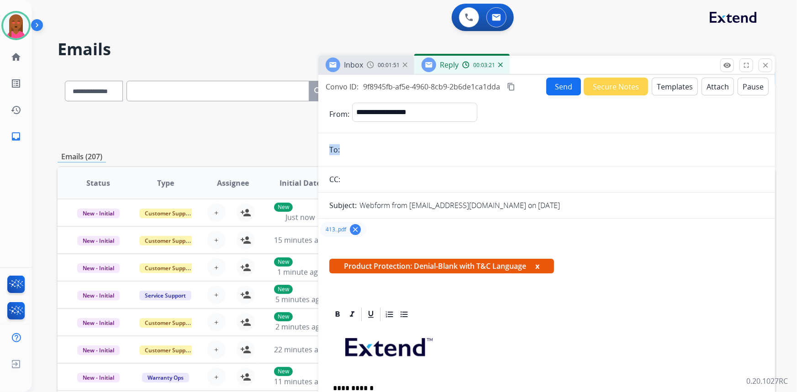
click at [442, 154] on input "email" at bounding box center [552, 150] width 421 height 18
paste input "**********"
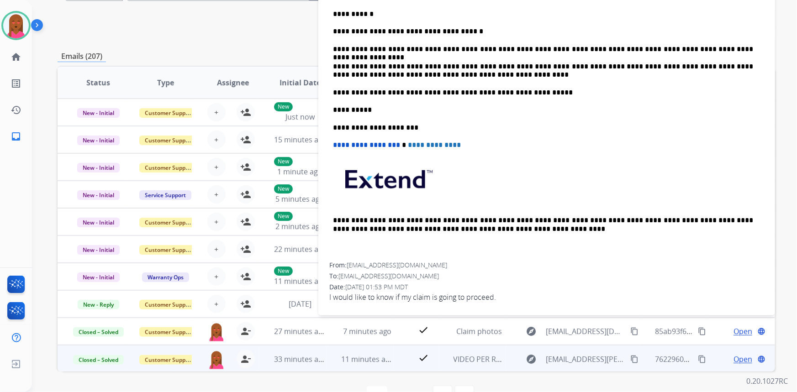
scroll to position [127, 0]
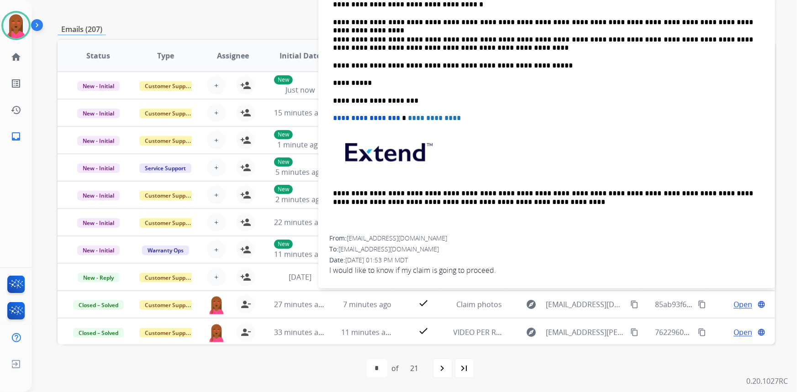
type input "**********"
click at [446, 273] on span "I would like to know if my claim is going to proceed." at bounding box center [546, 270] width 435 height 11
copy app-emails-table "I would like to know if my claim is going to proceed. remove_red_eye Logs fulls…"
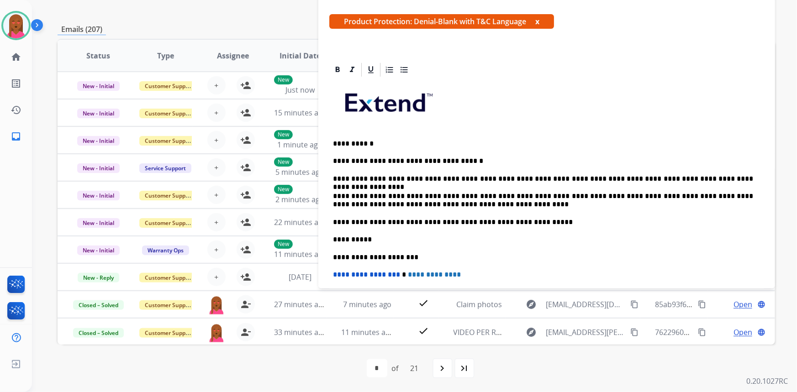
scroll to position [249, 0]
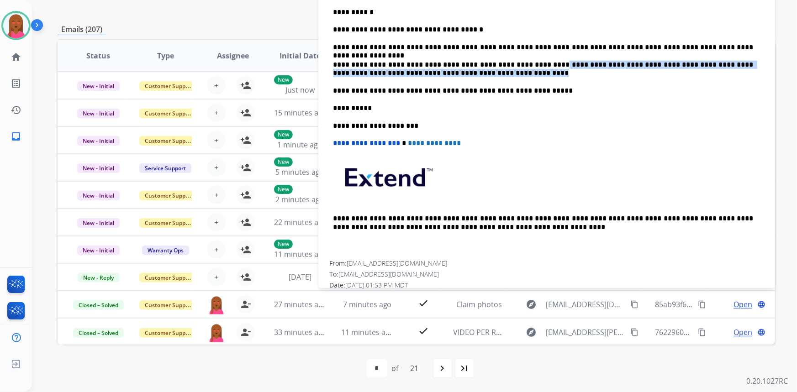
drag, startPoint x: 533, startPoint y: 73, endPoint x: 512, endPoint y: 73, distance: 21.0
click at [512, 73] on p "**********" at bounding box center [543, 69] width 420 height 17
copy p "**********"
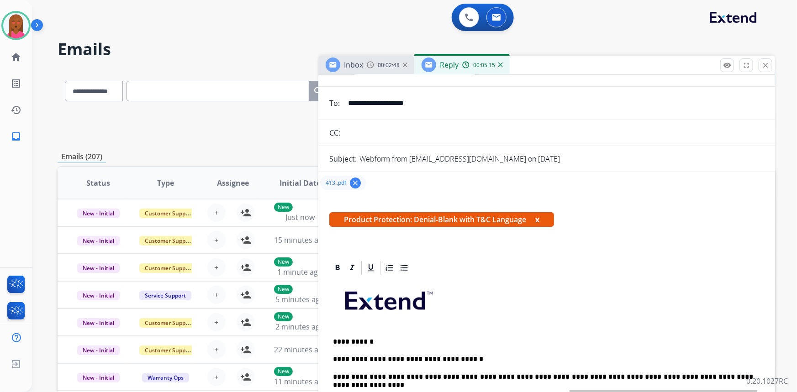
scroll to position [0, 0]
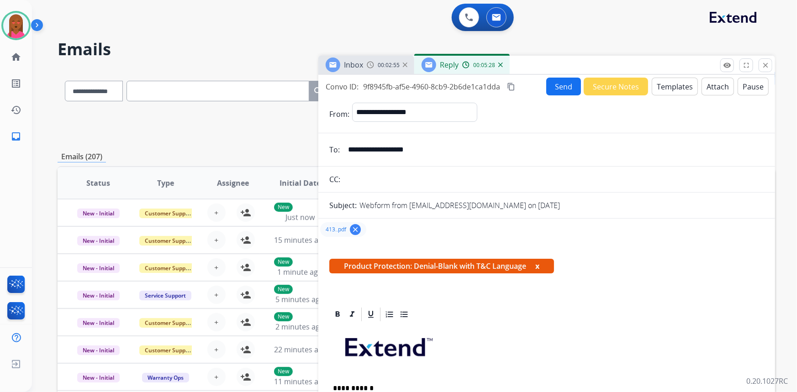
click at [551, 88] on button "Send" at bounding box center [563, 87] width 35 height 18
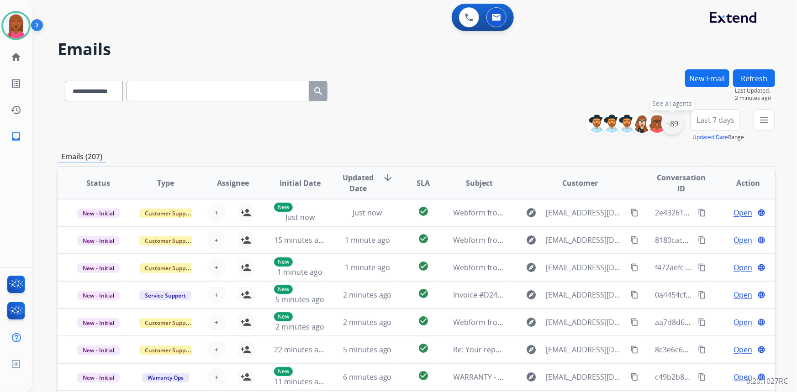
click at [677, 128] on div "+89" at bounding box center [672, 124] width 22 height 22
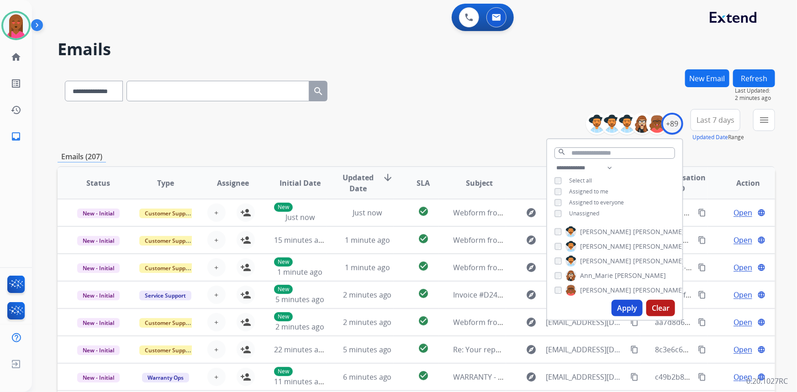
click at [629, 304] on button "Apply" at bounding box center [626, 308] width 31 height 16
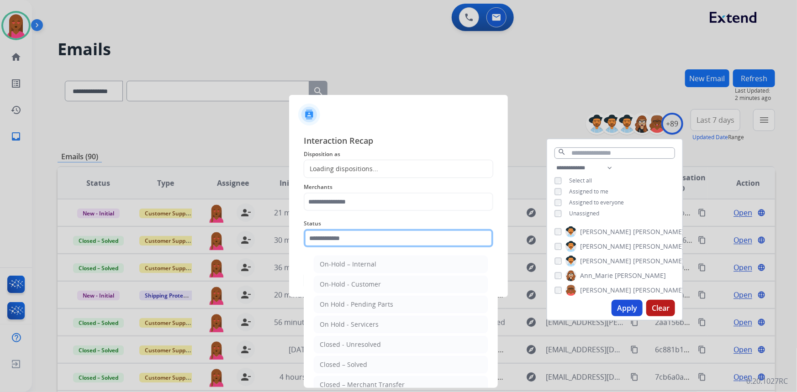
click at [345, 244] on input "text" at bounding box center [398, 238] width 189 height 18
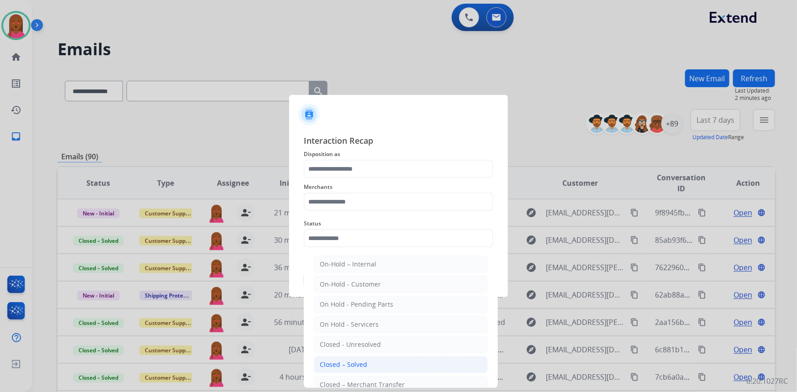
click at [374, 365] on li "Closed – Solved" at bounding box center [401, 364] width 174 height 17
type input "**********"
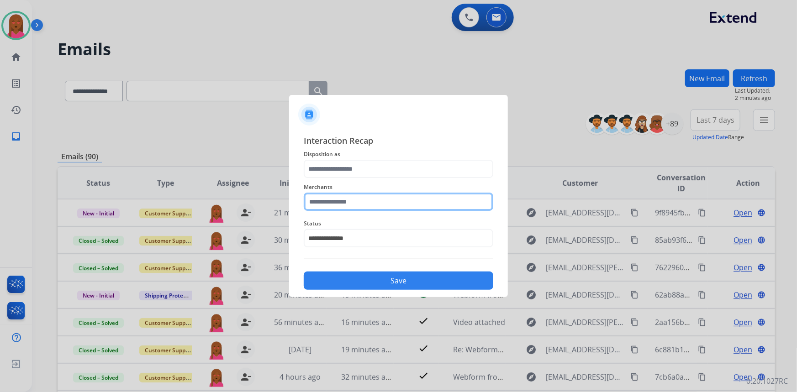
click at [397, 197] on input "text" at bounding box center [398, 202] width 189 height 18
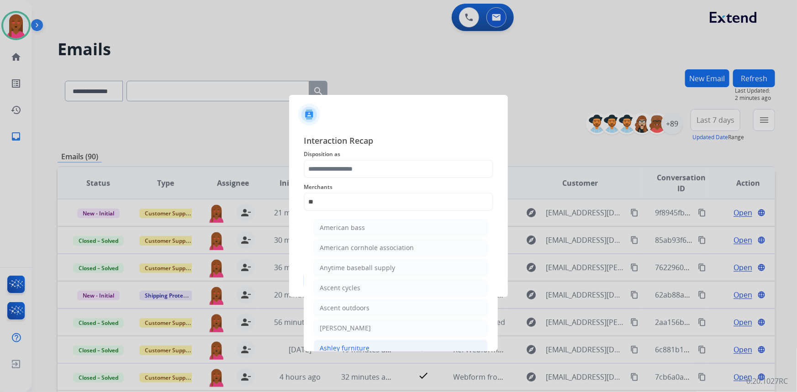
click at [365, 345] on div "Ashley furniture" at bounding box center [345, 348] width 50 height 9
type input "**********"
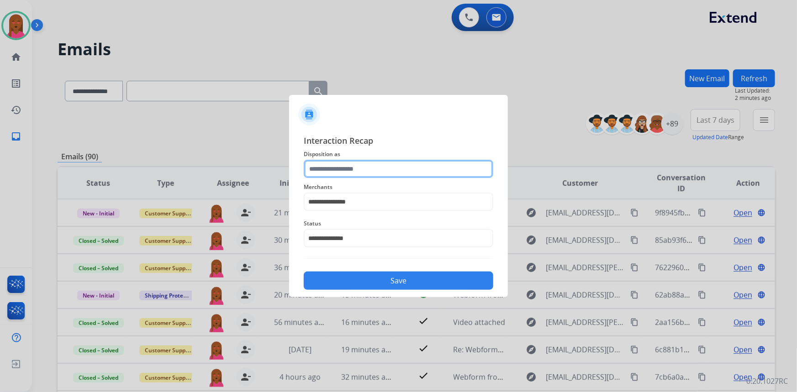
click at [398, 170] on input "text" at bounding box center [398, 169] width 189 height 18
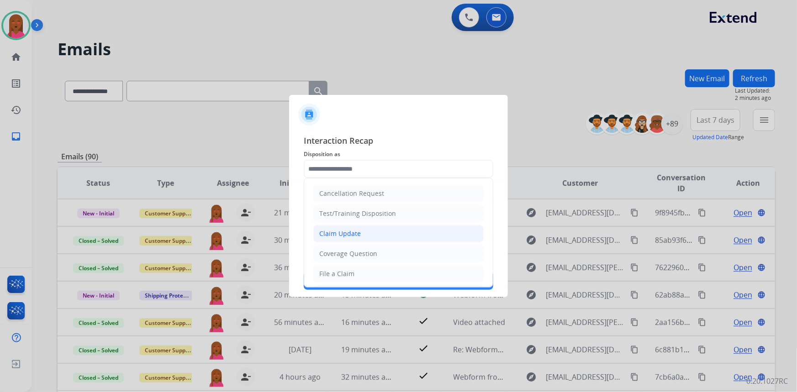
click at [383, 229] on li "Claim Update" at bounding box center [398, 233] width 170 height 17
type input "**********"
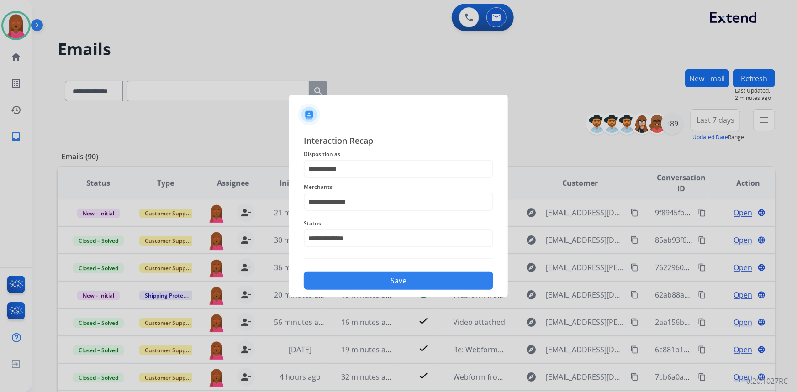
click at [388, 288] on button "Save" at bounding box center [398, 281] width 189 height 18
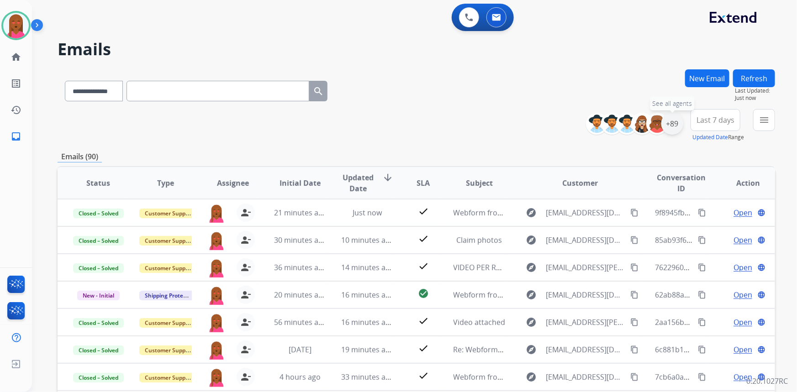
click at [674, 128] on div "+89" at bounding box center [672, 124] width 22 height 22
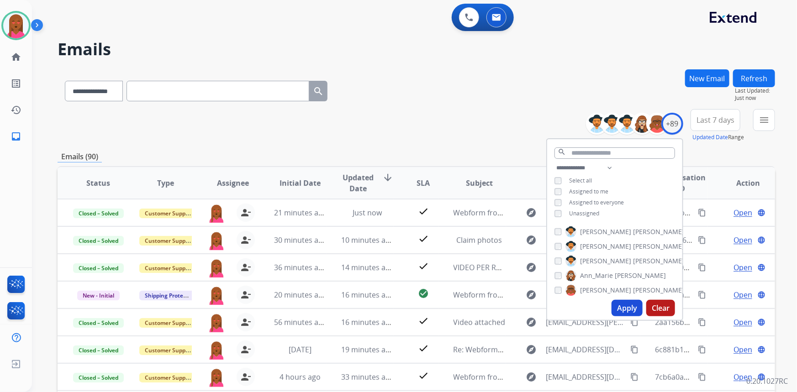
click at [730, 118] on span "Last 7 days" at bounding box center [715, 120] width 38 height 4
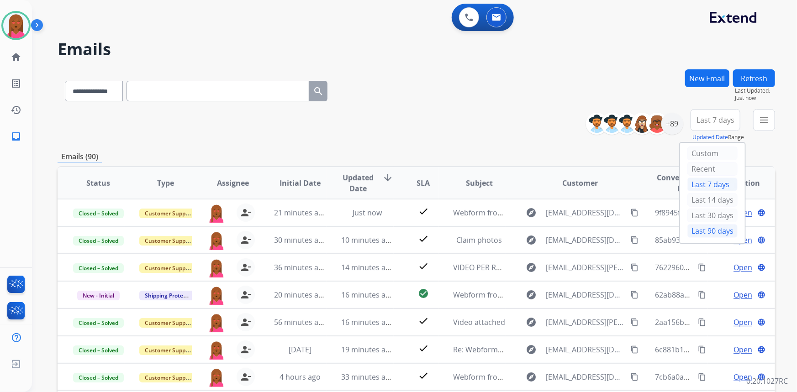
click at [688, 235] on div "Last 90 days" at bounding box center [712, 231] width 50 height 14
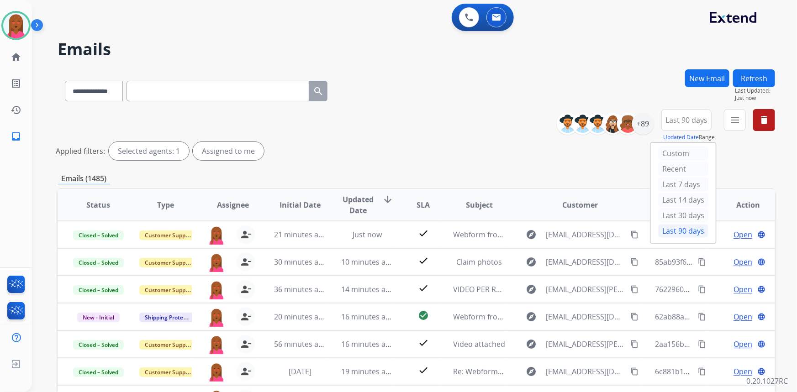
click at [729, 115] on mat-icon "menu" at bounding box center [734, 120] width 11 height 11
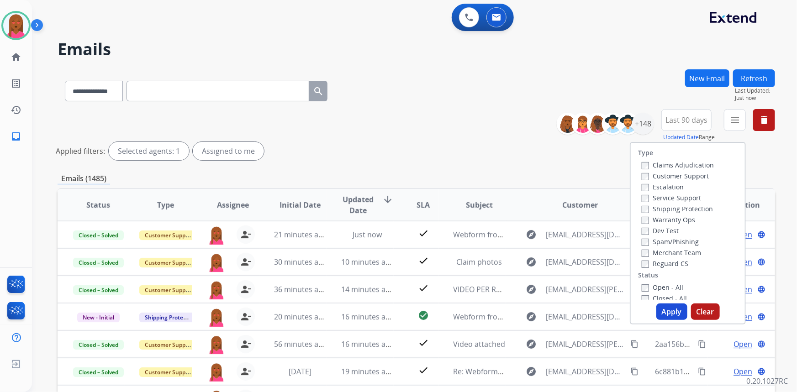
click at [702, 178] on label "Customer Support" at bounding box center [674, 176] width 67 height 9
click at [698, 210] on label "Shipping Protection" at bounding box center [676, 208] width 71 height 9
click at [673, 262] on label "Reguard CS" at bounding box center [664, 263] width 47 height 9
click at [666, 289] on label "Open - All" at bounding box center [662, 287] width 42 height 9
click at [671, 316] on button "Apply" at bounding box center [671, 312] width 31 height 16
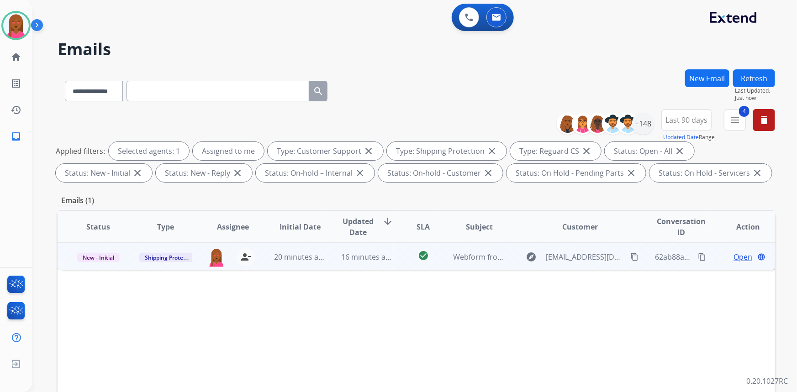
click at [736, 259] on span "Open" at bounding box center [742, 257] width 19 height 11
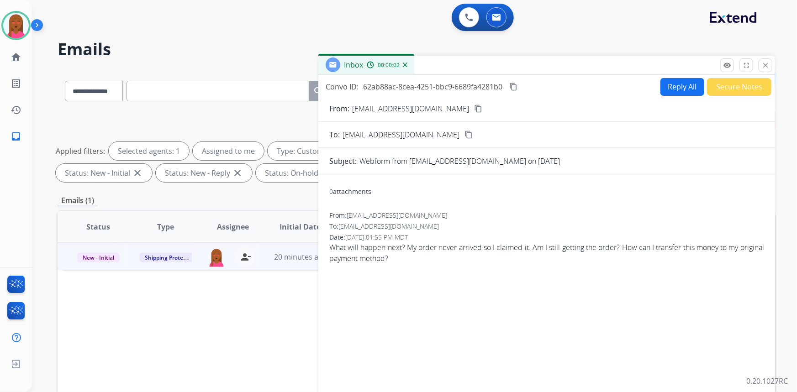
click at [415, 133] on div "To: support@extend.com content_copy" at bounding box center [546, 134] width 456 height 11
click at [464, 134] on mat-icon "content_copy" at bounding box center [468, 135] width 8 height 8
click at [474, 109] on mat-icon "content_copy" at bounding box center [478, 109] width 8 height 8
click at [518, 88] on button "content_copy" at bounding box center [513, 86] width 11 height 11
click at [481, 247] on span "What will happen next? My order never arrived so I claimed it. Am I still getti…" at bounding box center [546, 253] width 435 height 22
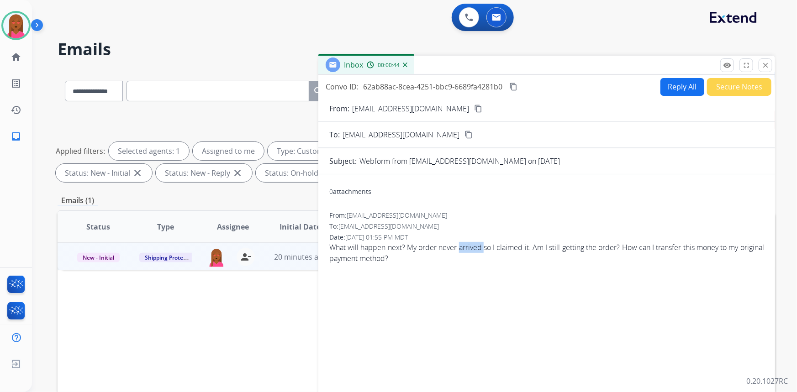
click at [481, 247] on span "What will happen next? My order never arrived so I claimed it. Am I still getti…" at bounding box center [546, 253] width 435 height 22
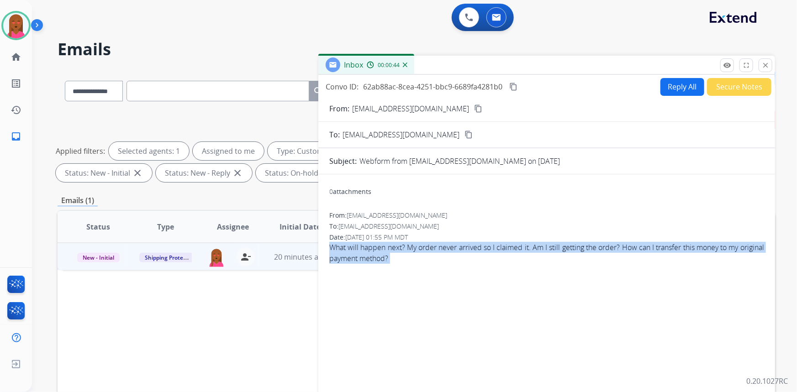
click at [481, 247] on span "What will happen next? My order never arrived so I claimed it. Am I still getti…" at bounding box center [546, 253] width 435 height 22
copy app-emails-table "What will happen next? My order never arrived so I claimed it. Am I still getti…"
click at [686, 87] on button "Reply All" at bounding box center [682, 87] width 44 height 18
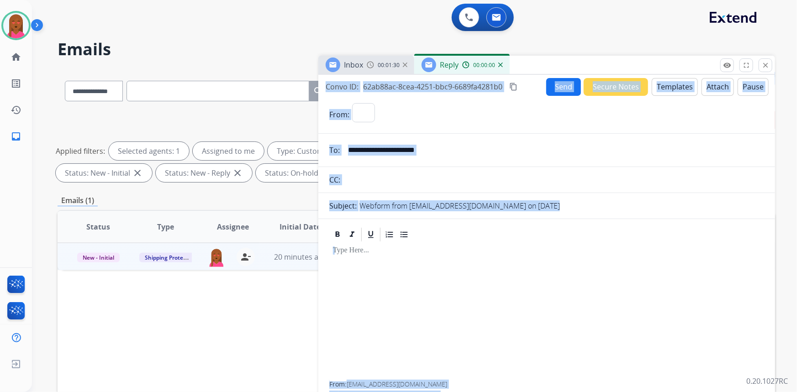
select select "**********"
click at [687, 90] on button "Templates" at bounding box center [674, 87] width 46 height 18
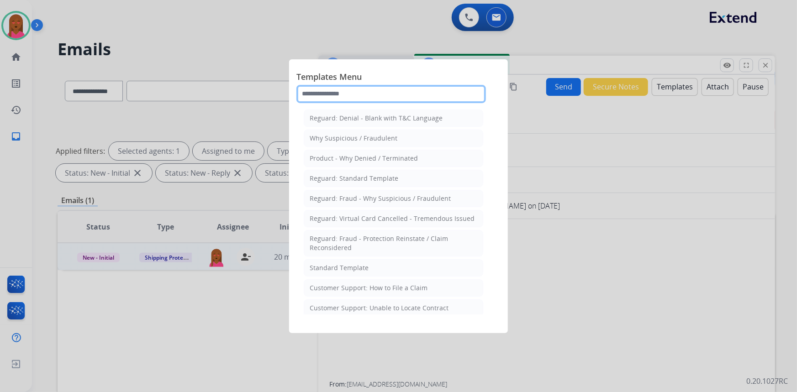
click at [435, 98] on input "text" at bounding box center [390, 94] width 189 height 18
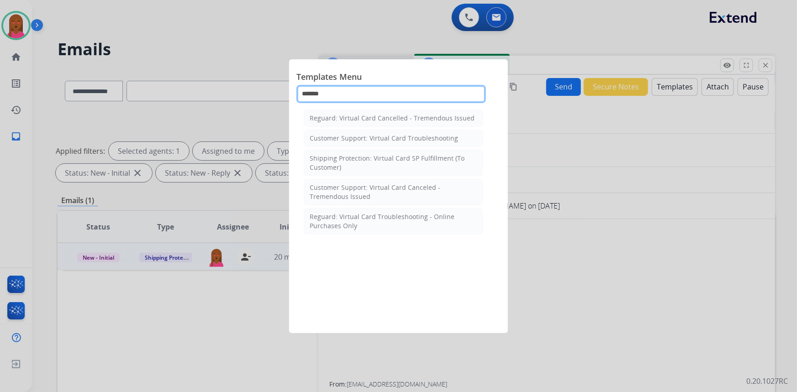
type input "*******"
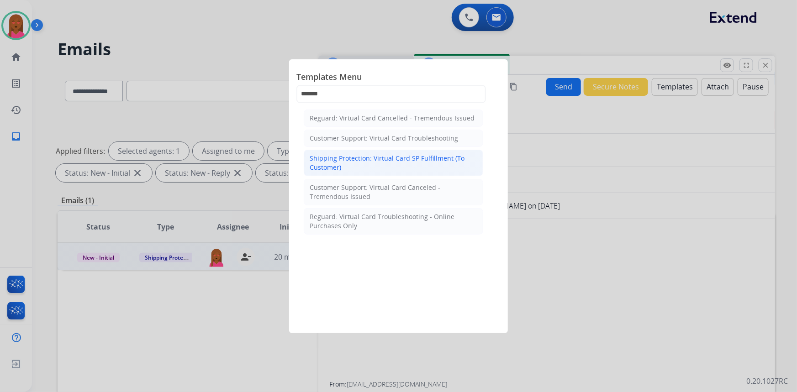
click at [365, 161] on div "Shipping Protection: Virtual Card SP Fulfillment (To Customer)" at bounding box center [393, 163] width 168 height 18
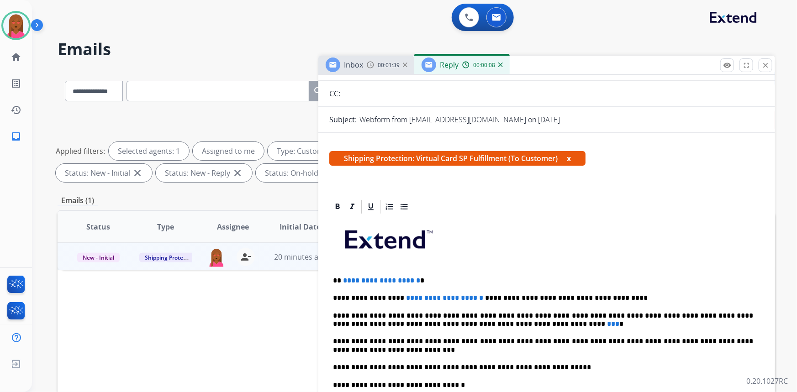
scroll to position [124, 0]
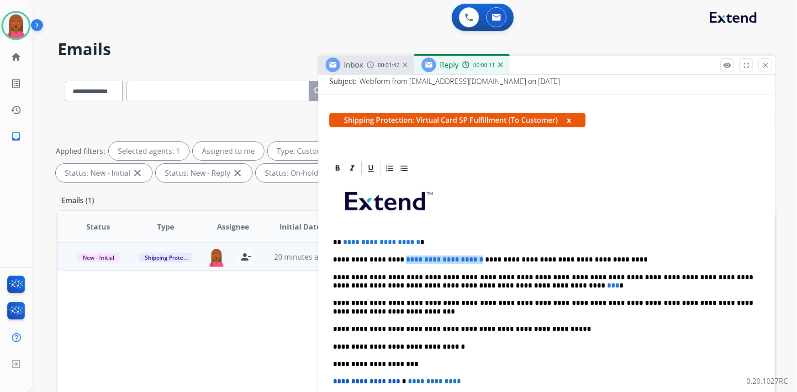
drag, startPoint x: 457, startPoint y: 258, endPoint x: 395, endPoint y: 259, distance: 62.1
click at [406, 259] on span "**********" at bounding box center [444, 259] width 77 height 7
drag, startPoint x: 484, startPoint y: 283, endPoint x: 475, endPoint y: 283, distance: 8.7
click at [475, 283] on p "**********" at bounding box center [543, 281] width 420 height 17
drag, startPoint x: 431, startPoint y: 240, endPoint x: 338, endPoint y: 241, distance: 92.7
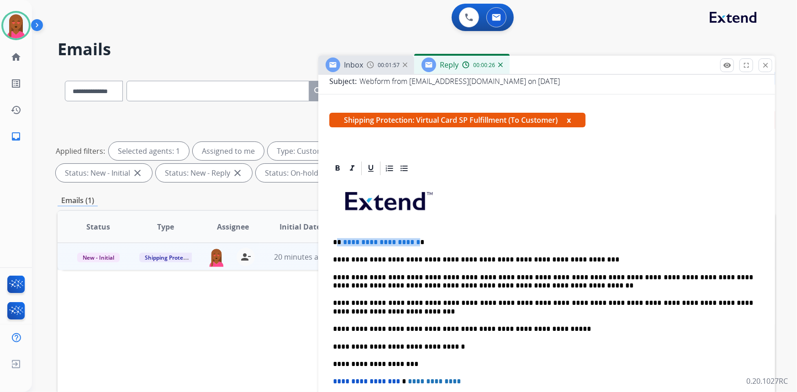
click at [338, 241] on p "**********" at bounding box center [543, 242] width 420 height 8
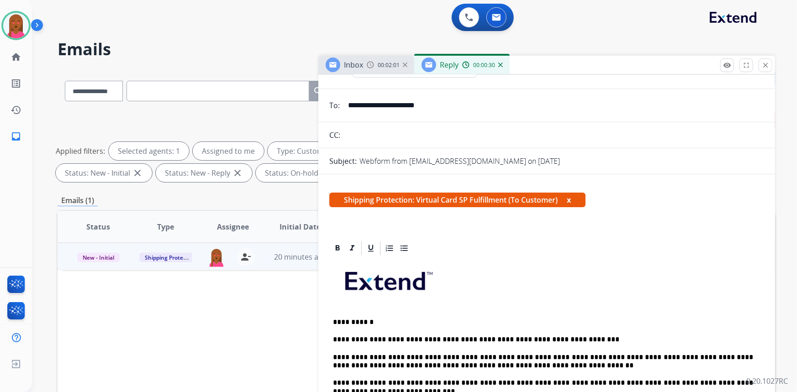
scroll to position [0, 0]
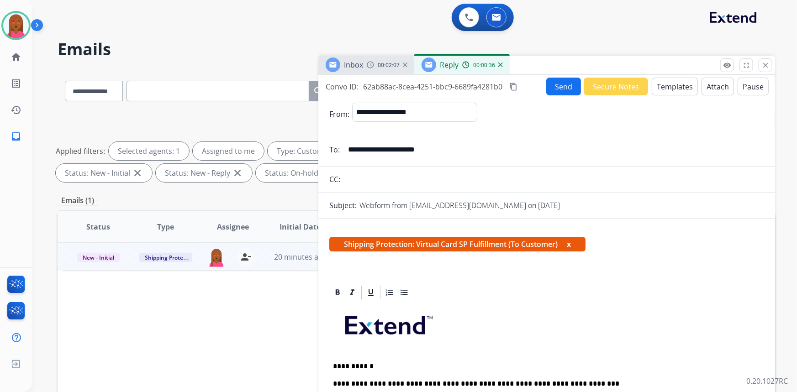
click at [565, 86] on button "Send" at bounding box center [563, 87] width 35 height 18
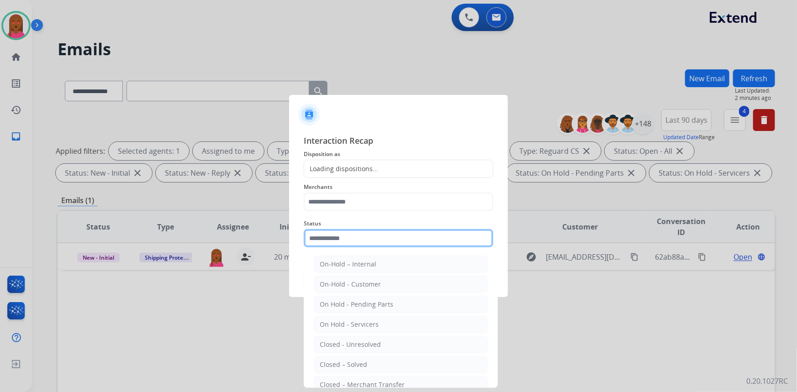
click at [382, 230] on input "text" at bounding box center [398, 238] width 189 height 18
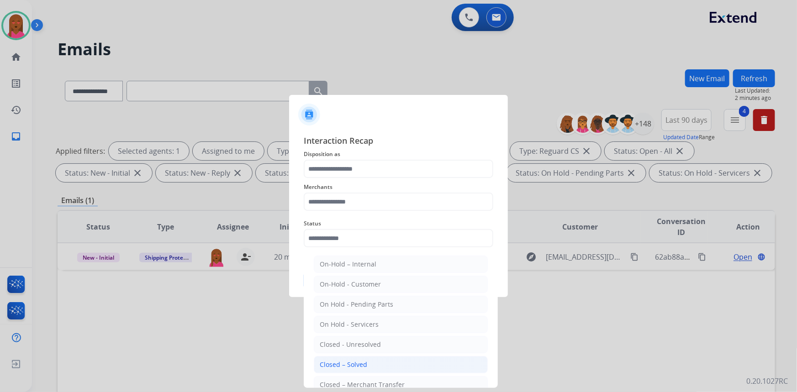
click at [362, 363] on div "Closed – Solved" at bounding box center [343, 364] width 47 height 9
type input "**********"
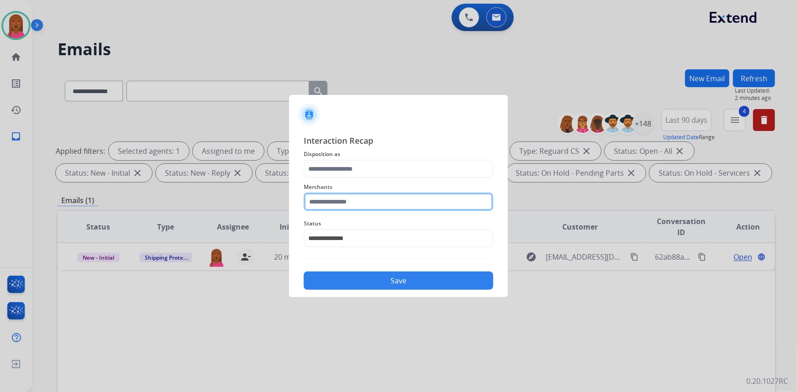
click at [383, 205] on input "text" at bounding box center [398, 202] width 189 height 18
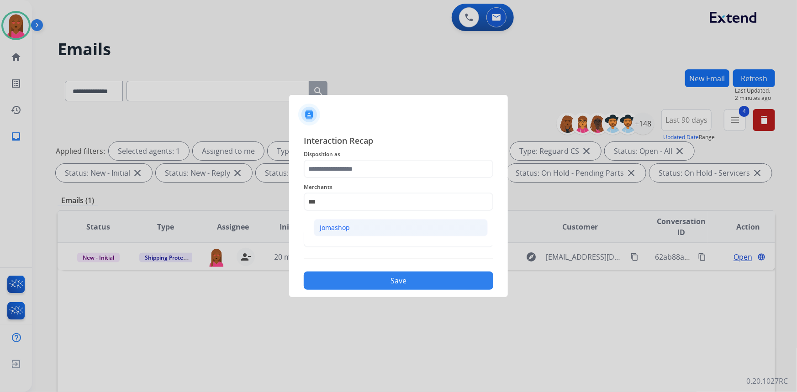
click at [362, 227] on li "Jomashop" at bounding box center [401, 227] width 174 height 17
type input "********"
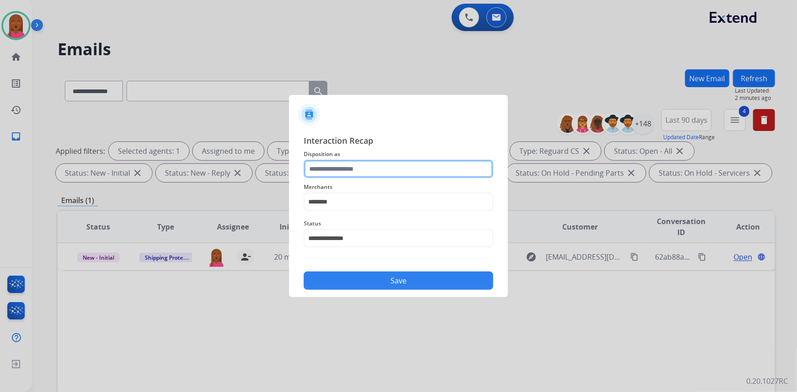
click at [365, 166] on input "text" at bounding box center [398, 169] width 189 height 18
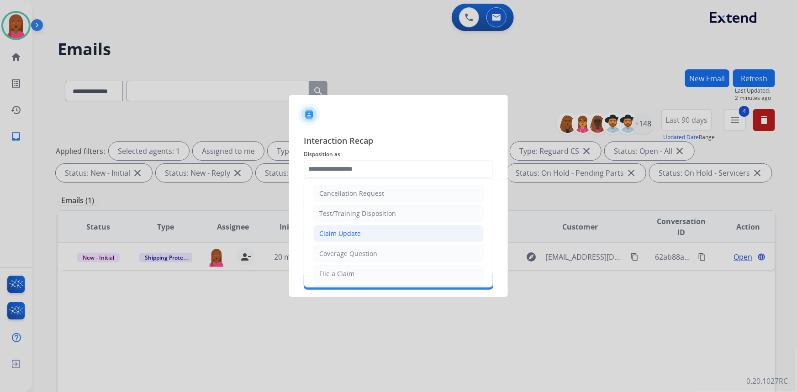
click at [345, 227] on li "Claim Update" at bounding box center [398, 233] width 170 height 17
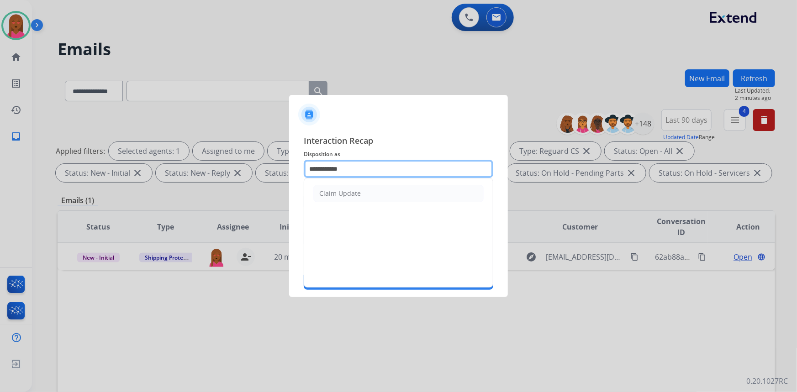
drag, startPoint x: 313, startPoint y: 166, endPoint x: 170, endPoint y: 155, distance: 142.8
click at [0, 155] on app-contact-recap-modal "**********" at bounding box center [0, 196] width 0 height 392
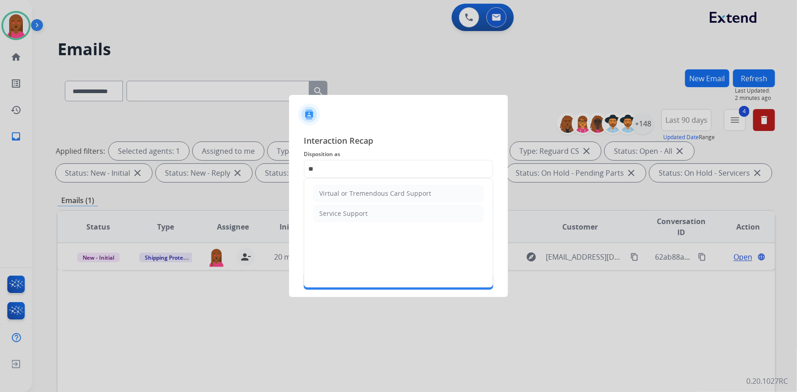
click at [359, 192] on div "Virtual or Tremendous Card Support" at bounding box center [375, 193] width 112 height 9
type input "**********"
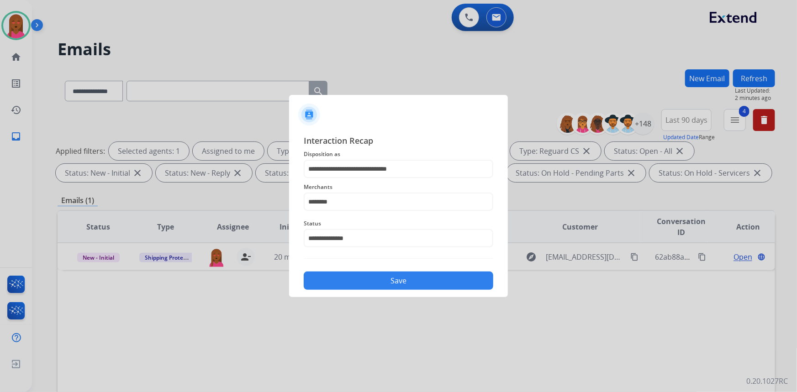
click at [367, 283] on button "Save" at bounding box center [398, 281] width 189 height 18
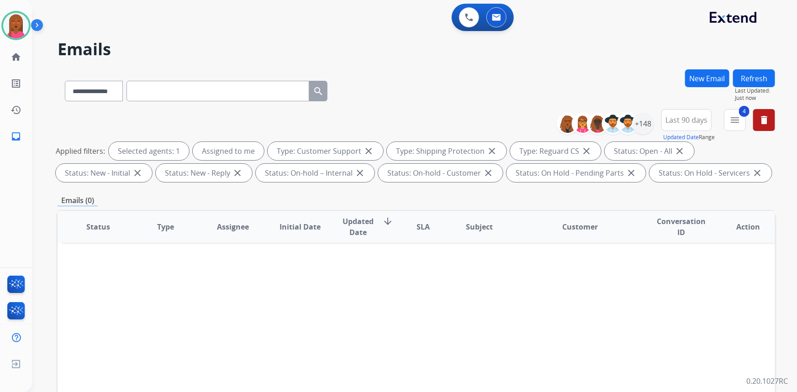
click at [676, 118] on span "Last 90 days" at bounding box center [686, 120] width 42 height 4
click at [670, 154] on div "Custom" at bounding box center [683, 154] width 50 height 14
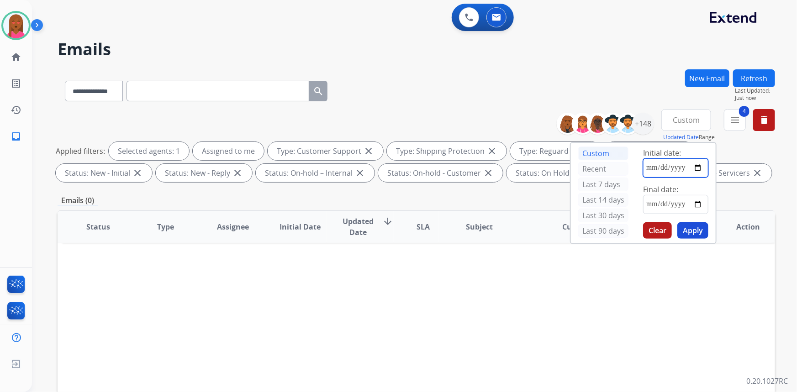
click at [698, 164] on input "date" at bounding box center [675, 167] width 65 height 19
type input "**********"
click at [697, 205] on input "date" at bounding box center [675, 204] width 65 height 19
type input "**********"
click at [689, 229] on button "Apply" at bounding box center [692, 230] width 31 height 16
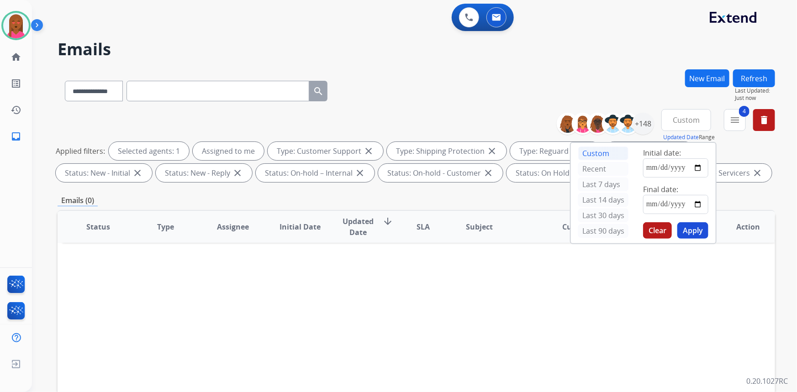
click at [698, 232] on button "Apply" at bounding box center [692, 230] width 31 height 16
click at [739, 121] on mat-icon "menu" at bounding box center [734, 120] width 11 height 11
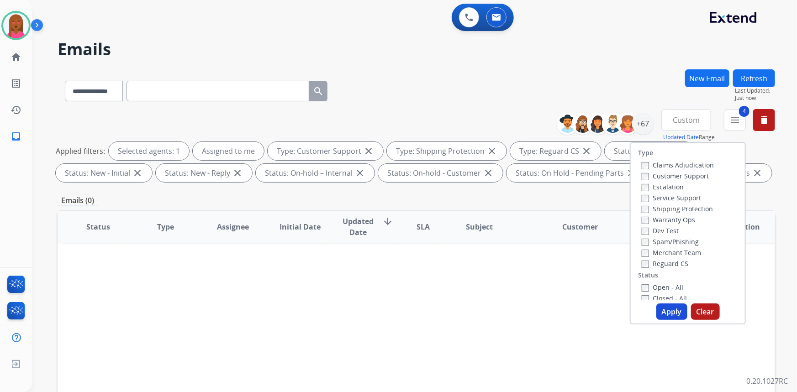
click at [658, 286] on label "Open - All" at bounding box center [662, 287] width 42 height 9
drag, startPoint x: 658, startPoint y: 296, endPoint x: 661, endPoint y: 301, distance: 5.5
click at [658, 296] on label "Closed - All" at bounding box center [663, 298] width 45 height 9
click at [660, 312] on button "Apply" at bounding box center [671, 312] width 31 height 16
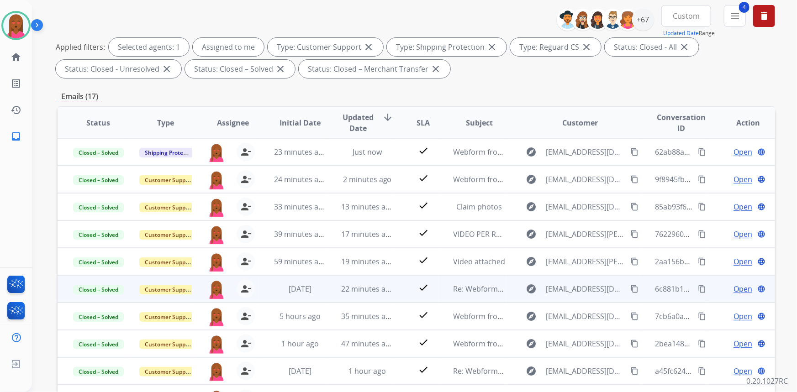
scroll to position [171, 0]
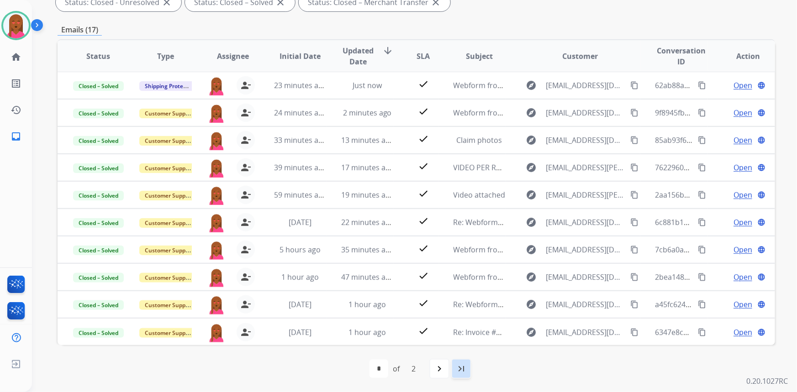
click at [456, 368] on mat-icon "last_page" at bounding box center [461, 368] width 11 height 11
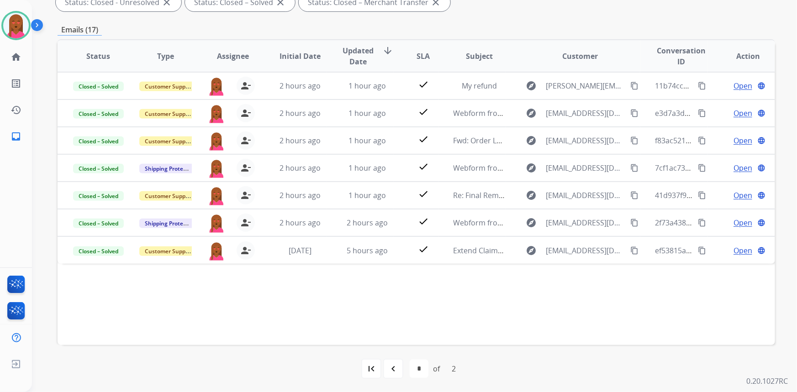
click at [393, 363] on mat-icon "navigate_before" at bounding box center [393, 368] width 11 height 11
select select "*"
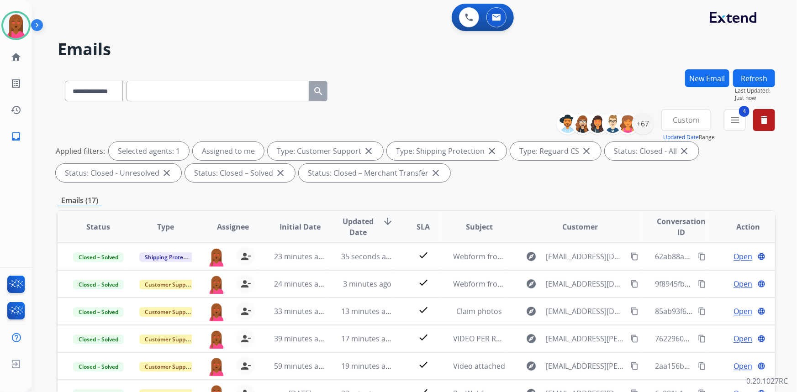
scroll to position [0, 0]
click at [637, 125] on div "+67" at bounding box center [643, 124] width 22 height 22
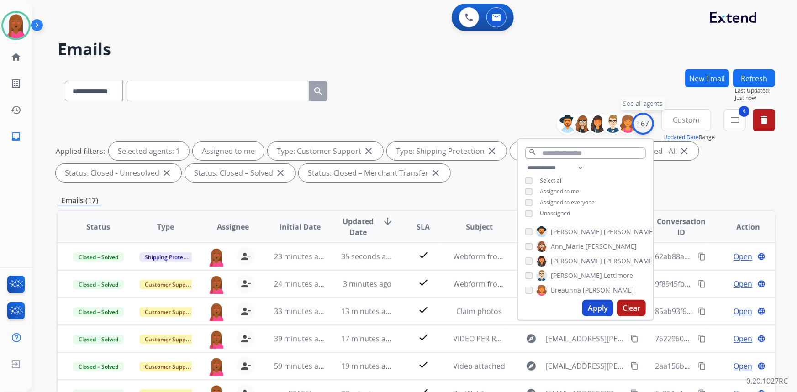
click at [641, 124] on div "+67" at bounding box center [643, 124] width 22 height 22
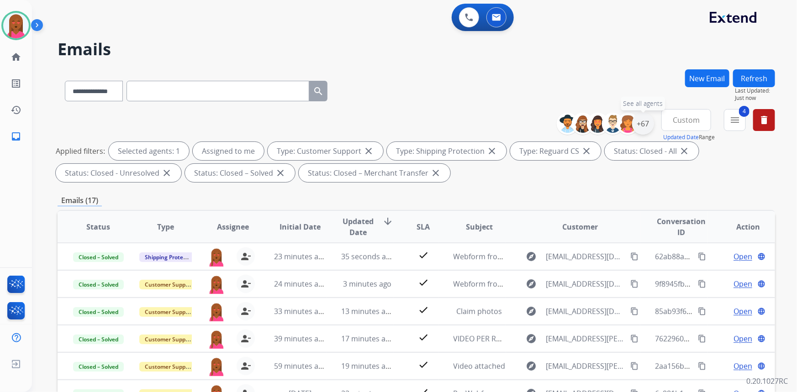
click at [641, 124] on div "+67" at bounding box center [643, 124] width 22 height 22
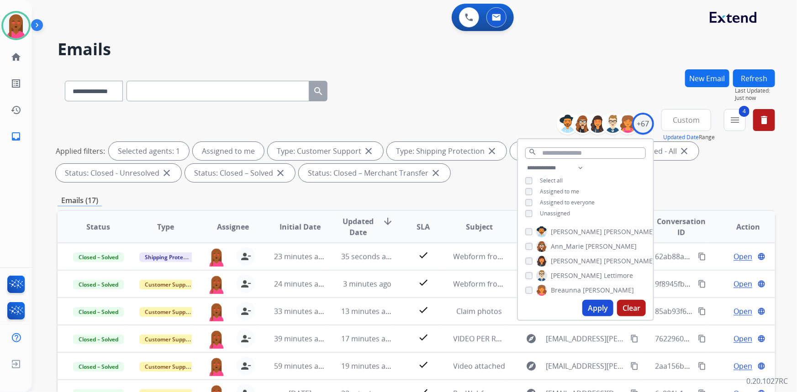
click at [564, 190] on span "Assigned to me" at bounding box center [559, 192] width 39 height 8
click at [555, 216] on div "**********" at bounding box center [585, 192] width 135 height 58
click at [556, 214] on span "Unassigned" at bounding box center [555, 214] width 30 height 8
click at [587, 310] on button "Apply" at bounding box center [597, 308] width 31 height 16
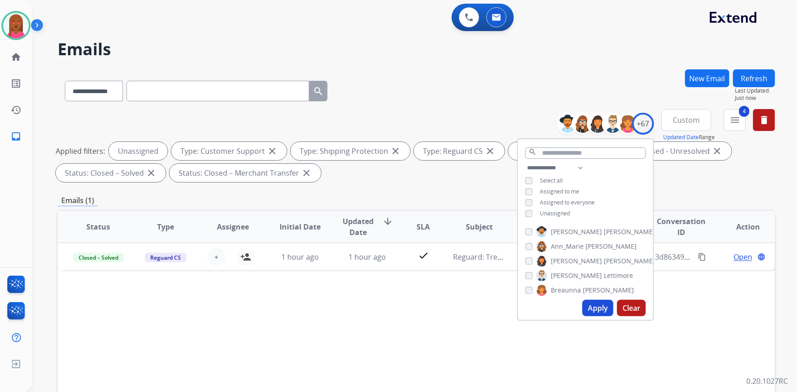
click at [414, 180] on div "Applied filters: Unassigned Type: Customer Support close Type: Shipping Protect…" at bounding box center [414, 162] width 717 height 40
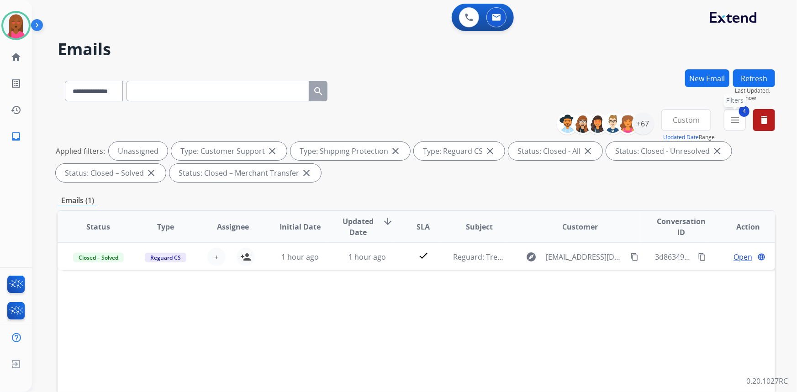
click at [738, 123] on mat-icon "menu" at bounding box center [734, 120] width 11 height 11
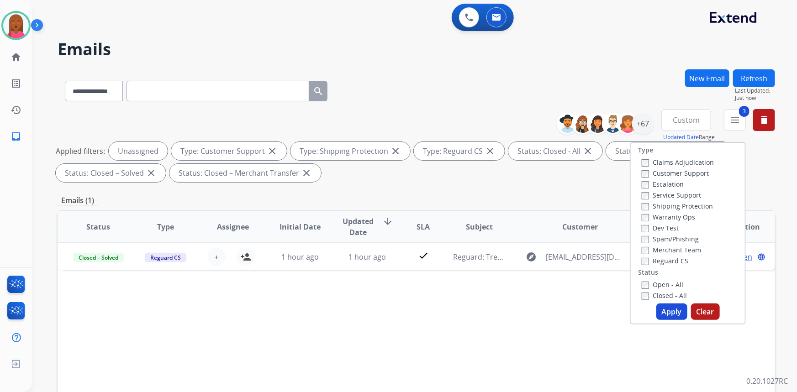
click at [641, 279] on div "Open - All" at bounding box center [689, 284] width 96 height 11
click at [672, 311] on button "Apply" at bounding box center [671, 312] width 31 height 16
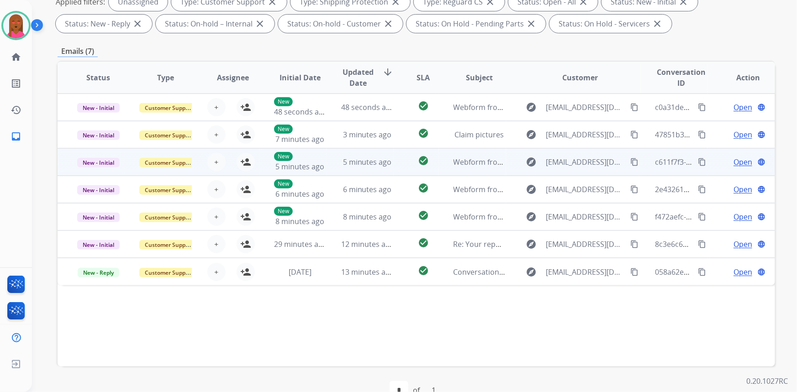
scroll to position [46, 0]
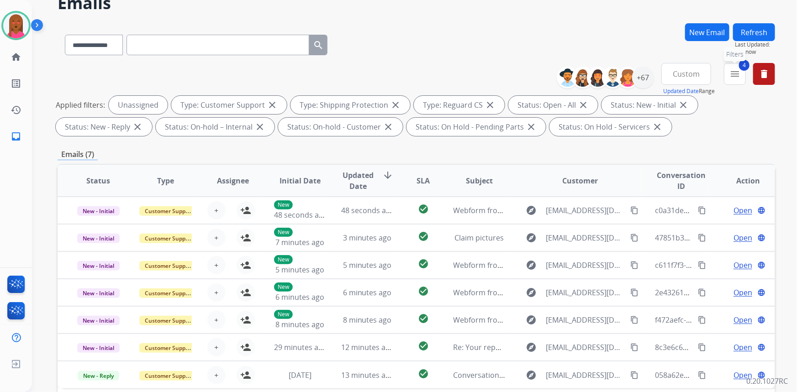
click at [736, 73] on mat-icon "menu" at bounding box center [734, 73] width 11 height 11
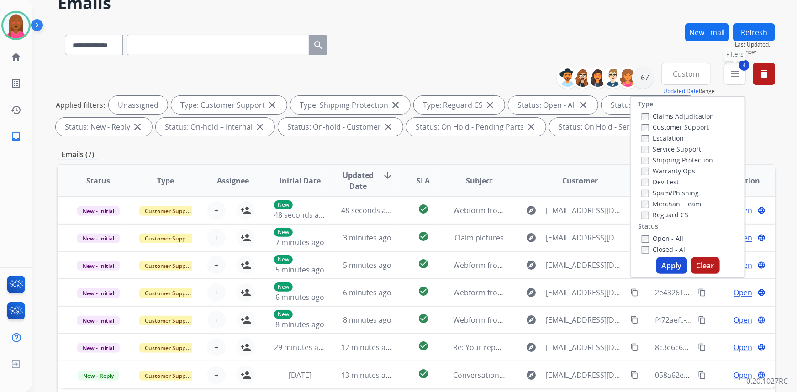
click at [736, 73] on mat-icon "menu" at bounding box center [734, 73] width 11 height 11
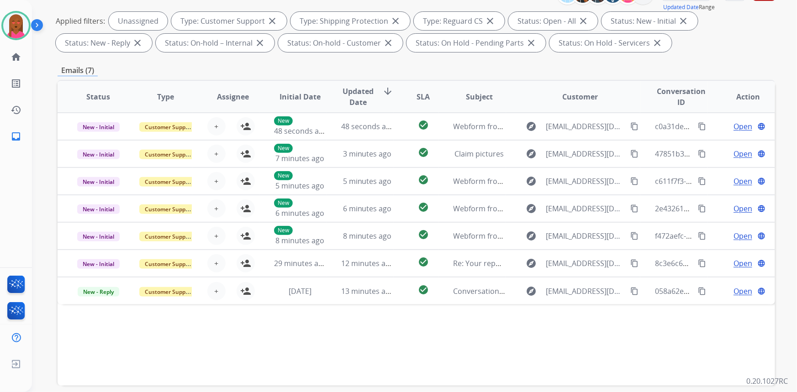
scroll to position [171, 0]
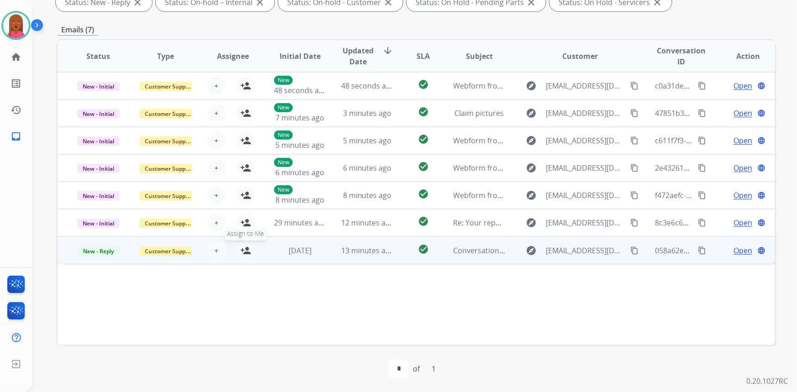
click at [240, 251] on mat-icon "person_add" at bounding box center [245, 250] width 11 height 11
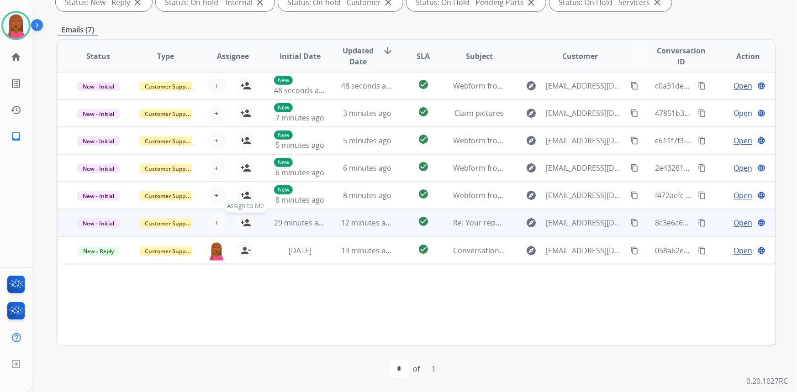
click at [242, 221] on mat-icon "person_add" at bounding box center [245, 222] width 11 height 11
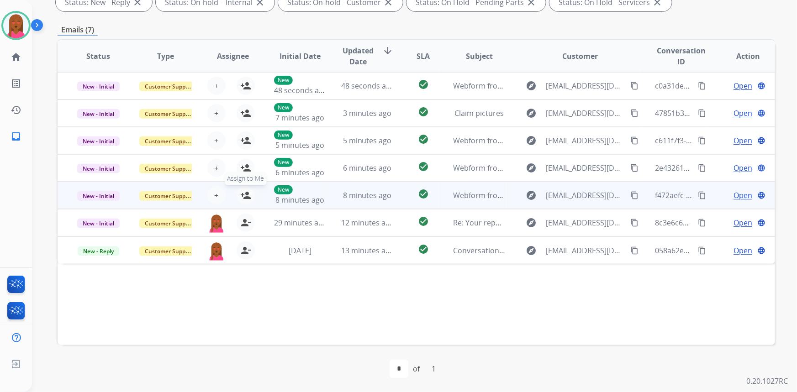
click at [243, 193] on mat-icon "person_add" at bounding box center [245, 195] width 11 height 11
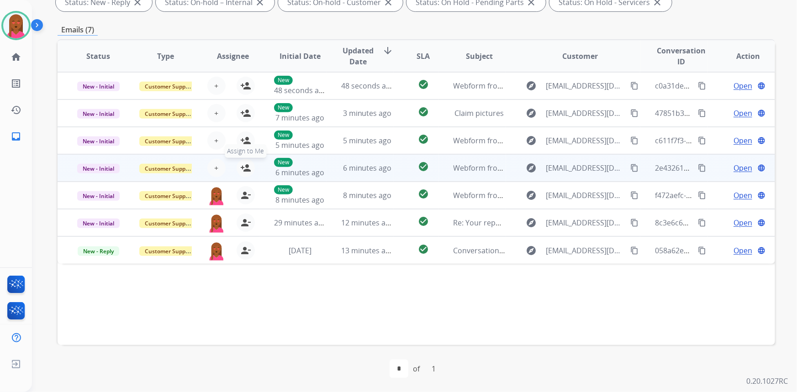
click at [246, 168] on mat-icon "person_add" at bounding box center [245, 168] width 11 height 11
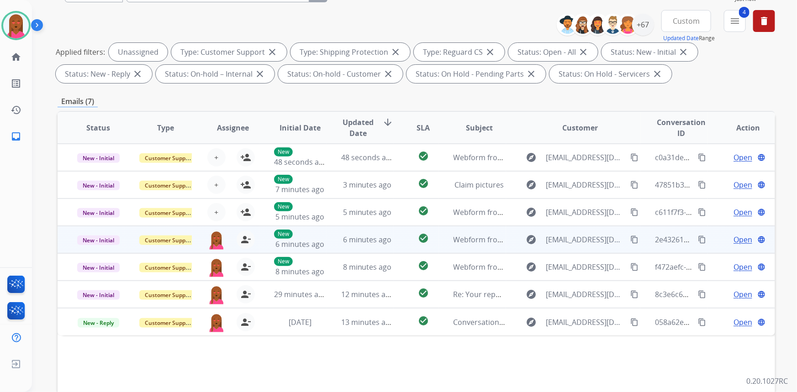
scroll to position [5, 0]
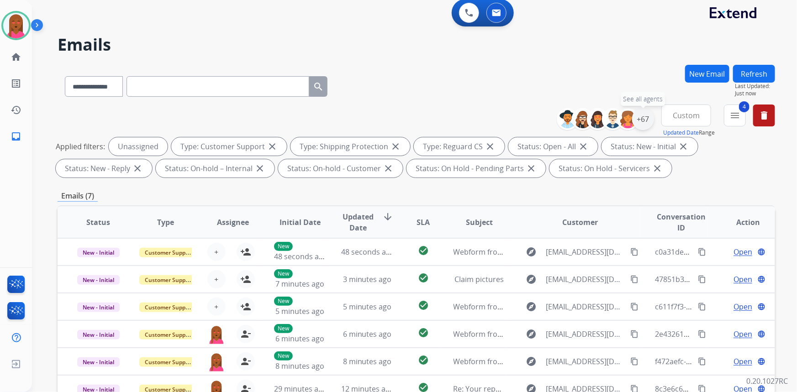
click at [649, 120] on div "+67" at bounding box center [643, 119] width 22 height 22
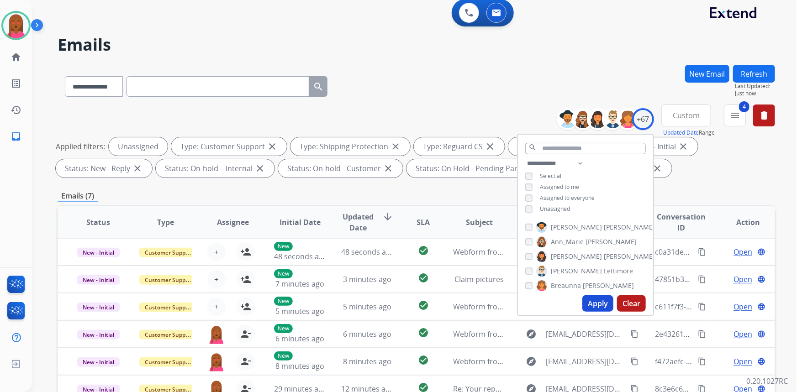
click at [559, 209] on span "Unassigned" at bounding box center [555, 209] width 30 height 8
click at [570, 183] on span "Assigned to me" at bounding box center [559, 187] width 39 height 8
click at [591, 298] on button "Apply" at bounding box center [597, 303] width 31 height 16
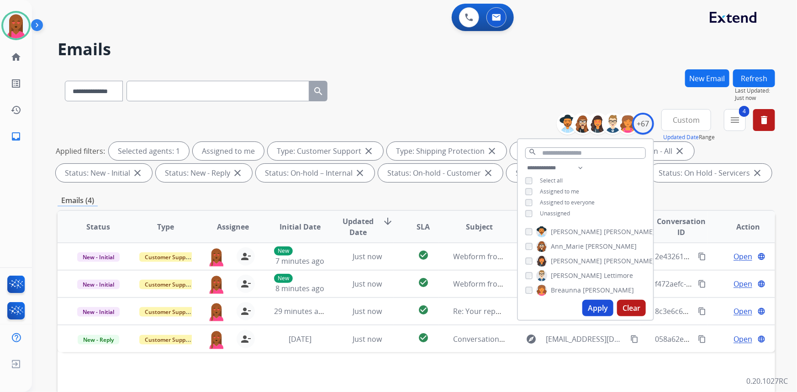
click at [240, 99] on input "text" at bounding box center [217, 91] width 183 height 21
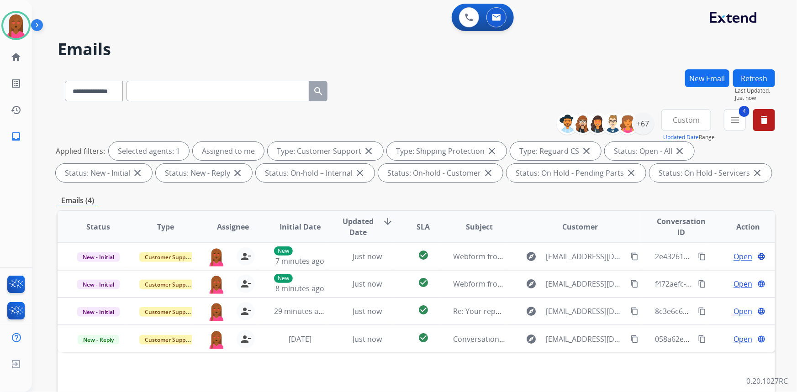
click at [430, 64] on div "**********" at bounding box center [403, 229] width 743 height 392
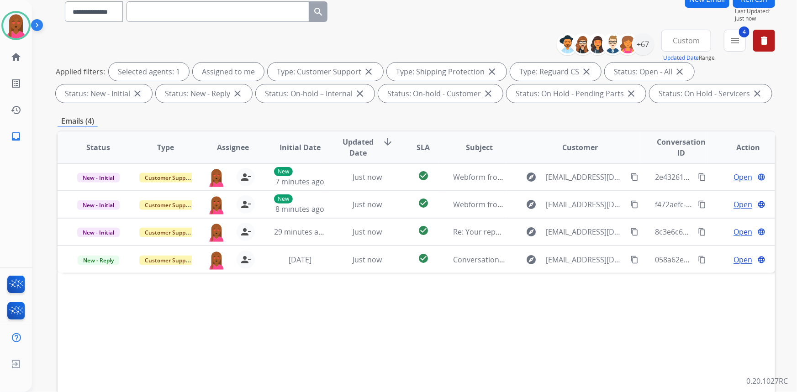
scroll to position [83, 0]
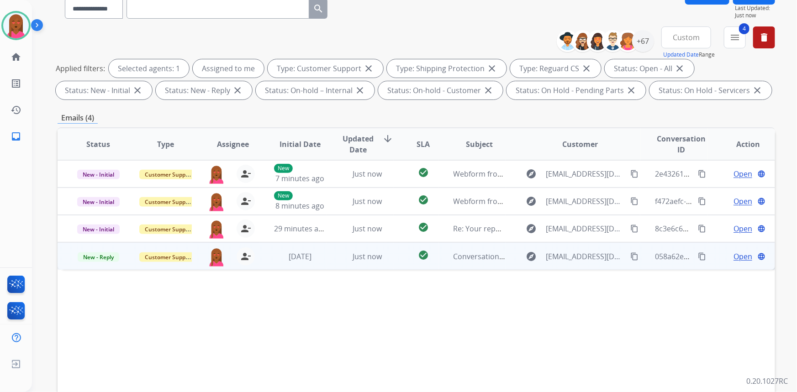
click at [733, 254] on span "Open" at bounding box center [742, 256] width 19 height 11
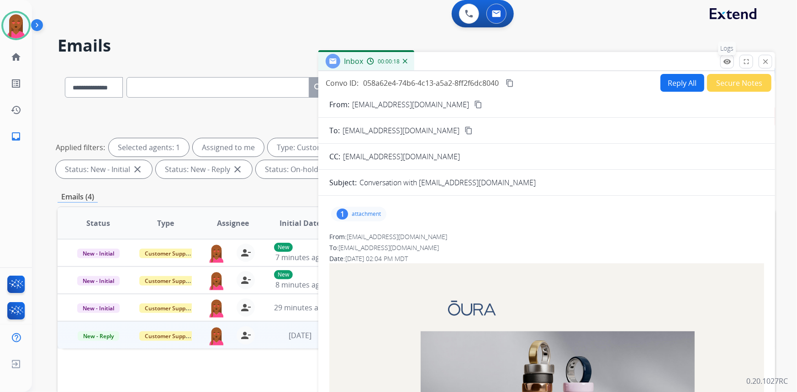
scroll to position [0, 0]
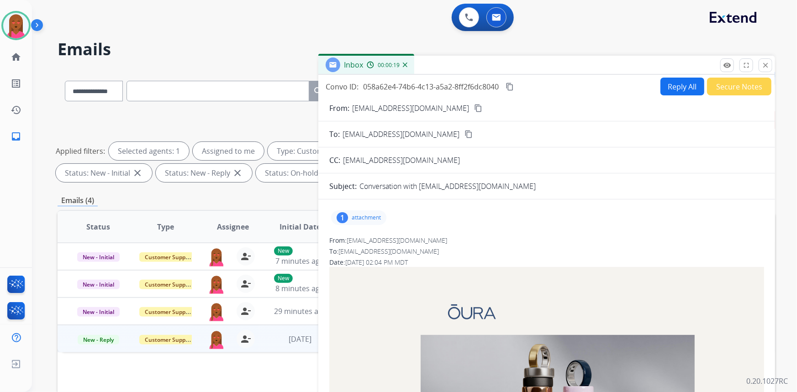
click at [744, 87] on button "Secure Notes" at bounding box center [739, 87] width 64 height 18
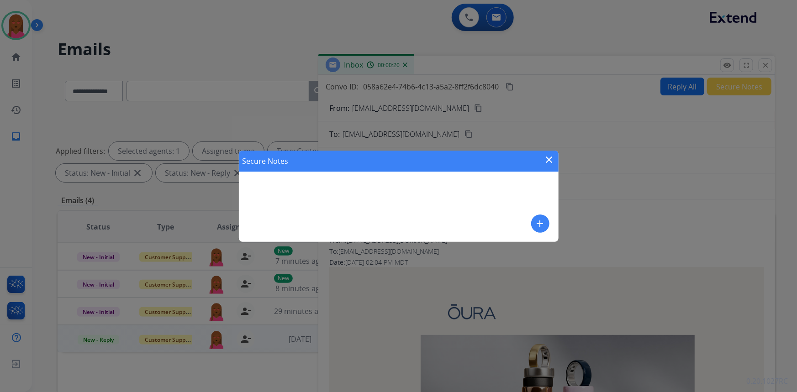
click at [533, 223] on button "add" at bounding box center [540, 224] width 18 height 18
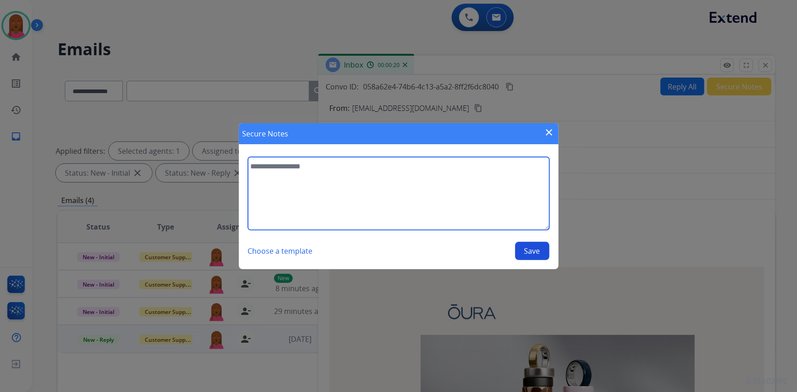
click at [383, 216] on textarea at bounding box center [398, 193] width 301 height 73
type textarea "**********"
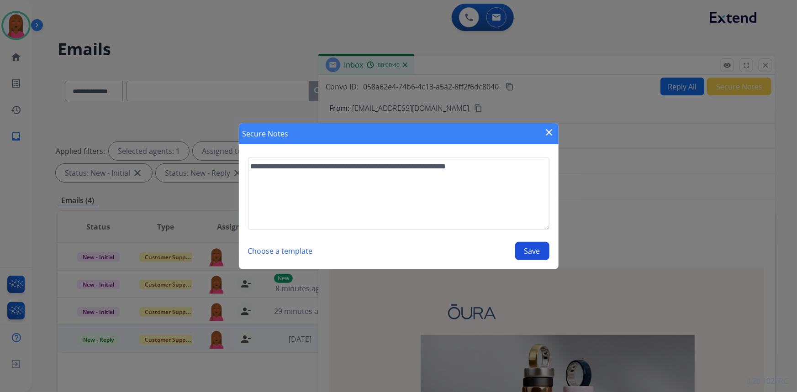
click at [533, 251] on button "Save" at bounding box center [532, 251] width 34 height 18
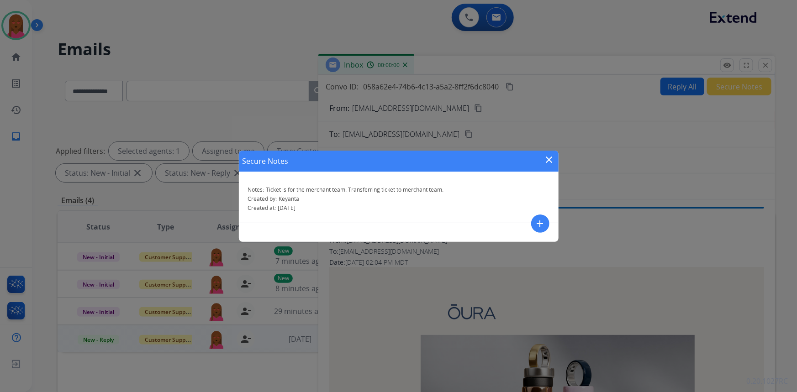
click at [546, 158] on mat-icon "close" at bounding box center [549, 159] width 11 height 11
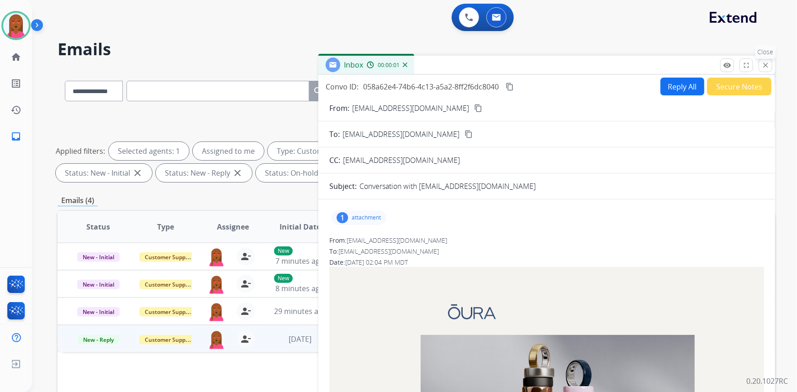
click at [765, 64] on mat-icon "close" at bounding box center [765, 65] width 8 height 8
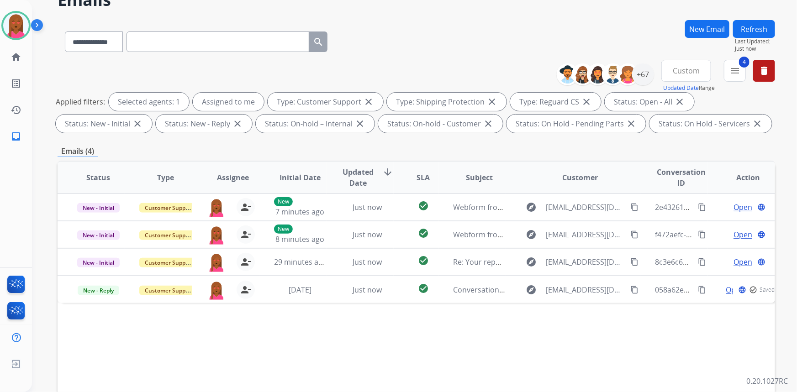
scroll to position [124, 0]
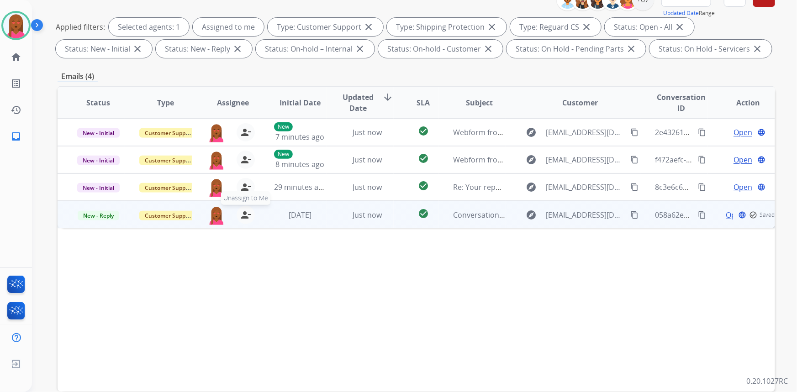
click at [240, 213] on mat-icon "person_remove" at bounding box center [245, 215] width 11 height 11
click at [180, 211] on span "Customer Support" at bounding box center [168, 216] width 59 height 10
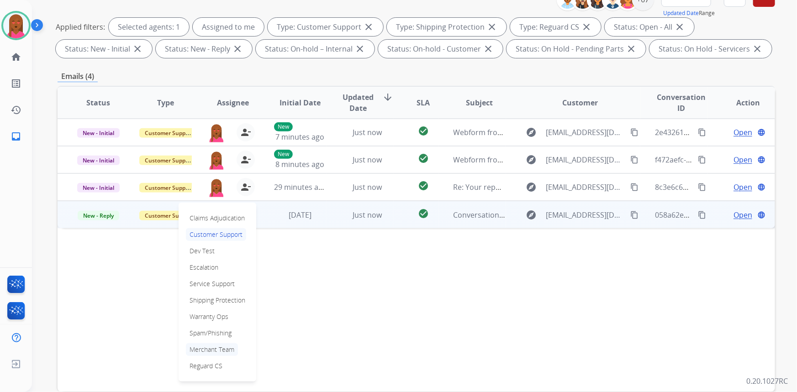
click at [233, 351] on p "Merchant Team" at bounding box center [212, 349] width 52 height 13
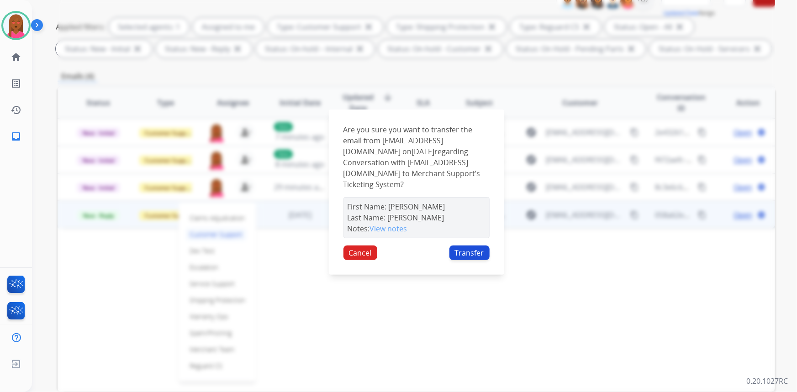
click at [456, 246] on button "Transfer" at bounding box center [469, 253] width 40 height 15
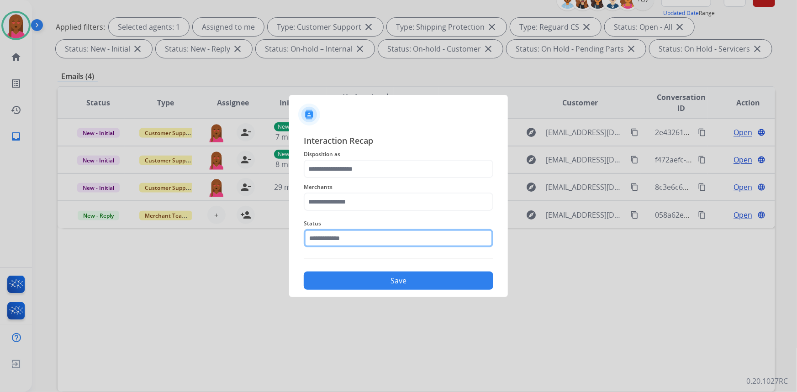
click at [360, 239] on input "text" at bounding box center [398, 238] width 189 height 18
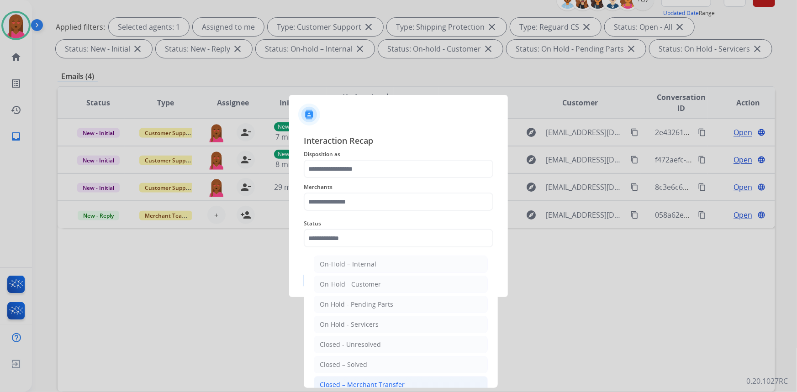
click at [382, 380] on div "Closed – Merchant Transfer" at bounding box center [362, 384] width 85 height 9
type input "**********"
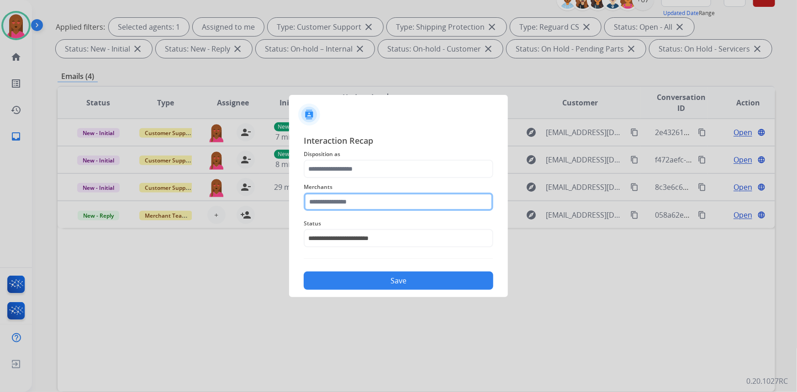
click at [374, 204] on input "text" at bounding box center [398, 202] width 189 height 18
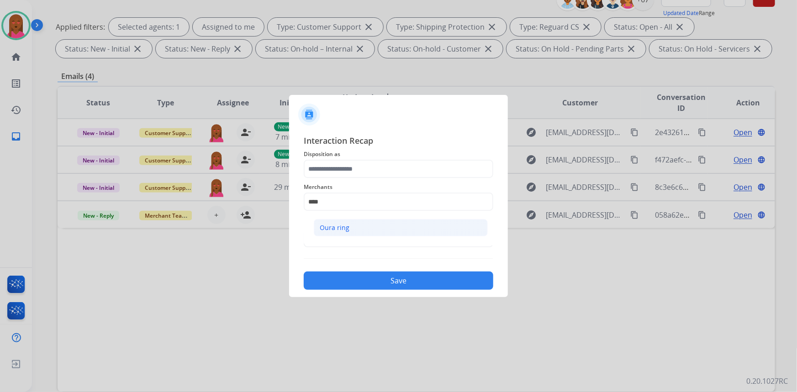
click at [357, 230] on li "Oura ring" at bounding box center [401, 227] width 174 height 17
type input "*********"
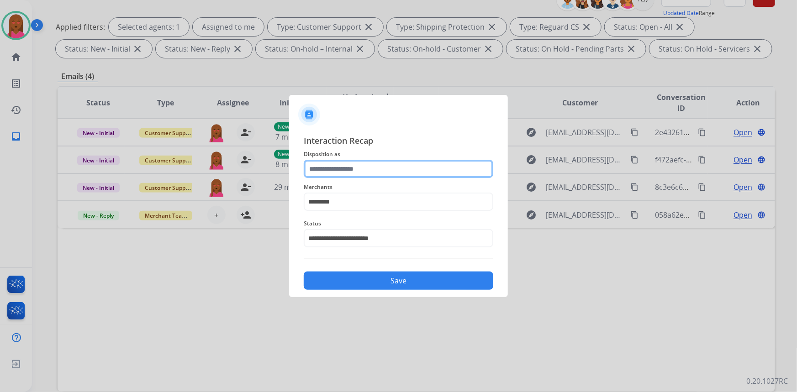
click at [370, 168] on input "text" at bounding box center [398, 169] width 189 height 18
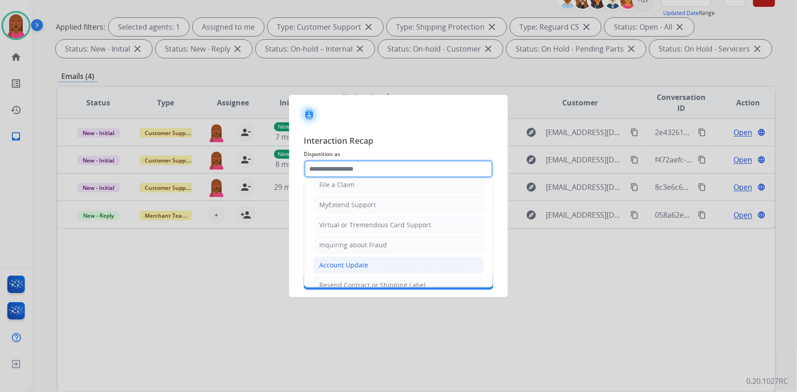
scroll to position [17, 0]
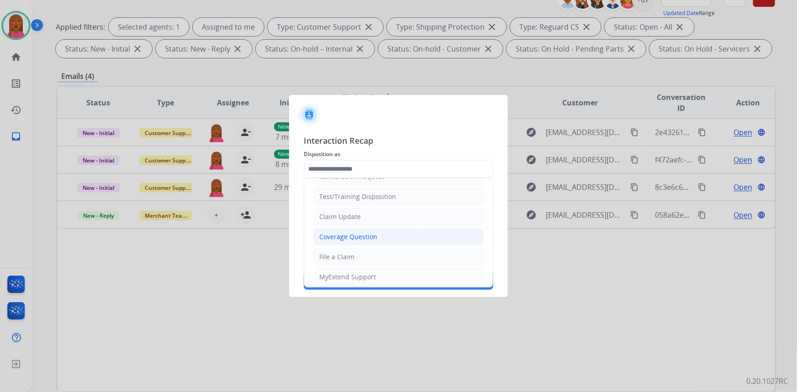
click at [374, 237] on div "Coverage Question" at bounding box center [348, 236] width 58 height 9
type input "**********"
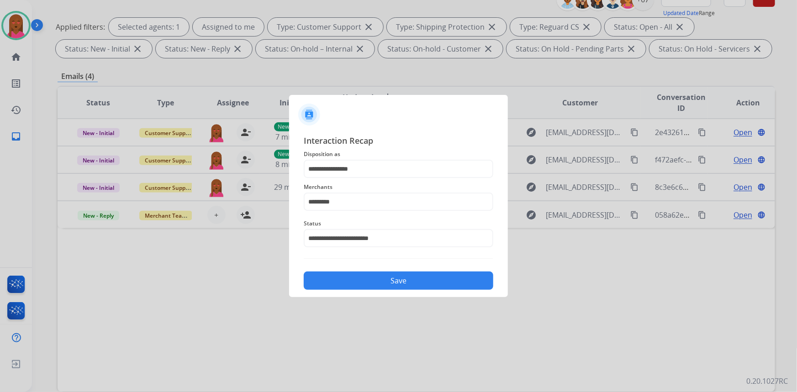
click at [384, 274] on button "Save" at bounding box center [398, 281] width 189 height 18
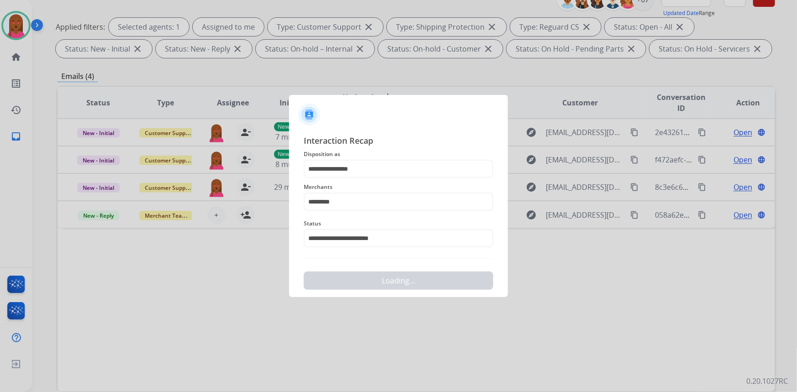
scroll to position [0, 0]
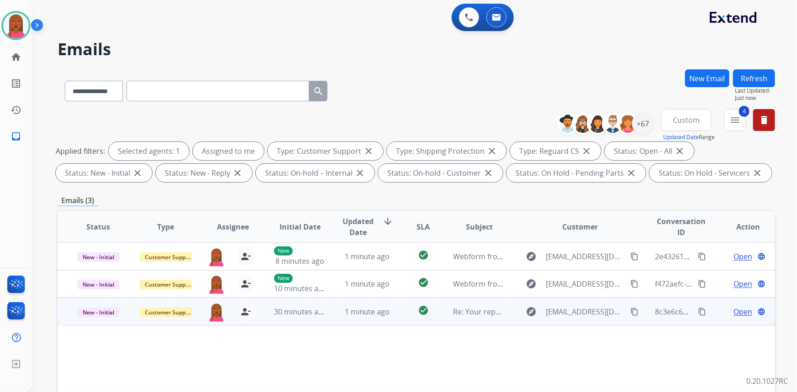
click at [733, 310] on span "Open" at bounding box center [742, 311] width 19 height 11
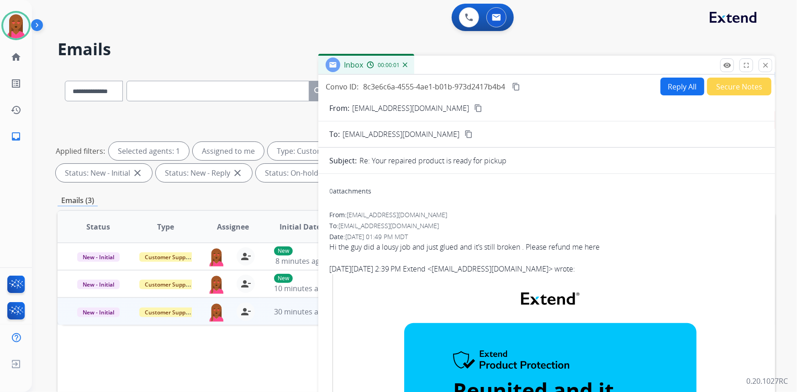
click at [474, 105] on mat-icon "content_copy" at bounding box center [478, 108] width 8 height 8
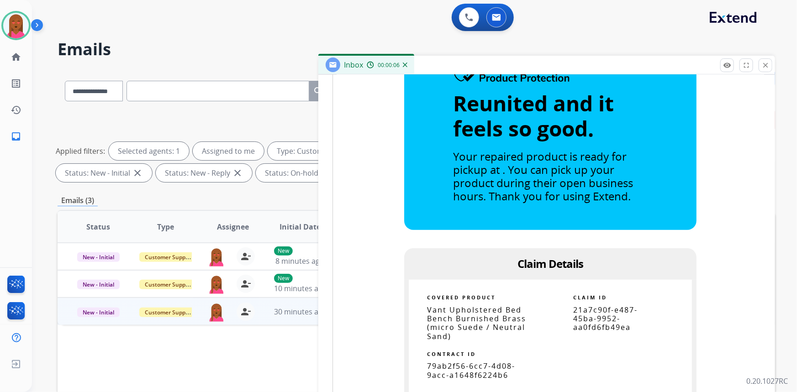
scroll to position [332, 0]
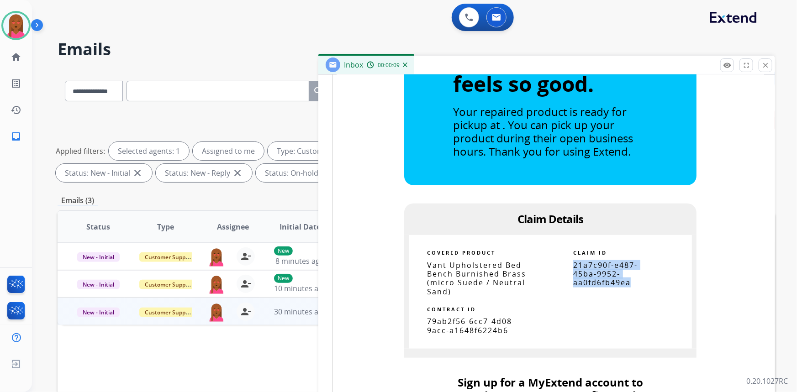
drag, startPoint x: 632, startPoint y: 283, endPoint x: 570, endPoint y: 262, distance: 65.4
click at [573, 262] on p "21a7c90f-e487-45ba-9952-aa0fd6fb49ea" at bounding box center [614, 274] width 82 height 26
copy span "21a7c90f-e487-45ba-9952-aa0fd6fb49ea"
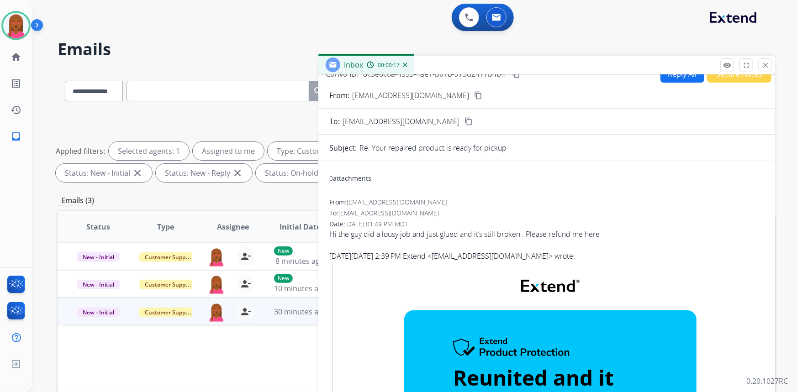
scroll to position [0, 0]
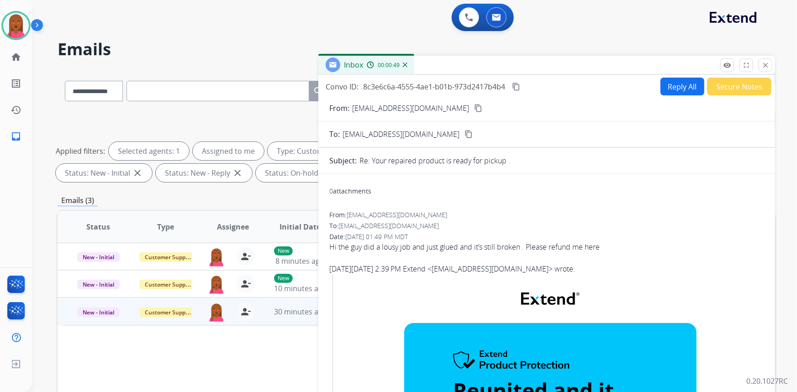
click at [431, 243] on div "Hi the guy did a lousy job and just glued and it’s still broken . Please refund…" at bounding box center [546, 246] width 435 height 11
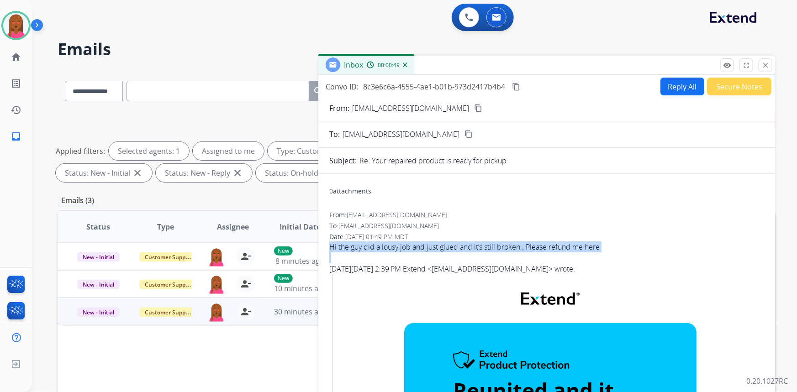
click at [431, 243] on div "Hi the guy did a lousy job and just glued and it’s still broken . Please refund…" at bounding box center [546, 246] width 435 height 11
copy div "Hi the guy did a lousy job and just glued and it’s still broken . Please refund…"
click at [509, 84] on div "Convo ID: 8c3e6c6a-4555-4ae1-b01b-973d2417b4b4 content_copy" at bounding box center [423, 86] width 196 height 11
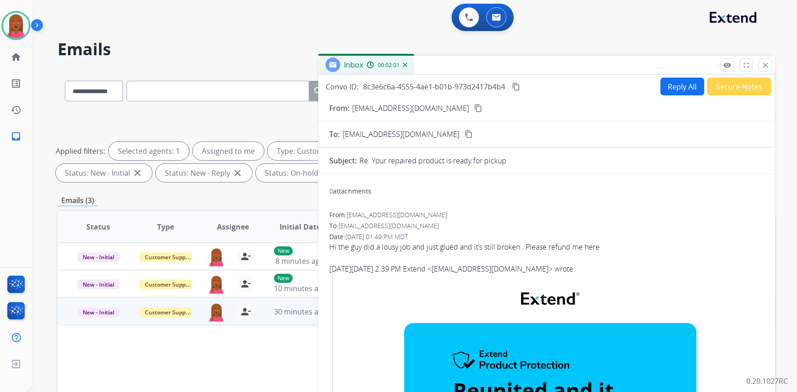
click at [517, 86] on mat-icon "content_copy" at bounding box center [516, 87] width 8 height 8
click at [691, 88] on button "Reply All" at bounding box center [682, 87] width 44 height 18
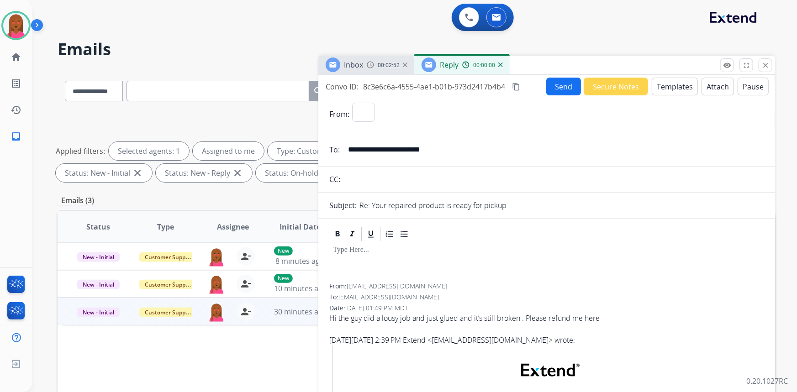
select select "**********"
click at [666, 85] on button "Templates" at bounding box center [674, 87] width 46 height 18
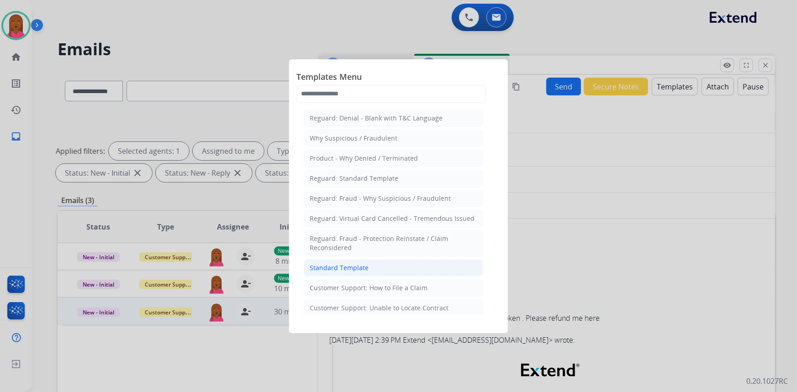
click at [388, 269] on li "Standard Template" at bounding box center [393, 267] width 179 height 17
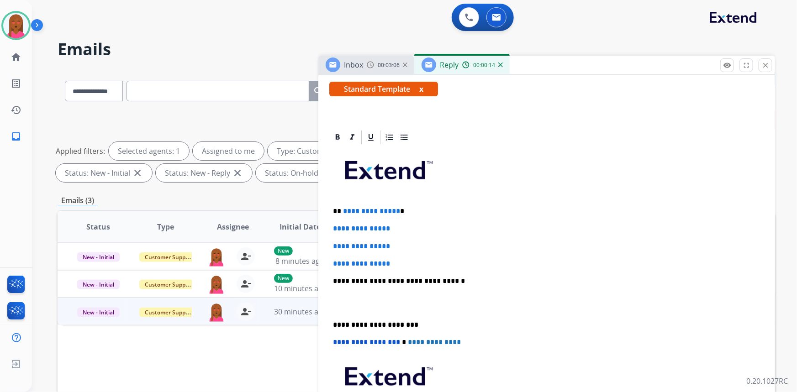
scroll to position [166, 0]
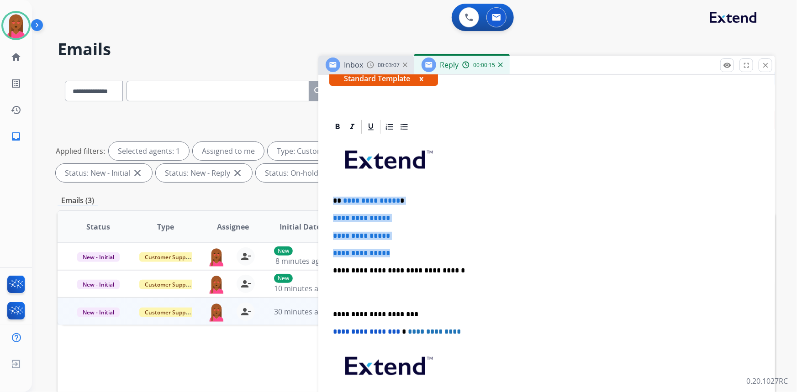
drag, startPoint x: 351, startPoint y: 231, endPoint x: 320, endPoint y: 189, distance: 52.1
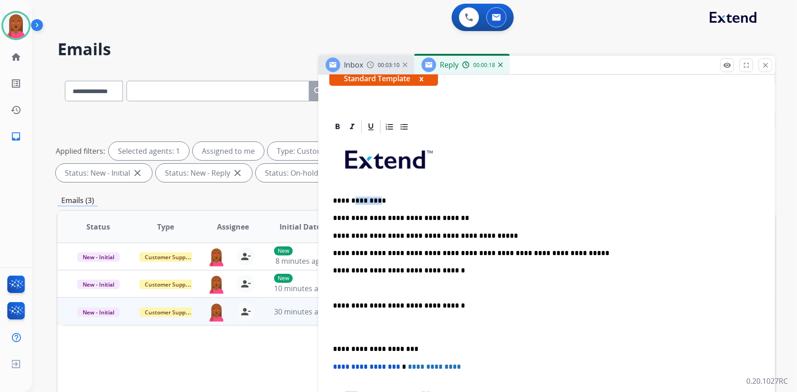
drag, startPoint x: 374, startPoint y: 196, endPoint x: 351, endPoint y: 196, distance: 23.7
click at [351, 197] on p "**********" at bounding box center [543, 201] width 420 height 8
drag, startPoint x: 460, startPoint y: 235, endPoint x: 436, endPoint y: 232, distance: 23.9
click at [436, 232] on p "**********" at bounding box center [543, 236] width 420 height 8
drag, startPoint x: 439, startPoint y: 251, endPoint x: 424, endPoint y: 251, distance: 14.6
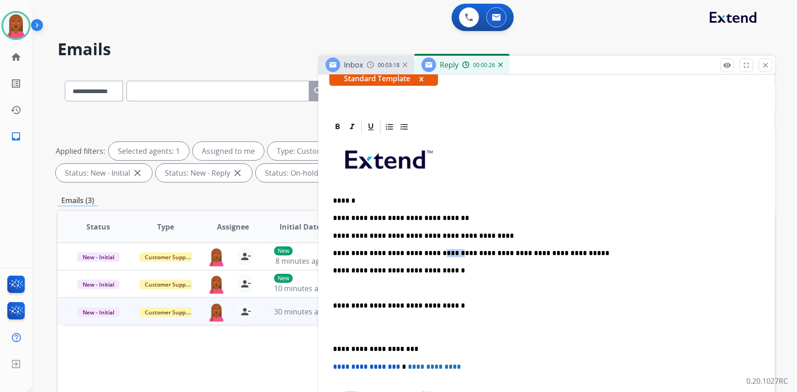
click at [424, 251] on p "**********" at bounding box center [543, 253] width 420 height 8
drag, startPoint x: 394, startPoint y: 252, endPoint x: 373, endPoint y: 250, distance: 21.1
click at [373, 250] on p "**********" at bounding box center [543, 253] width 420 height 8
drag, startPoint x: 336, startPoint y: 289, endPoint x: 331, endPoint y: 274, distance: 16.3
click at [330, 268] on div "**********" at bounding box center [546, 309] width 435 height 349
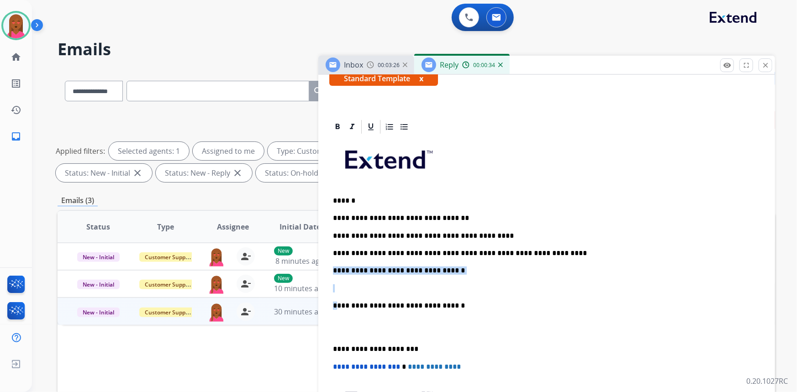
click at [334, 282] on div "**********" at bounding box center [546, 309] width 435 height 349
drag, startPoint x: 332, startPoint y: 283, endPoint x: 329, endPoint y: 265, distance: 18.1
click at [329, 265] on div "**********" at bounding box center [546, 309] width 435 height 349
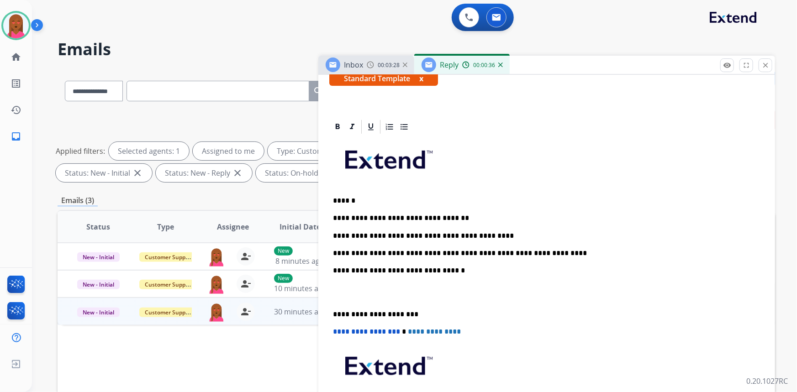
click at [333, 296] on p at bounding box center [546, 292] width 427 height 17
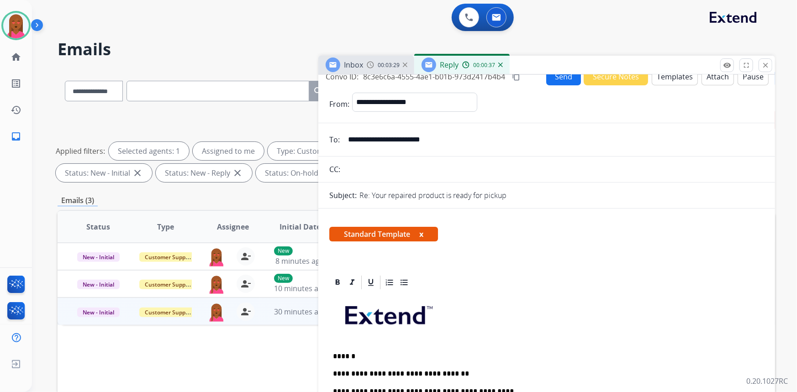
scroll to position [0, 0]
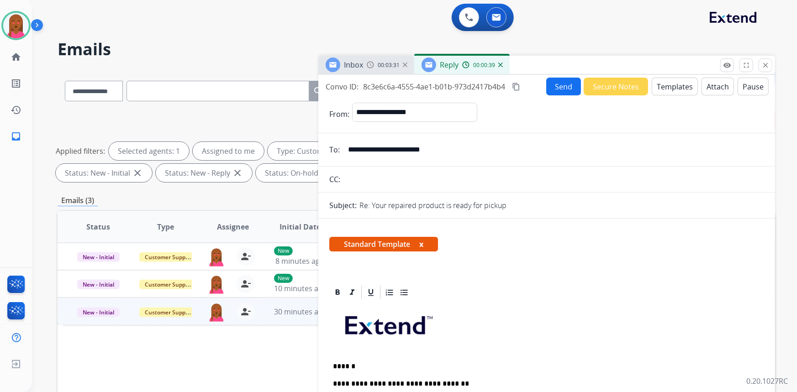
click at [559, 91] on button "Send" at bounding box center [563, 87] width 35 height 18
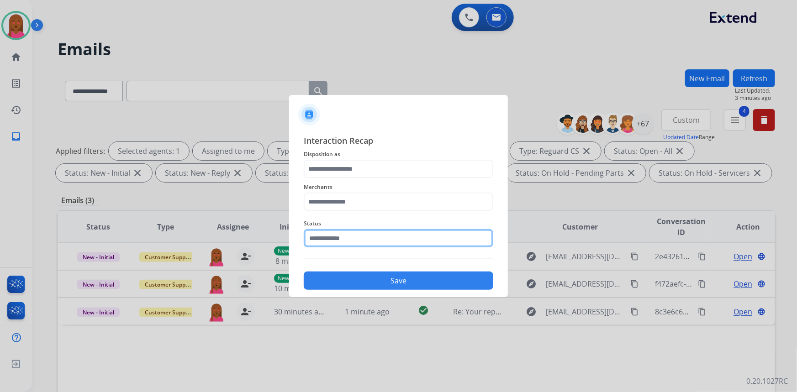
click at [346, 241] on input "text" at bounding box center [398, 238] width 189 height 18
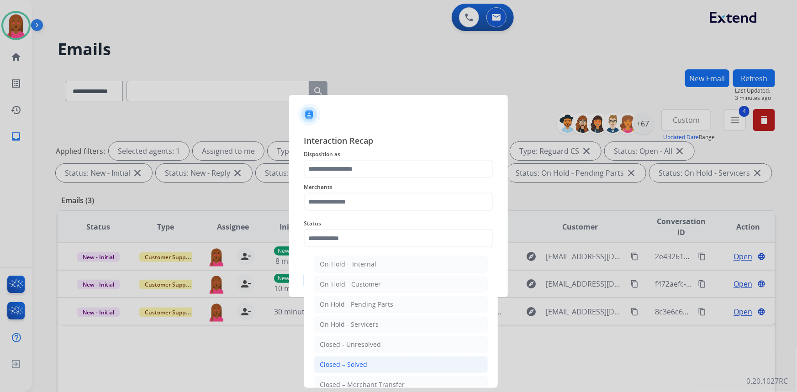
click at [333, 362] on div "Closed – Solved" at bounding box center [343, 364] width 47 height 9
type input "**********"
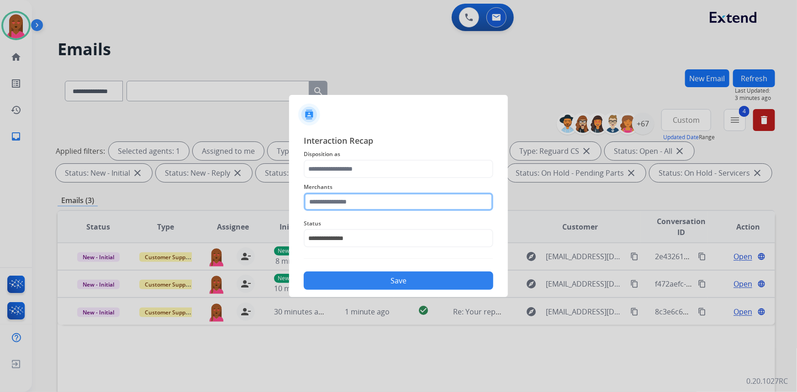
click at [342, 200] on input "text" at bounding box center [398, 202] width 189 height 18
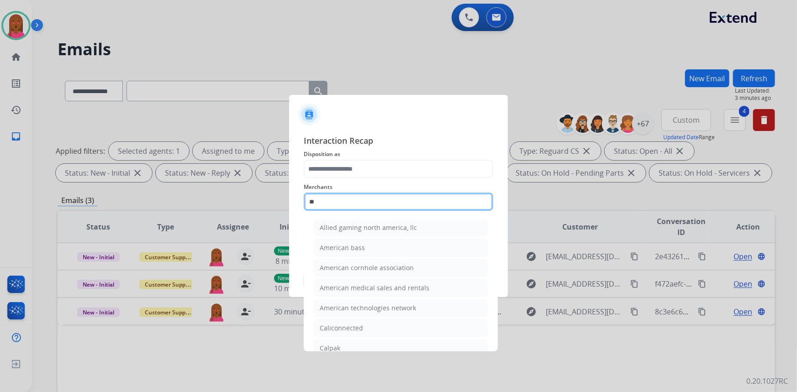
type input "*"
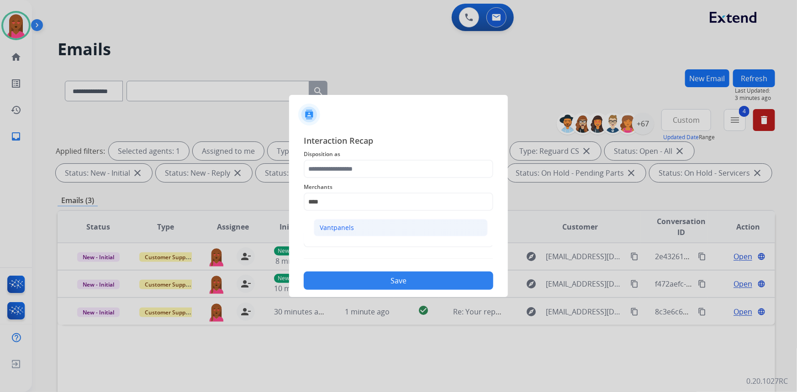
click at [341, 230] on div "Vantpanels" at bounding box center [337, 227] width 34 height 9
type input "**********"
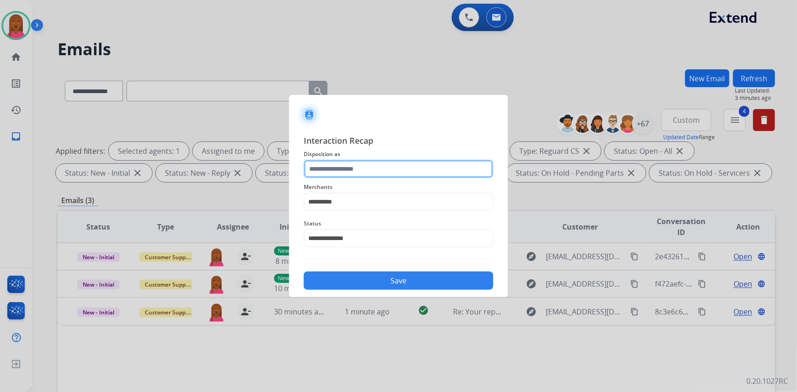
click at [374, 168] on input "text" at bounding box center [398, 169] width 189 height 18
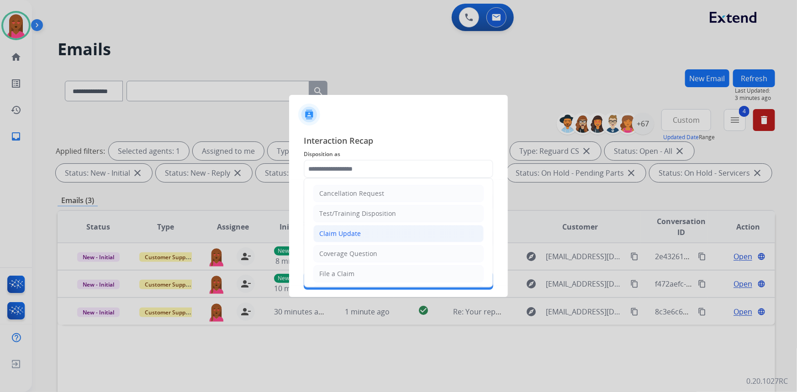
click at [384, 237] on li "Claim Update" at bounding box center [398, 233] width 170 height 17
type input "**********"
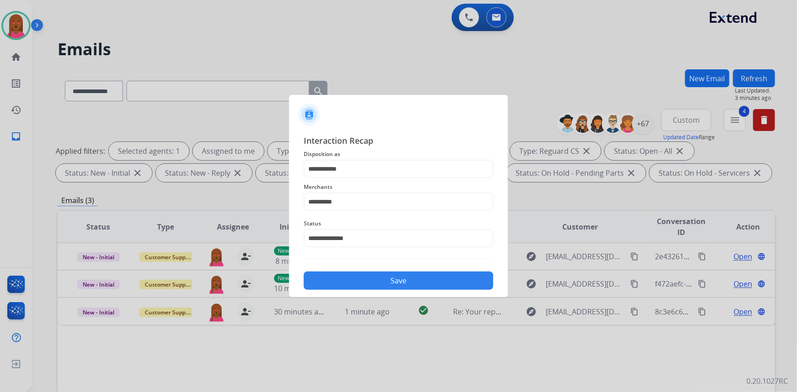
click at [385, 281] on button "Save" at bounding box center [398, 281] width 189 height 18
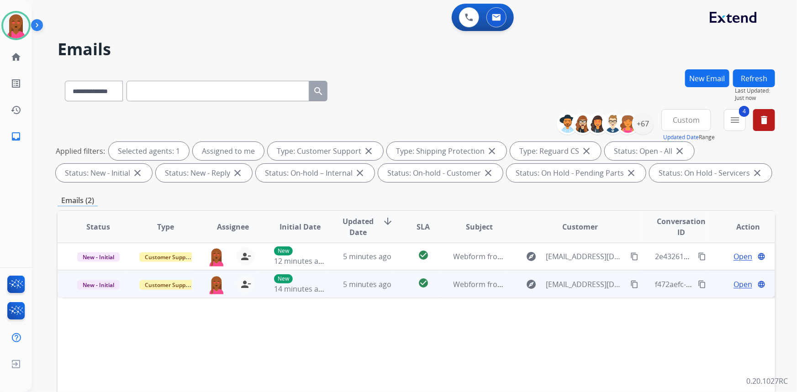
click at [735, 282] on span "Open" at bounding box center [742, 284] width 19 height 11
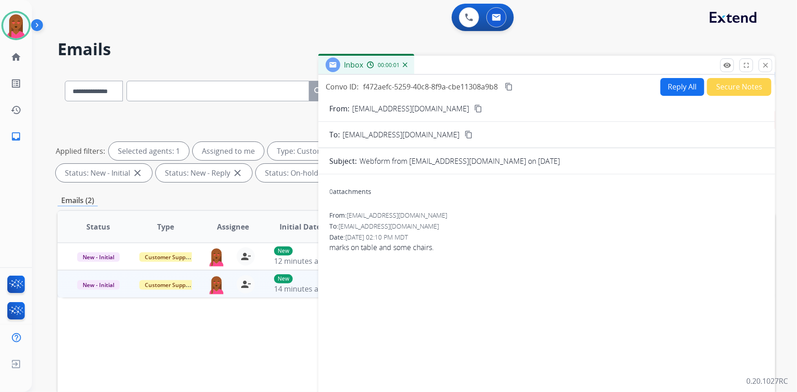
click at [474, 110] on mat-icon "content_copy" at bounding box center [478, 109] width 8 height 8
click at [724, 96] on form "From: johnolthof5@gmail.com content_copy To: support@extend.com content_copy Su…" at bounding box center [546, 271] width 456 height 351
click at [721, 91] on button "Secure Notes" at bounding box center [739, 87] width 64 height 18
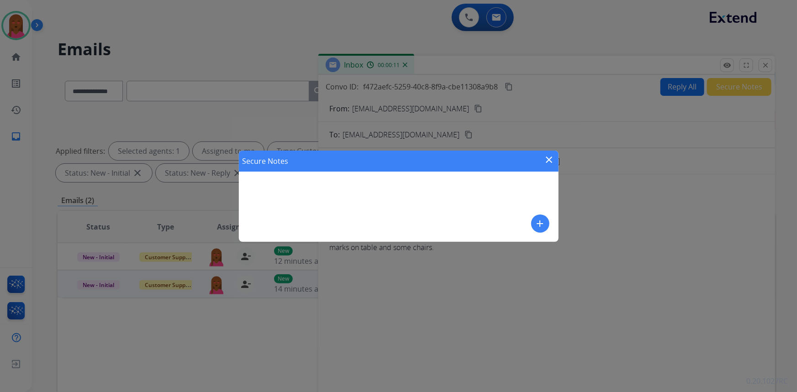
click at [539, 231] on button "add" at bounding box center [540, 224] width 18 height 18
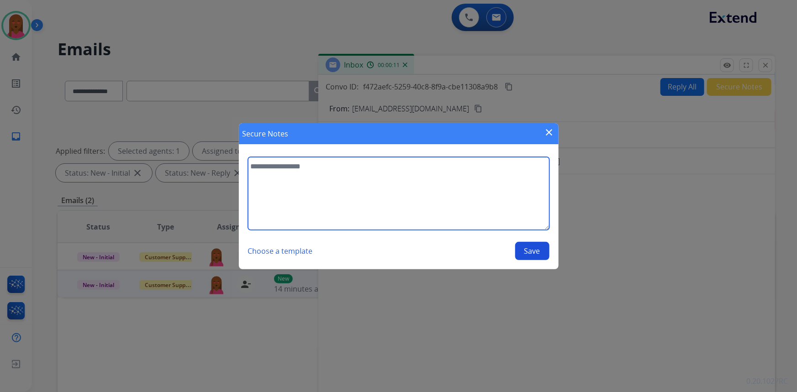
click at [491, 211] on textarea at bounding box center [398, 193] width 301 height 73
type textarea "**********"
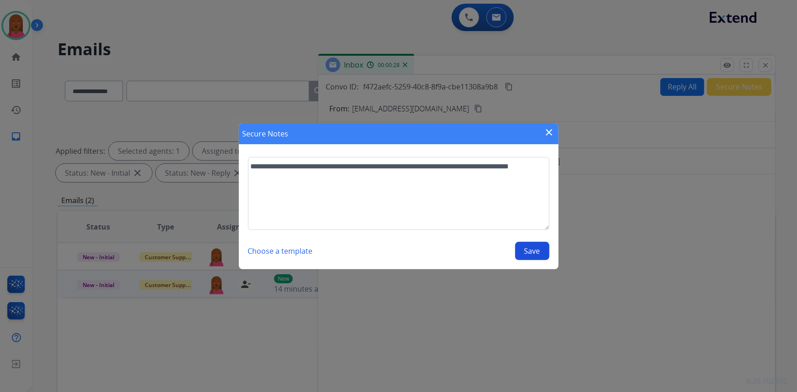
click at [539, 253] on button "Save" at bounding box center [532, 251] width 34 height 18
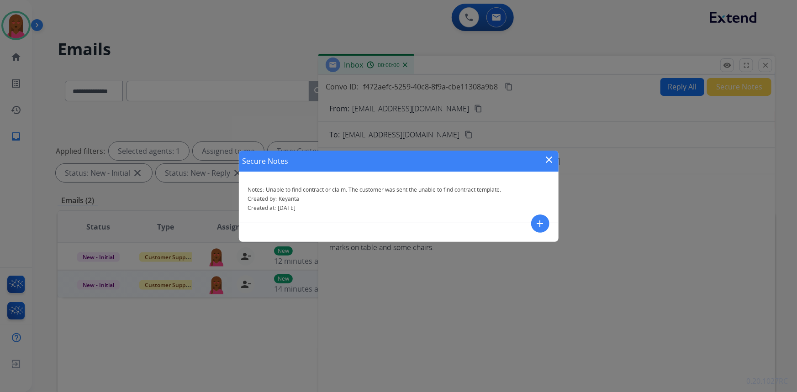
click at [547, 157] on mat-icon "close" at bounding box center [549, 159] width 11 height 11
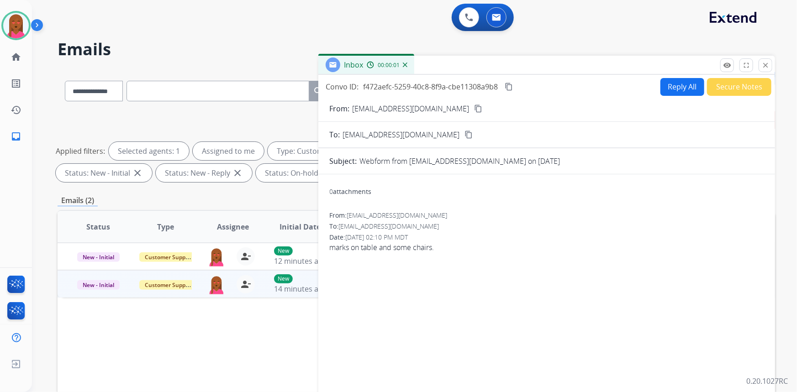
click at [683, 92] on button "Reply All" at bounding box center [682, 87] width 44 height 18
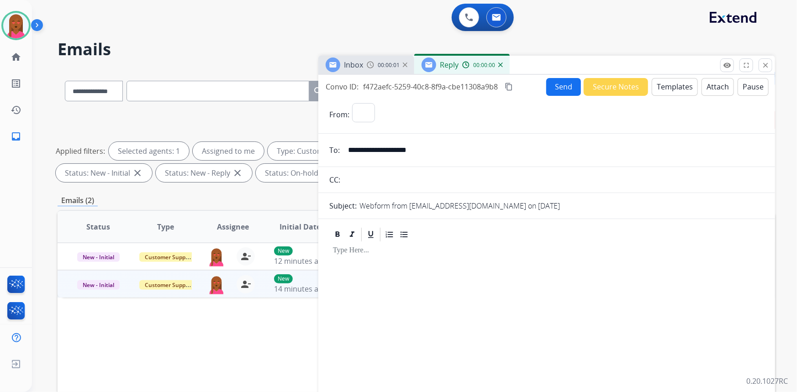
select select "**********"
click at [683, 88] on button "Templates" at bounding box center [674, 87] width 46 height 18
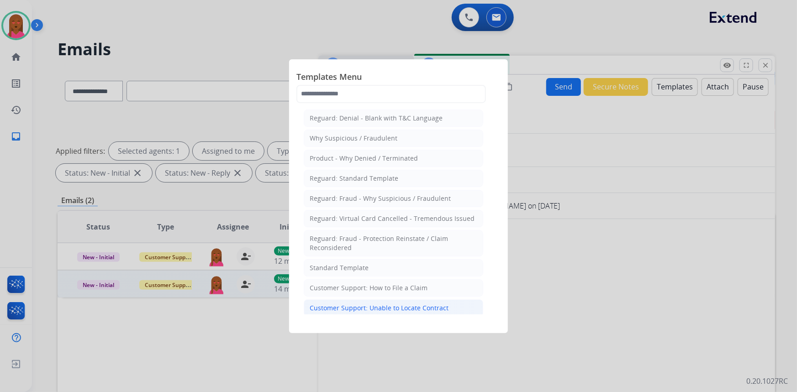
click at [380, 306] on div "Customer Support: Unable to Locate Contract" at bounding box center [378, 308] width 139 height 9
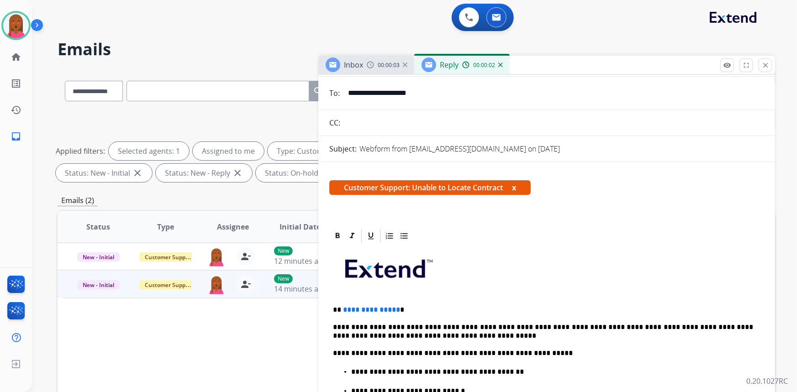
scroll to position [83, 0]
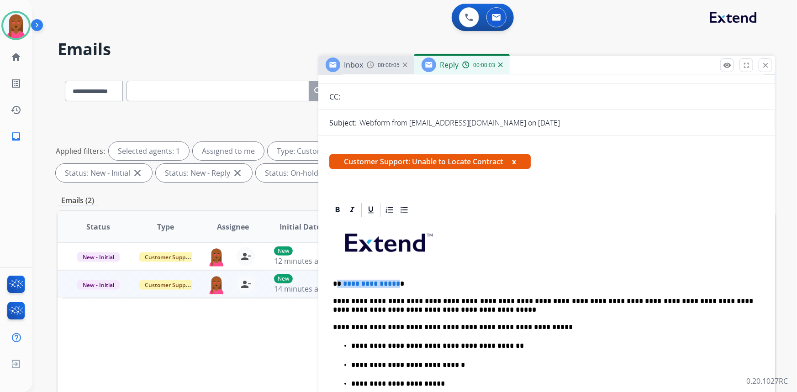
drag, startPoint x: 394, startPoint y: 284, endPoint x: 338, endPoint y: 283, distance: 56.2
click at [338, 283] on p "**********" at bounding box center [543, 284] width 420 height 8
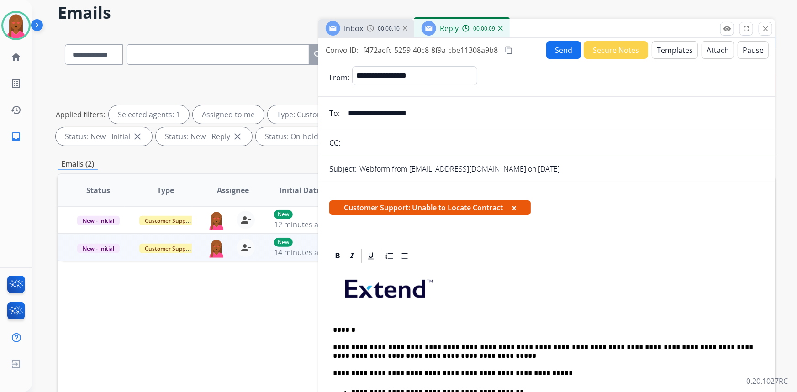
scroll to position [0, 0]
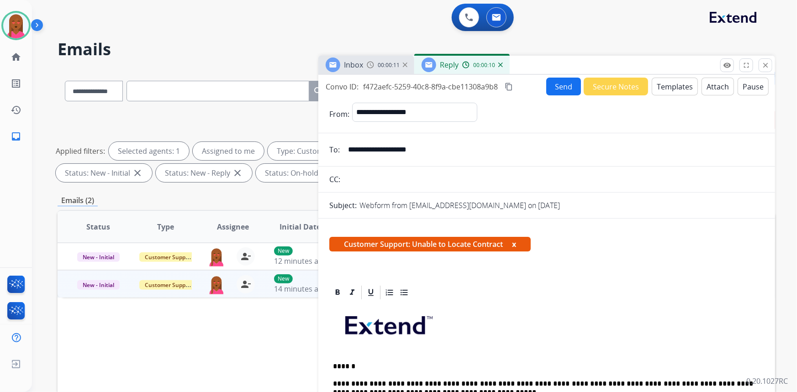
click at [561, 89] on button "Send" at bounding box center [563, 87] width 35 height 18
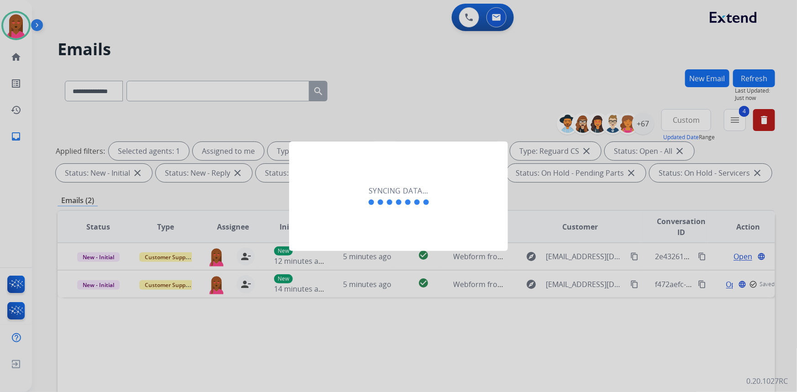
click at [376, 223] on div "Syncing data..." at bounding box center [398, 197] width 219 height 110
click at [341, 214] on div "Syncing data..." at bounding box center [398, 197] width 219 height 110
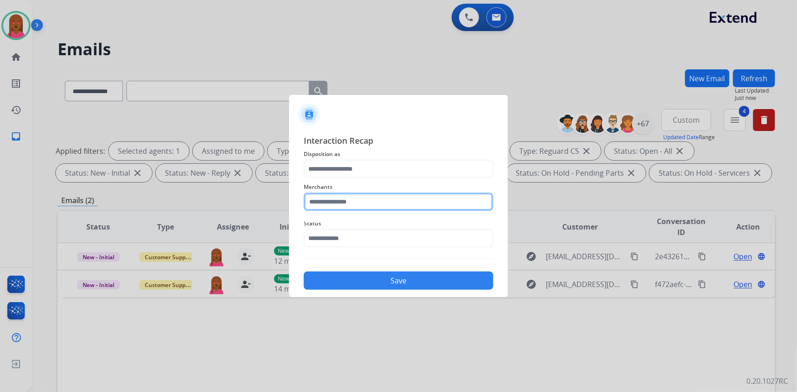
click at [340, 200] on input "text" at bounding box center [398, 202] width 189 height 18
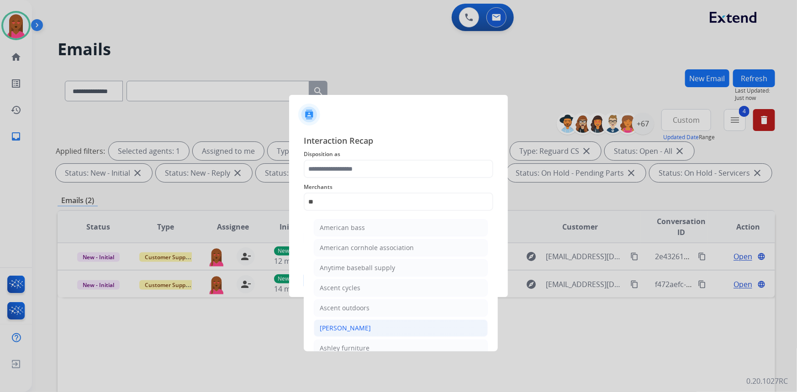
click at [369, 328] on div "Ashley - Reguard" at bounding box center [345, 328] width 51 height 9
type input "**********"
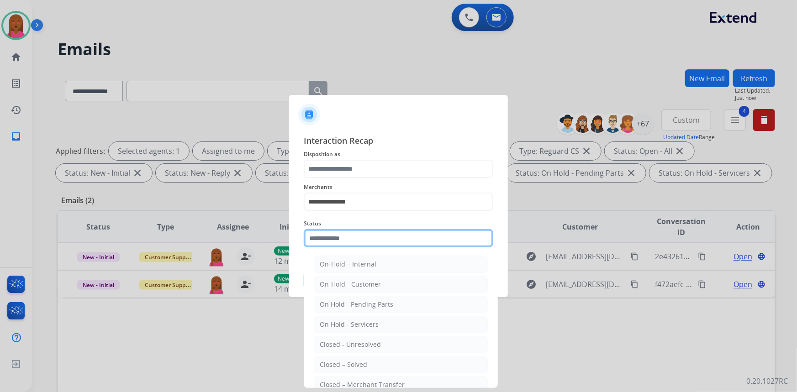
drag, startPoint x: 376, startPoint y: 234, endPoint x: 360, endPoint y: 275, distance: 44.1
click at [375, 233] on input "text" at bounding box center [398, 238] width 189 height 18
drag, startPoint x: 353, startPoint y: 362, endPoint x: 349, endPoint y: 246, distance: 116.9
click at [353, 363] on div "Closed – Solved" at bounding box center [343, 364] width 47 height 9
type input "**********"
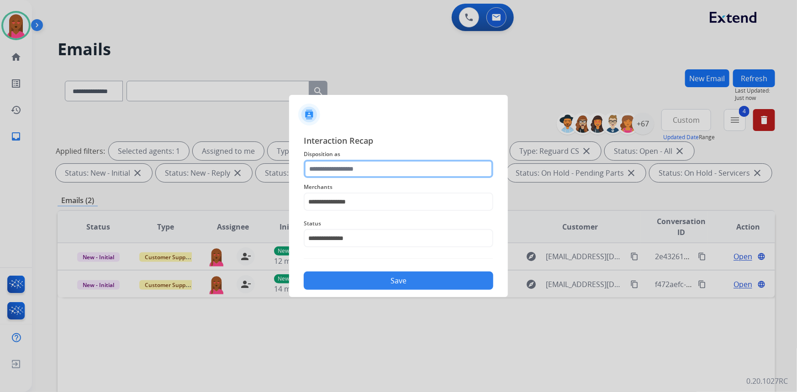
click at [367, 166] on input "text" at bounding box center [398, 169] width 189 height 18
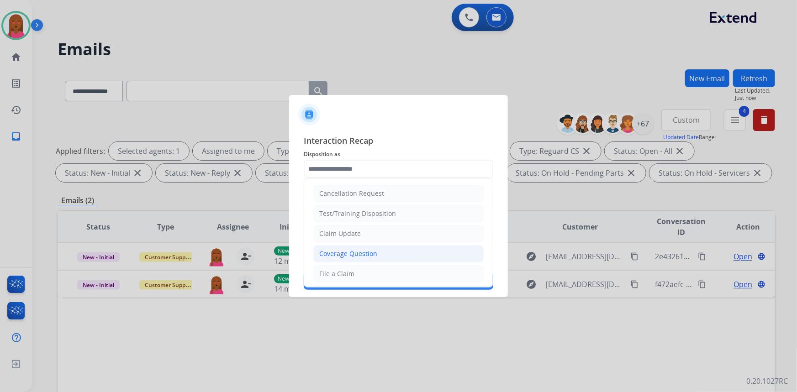
click at [365, 255] on div "Coverage Question" at bounding box center [348, 253] width 58 height 9
type input "**********"
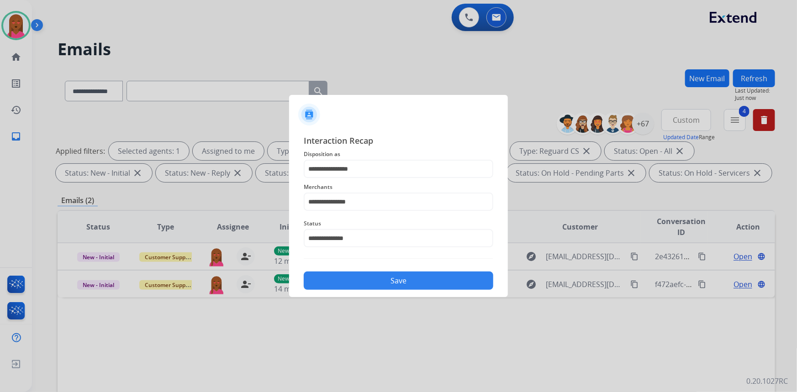
click at [374, 280] on button "Save" at bounding box center [398, 281] width 189 height 18
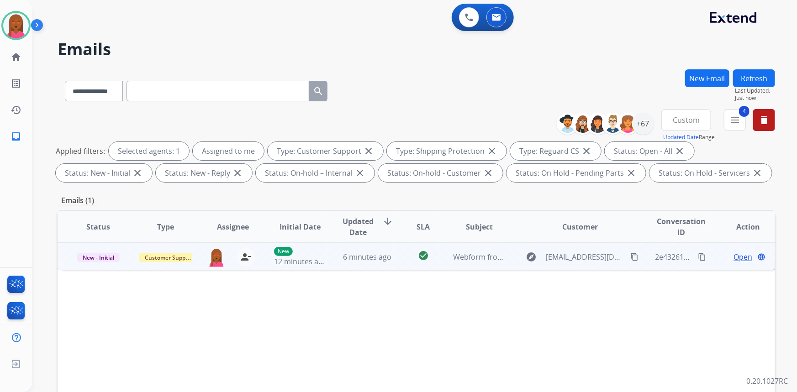
click at [739, 252] on span "Open" at bounding box center [742, 257] width 19 height 11
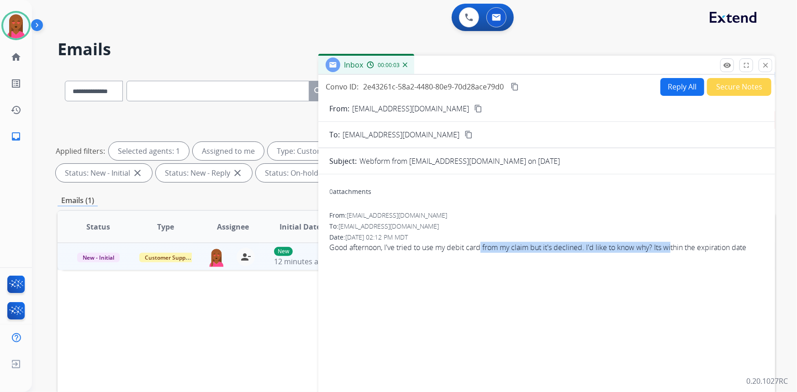
drag, startPoint x: 482, startPoint y: 249, endPoint x: 671, endPoint y: 254, distance: 189.0
click at [671, 254] on div "From: mandino1987@yahoo.com To: support@extend.com Date: 08/14/2025 - 02:12 PM …" at bounding box center [546, 235] width 435 height 49
click at [472, 106] on button "content_copy" at bounding box center [477, 108] width 11 height 11
click at [484, 245] on span "Good afternoon, I've tried to use my debit card from my claim but it's declined…" at bounding box center [546, 247] width 435 height 11
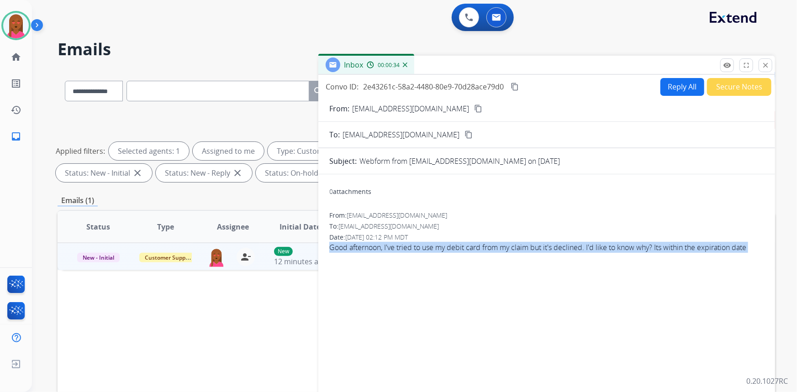
click at [484, 245] on span "Good afternoon, I've tried to use my debit card from my claim but it's declined…" at bounding box center [546, 247] width 435 height 11
copy app-emails-table "Good afternoon, I've tried to use my debit card from my claim but it's declined…"
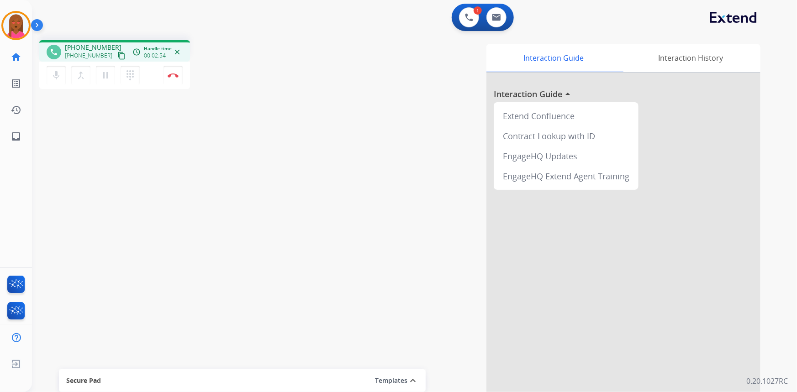
click at [154, 318] on div "phone +17142410118 +17142410118 content_copy access_time Call metrics Queue 00:…" at bounding box center [403, 223] width 743 height 381
click at [171, 81] on button "Disconnect" at bounding box center [172, 75] width 19 height 19
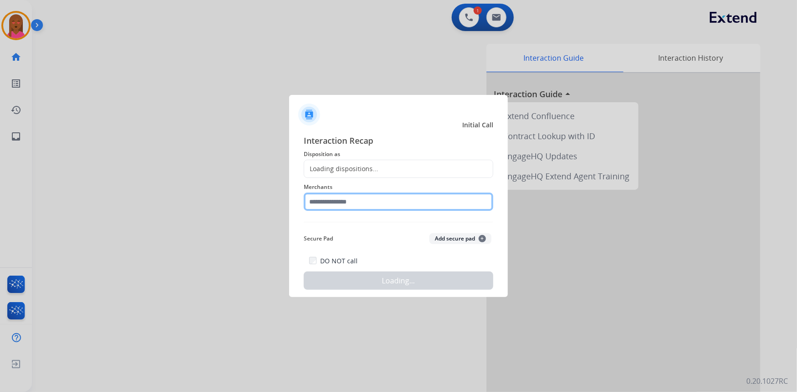
click at [362, 200] on input "text" at bounding box center [398, 202] width 189 height 18
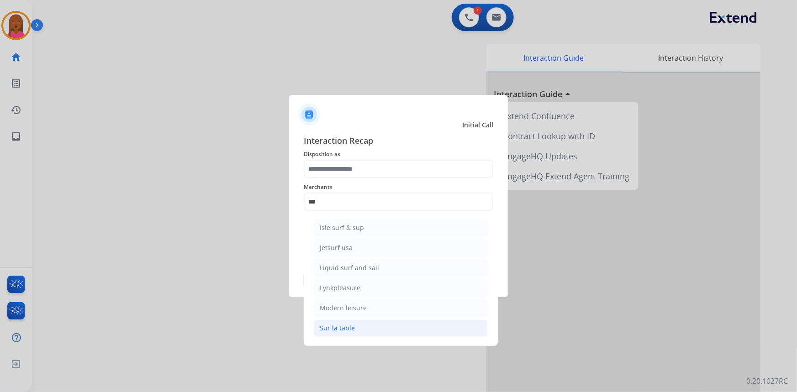
click at [341, 326] on div "Sur la table" at bounding box center [337, 328] width 35 height 9
type input "**********"
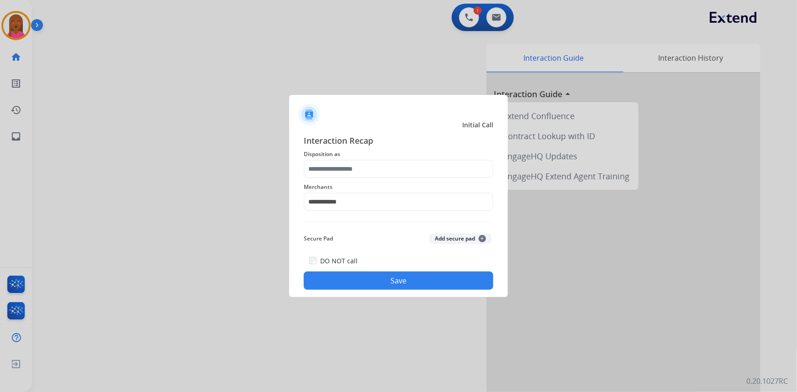
click at [414, 287] on button "Save" at bounding box center [398, 281] width 189 height 18
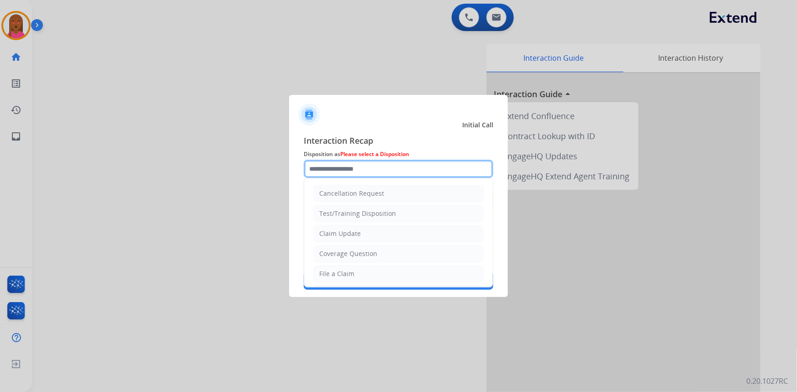
click at [412, 160] on input "text" at bounding box center [398, 169] width 189 height 18
click at [353, 233] on div "Claim Update" at bounding box center [340, 233] width 42 height 9
type input "**********"
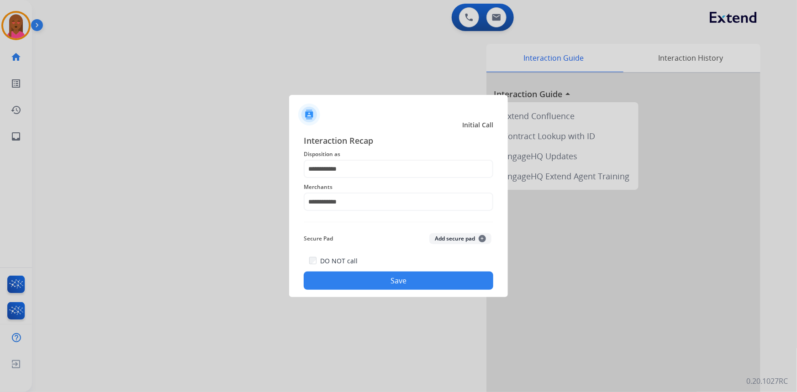
click at [377, 280] on button "Save" at bounding box center [398, 281] width 189 height 18
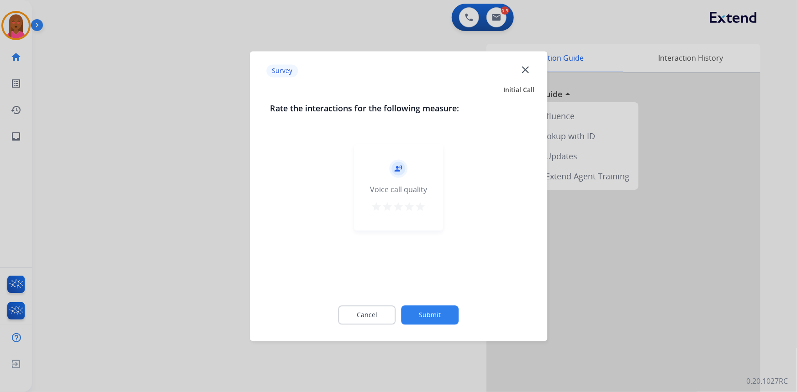
click at [522, 70] on mat-icon "close" at bounding box center [525, 69] width 12 height 12
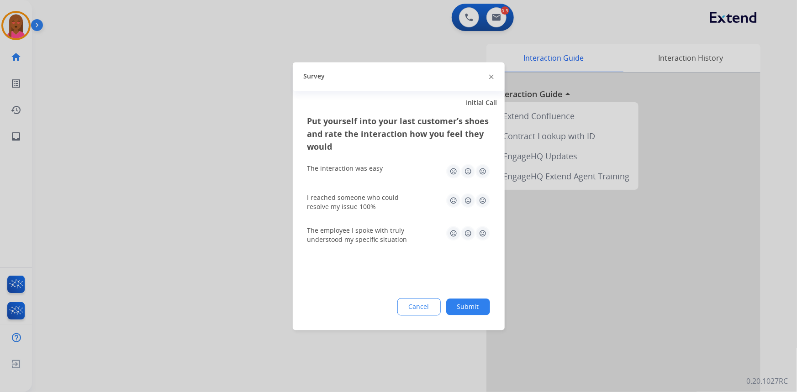
click at [492, 76] on img at bounding box center [491, 77] width 5 height 5
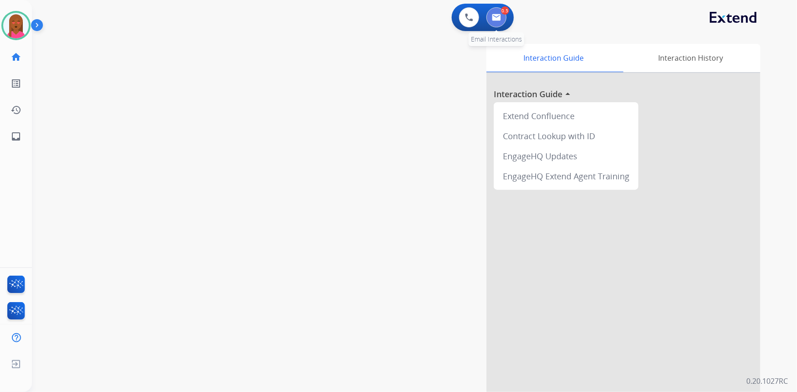
click at [494, 21] on button at bounding box center [496, 17] width 20 height 20
select select "**********"
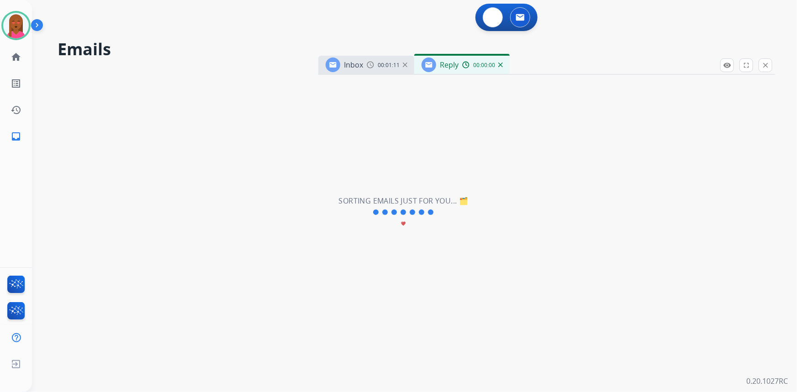
select select "**********"
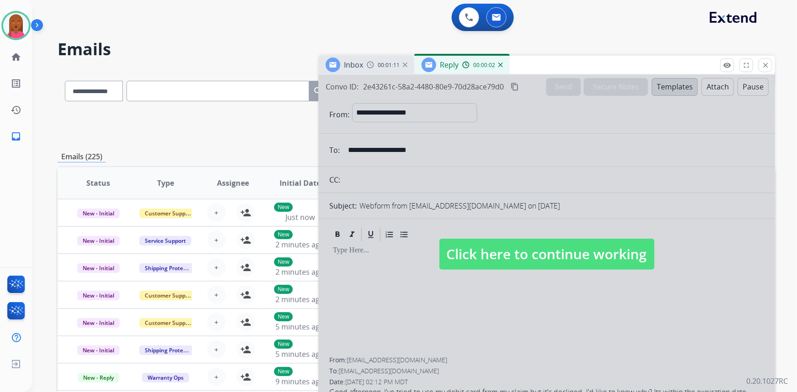
click at [487, 251] on span "Click here to continue working" at bounding box center [546, 254] width 215 height 31
select select
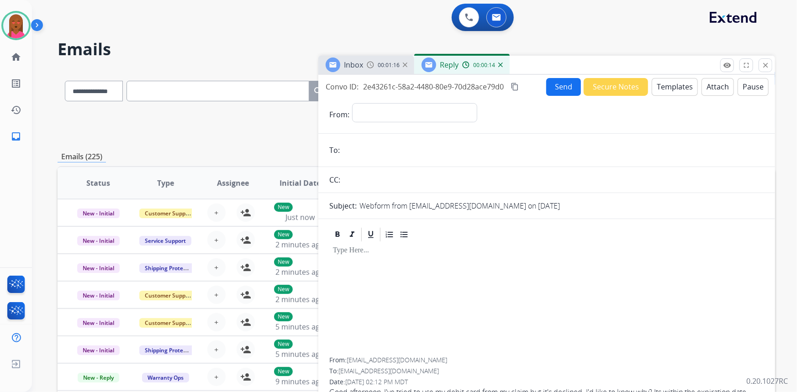
click at [657, 88] on button "Templates" at bounding box center [674, 87] width 46 height 18
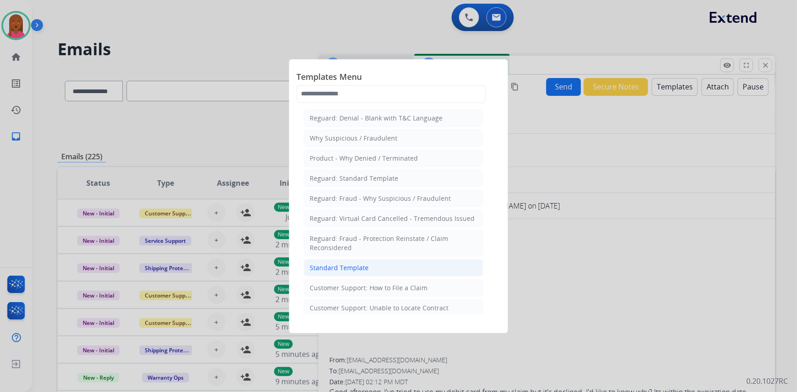
click at [350, 267] on div "Standard Template" at bounding box center [338, 267] width 59 height 9
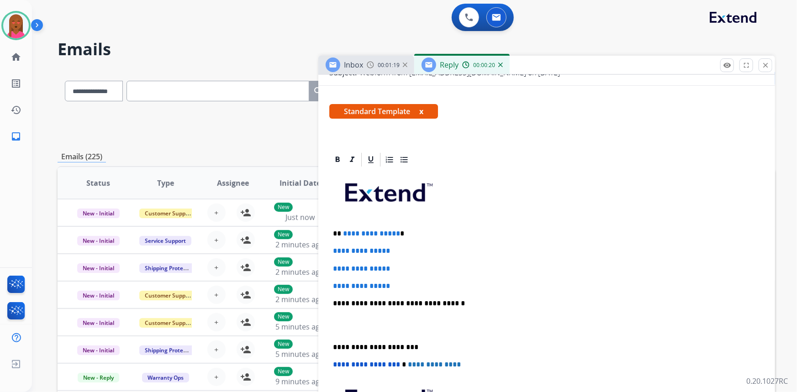
scroll to position [166, 0]
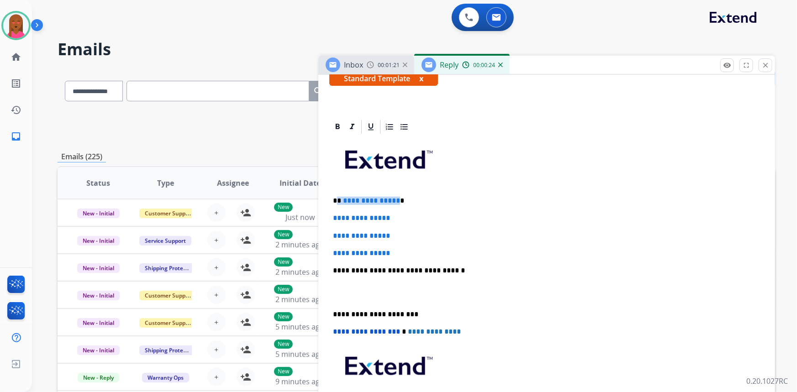
drag, startPoint x: 394, startPoint y: 199, endPoint x: 338, endPoint y: 198, distance: 56.1
click at [338, 198] on p "**********" at bounding box center [543, 201] width 420 height 8
drag, startPoint x: 409, startPoint y: 252, endPoint x: 330, endPoint y: 217, distance: 86.3
click at [330, 217] on div "**********" at bounding box center [546, 292] width 435 height 314
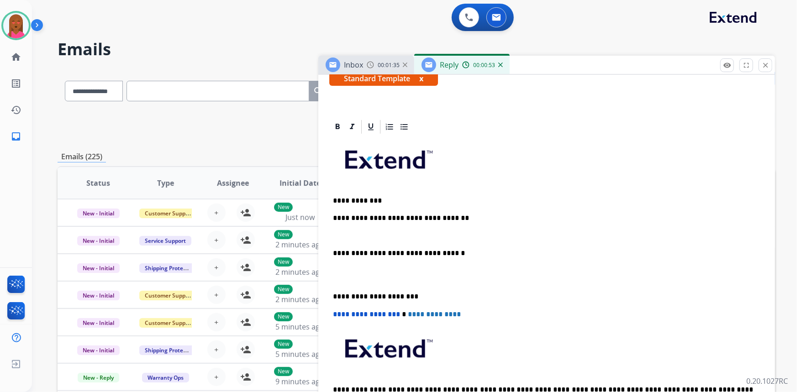
click at [339, 281] on p at bounding box center [546, 275] width 427 height 17
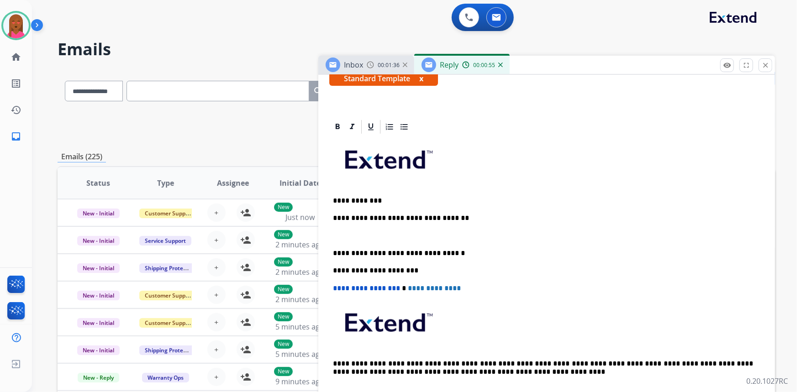
click at [341, 232] on p at bounding box center [546, 236] width 427 height 8
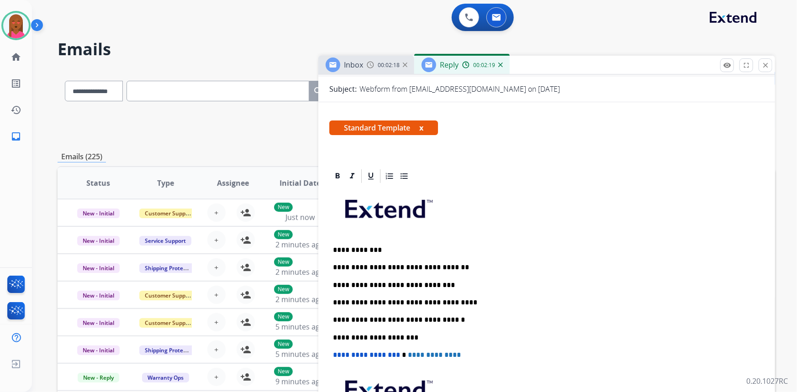
scroll to position [0, 0]
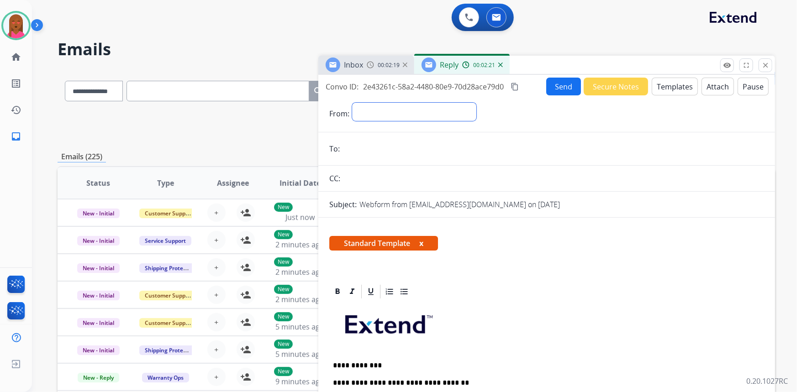
click at [392, 110] on select "**********" at bounding box center [414, 112] width 124 height 18
select select "**********"
click at [352, 103] on select "**********" at bounding box center [414, 112] width 124 height 18
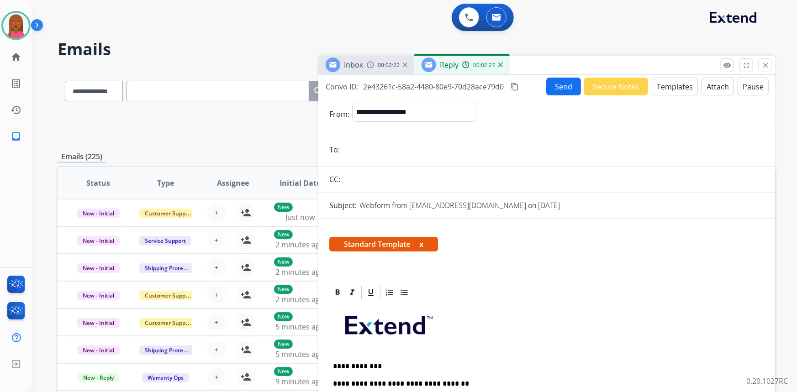
click at [359, 151] on input "email" at bounding box center [552, 150] width 421 height 18
paste input "**********"
type input "**********"
click at [552, 87] on button "Send" at bounding box center [563, 87] width 35 height 18
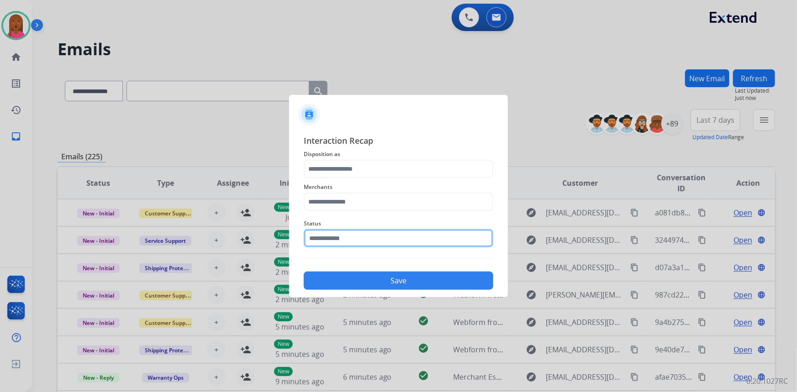
drag, startPoint x: 351, startPoint y: 232, endPoint x: 351, endPoint y: 242, distance: 9.6
click at [351, 232] on input "text" at bounding box center [398, 238] width 189 height 18
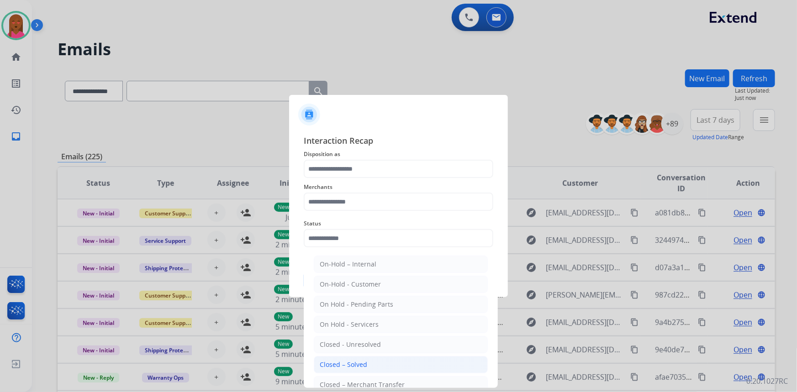
click at [339, 362] on div "Closed – Solved" at bounding box center [343, 364] width 47 height 9
type input "**********"
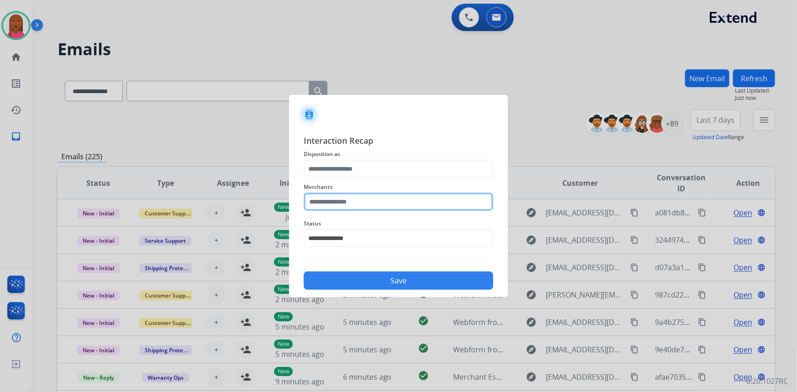
click at [369, 200] on input "text" at bounding box center [398, 202] width 189 height 18
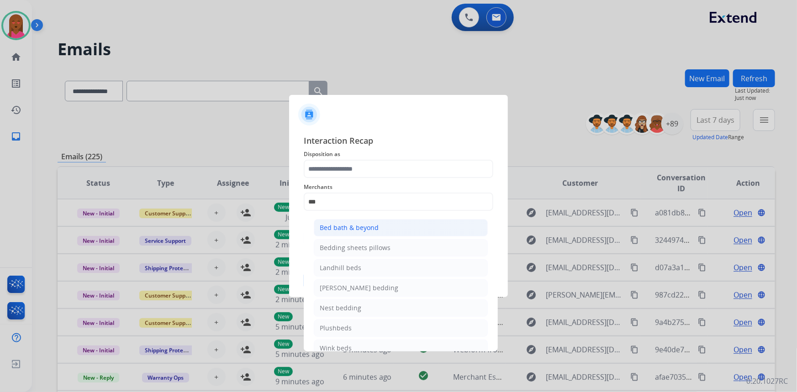
click at [371, 233] on li "Bed bath & beyond" at bounding box center [401, 227] width 174 height 17
type input "**********"
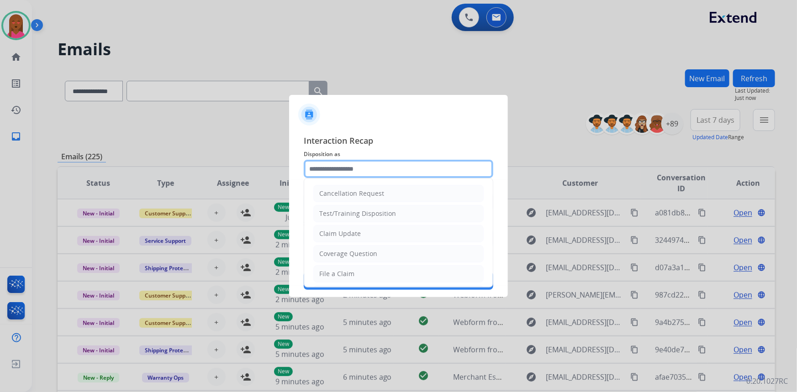
click at [369, 169] on input "text" at bounding box center [398, 169] width 189 height 18
click at [365, 235] on li "Claim Update" at bounding box center [398, 233] width 170 height 17
type input "**********"
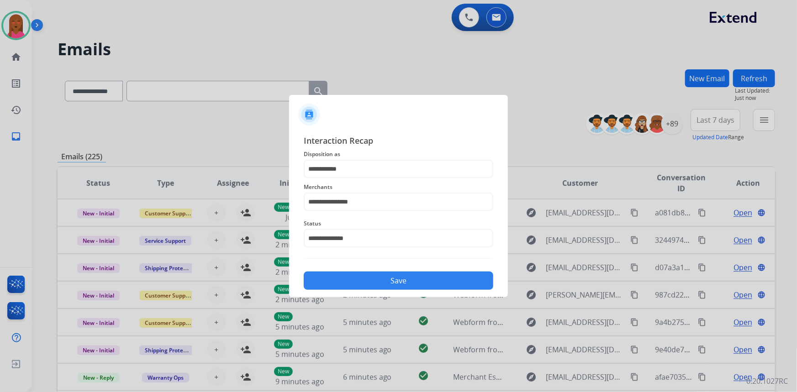
click at [379, 279] on button "Save" at bounding box center [398, 281] width 189 height 18
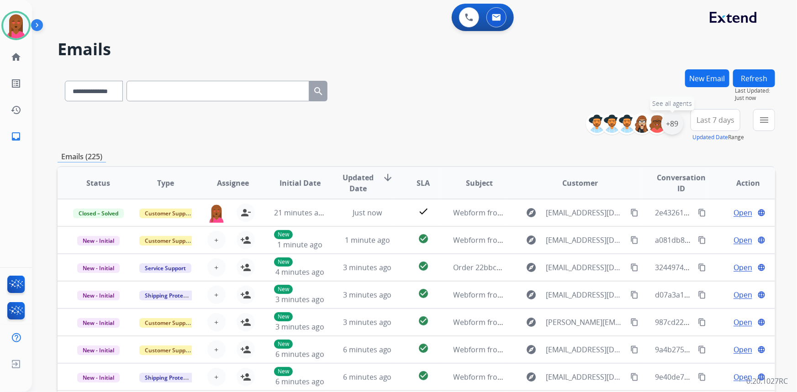
click at [676, 127] on div "+89" at bounding box center [672, 124] width 22 height 22
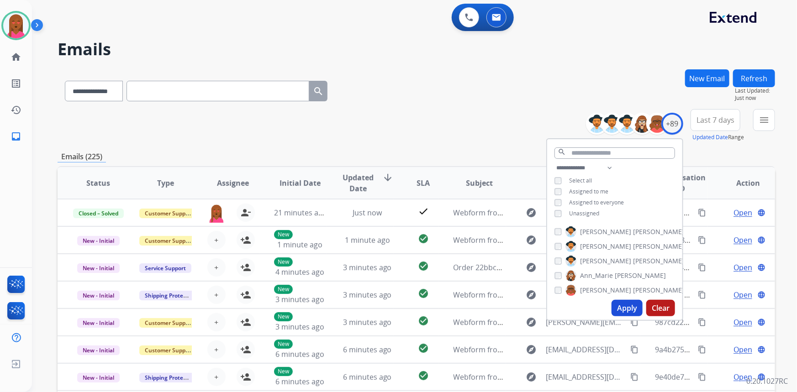
click at [621, 304] on button "Apply" at bounding box center [626, 308] width 31 height 16
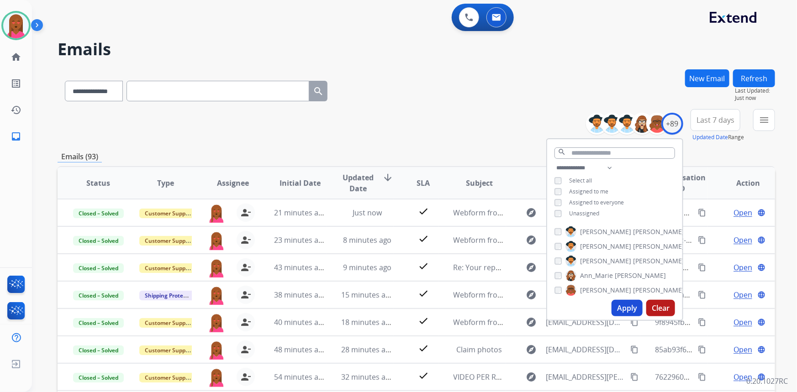
drag, startPoint x: 706, startPoint y: 115, endPoint x: 705, endPoint y: 119, distance: 4.6
click at [706, 118] on span "Last 7 days" at bounding box center [715, 120] width 38 height 4
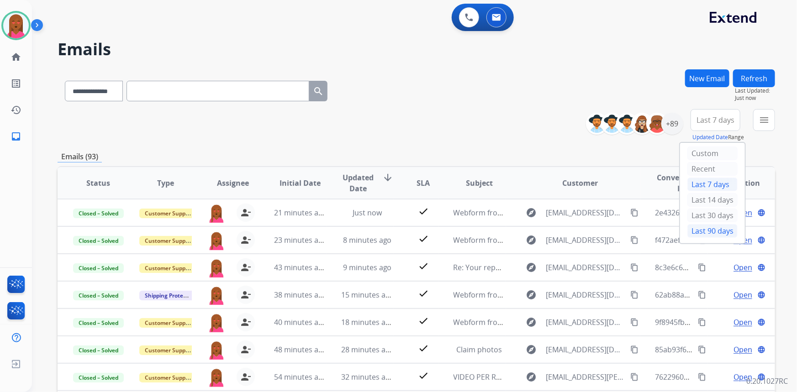
click at [703, 228] on div "Last 90 days" at bounding box center [712, 231] width 50 height 14
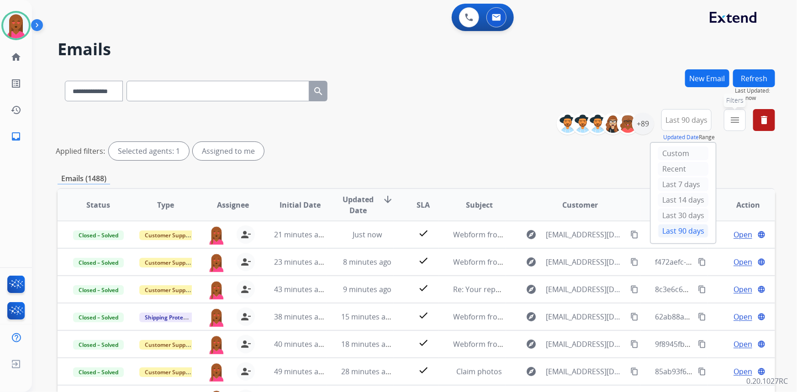
click at [738, 125] on button "menu Filters" at bounding box center [734, 120] width 22 height 22
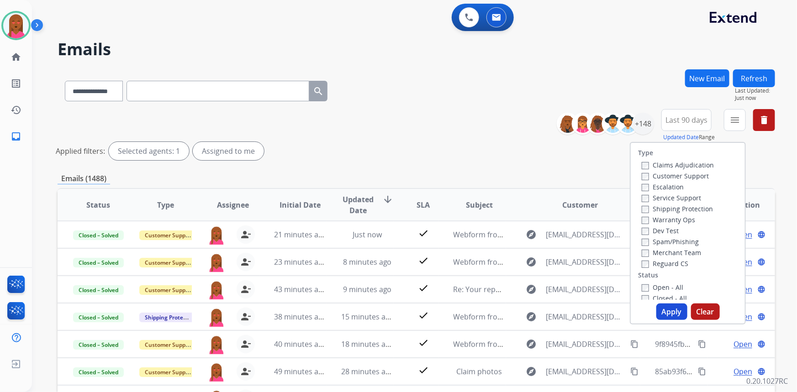
click at [682, 176] on label "Customer Support" at bounding box center [674, 176] width 67 height 9
click at [676, 207] on label "Shipping Protection" at bounding box center [676, 208] width 71 height 9
click at [668, 261] on label "Reguard CS" at bounding box center [664, 263] width 47 height 9
click at [662, 291] on label "Open - All" at bounding box center [662, 287] width 42 height 9
click at [668, 315] on button "Apply" at bounding box center [671, 312] width 31 height 16
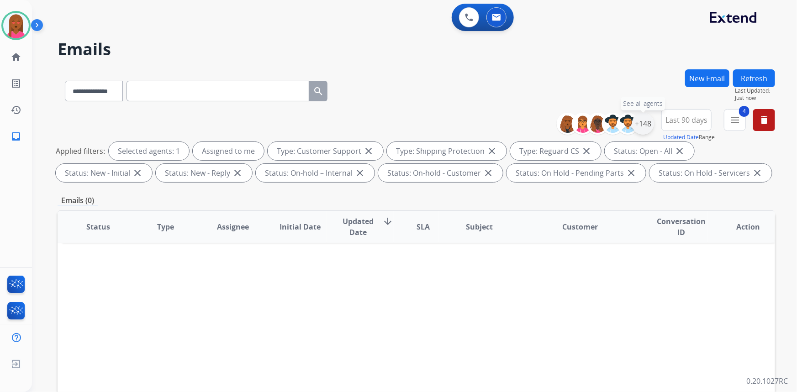
click at [644, 123] on div "+148" at bounding box center [643, 124] width 22 height 22
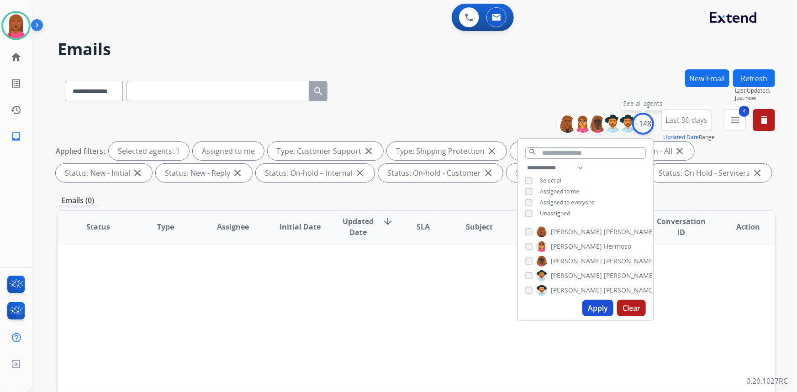
click at [640, 125] on div "+148" at bounding box center [643, 124] width 22 height 22
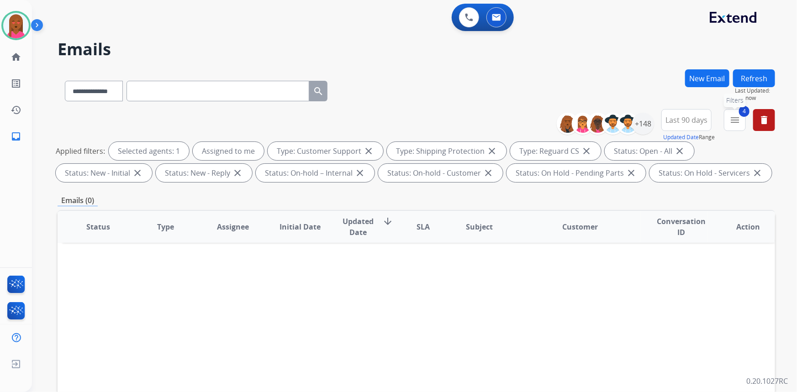
click at [733, 126] on button "4 menu Filters" at bounding box center [734, 120] width 22 height 22
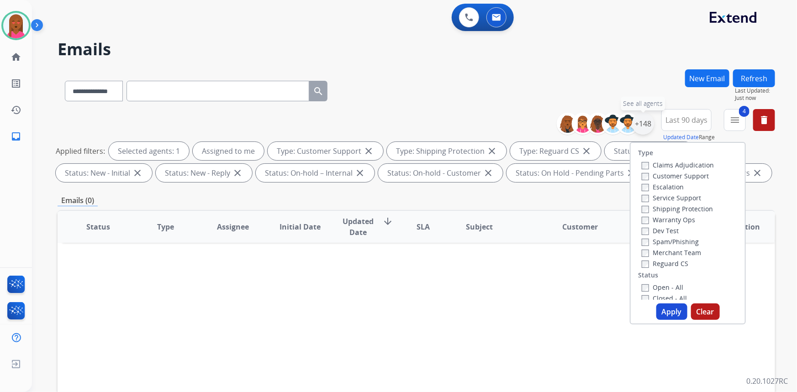
click at [646, 120] on div "+148" at bounding box center [643, 124] width 22 height 22
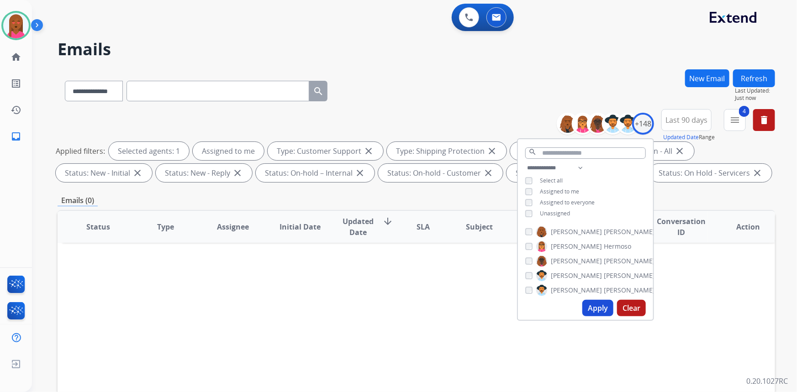
click at [559, 191] on span "Assigned to me" at bounding box center [559, 192] width 39 height 8
click at [554, 212] on span "Unassigned" at bounding box center [555, 214] width 30 height 8
click at [595, 310] on button "Apply" at bounding box center [597, 308] width 31 height 16
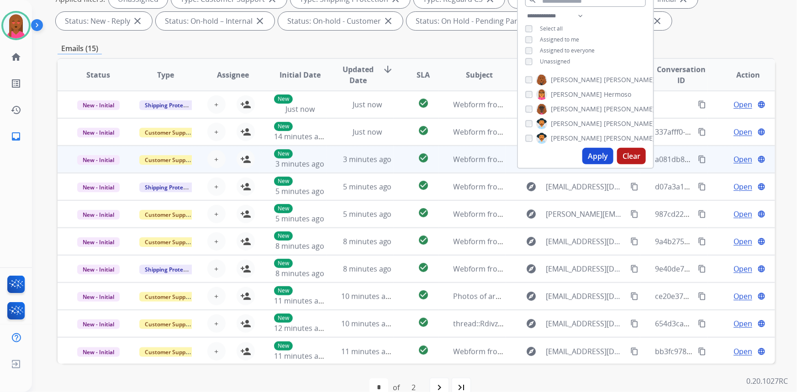
scroll to position [171, 0]
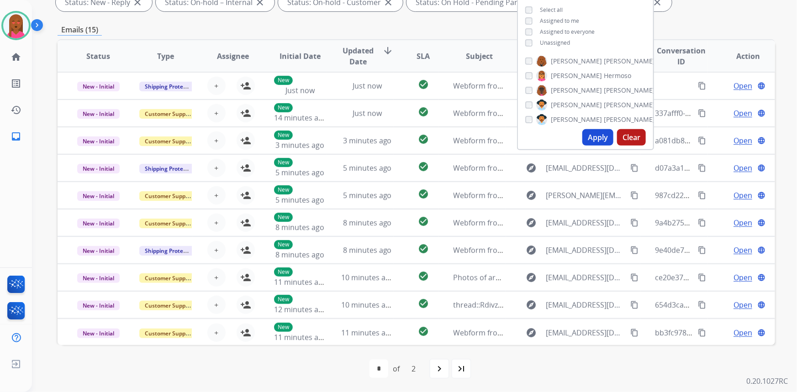
click at [459, 363] on mat-icon "last_page" at bounding box center [461, 368] width 11 height 11
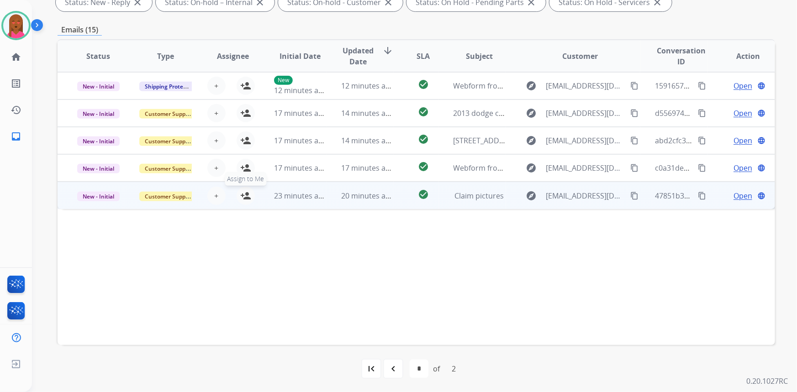
drag, startPoint x: 246, startPoint y: 195, endPoint x: 247, endPoint y: 170, distance: 25.1
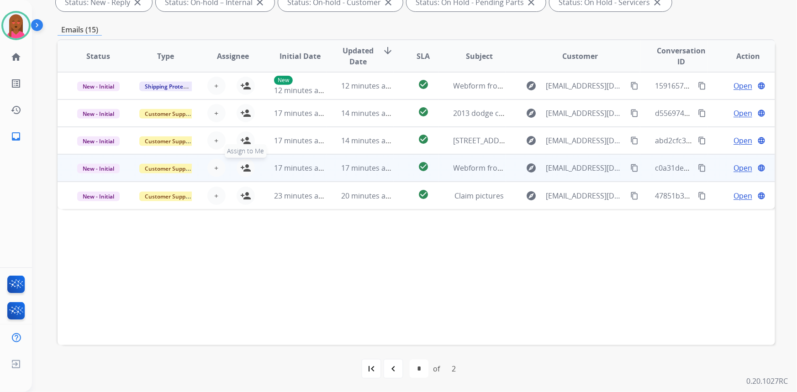
click at [246, 195] on mat-icon "person_add" at bounding box center [245, 195] width 11 height 11
click at [247, 164] on mat-icon "person_add" at bounding box center [245, 168] width 11 height 11
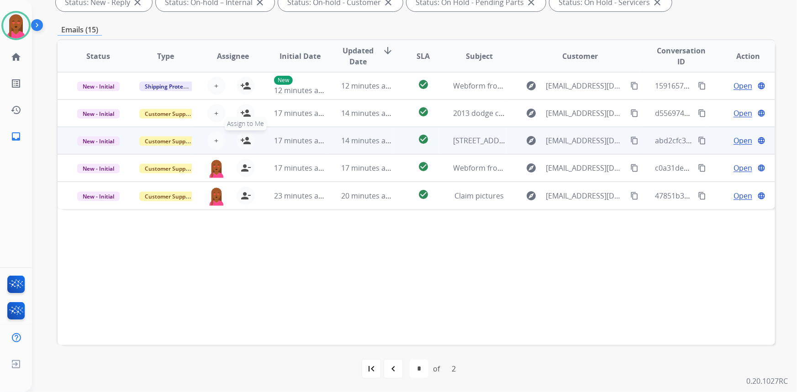
click at [246, 141] on mat-icon "person_add" at bounding box center [245, 140] width 11 height 11
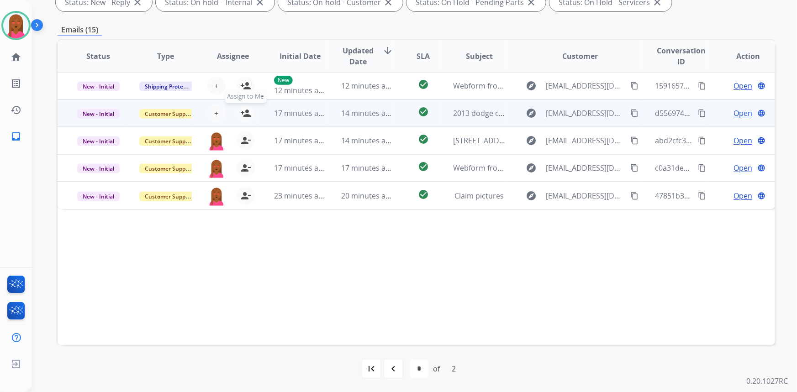
click at [245, 114] on mat-icon "person_add" at bounding box center [245, 113] width 11 height 11
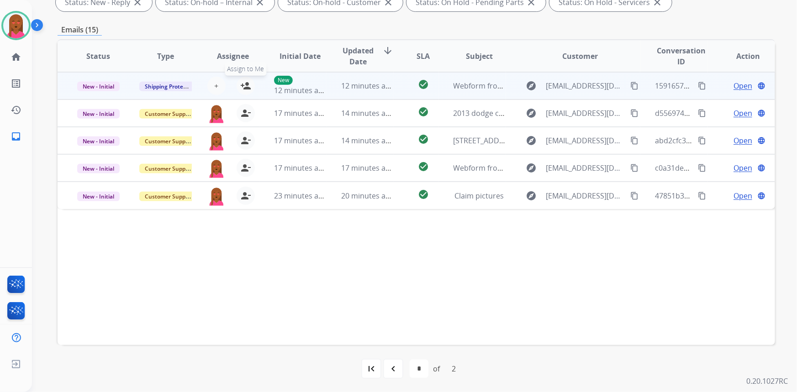
click at [246, 84] on mat-icon "person_add" at bounding box center [245, 85] width 11 height 11
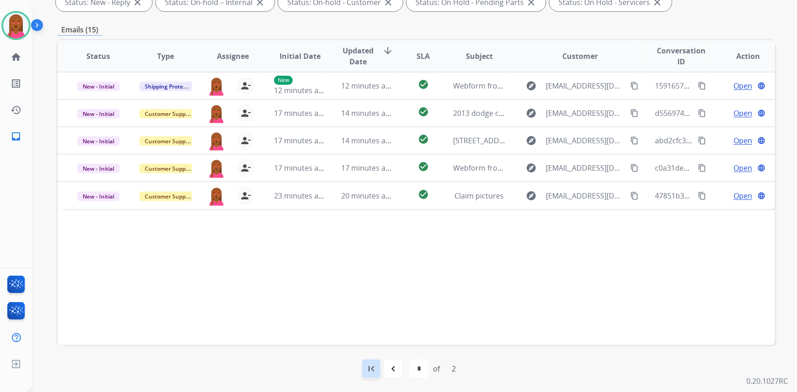
click at [372, 368] on mat-icon "first_page" at bounding box center [371, 368] width 11 height 11
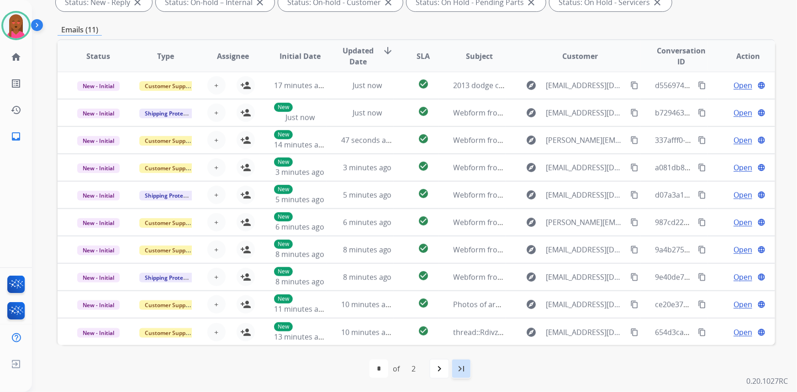
click at [457, 367] on mat-icon "last_page" at bounding box center [461, 368] width 11 height 11
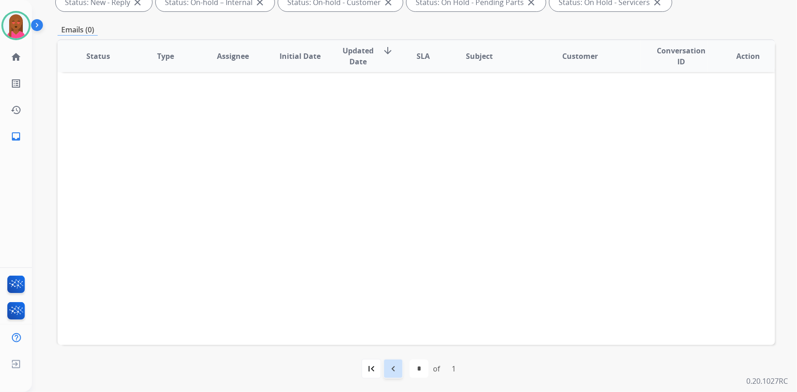
click at [396, 367] on mat-icon "navigate_before" at bounding box center [393, 368] width 11 height 11
select select "*"
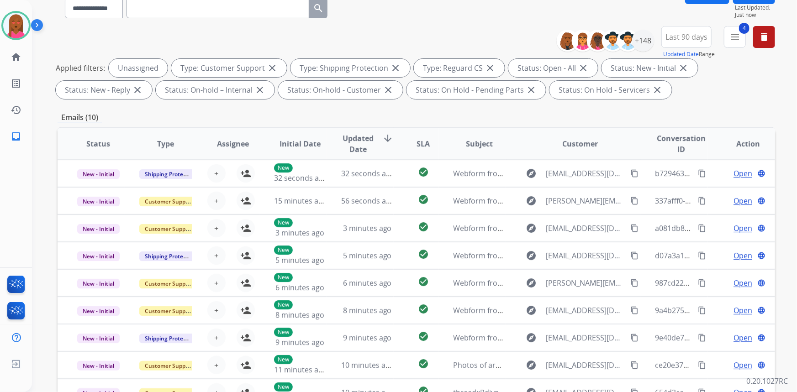
scroll to position [0, 0]
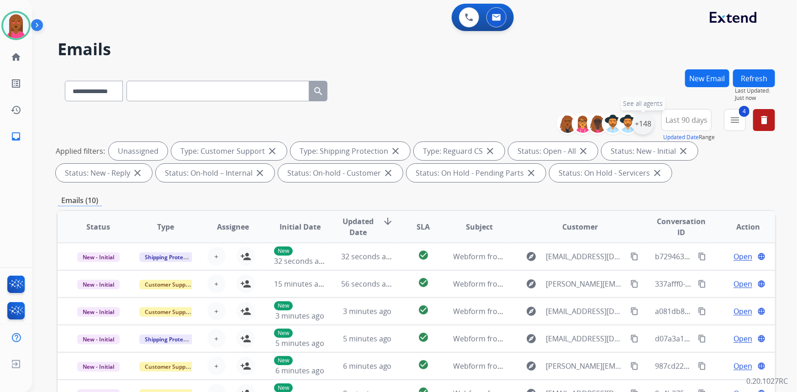
click at [645, 123] on div "+148" at bounding box center [643, 124] width 22 height 22
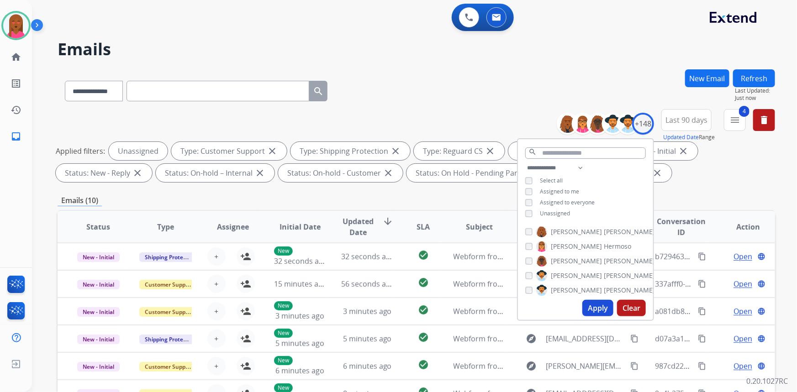
click at [560, 212] on span "Unassigned" at bounding box center [555, 214] width 30 height 8
click at [564, 189] on span "Assigned to me" at bounding box center [559, 192] width 39 height 8
click at [592, 311] on button "Apply" at bounding box center [597, 308] width 31 height 16
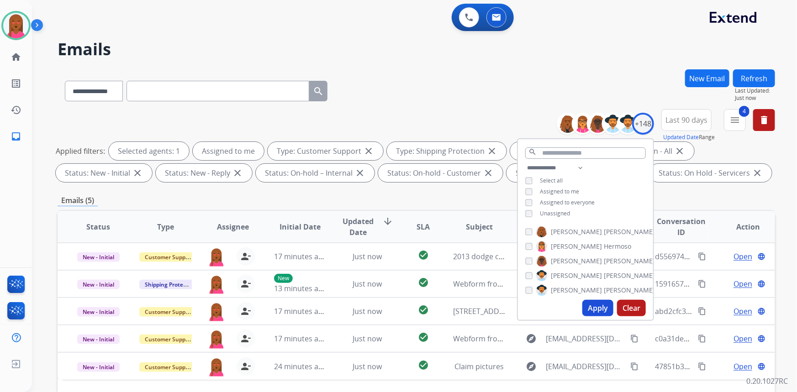
click at [602, 306] on button "Apply" at bounding box center [597, 308] width 31 height 16
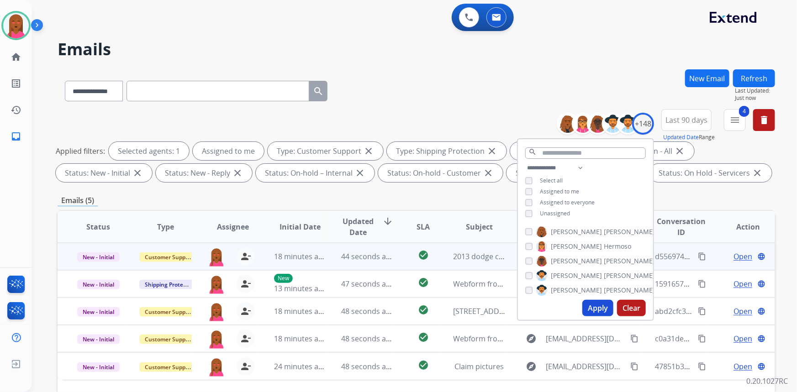
scroll to position [41, 0]
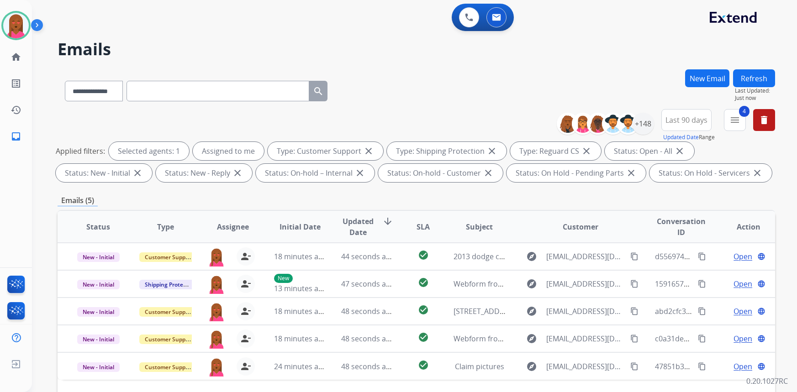
select select "**********"
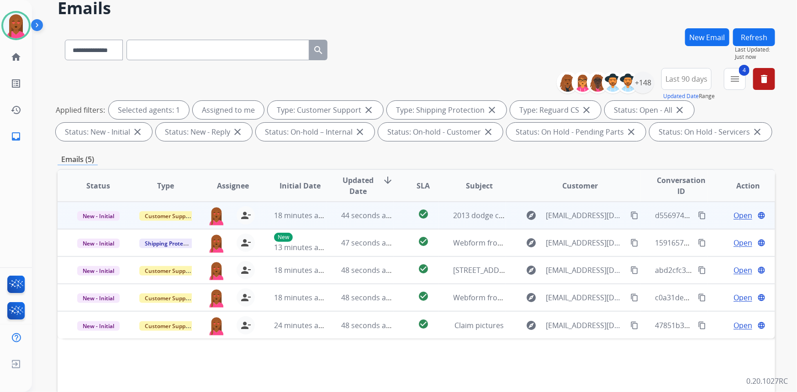
click at [739, 213] on span "Open" at bounding box center [742, 215] width 19 height 11
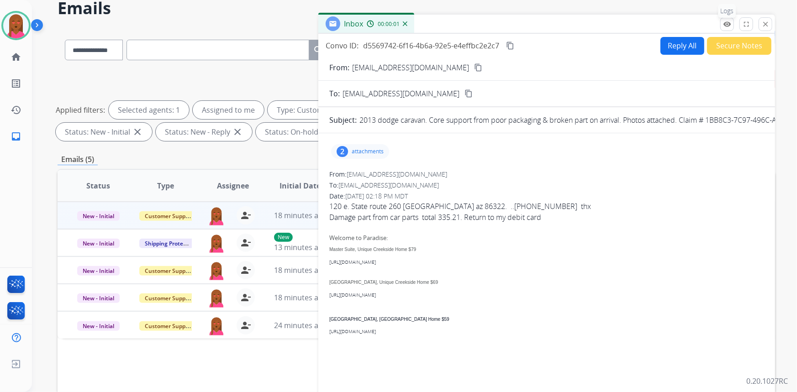
click at [729, 18] on button "remove_[MEDICAL_DATA] Logs" at bounding box center [727, 24] width 14 height 14
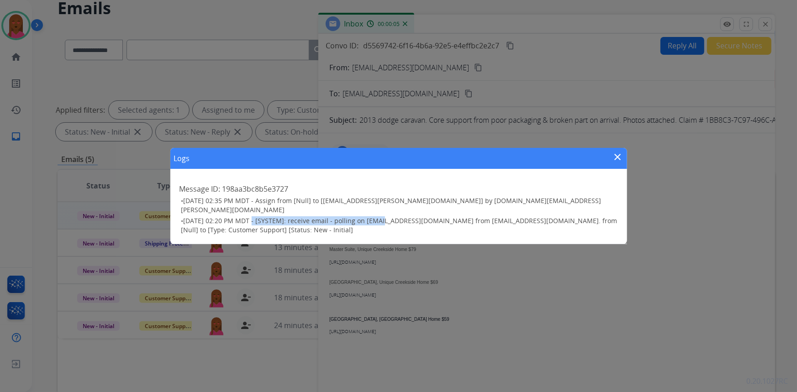
drag, startPoint x: 274, startPoint y: 213, endPoint x: 312, endPoint y: 208, distance: 38.7
click at [375, 216] on span "08/14/2025 - 02:20 PM MDT - [SYSTEM]: receive email - polling on support@extend…" at bounding box center [399, 225] width 436 height 18
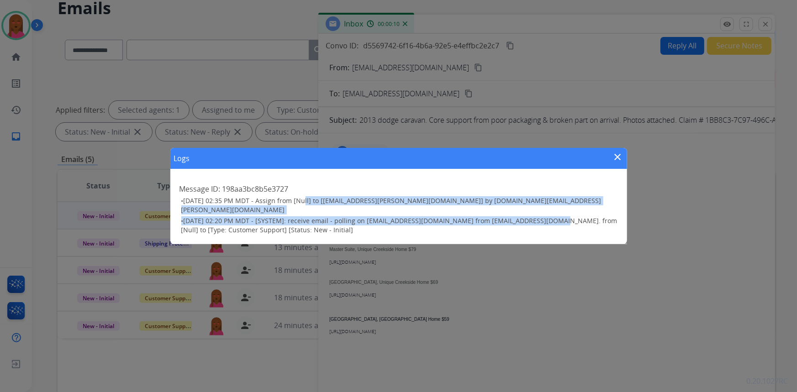
drag, startPoint x: 304, startPoint y: 202, endPoint x: 543, endPoint y: 209, distance: 238.4
click at [543, 209] on ul "• 08/14/2025 - 02:35 PM MDT - Assign from [Null] to [keyanta.smith@eccogroupusa…" at bounding box center [398, 215] width 438 height 38
click at [616, 154] on mat-icon "close" at bounding box center [617, 157] width 11 height 11
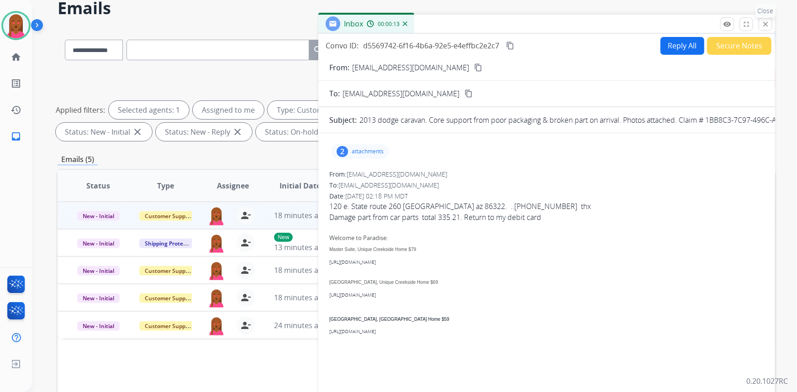
click at [763, 21] on mat-icon "close" at bounding box center [765, 24] width 8 height 8
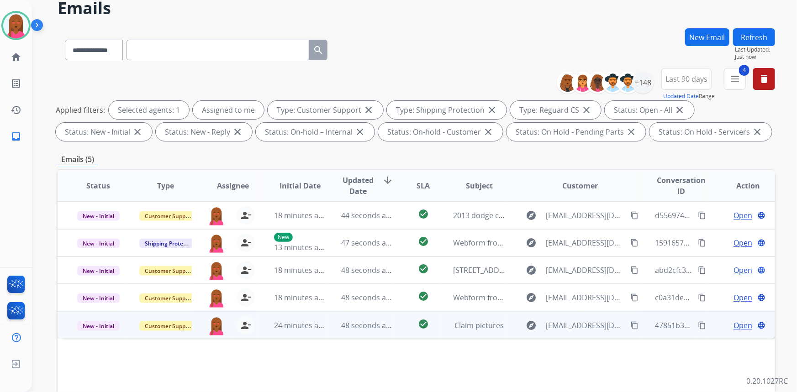
click at [734, 326] on span "Open" at bounding box center [742, 325] width 19 height 11
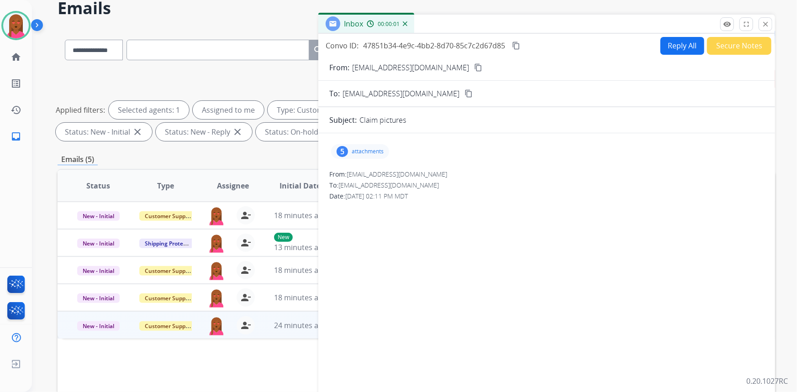
click at [474, 65] on mat-icon "content_copy" at bounding box center [478, 67] width 8 height 8
click at [474, 67] on mat-icon "content_copy" at bounding box center [478, 67] width 8 height 8
click at [367, 150] on p "attachments" at bounding box center [367, 151] width 32 height 7
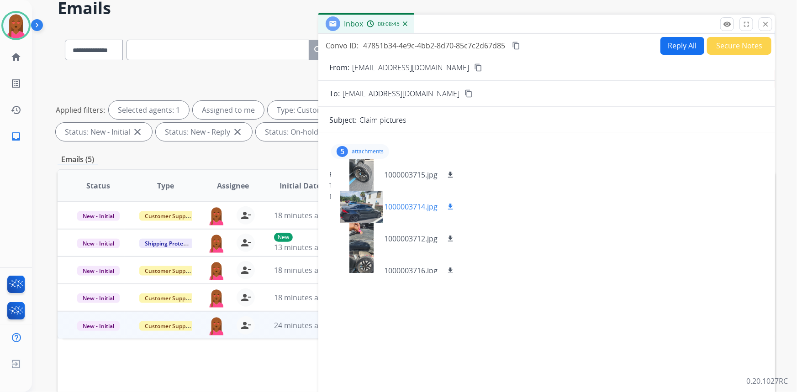
click at [364, 210] on div at bounding box center [361, 207] width 46 height 32
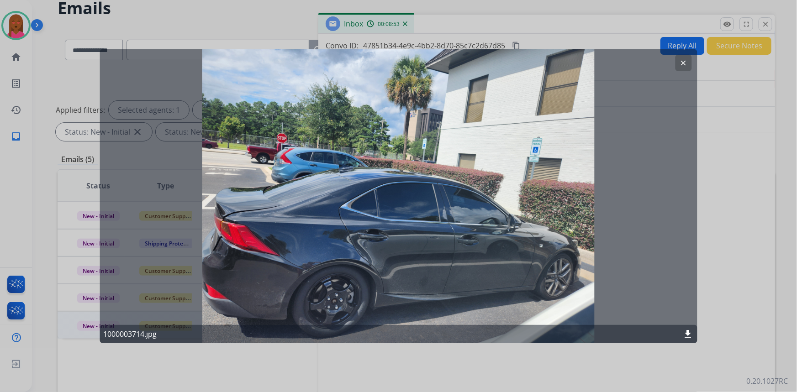
click at [681, 59] on mat-icon "clear" at bounding box center [683, 62] width 8 height 8
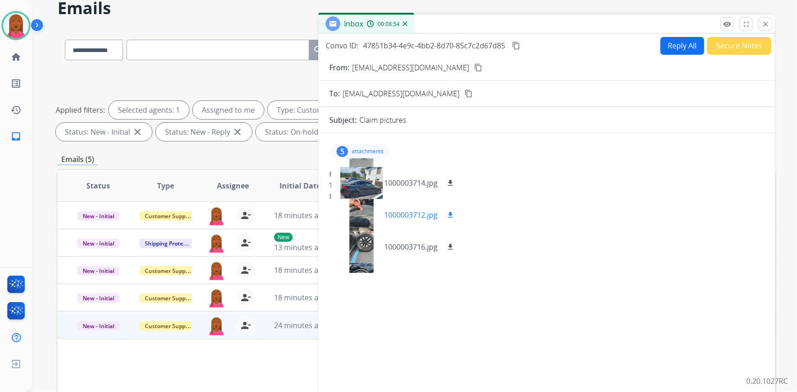
scroll to position [46, 0]
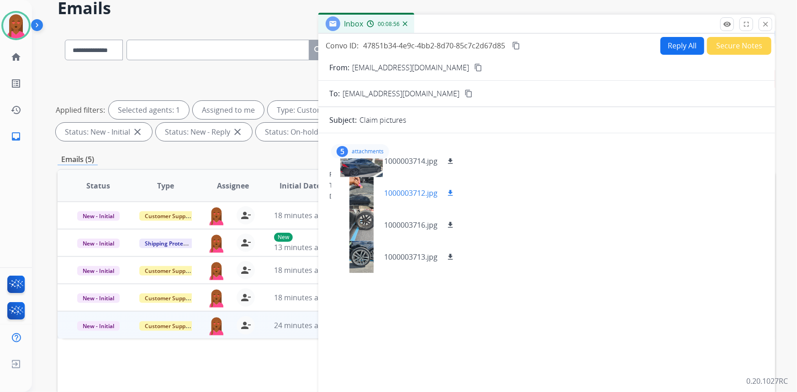
click at [352, 194] on div at bounding box center [361, 193] width 46 height 32
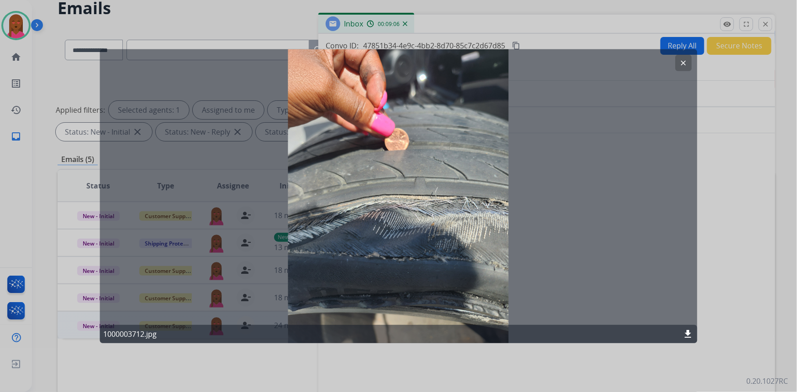
click at [681, 62] on mat-icon "clear" at bounding box center [683, 62] width 8 height 8
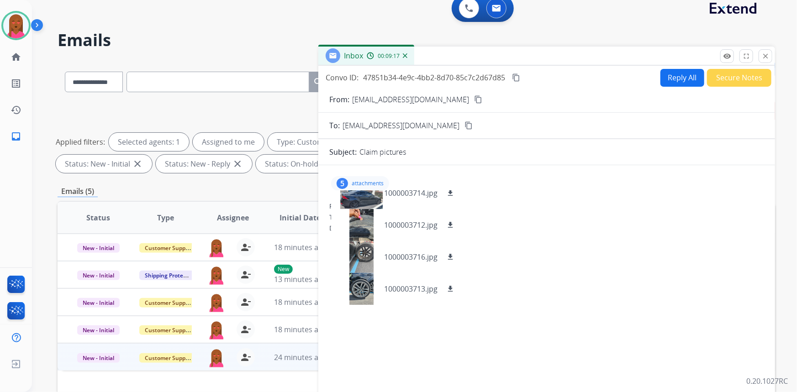
scroll to position [5, 0]
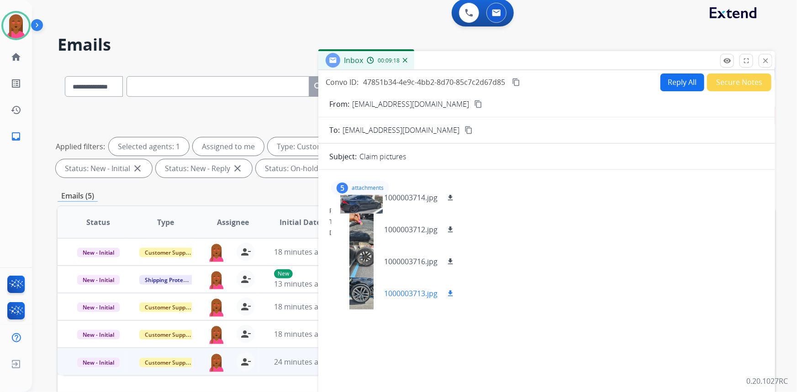
click at [355, 294] on div at bounding box center [361, 294] width 46 height 32
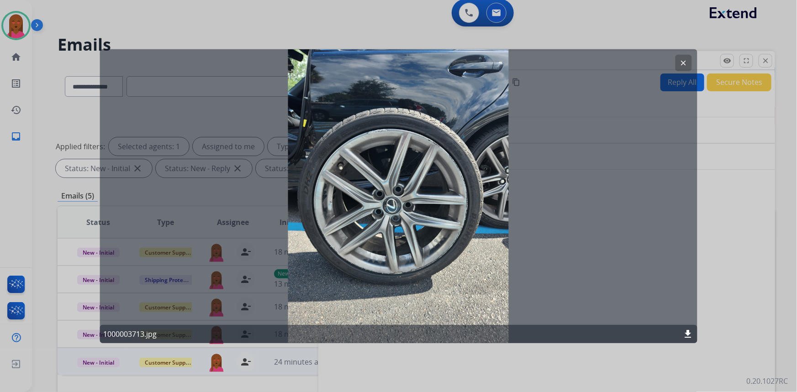
click at [684, 62] on mat-icon "clear" at bounding box center [683, 62] width 8 height 8
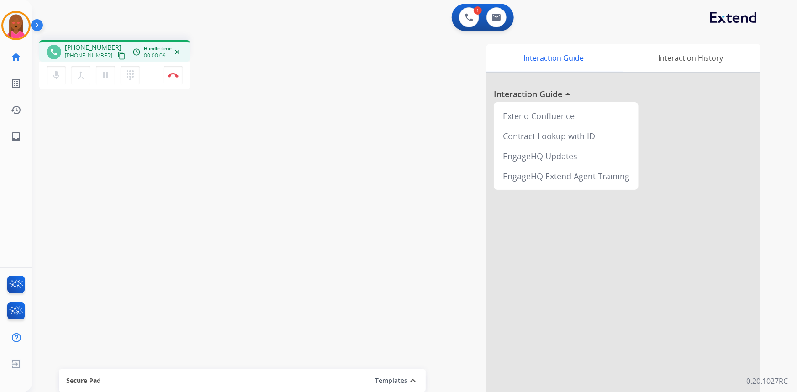
click at [117, 55] on mat-icon "content_copy" at bounding box center [121, 56] width 8 height 8
click at [183, 306] on div "phone +16786995718 +16786995718 content_copy access_time Call metrics Queue 00:…" at bounding box center [403, 223] width 743 height 381
click at [178, 73] on img at bounding box center [173, 75] width 11 height 5
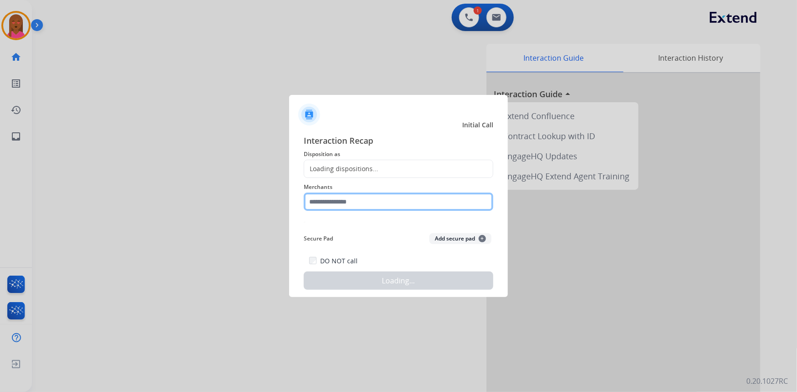
click at [332, 204] on input "text" at bounding box center [398, 202] width 189 height 18
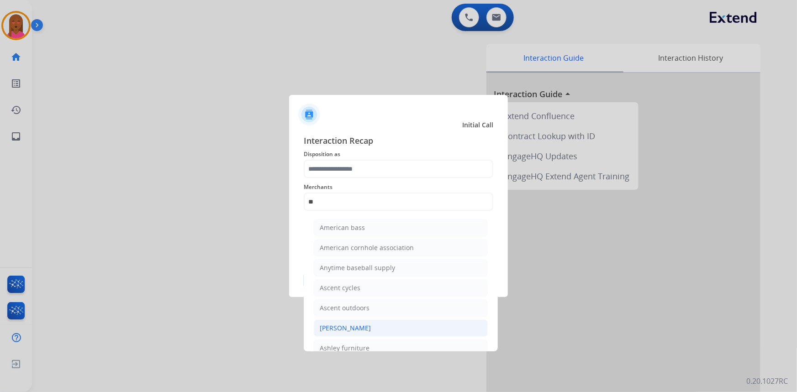
click at [383, 327] on li "[PERSON_NAME]" at bounding box center [401, 328] width 174 height 17
type input "**********"
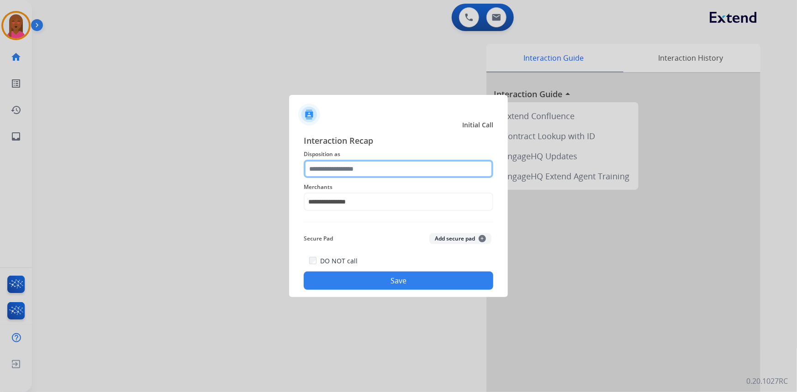
click at [357, 170] on input "text" at bounding box center [398, 169] width 189 height 18
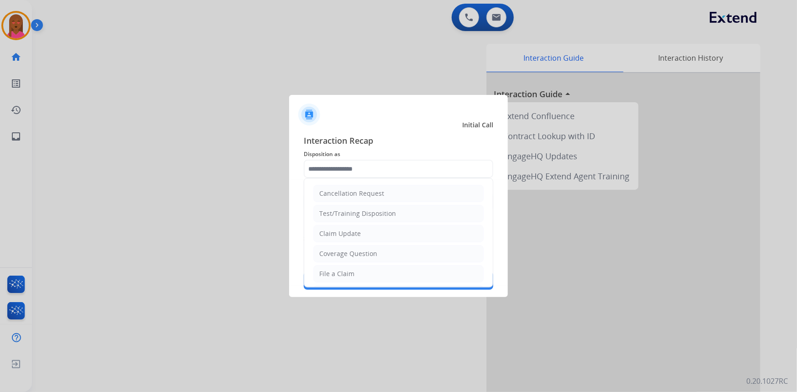
drag, startPoint x: 388, startPoint y: 274, endPoint x: 388, endPoint y: 281, distance: 6.9
click at [388, 274] on li "File a Claim" at bounding box center [398, 273] width 170 height 17
type input "**********"
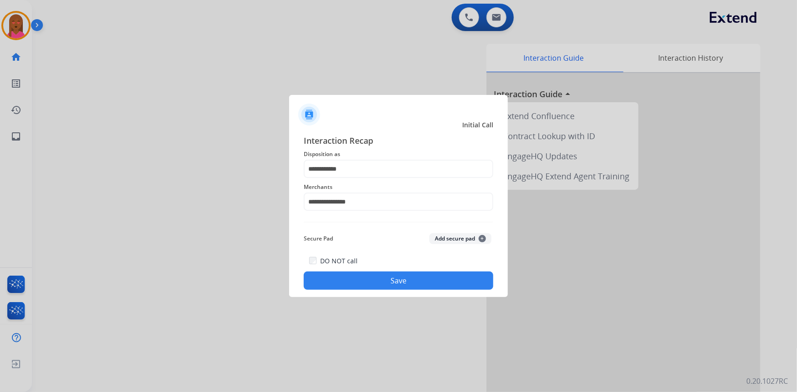
click at [388, 281] on button "Save" at bounding box center [398, 281] width 189 height 18
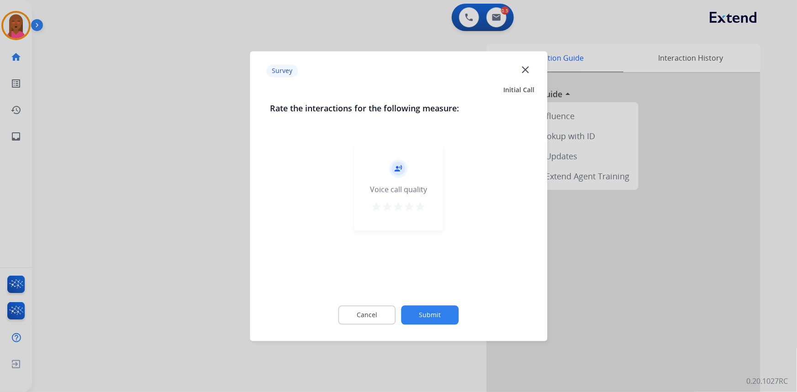
click at [521, 70] on mat-icon "close" at bounding box center [525, 69] width 12 height 12
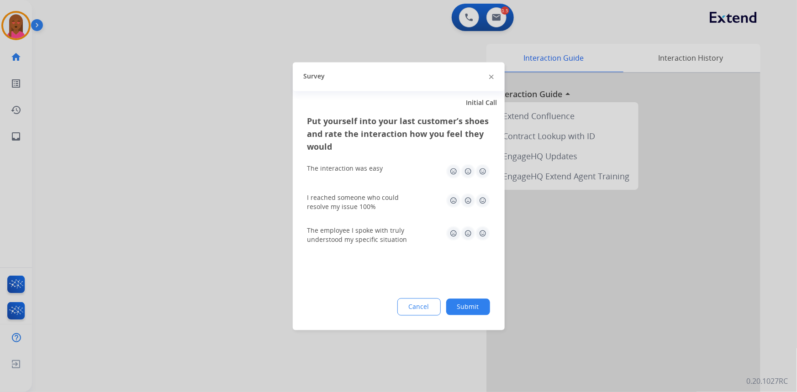
click at [489, 77] on div at bounding box center [491, 76] width 5 height 11
click at [502, 15] on div at bounding box center [398, 196] width 797 height 392
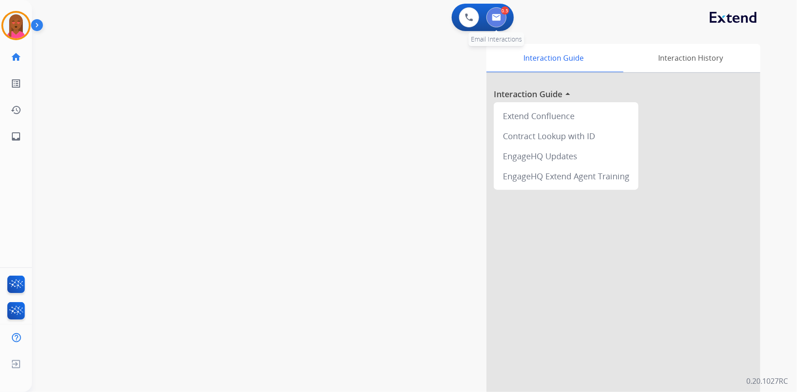
click at [499, 15] on img at bounding box center [496, 17] width 9 height 7
select select "**********"
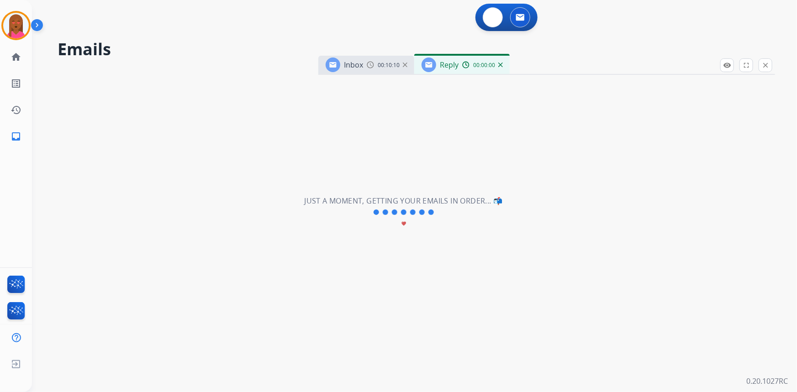
select select "**********"
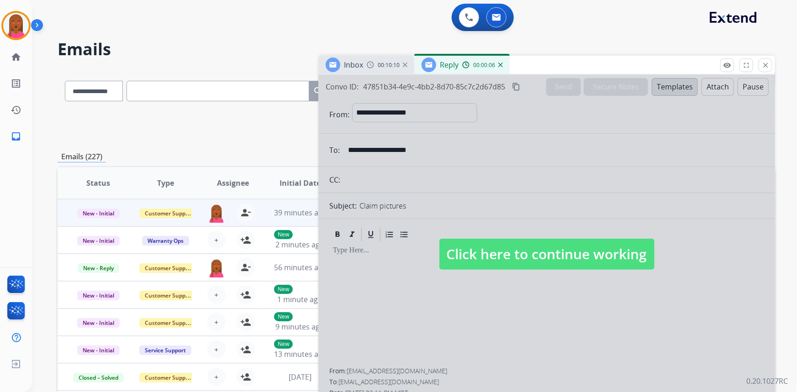
click at [539, 239] on span "Click here to continue working" at bounding box center [546, 254] width 215 height 31
select select
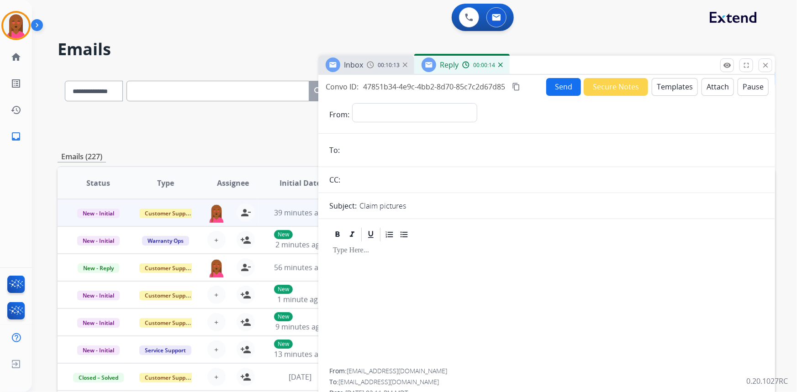
click at [362, 63] on span "Inbox" at bounding box center [353, 65] width 19 height 10
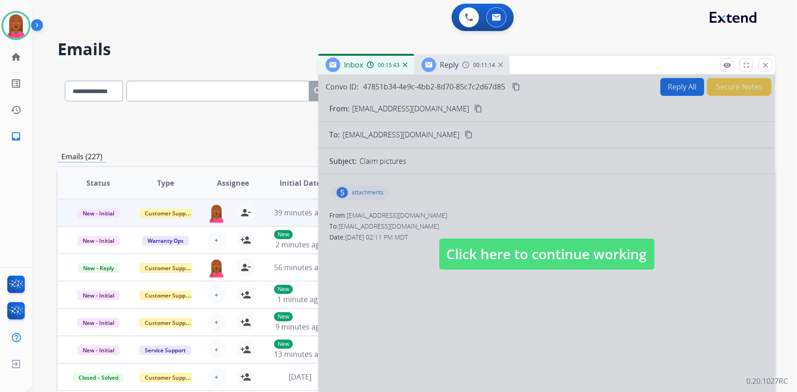
click at [559, 246] on span "Click here to continue working" at bounding box center [546, 254] width 215 height 31
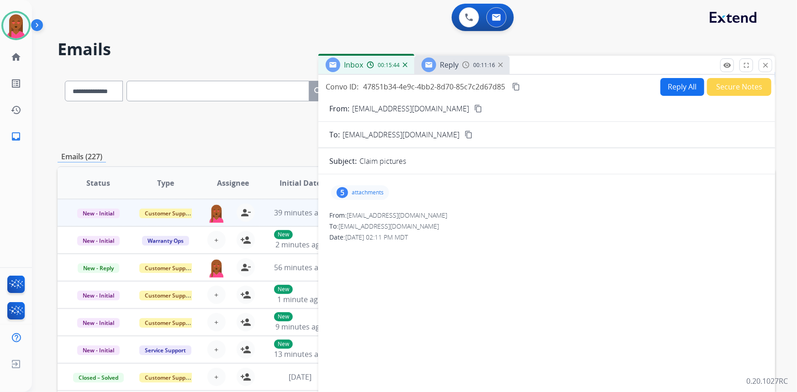
click at [682, 84] on button "Reply All" at bounding box center [682, 87] width 44 height 18
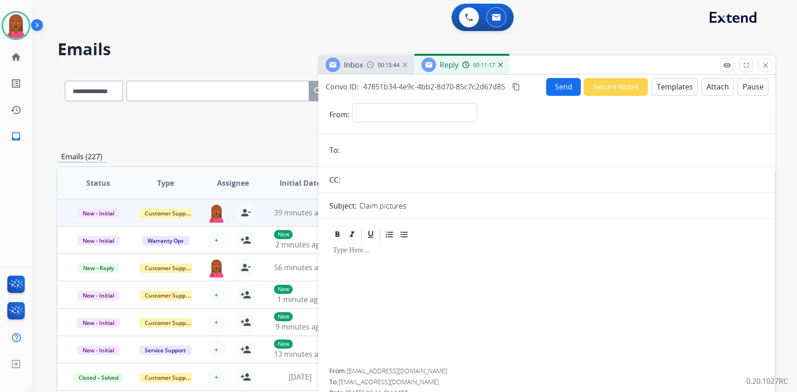
click at [663, 84] on button "Templates" at bounding box center [674, 87] width 46 height 18
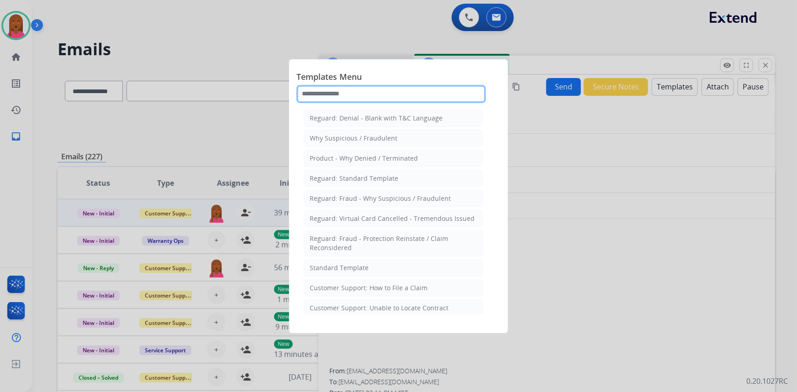
click at [384, 94] on input "text" at bounding box center [390, 94] width 189 height 18
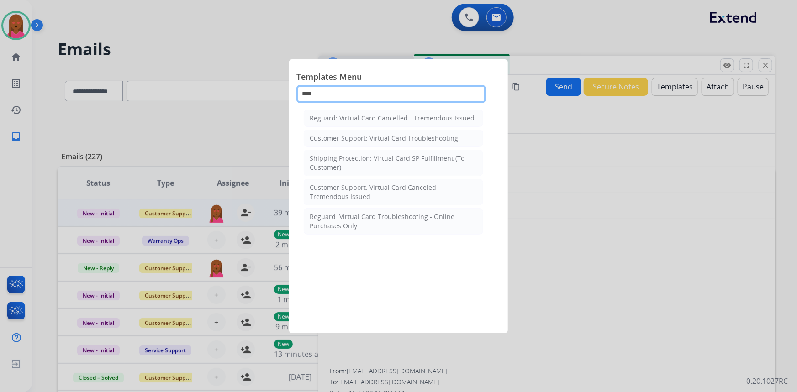
type input "****"
click at [651, 301] on div at bounding box center [398, 196] width 797 height 392
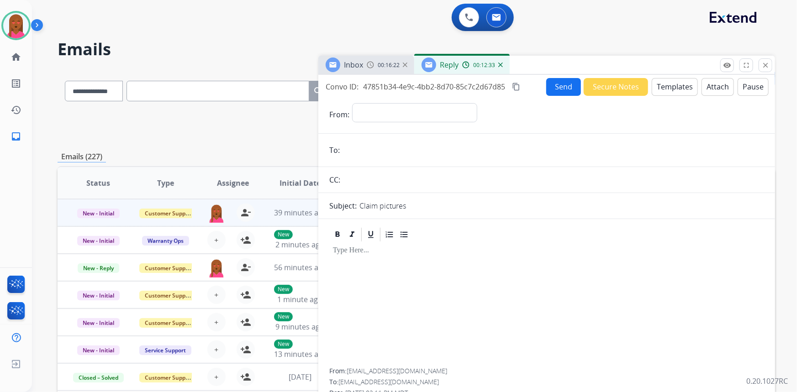
click at [658, 87] on button "Templates" at bounding box center [674, 87] width 46 height 18
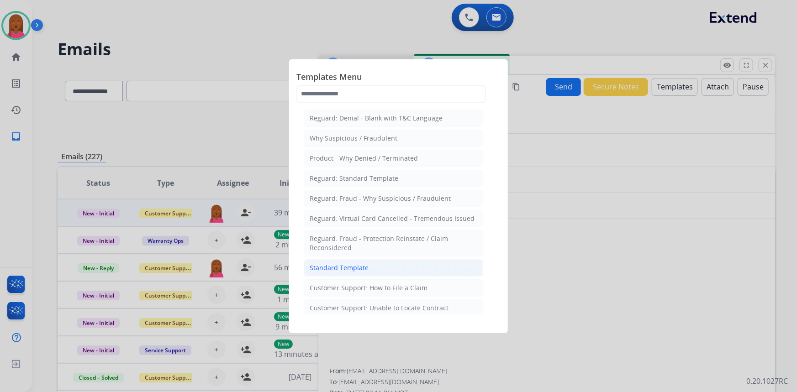
click at [387, 269] on li "Standard Template" at bounding box center [393, 267] width 179 height 17
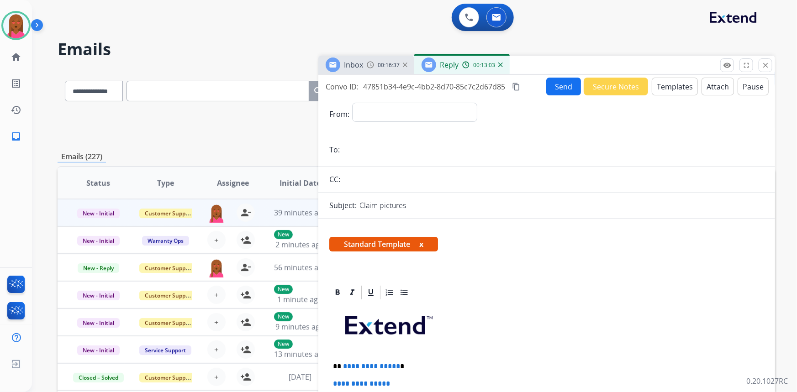
click at [558, 269] on div "Standard Template x" at bounding box center [546, 248] width 456 height 44
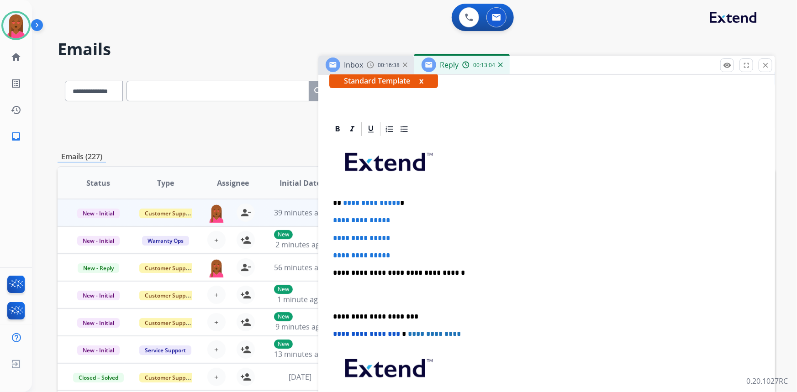
scroll to position [166, 0]
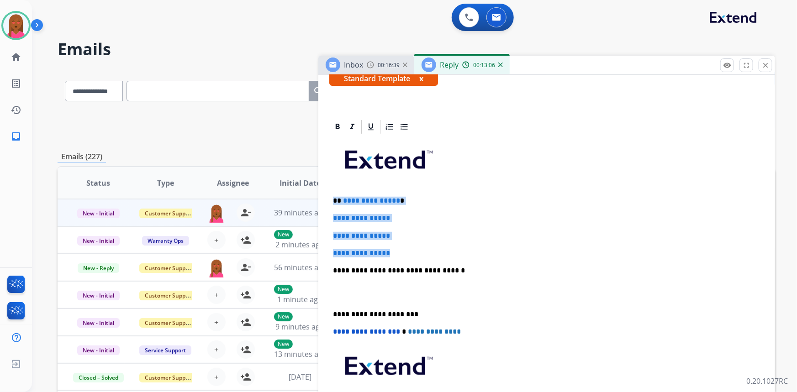
drag, startPoint x: 398, startPoint y: 251, endPoint x: 329, endPoint y: 198, distance: 87.6
click at [329, 198] on div "**********" at bounding box center [546, 292] width 435 height 314
paste div
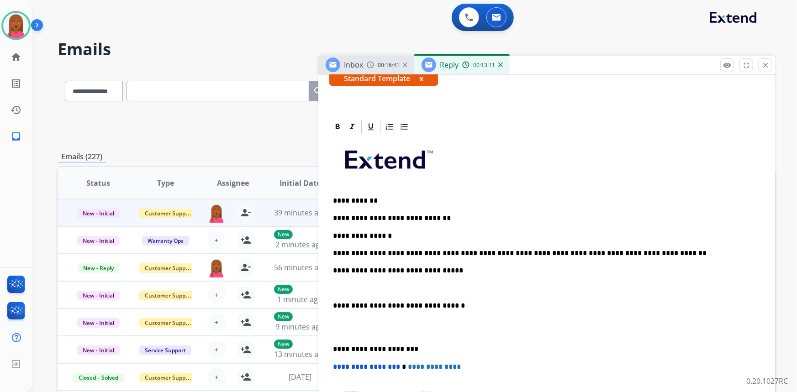
click at [367, 199] on p "**********" at bounding box center [543, 201] width 420 height 8
drag, startPoint x: 367, startPoint y: 199, endPoint x: 352, endPoint y: 199, distance: 15.1
click at [352, 199] on p "**********" at bounding box center [543, 201] width 420 height 8
click at [339, 288] on p at bounding box center [546, 288] width 427 height 8
drag, startPoint x: 335, startPoint y: 288, endPoint x: 332, endPoint y: 266, distance: 22.0
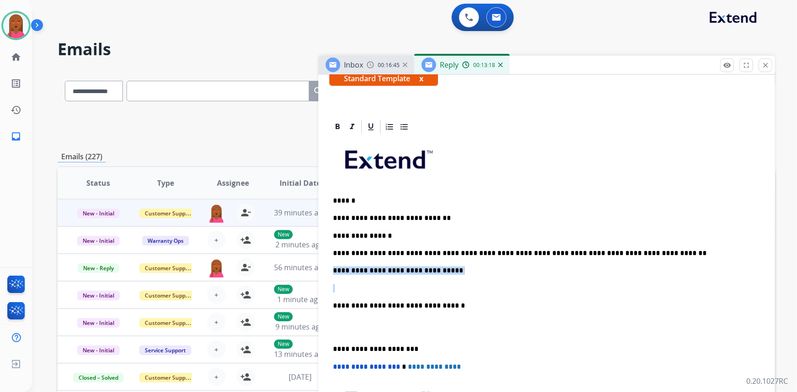
click at [332, 266] on div "**********" at bounding box center [546, 309] width 435 height 349
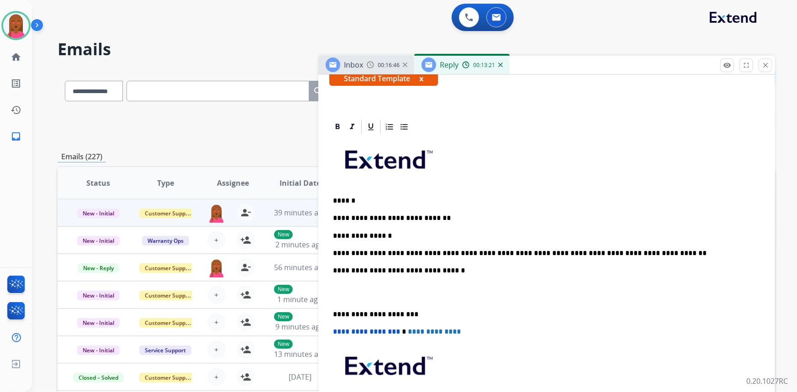
click at [338, 299] on p at bounding box center [546, 292] width 427 height 17
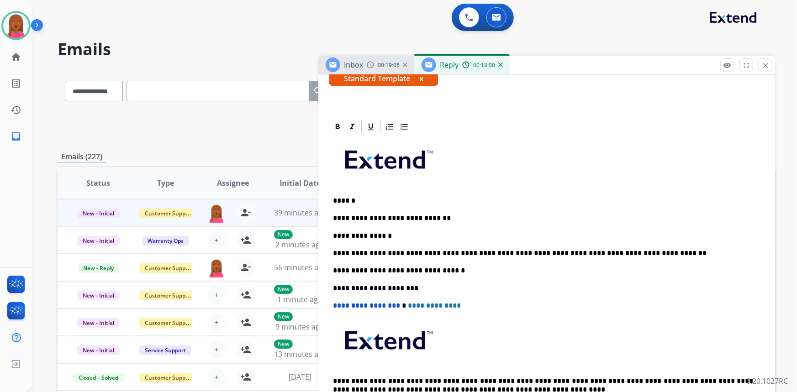
click at [589, 210] on div "**********" at bounding box center [546, 279] width 435 height 288
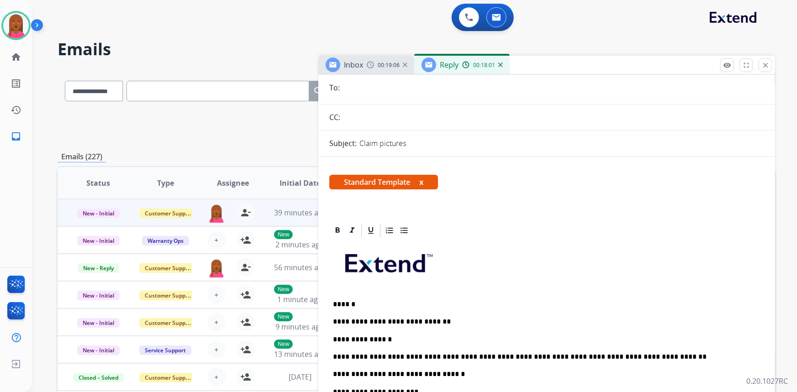
scroll to position [0, 0]
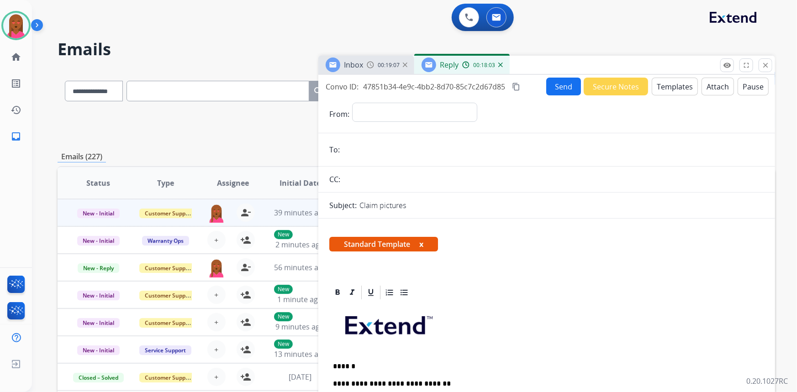
click at [516, 86] on mat-icon "content_copy" at bounding box center [516, 87] width 8 height 8
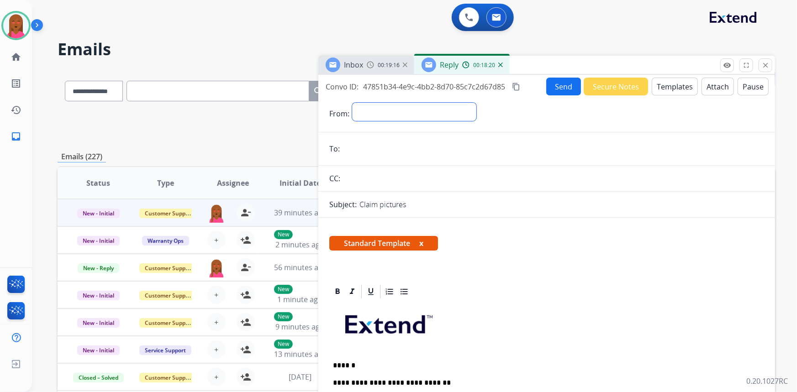
drag, startPoint x: 392, startPoint y: 114, endPoint x: 391, endPoint y: 120, distance: 5.5
click at [392, 114] on select "**********" at bounding box center [414, 112] width 124 height 18
select select "**********"
click at [352, 103] on select "**********" at bounding box center [414, 112] width 124 height 18
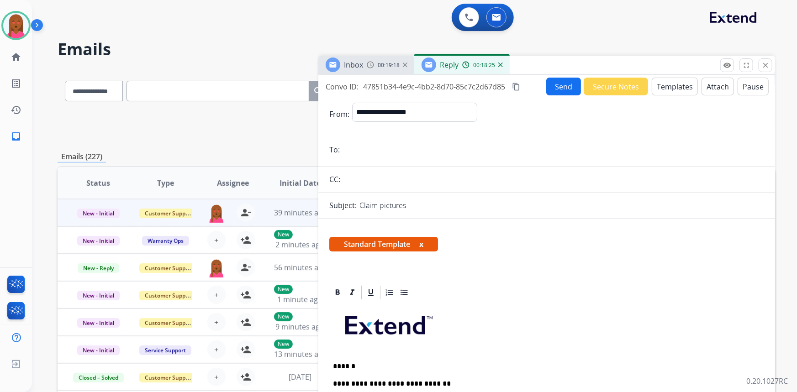
click at [398, 149] on input "email" at bounding box center [552, 150] width 421 height 18
paste input "**********"
type input "**********"
click at [558, 89] on button "Send" at bounding box center [563, 87] width 35 height 18
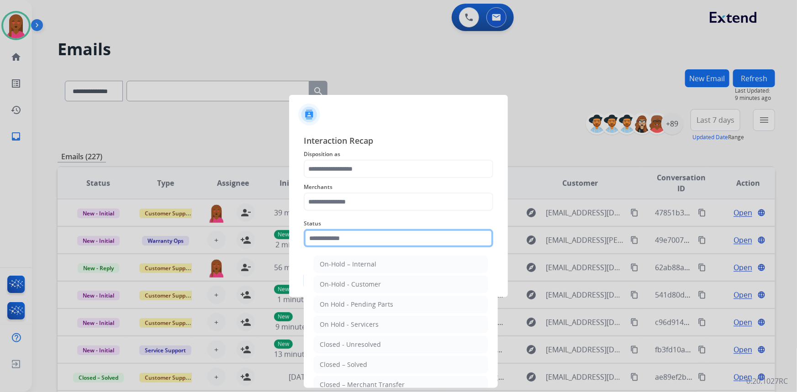
click at [363, 234] on input "text" at bounding box center [398, 238] width 189 height 18
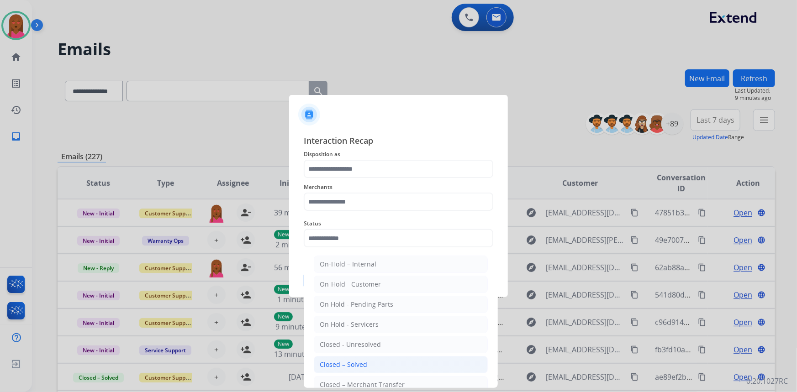
click at [388, 362] on li "Closed – Solved" at bounding box center [401, 364] width 174 height 17
type input "**********"
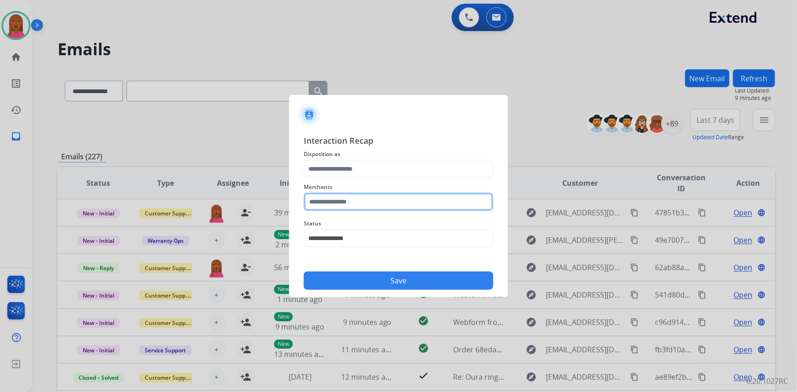
click at [378, 205] on input "text" at bounding box center [398, 202] width 189 height 18
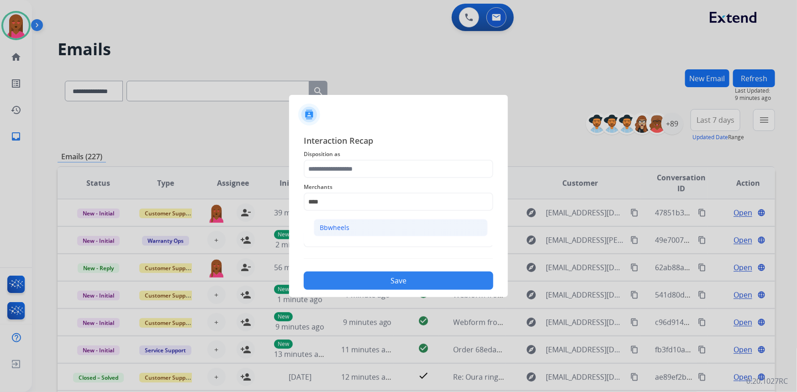
click at [361, 227] on li "Bbwheels" at bounding box center [401, 227] width 174 height 17
type input "********"
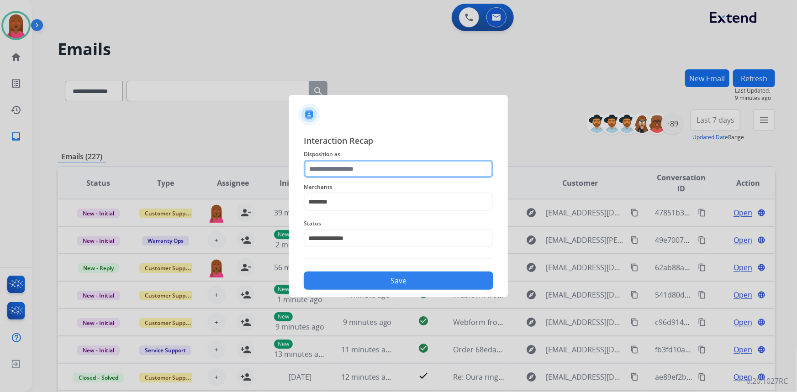
drag, startPoint x: 365, startPoint y: 172, endPoint x: 365, endPoint y: 178, distance: 5.9
click at [365, 173] on input "text" at bounding box center [398, 169] width 189 height 18
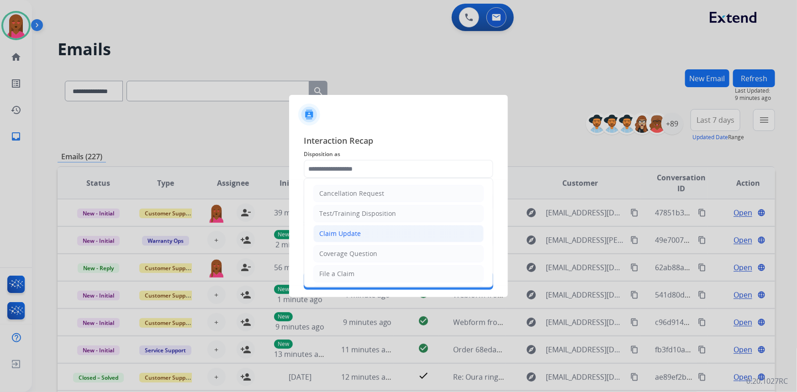
click at [362, 232] on li "Claim Update" at bounding box center [398, 233] width 170 height 17
type input "**********"
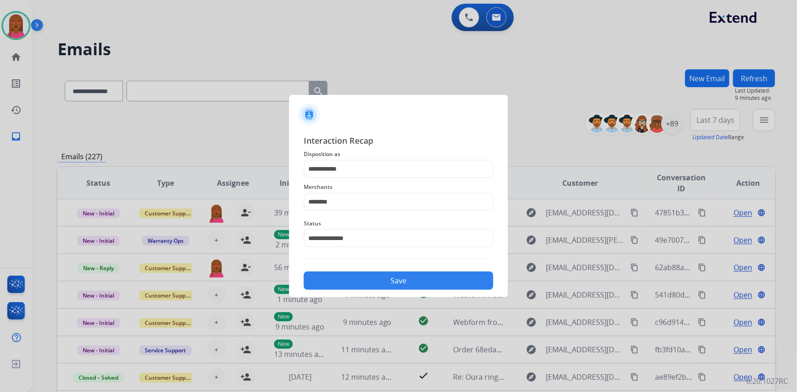
click at [371, 276] on button "Save" at bounding box center [398, 281] width 189 height 18
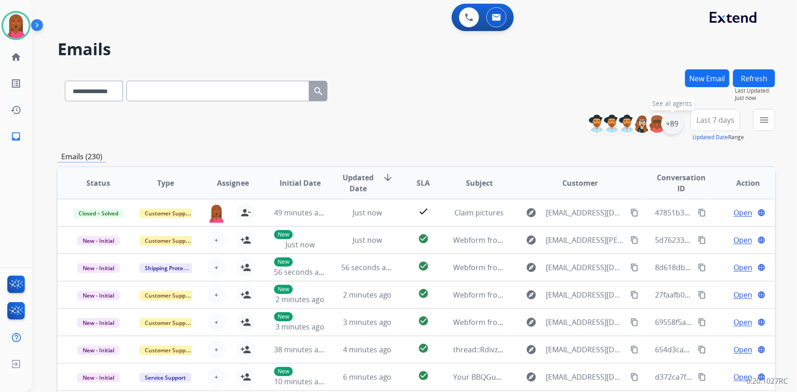
click at [665, 124] on div "+89" at bounding box center [672, 124] width 22 height 22
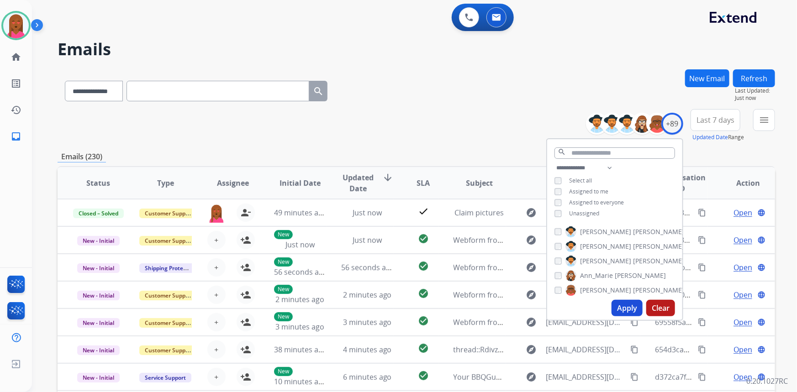
click at [624, 307] on button "Apply" at bounding box center [626, 308] width 31 height 16
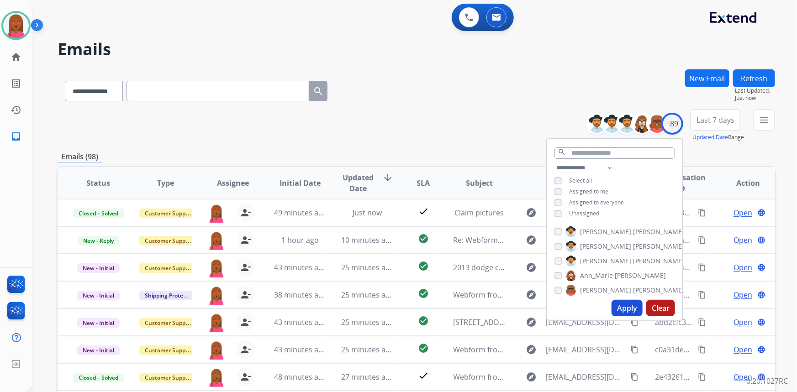
click at [710, 118] on span "Last 7 days" at bounding box center [715, 120] width 38 height 4
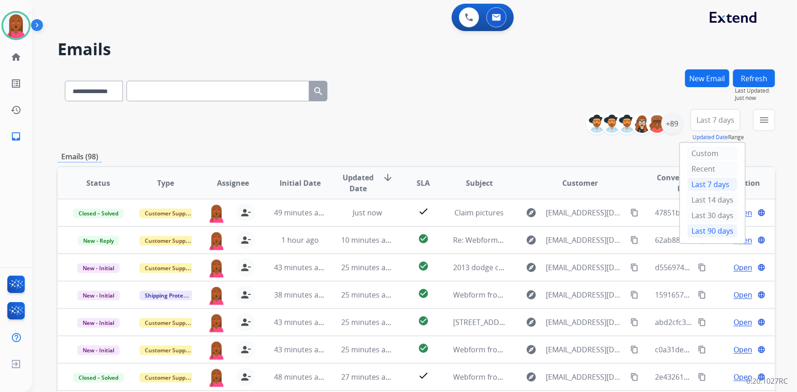
click at [716, 236] on div "Last 90 days" at bounding box center [712, 231] width 50 height 14
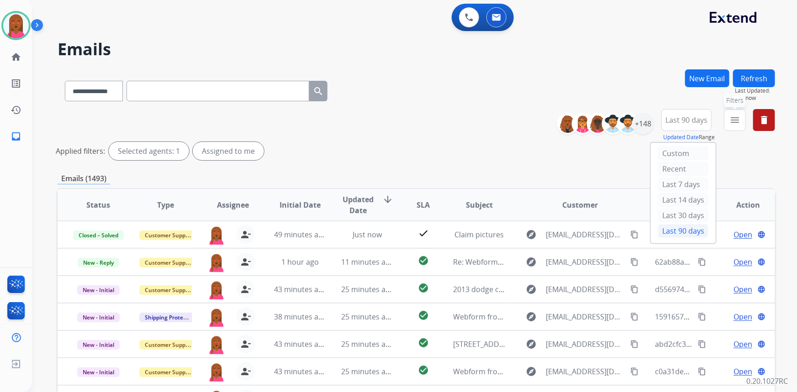
click at [729, 120] on button "menu Filters" at bounding box center [734, 120] width 22 height 22
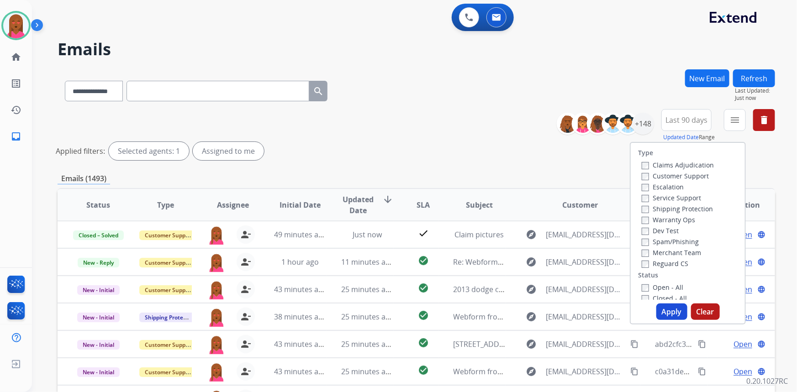
click at [681, 177] on label "Customer Support" at bounding box center [674, 176] width 67 height 9
click at [690, 207] on label "Shipping Protection" at bounding box center [676, 208] width 71 height 9
drag, startPoint x: 669, startPoint y: 264, endPoint x: 667, endPoint y: 283, distance: 18.3
click at [669, 265] on label "Reguard CS" at bounding box center [664, 263] width 47 height 9
click at [666, 285] on label "Open - All" at bounding box center [662, 287] width 42 height 9
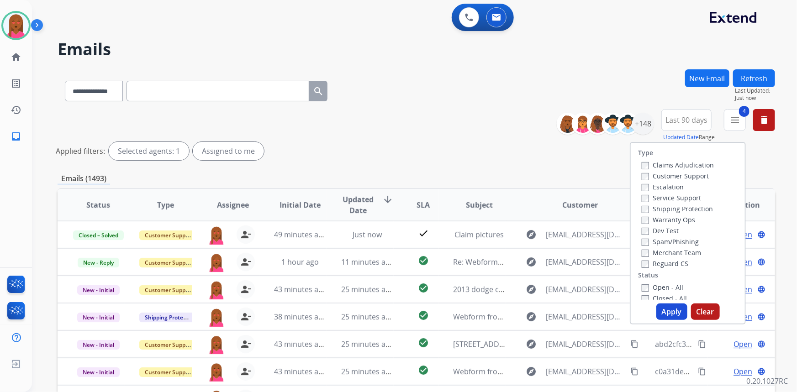
click at [662, 315] on button "Apply" at bounding box center [671, 312] width 31 height 16
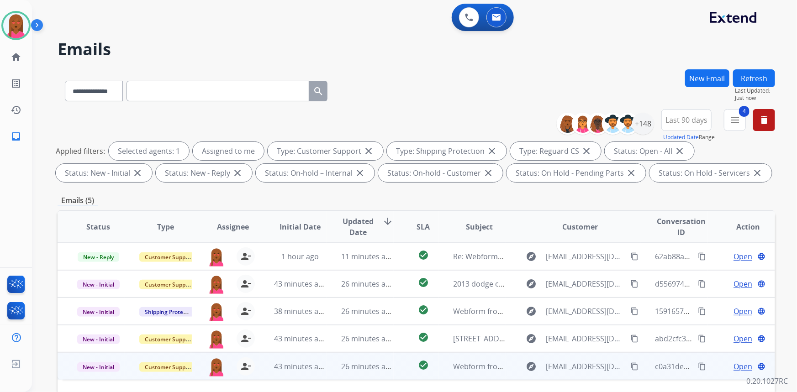
click at [741, 365] on span "Open" at bounding box center [742, 366] width 19 height 11
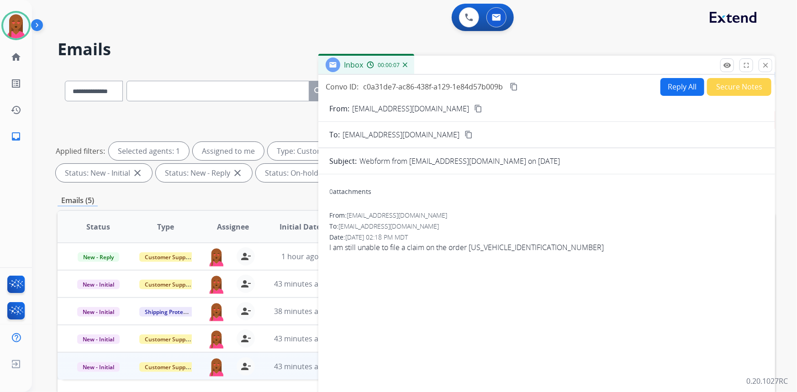
click at [474, 106] on mat-icon "content_copy" at bounding box center [478, 109] width 8 height 8
drag, startPoint x: 514, startPoint y: 87, endPoint x: 482, endPoint y: 87, distance: 32.0
click at [514, 87] on mat-icon "content_copy" at bounding box center [513, 87] width 8 height 8
click at [393, 247] on span "I am still unable to file a claim on the order CPX25198100129318" at bounding box center [546, 247] width 435 height 11
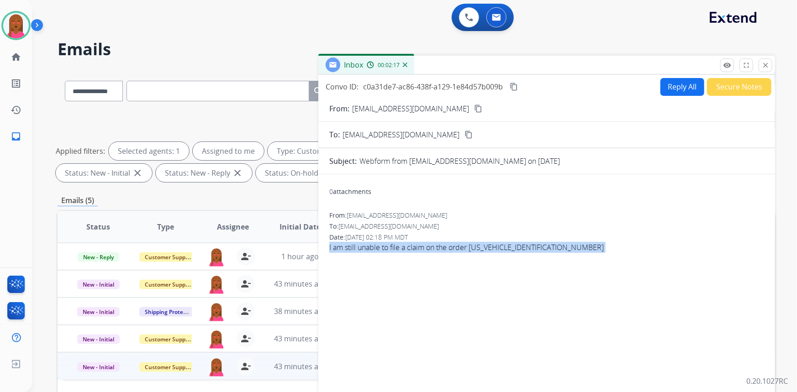
click at [393, 247] on span "I am still unable to file a claim on the order CPX25198100129318" at bounding box center [546, 247] width 435 height 11
copy app-emails-table "I am still unable to file a claim on the order CPX25198100129318 remove_red_eye…"
click at [685, 86] on button "Reply All" at bounding box center [682, 87] width 44 height 18
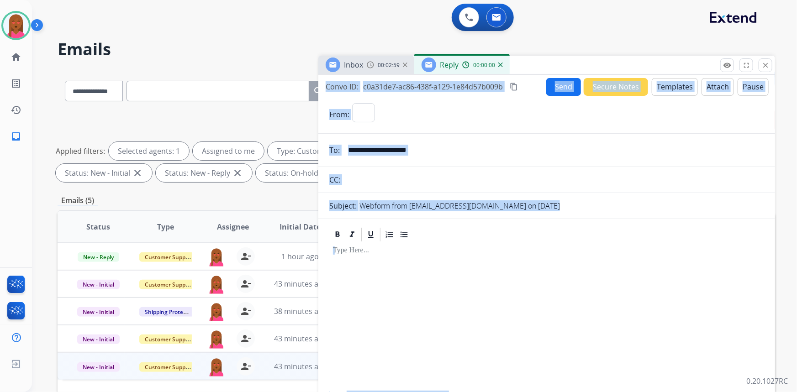
select select "**********"
click at [681, 90] on button "Templates" at bounding box center [674, 87] width 46 height 18
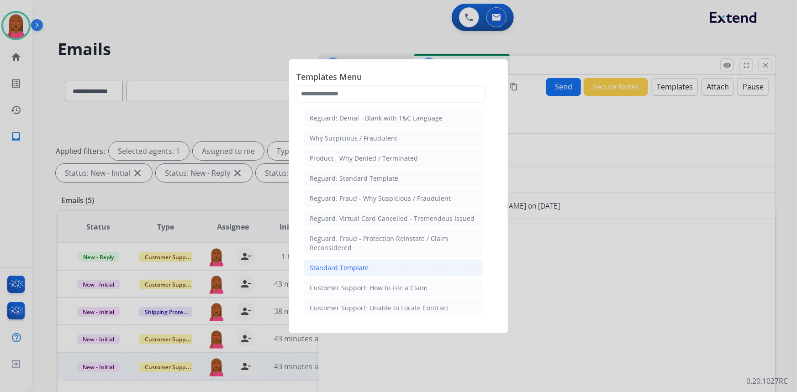
click at [387, 262] on li "Standard Template" at bounding box center [393, 267] width 179 height 17
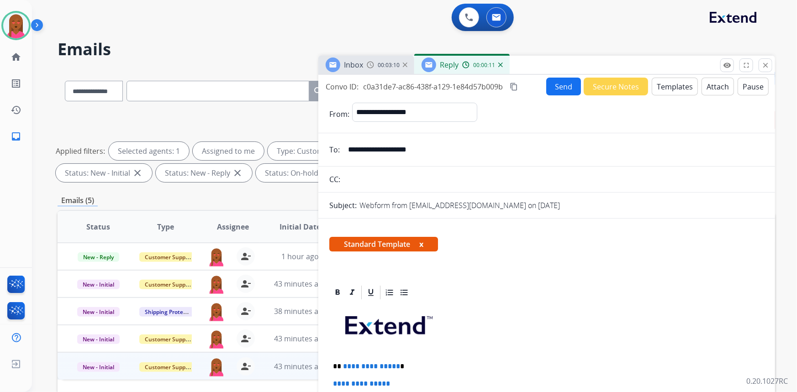
click at [638, 265] on div "Standard Template x" at bounding box center [546, 248] width 456 height 44
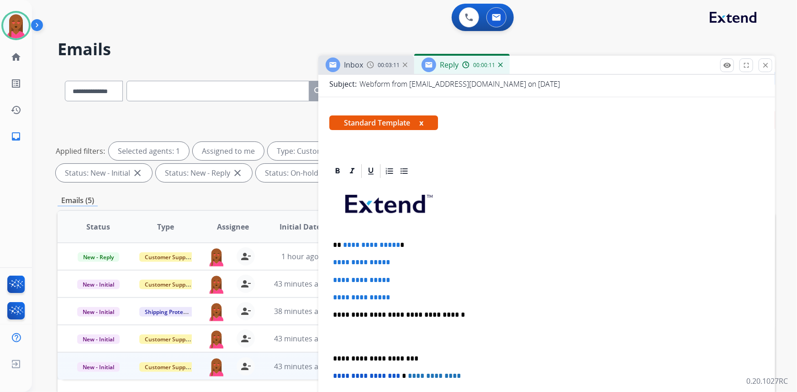
scroll to position [124, 0]
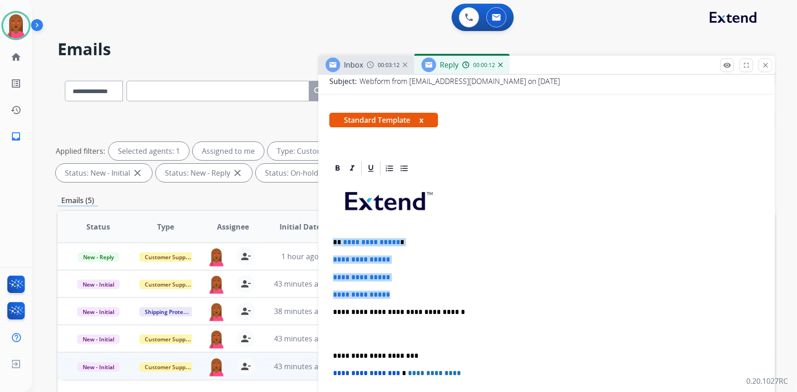
drag, startPoint x: 404, startPoint y: 292, endPoint x: 329, endPoint y: 240, distance: 91.5
click at [329, 240] on div "**********" at bounding box center [546, 334] width 435 height 314
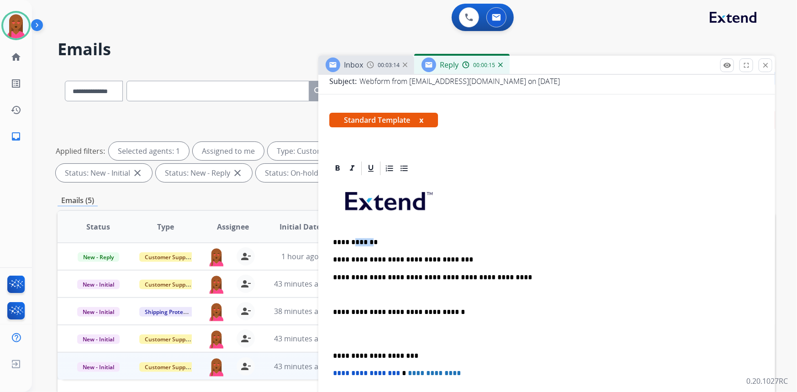
drag, startPoint x: 367, startPoint y: 241, endPoint x: 351, endPoint y: 242, distance: 16.9
click at [351, 242] on p "**********" at bounding box center [543, 242] width 420 height 8
click at [336, 295] on p at bounding box center [546, 295] width 427 height 8
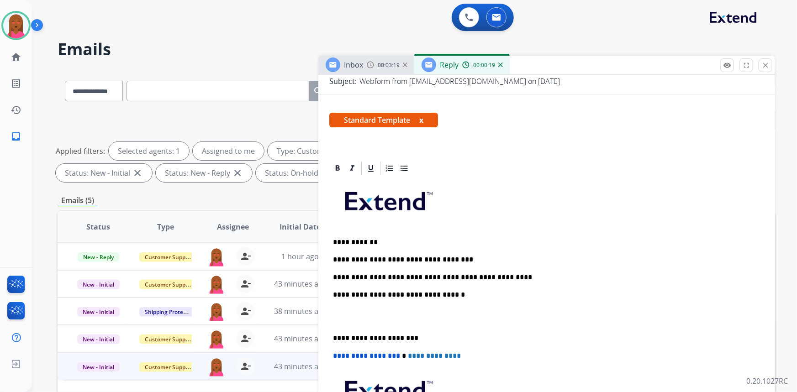
click at [343, 320] on p at bounding box center [546, 316] width 427 height 17
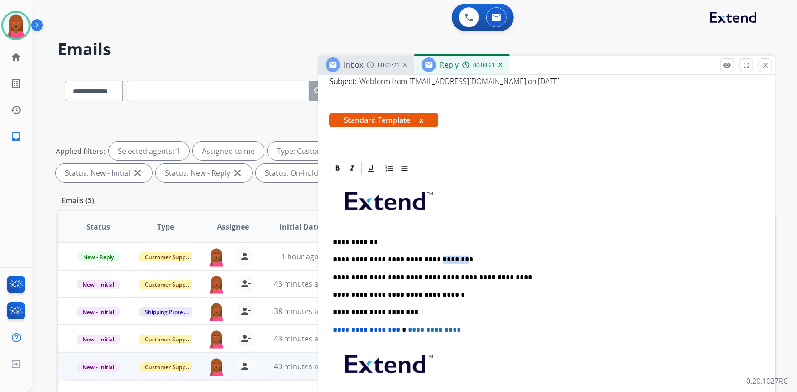
drag, startPoint x: 447, startPoint y: 258, endPoint x: 423, endPoint y: 257, distance: 24.2
click at [423, 257] on p "**********" at bounding box center [543, 260] width 420 height 8
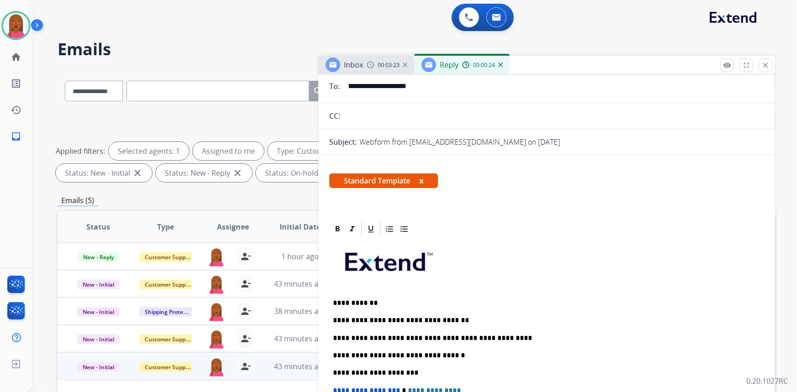
scroll to position [0, 0]
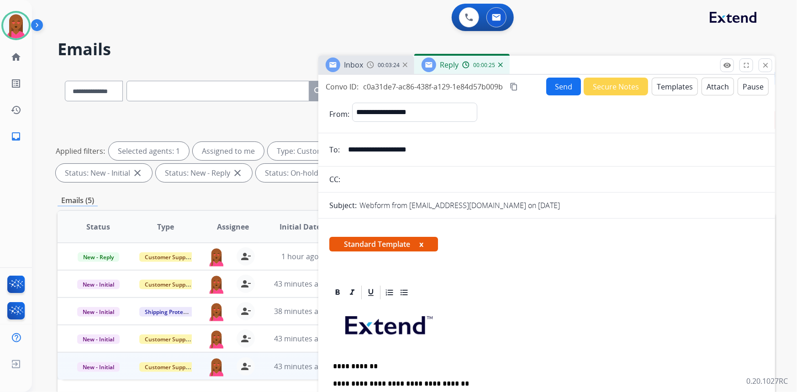
click at [557, 83] on button "Send" at bounding box center [563, 87] width 35 height 18
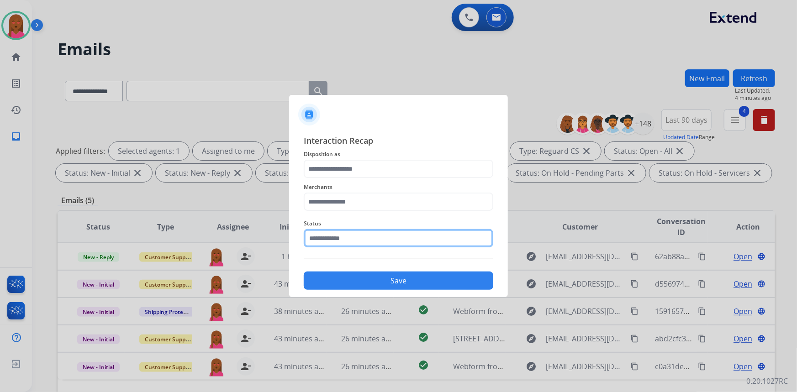
click at [347, 232] on input "text" at bounding box center [398, 238] width 189 height 18
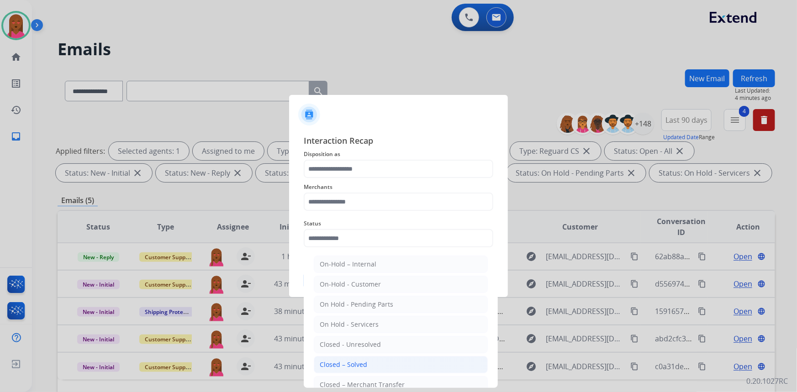
click at [343, 362] on div "Closed – Solved" at bounding box center [343, 364] width 47 height 9
type input "**********"
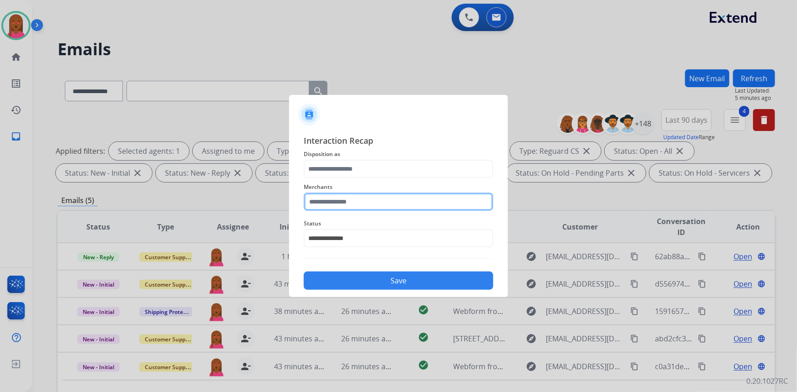
click at [415, 200] on input "text" at bounding box center [398, 202] width 189 height 18
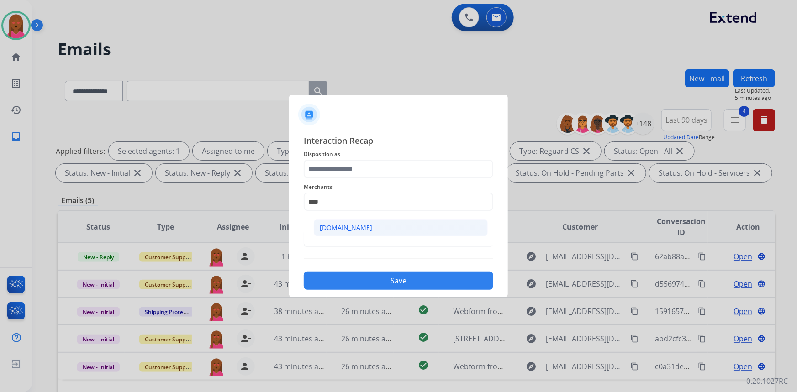
click at [373, 232] on li "[DOMAIN_NAME]" at bounding box center [401, 227] width 174 height 17
type input "**********"
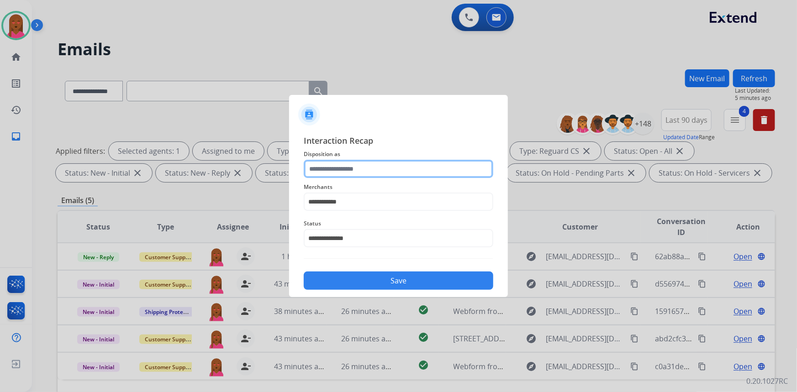
click at [387, 174] on input "text" at bounding box center [398, 169] width 189 height 18
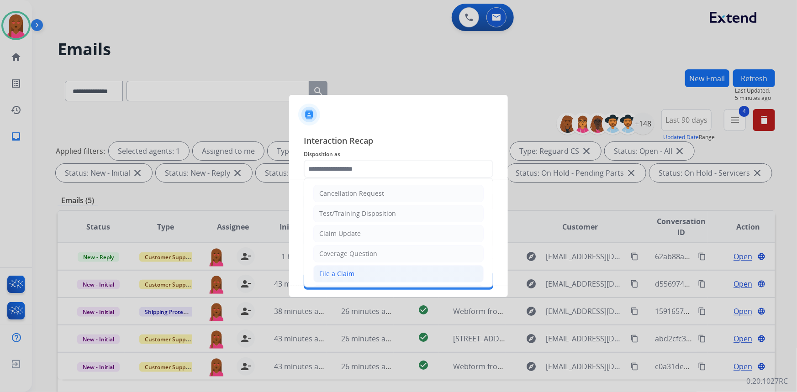
click at [352, 273] on div "File a Claim" at bounding box center [336, 273] width 35 height 9
type input "**********"
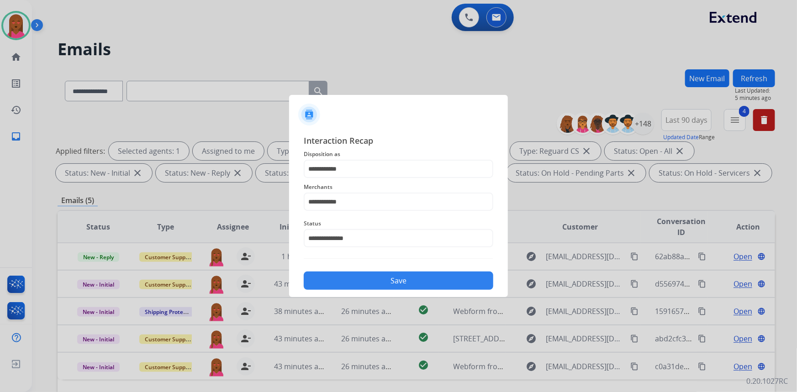
click at [352, 276] on button "Save" at bounding box center [398, 281] width 189 height 18
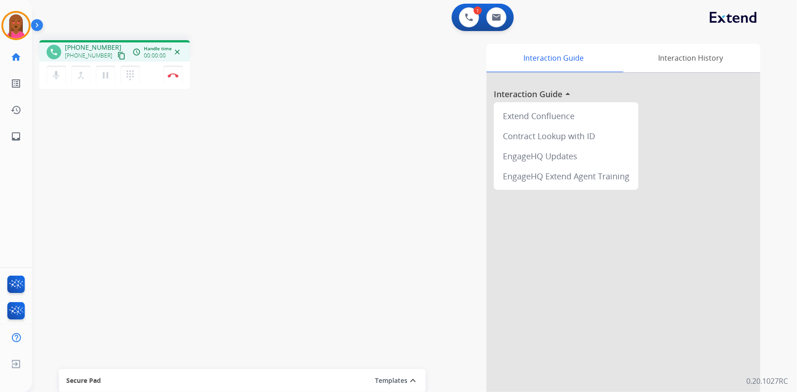
click at [117, 57] on mat-icon "content_copy" at bounding box center [121, 56] width 8 height 8
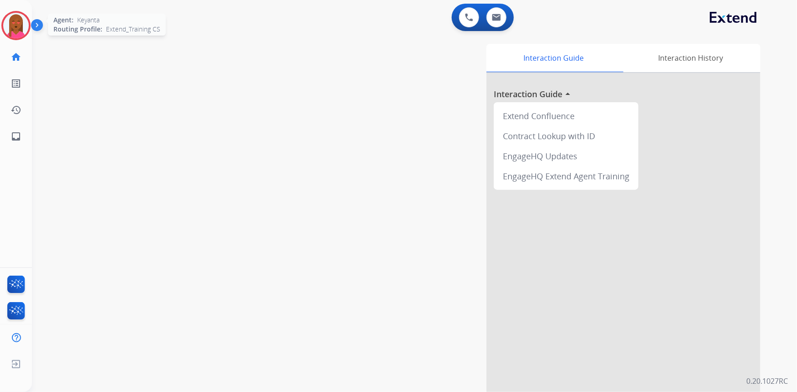
click at [12, 26] on img at bounding box center [16, 26] width 26 height 26
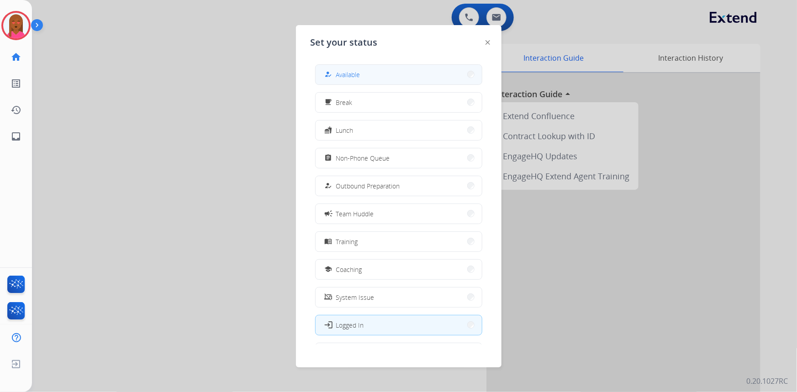
click at [361, 84] on div "how_to_reg Available" at bounding box center [398, 74] width 167 height 21
click at [361, 69] on button "how_to_reg Available" at bounding box center [398, 75] width 166 height 20
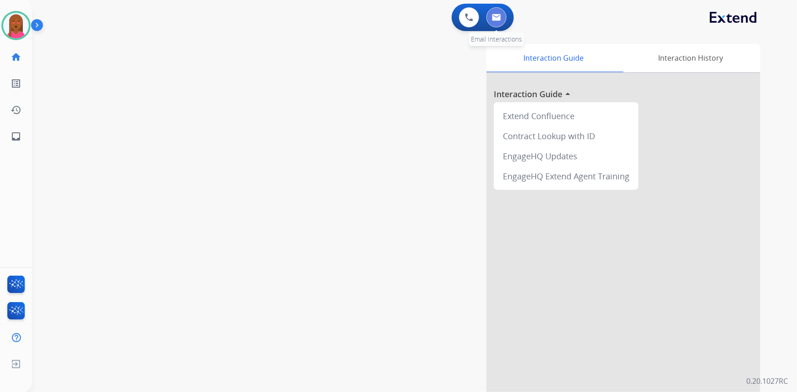
click at [493, 21] on button at bounding box center [496, 17] width 20 height 20
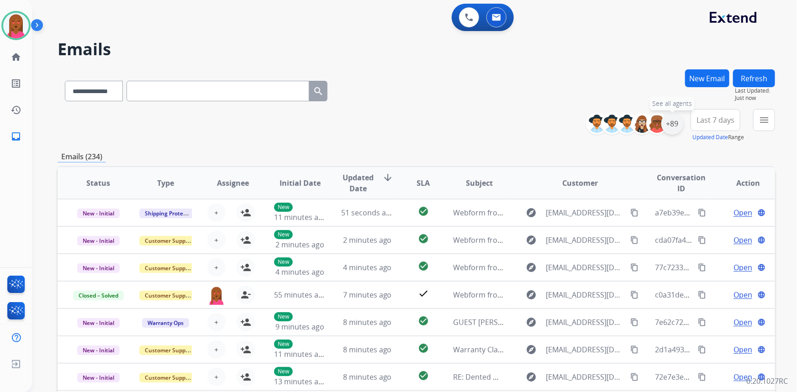
click at [676, 126] on div "+89" at bounding box center [672, 124] width 22 height 22
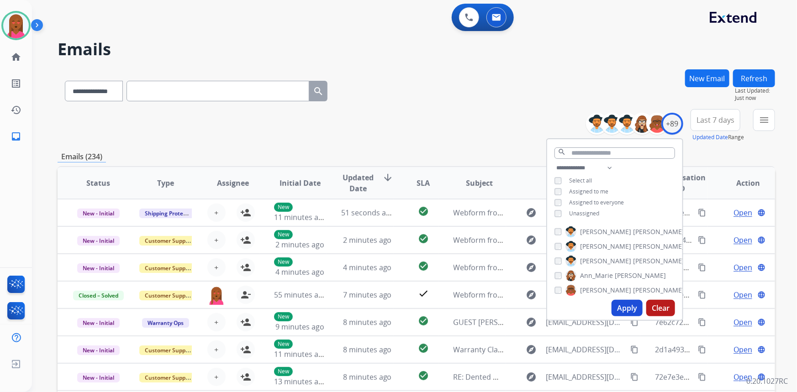
click at [624, 308] on button "Apply" at bounding box center [626, 308] width 31 height 16
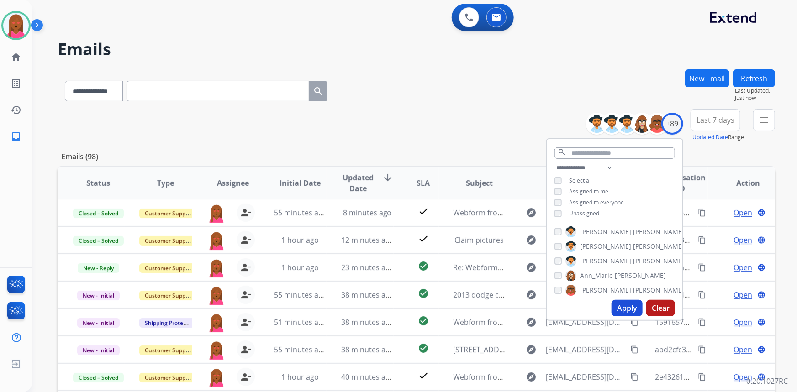
click at [715, 122] on span "Last 7 days" at bounding box center [715, 120] width 38 height 4
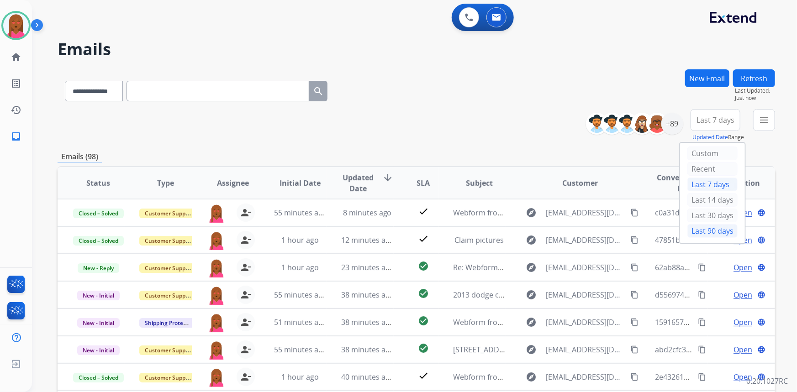
click at [711, 227] on div "Last 90 days" at bounding box center [712, 231] width 50 height 14
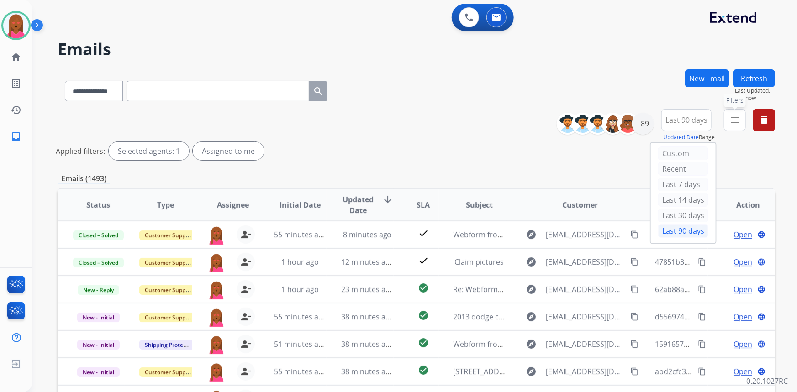
click at [729, 121] on mat-icon "menu" at bounding box center [734, 120] width 11 height 11
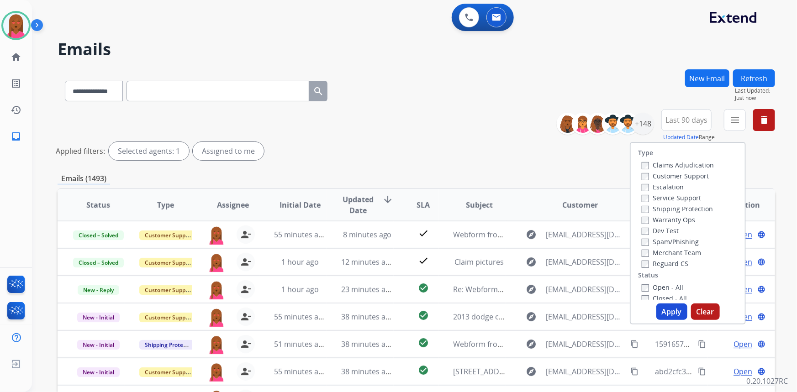
click at [692, 181] on div "Customer Support" at bounding box center [677, 175] width 72 height 11
click at [695, 179] on div "Claims Adjudication Customer Support Escalation Service Support Shipping Protec…" at bounding box center [676, 214] width 76 height 110
click at [689, 178] on label "Customer Support" at bounding box center [674, 176] width 67 height 9
click at [689, 210] on label "Shipping Protection" at bounding box center [676, 208] width 71 height 9
click at [665, 264] on label "Reguard CS" at bounding box center [664, 263] width 47 height 9
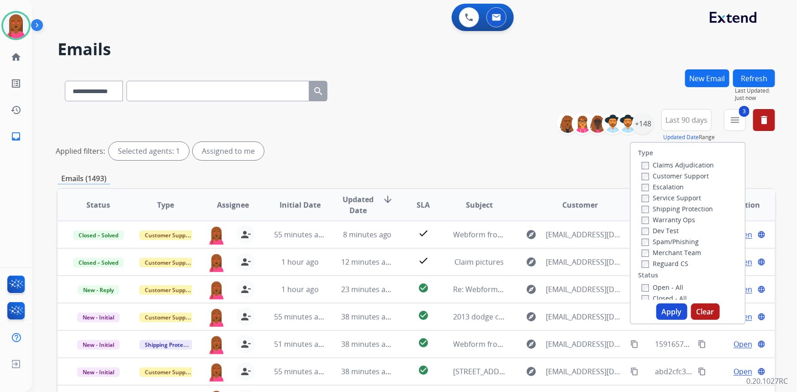
click at [657, 284] on label "Open - All" at bounding box center [662, 287] width 42 height 9
click at [666, 311] on button "Apply" at bounding box center [671, 312] width 31 height 16
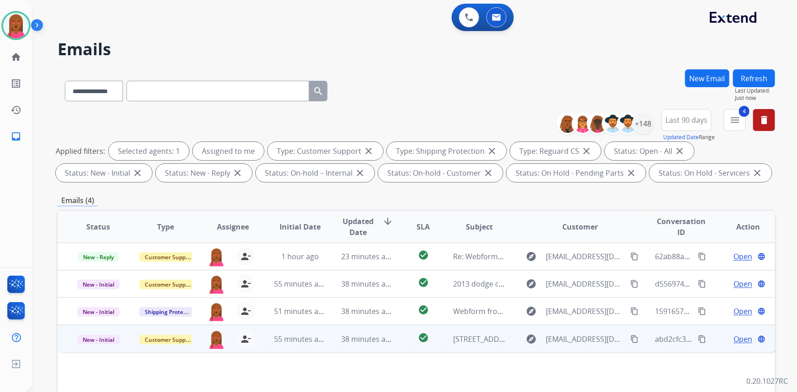
click at [737, 340] on span "Open" at bounding box center [742, 339] width 19 height 11
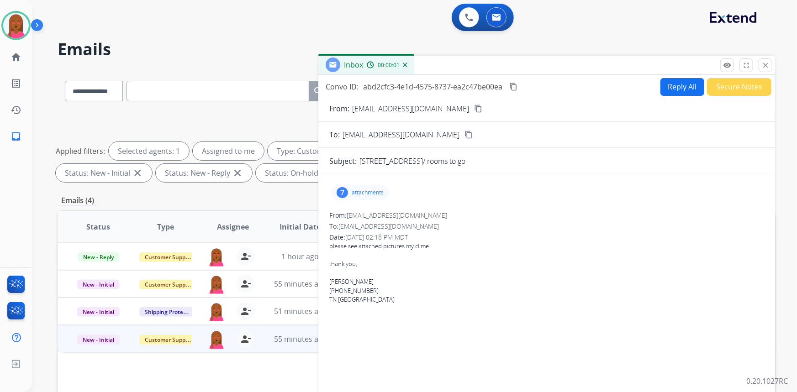
click at [474, 109] on mat-icon "content_copy" at bounding box center [478, 109] width 8 height 8
click at [675, 88] on button "Reply All" at bounding box center [682, 87] width 44 height 18
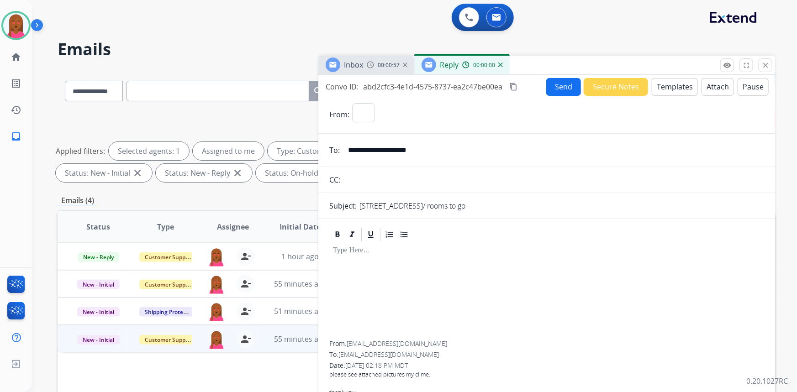
select select "**********"
click at [678, 87] on button "Templates" at bounding box center [674, 87] width 46 height 18
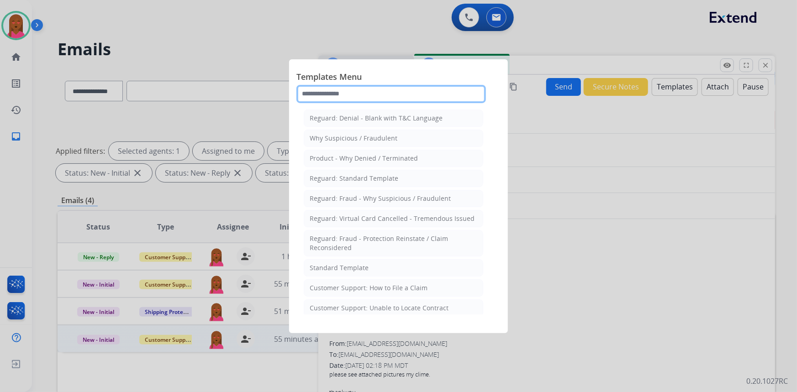
click at [374, 93] on input "text" at bounding box center [390, 94] width 189 height 18
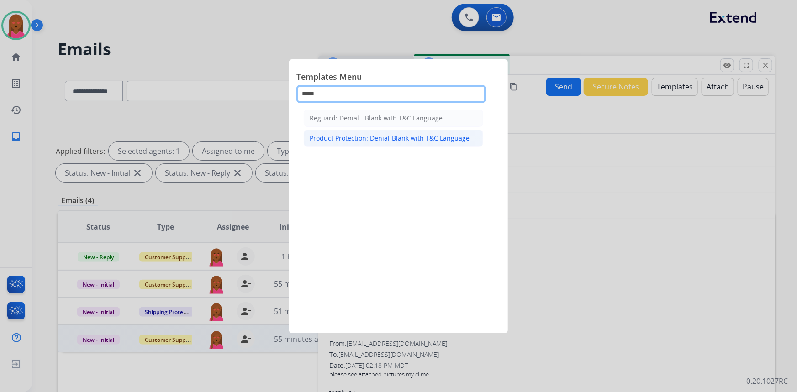
type input "*****"
click at [403, 130] on li "Product Protection: Denial-Blank with T&C Language" at bounding box center [393, 138] width 179 height 17
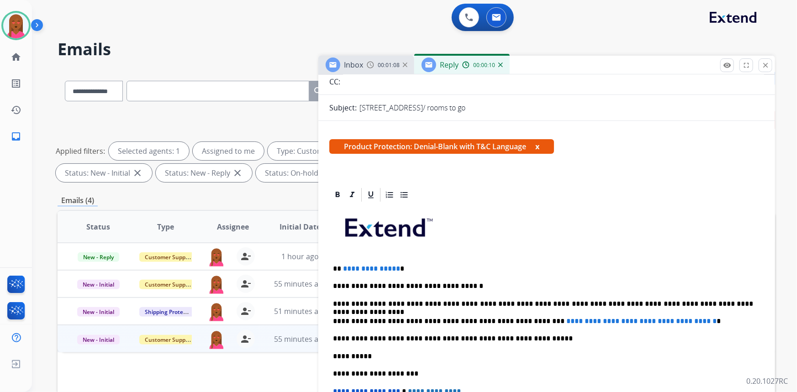
scroll to position [166, 0]
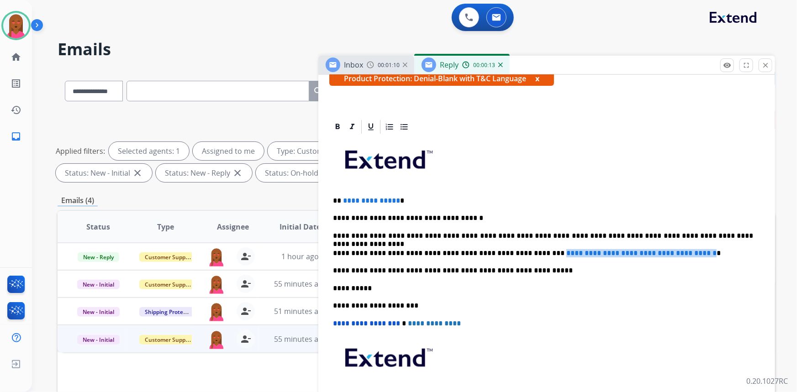
drag, startPoint x: 699, startPoint y: 252, endPoint x: 520, endPoint y: 251, distance: 179.4
click at [520, 251] on p "**********" at bounding box center [543, 253] width 420 height 8
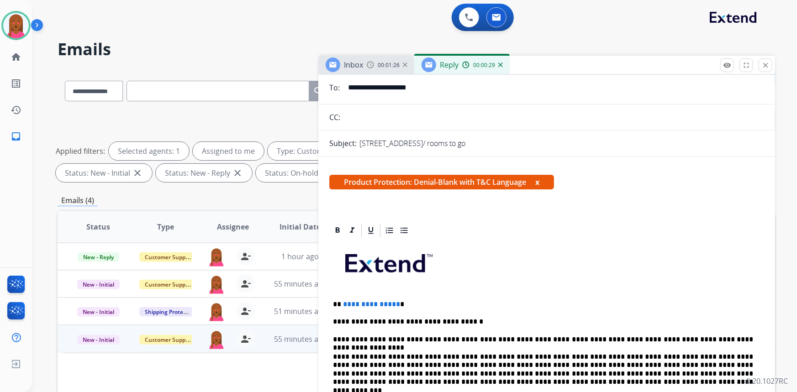
scroll to position [0, 0]
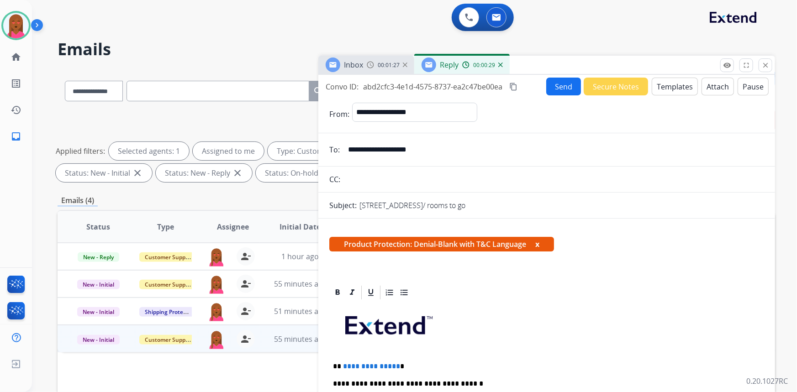
click at [716, 86] on button "Attach" at bounding box center [717, 87] width 32 height 18
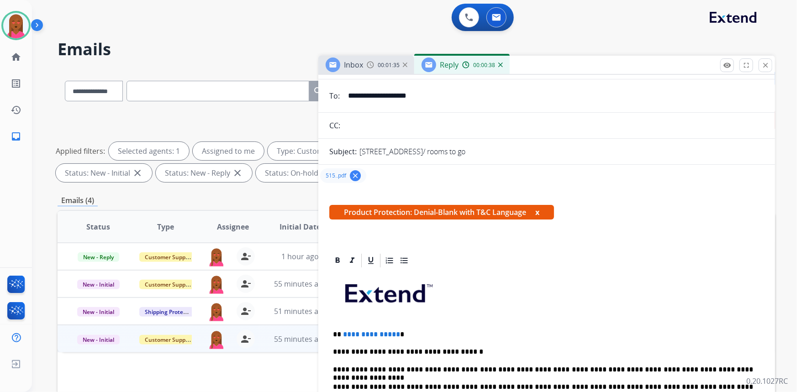
scroll to position [83, 0]
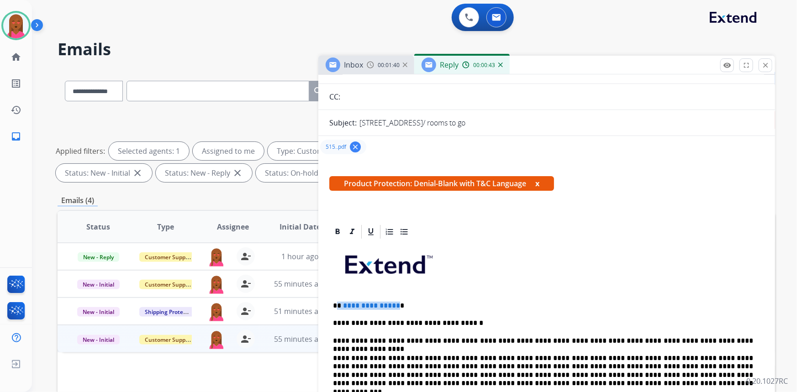
drag, startPoint x: 394, startPoint y: 304, endPoint x: 338, endPoint y: 306, distance: 56.6
click at [338, 306] on p "**********" at bounding box center [543, 306] width 420 height 8
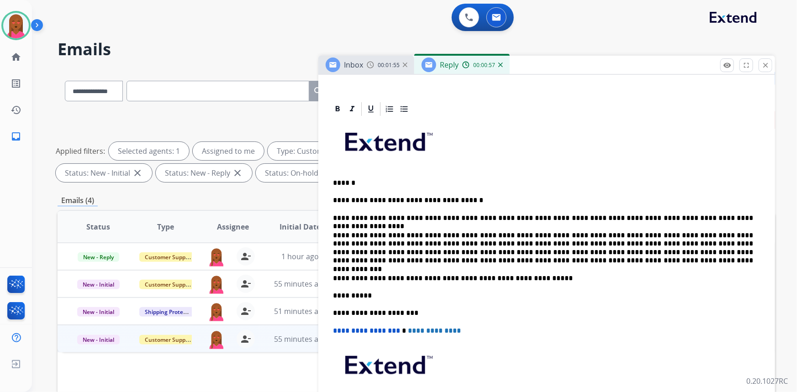
scroll to position [307, 0]
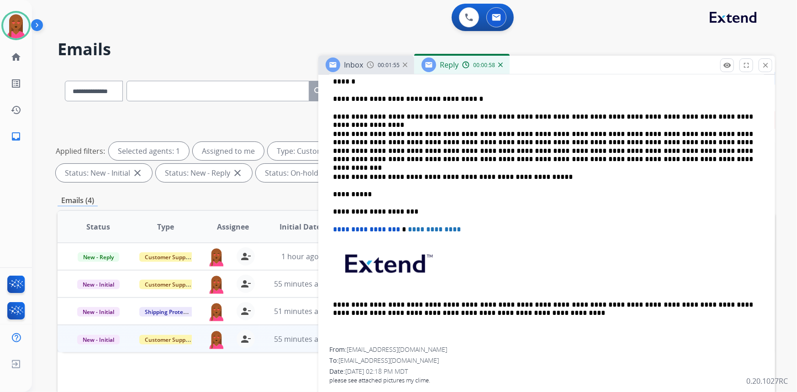
drag, startPoint x: 590, startPoint y: 256, endPoint x: 578, endPoint y: 255, distance: 11.4
click at [590, 257] on p at bounding box center [546, 267] width 427 height 49
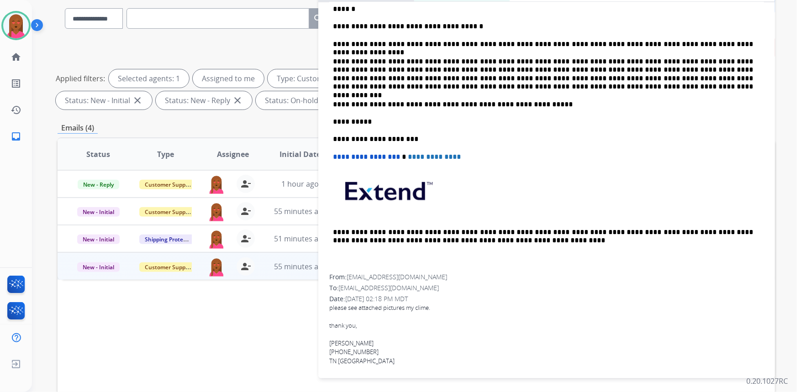
scroll to position [0, 0]
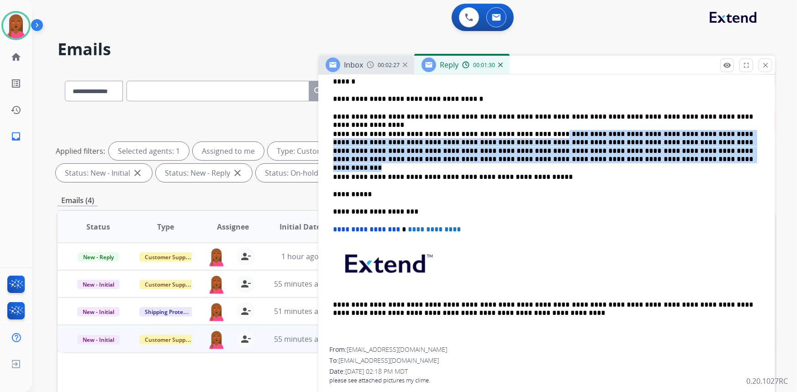
drag, startPoint x: 520, startPoint y: 129, endPoint x: 502, endPoint y: 161, distance: 37.2
click at [502, 161] on p "**********" at bounding box center [543, 147] width 420 height 34
copy p "**********"
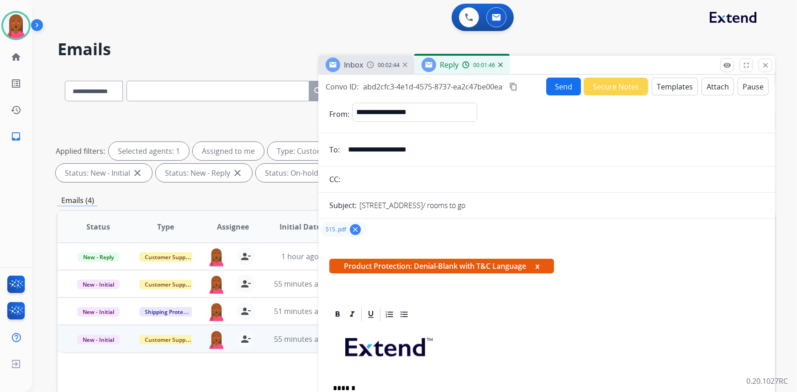
click at [517, 87] on mat-icon "content_copy" at bounding box center [513, 87] width 8 height 8
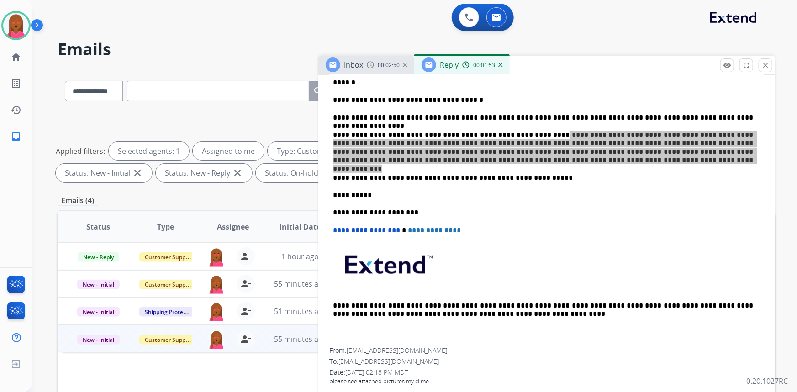
scroll to position [307, 0]
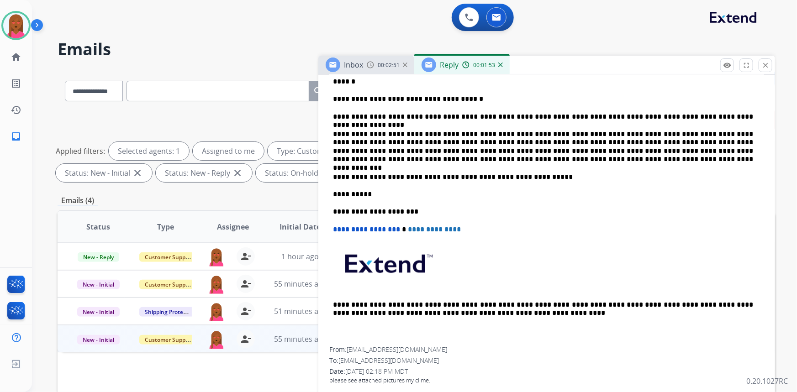
click at [530, 238] on div "**********" at bounding box center [546, 181] width 435 height 331
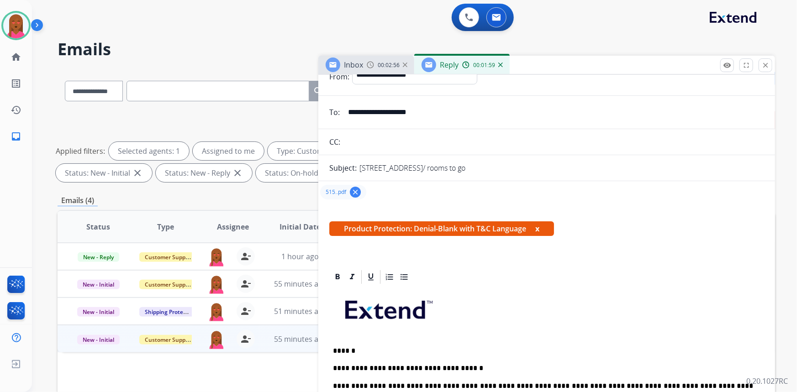
scroll to position [0, 0]
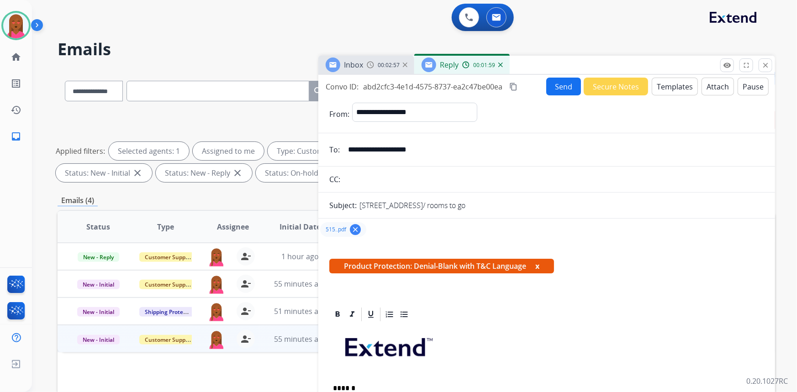
click at [555, 85] on button "Send" at bounding box center [563, 87] width 35 height 18
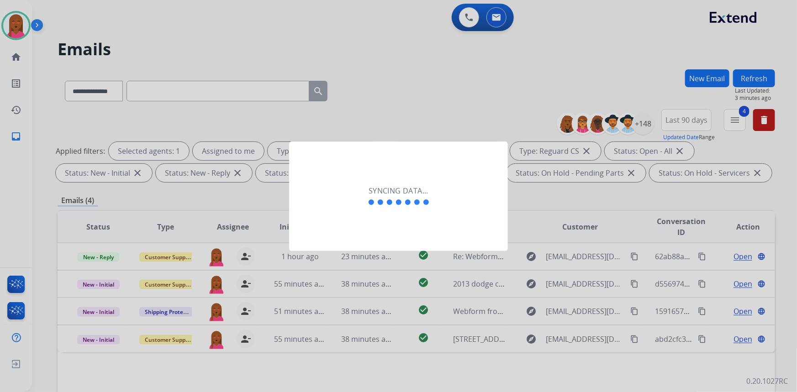
click at [359, 233] on div "Syncing data..." at bounding box center [398, 197] width 219 height 110
click at [358, 231] on div "Syncing data..." at bounding box center [398, 197] width 219 height 110
click at [359, 228] on div "Syncing data..." at bounding box center [398, 197] width 219 height 110
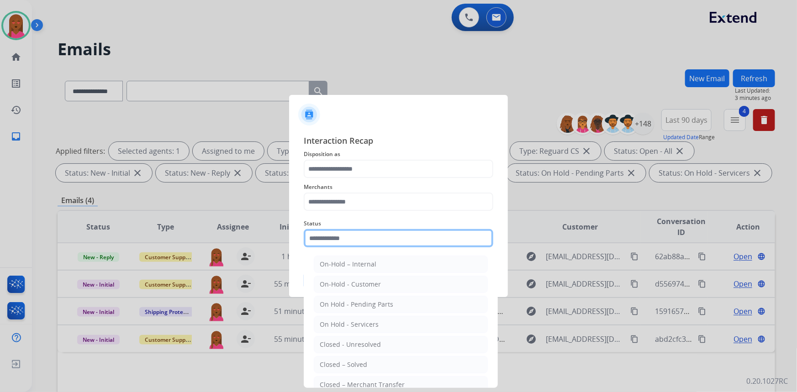
click at [353, 240] on input "text" at bounding box center [398, 238] width 189 height 18
click at [372, 362] on li "Closed – Solved" at bounding box center [401, 364] width 174 height 17
type input "**********"
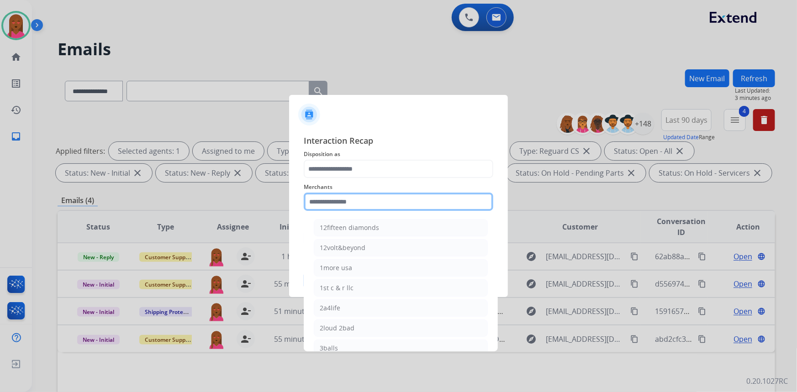
click at [369, 204] on input "text" at bounding box center [398, 202] width 189 height 18
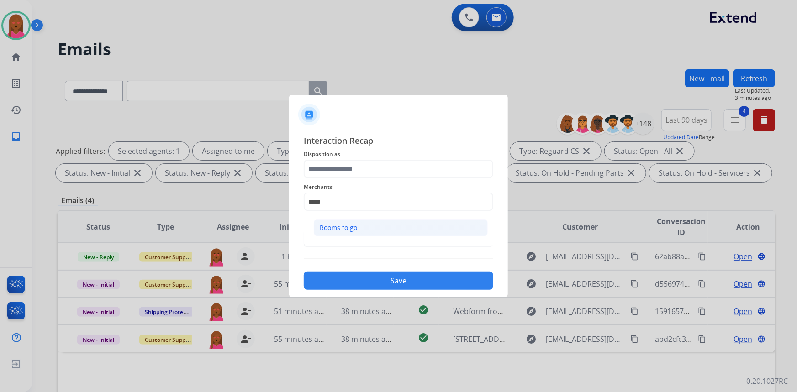
click at [373, 225] on li "Rooms to go" at bounding box center [401, 227] width 174 height 17
type input "**********"
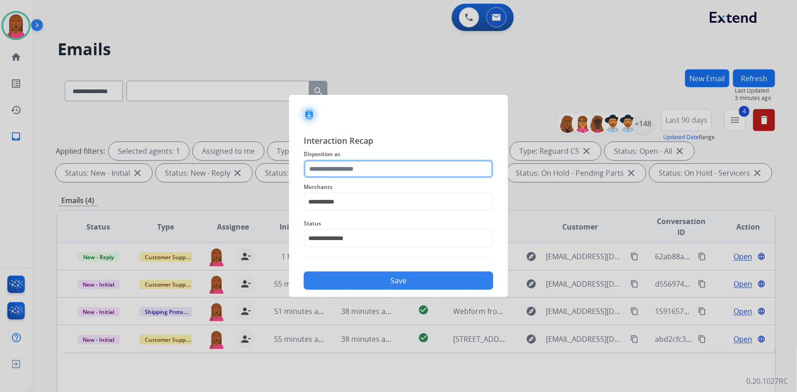
click at [388, 168] on input "text" at bounding box center [398, 169] width 189 height 18
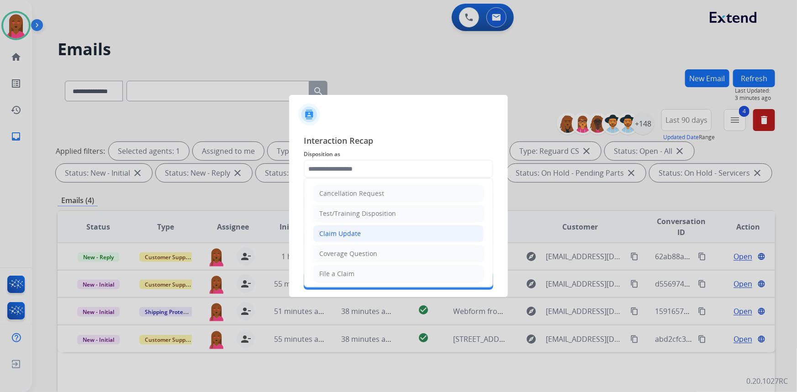
click at [372, 230] on li "Claim Update" at bounding box center [398, 233] width 170 height 17
type input "**********"
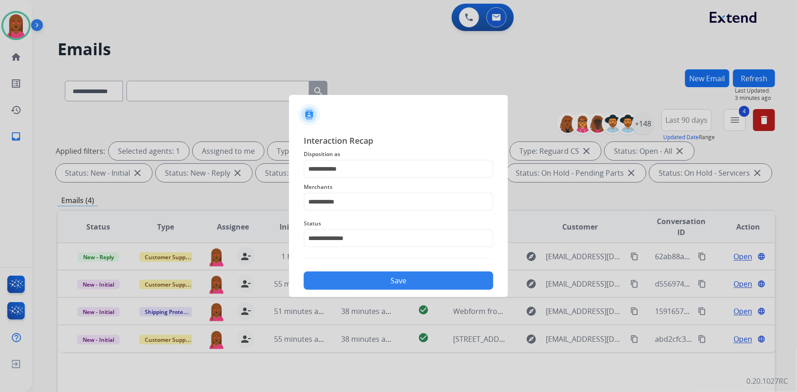
click at [381, 287] on button "Save" at bounding box center [398, 281] width 189 height 18
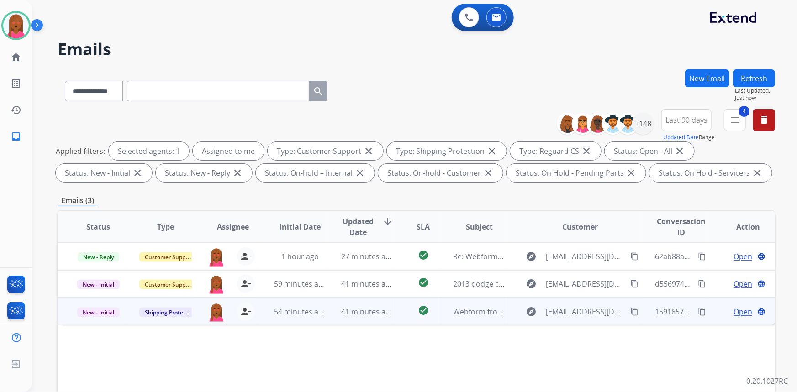
click at [742, 311] on span "Open" at bounding box center [742, 311] width 19 height 11
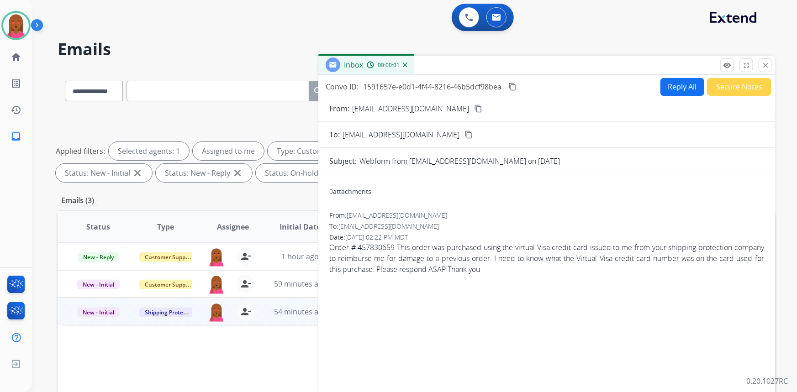
click at [474, 105] on mat-icon "content_copy" at bounding box center [478, 109] width 8 height 8
click at [743, 82] on button "Secure Notes" at bounding box center [739, 87] width 64 height 18
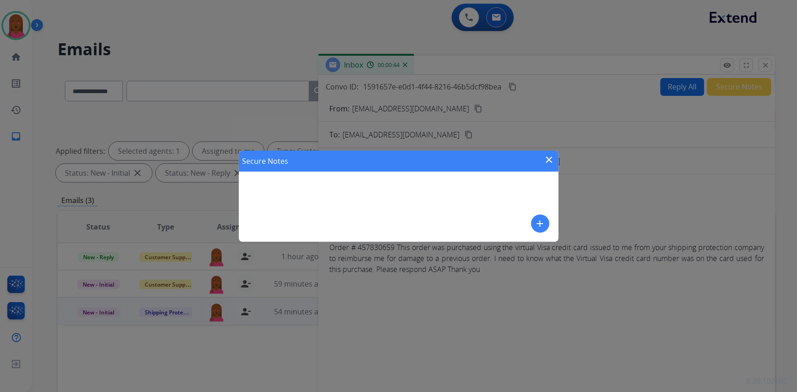
click at [511, 241] on div "Secure Notes close add" at bounding box center [399, 196] width 320 height 91
click at [534, 231] on div "add" at bounding box center [540, 224] width 18 height 18
click at [535, 223] on mat-icon "add" at bounding box center [540, 223] width 11 height 11
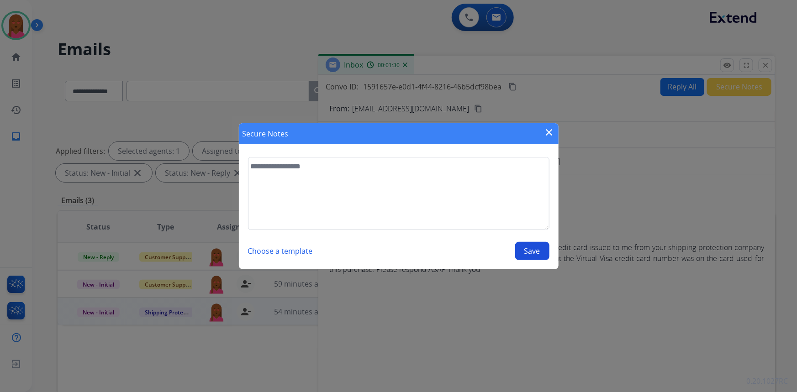
click at [372, 231] on div "Choose a template Save" at bounding box center [398, 208] width 301 height 103
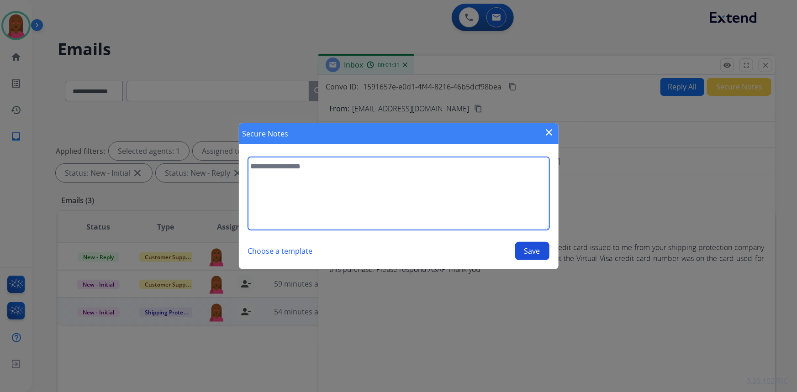
click at [366, 193] on textarea at bounding box center [398, 193] width 301 height 73
type textarea "**********"
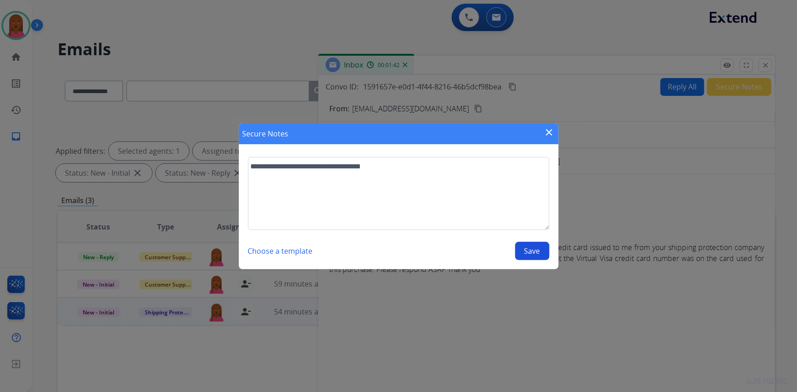
click at [537, 252] on button "Save" at bounding box center [532, 251] width 34 height 18
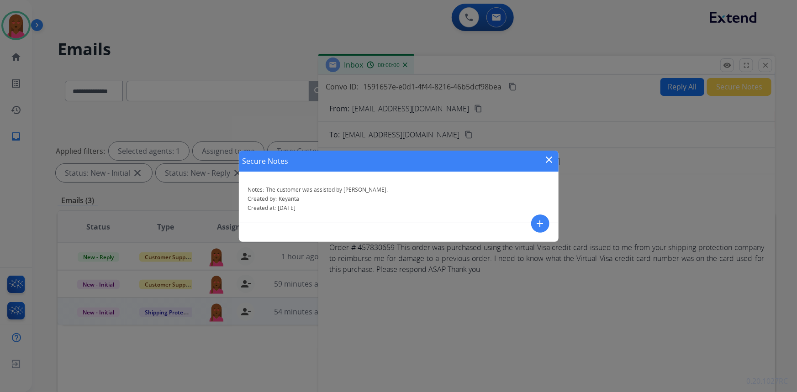
click at [548, 160] on mat-icon "close" at bounding box center [549, 159] width 11 height 11
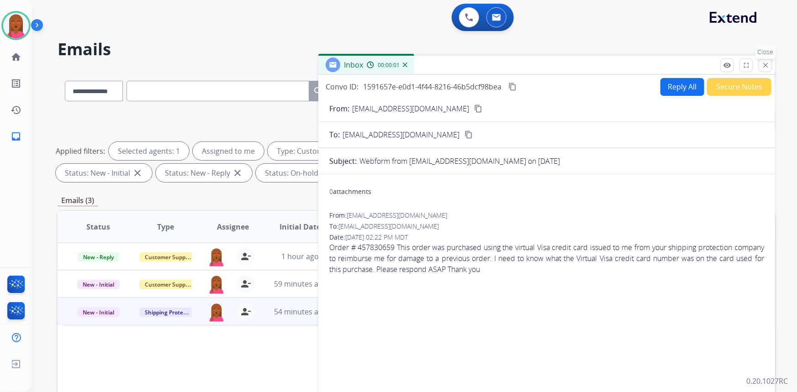
click at [766, 60] on button "close Close" at bounding box center [765, 65] width 14 height 14
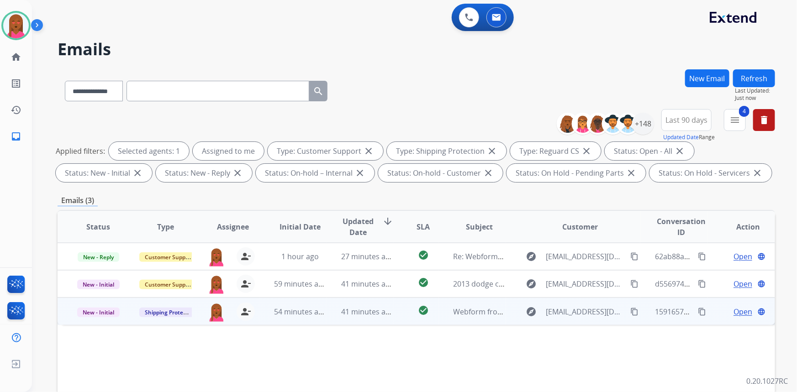
click at [91, 315] on span "New - Initial" at bounding box center [98, 313] width 42 height 10
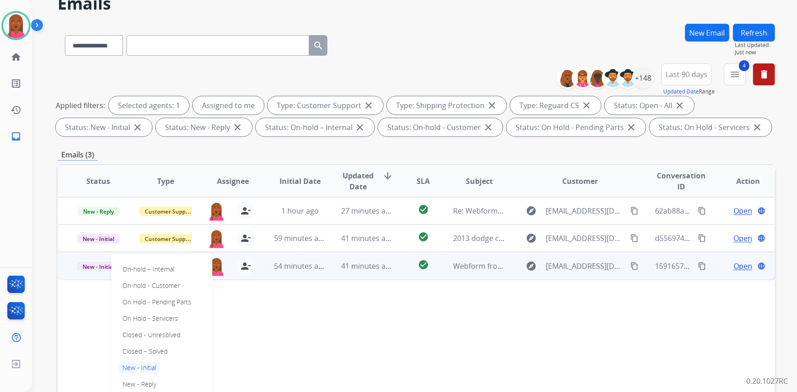
scroll to position [124, 0]
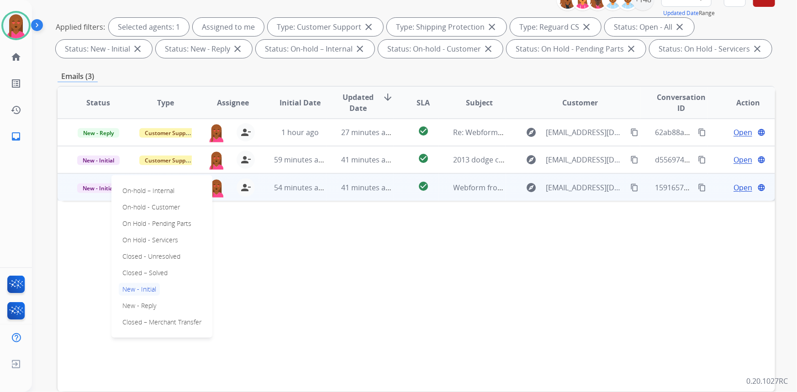
click at [170, 271] on div "On-hold – Internal On-hold - Customer On Hold - Pending Parts On Hold - Service…" at bounding box center [161, 256] width 101 height 163
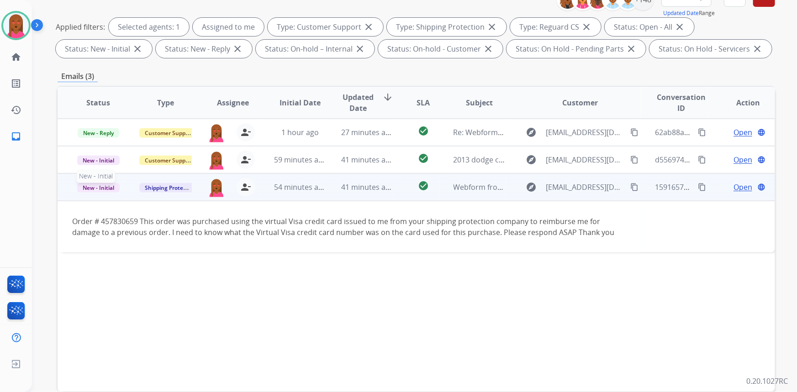
click at [96, 189] on p "New - Initial" at bounding box center [98, 187] width 52 height 11
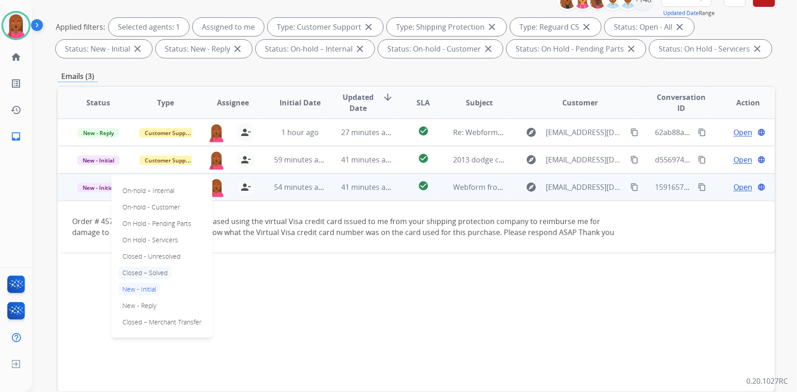
click at [154, 271] on p "Closed – Solved" at bounding box center [145, 273] width 52 height 13
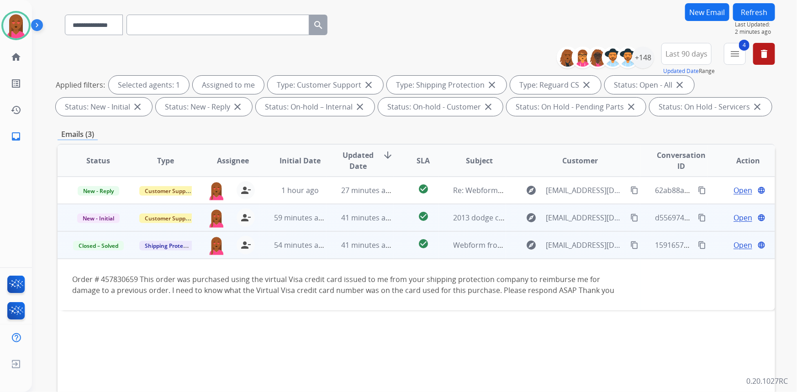
scroll to position [41, 0]
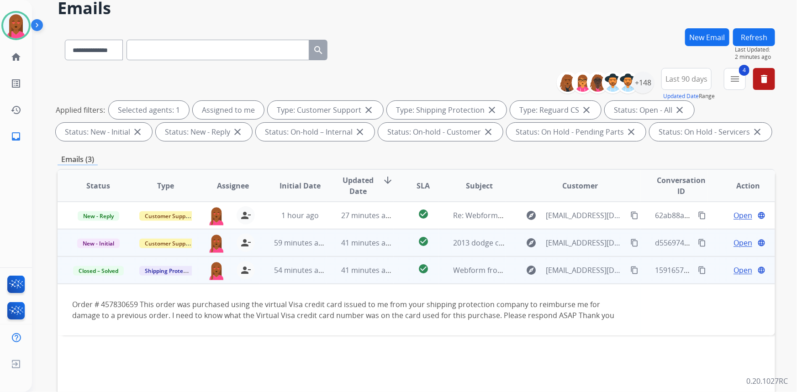
click at [742, 240] on span "Open" at bounding box center [742, 242] width 19 height 11
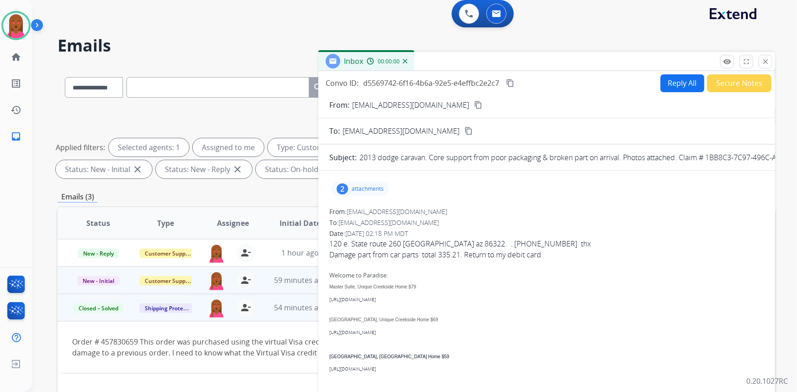
scroll to position [0, 0]
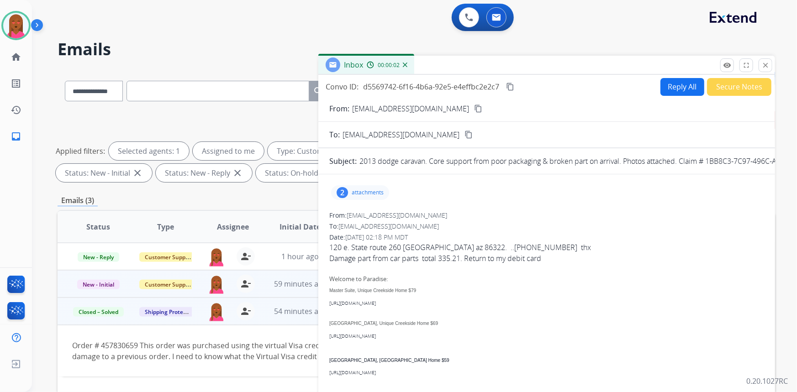
click at [474, 105] on mat-icon "content_copy" at bounding box center [478, 109] width 8 height 8
click at [338, 192] on div "2" at bounding box center [341, 192] width 11 height 11
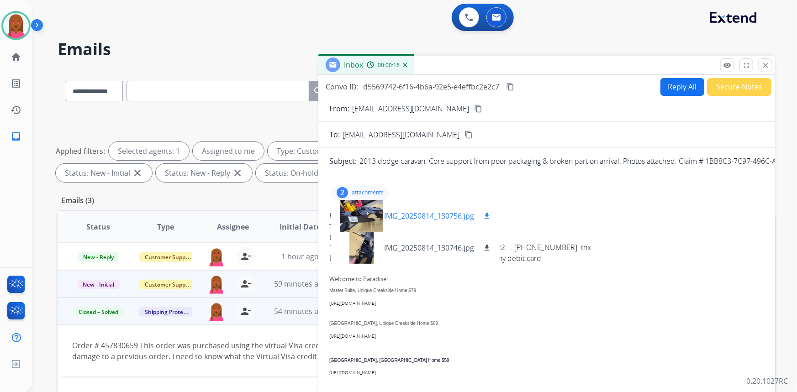
click at [358, 212] on div at bounding box center [361, 216] width 46 height 32
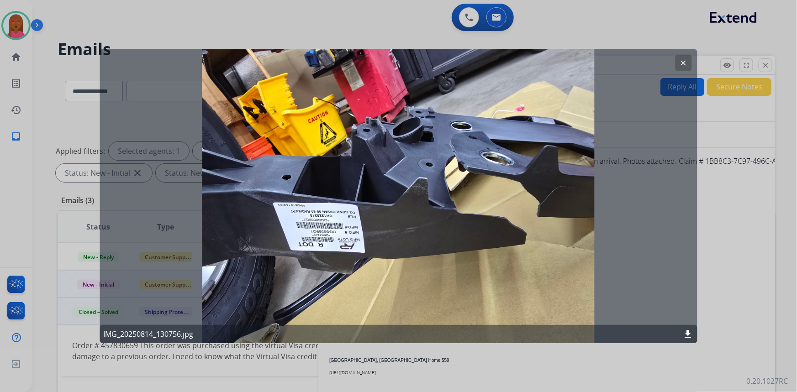
click at [680, 63] on mat-icon "clear" at bounding box center [683, 62] width 8 height 8
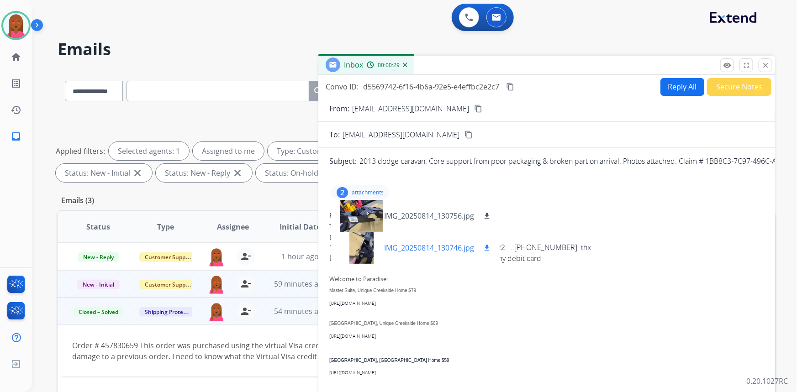
click at [369, 252] on div at bounding box center [361, 248] width 46 height 32
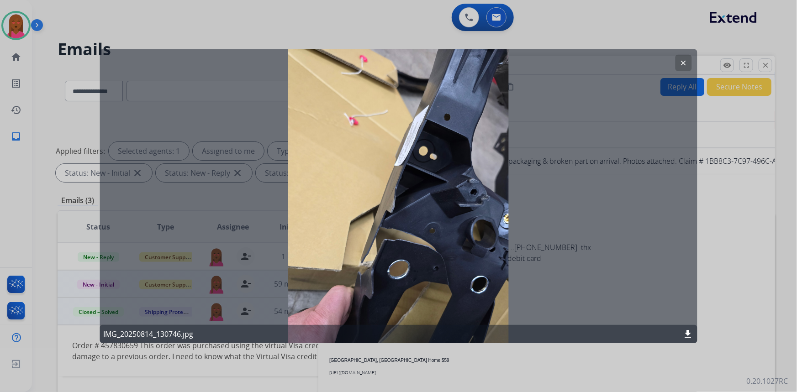
click at [679, 60] on mat-icon "clear" at bounding box center [683, 62] width 8 height 8
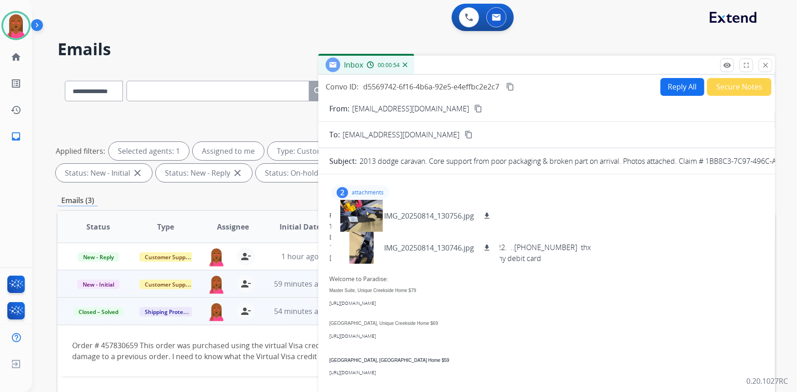
drag, startPoint x: 347, startPoint y: 193, endPoint x: 419, endPoint y: 170, distance: 75.4
click at [347, 193] on div "2" at bounding box center [341, 192] width 11 height 11
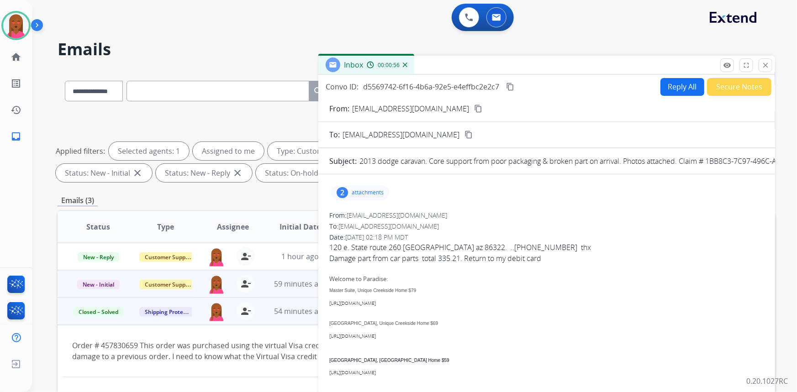
click at [685, 90] on button "Reply All" at bounding box center [682, 87] width 44 height 18
select select "**********"
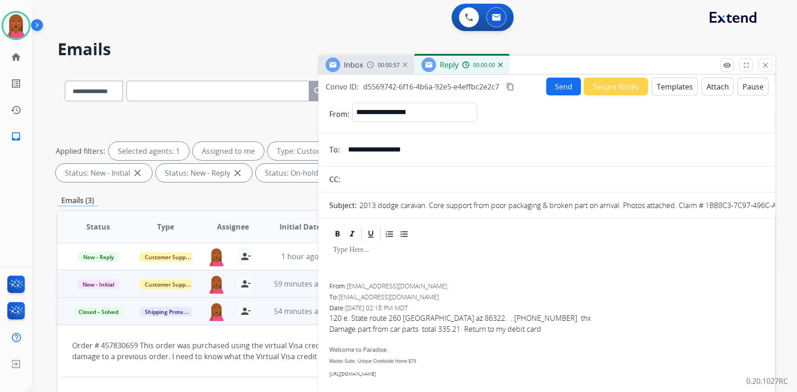
click at [675, 88] on button "Templates" at bounding box center [674, 87] width 46 height 18
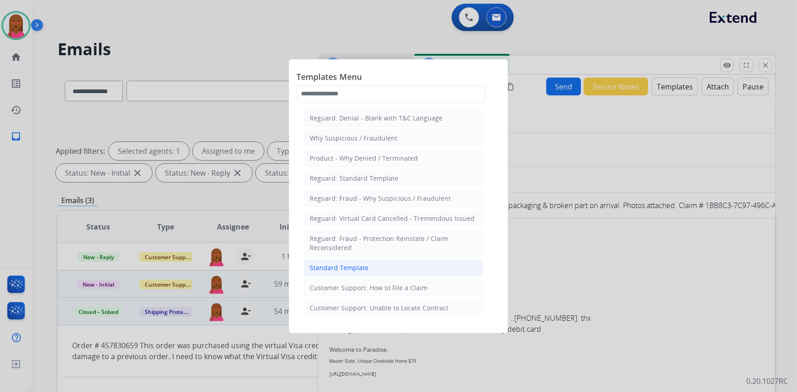
click at [389, 273] on li "Standard Template" at bounding box center [393, 267] width 179 height 17
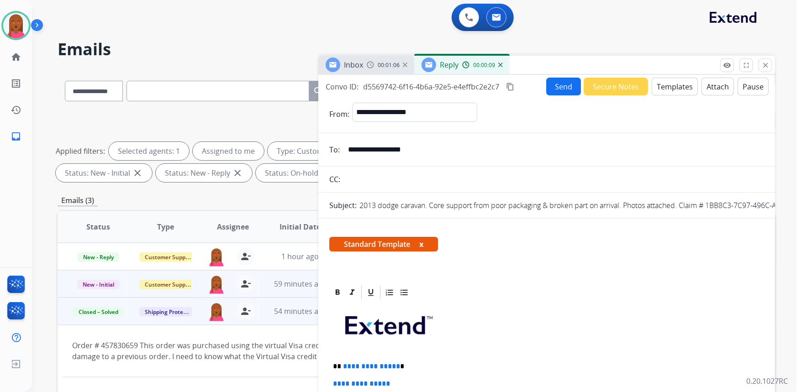
drag, startPoint x: 661, startPoint y: 277, endPoint x: 645, endPoint y: 277, distance: 16.9
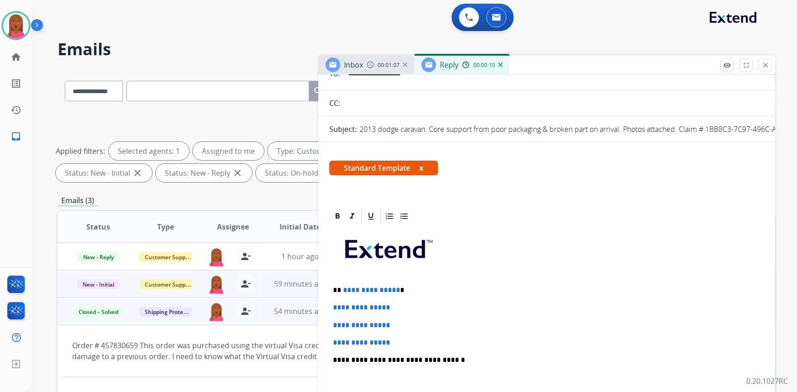
scroll to position [166, 0]
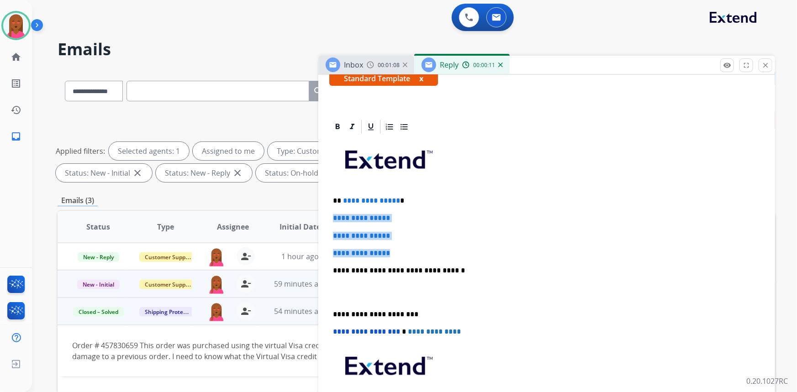
drag, startPoint x: 395, startPoint y: 246, endPoint x: 332, endPoint y: 215, distance: 70.4
click at [332, 215] on div "**********" at bounding box center [546, 292] width 435 height 314
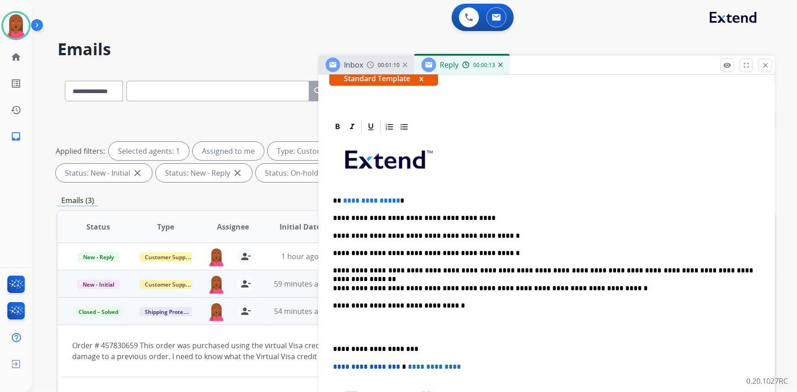
click at [346, 331] on p at bounding box center [546, 328] width 427 height 17
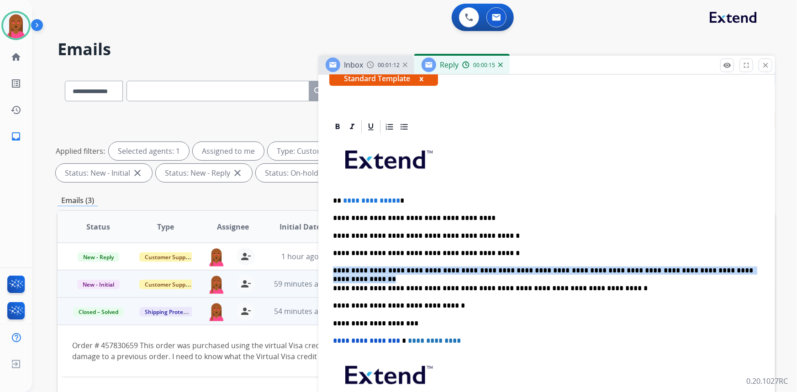
drag, startPoint x: 732, startPoint y: 272, endPoint x: 334, endPoint y: 264, distance: 398.1
click at [334, 264] on div "**********" at bounding box center [546, 296] width 435 height 323
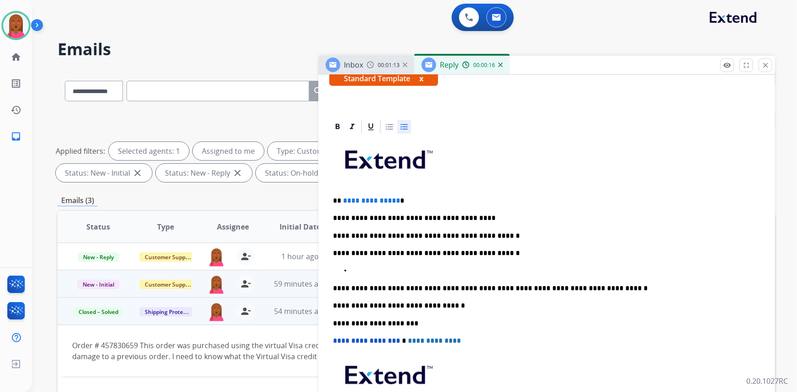
click at [401, 130] on icon at bounding box center [403, 126] width 9 height 9
drag, startPoint x: 394, startPoint y: 199, endPoint x: 338, endPoint y: 199, distance: 56.6
click at [338, 199] on p "**********" at bounding box center [543, 201] width 420 height 8
click at [652, 224] on div "**********" at bounding box center [546, 296] width 435 height 323
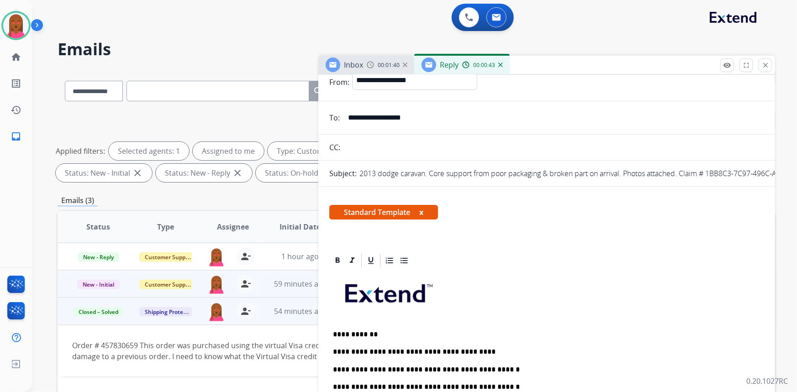
scroll to position [0, 0]
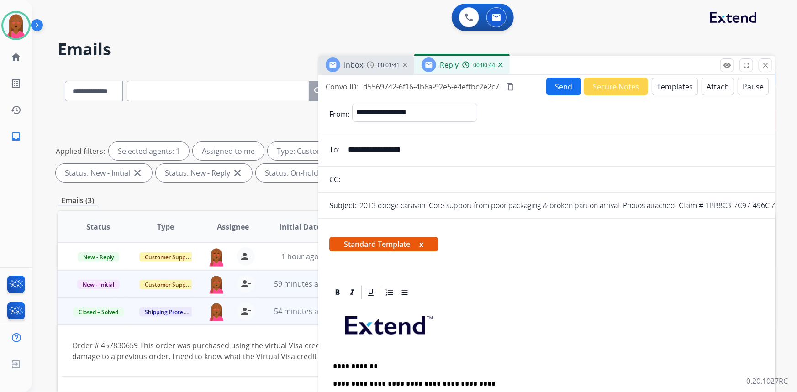
click at [515, 84] on button "content_copy" at bounding box center [509, 86] width 11 height 11
click at [554, 87] on button "Send" at bounding box center [563, 87] width 35 height 18
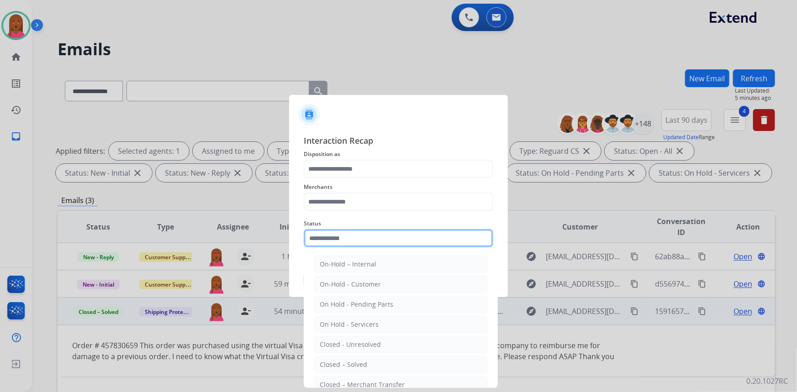
click at [365, 245] on input "text" at bounding box center [398, 238] width 189 height 18
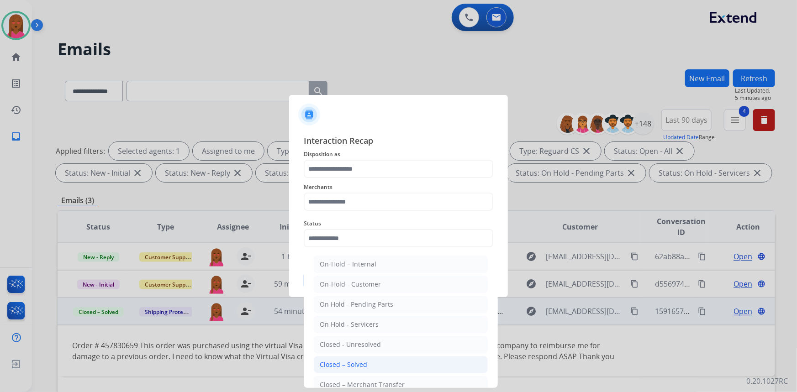
click at [346, 363] on div "Closed – Solved" at bounding box center [343, 364] width 47 height 9
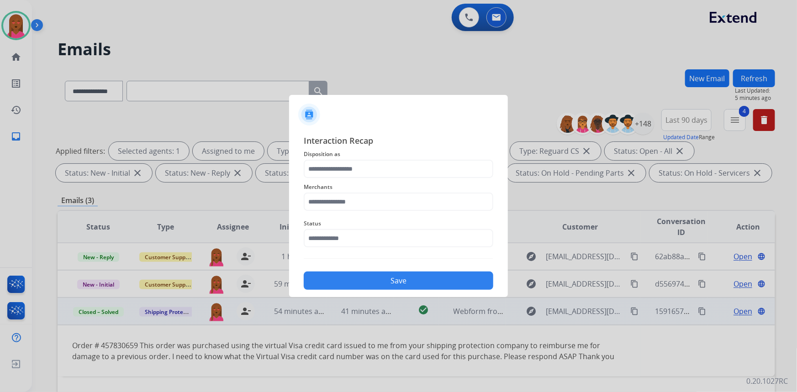
type input "**********"
click at [341, 205] on input "text" at bounding box center [398, 202] width 189 height 18
click at [357, 231] on li "[DOMAIN_NAME]" at bounding box center [401, 227] width 174 height 17
type input "**********"
drag, startPoint x: 357, startPoint y: 168, endPoint x: 357, endPoint y: 174, distance: 6.0
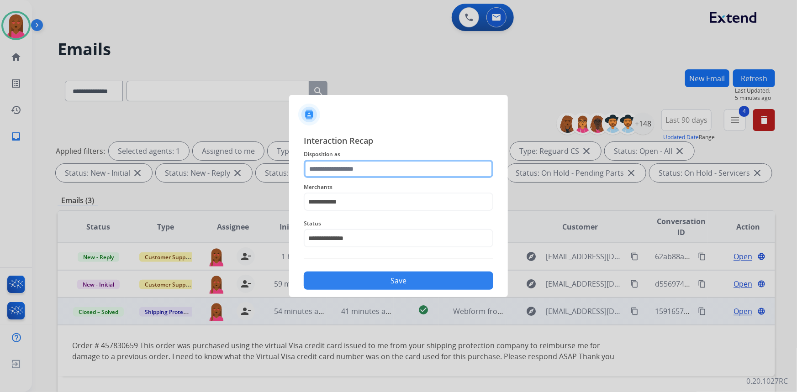
click at [358, 168] on input "text" at bounding box center [398, 169] width 189 height 18
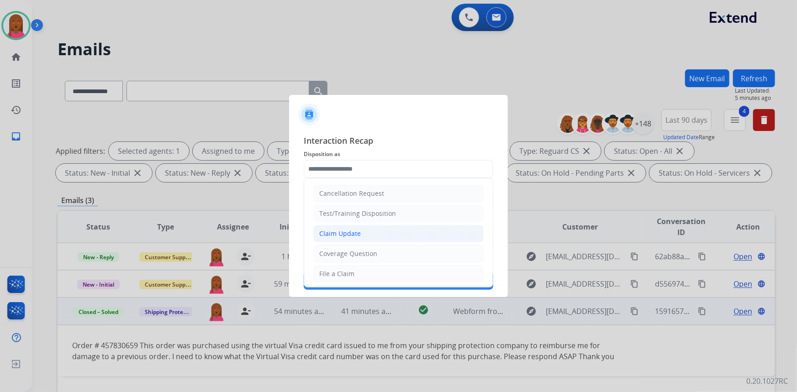
click at [350, 237] on div "Claim Update" at bounding box center [340, 233] width 42 height 9
type input "**********"
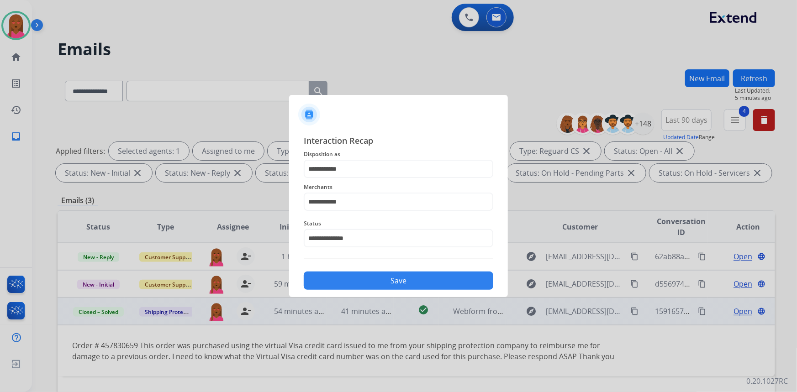
click at [363, 278] on button "Save" at bounding box center [398, 281] width 189 height 18
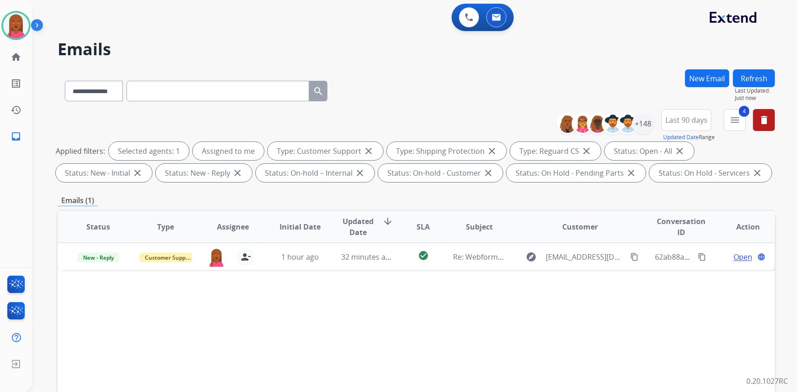
click at [758, 76] on button "Refresh" at bounding box center [754, 78] width 42 height 18
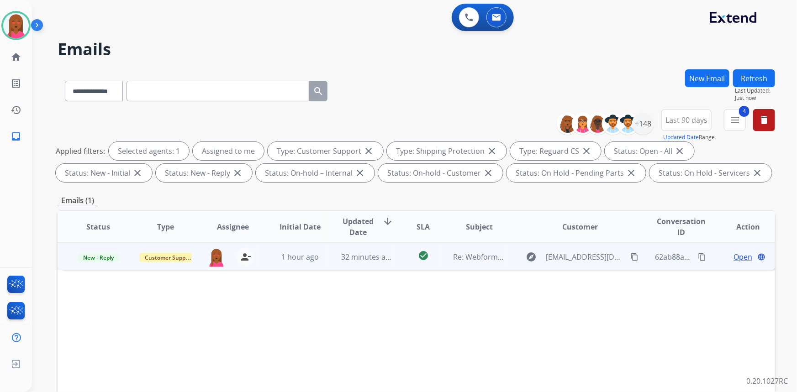
click at [733, 258] on span "Open" at bounding box center [742, 257] width 19 height 11
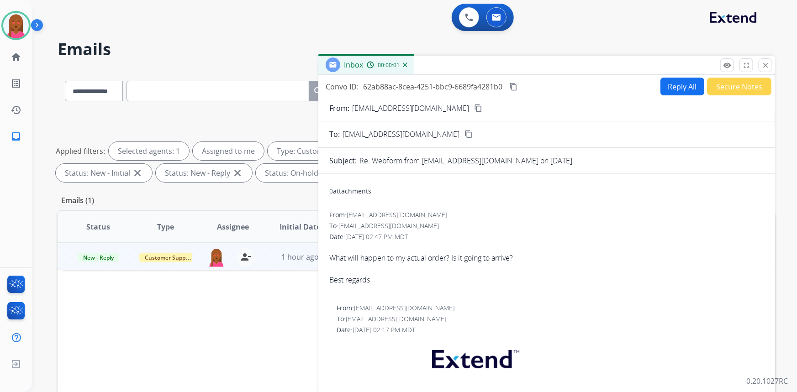
click at [474, 108] on mat-icon "content_copy" at bounding box center [478, 108] width 8 height 8
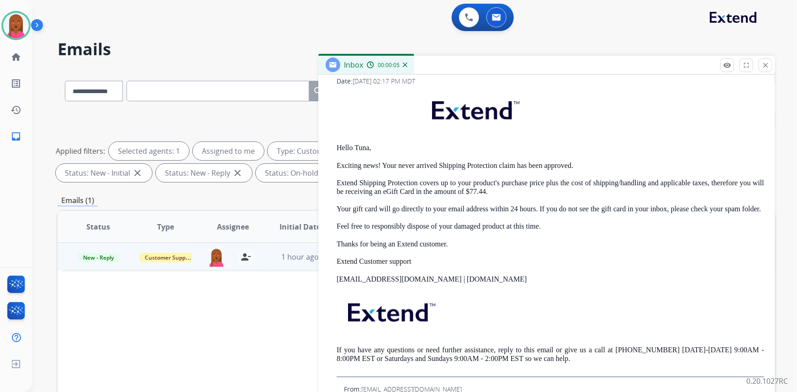
scroll to position [41, 0]
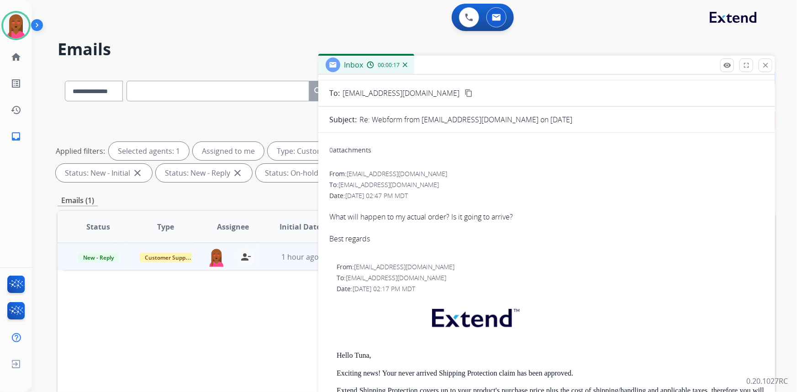
drag, startPoint x: 653, startPoint y: 224, endPoint x: 639, endPoint y: 225, distance: 13.8
click at [651, 224] on div at bounding box center [546, 227] width 435 height 11
click at [451, 225] on div at bounding box center [546, 227] width 435 height 11
click at [453, 215] on div "What will happen to my actual order? Is it going to arrive?" at bounding box center [546, 216] width 435 height 11
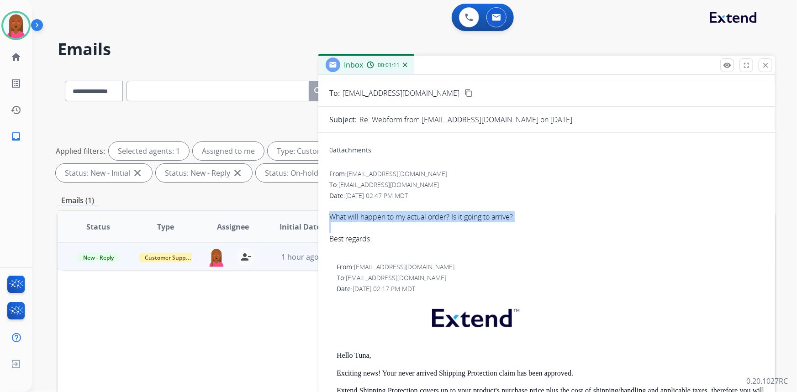
click at [453, 215] on div "What will happen to my actual order? Is it going to arrive?" at bounding box center [546, 216] width 435 height 11
copy span "What will happen to my actual order? Is it going to arrive?"
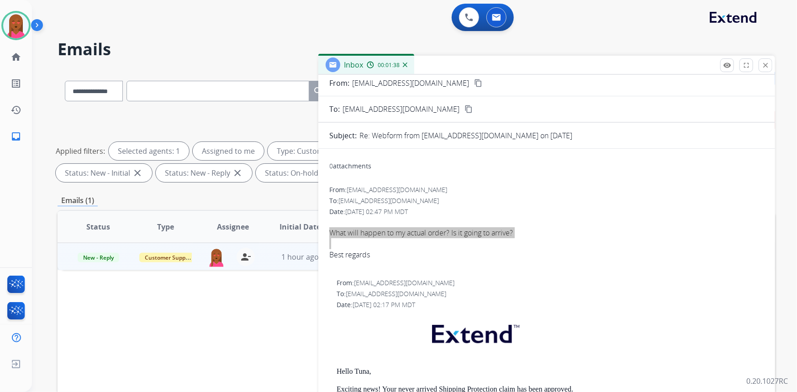
scroll to position [0, 0]
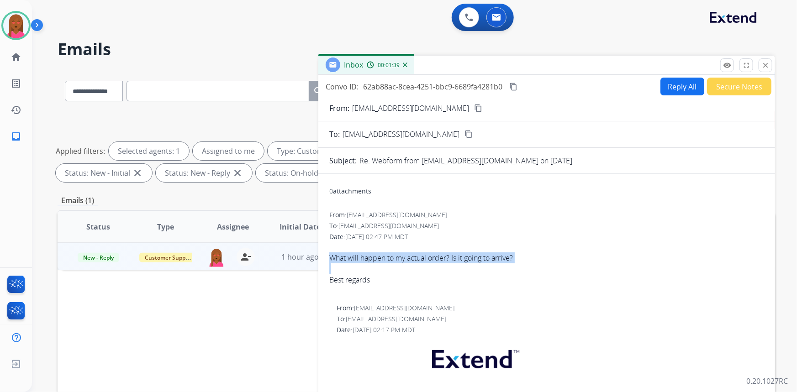
click at [675, 91] on button "Reply All" at bounding box center [682, 87] width 44 height 18
select select "**********"
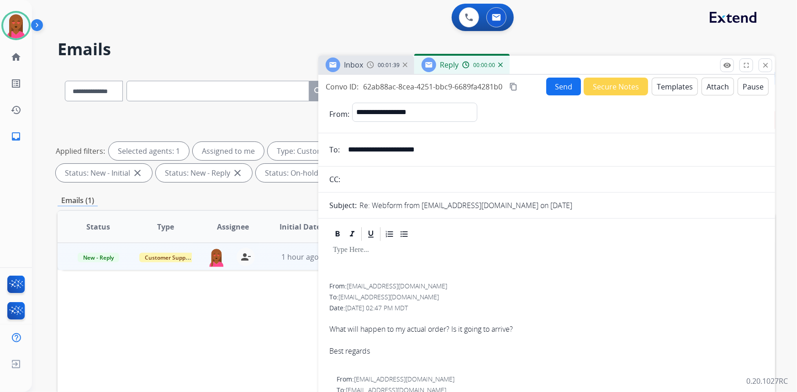
click at [610, 84] on button "Secure Notes" at bounding box center [615, 87] width 64 height 18
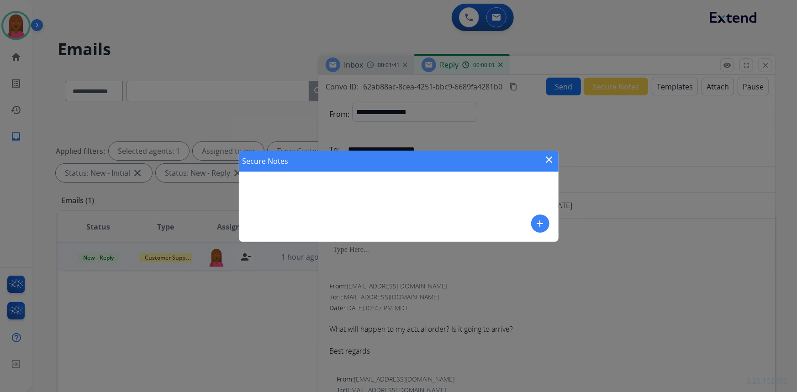
click at [550, 160] on mat-icon "close" at bounding box center [549, 159] width 11 height 11
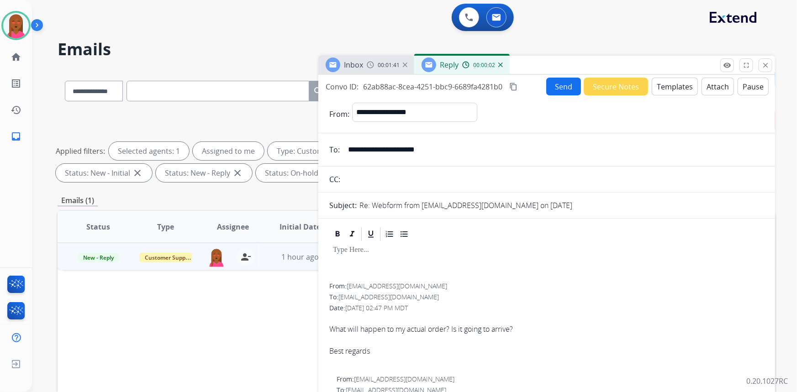
click at [671, 84] on button "Templates" at bounding box center [674, 87] width 46 height 18
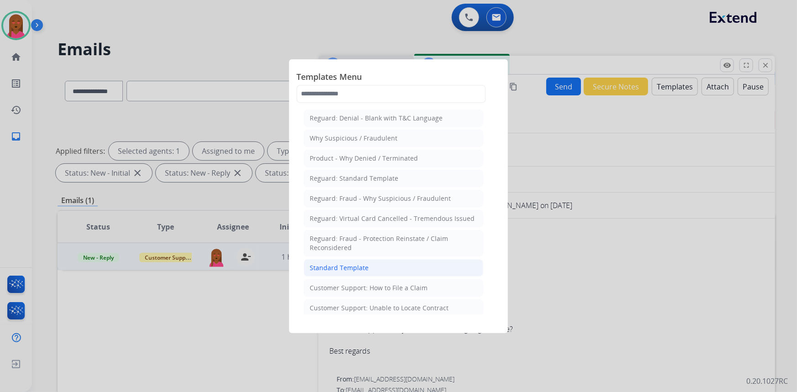
click at [341, 260] on li "Standard Template" at bounding box center [393, 267] width 179 height 17
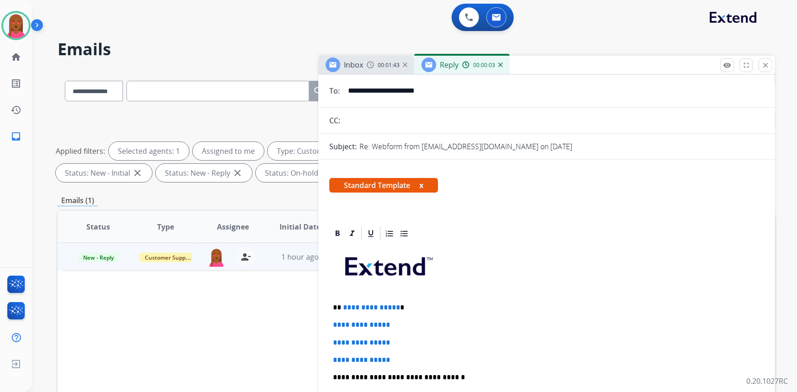
scroll to position [124, 0]
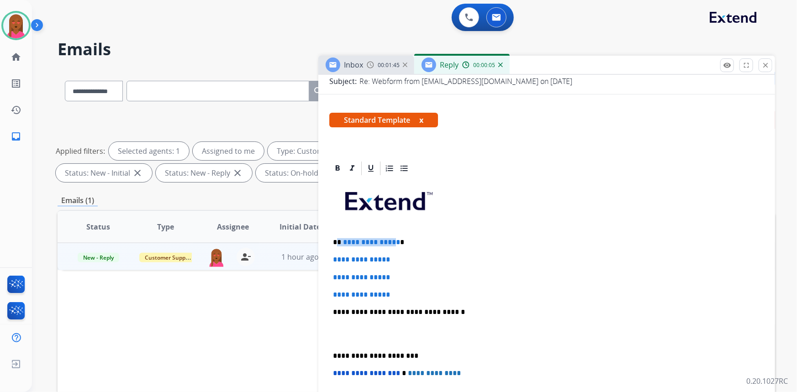
drag, startPoint x: 393, startPoint y: 239, endPoint x: 338, endPoint y: 237, distance: 54.8
click at [338, 238] on p "**********" at bounding box center [543, 242] width 420 height 8
drag, startPoint x: 404, startPoint y: 292, endPoint x: 330, endPoint y: 257, distance: 82.7
click at [330, 257] on div "**********" at bounding box center [546, 334] width 435 height 314
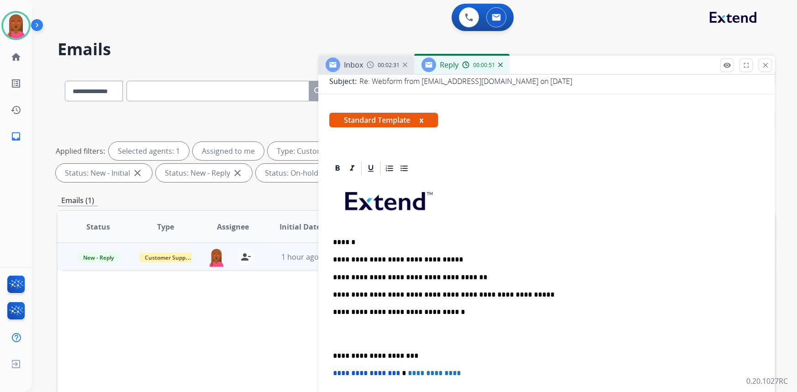
click at [345, 339] on p at bounding box center [546, 334] width 427 height 17
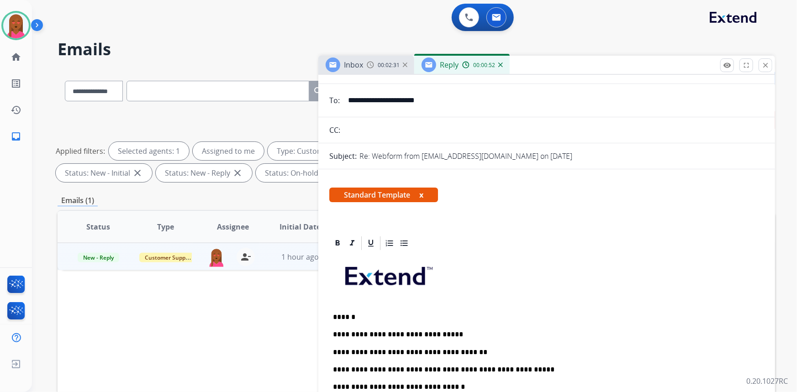
scroll to position [0, 0]
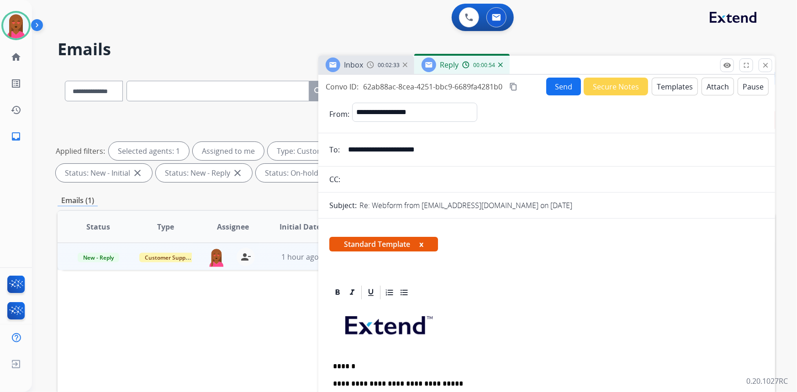
click at [563, 83] on button "Send" at bounding box center [563, 87] width 35 height 18
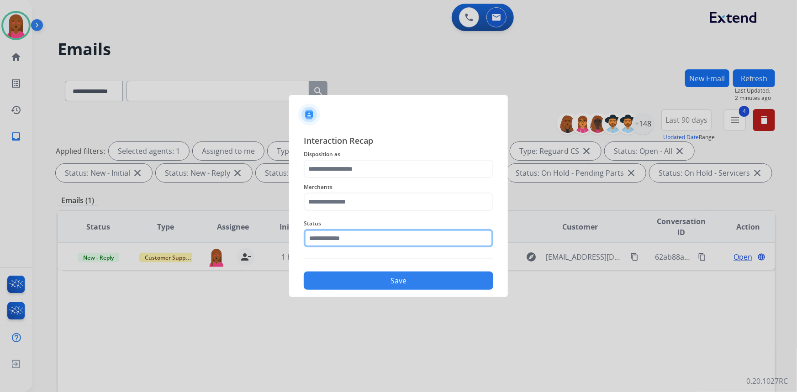
click at [344, 237] on input "text" at bounding box center [398, 238] width 189 height 18
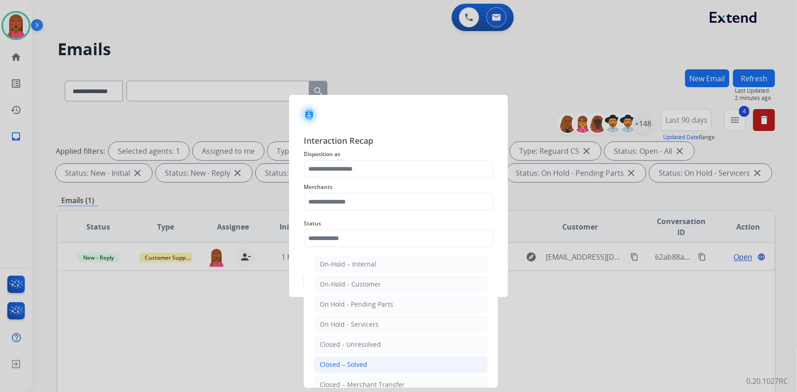
click at [361, 370] on li "Closed – Solved" at bounding box center [401, 364] width 174 height 17
type input "**********"
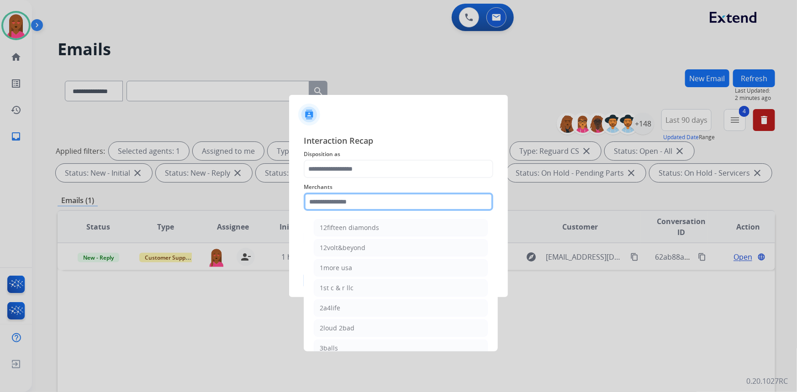
click at [362, 201] on input "text" at bounding box center [398, 202] width 189 height 18
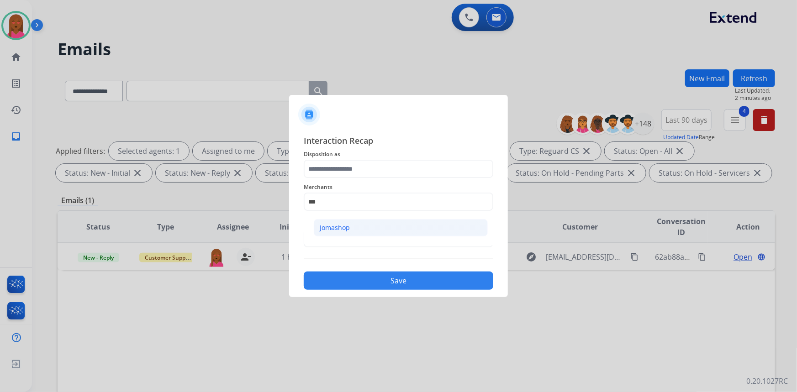
click at [353, 223] on li "Jomashop" at bounding box center [401, 227] width 174 height 17
type input "********"
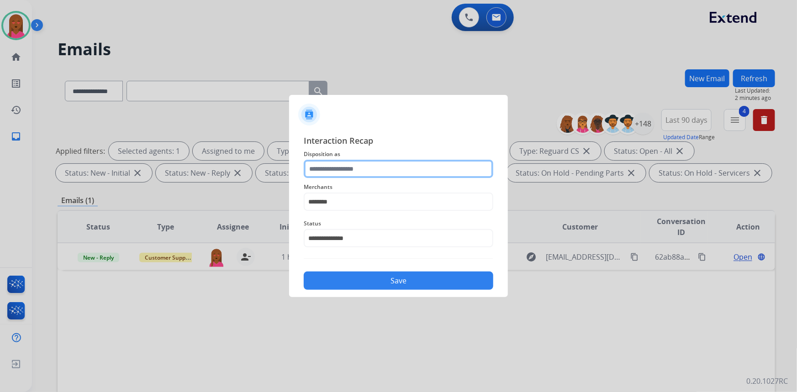
click at [358, 170] on input "text" at bounding box center [398, 169] width 189 height 18
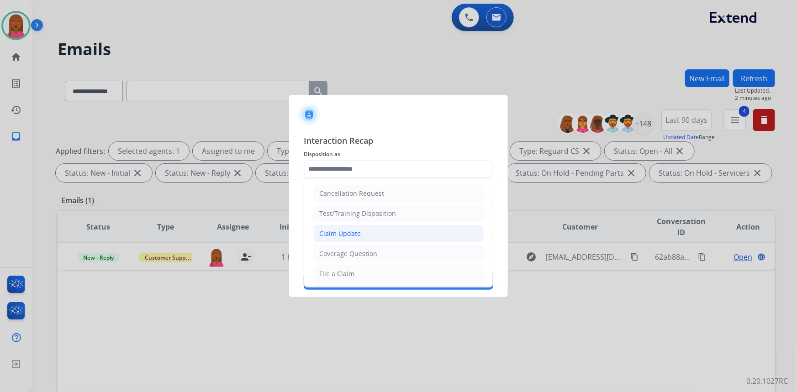
click at [355, 233] on div "Claim Update" at bounding box center [340, 233] width 42 height 9
type input "**********"
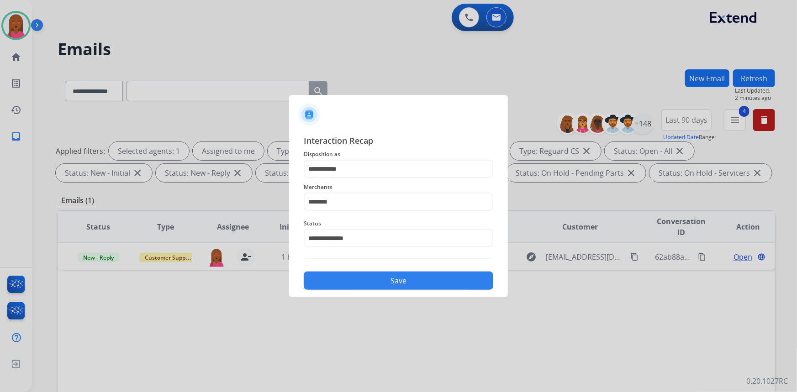
click at [393, 277] on button "Save" at bounding box center [398, 281] width 189 height 18
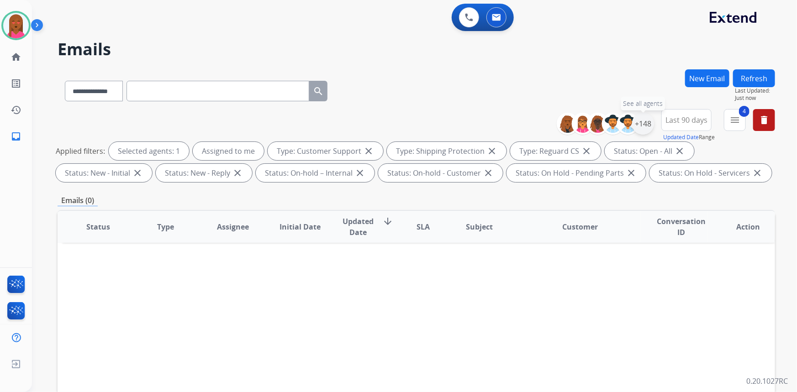
click at [645, 129] on div "+148" at bounding box center [643, 124] width 22 height 22
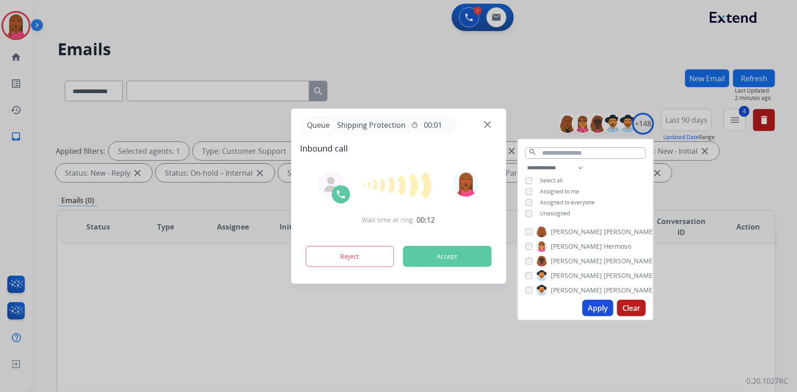
click at [171, 303] on div at bounding box center [398, 196] width 797 height 392
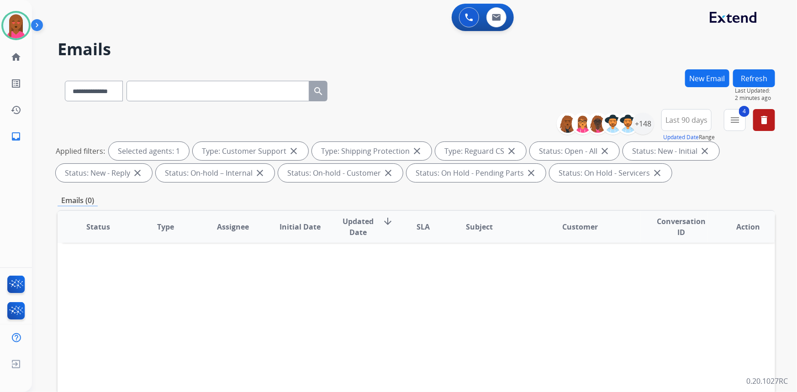
click at [210, 95] on input "text" at bounding box center [217, 91] width 183 height 21
click at [88, 89] on select "**********" at bounding box center [93, 91] width 57 height 21
select select "**********"
click at [65, 81] on select "**********" at bounding box center [93, 91] width 57 height 21
click at [241, 91] on input "text" at bounding box center [217, 91] width 183 height 21
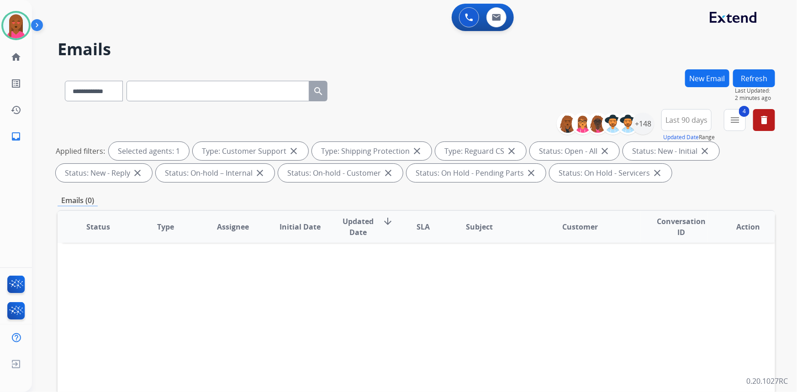
paste input "**********"
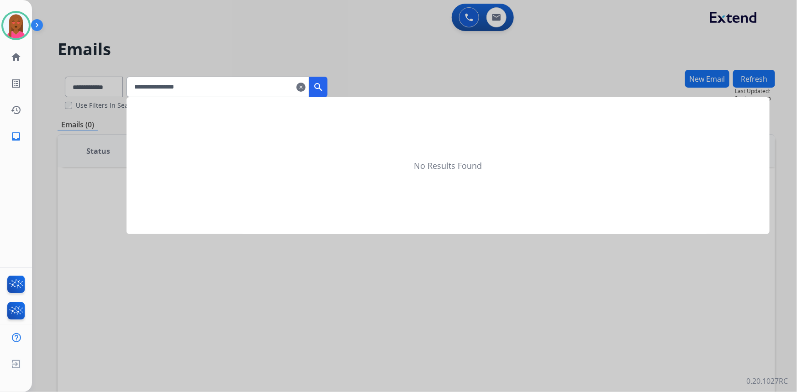
type input "**********"
click at [324, 85] on mat-icon "search" at bounding box center [318, 87] width 11 height 11
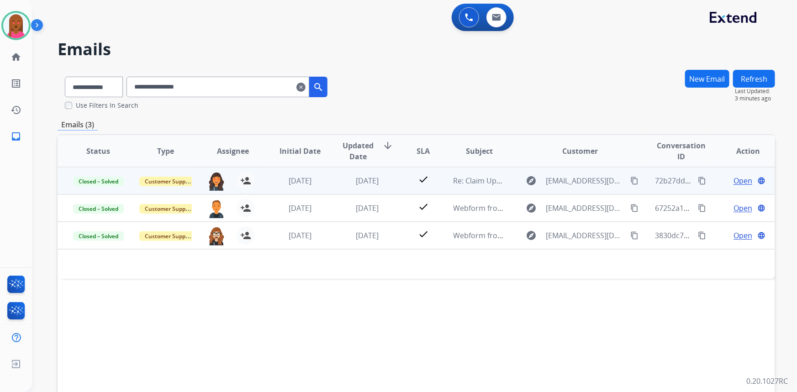
click at [739, 178] on span "Open" at bounding box center [742, 180] width 19 height 11
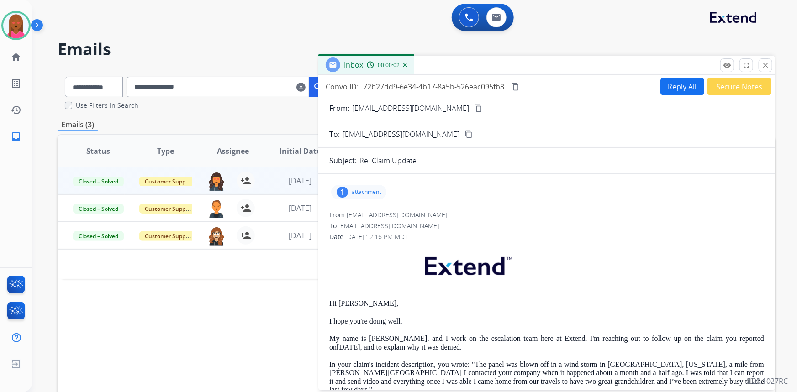
click at [349, 194] on div "1 attachment" at bounding box center [358, 192] width 55 height 15
click at [768, 69] on button "close Close" at bounding box center [765, 65] width 14 height 14
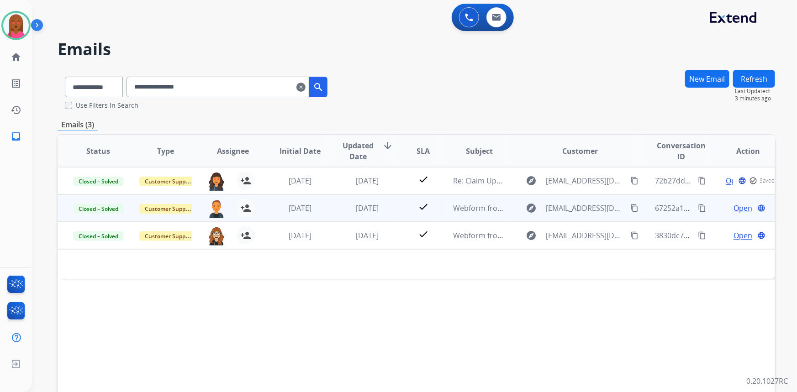
click at [739, 209] on span "Open" at bounding box center [742, 208] width 19 height 11
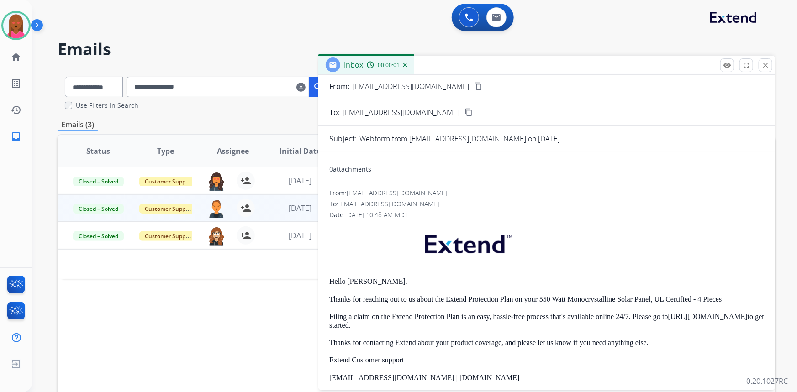
scroll to position [41, 0]
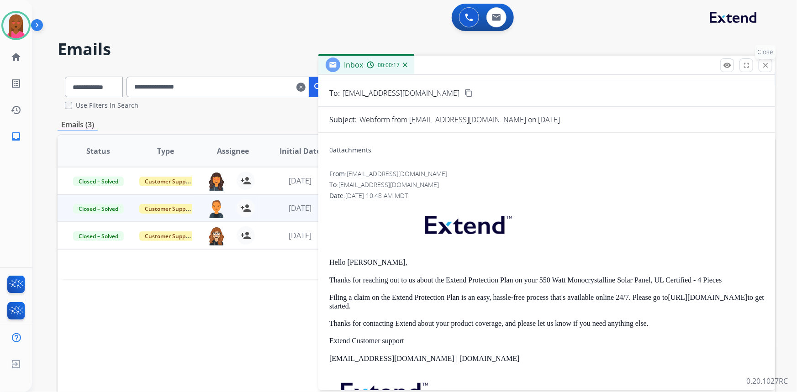
click at [767, 71] on button "close Close" at bounding box center [765, 65] width 14 height 14
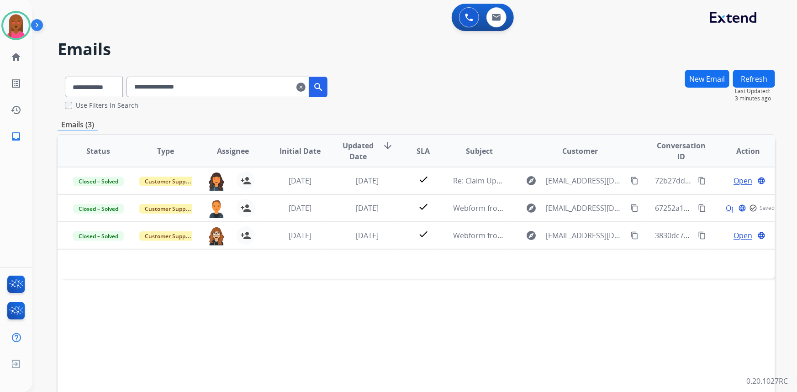
click at [705, 79] on button "New Email" at bounding box center [707, 79] width 44 height 18
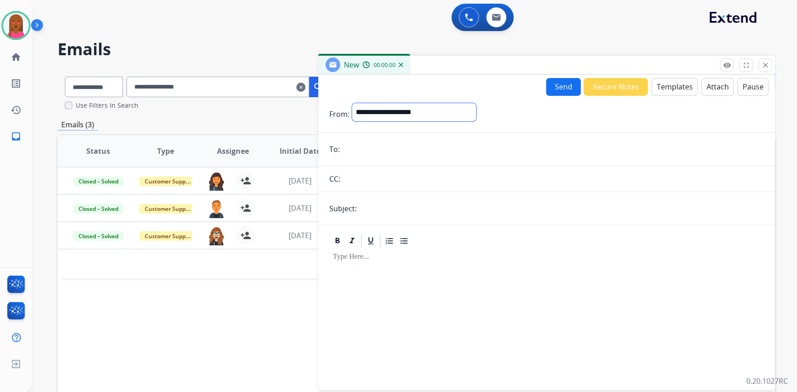
drag, startPoint x: 456, startPoint y: 113, endPoint x: 451, endPoint y: 118, distance: 7.4
click at [456, 113] on select "**********" at bounding box center [414, 112] width 124 height 18
select select "**********"
click at [352, 103] on select "**********" at bounding box center [414, 112] width 124 height 18
click at [388, 150] on input "email" at bounding box center [552, 150] width 421 height 18
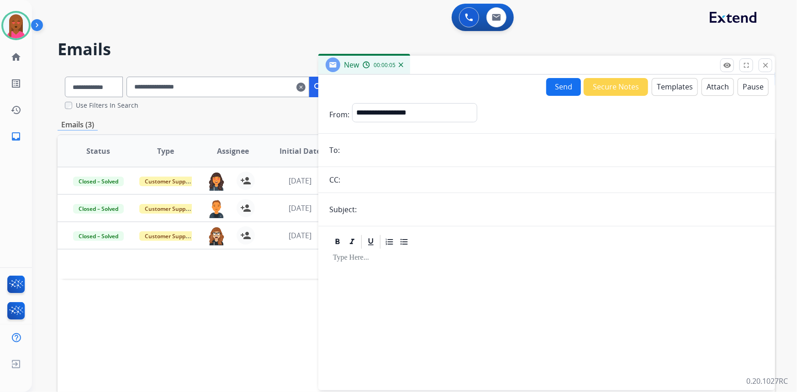
paste input "**********"
type input "**********"
click at [390, 211] on input "text" at bounding box center [561, 209] width 404 height 18
type input "**********"
click at [666, 90] on button "Templates" at bounding box center [674, 87] width 46 height 18
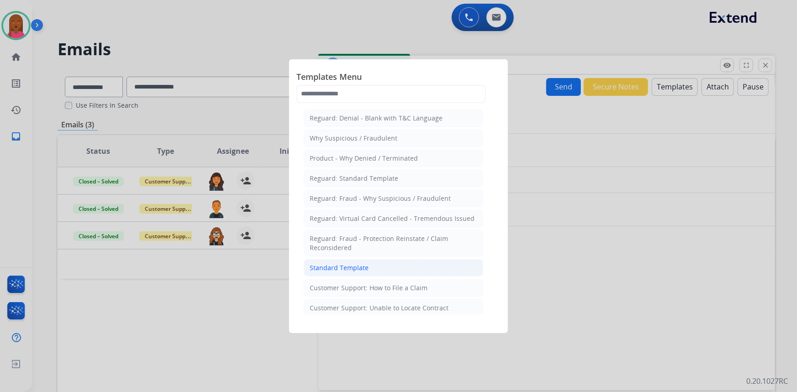
click at [406, 272] on li "Standard Template" at bounding box center [393, 267] width 179 height 17
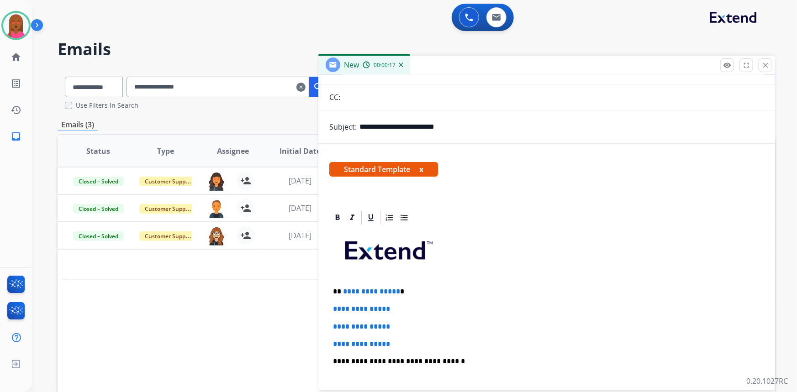
scroll to position [83, 0]
drag, startPoint x: 394, startPoint y: 290, endPoint x: 337, endPoint y: 287, distance: 57.1
click at [337, 287] on p "**********" at bounding box center [543, 291] width 420 height 8
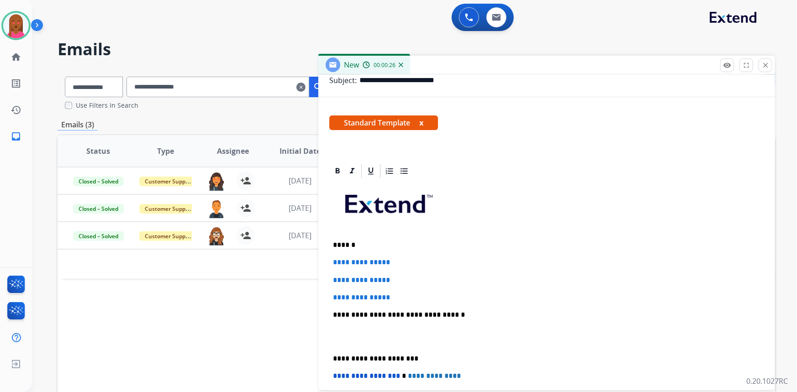
scroll to position [166, 0]
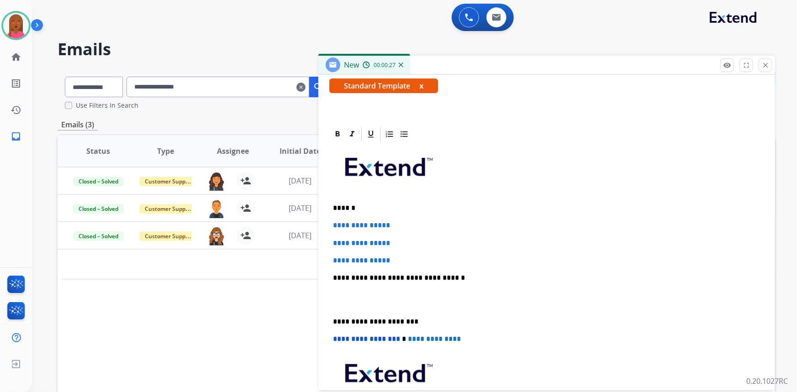
click at [351, 300] on p at bounding box center [546, 300] width 427 height 17
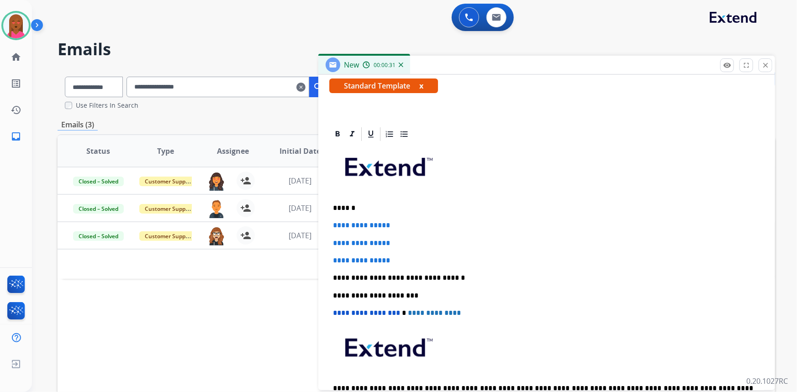
click at [601, 201] on div "**********" at bounding box center [546, 286] width 435 height 288
drag, startPoint x: 401, startPoint y: 262, endPoint x: 318, endPoint y: 219, distance: 93.9
click at [318, 219] on div "**********" at bounding box center [546, 277] width 456 height 303
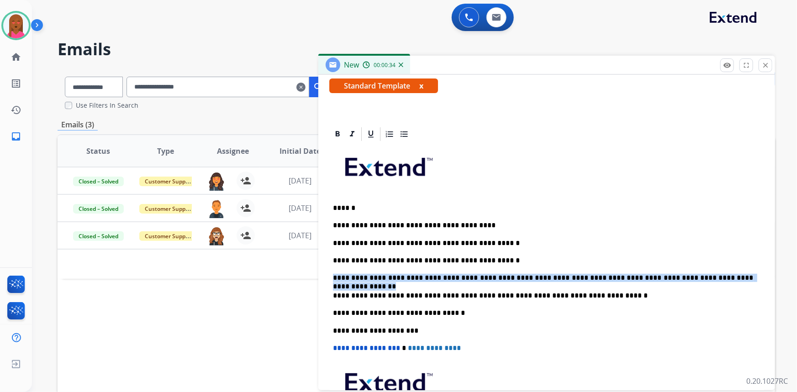
drag, startPoint x: 707, startPoint y: 273, endPoint x: 330, endPoint y: 275, distance: 376.6
click at [330, 275] on div "**********" at bounding box center [546, 303] width 435 height 323
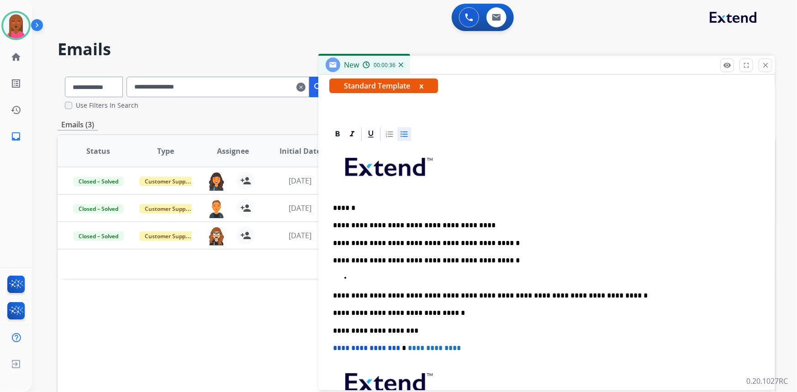
click at [403, 128] on div at bounding box center [404, 134] width 14 height 14
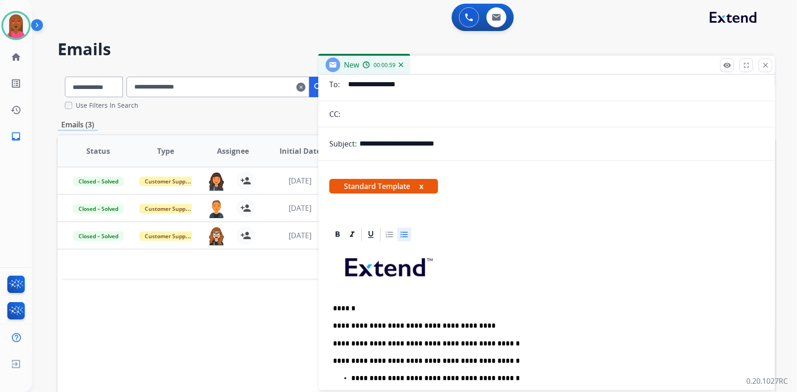
scroll to position [0, 0]
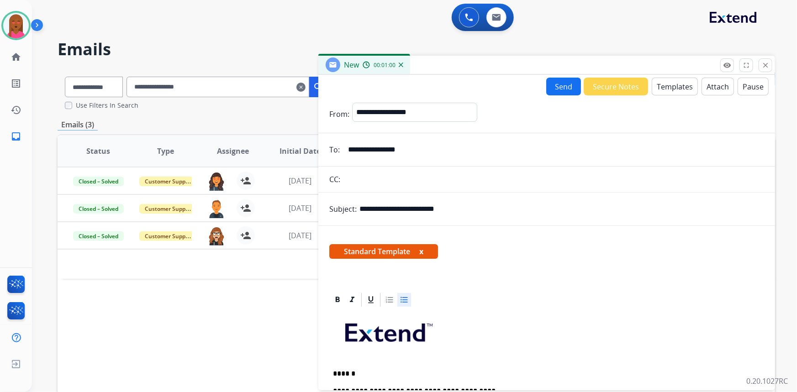
click at [560, 88] on button "Send" at bounding box center [563, 87] width 35 height 18
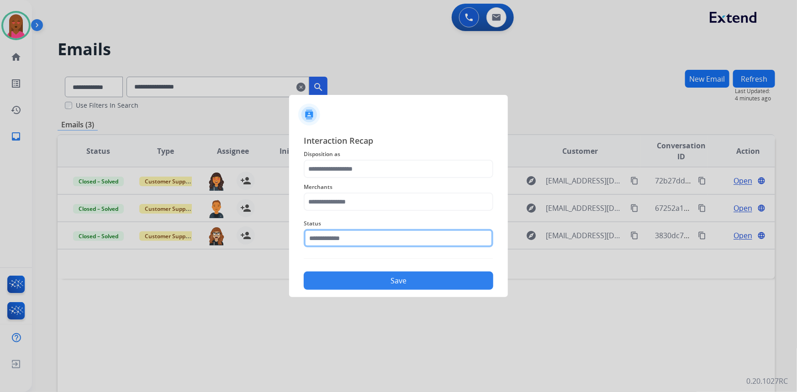
click at [349, 239] on input "text" at bounding box center [398, 238] width 189 height 18
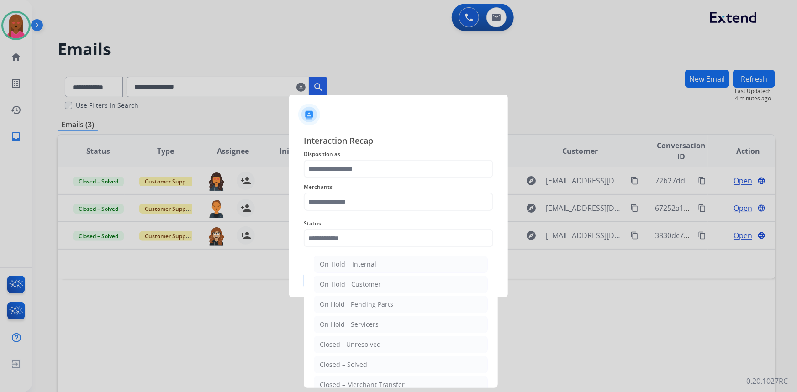
drag, startPoint x: 329, startPoint y: 365, endPoint x: 339, endPoint y: 224, distance: 141.4
click at [329, 362] on div "Closed – Solved" at bounding box center [343, 364] width 47 height 9
type input "**********"
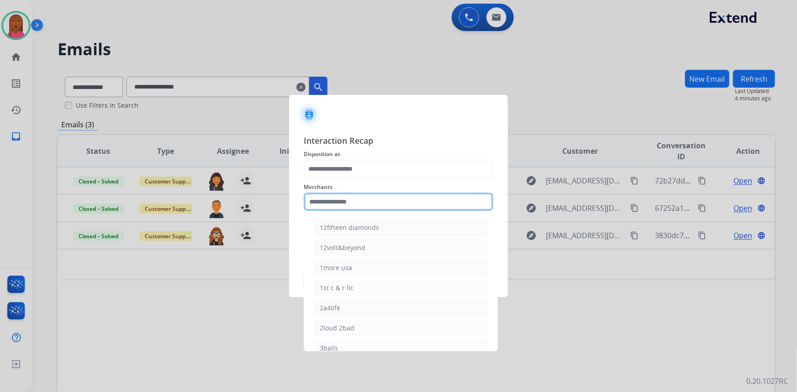
click at [342, 207] on input "text" at bounding box center [398, 202] width 189 height 18
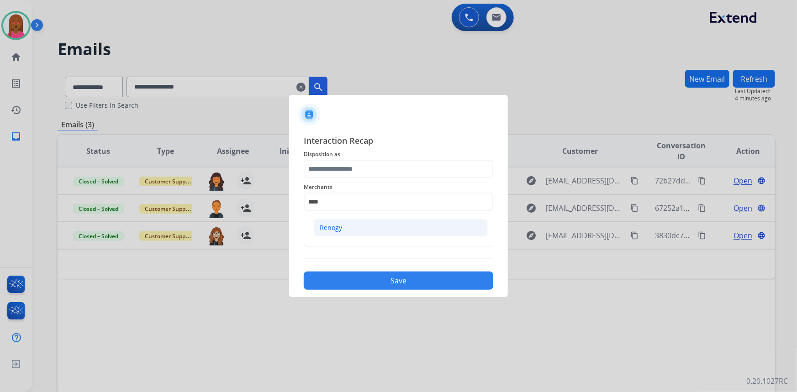
click at [358, 228] on li "Renogy" at bounding box center [401, 227] width 174 height 17
type input "******"
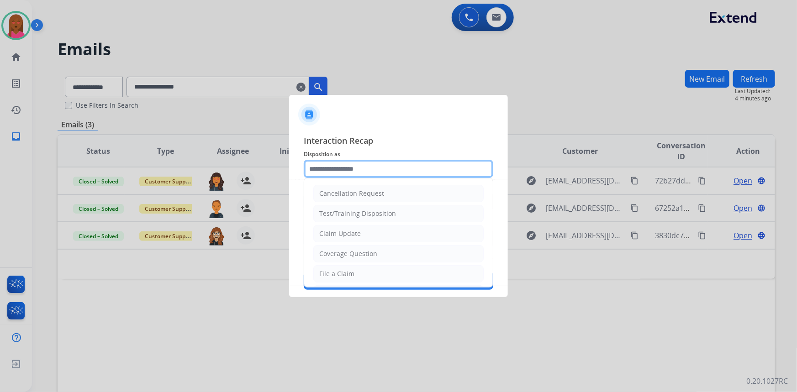
click at [357, 169] on input "text" at bounding box center [398, 169] width 189 height 18
click at [357, 230] on div "Claim Update" at bounding box center [340, 233] width 42 height 9
type input "**********"
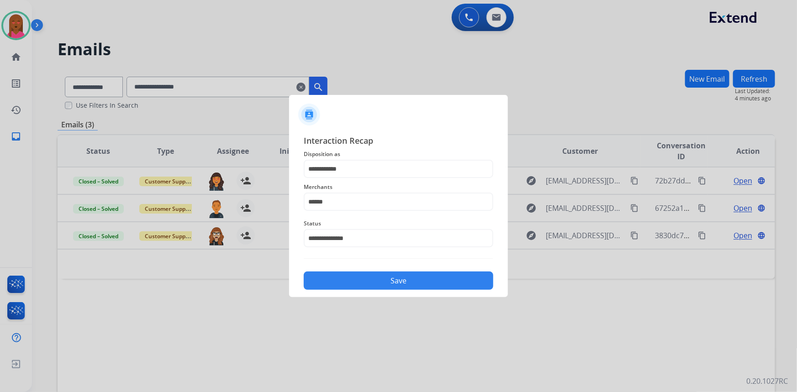
click at [383, 284] on button "Save" at bounding box center [398, 281] width 189 height 18
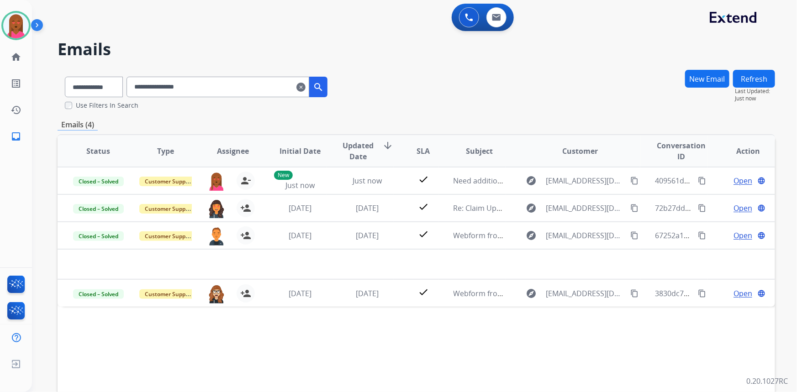
click at [507, 100] on div "**********" at bounding box center [416, 89] width 717 height 41
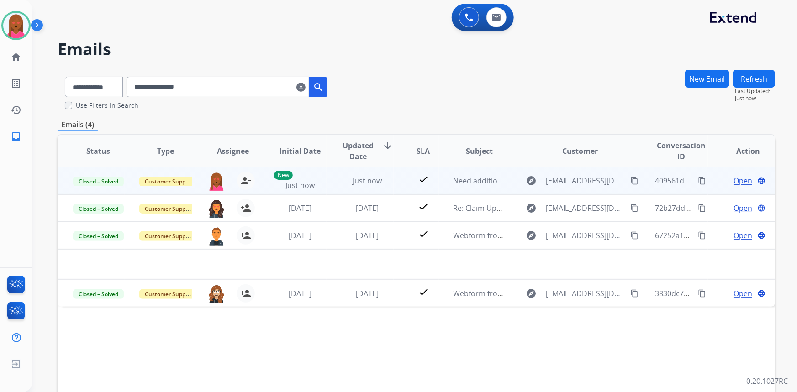
click at [697, 182] on mat-icon "content_copy" at bounding box center [701, 181] width 8 height 8
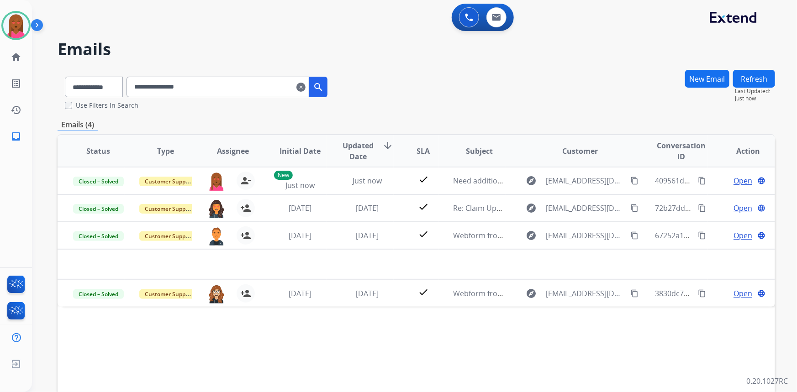
click at [447, 97] on div "**********" at bounding box center [416, 89] width 717 height 41
click at [13, 63] on link "home Home" at bounding box center [16, 57] width 26 height 26
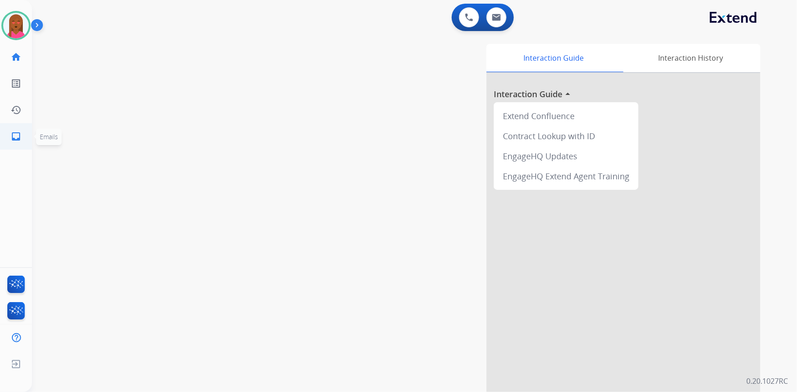
click at [20, 136] on mat-icon "inbox" at bounding box center [15, 136] width 11 height 11
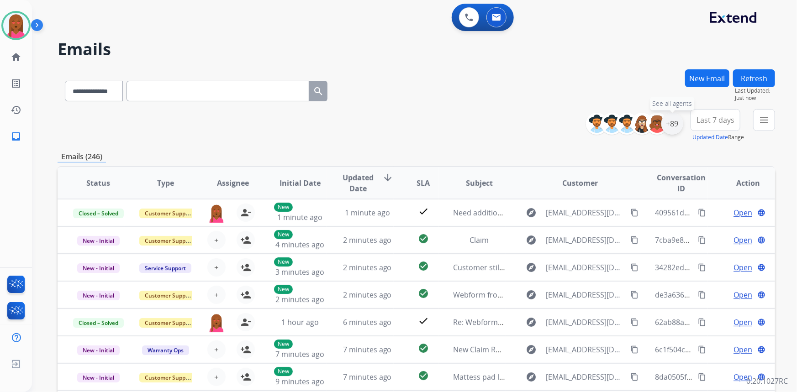
click at [671, 121] on div "+89" at bounding box center [672, 124] width 22 height 22
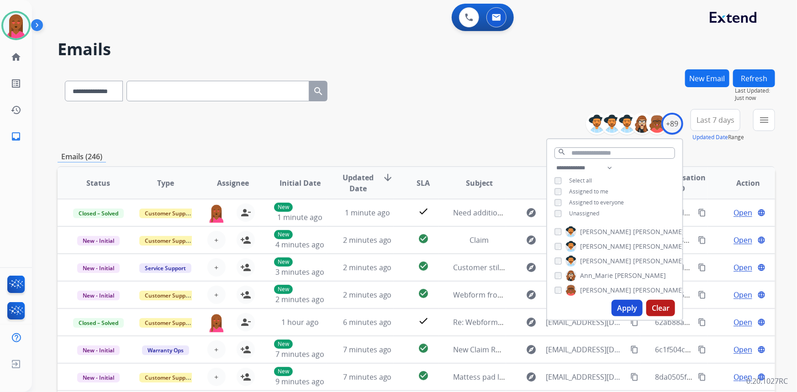
click at [586, 212] on span "Unassigned" at bounding box center [584, 214] width 30 height 8
click at [619, 308] on button "Apply" at bounding box center [626, 308] width 31 height 16
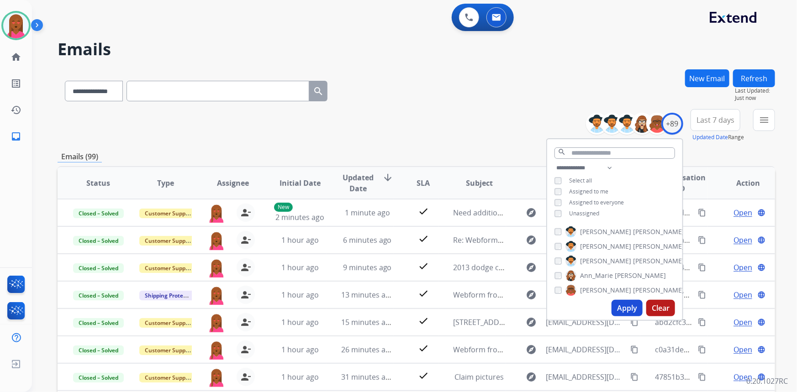
click at [710, 118] on span "Last 7 days" at bounding box center [715, 120] width 38 height 4
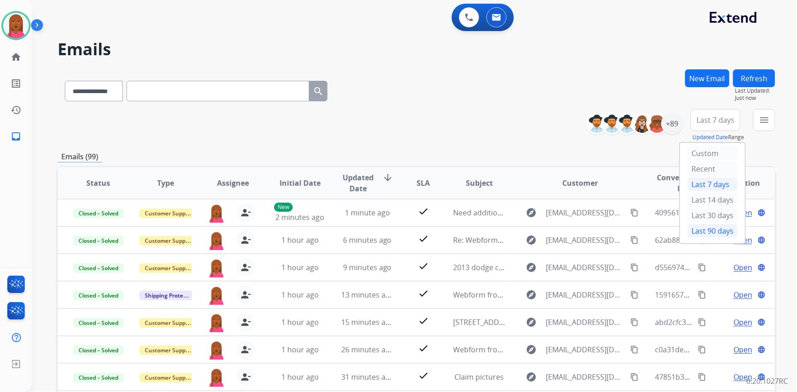
click at [702, 233] on div "Last 90 days" at bounding box center [712, 231] width 50 height 14
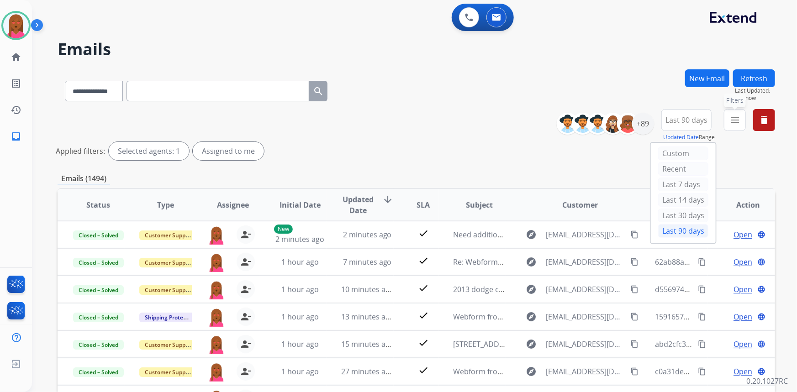
click at [733, 128] on button "menu Filters" at bounding box center [734, 120] width 22 height 22
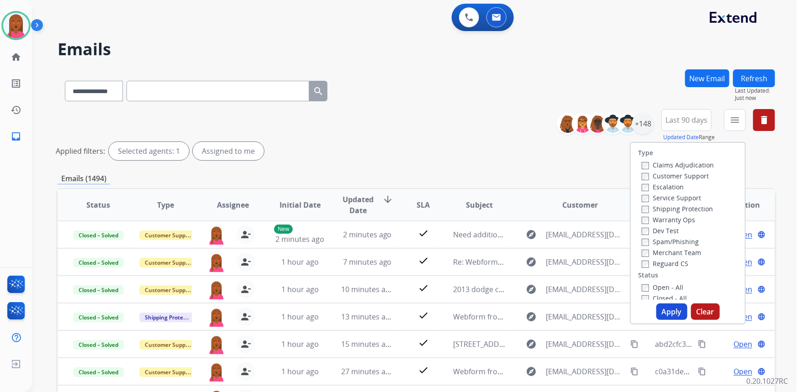
click at [689, 178] on label "Customer Support" at bounding box center [674, 176] width 67 height 9
click at [693, 210] on label "Shipping Protection" at bounding box center [676, 208] width 71 height 9
click at [668, 264] on label "Reguard CS" at bounding box center [664, 263] width 47 height 9
click at [661, 288] on label "Open - All" at bounding box center [662, 287] width 42 height 9
click at [660, 310] on button "Apply" at bounding box center [671, 312] width 31 height 16
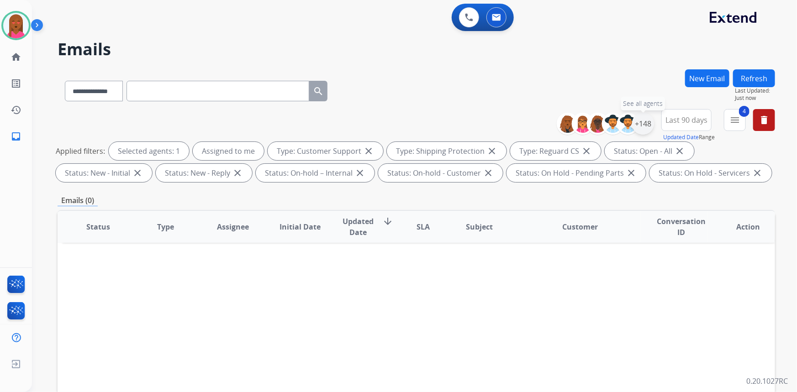
click at [633, 128] on div "+148" at bounding box center [643, 124] width 22 height 22
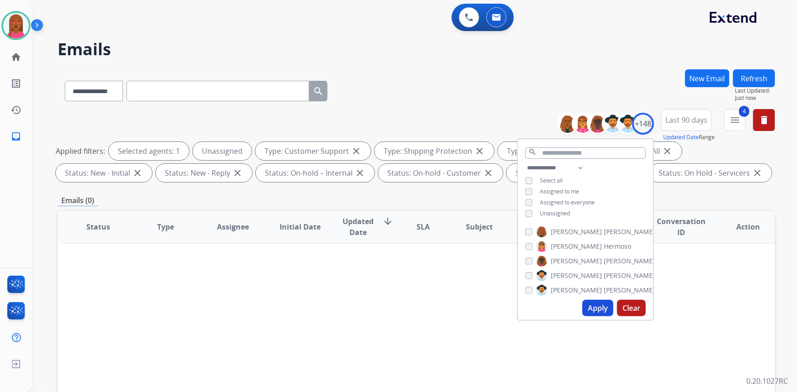
click at [586, 308] on button "Apply" at bounding box center [597, 308] width 31 height 16
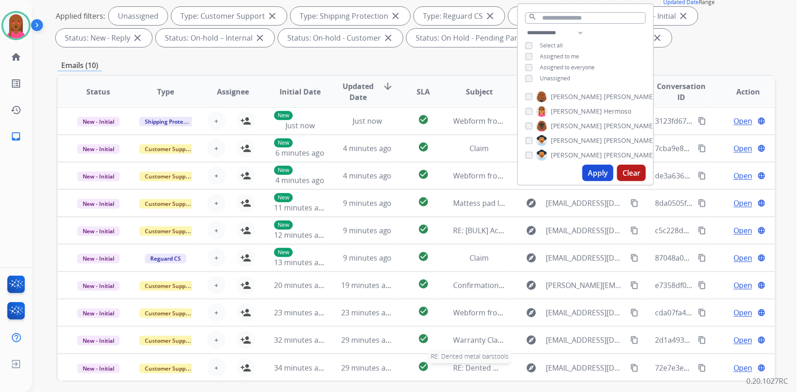
scroll to position [171, 0]
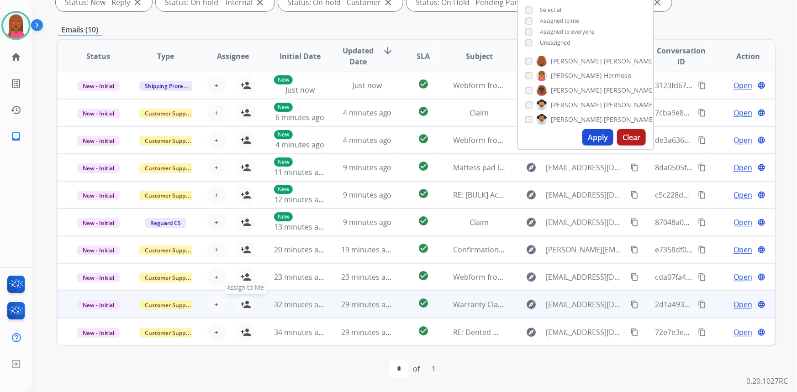
click at [249, 302] on button "person_add Assign to Me" at bounding box center [245, 304] width 18 height 18
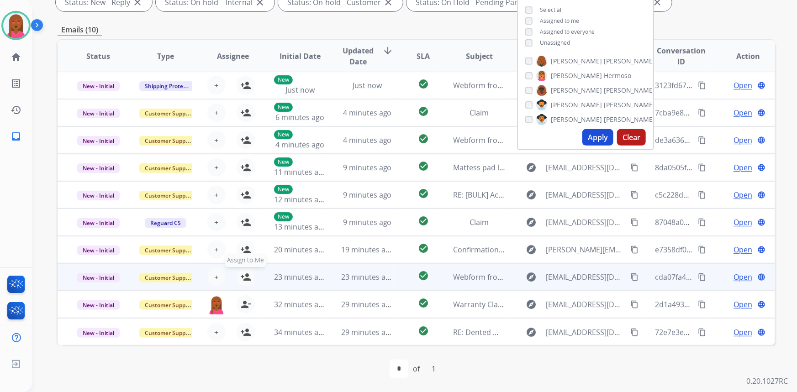
click at [243, 274] on mat-icon "person_add" at bounding box center [245, 277] width 11 height 11
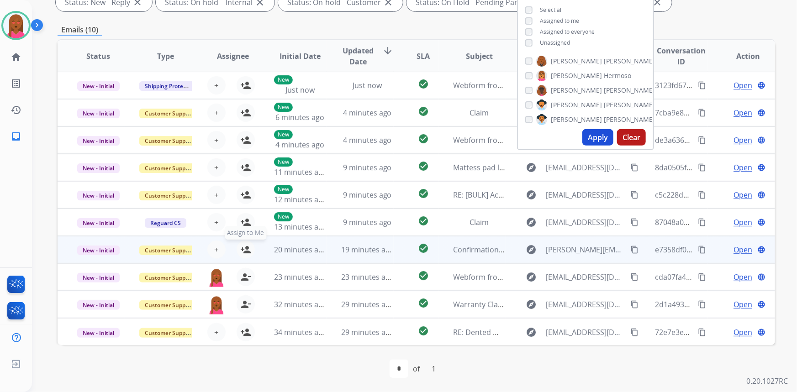
click at [249, 248] on mat-icon "person_add" at bounding box center [245, 249] width 11 height 11
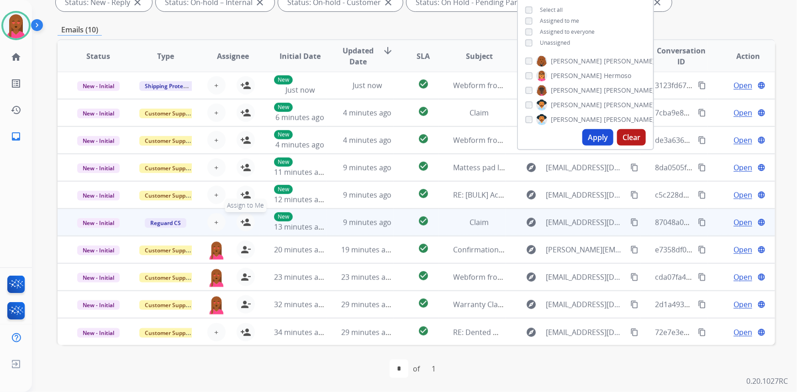
click at [247, 215] on button "person_add Assign to Me" at bounding box center [245, 222] width 18 height 18
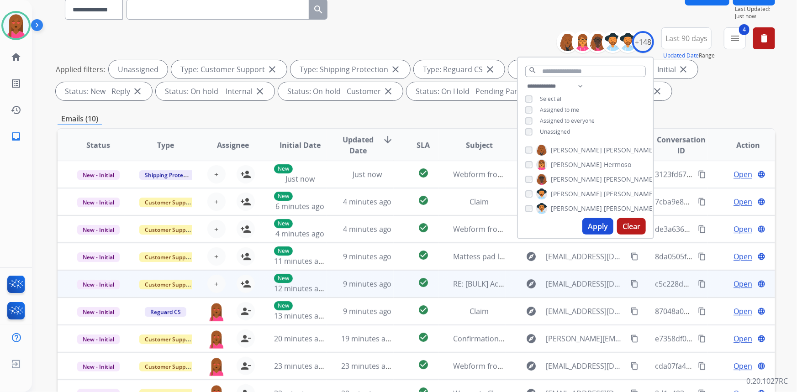
scroll to position [0, 0]
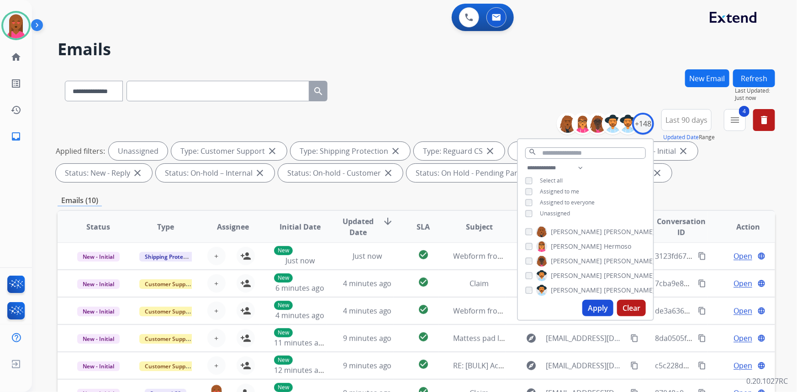
click at [555, 211] on span "Unassigned" at bounding box center [555, 214] width 30 height 8
click at [562, 191] on span "Assigned to me" at bounding box center [559, 192] width 39 height 8
click at [597, 307] on button "Apply" at bounding box center [597, 308] width 31 height 16
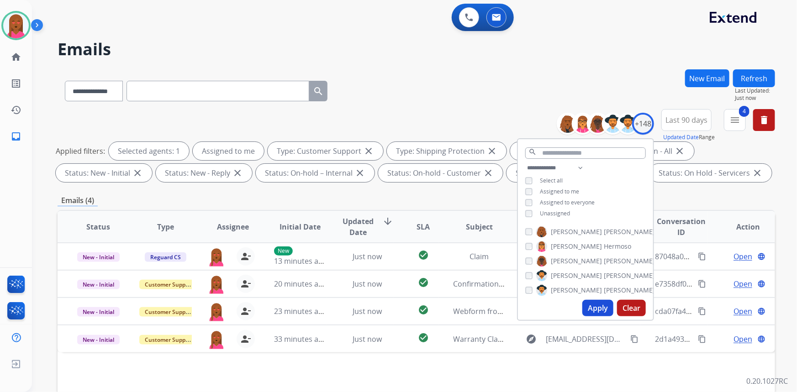
click at [397, 193] on div "**********" at bounding box center [416, 316] width 717 height 494
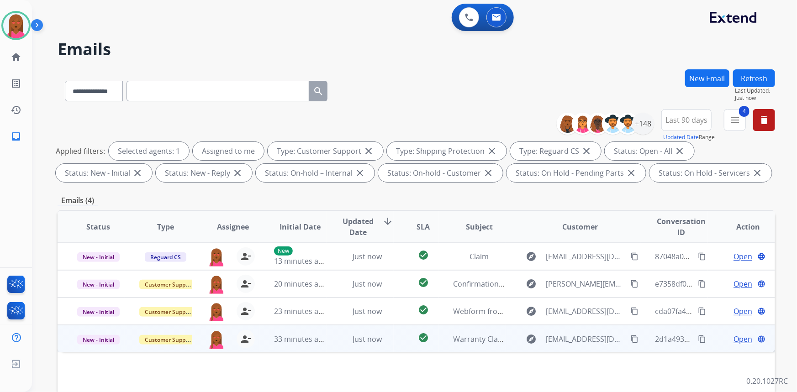
click at [734, 341] on span "Open" at bounding box center [742, 339] width 19 height 11
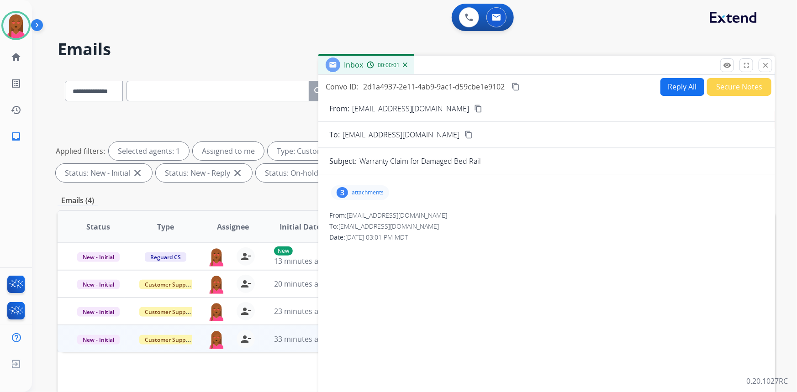
click at [474, 110] on mat-icon "content_copy" at bounding box center [478, 109] width 8 height 8
click at [357, 196] on div "3 attachments" at bounding box center [360, 192] width 58 height 15
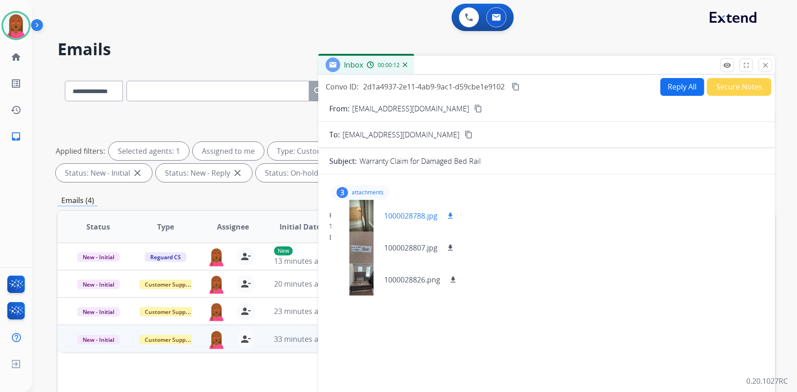
click at [357, 222] on div at bounding box center [361, 216] width 46 height 32
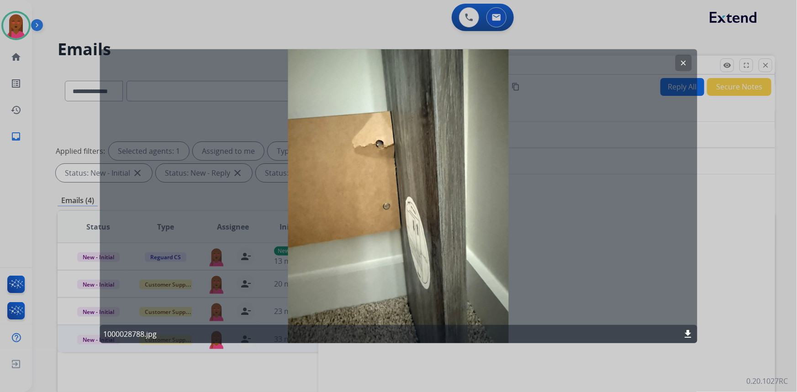
click at [746, 155] on div at bounding box center [398, 196] width 797 height 392
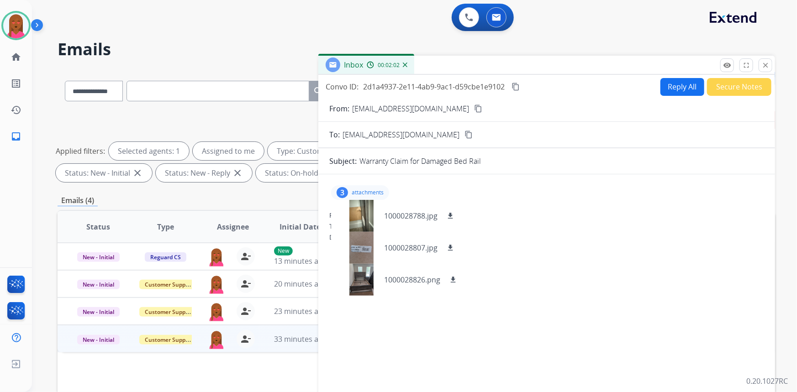
drag, startPoint x: 519, startPoint y: 87, endPoint x: 488, endPoint y: 78, distance: 32.2
click at [519, 86] on mat-icon "content_copy" at bounding box center [515, 87] width 8 height 8
click at [360, 289] on div at bounding box center [361, 280] width 46 height 32
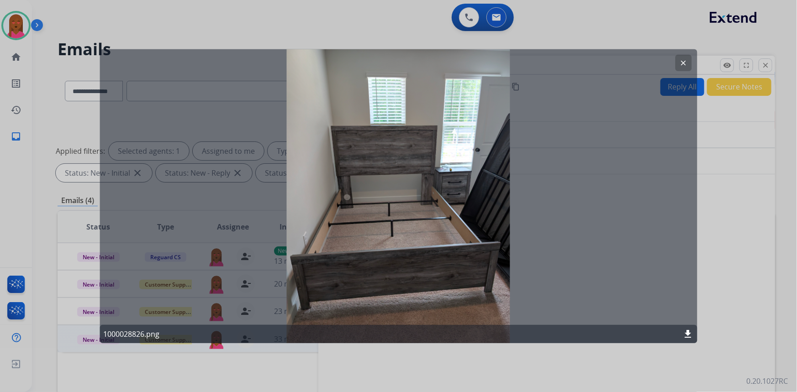
click at [686, 63] on mat-icon "clear" at bounding box center [683, 62] width 8 height 8
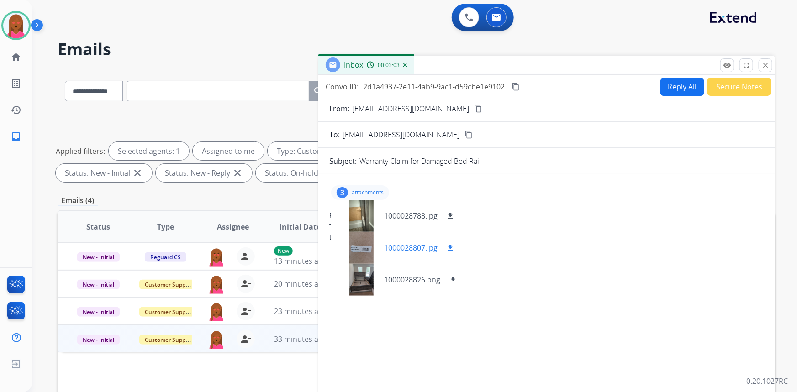
click at [365, 253] on div at bounding box center [361, 248] width 46 height 32
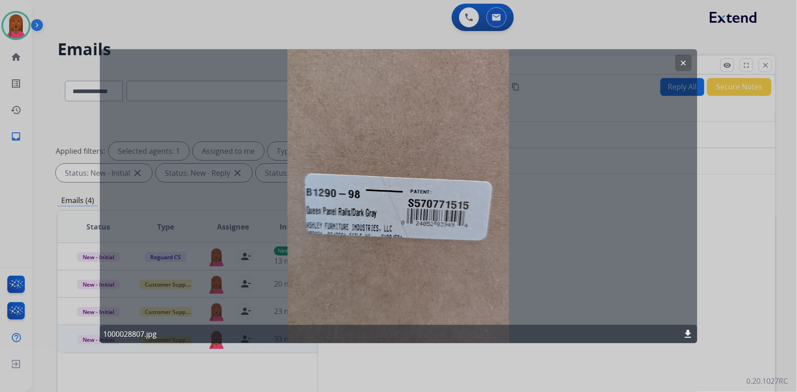
drag, startPoint x: 681, startPoint y: 61, endPoint x: 660, endPoint y: 63, distance: 21.5
click at [681, 62] on mat-icon "clear" at bounding box center [683, 62] width 8 height 8
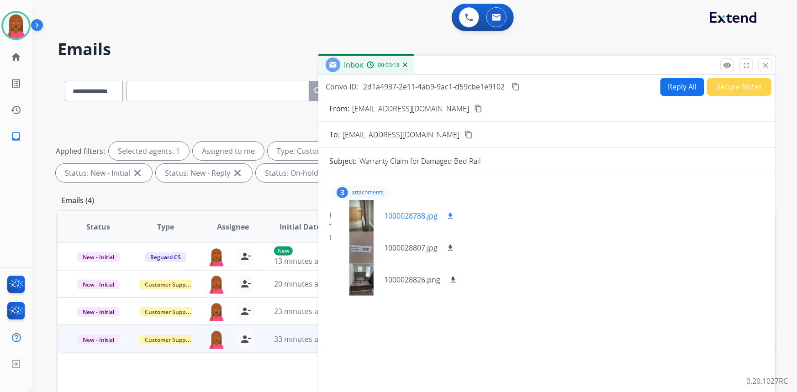
click at [357, 222] on div at bounding box center [361, 216] width 46 height 32
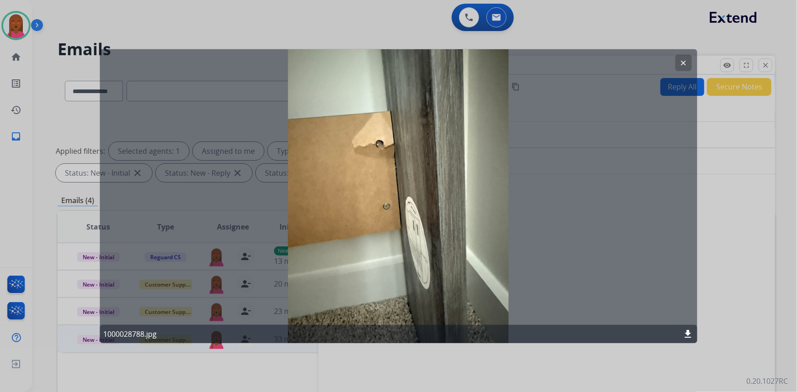
click at [681, 63] on mat-icon "clear" at bounding box center [683, 62] width 8 height 8
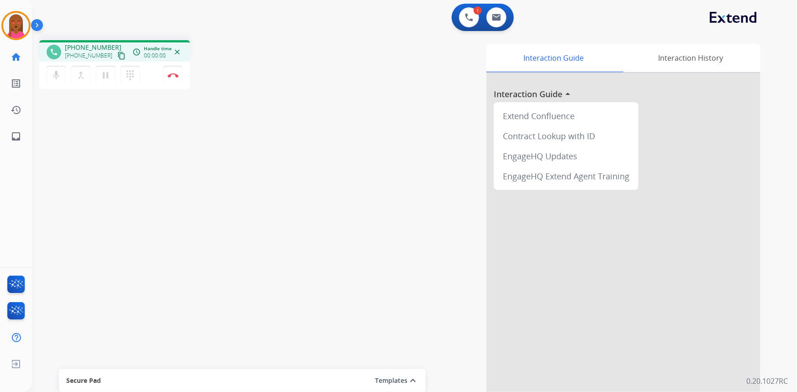
click at [117, 54] on mat-icon "content_copy" at bounding box center [121, 56] width 8 height 8
click at [421, 214] on div "Interaction Guide Interaction History Interaction Guide arrow_drop_up Extend Co…" at bounding box center [526, 229] width 467 height 370
click at [117, 56] on mat-icon "content_copy" at bounding box center [121, 56] width 8 height 8
click at [173, 71] on button "Disconnect" at bounding box center [172, 75] width 19 height 19
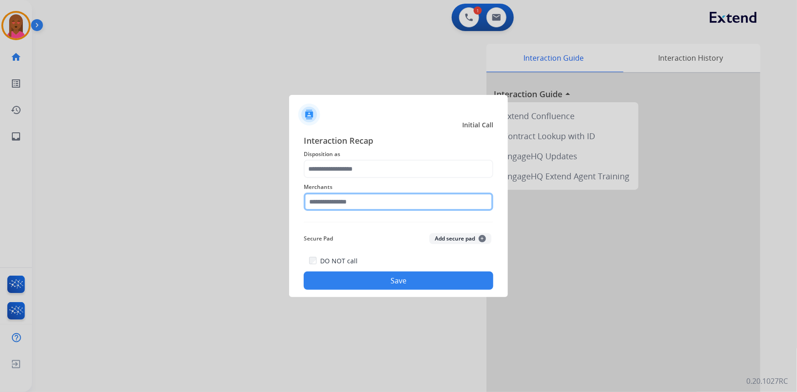
click at [401, 208] on input "text" at bounding box center [398, 202] width 189 height 18
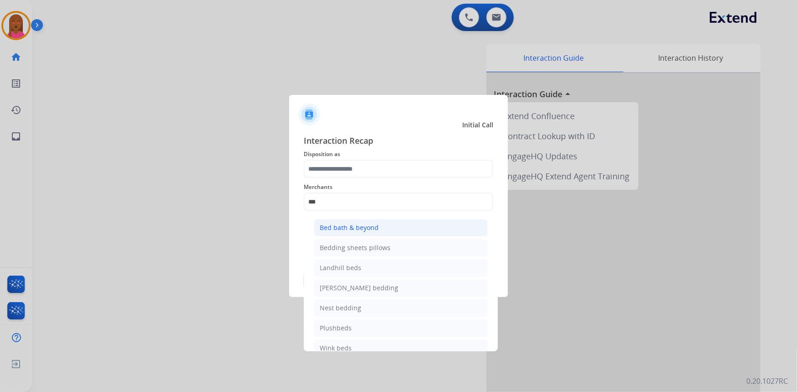
click at [382, 230] on li "Bed bath & beyond" at bounding box center [401, 227] width 174 height 17
type input "**********"
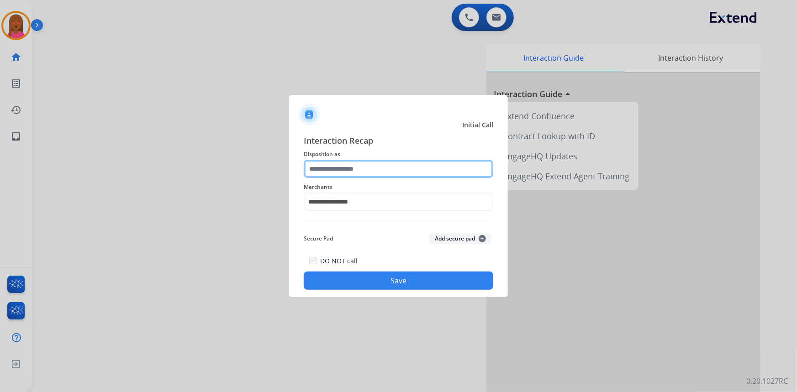
click at [387, 170] on input "text" at bounding box center [398, 169] width 189 height 18
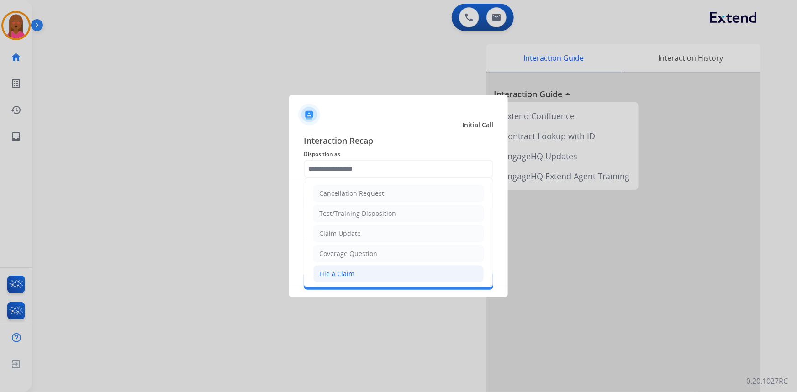
click at [352, 273] on div "File a Claim" at bounding box center [336, 273] width 35 height 9
type input "**********"
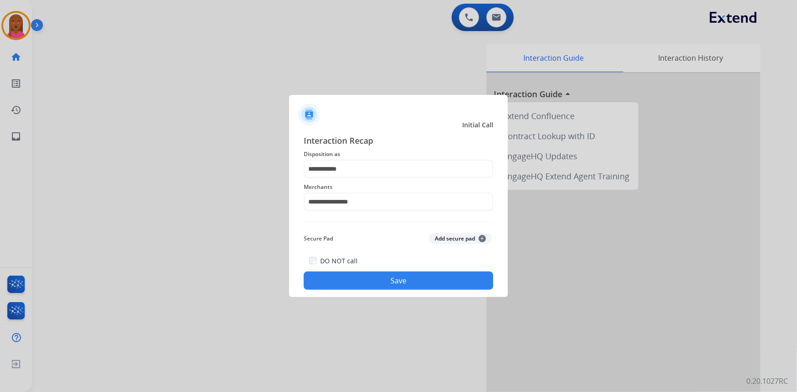
click at [353, 283] on button "Save" at bounding box center [398, 281] width 189 height 18
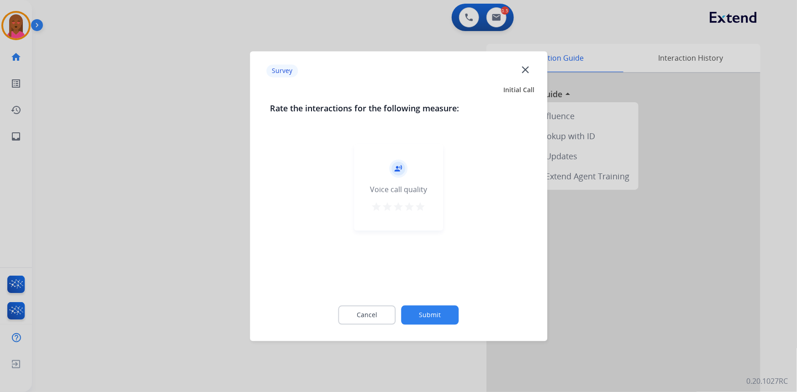
click at [523, 67] on mat-icon "close" at bounding box center [525, 69] width 12 height 12
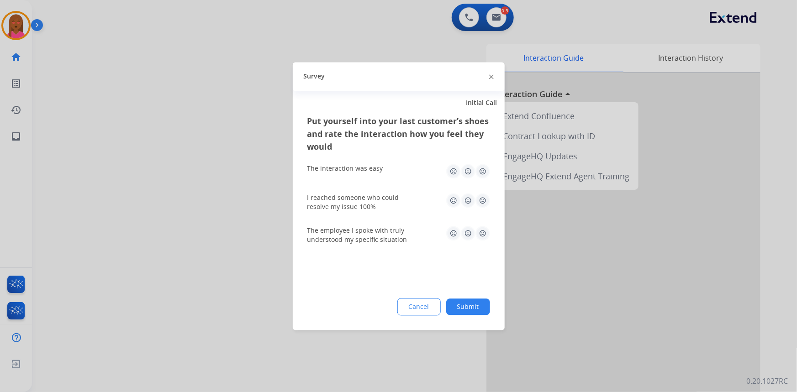
click at [504, 22] on div at bounding box center [398, 196] width 797 height 392
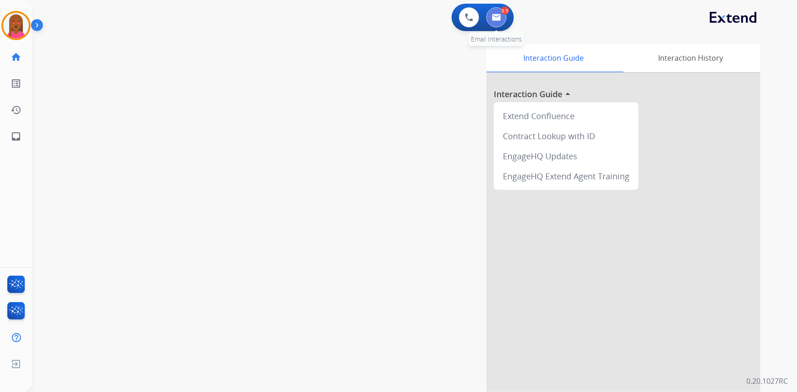
click at [498, 20] on img at bounding box center [496, 17] width 9 height 7
select select "**********"
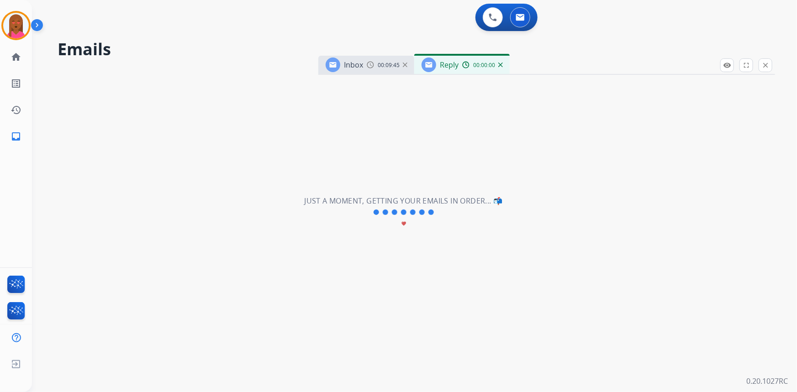
select select "**********"
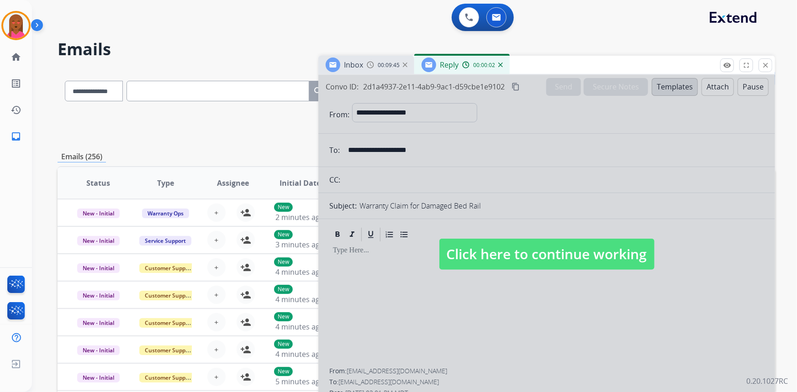
click at [515, 251] on span "Click here to continue working" at bounding box center [546, 254] width 215 height 31
select select
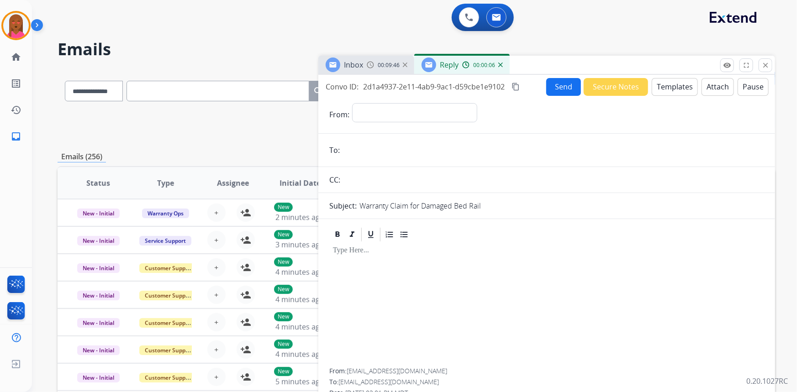
click at [383, 68] on span "00:09:46" at bounding box center [388, 65] width 22 height 7
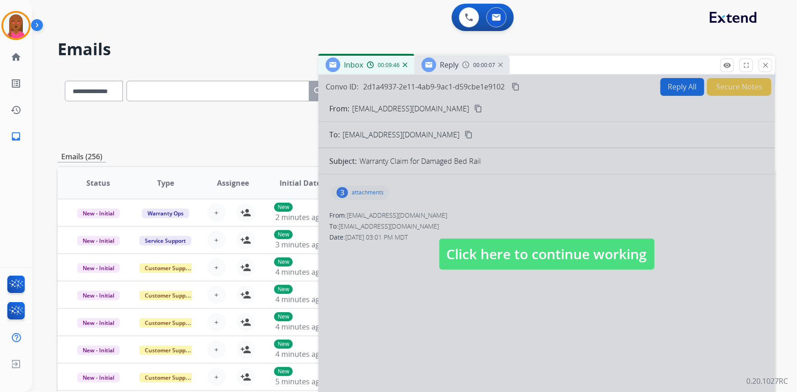
drag, startPoint x: 538, startPoint y: 291, endPoint x: 518, endPoint y: 269, distance: 29.7
click at [538, 290] on div at bounding box center [546, 245] width 456 height 341
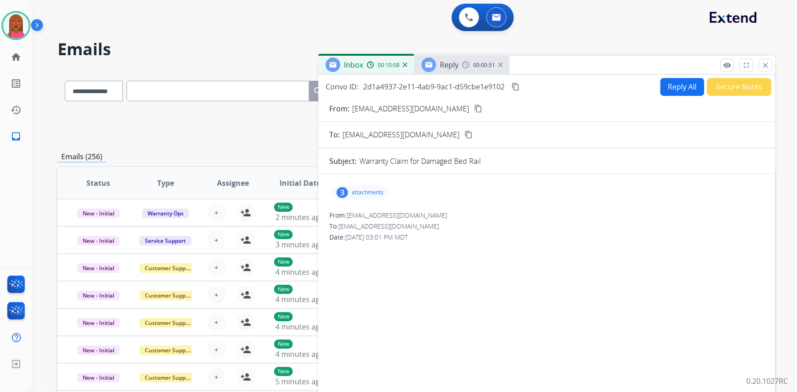
click at [515, 88] on mat-icon "content_copy" at bounding box center [515, 87] width 8 height 8
click at [688, 87] on button "Reply All" at bounding box center [682, 87] width 44 height 18
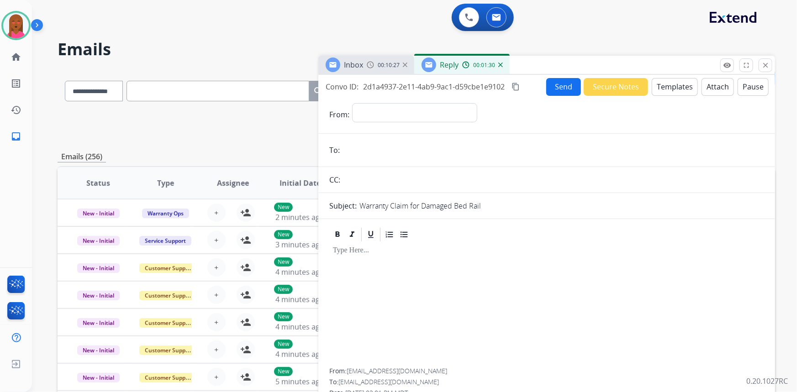
drag, startPoint x: 673, startPoint y: 87, endPoint x: 667, endPoint y: 87, distance: 5.5
click at [667, 87] on button "Templates" at bounding box center [674, 87] width 46 height 18
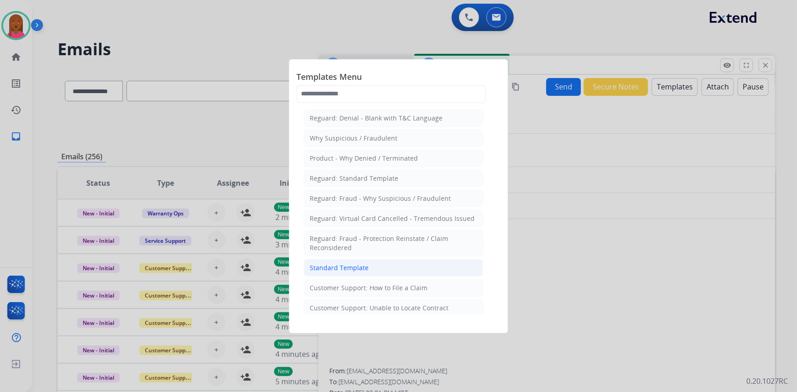
click at [368, 270] on li "Standard Template" at bounding box center [393, 267] width 179 height 17
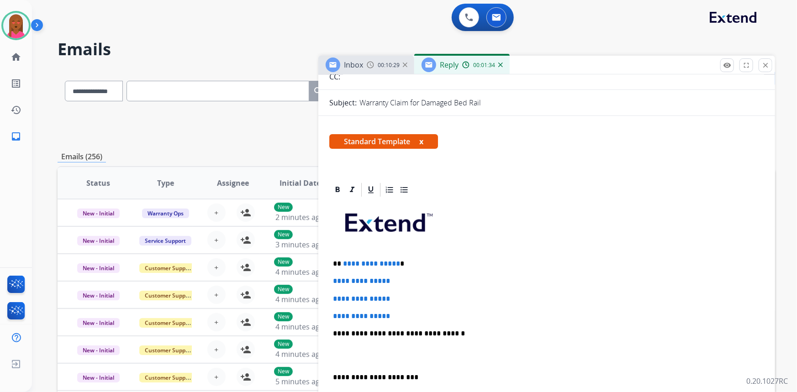
scroll to position [124, 0]
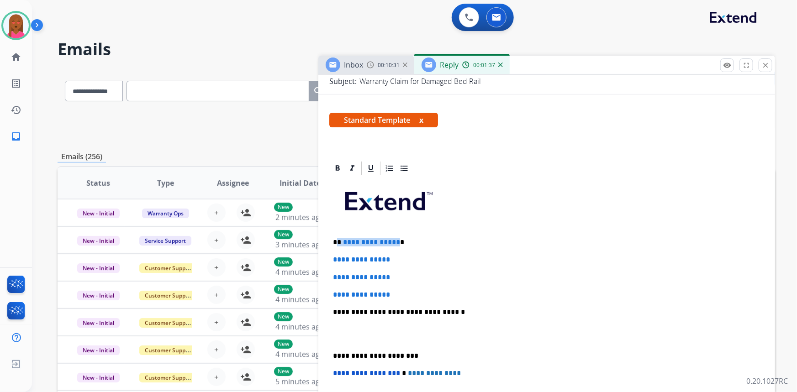
drag, startPoint x: 394, startPoint y: 238, endPoint x: 338, endPoint y: 238, distance: 56.6
click at [338, 238] on p "**********" at bounding box center [543, 242] width 420 height 8
drag, startPoint x: 362, startPoint y: 283, endPoint x: 332, endPoint y: 258, distance: 39.9
click at [332, 258] on div "**********" at bounding box center [546, 334] width 435 height 314
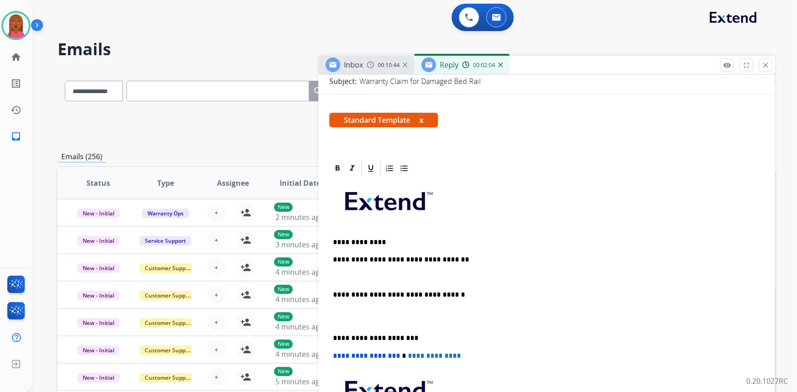
click at [342, 321] on p at bounding box center [546, 316] width 427 height 17
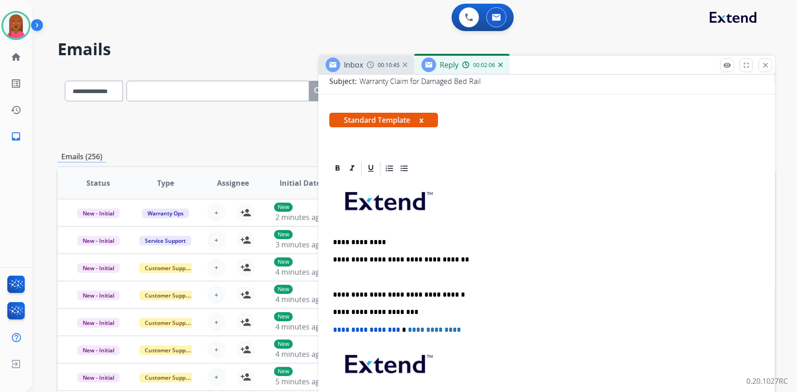
click at [348, 278] on p at bounding box center [546, 277] width 427 height 8
drag, startPoint x: 388, startPoint y: 272, endPoint x: 367, endPoint y: 275, distance: 21.7
click at [367, 275] on p "**********" at bounding box center [543, 277] width 420 height 8
drag, startPoint x: 366, startPoint y: 275, endPoint x: 349, endPoint y: 275, distance: 16.9
click at [349, 275] on p "**********" at bounding box center [543, 277] width 420 height 8
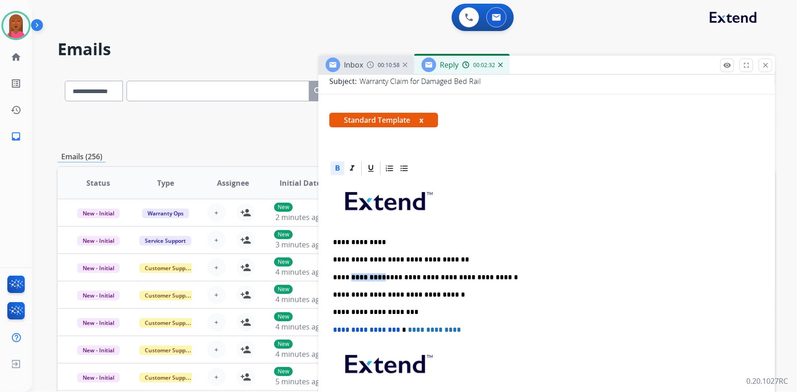
drag, startPoint x: 379, startPoint y: 275, endPoint x: 348, endPoint y: 277, distance: 31.1
click at [348, 277] on p "**********" at bounding box center [543, 277] width 420 height 8
click at [336, 171] on icon at bounding box center [337, 168] width 9 height 9
click at [516, 278] on p "**********" at bounding box center [543, 277] width 420 height 8
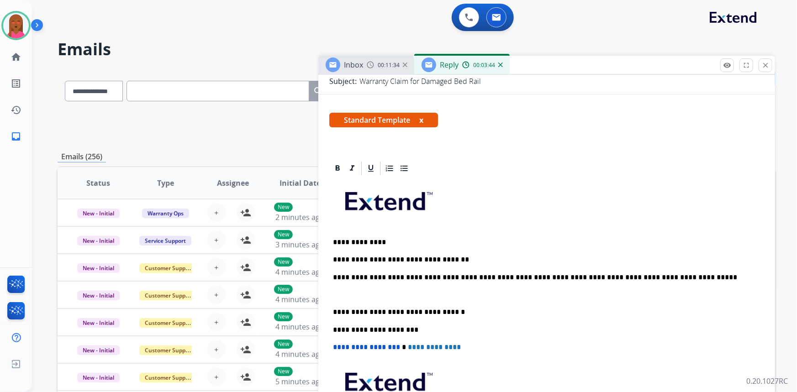
click at [347, 294] on p at bounding box center [543, 295] width 420 height 8
drag, startPoint x: 363, startPoint y: 295, endPoint x: 333, endPoint y: 295, distance: 30.6
click at [333, 295] on strong "*********" at bounding box center [350, 294] width 35 height 7
click at [336, 164] on icon at bounding box center [337, 168] width 9 height 9
click at [504, 297] on p "**********" at bounding box center [543, 295] width 420 height 8
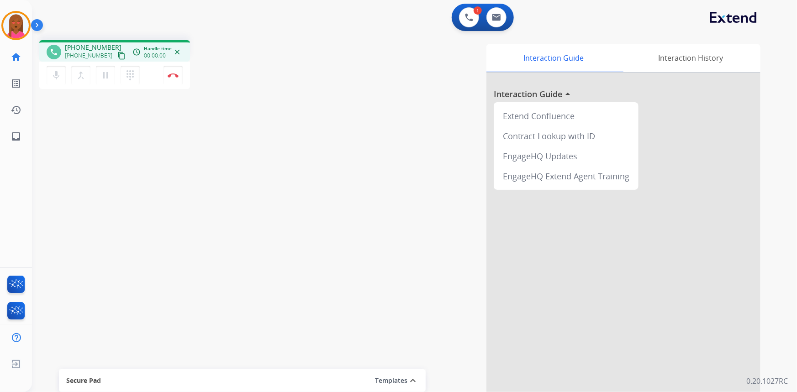
click at [461, 41] on div "Interaction Guide Interaction History Interaction Guide arrow_drop_up Extend Co…" at bounding box center [534, 226] width 482 height 373
click at [493, 22] on button at bounding box center [496, 17] width 20 height 20
select select "**********"
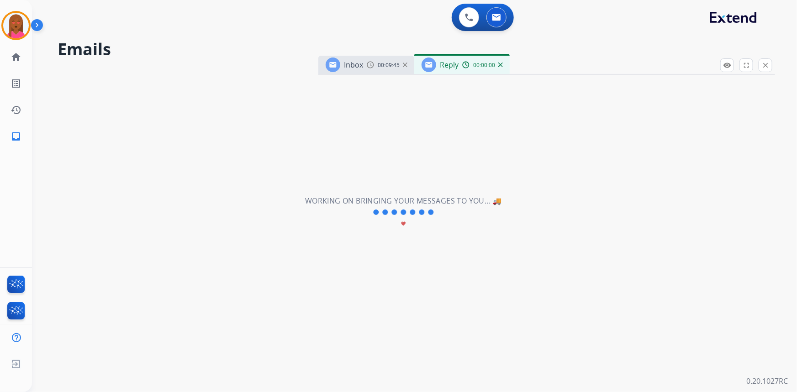
select select "**********"
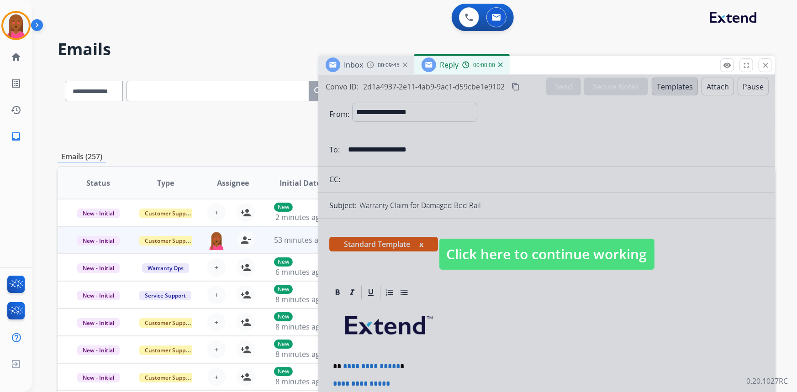
click at [485, 232] on div at bounding box center [546, 245] width 456 height 341
select select
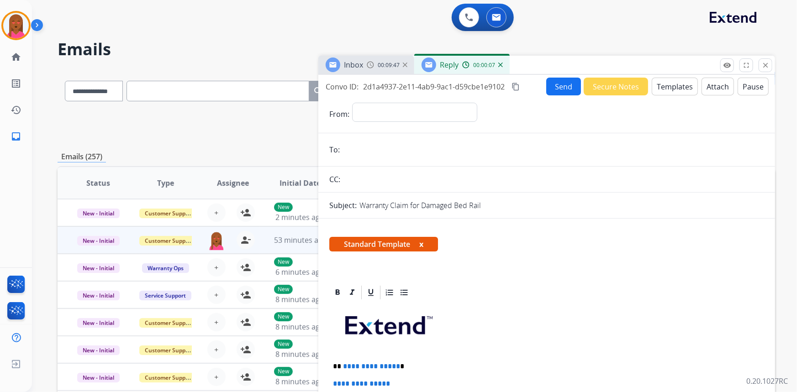
click at [384, 66] on span "00:09:47" at bounding box center [388, 65] width 22 height 7
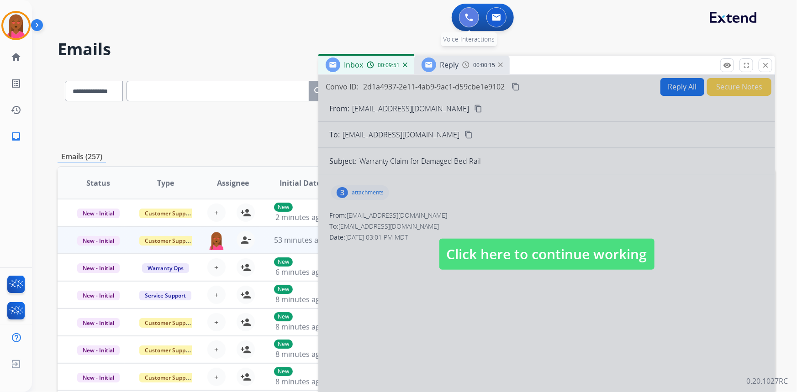
click at [461, 21] on button at bounding box center [469, 17] width 20 height 20
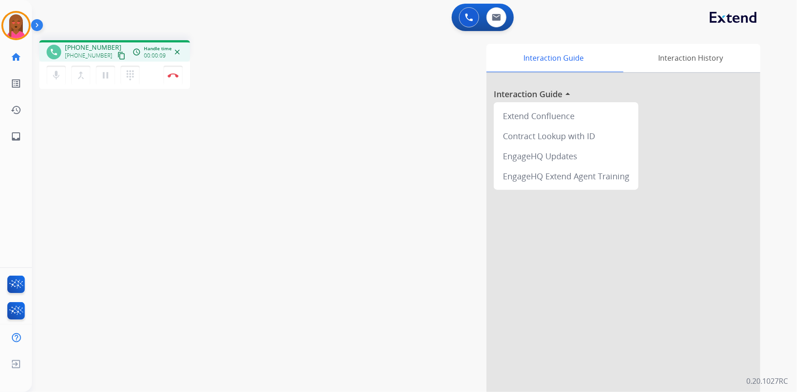
drag, startPoint x: 113, startPoint y: 56, endPoint x: 98, endPoint y: 44, distance: 19.2
click at [117, 55] on mat-icon "content_copy" at bounding box center [121, 56] width 8 height 8
click at [174, 79] on button "Disconnect" at bounding box center [172, 75] width 19 height 19
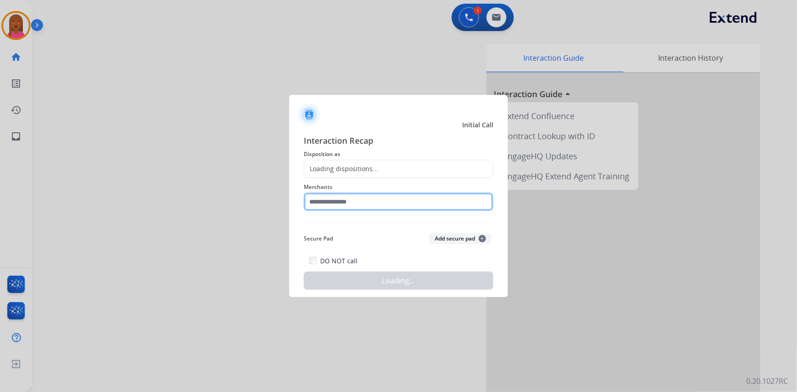
click at [372, 206] on input "text" at bounding box center [398, 202] width 189 height 18
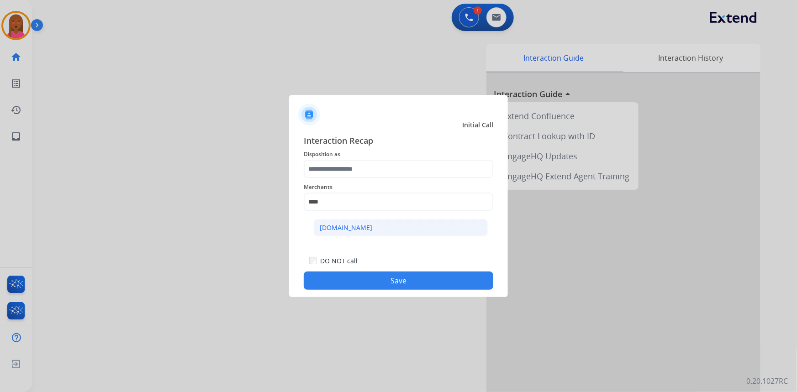
click at [352, 223] on li "[DOMAIN_NAME]" at bounding box center [401, 227] width 174 height 17
type input "**********"
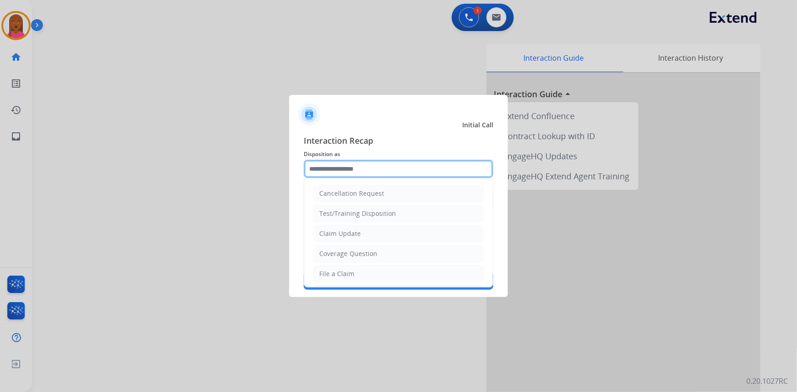
click at [360, 173] on input "text" at bounding box center [398, 169] width 189 height 18
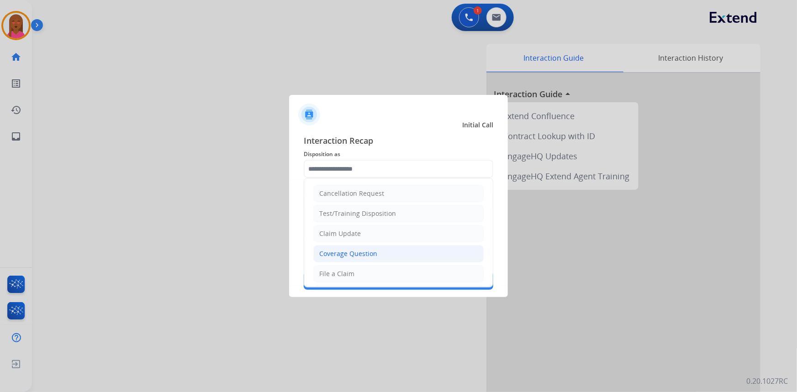
click at [405, 252] on li "Coverage Question" at bounding box center [398, 253] width 170 height 17
type input "**********"
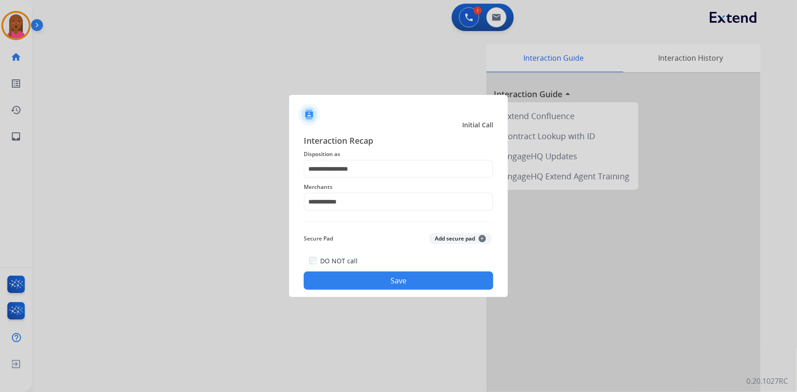
click at [408, 288] on button "Save" at bounding box center [398, 281] width 189 height 18
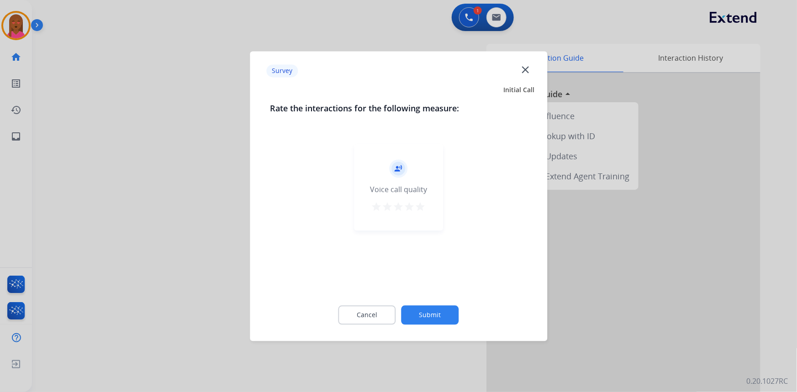
click at [526, 72] on mat-icon "close" at bounding box center [525, 69] width 12 height 12
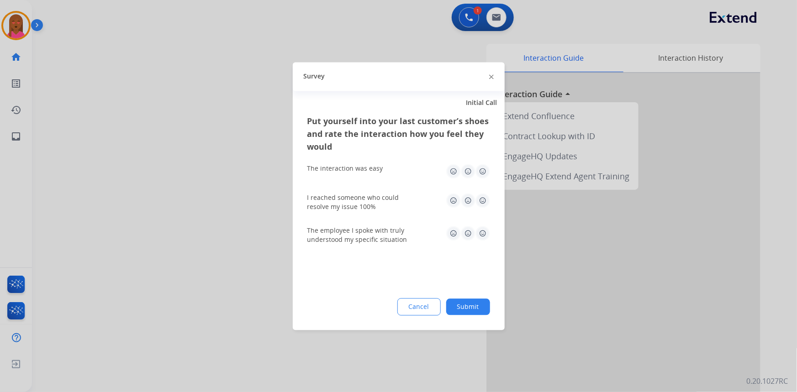
click at [502, 20] on div at bounding box center [398, 196] width 797 height 392
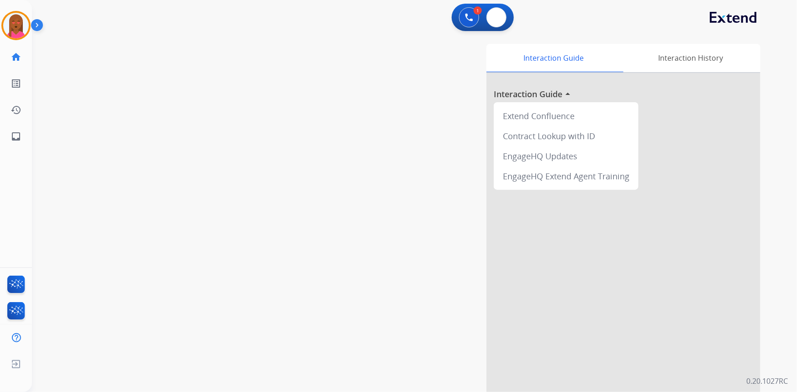
click at [502, 20] on button at bounding box center [496, 17] width 20 height 20
select select "**********"
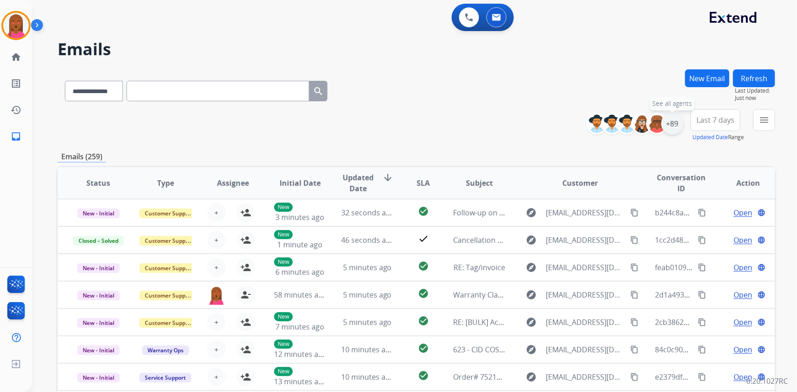
click at [672, 125] on div "+89" at bounding box center [672, 124] width 22 height 22
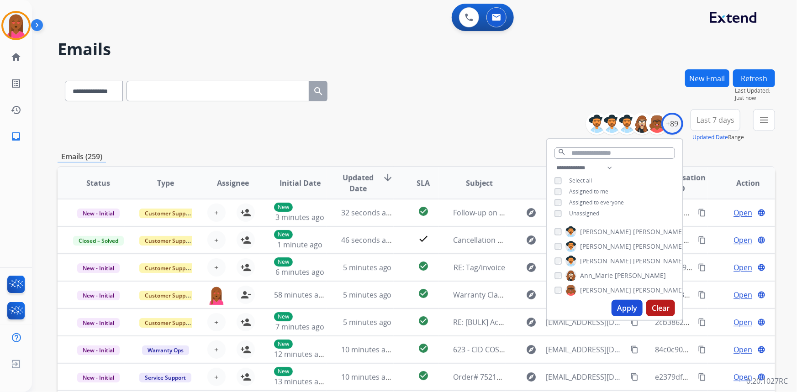
click at [625, 310] on button "Apply" at bounding box center [626, 308] width 31 height 16
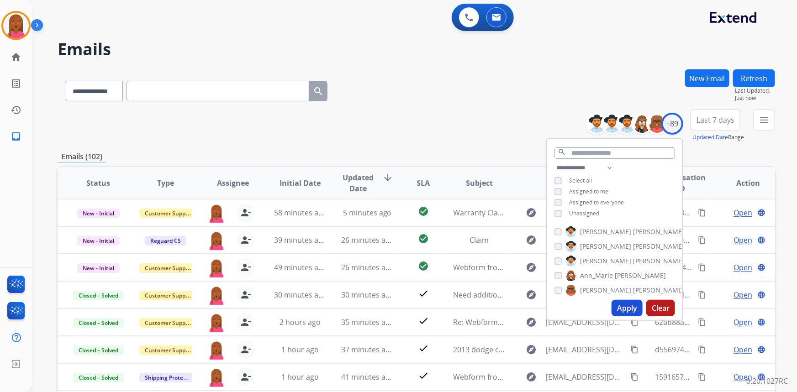
click at [730, 122] on span "Last 7 days" at bounding box center [715, 120] width 38 height 4
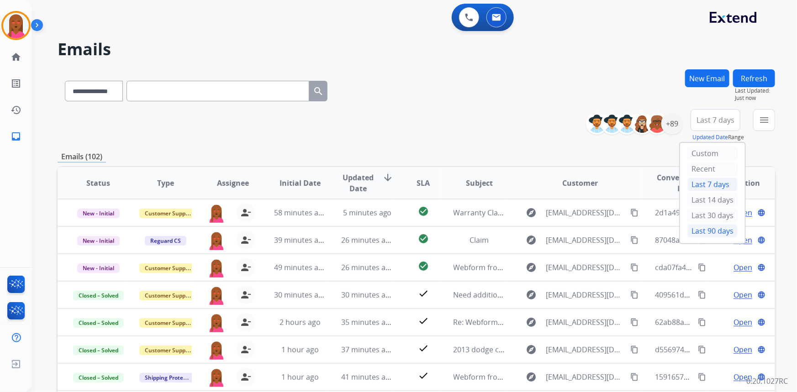
click at [717, 232] on div "Last 90 days" at bounding box center [712, 231] width 50 height 14
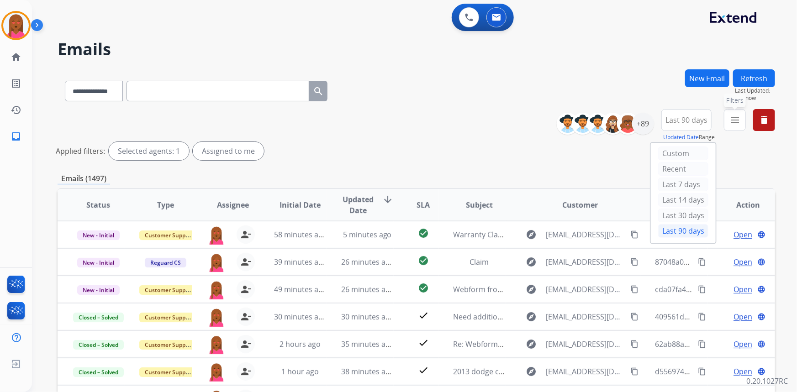
drag, startPoint x: 739, startPoint y: 122, endPoint x: 722, endPoint y: 139, distance: 24.2
click at [739, 122] on button "menu Filters" at bounding box center [734, 120] width 22 height 22
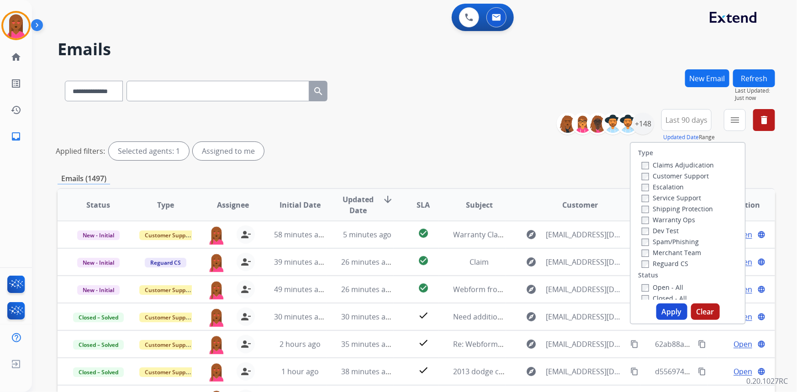
click at [685, 174] on label "Customer Support" at bounding box center [674, 176] width 67 height 9
click at [694, 209] on label "Shipping Protection" at bounding box center [676, 208] width 71 height 9
click at [684, 207] on label "Shipping Protection" at bounding box center [676, 208] width 71 height 9
click at [662, 264] on label "Reguard CS" at bounding box center [664, 263] width 47 height 9
click at [657, 289] on label "Open - All" at bounding box center [662, 287] width 42 height 9
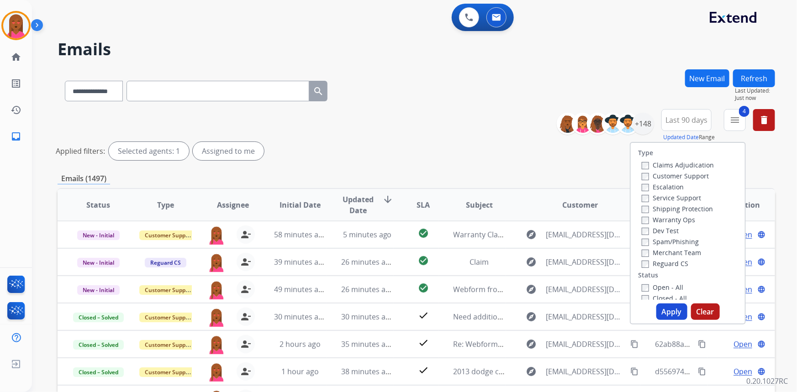
click at [662, 308] on button "Apply" at bounding box center [671, 312] width 31 height 16
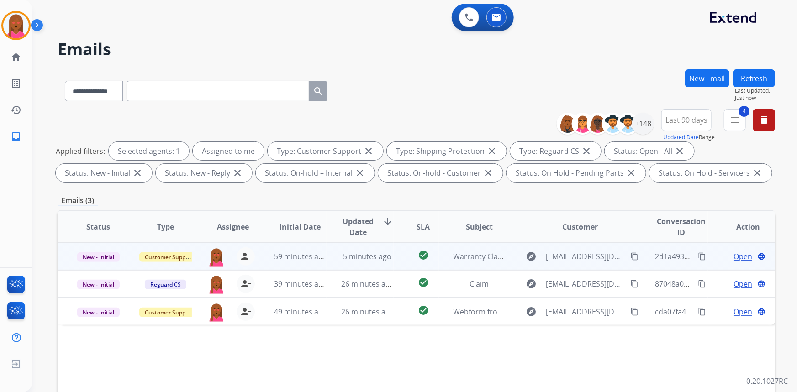
click at [734, 256] on span "Open" at bounding box center [742, 256] width 19 height 11
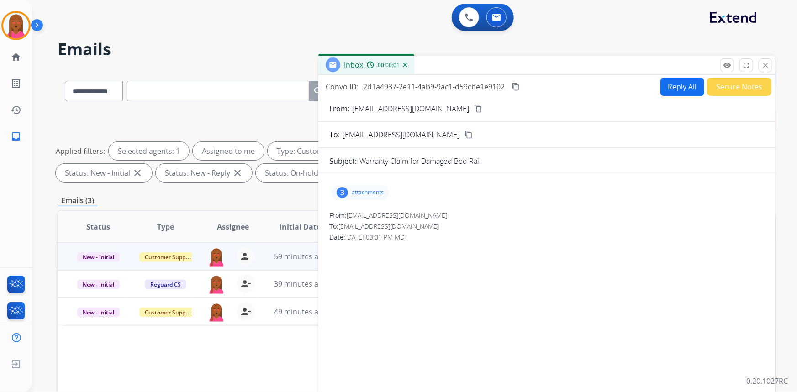
click at [676, 85] on button "Reply All" at bounding box center [682, 87] width 44 height 18
select select "**********"
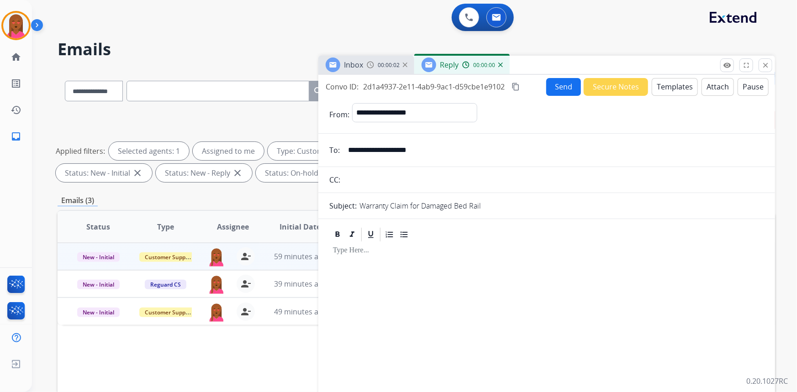
click at [673, 86] on button "Templates" at bounding box center [674, 87] width 46 height 18
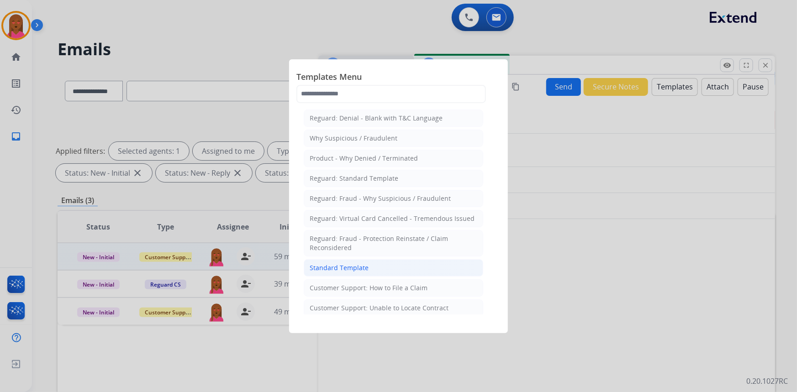
click at [356, 268] on div "Standard Template" at bounding box center [338, 267] width 59 height 9
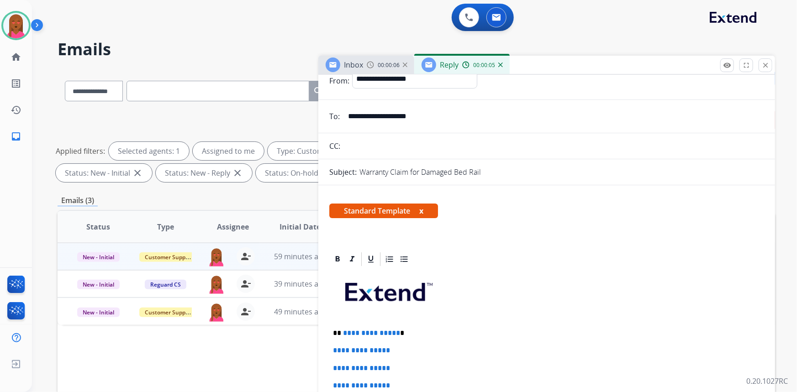
scroll to position [124, 0]
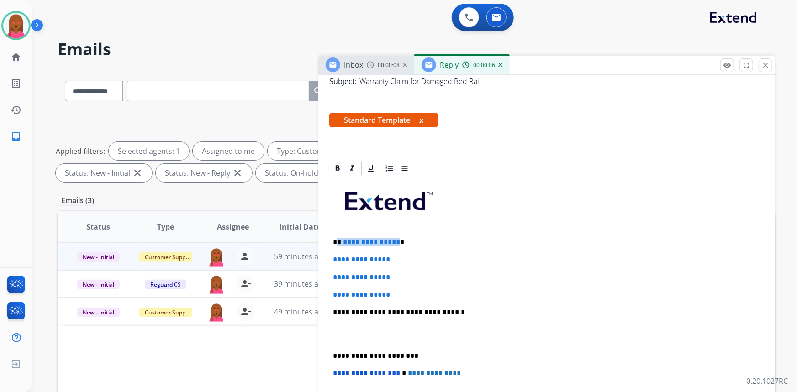
drag, startPoint x: 394, startPoint y: 240, endPoint x: 337, endPoint y: 243, distance: 56.7
click at [337, 243] on p "**********" at bounding box center [543, 242] width 420 height 8
drag, startPoint x: 362, startPoint y: 279, endPoint x: 321, endPoint y: 262, distance: 44.2
click at [321, 262] on div "**********" at bounding box center [546, 343] width 456 height 367
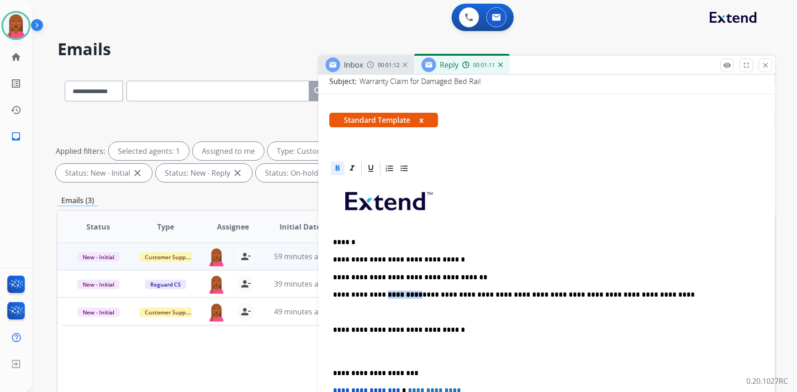
drag, startPoint x: 412, startPoint y: 295, endPoint x: 382, endPoint y: 293, distance: 30.2
click at [388, 293] on strong "*********" at bounding box center [405, 294] width 35 height 7
click at [338, 164] on icon at bounding box center [337, 168] width 9 height 9
click at [389, 306] on div "**********" at bounding box center [546, 342] width 435 height 331
click at [363, 313] on p "****" at bounding box center [543, 312] width 420 height 8
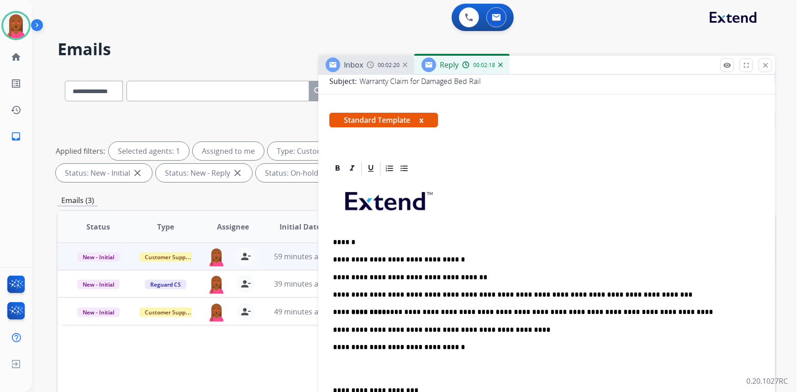
click at [376, 371] on p at bounding box center [546, 369] width 427 height 17
drag, startPoint x: 380, startPoint y: 309, endPoint x: 351, endPoint y: 306, distance: 29.3
click at [351, 306] on div "**********" at bounding box center [546, 338] width 435 height 323
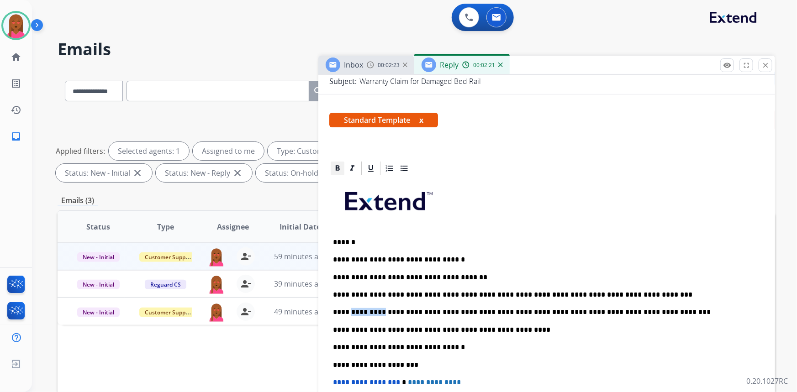
click at [333, 169] on icon at bounding box center [337, 168] width 9 height 9
click at [497, 232] on div "**********" at bounding box center [546, 338] width 435 height 323
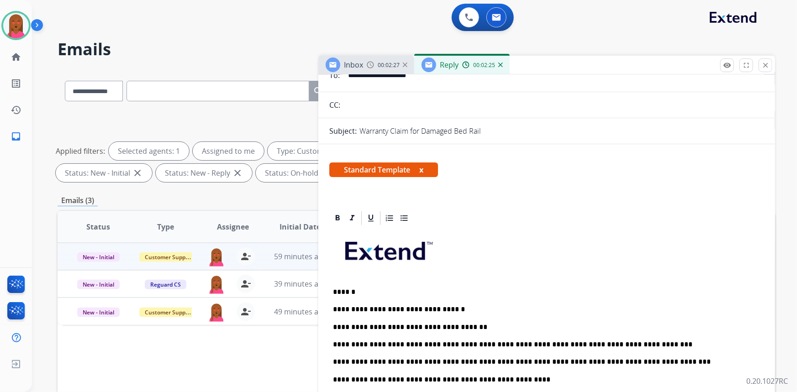
scroll to position [0, 0]
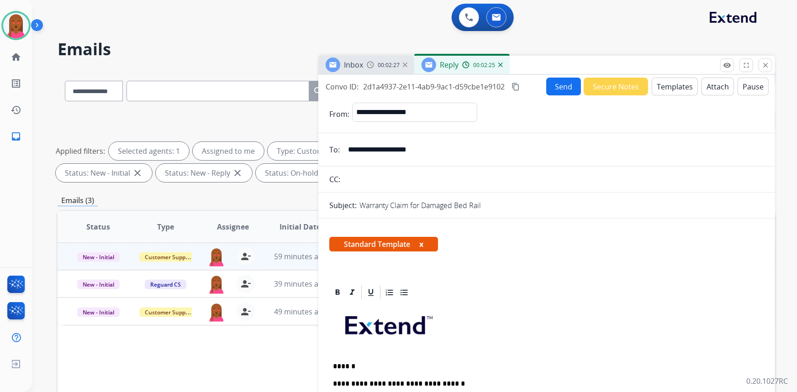
click at [552, 90] on button "Send" at bounding box center [563, 87] width 35 height 18
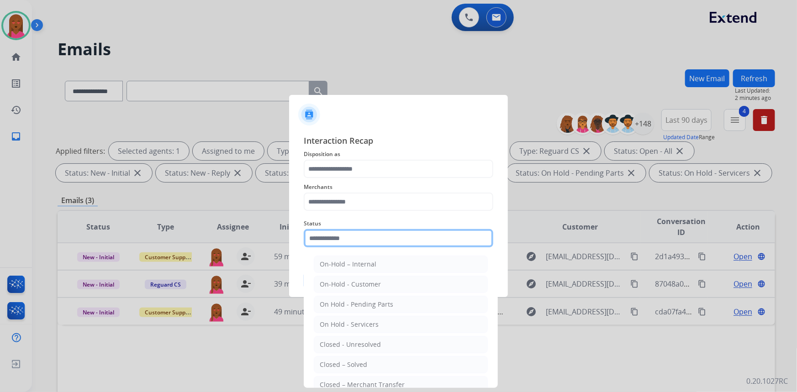
click at [342, 237] on input "text" at bounding box center [398, 238] width 189 height 18
drag, startPoint x: 366, startPoint y: 365, endPoint x: 364, endPoint y: 256, distance: 109.6
click at [366, 365] on li "Closed – Solved" at bounding box center [401, 364] width 174 height 17
type input "**********"
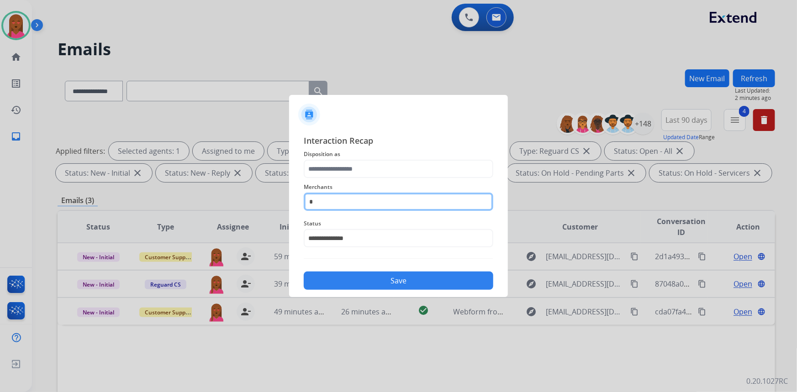
click at [370, 208] on input "*" at bounding box center [398, 202] width 189 height 18
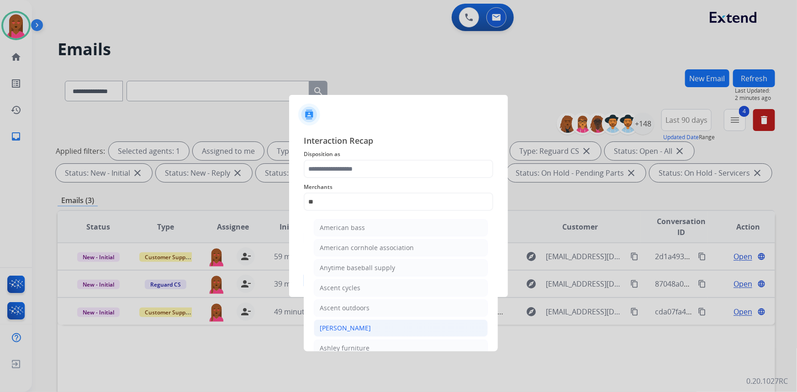
click at [370, 326] on li "[PERSON_NAME]" at bounding box center [401, 328] width 174 height 17
type input "**********"
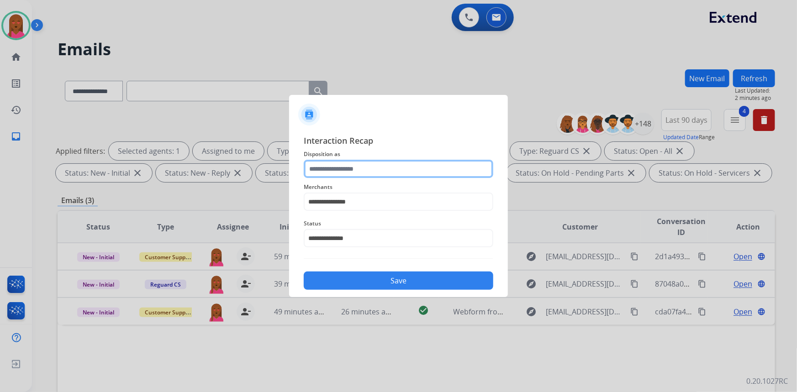
click at [380, 170] on input "text" at bounding box center [398, 169] width 189 height 18
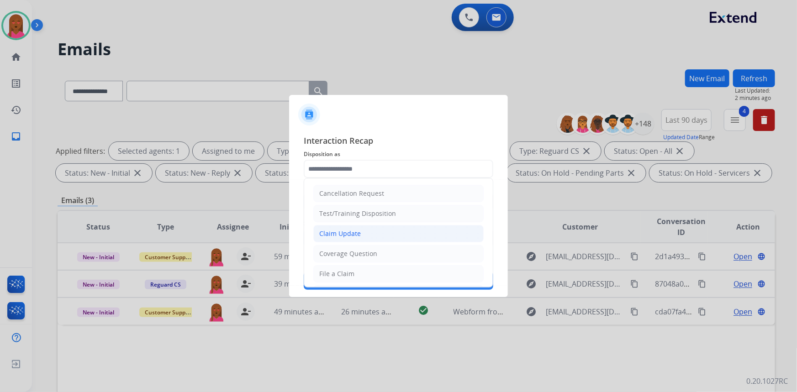
click at [370, 230] on li "Claim Update" at bounding box center [398, 233] width 170 height 17
type input "**********"
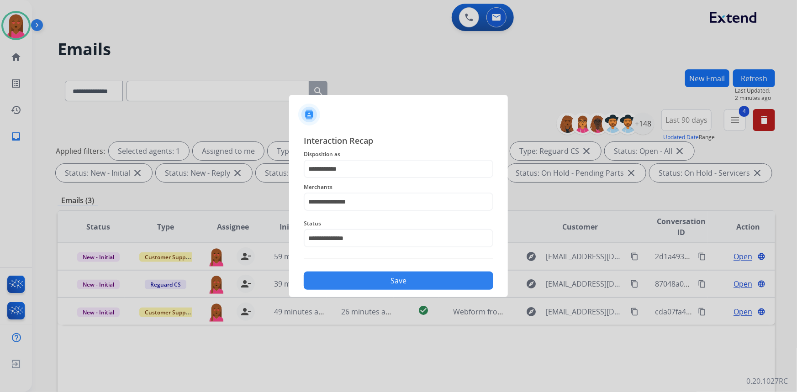
click at [375, 284] on button "Save" at bounding box center [398, 281] width 189 height 18
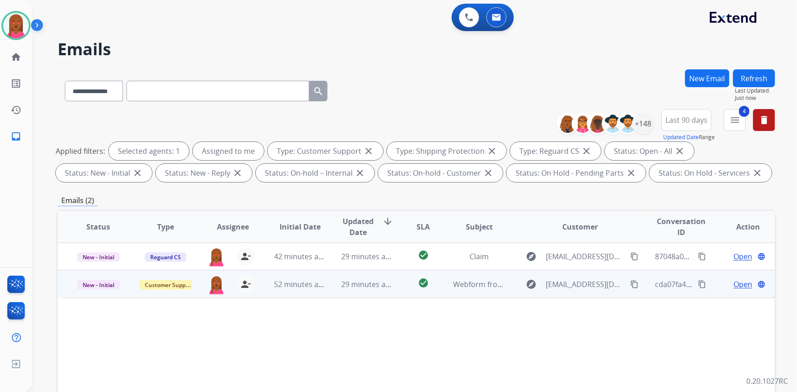
click at [733, 279] on span "Open" at bounding box center [742, 284] width 19 height 11
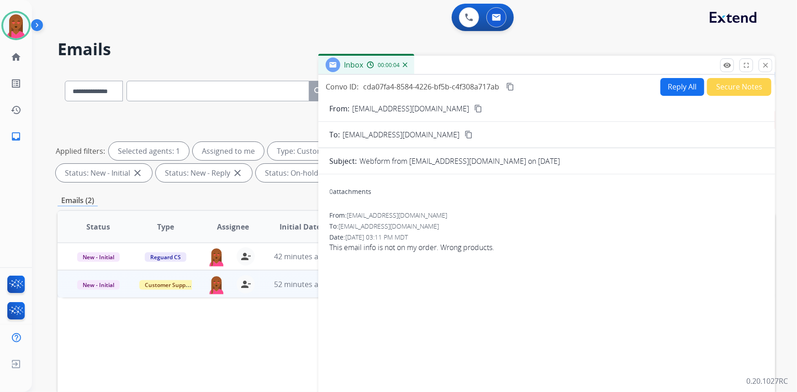
click at [474, 107] on mat-icon "content_copy" at bounding box center [478, 109] width 8 height 8
drag, startPoint x: 384, startPoint y: 250, endPoint x: 471, endPoint y: 253, distance: 86.3
click at [471, 253] on div "From: tamrajadams@gmail.com To: support@extend.com Date: 08/14/2025 - 03:11 PM …" at bounding box center [546, 235] width 435 height 49
click at [527, 192] on div "0 attachments" at bounding box center [546, 193] width 435 height 22
click at [510, 85] on mat-icon "content_copy" at bounding box center [510, 87] width 8 height 8
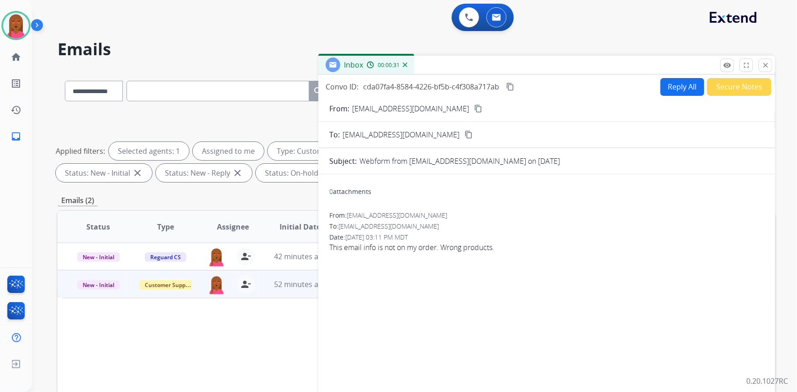
click at [372, 244] on span "This email info is not on my order. Wrong products." at bounding box center [546, 247] width 435 height 11
copy app-emails-table "This email info is not on my order. Wrong products. remove_red_eye Logs fullscr…"
click at [673, 94] on button "Reply All" at bounding box center [682, 87] width 44 height 18
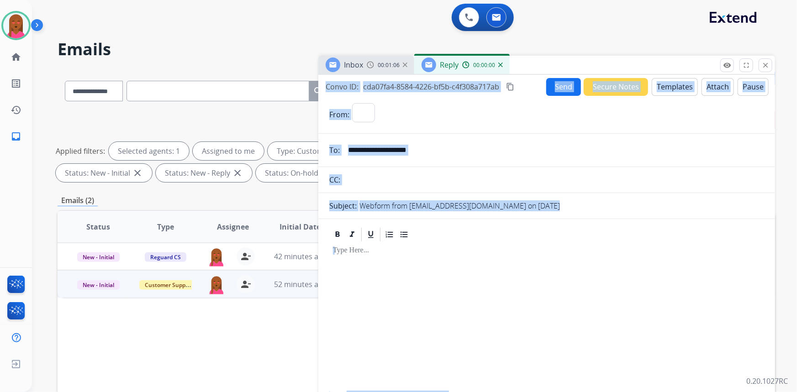
select select "**********"
click at [680, 89] on button "Templates" at bounding box center [674, 87] width 46 height 18
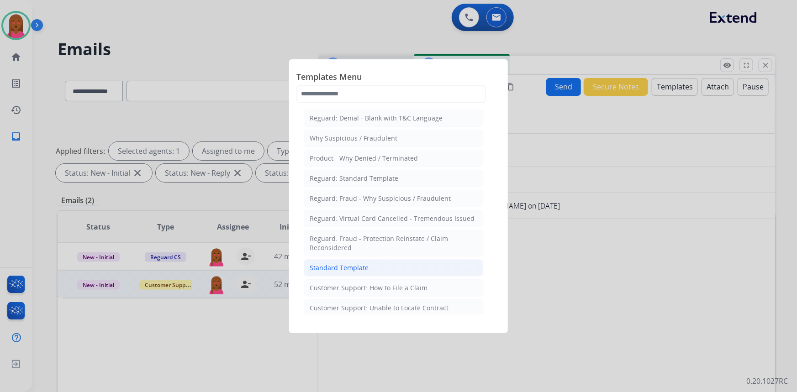
click at [400, 269] on li "Standard Template" at bounding box center [393, 267] width 179 height 17
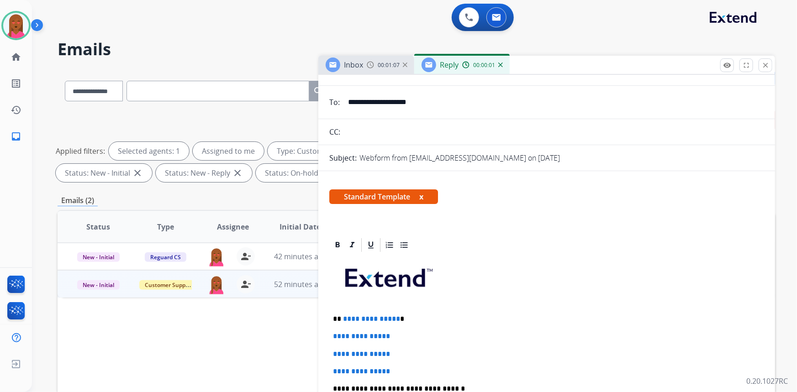
scroll to position [83, 0]
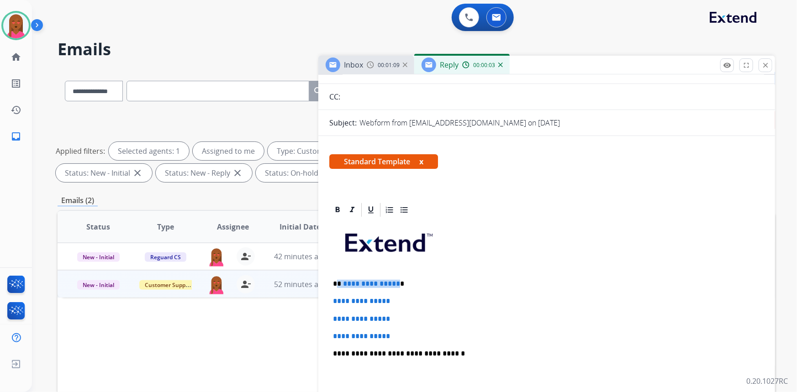
drag, startPoint x: 373, startPoint y: 282, endPoint x: 337, endPoint y: 283, distance: 36.5
click at [336, 283] on p "**********" at bounding box center [543, 284] width 420 height 8
drag, startPoint x: 348, startPoint y: 316, endPoint x: 333, endPoint y: 292, distance: 28.1
click at [333, 292] on div "**********" at bounding box center [546, 375] width 435 height 314
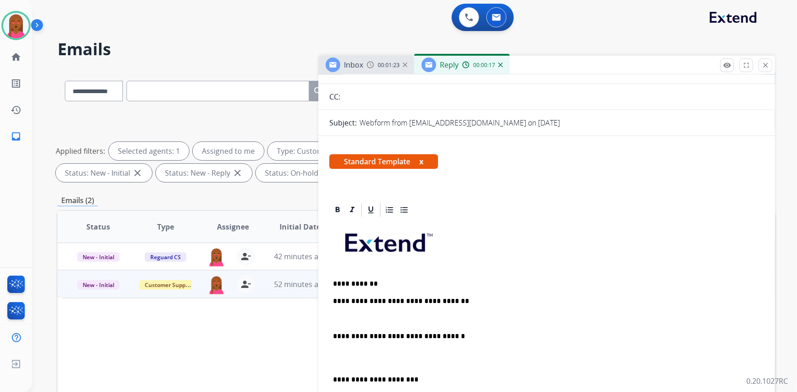
click at [333, 363] on p at bounding box center [546, 358] width 427 height 17
click at [352, 308] on div "**********" at bounding box center [546, 353] width 435 height 271
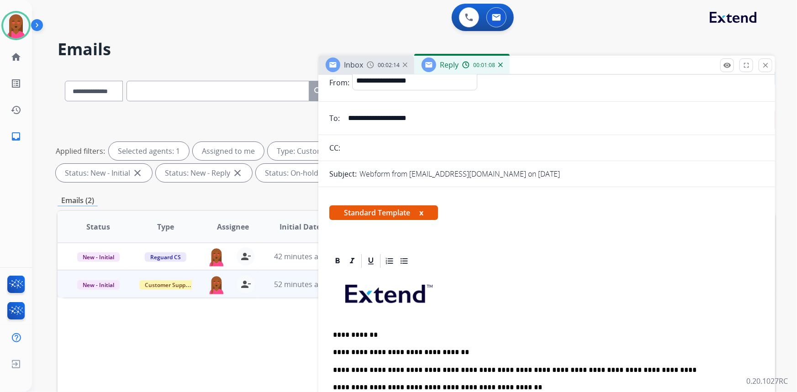
scroll to position [0, 0]
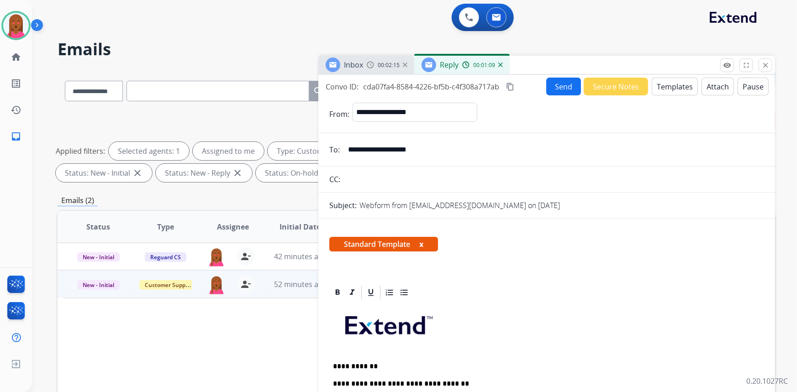
click at [559, 87] on button "Send" at bounding box center [563, 87] width 35 height 18
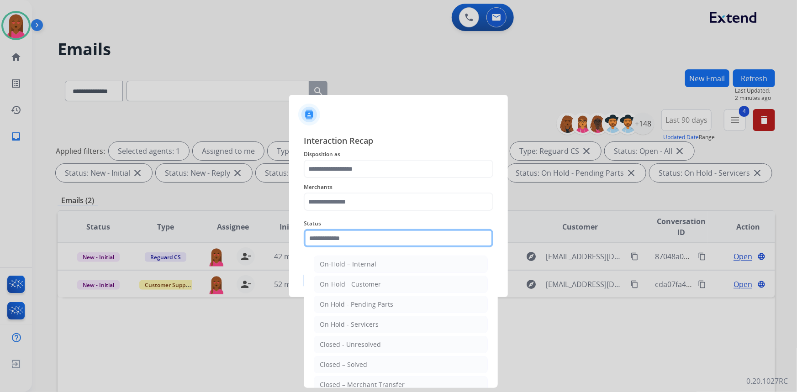
click at [345, 241] on input "text" at bounding box center [398, 238] width 189 height 18
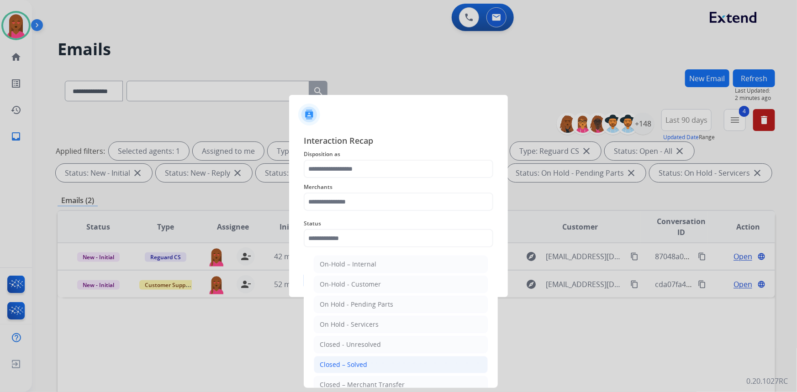
click at [353, 367] on div "Closed – Solved" at bounding box center [343, 364] width 47 height 9
type input "**********"
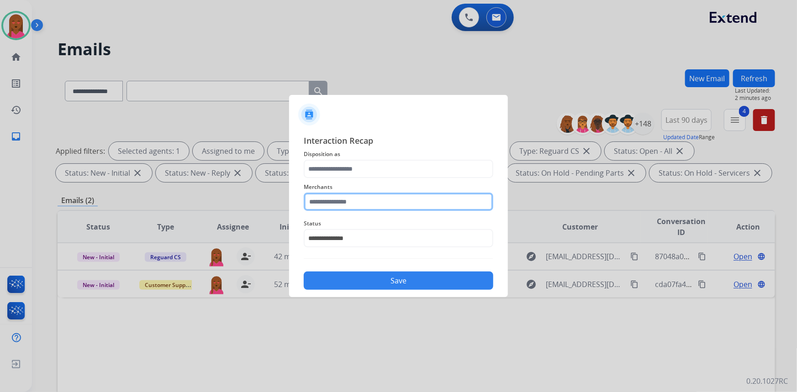
click at [368, 196] on input "text" at bounding box center [398, 202] width 189 height 18
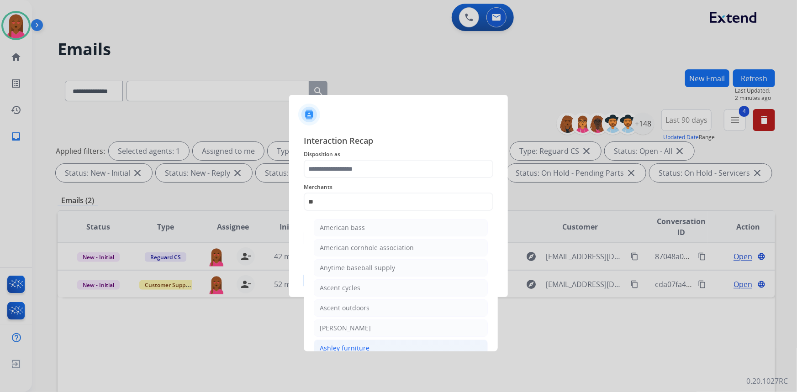
click at [360, 347] on div "Ashley furniture" at bounding box center [345, 348] width 50 height 9
type input "**********"
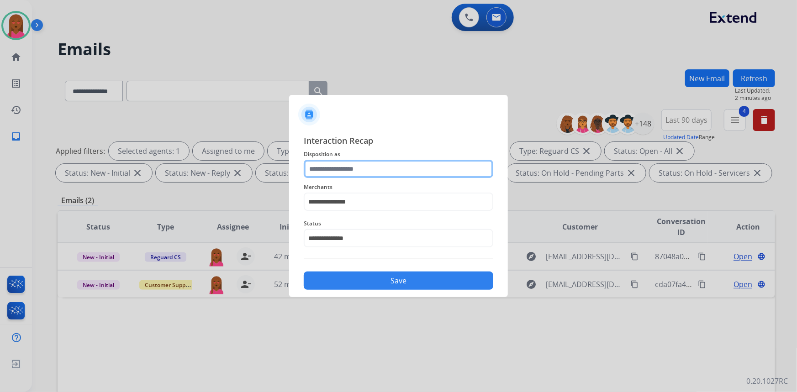
click at [367, 174] on input "text" at bounding box center [398, 169] width 189 height 18
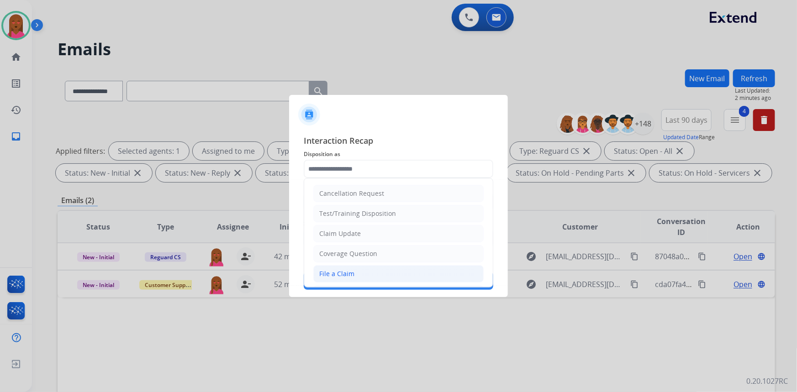
click at [351, 281] on li "File a Claim" at bounding box center [398, 273] width 170 height 17
type input "**********"
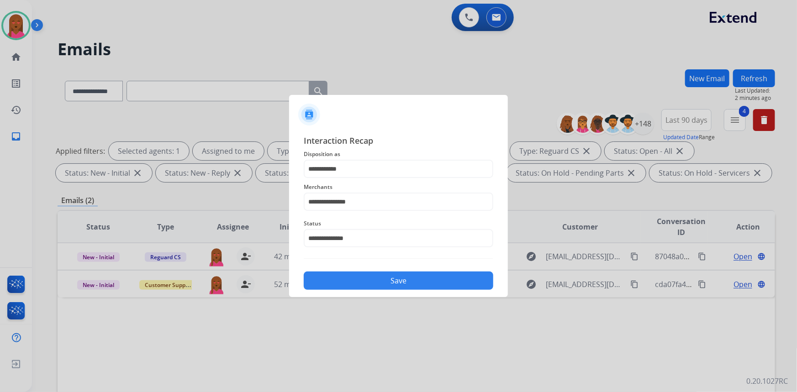
click at [358, 281] on button "Save" at bounding box center [398, 281] width 189 height 18
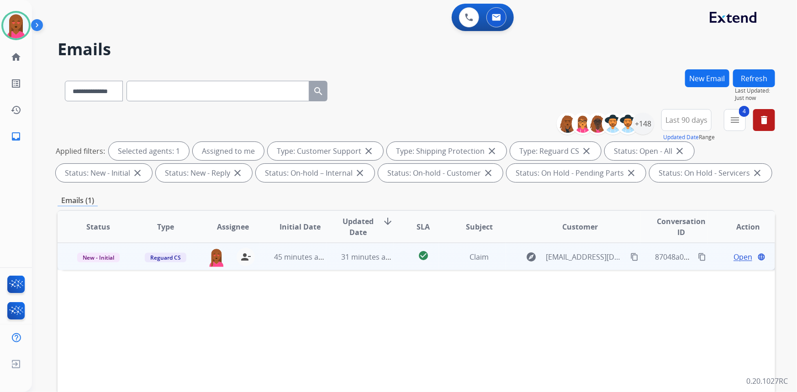
click at [739, 257] on span "Open" at bounding box center [742, 257] width 19 height 11
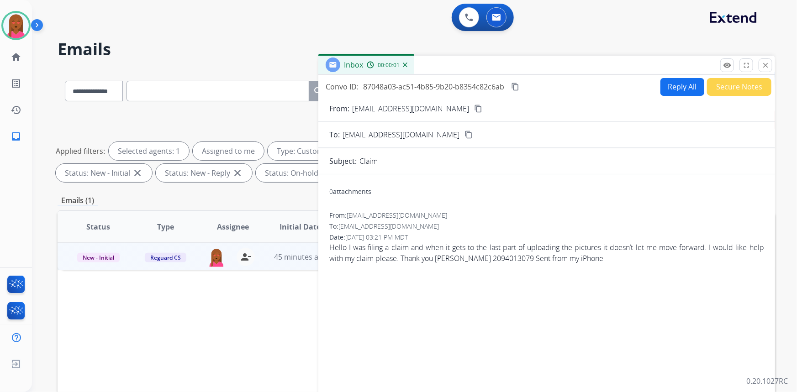
click at [474, 107] on mat-icon "content_copy" at bounding box center [478, 109] width 8 height 8
click at [452, 265] on div "From: guevarapatty@icloud.com To: customerservice@reguardprotection.com Date: 0…" at bounding box center [546, 241] width 435 height 60
click at [452, 264] on div "From: guevarapatty@icloud.com To: customerservice@reguardprotection.com Date: 0…" at bounding box center [546, 241] width 435 height 60
click at [509, 259] on span "Hello I was filing a claim and when it gets to the last part of uploading the p…" at bounding box center [546, 253] width 435 height 22
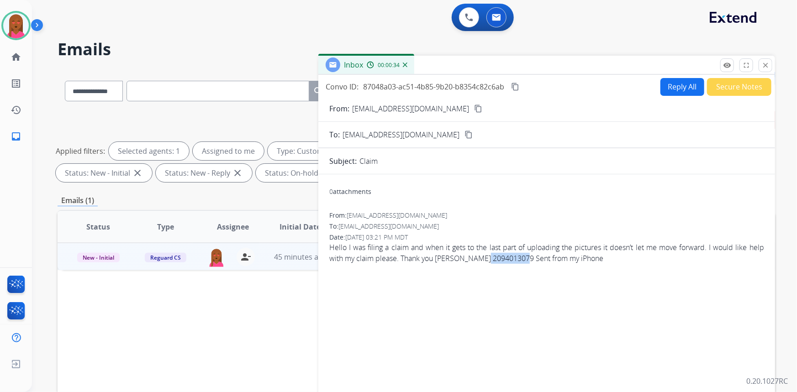
drag, startPoint x: 520, startPoint y: 258, endPoint x: 478, endPoint y: 258, distance: 41.5
click at [478, 258] on span "Hello I was filing a claim and when it gets to the last part of uploading the p…" at bounding box center [546, 253] width 435 height 22
copy span "2094013079"
click at [527, 246] on span "Hello I was filing a claim and when it gets to the last part of uploading the p…" at bounding box center [546, 253] width 435 height 22
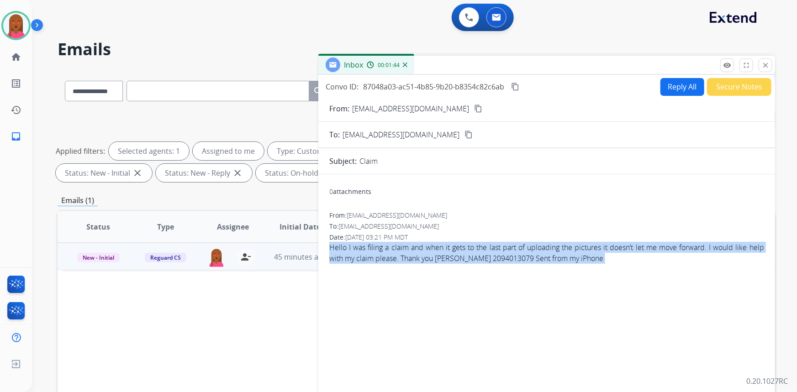
click at [527, 246] on span "Hello I was filing a claim and when it gets to the last part of uploading the p…" at bounding box center [546, 253] width 435 height 22
copy app-emails-table "Hello I was filing a claim and when it gets to the last part of uploading the p…"
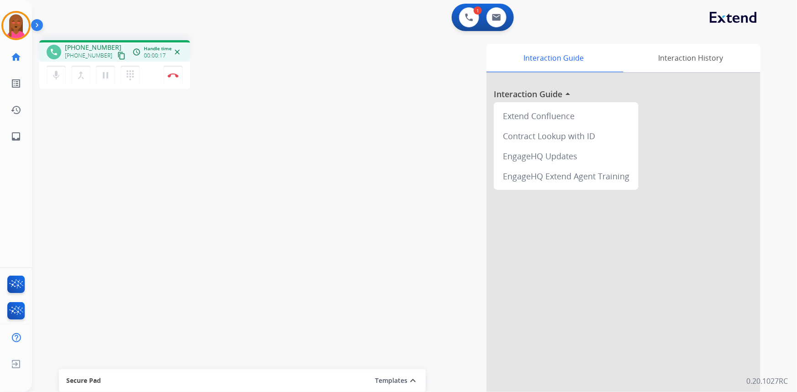
drag, startPoint x: 110, startPoint y: 57, endPoint x: 96, endPoint y: 49, distance: 16.3
click at [117, 57] on mat-icon "content_copy" at bounding box center [121, 56] width 8 height 8
click at [433, 128] on div "Interaction Guide Interaction History Interaction Guide arrow_drop_up Extend Co…" at bounding box center [526, 229] width 467 height 370
click at [105, 78] on mat-icon "pause" at bounding box center [105, 75] width 11 height 11
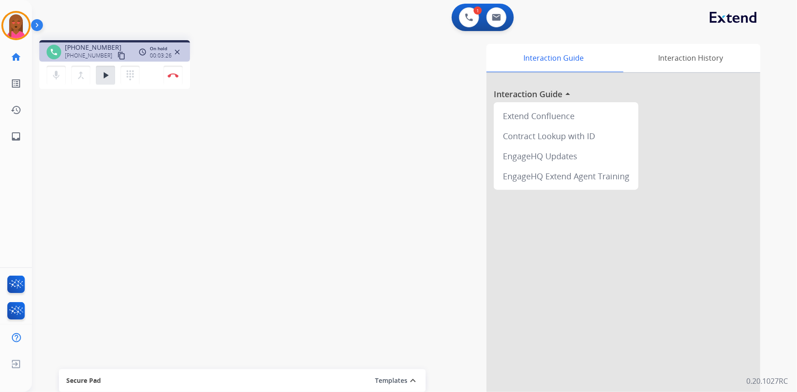
drag, startPoint x: 100, startPoint y: 76, endPoint x: 95, endPoint y: 56, distance: 20.6
click at [100, 76] on mat-icon "play_arrow" at bounding box center [105, 75] width 11 height 11
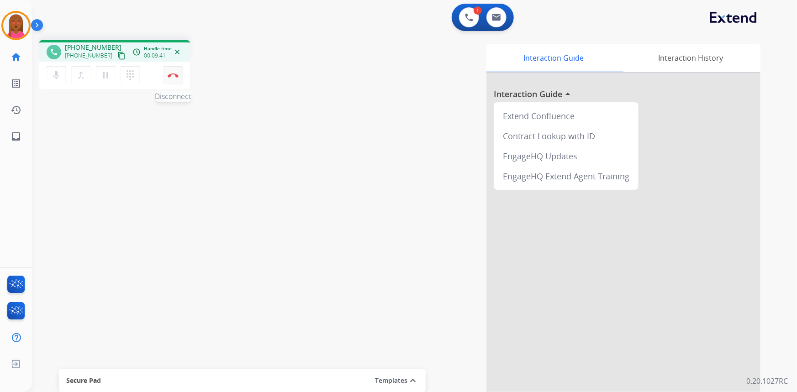
click at [170, 73] on img at bounding box center [173, 75] width 11 height 5
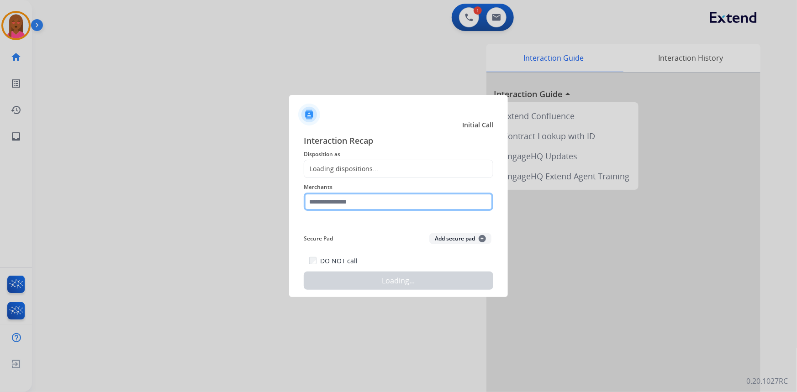
click at [337, 200] on input "text" at bounding box center [398, 202] width 189 height 18
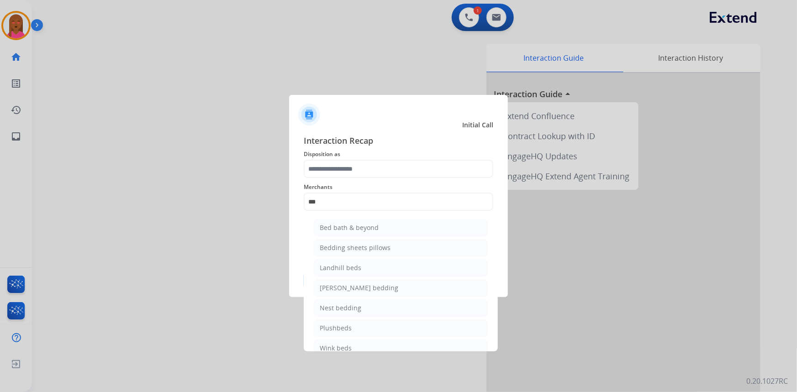
drag, startPoint x: 346, startPoint y: 230, endPoint x: 343, endPoint y: 196, distance: 33.9
click at [346, 228] on div "Bed bath & beyond" at bounding box center [349, 227] width 59 height 9
type input "**********"
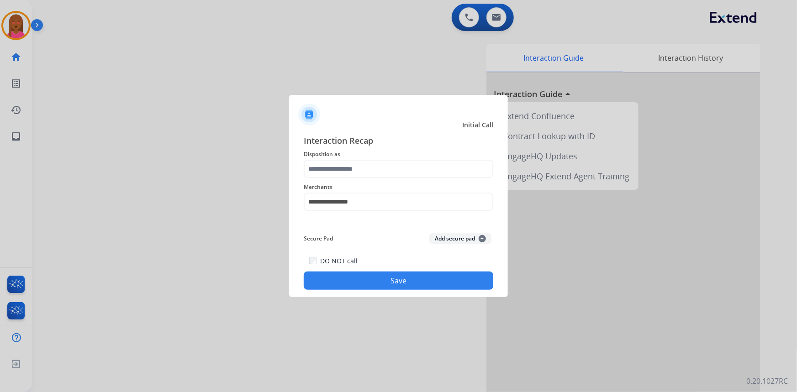
drag, startPoint x: 356, startPoint y: 158, endPoint x: 352, endPoint y: 168, distance: 10.3
click at [356, 159] on span "Disposition as" at bounding box center [398, 154] width 189 height 11
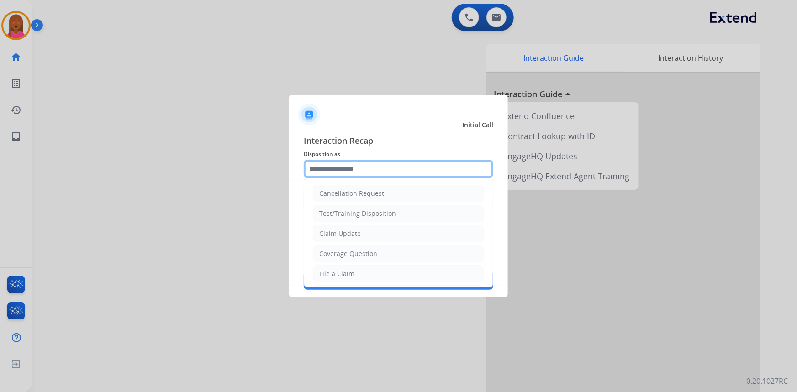
click at [352, 168] on input "text" at bounding box center [398, 169] width 189 height 18
click at [363, 230] on li "Claim Update" at bounding box center [398, 233] width 170 height 17
type input "**********"
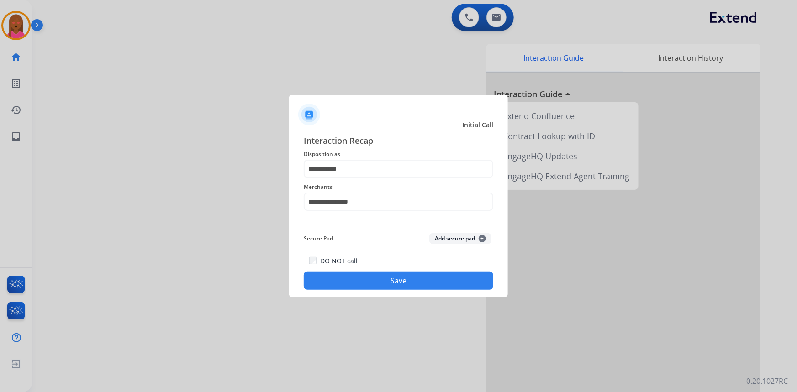
click at [401, 279] on button "Save" at bounding box center [398, 281] width 189 height 18
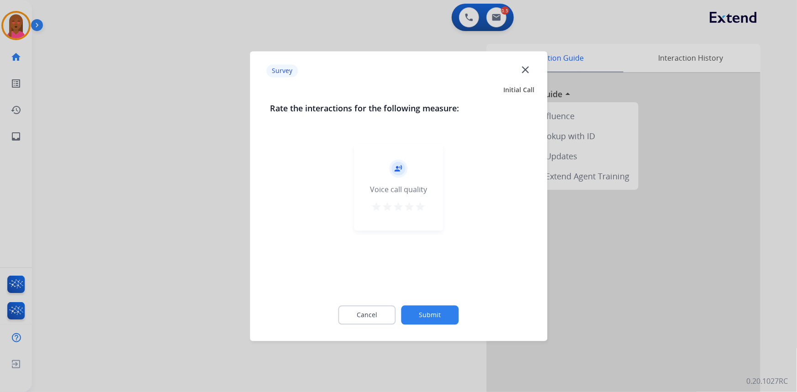
click at [523, 69] on mat-icon "close" at bounding box center [525, 69] width 12 height 12
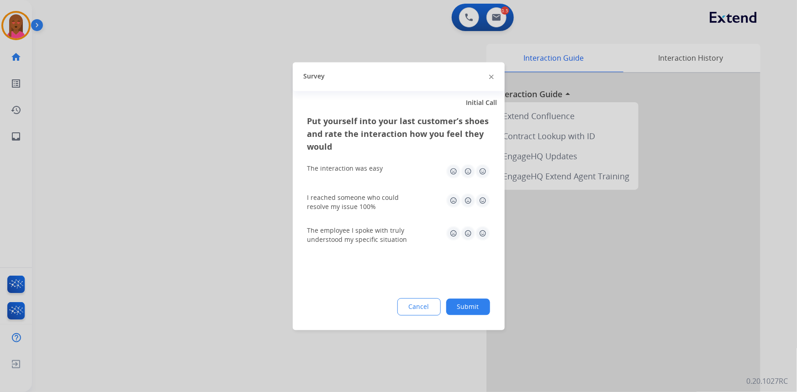
click at [490, 75] on img at bounding box center [491, 77] width 5 height 5
click at [490, 76] on div at bounding box center [623, 243] width 274 height 341
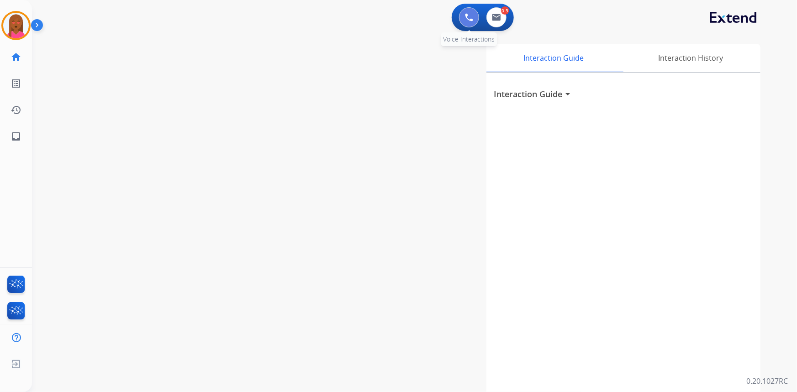
click at [467, 21] on button at bounding box center [469, 17] width 20 height 20
click at [463, 17] on button at bounding box center [469, 17] width 20 height 20
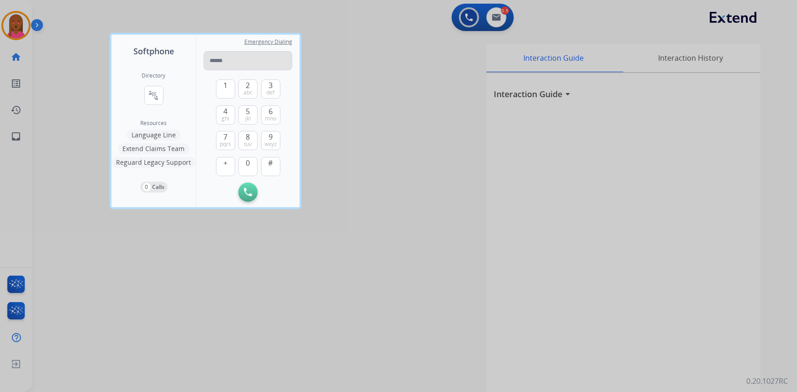
click at [254, 67] on input "tel" at bounding box center [248, 60] width 89 height 19
click at [211, 57] on input "**********" at bounding box center [248, 60] width 89 height 19
click at [211, 58] on input "**********" at bounding box center [248, 60] width 89 height 19
type input "**********"
click at [246, 191] on img at bounding box center [248, 192] width 8 height 8
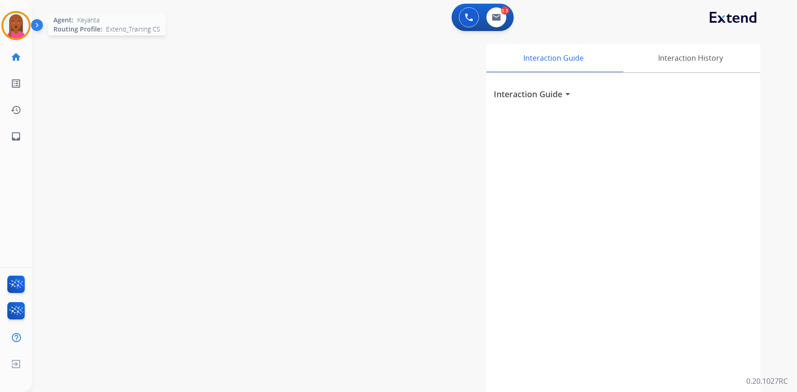
drag, startPoint x: 19, startPoint y: 19, endPoint x: 27, endPoint y: 20, distance: 7.9
click at [19, 19] on img at bounding box center [16, 26] width 26 height 26
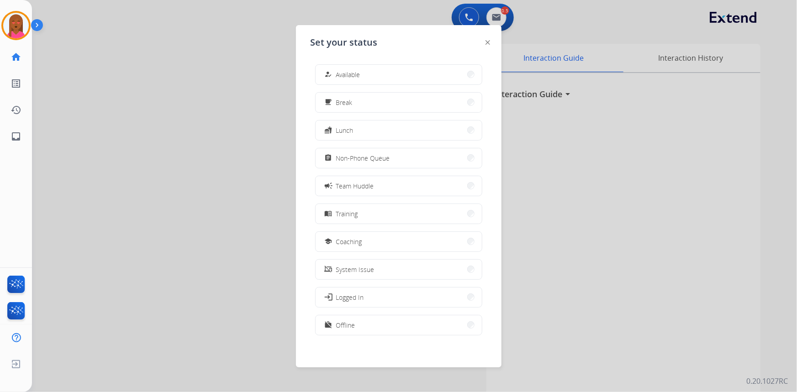
click at [359, 76] on span "Available" at bounding box center [348, 75] width 24 height 10
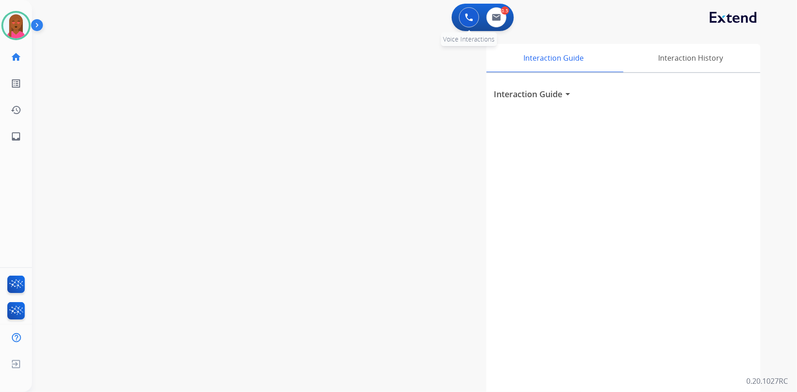
click at [468, 12] on button at bounding box center [469, 17] width 20 height 20
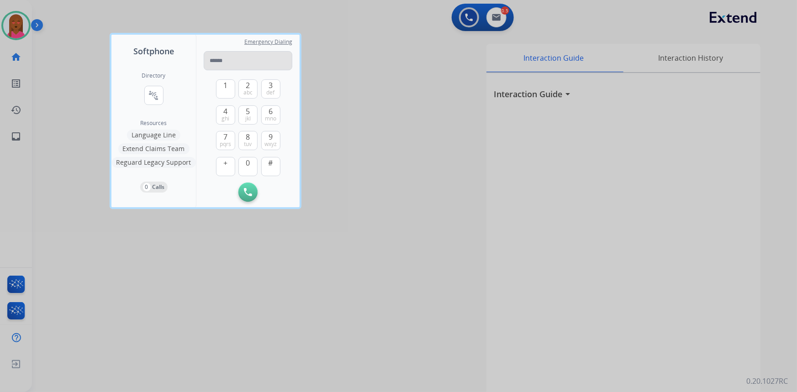
click at [236, 55] on input "tel" at bounding box center [248, 60] width 89 height 19
click at [212, 59] on input "**********" at bounding box center [248, 60] width 89 height 19
type input "**********"
click at [253, 189] on button "Initiate Call" at bounding box center [247, 192] width 19 height 19
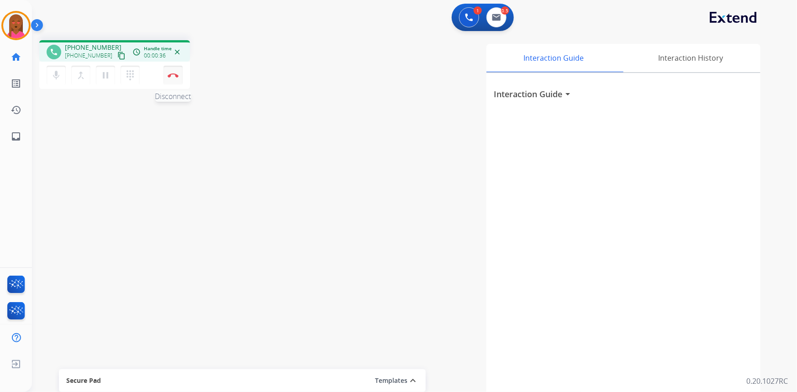
click at [176, 76] on img at bounding box center [173, 75] width 11 height 5
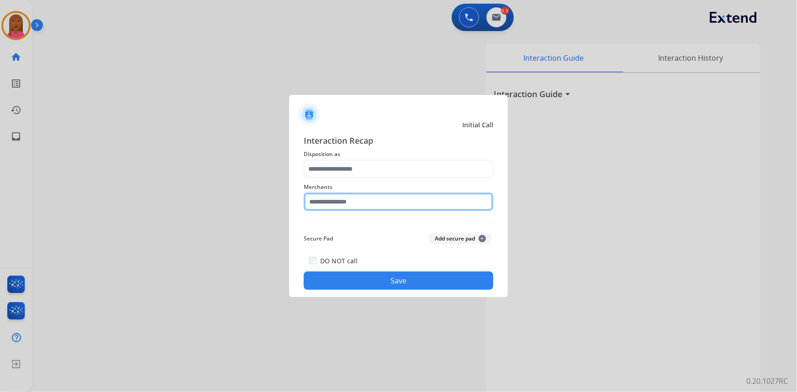
click at [373, 201] on input "text" at bounding box center [398, 202] width 189 height 18
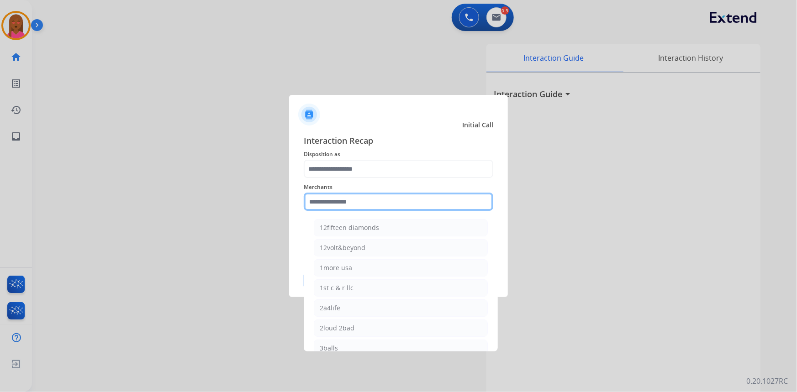
click at [373, 201] on input "text" at bounding box center [398, 202] width 189 height 18
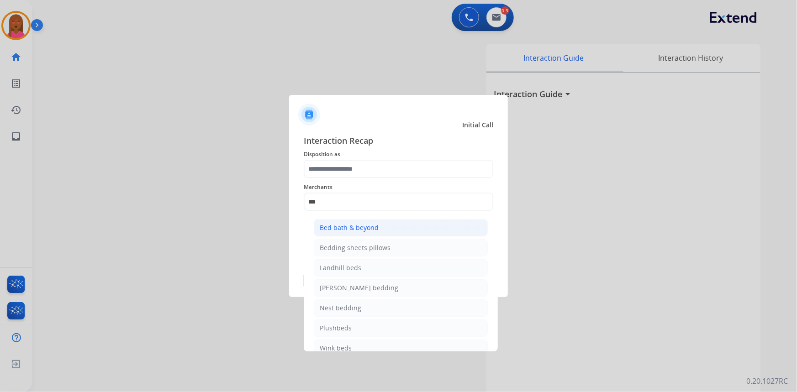
drag, startPoint x: 361, startPoint y: 225, endPoint x: 351, endPoint y: 175, distance: 50.8
click at [361, 224] on div "Bed bath & beyond" at bounding box center [349, 227] width 59 height 9
type input "**********"
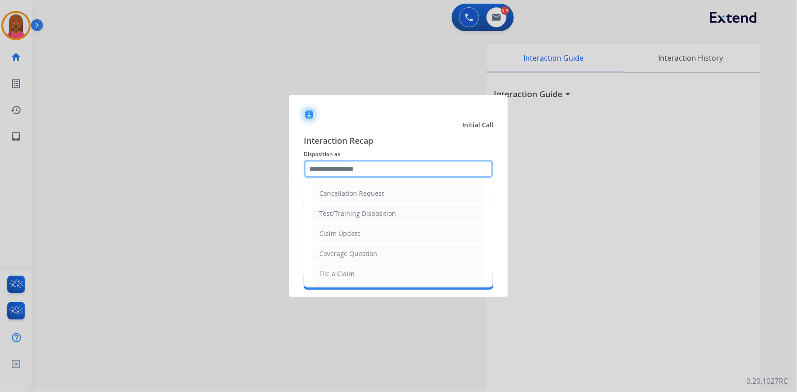
click at [351, 175] on input "text" at bounding box center [398, 169] width 189 height 18
click at [361, 232] on li "Claim Update" at bounding box center [398, 233] width 170 height 17
type input "**********"
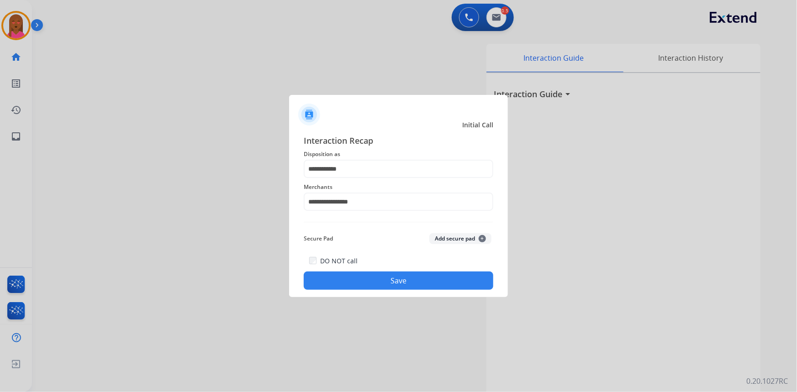
click at [383, 281] on button "Save" at bounding box center [398, 281] width 189 height 18
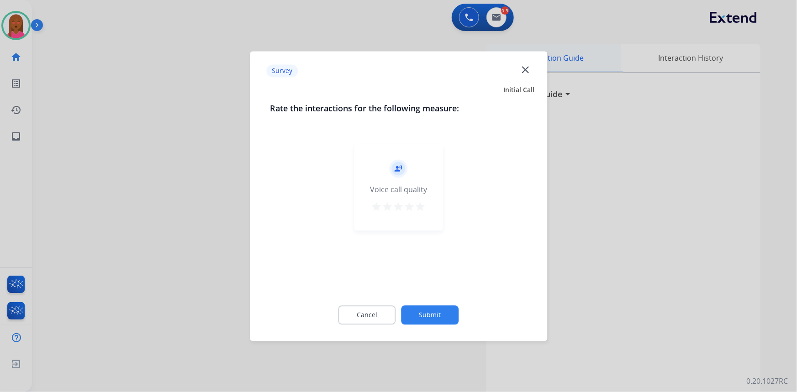
drag, startPoint x: 530, startPoint y: 72, endPoint x: 529, endPoint y: 67, distance: 5.6
click at [529, 71] on mat-icon "close" at bounding box center [525, 69] width 12 height 12
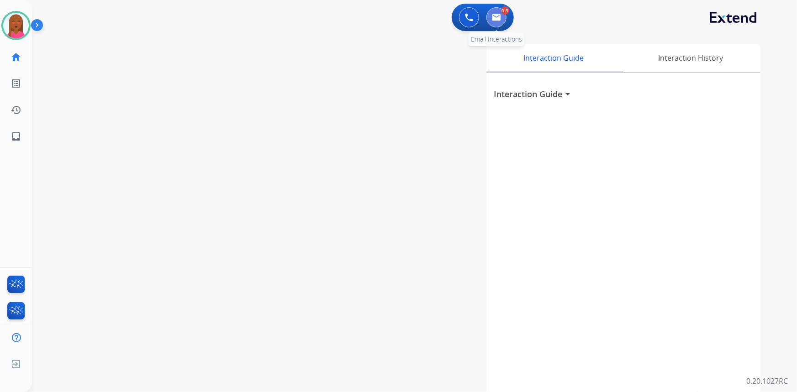
click at [497, 23] on button at bounding box center [496, 17] width 20 height 20
select select "**********"
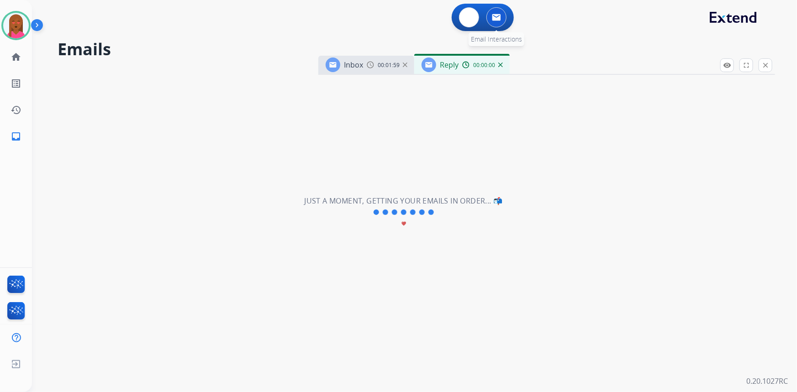
select select "**********"
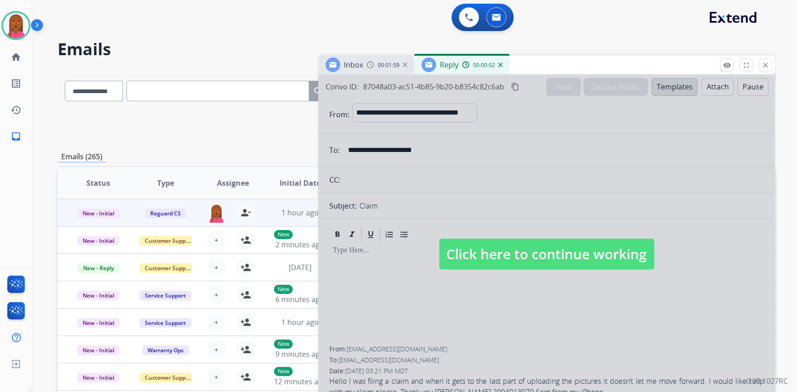
click at [556, 257] on span "Click here to continue working" at bounding box center [546, 254] width 215 height 31
select select
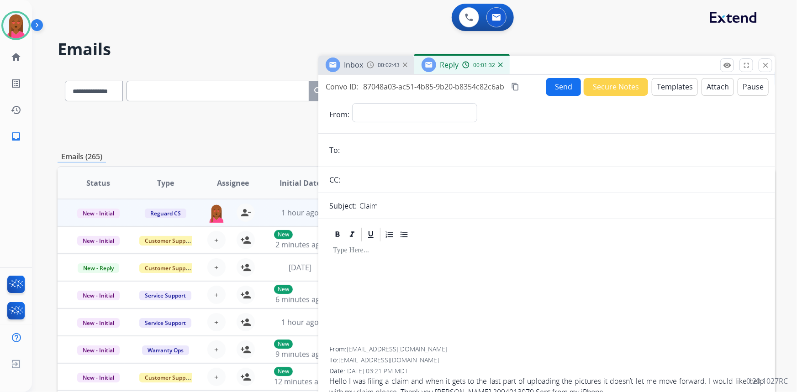
click at [513, 87] on mat-icon "content_copy" at bounding box center [515, 87] width 8 height 8
click at [668, 88] on button "Templates" at bounding box center [674, 87] width 46 height 18
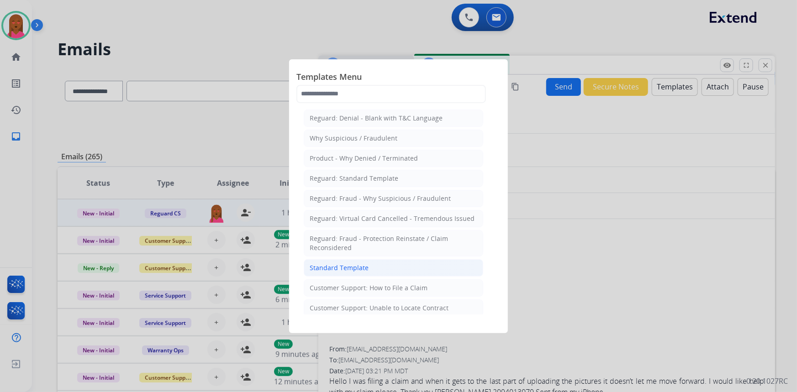
click at [366, 271] on div "Standard Template" at bounding box center [338, 267] width 59 height 9
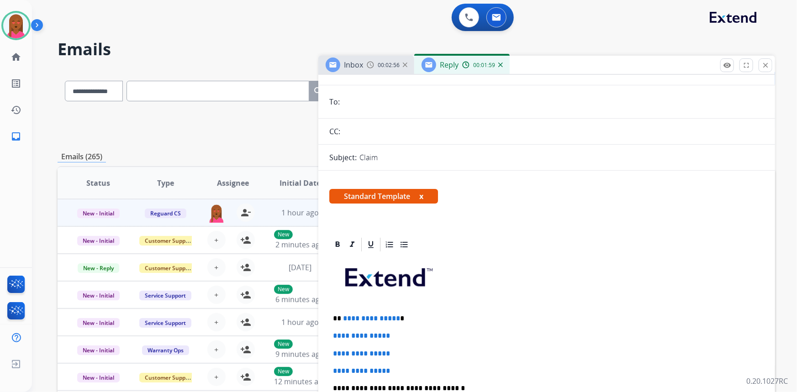
scroll to position [124, 0]
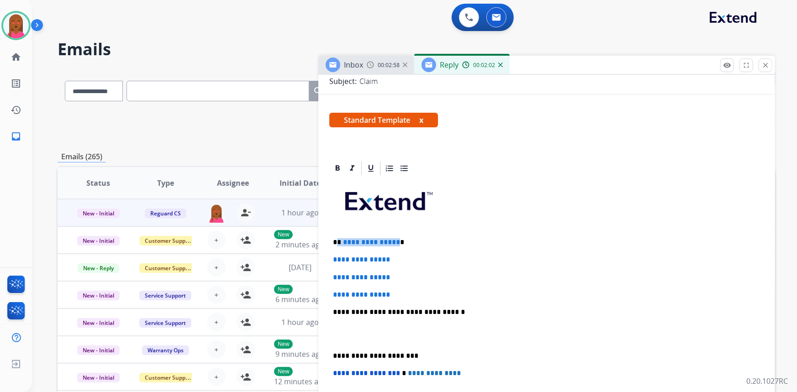
drag, startPoint x: 393, startPoint y: 239, endPoint x: 338, endPoint y: 237, distance: 55.7
click at [338, 238] on p "**********" at bounding box center [543, 242] width 420 height 8
click at [755, 274] on div "**********" at bounding box center [546, 354] width 456 height 389
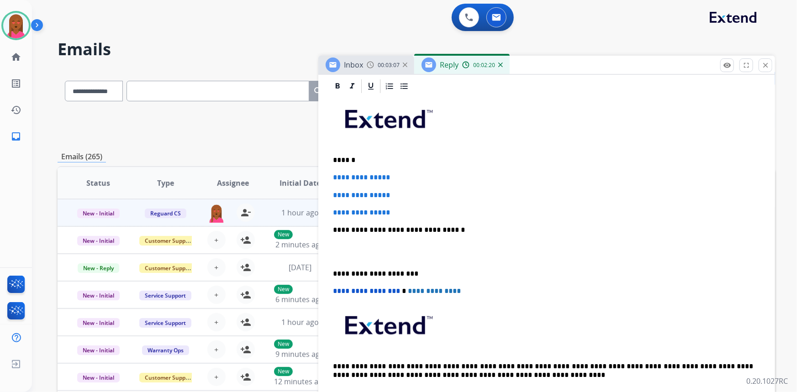
scroll to position [207, 0]
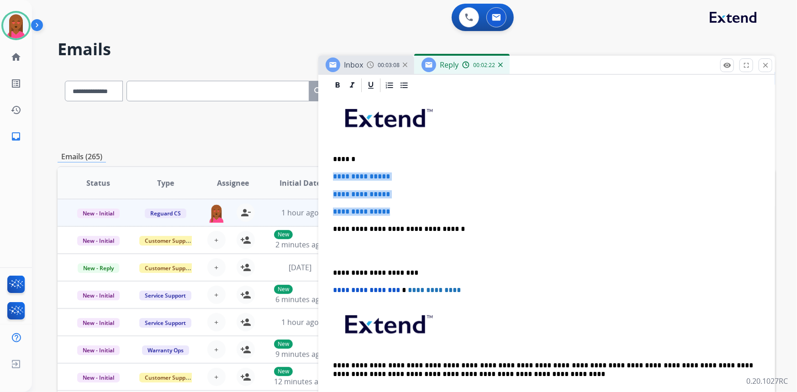
drag, startPoint x: 407, startPoint y: 206, endPoint x: 325, endPoint y: 174, distance: 88.0
click at [325, 174] on div "**********" at bounding box center [546, 271] width 456 height 389
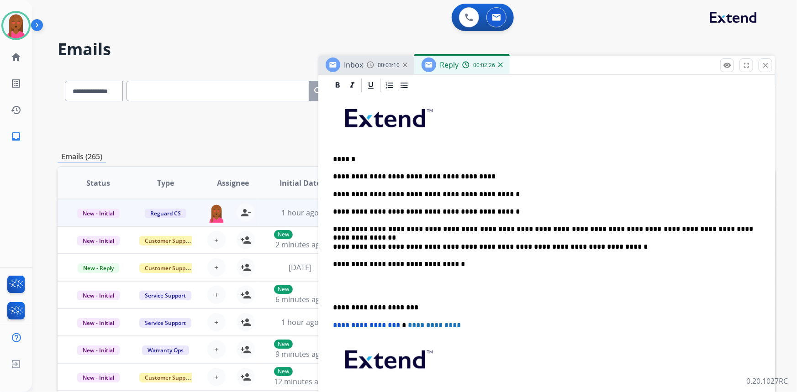
click at [337, 288] on p at bounding box center [546, 286] width 427 height 17
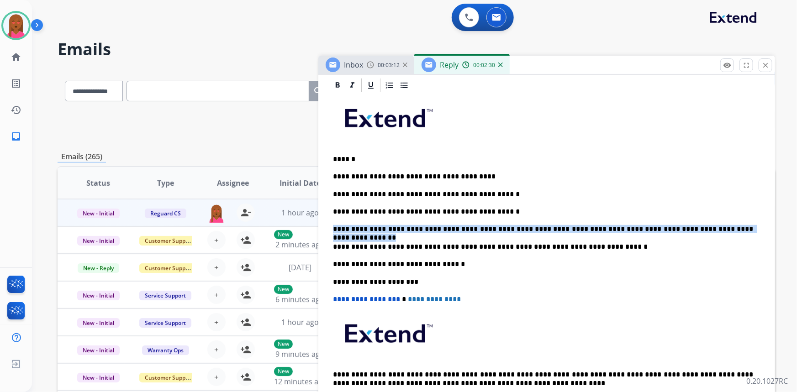
drag, startPoint x: 692, startPoint y: 227, endPoint x: 331, endPoint y: 223, distance: 361.5
click at [331, 223] on div "**********" at bounding box center [546, 255] width 435 height 323
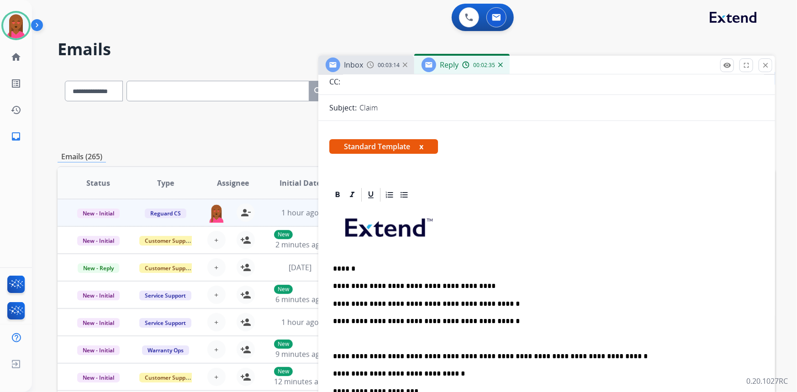
scroll to position [83, 0]
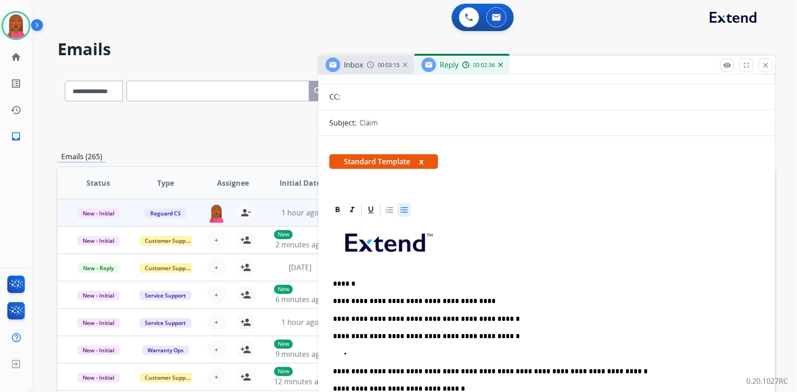
click at [402, 208] on icon at bounding box center [403, 209] width 9 height 9
click at [359, 350] on p at bounding box center [555, 354] width 409 height 8
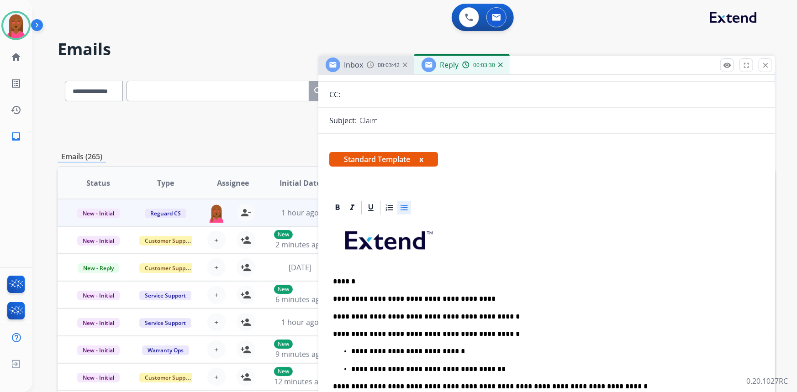
scroll to position [0, 0]
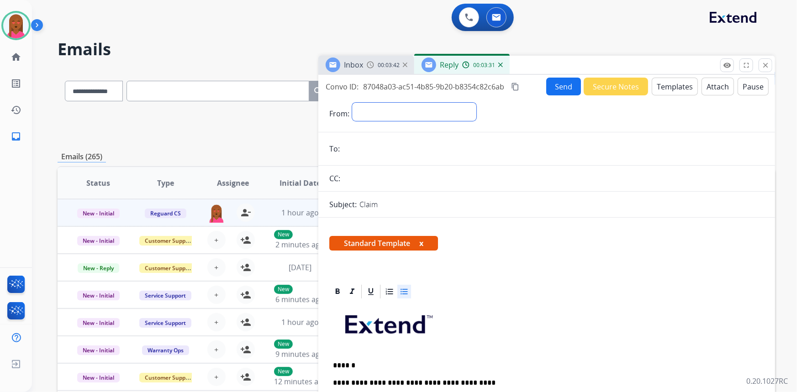
click at [454, 115] on select "**********" at bounding box center [414, 112] width 124 height 18
select select "**********"
click at [352, 103] on select "**********" at bounding box center [414, 112] width 124 height 18
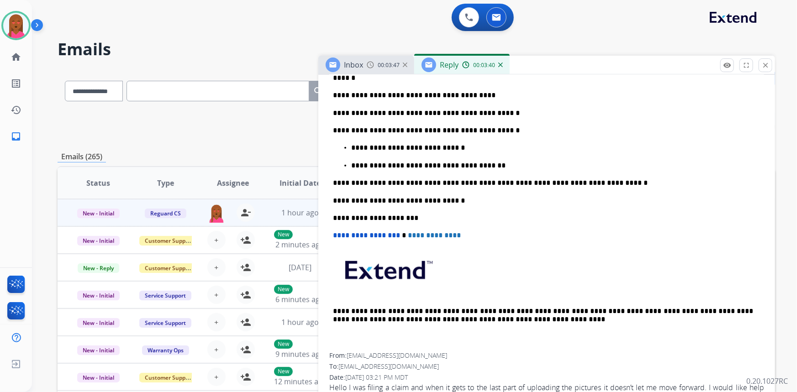
scroll to position [289, 0]
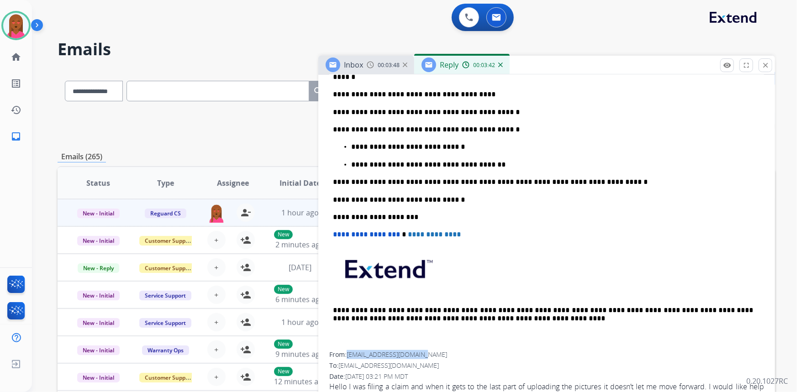
drag, startPoint x: 420, startPoint y: 353, endPoint x: 349, endPoint y: 355, distance: 71.2
click at [349, 355] on span "guevarapatty@icloud.com" at bounding box center [396, 354] width 100 height 9
copy span "guevarapatty@icloud.com"
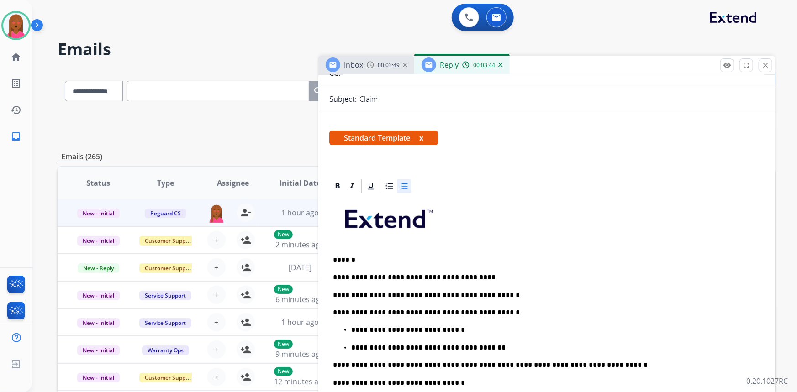
scroll to position [0, 0]
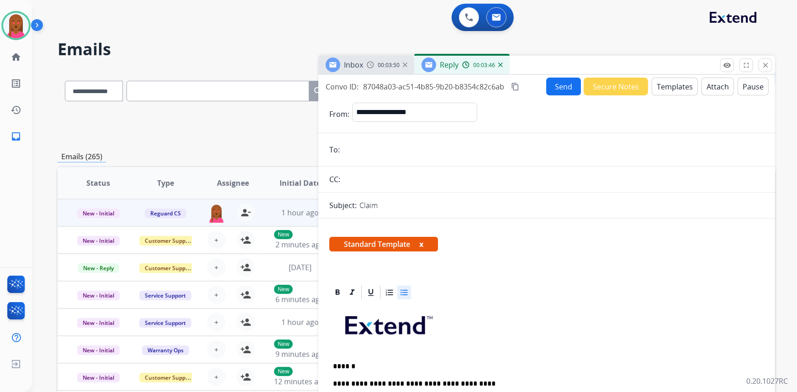
click at [418, 142] on input "email" at bounding box center [552, 150] width 421 height 18
paste input "**********"
type input "**********"
click at [560, 81] on button "Send" at bounding box center [563, 87] width 35 height 18
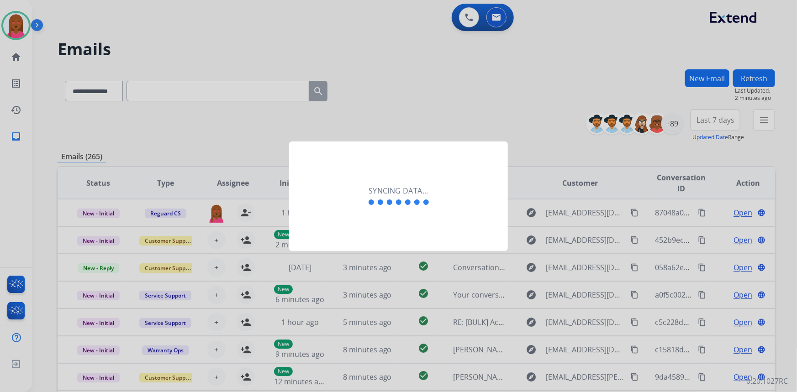
click at [352, 243] on div "Syncing data..." at bounding box center [398, 197] width 219 height 110
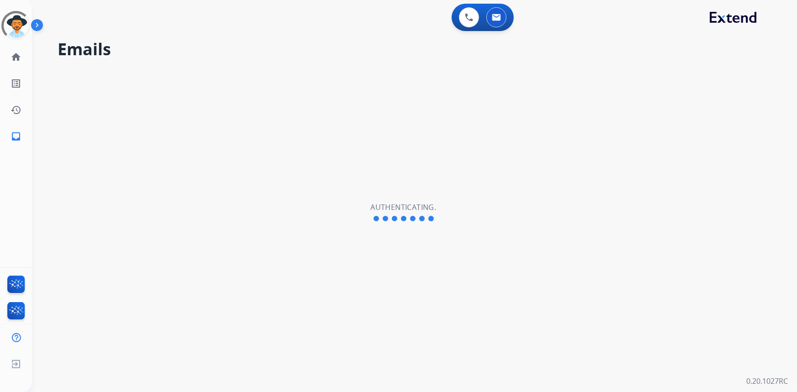
select select "**********"
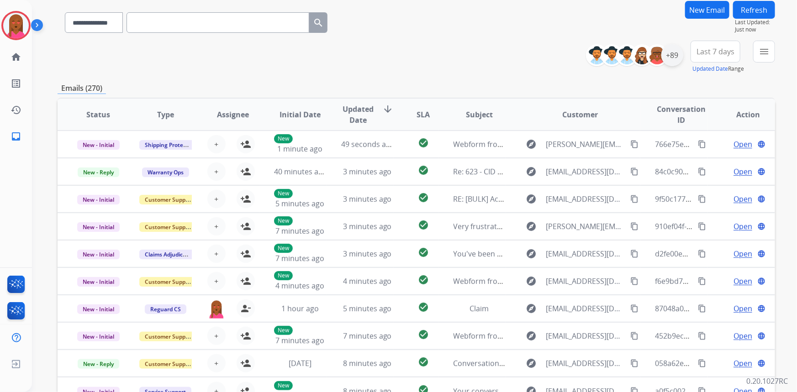
scroll to position [44, 0]
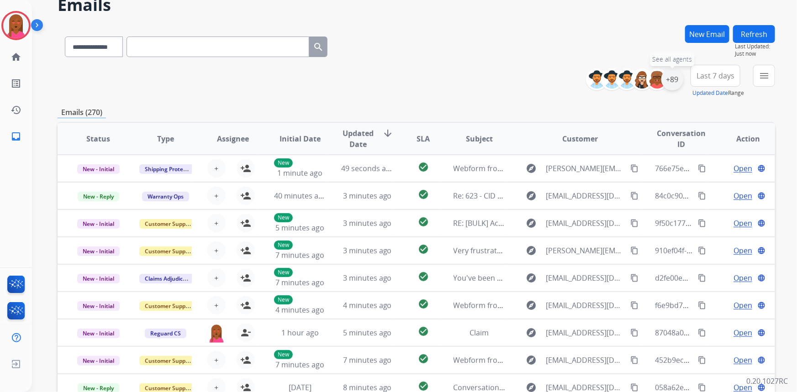
click at [674, 71] on div "+89" at bounding box center [672, 79] width 22 height 22
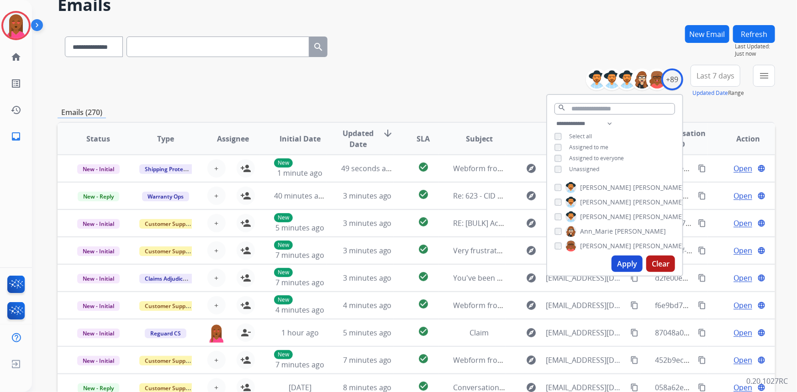
click at [627, 262] on button "Apply" at bounding box center [626, 264] width 31 height 16
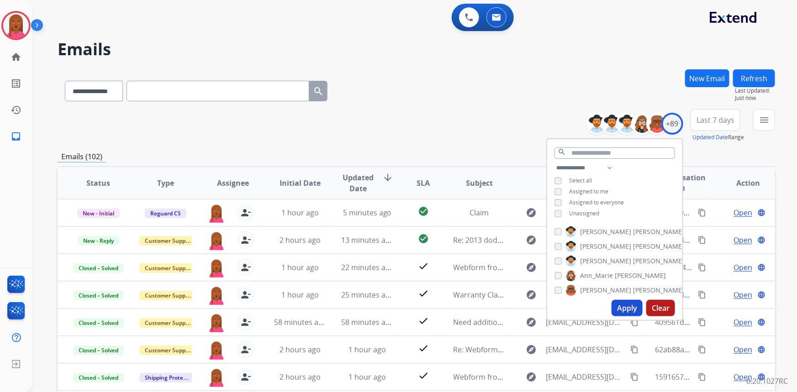
click at [709, 120] on span "Last 7 days" at bounding box center [715, 120] width 38 height 4
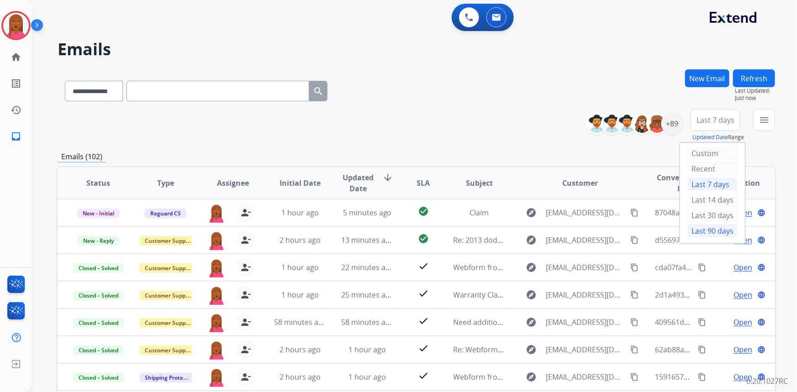
click at [707, 227] on div "Last 90 days" at bounding box center [712, 231] width 50 height 14
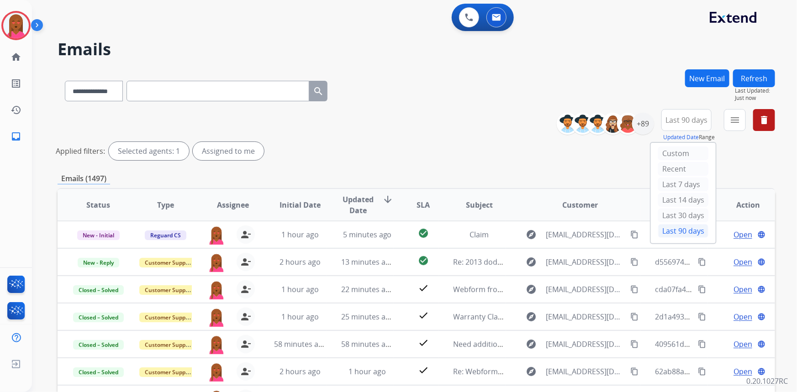
click at [737, 121] on mat-icon "menu" at bounding box center [734, 120] width 11 height 11
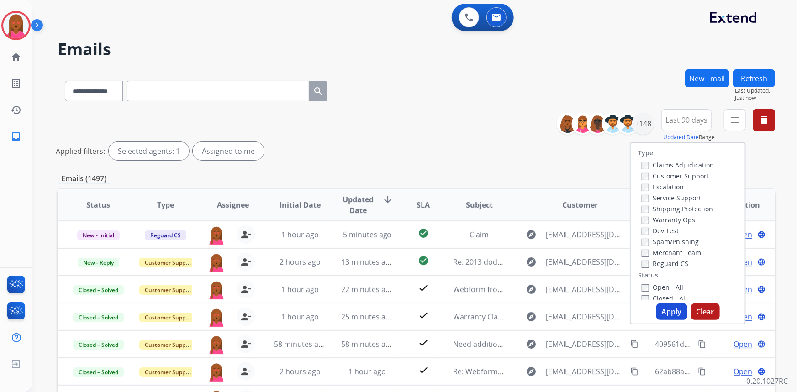
click at [680, 172] on label "Customer Support" at bounding box center [674, 176] width 67 height 9
drag, startPoint x: 694, startPoint y: 212, endPoint x: 687, endPoint y: 233, distance: 22.5
click at [694, 212] on label "Shipping Protection" at bounding box center [676, 208] width 71 height 9
click at [678, 263] on label "Reguard CS" at bounding box center [664, 263] width 47 height 9
click at [668, 285] on label "Open - All" at bounding box center [662, 287] width 42 height 9
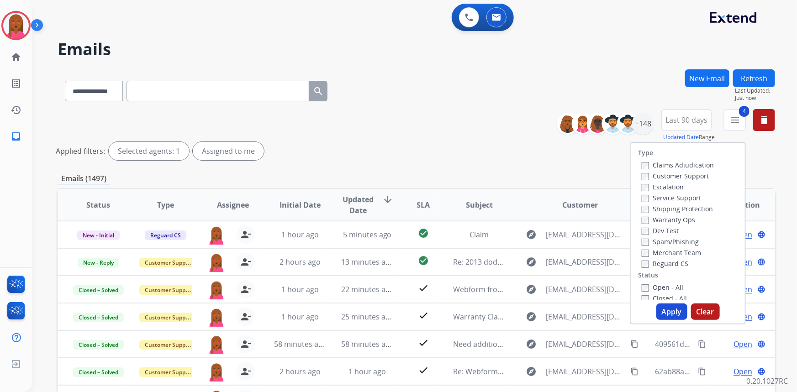
click at [671, 309] on button "Apply" at bounding box center [671, 312] width 31 height 16
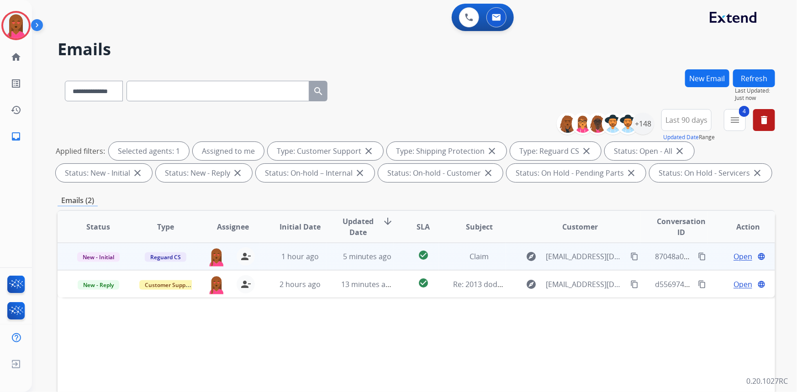
click at [733, 254] on span "Open" at bounding box center [742, 256] width 19 height 11
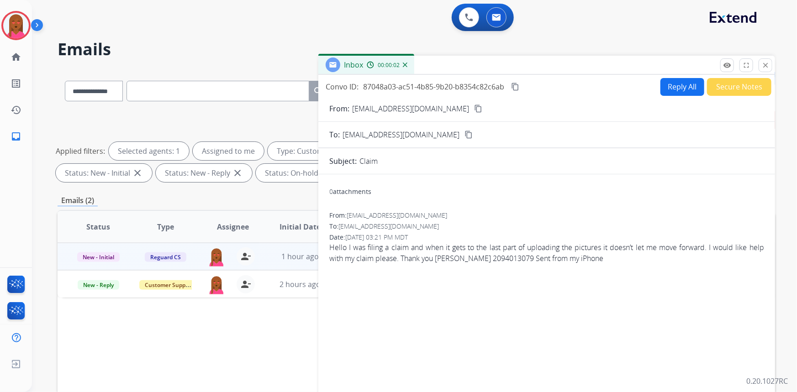
click at [748, 78] on button "Secure Notes" at bounding box center [739, 87] width 64 height 18
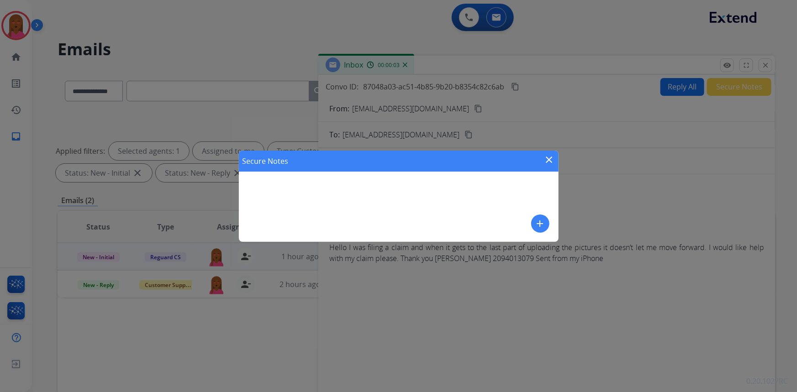
click at [537, 224] on mat-icon "add" at bounding box center [540, 223] width 11 height 11
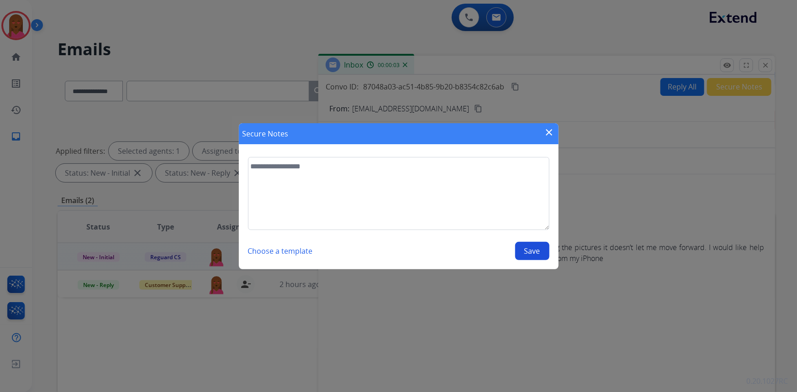
click at [438, 205] on textarea at bounding box center [398, 193] width 301 height 73
type textarea "**********"
click at [535, 254] on button "Save" at bounding box center [532, 251] width 34 height 18
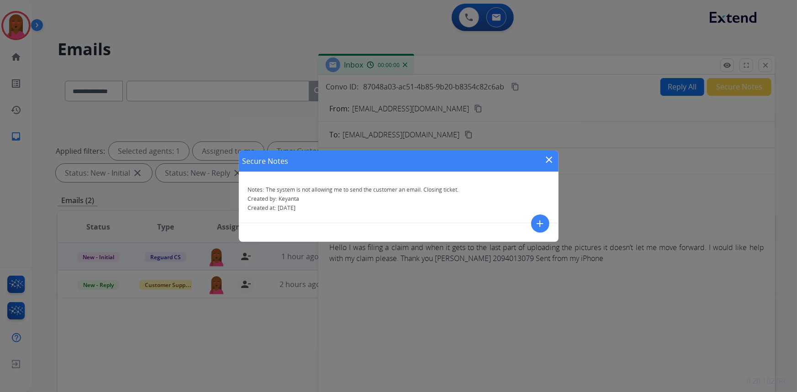
click at [549, 159] on mat-icon "close" at bounding box center [549, 159] width 11 height 11
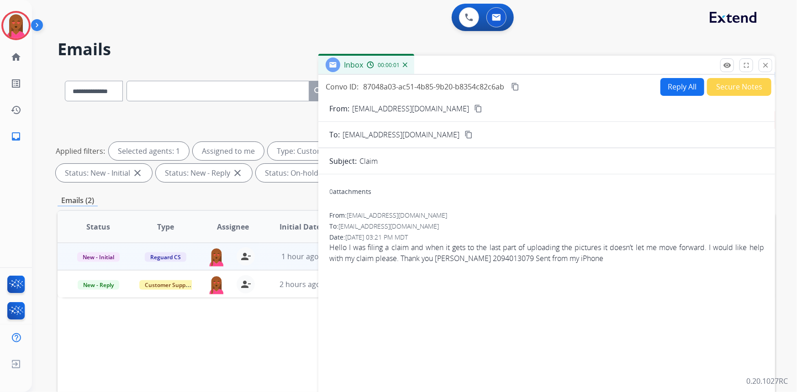
click at [677, 87] on button "Reply All" at bounding box center [682, 87] width 44 height 18
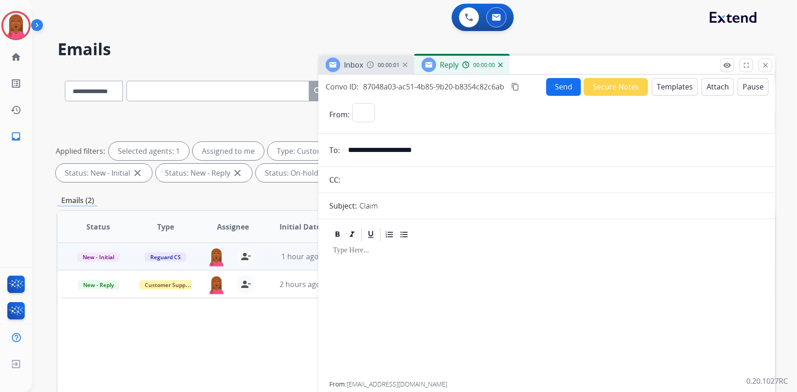
select select "**********"
click at [666, 90] on button "Templates" at bounding box center [674, 87] width 46 height 18
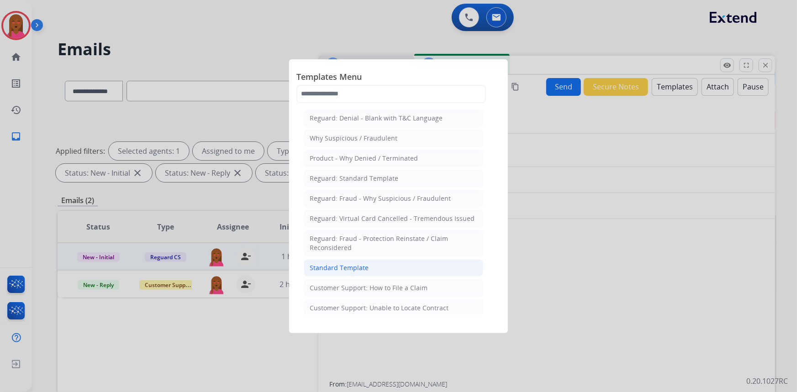
click at [405, 262] on li "Standard Template" at bounding box center [393, 267] width 179 height 17
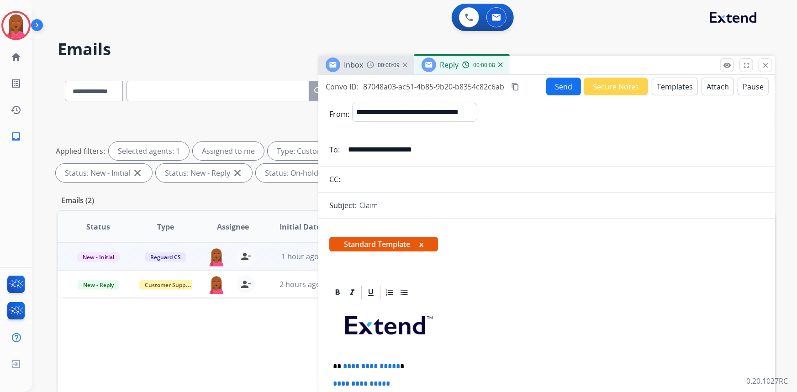
drag, startPoint x: 592, startPoint y: 259, endPoint x: 571, endPoint y: 261, distance: 20.6
click at [592, 259] on div "Standard Template x" at bounding box center [546, 248] width 456 height 44
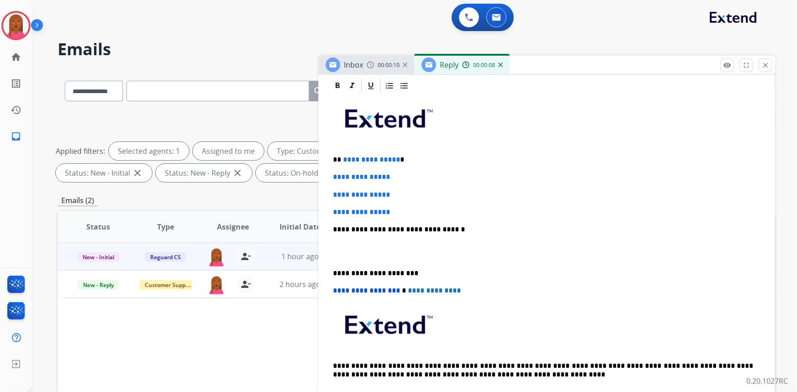
scroll to position [207, 0]
drag, startPoint x: 401, startPoint y: 211, endPoint x: 315, endPoint y: 172, distance: 95.4
click at [315, 172] on div "**********" at bounding box center [416, 316] width 717 height 494
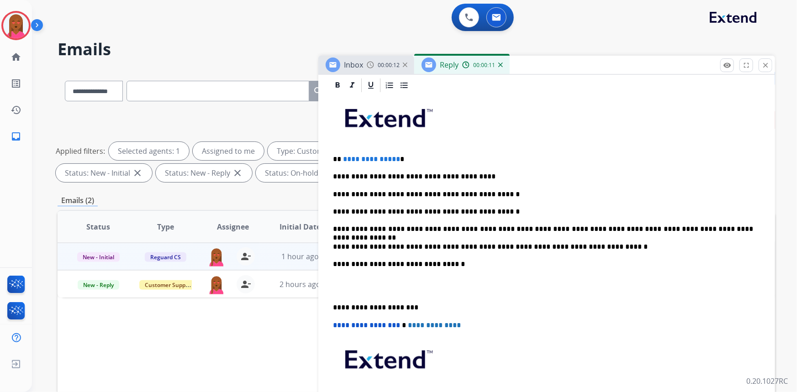
click at [336, 292] on p at bounding box center [546, 286] width 427 height 17
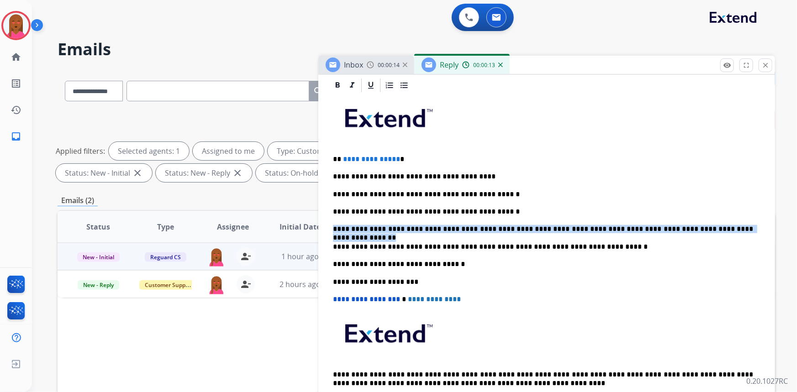
drag, startPoint x: 699, startPoint y: 229, endPoint x: 330, endPoint y: 225, distance: 368.4
click at [330, 225] on div "**********" at bounding box center [546, 255] width 435 height 323
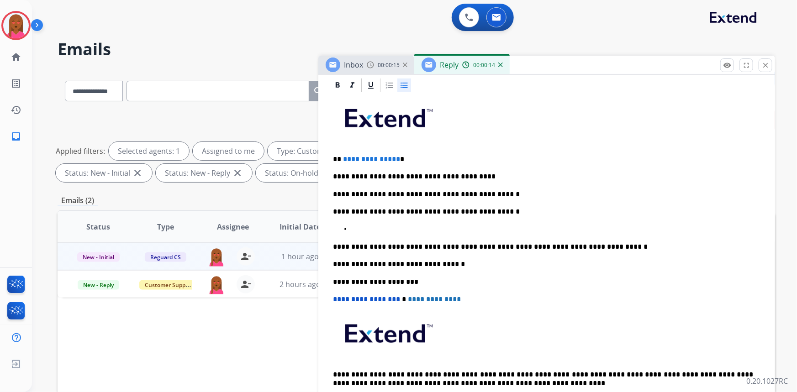
click at [404, 90] on div at bounding box center [404, 86] width 14 height 14
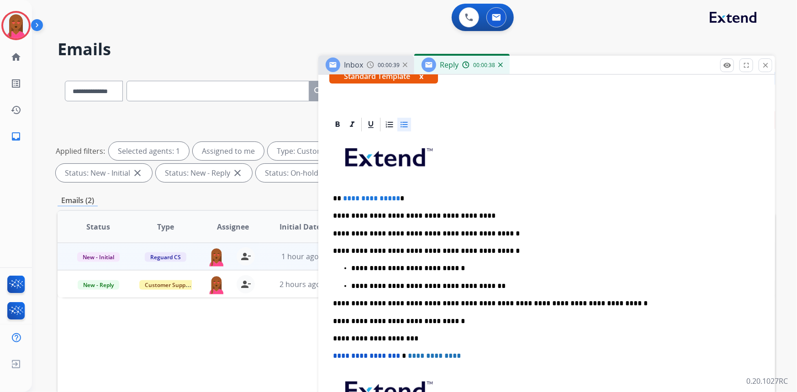
scroll to position [166, 0]
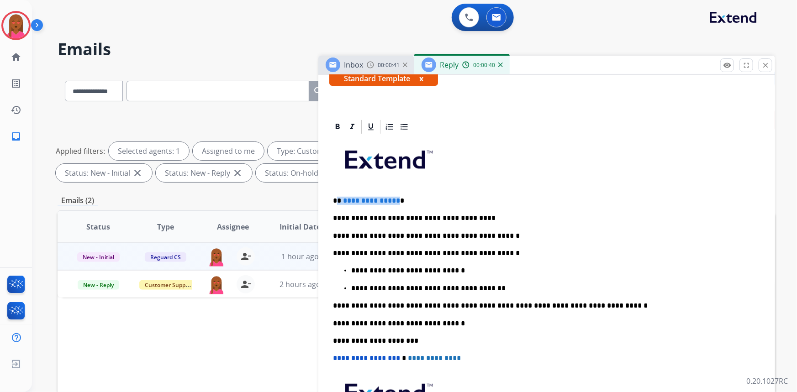
drag, startPoint x: 393, startPoint y: 198, endPoint x: 338, endPoint y: 195, distance: 55.7
click at [338, 197] on p "**********" at bounding box center [543, 201] width 420 height 8
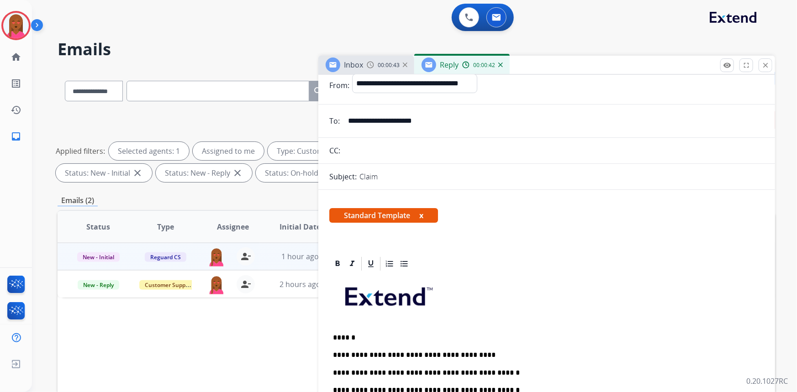
scroll to position [0, 0]
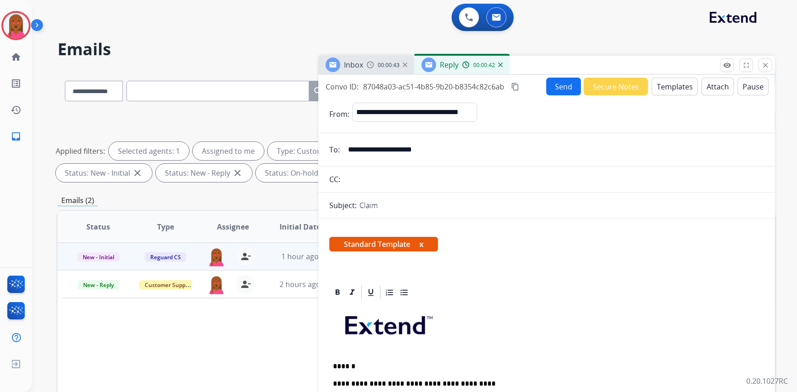
click at [555, 94] on button "Send" at bounding box center [563, 87] width 35 height 18
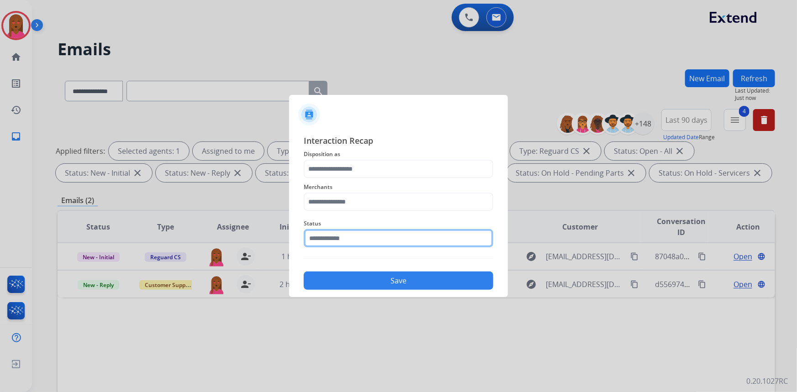
click at [352, 238] on input "text" at bounding box center [398, 238] width 189 height 18
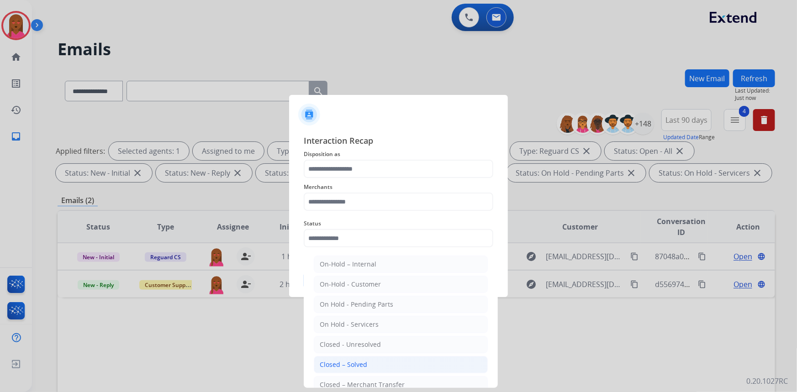
click at [382, 361] on li "Closed – Solved" at bounding box center [401, 364] width 174 height 17
type input "**********"
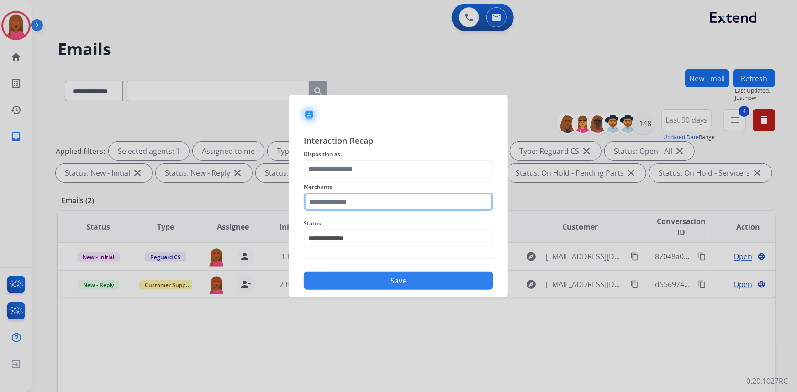
click at [388, 199] on input "text" at bounding box center [398, 202] width 189 height 18
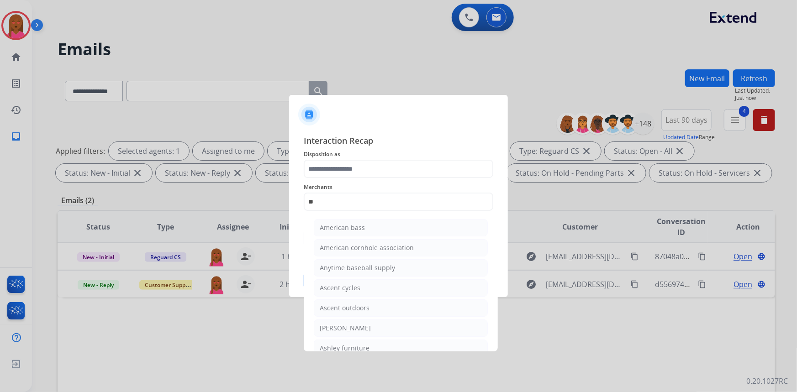
drag, startPoint x: 382, startPoint y: 328, endPoint x: 379, endPoint y: 225, distance: 102.7
click at [382, 322] on li "[PERSON_NAME]" at bounding box center [401, 328] width 174 height 17
type input "**********"
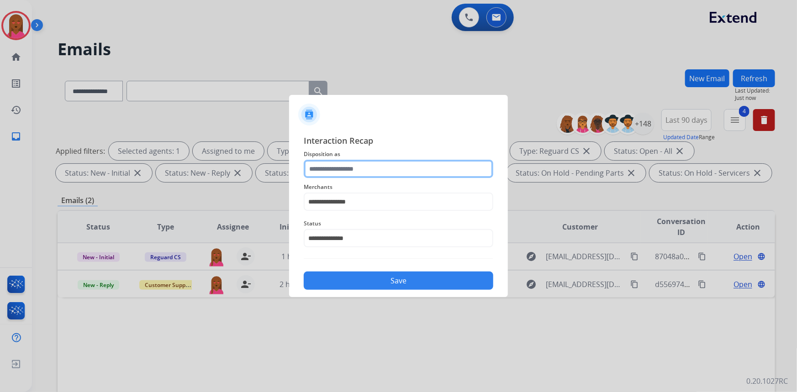
click at [388, 165] on input "text" at bounding box center [398, 169] width 189 height 18
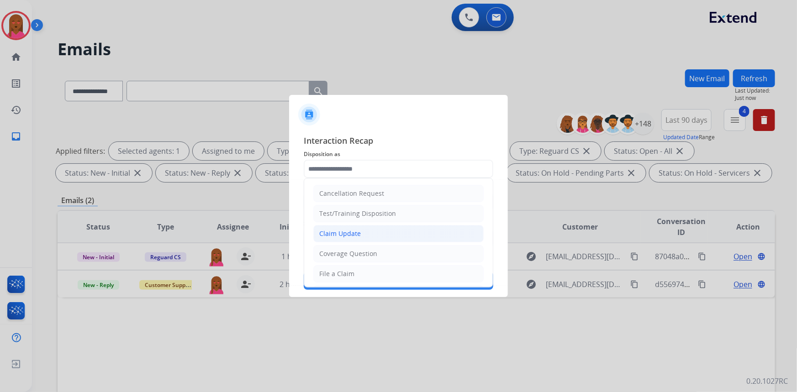
click at [397, 229] on li "Claim Update" at bounding box center [398, 233] width 170 height 17
type input "**********"
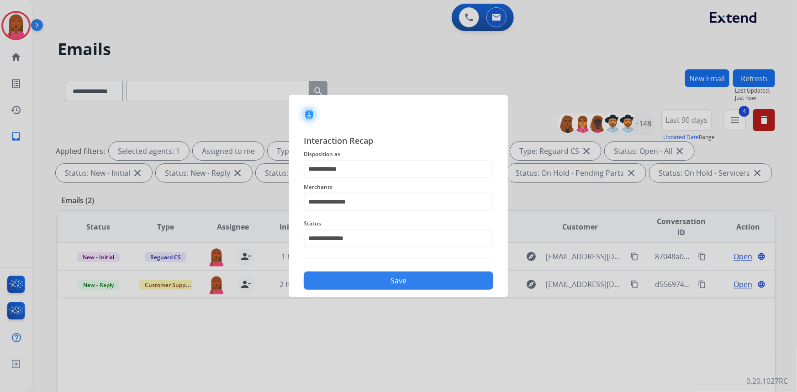
click at [401, 275] on button "Save" at bounding box center [398, 281] width 189 height 18
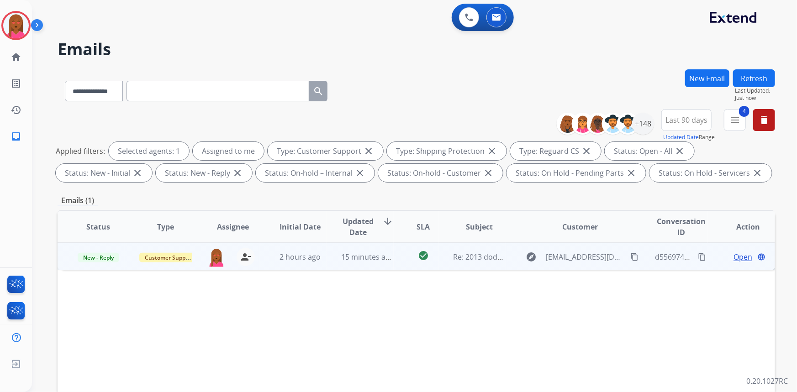
click at [733, 256] on span "Open" at bounding box center [742, 257] width 19 height 11
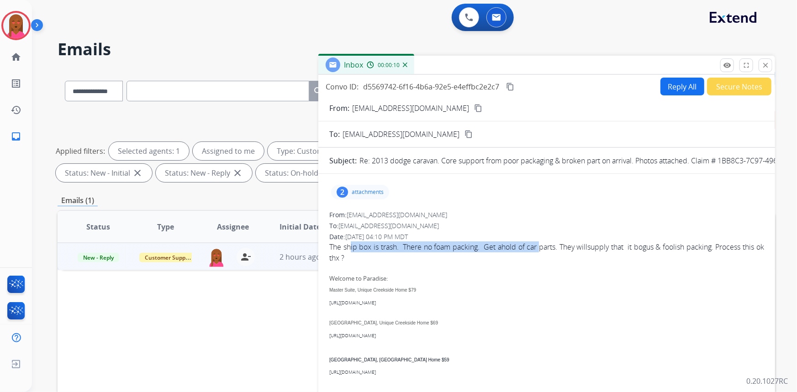
drag, startPoint x: 351, startPoint y: 248, endPoint x: 491, endPoint y: 246, distance: 139.2
click at [539, 244] on div "The ship box is trash. There no foam packing. Get ahold of car parts. They will…" at bounding box center [546, 252] width 435 height 22
click at [474, 105] on mat-icon "content_copy" at bounding box center [478, 108] width 8 height 8
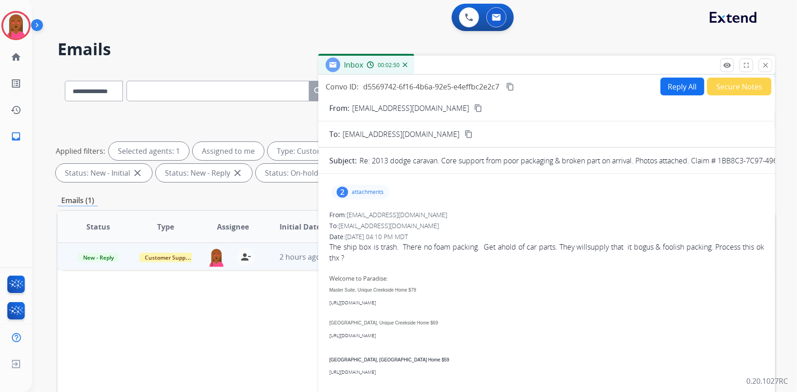
click at [517, 87] on div "Convo ID: d5569742-6f16-4b6a-92e5-e4effbc2e2c7 content_copy Reply All Secure No…" at bounding box center [546, 87] width 456 height 18
click at [512, 86] on mat-icon "content_copy" at bounding box center [510, 87] width 8 height 8
click at [344, 248] on div "The ship box is trash. There no foam packing. Get ahold of car parts. They will…" at bounding box center [546, 252] width 435 height 22
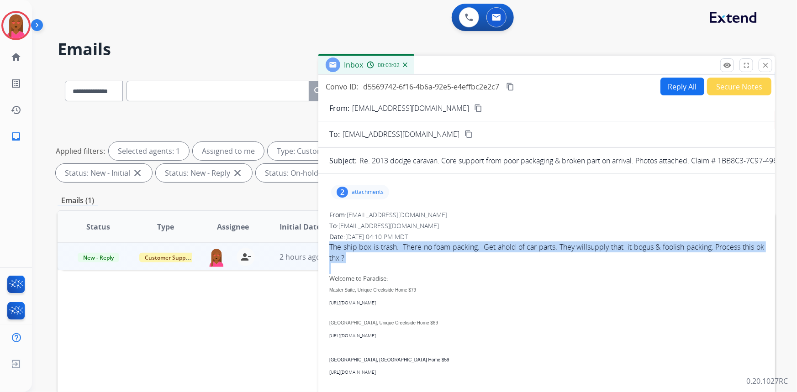
click at [344, 248] on div "The ship box is trash. There no foam packing. Get ahold of car parts. They will…" at bounding box center [546, 252] width 435 height 22
copy div "The ship box is trash. There no foam packing. Get ahold of car parts. They will…"
click at [680, 87] on button "Reply All" at bounding box center [682, 87] width 44 height 18
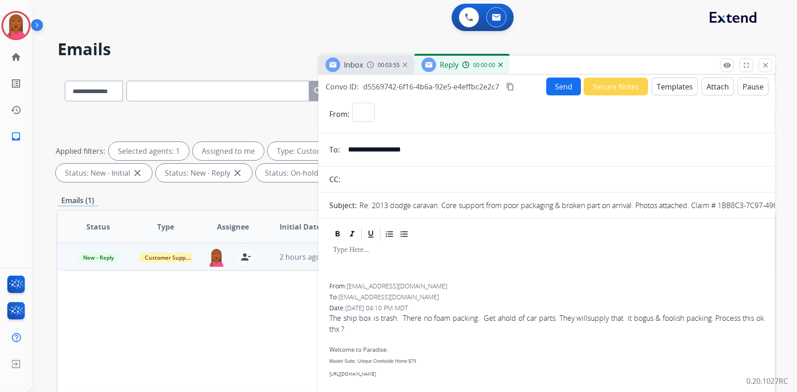
select select "**********"
click at [680, 88] on button "Templates" at bounding box center [674, 87] width 46 height 18
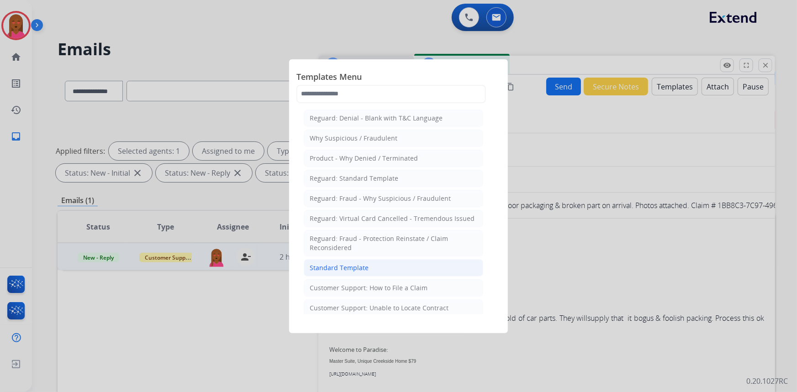
click at [402, 265] on li "Standard Template" at bounding box center [393, 267] width 179 height 17
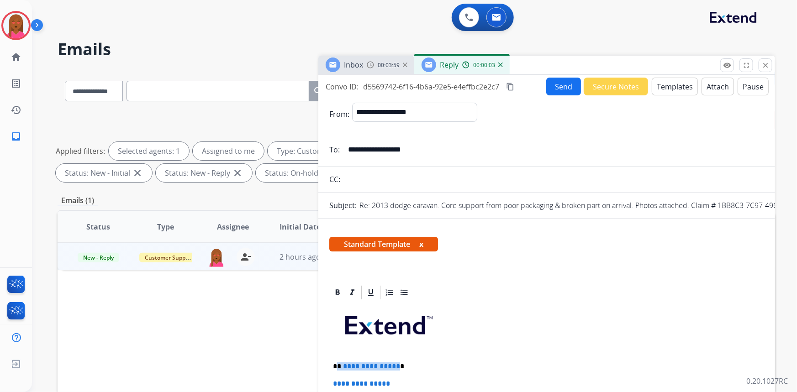
drag, startPoint x: 395, startPoint y: 367, endPoint x: 338, endPoint y: 365, distance: 57.1
click at [338, 365] on p "**********" at bounding box center [543, 366] width 420 height 8
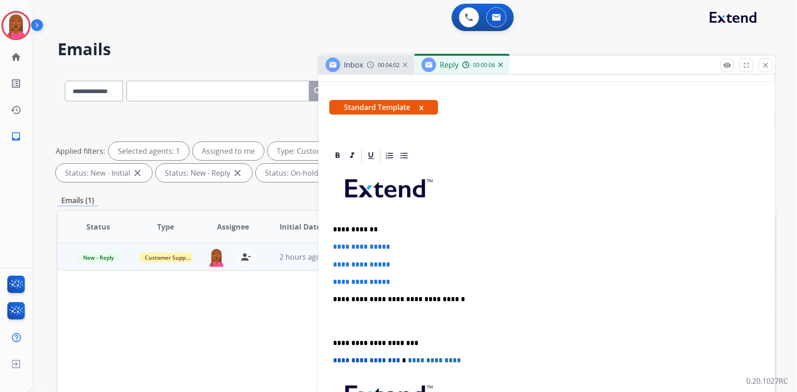
scroll to position [207, 0]
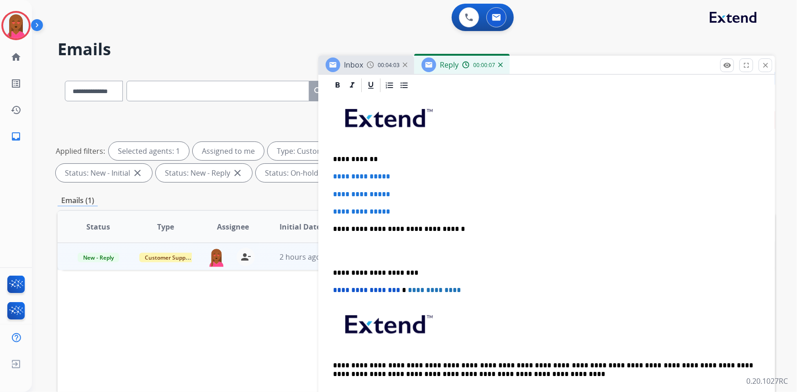
click at [346, 254] on p at bounding box center [546, 251] width 427 height 17
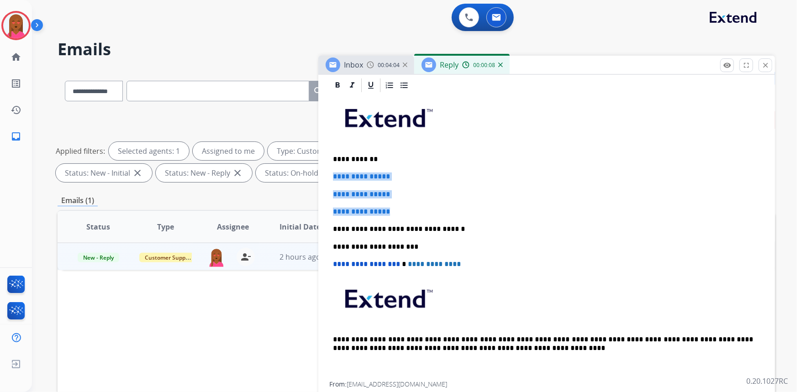
drag, startPoint x: 396, startPoint y: 210, endPoint x: 325, endPoint y: 178, distance: 78.0
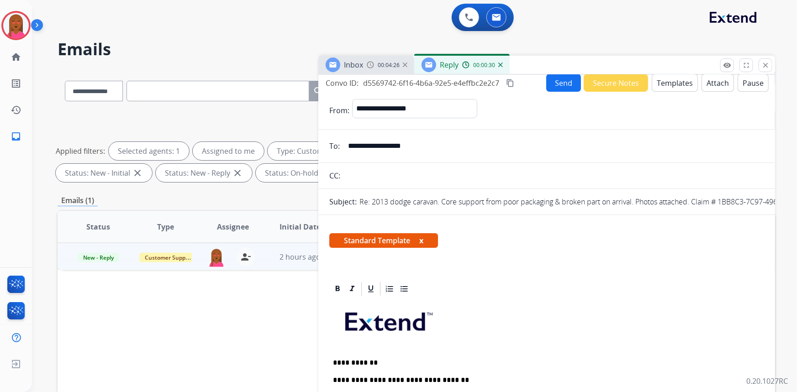
scroll to position [0, 0]
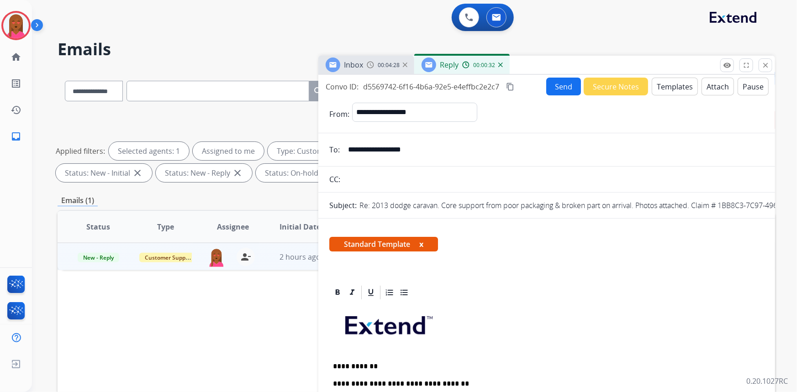
click at [559, 86] on button "Send" at bounding box center [563, 87] width 35 height 18
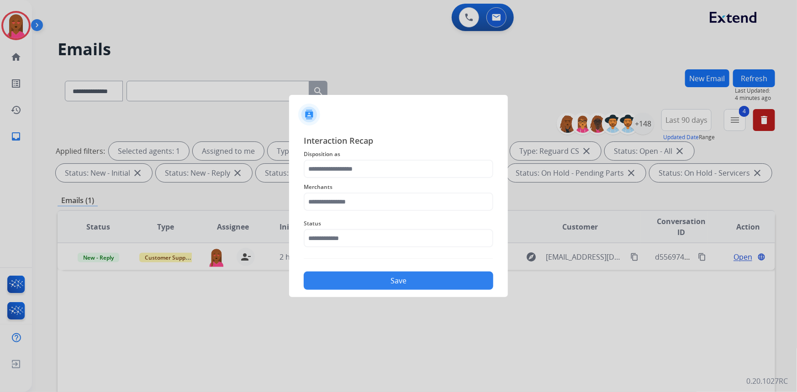
drag, startPoint x: 342, startPoint y: 247, endPoint x: 344, endPoint y: 243, distance: 5.1
click at [342, 247] on div "Status" at bounding box center [398, 233] width 189 height 37
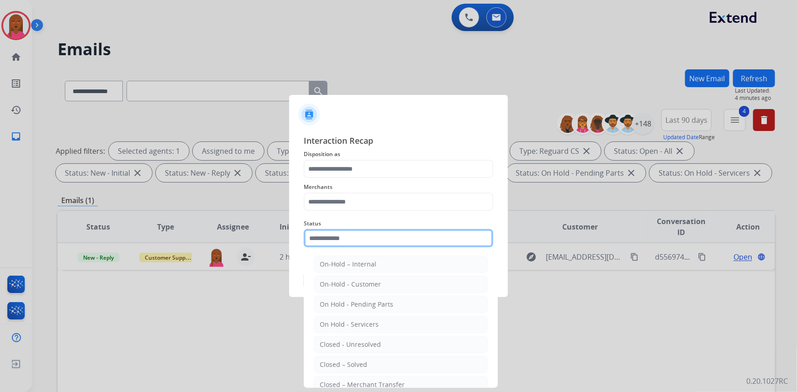
click at [345, 242] on input "text" at bounding box center [398, 238] width 189 height 18
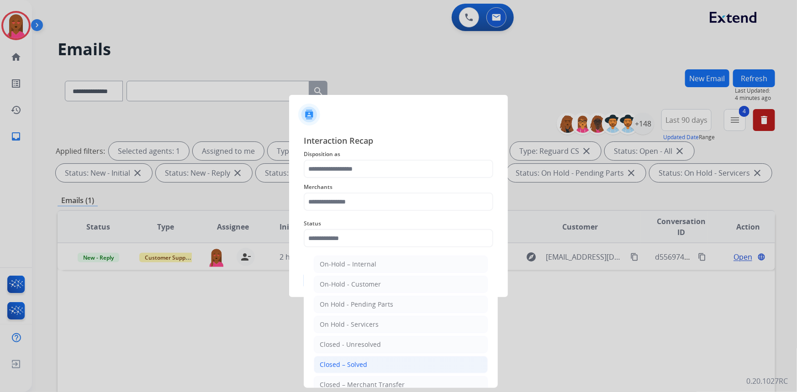
click at [364, 366] on div "Closed – Solved" at bounding box center [343, 364] width 47 height 9
type input "**********"
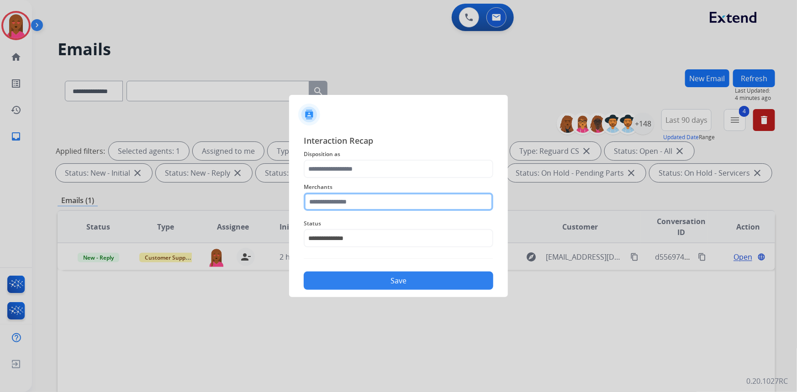
click at [353, 198] on input "text" at bounding box center [398, 202] width 189 height 18
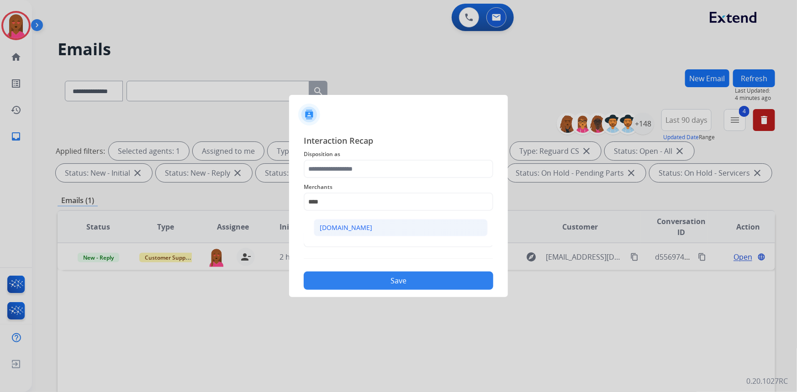
click at [339, 231] on div "[DOMAIN_NAME]" at bounding box center [346, 227] width 52 height 9
type input "**********"
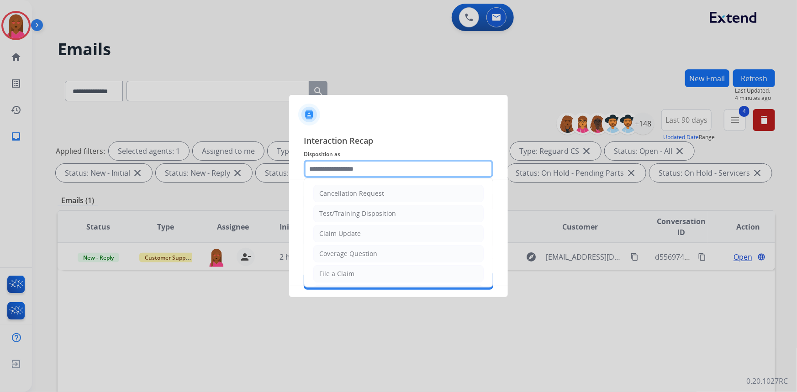
click at [363, 172] on input "text" at bounding box center [398, 169] width 189 height 18
click at [357, 230] on div "Claim Update" at bounding box center [340, 233] width 42 height 9
type input "**********"
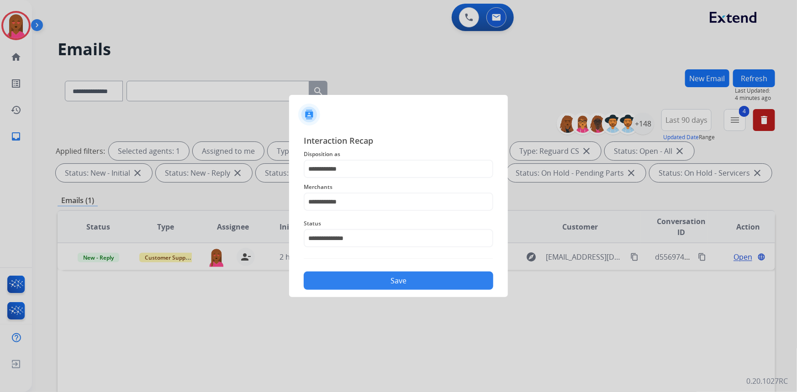
click at [372, 277] on button "Save" at bounding box center [398, 281] width 189 height 18
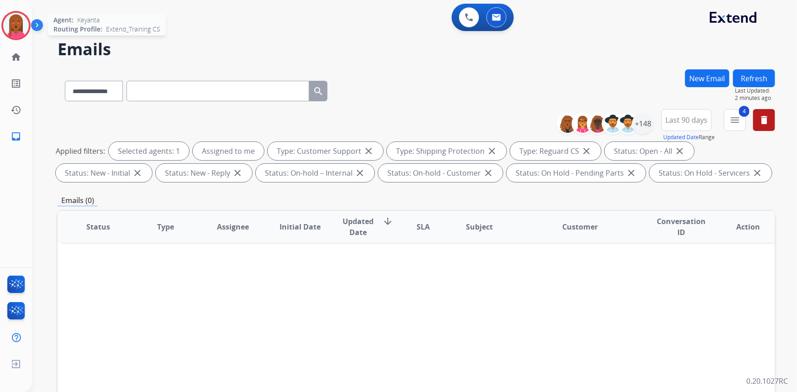
click at [19, 28] on img at bounding box center [16, 26] width 26 height 26
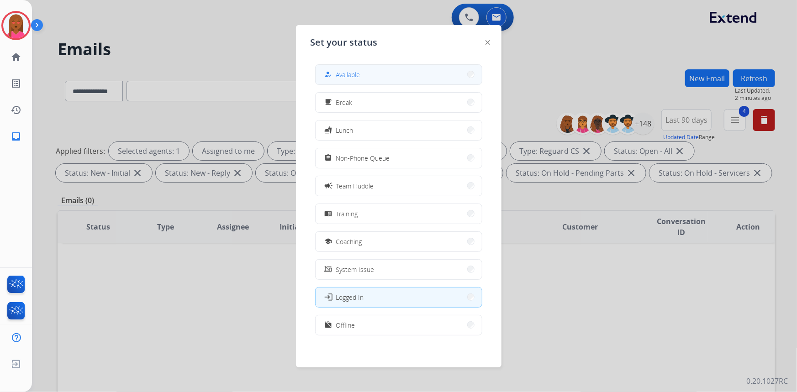
click at [400, 73] on button "how_to_reg Available" at bounding box center [398, 75] width 166 height 20
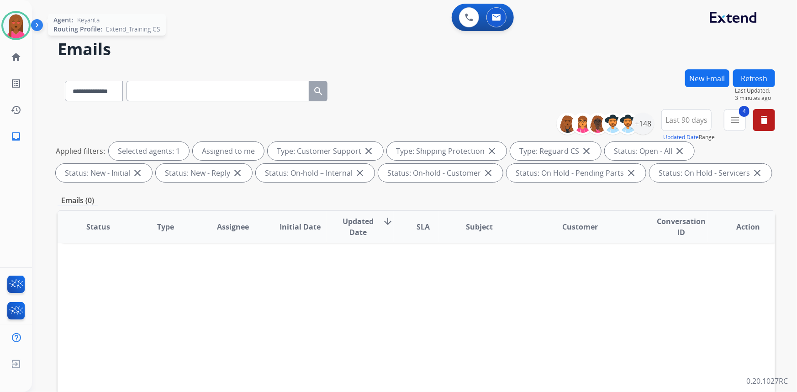
click at [14, 26] on img at bounding box center [16, 26] width 26 height 26
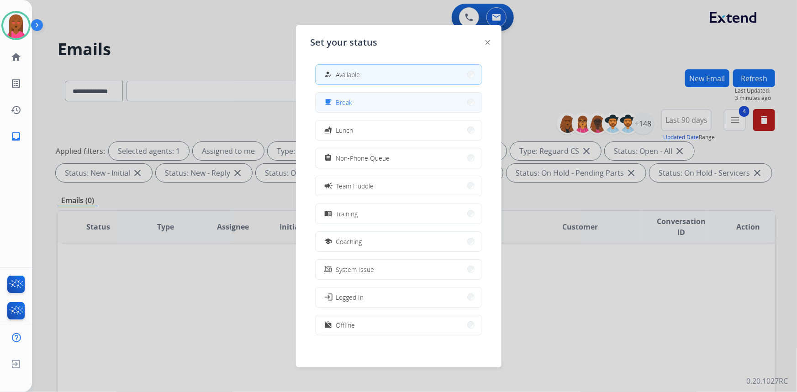
click at [365, 95] on button "free_breakfast Break" at bounding box center [398, 103] width 166 height 20
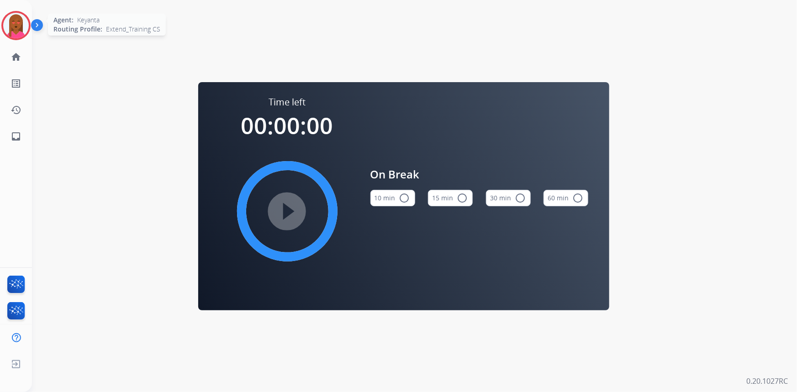
click at [12, 30] on img at bounding box center [16, 26] width 26 height 26
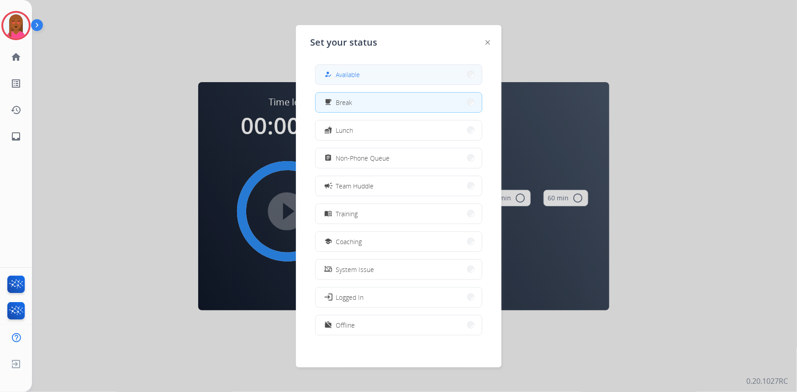
click at [374, 81] on button "how_to_reg Available" at bounding box center [398, 75] width 166 height 20
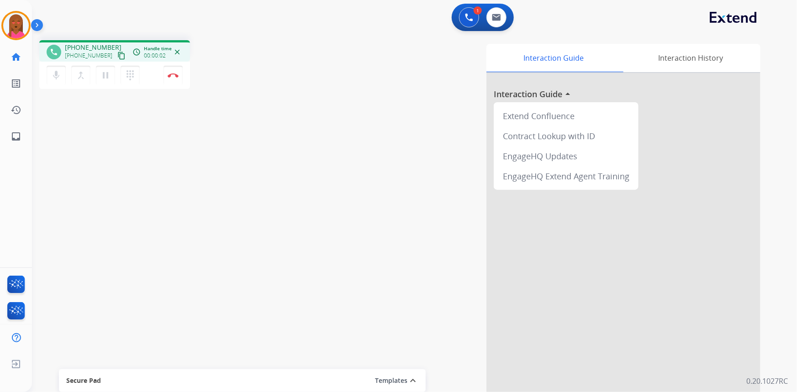
click at [117, 57] on mat-icon "content_copy" at bounding box center [121, 56] width 8 height 8
click at [457, 184] on div "Interaction Guide Interaction History Interaction Guide arrow_drop_up Extend Co…" at bounding box center [526, 229] width 467 height 370
click at [171, 68] on button "Disconnect" at bounding box center [172, 75] width 19 height 19
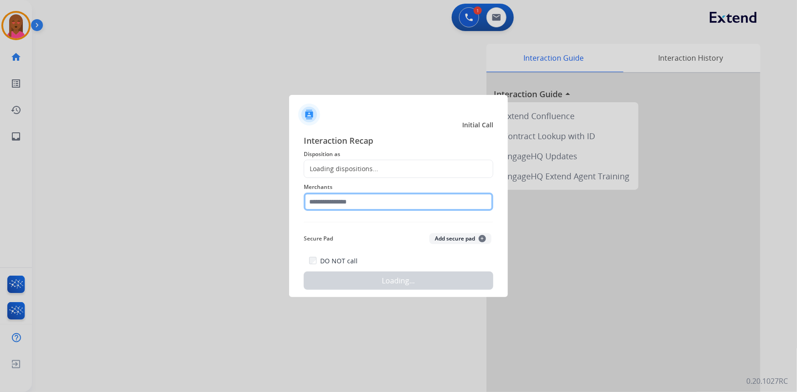
click at [364, 204] on input "text" at bounding box center [398, 202] width 189 height 18
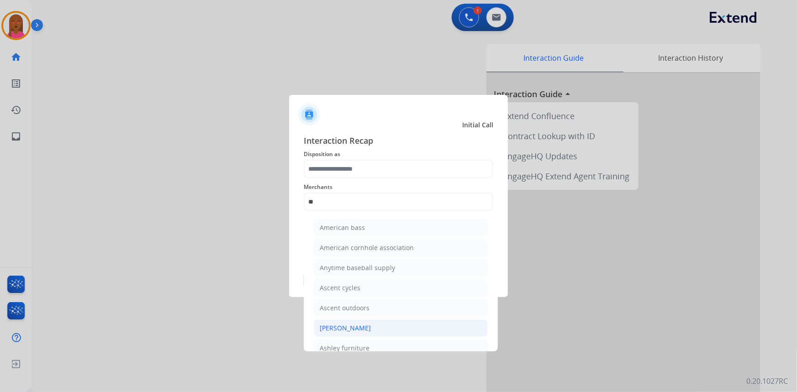
drag, startPoint x: 348, startPoint y: 330, endPoint x: 362, endPoint y: 203, distance: 128.1
click at [349, 328] on div "[PERSON_NAME]" at bounding box center [345, 328] width 51 height 9
type input "**********"
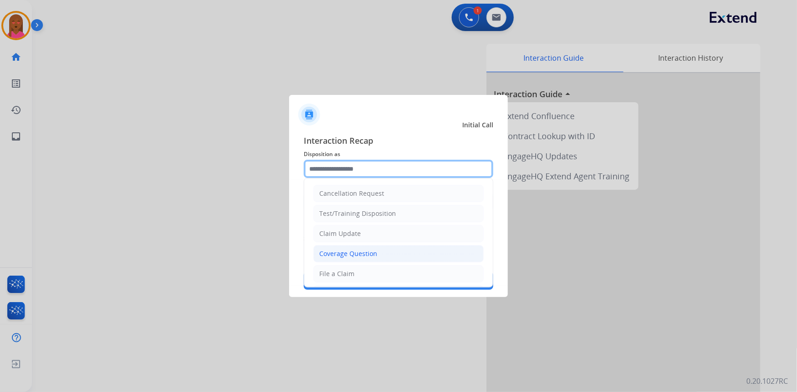
drag, startPoint x: 371, startPoint y: 172, endPoint x: 374, endPoint y: 257, distance: 84.5
click at [371, 173] on input "text" at bounding box center [398, 169] width 189 height 18
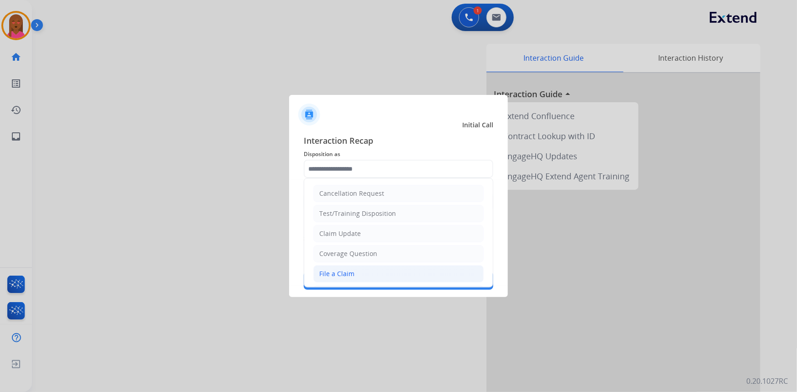
click at [367, 274] on li "File a Claim" at bounding box center [398, 273] width 170 height 17
type input "**********"
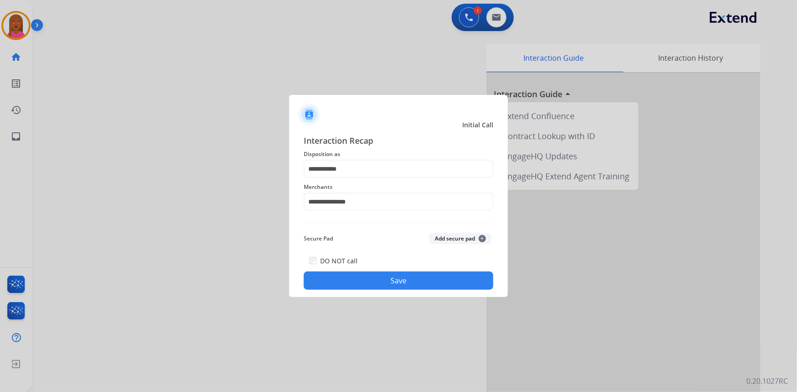
click at [379, 281] on button "Save" at bounding box center [398, 281] width 189 height 18
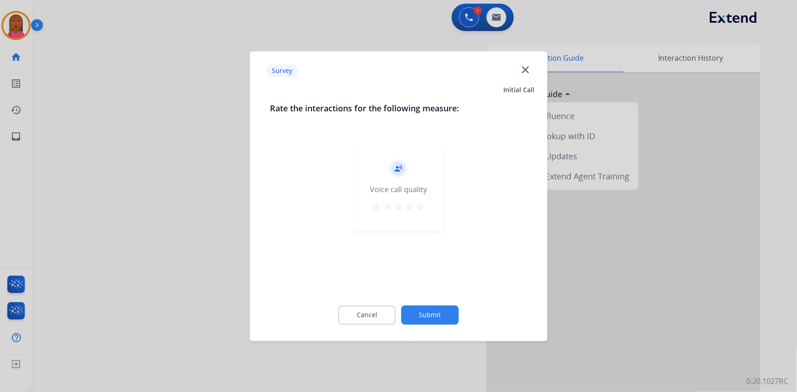
click at [521, 70] on mat-icon "close" at bounding box center [525, 69] width 12 height 12
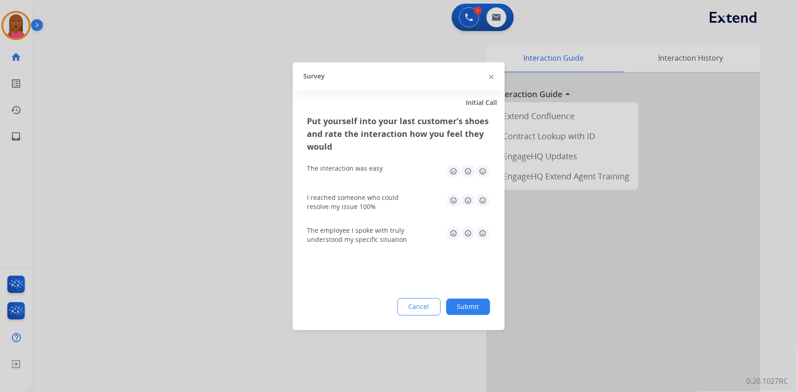
click at [481, 82] on div "Survey" at bounding box center [399, 76] width 212 height 29
click at [488, 80] on div "Survey" at bounding box center [399, 76] width 212 height 29
click at [488, 78] on div "Survey" at bounding box center [399, 76] width 212 height 29
click at [488, 74] on div "Survey" at bounding box center [399, 76] width 212 height 29
click at [489, 74] on div at bounding box center [491, 76] width 5 height 11
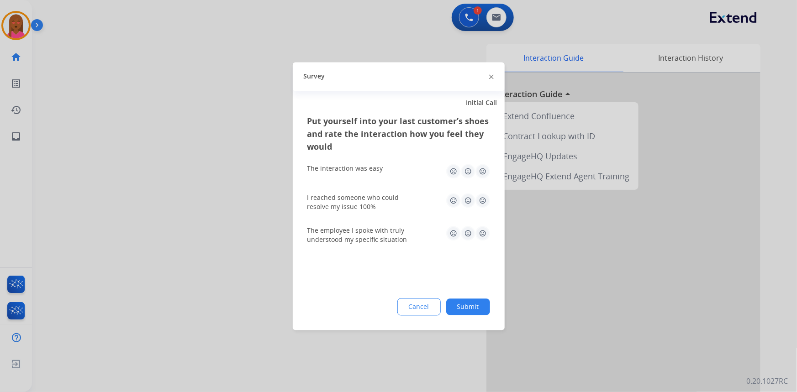
click at [490, 75] on img at bounding box center [491, 77] width 5 height 5
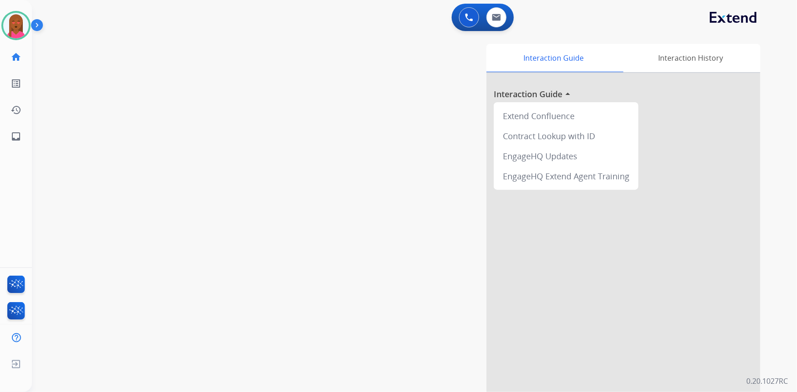
click at [776, 68] on div "0 Voice Interactions 0 Email Interactions swap_horiz Break voice bridge close_f…" at bounding box center [414, 196] width 765 height 392
click at [151, 92] on div "swap_horiz Break voice bridge close_fullscreen Connect 3-Way Call merge_type Se…" at bounding box center [403, 223] width 743 height 381
click at [10, 24] on img at bounding box center [16, 26] width 26 height 26
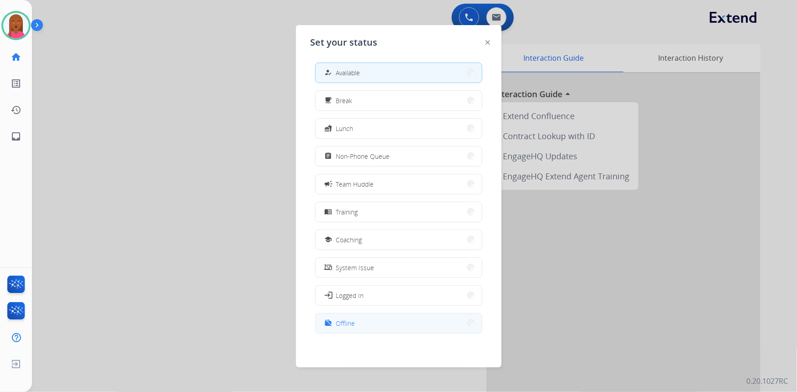
scroll to position [2, 0]
click at [378, 323] on button "work_off Offline" at bounding box center [398, 323] width 166 height 20
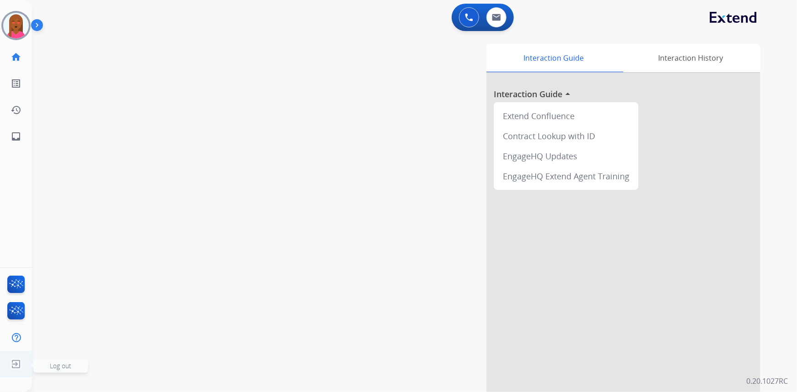
click at [13, 356] on img at bounding box center [16, 364] width 16 height 17
click at [49, 364] on span "Log out" at bounding box center [60, 366] width 55 height 14
